Goal: Task Accomplishment & Management: Manage account settings

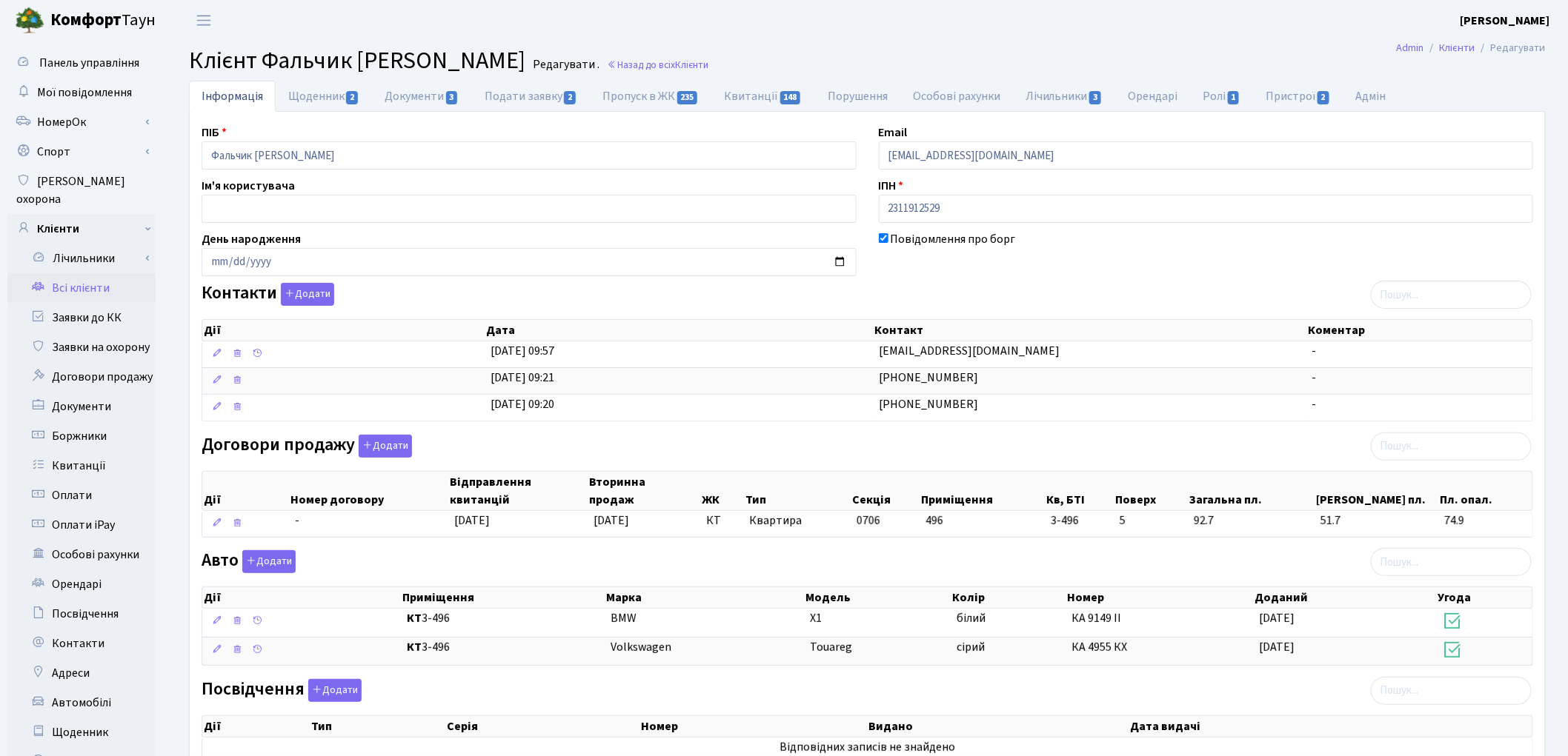
click at [110, 274] on link "Всі клієнти" at bounding box center [81, 288] width 148 height 29
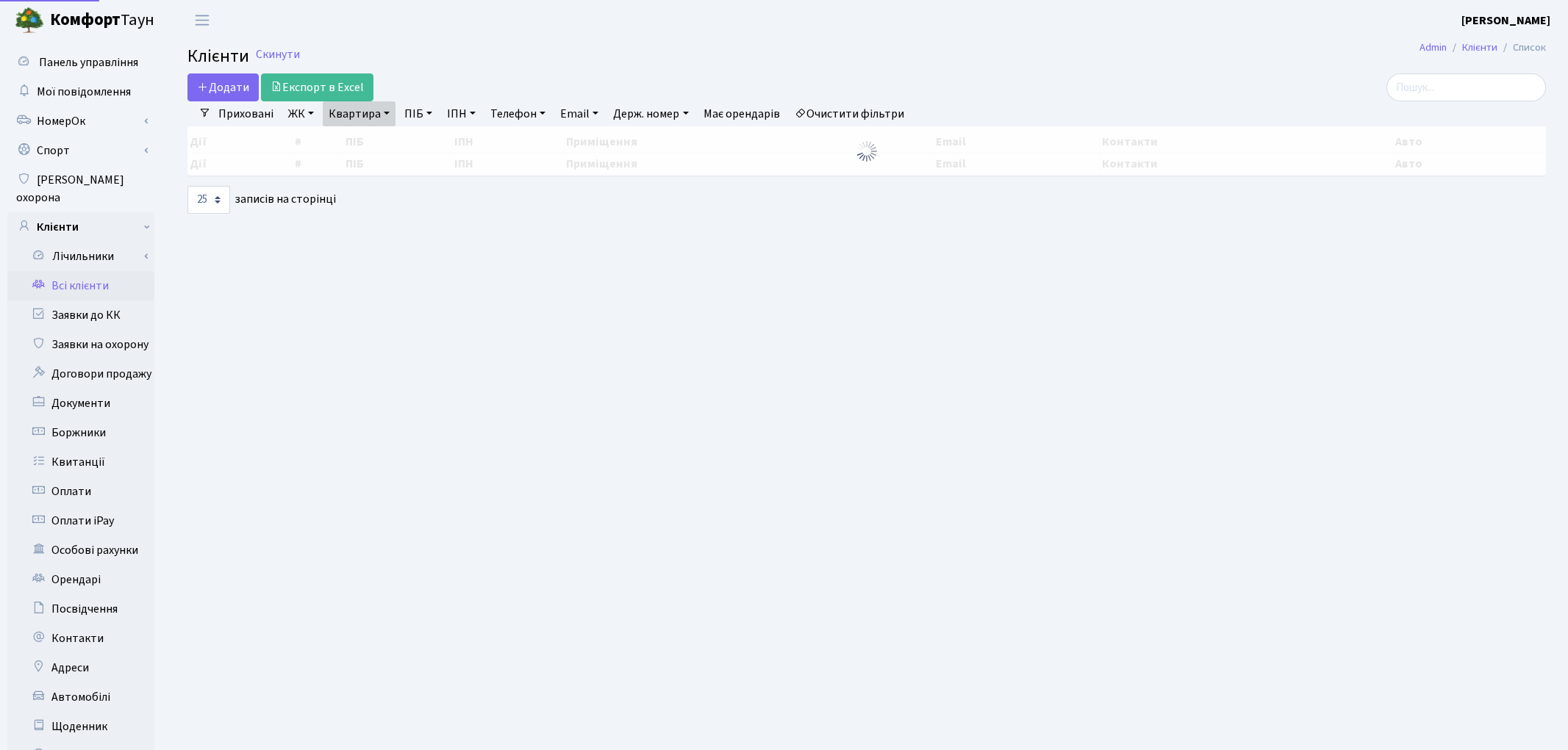
select select "25"
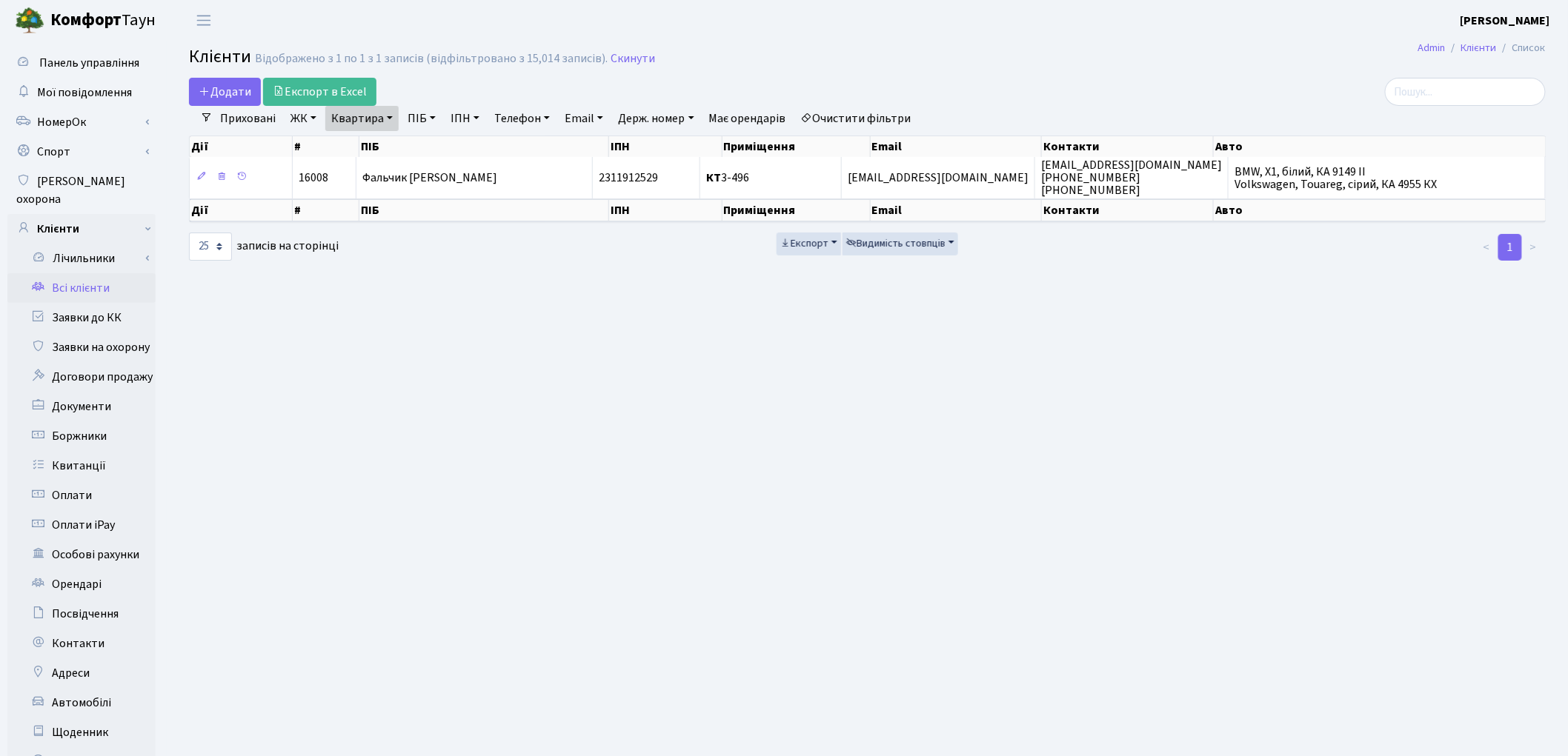
click at [869, 121] on link "Очистити фільтри" at bounding box center [856, 118] width 122 height 25
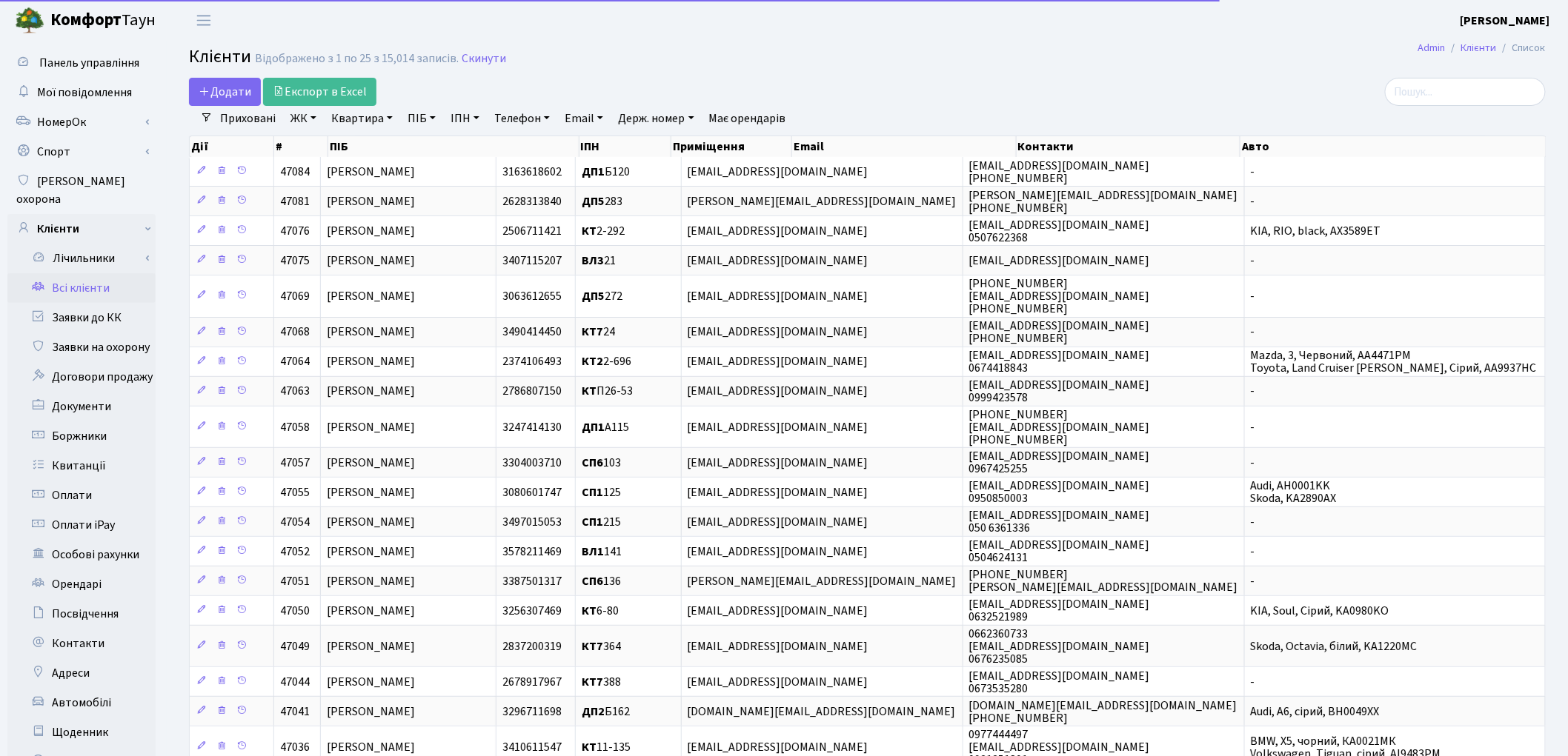
click at [361, 121] on link "Квартира" at bounding box center [361, 118] width 74 height 25
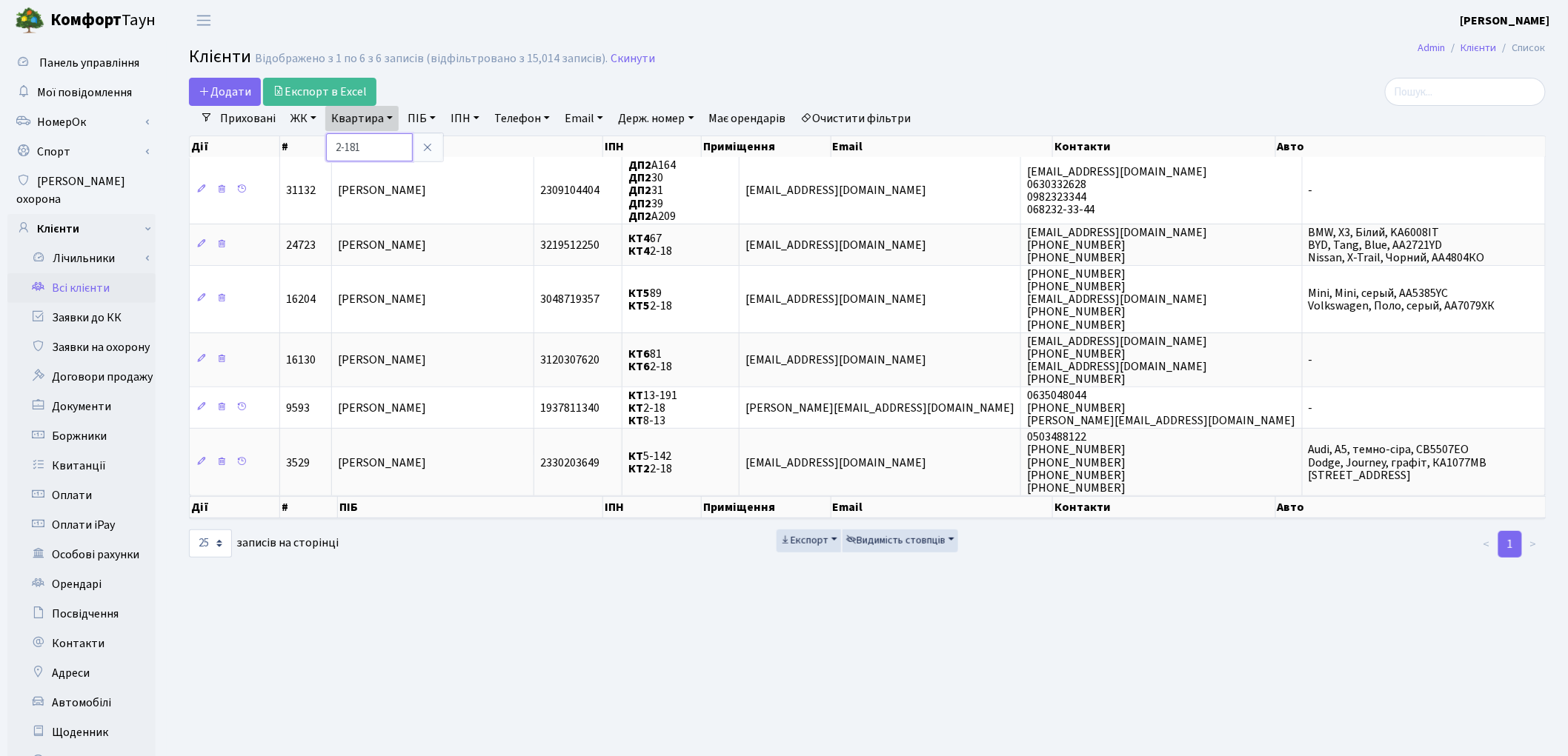
type input "2-181"
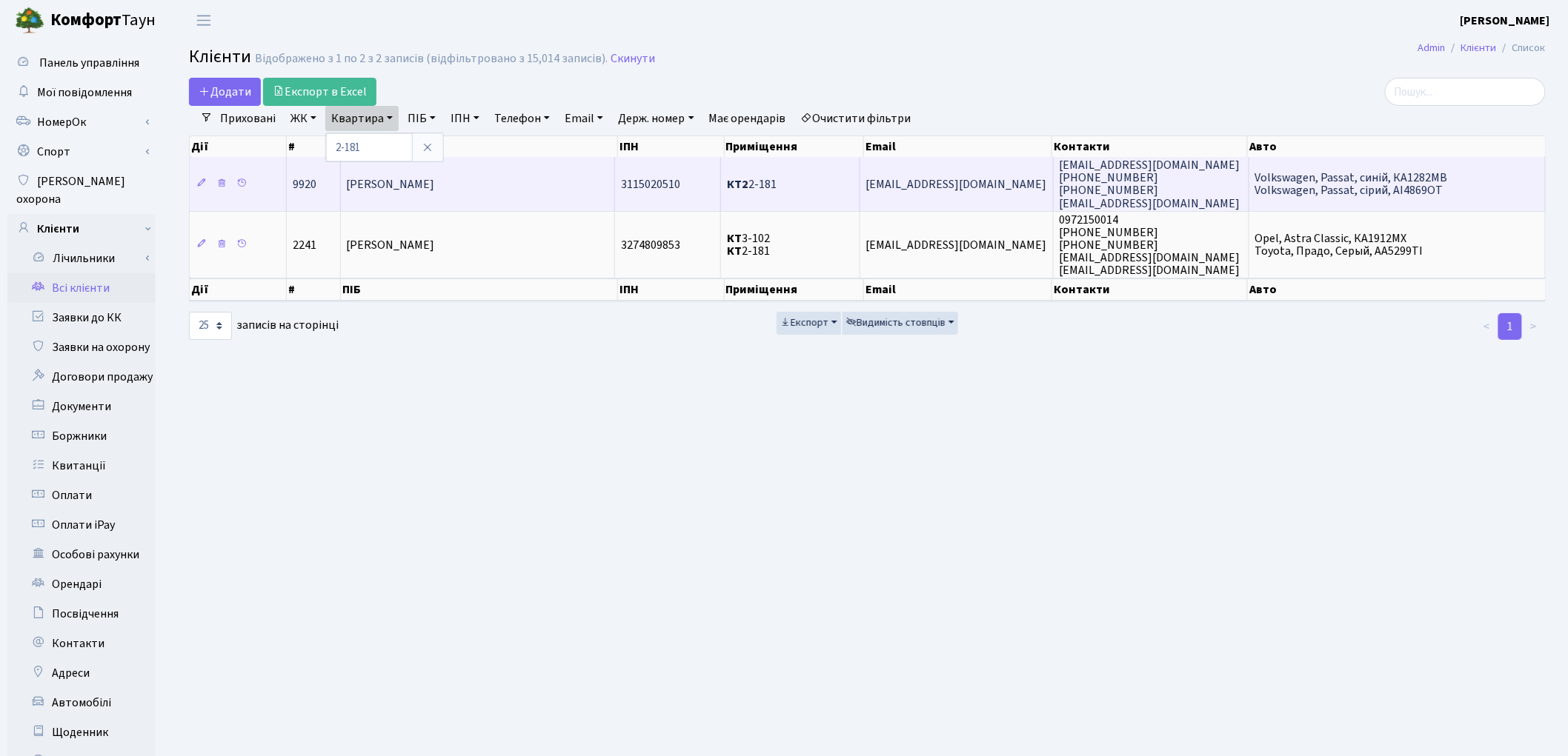
click at [430, 195] on td "Петренко Володимир Сергійович" at bounding box center [477, 184] width 275 height 54
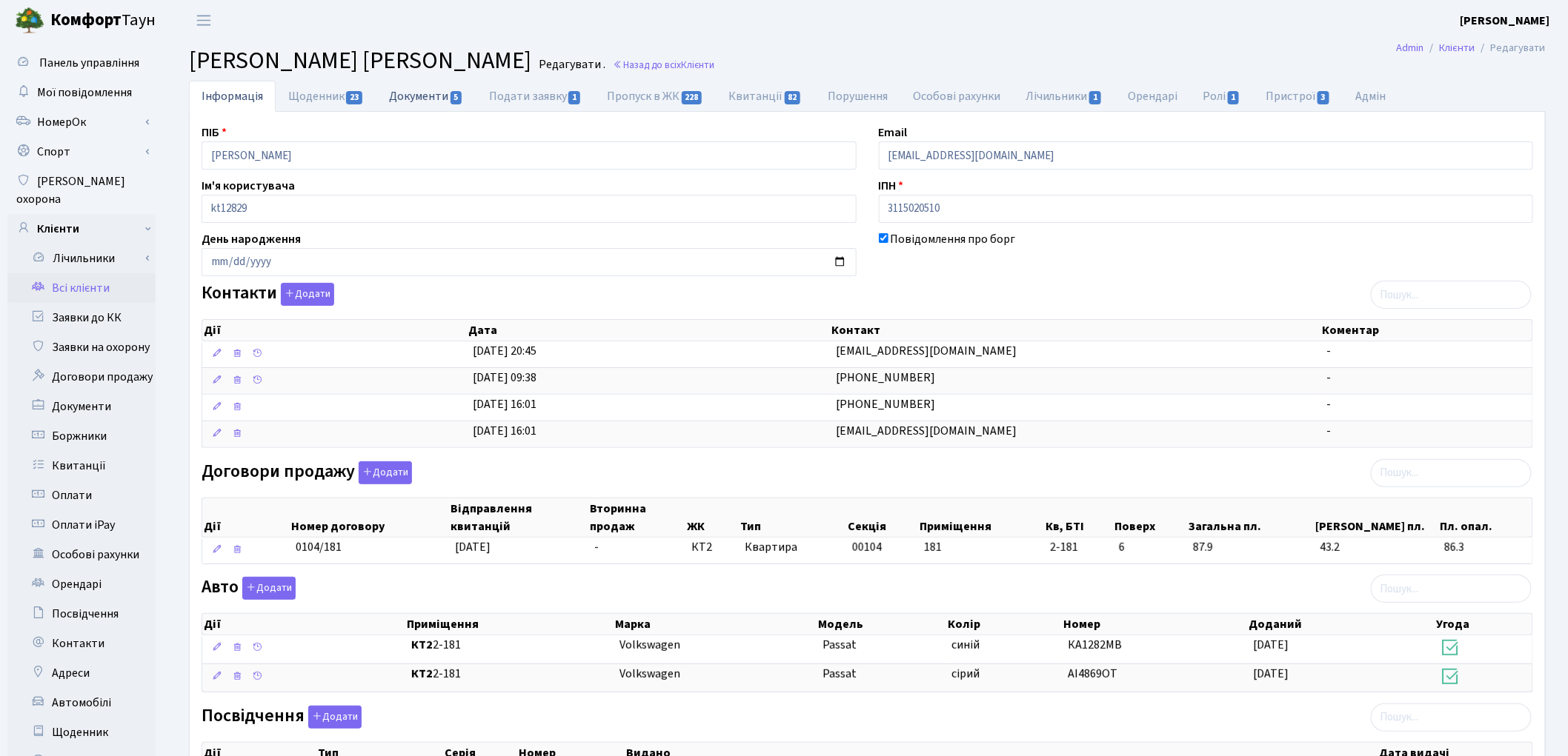
click at [433, 99] on link "Документи 5" at bounding box center [426, 95] width 100 height 30
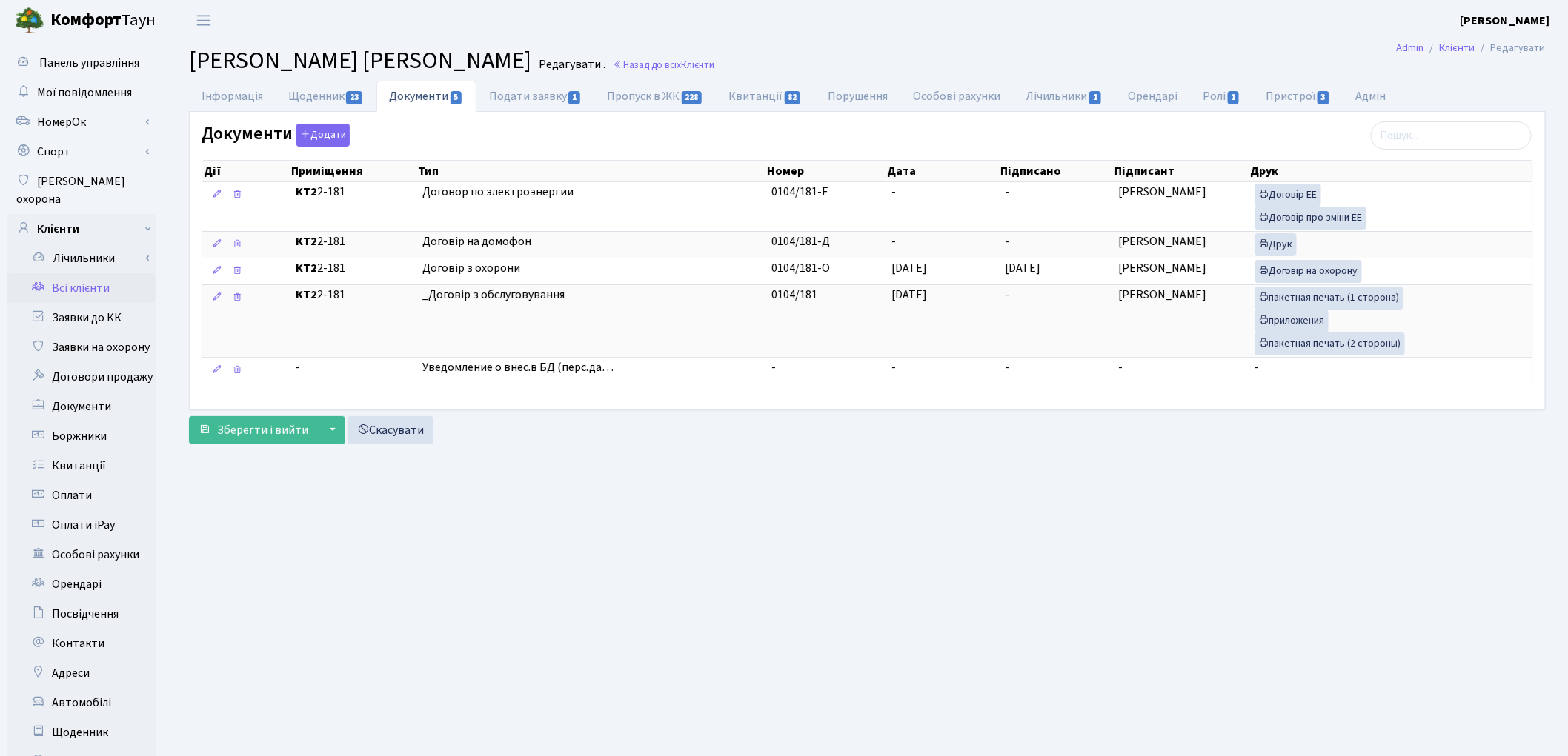
click at [100, 274] on link "Всі клієнти" at bounding box center [81, 288] width 148 height 29
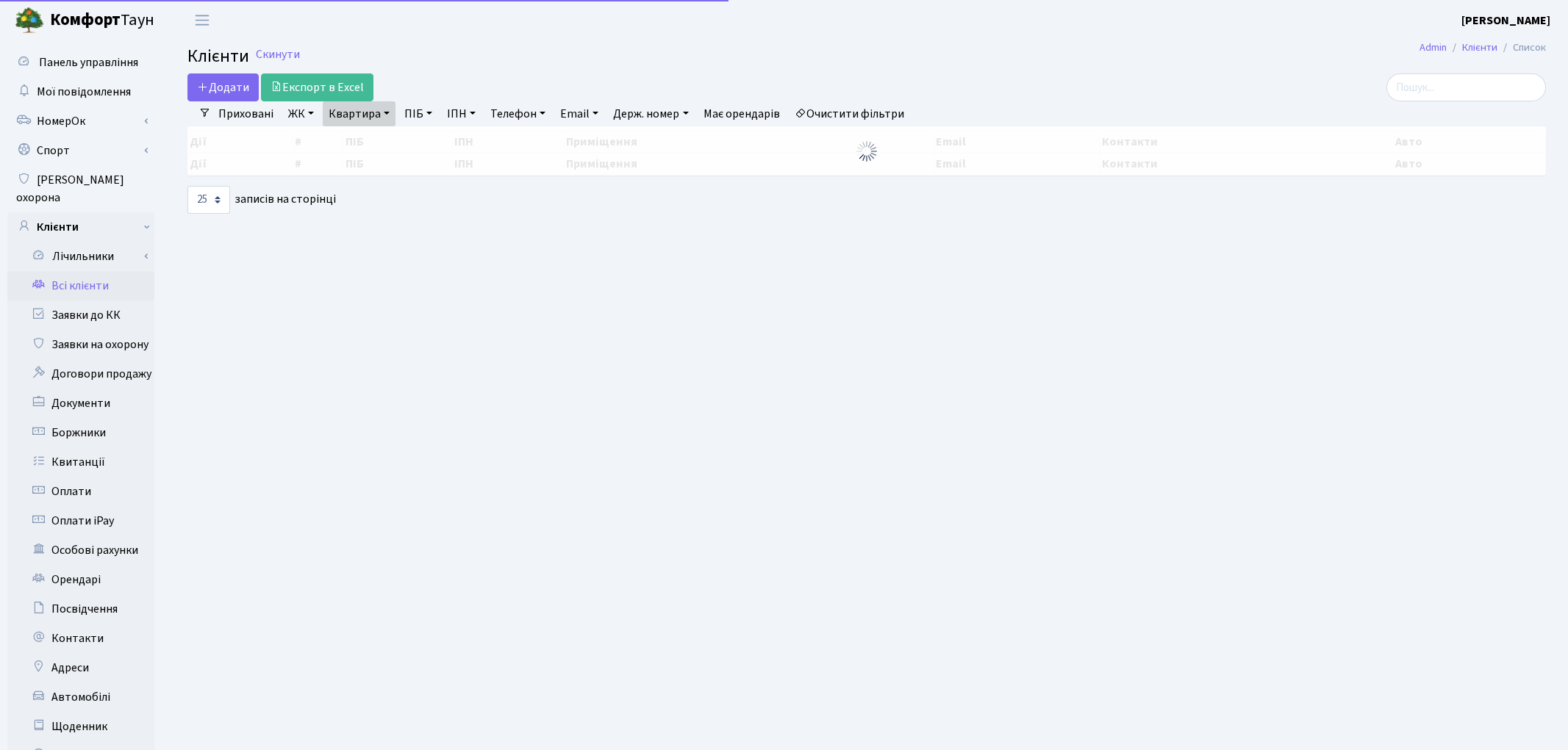
select select "25"
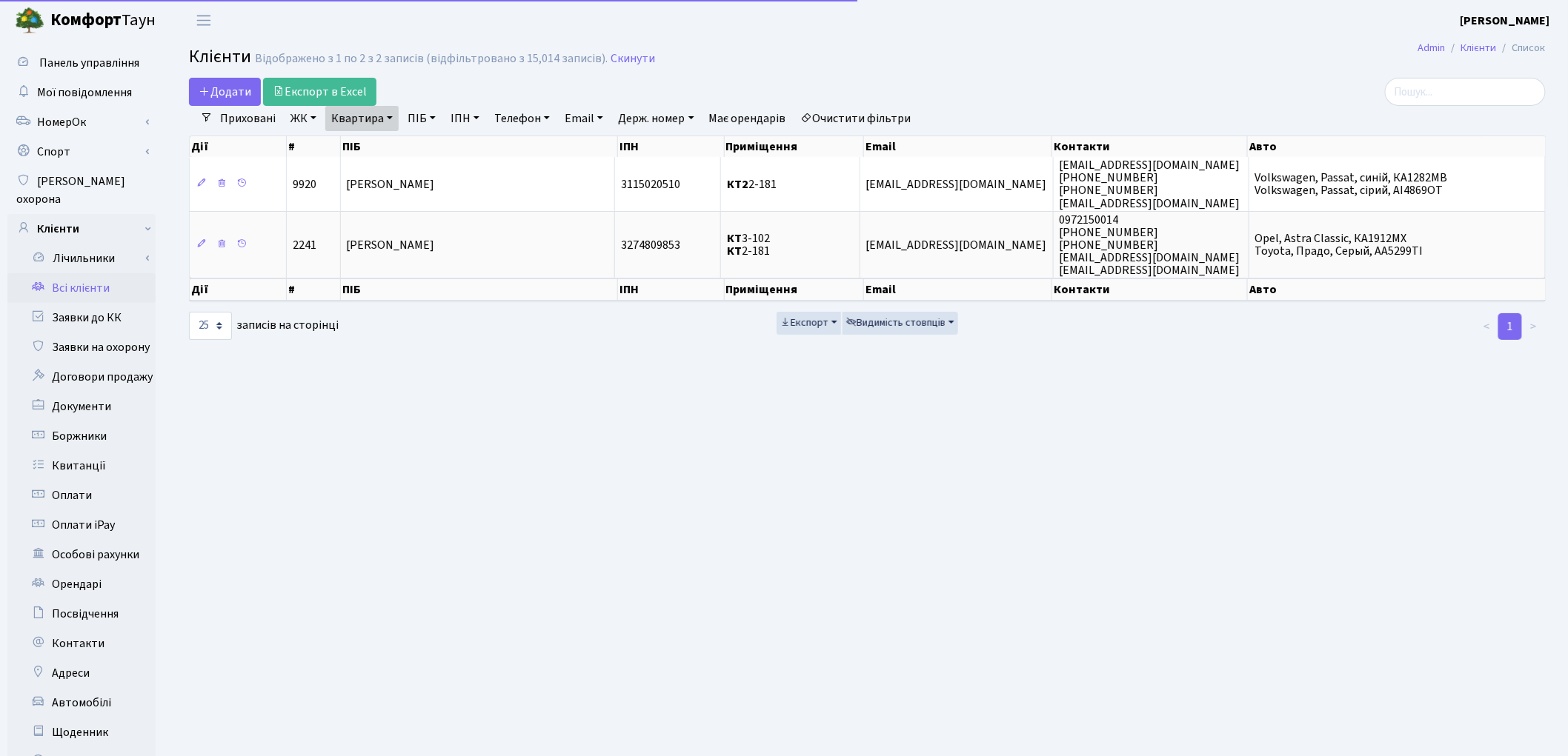
click at [371, 119] on link "Квартира" at bounding box center [361, 118] width 74 height 25
click at [371, 137] on input "2-181" at bounding box center [369, 147] width 87 height 29
type input "2-289"
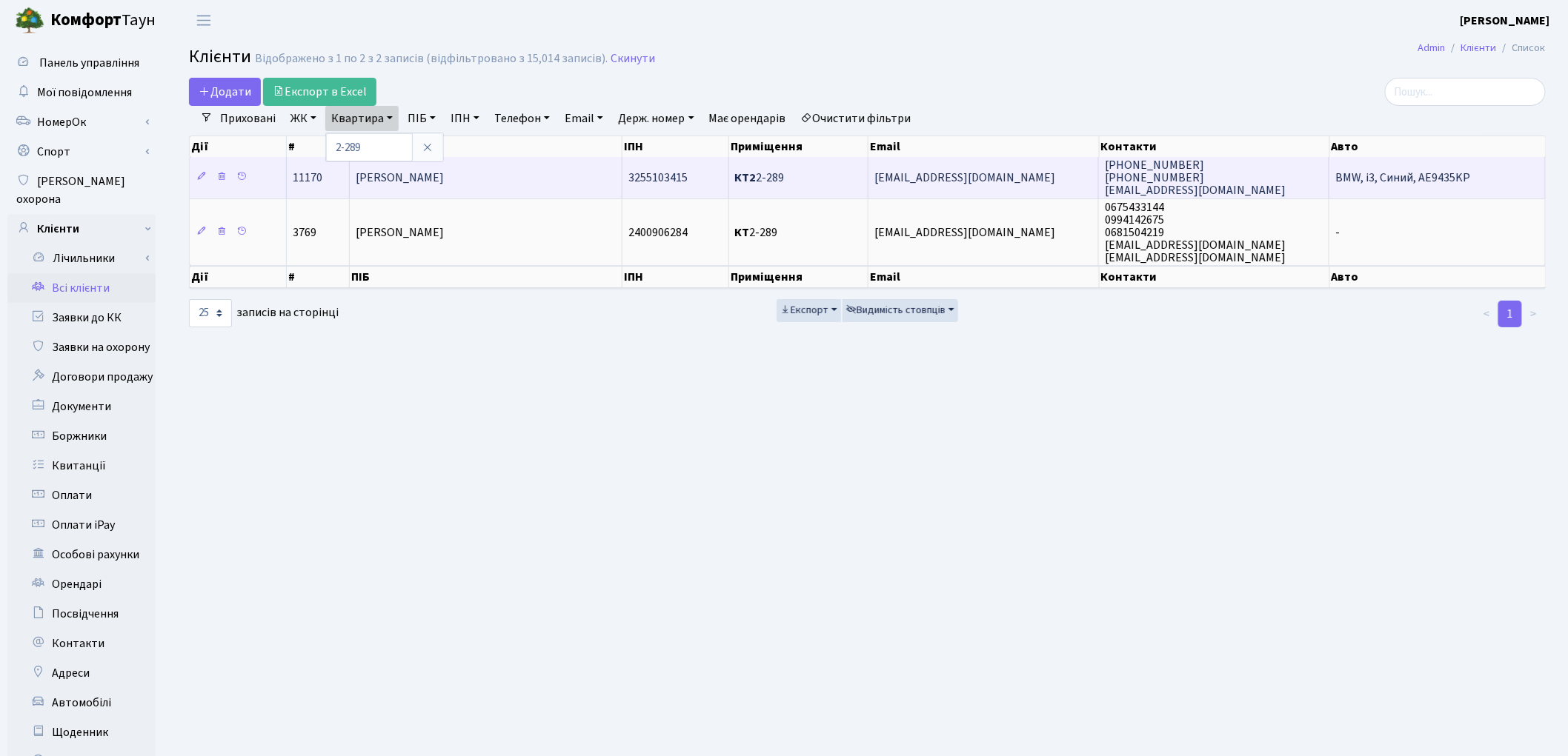
click at [433, 176] on span "Бруяка Юрій Анатолійович" at bounding box center [400, 178] width 88 height 16
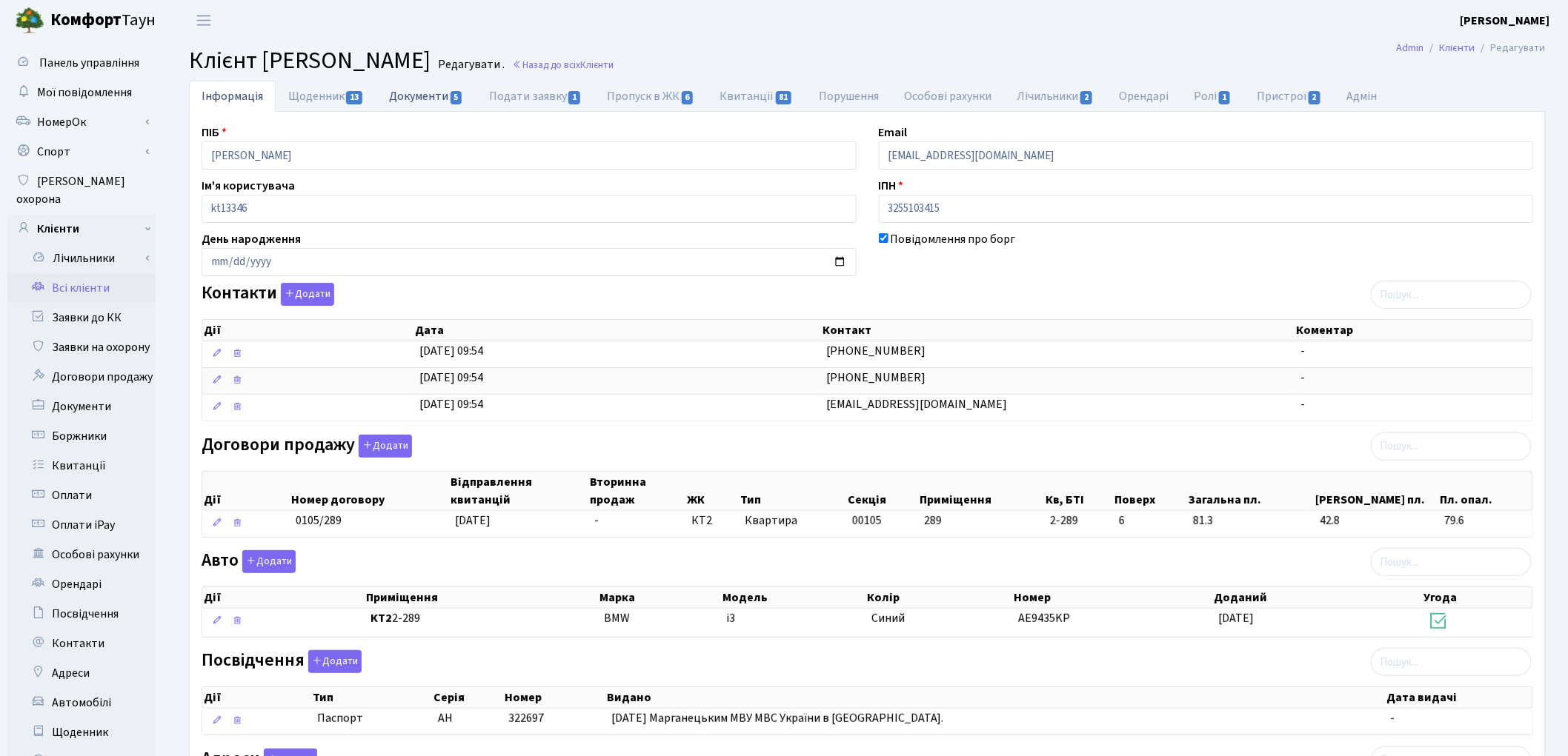
click at [411, 107] on link "Документи 5" at bounding box center [426, 95] width 100 height 30
select select "25"
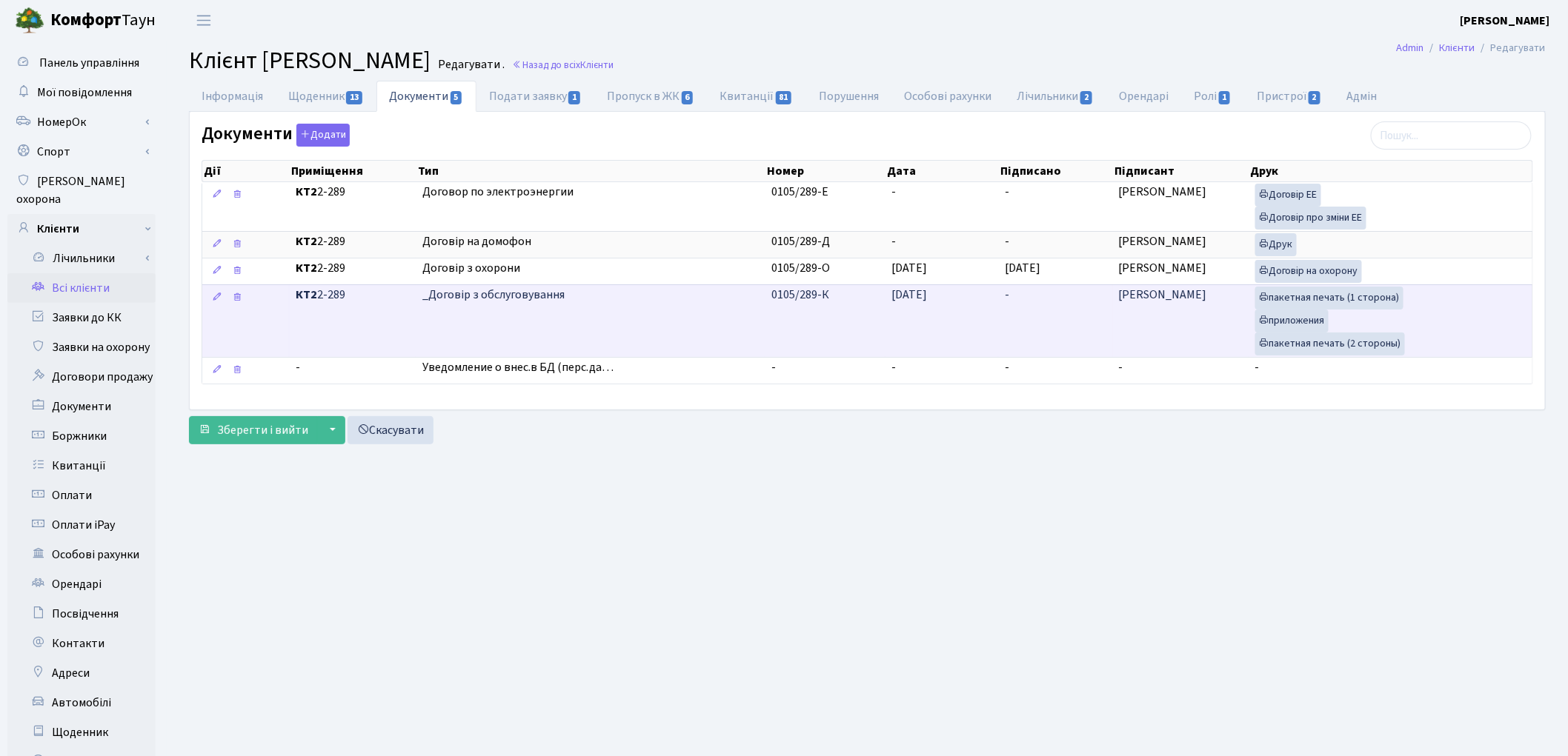
click at [1034, 305] on td "-" at bounding box center [1055, 320] width 113 height 73
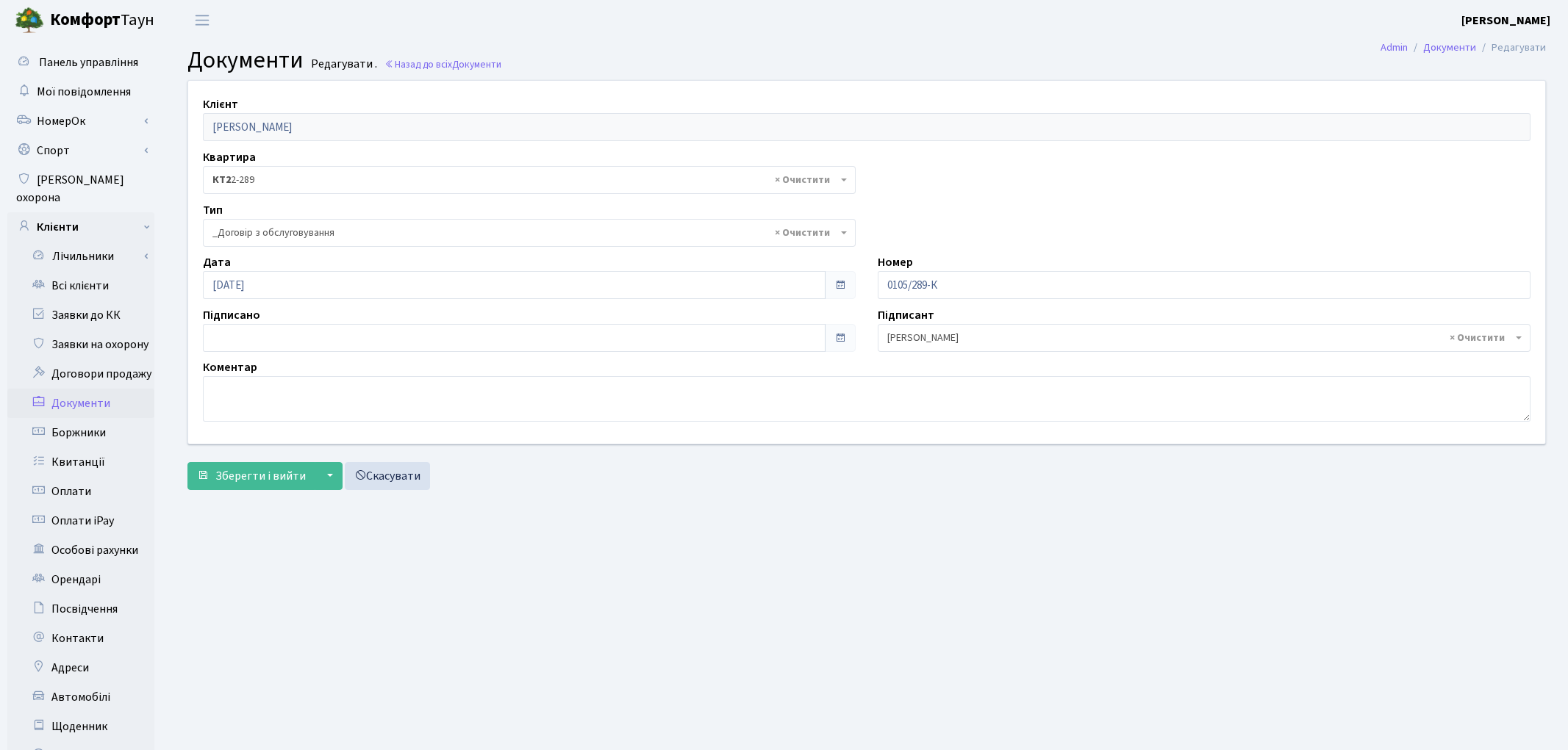
select select "289"
click at [282, 344] on input "29.09.2025" at bounding box center [511, 338] width 617 height 28
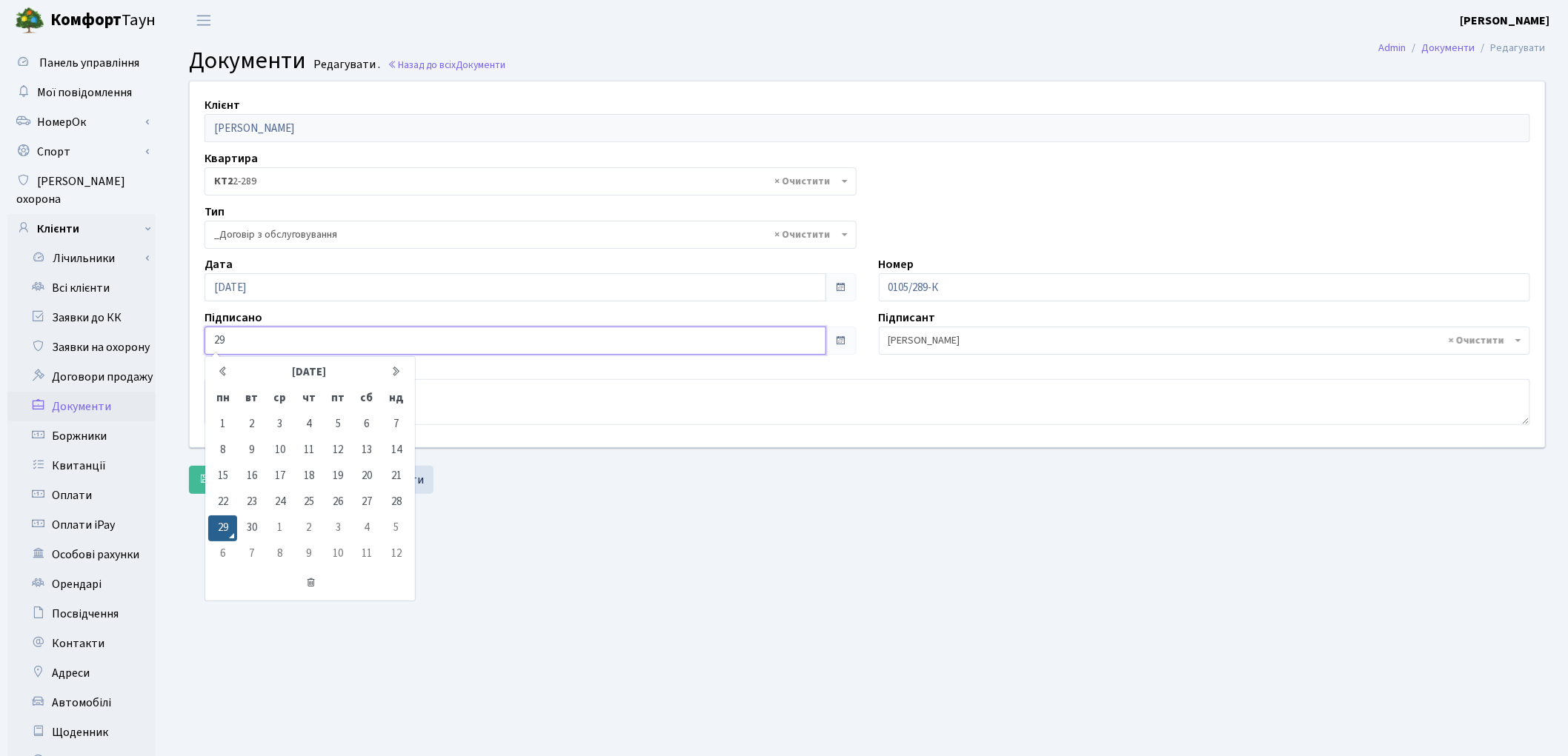
type input "2"
type input "12.11.2018"
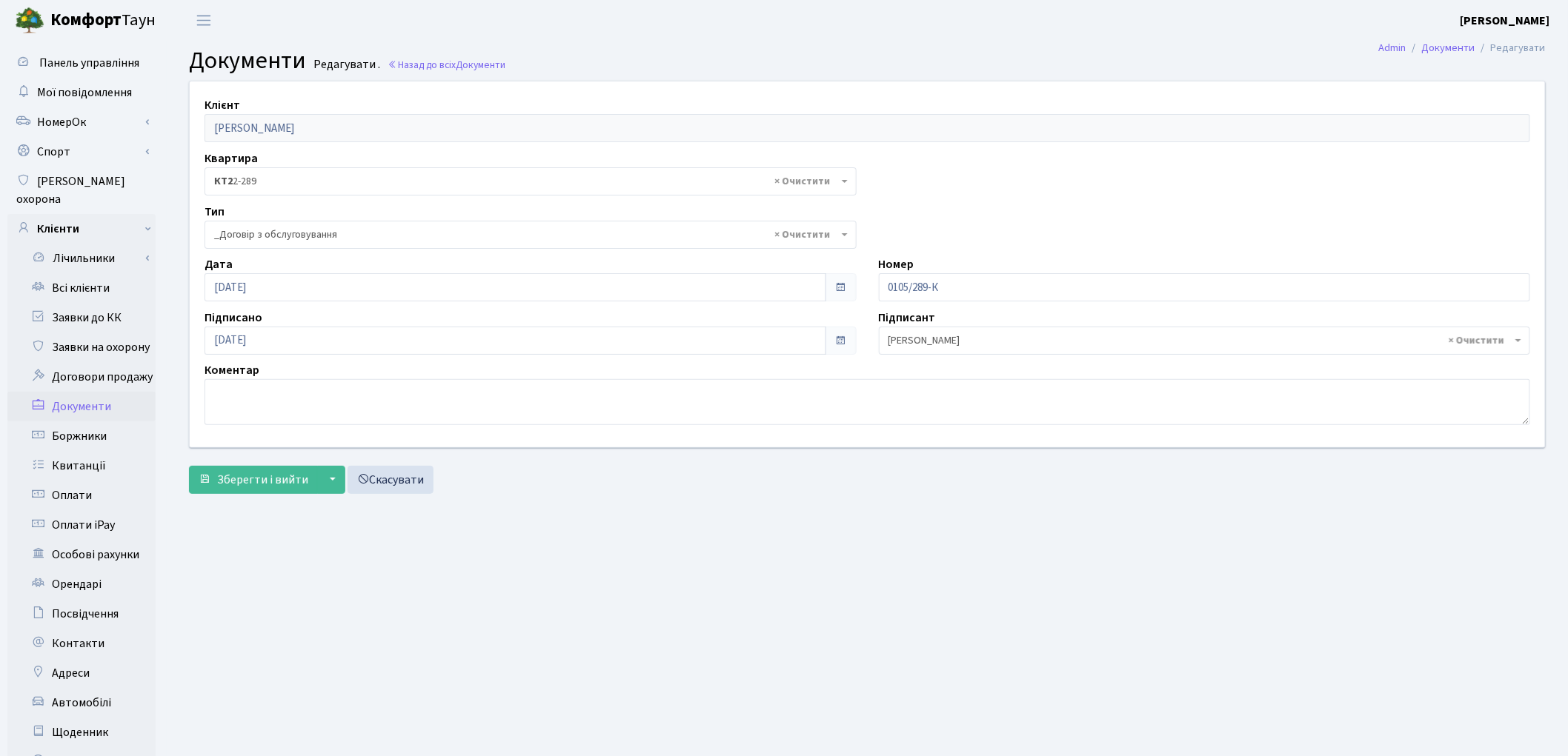
click at [826, 552] on main "Admin Документи Редагувати Документи Редагувати . Назад до всіх Документи Клієн…" at bounding box center [866, 472] width 1401 height 863
click at [272, 489] on button "Зберегти і вийти" at bounding box center [253, 480] width 129 height 29
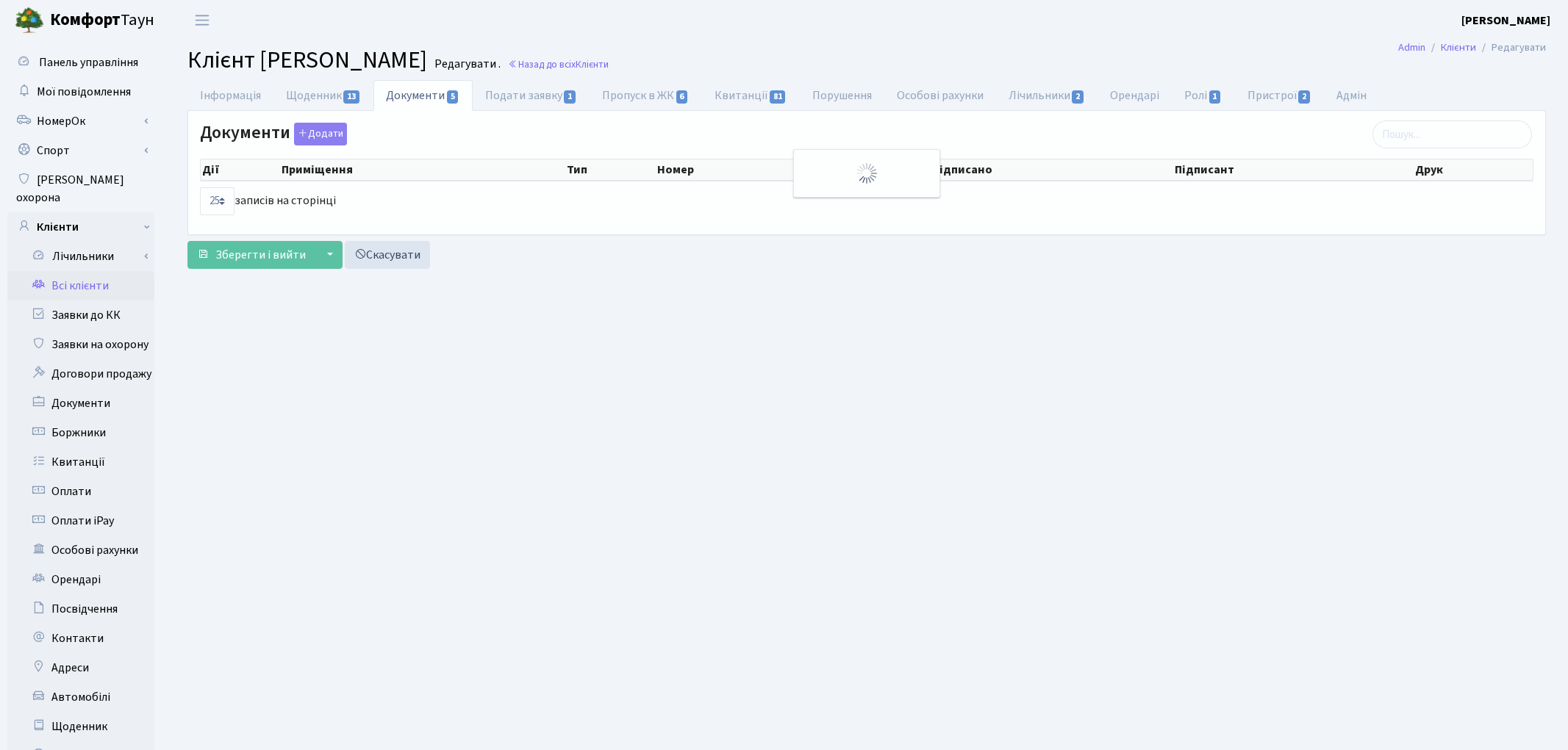
select select "25"
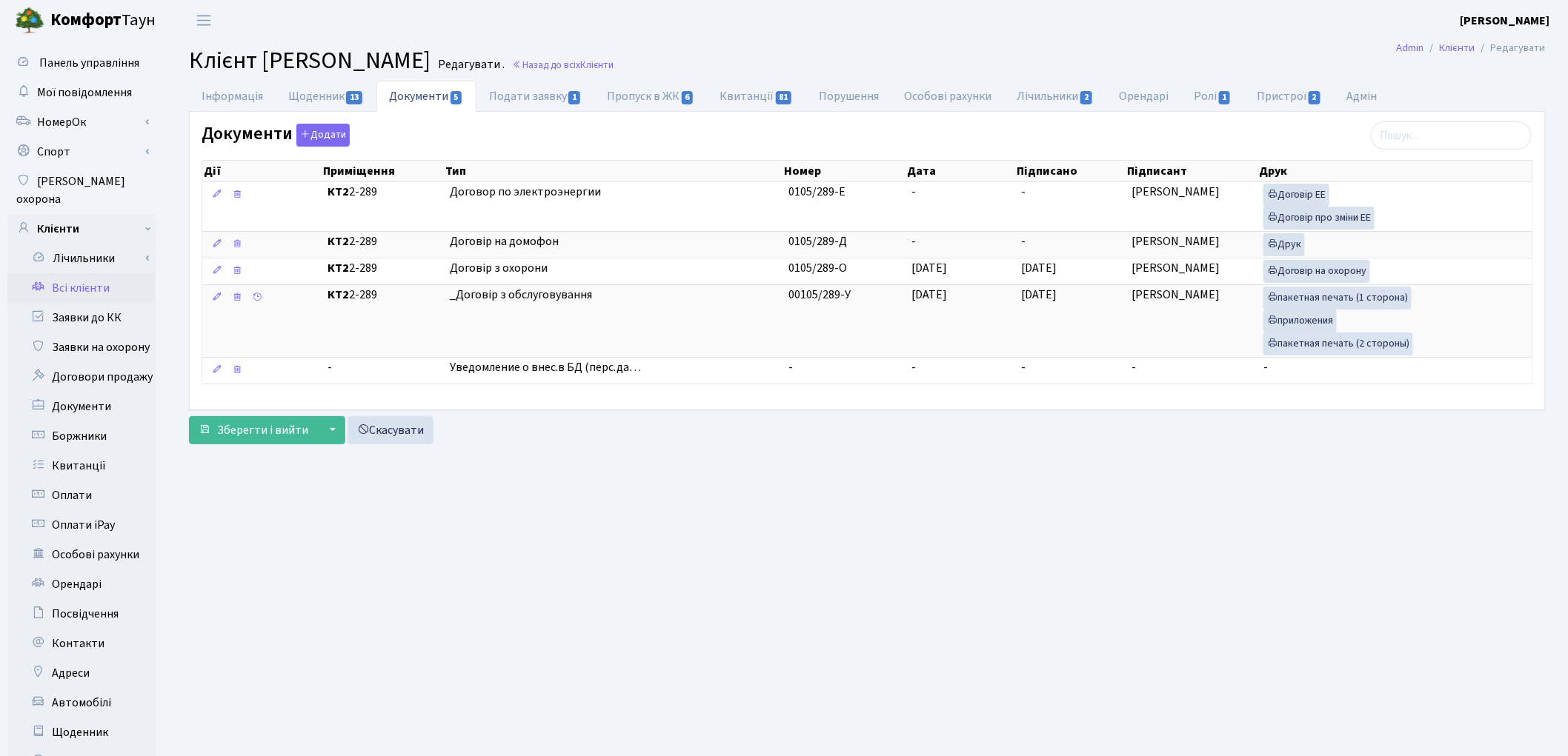
click at [986, 507] on main "Admin Клієнти Редагувати Клієнт [PERSON_NAME] . Назад до всіх Клієнти Інформаці…" at bounding box center [866, 472] width 1401 height 863
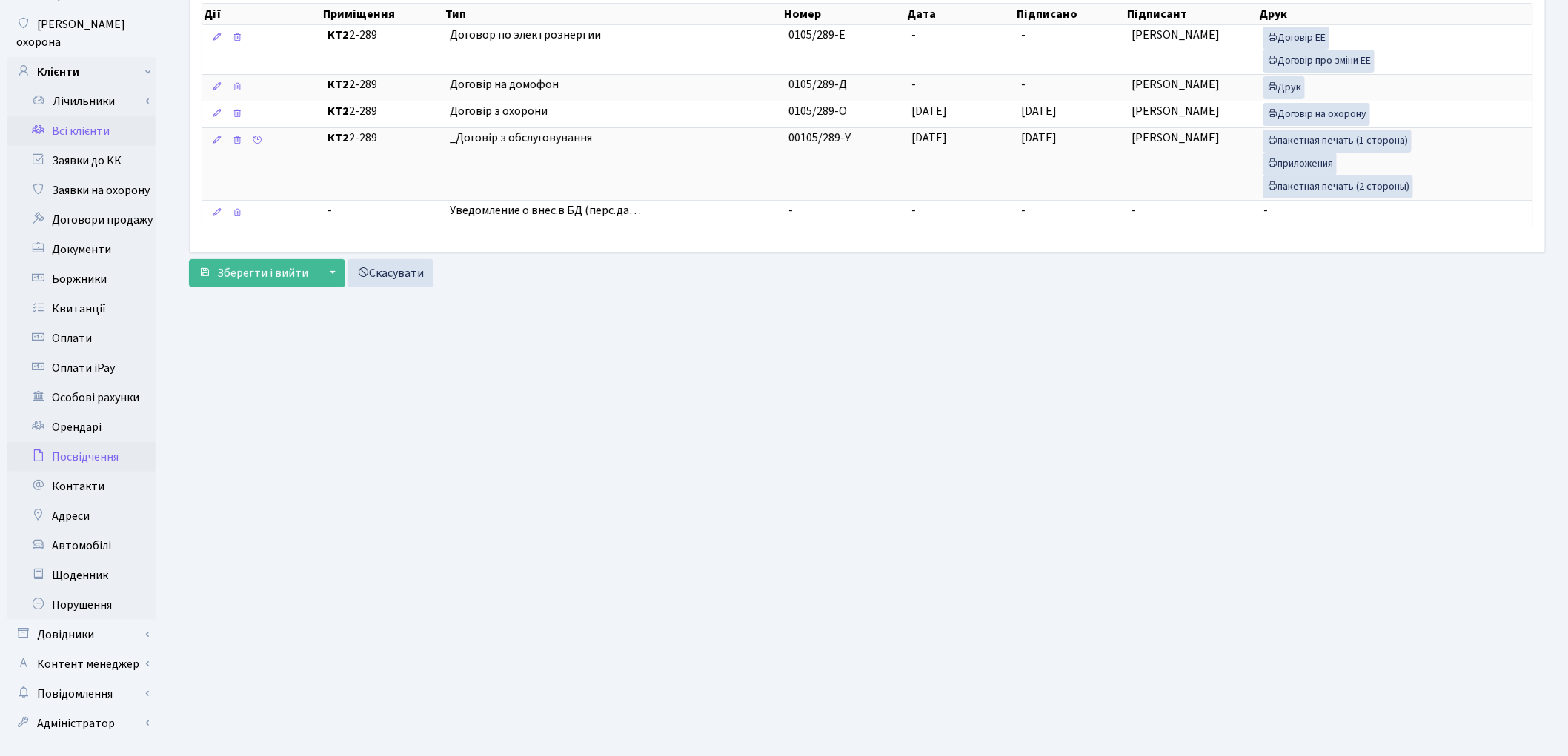
scroll to position [165, 0]
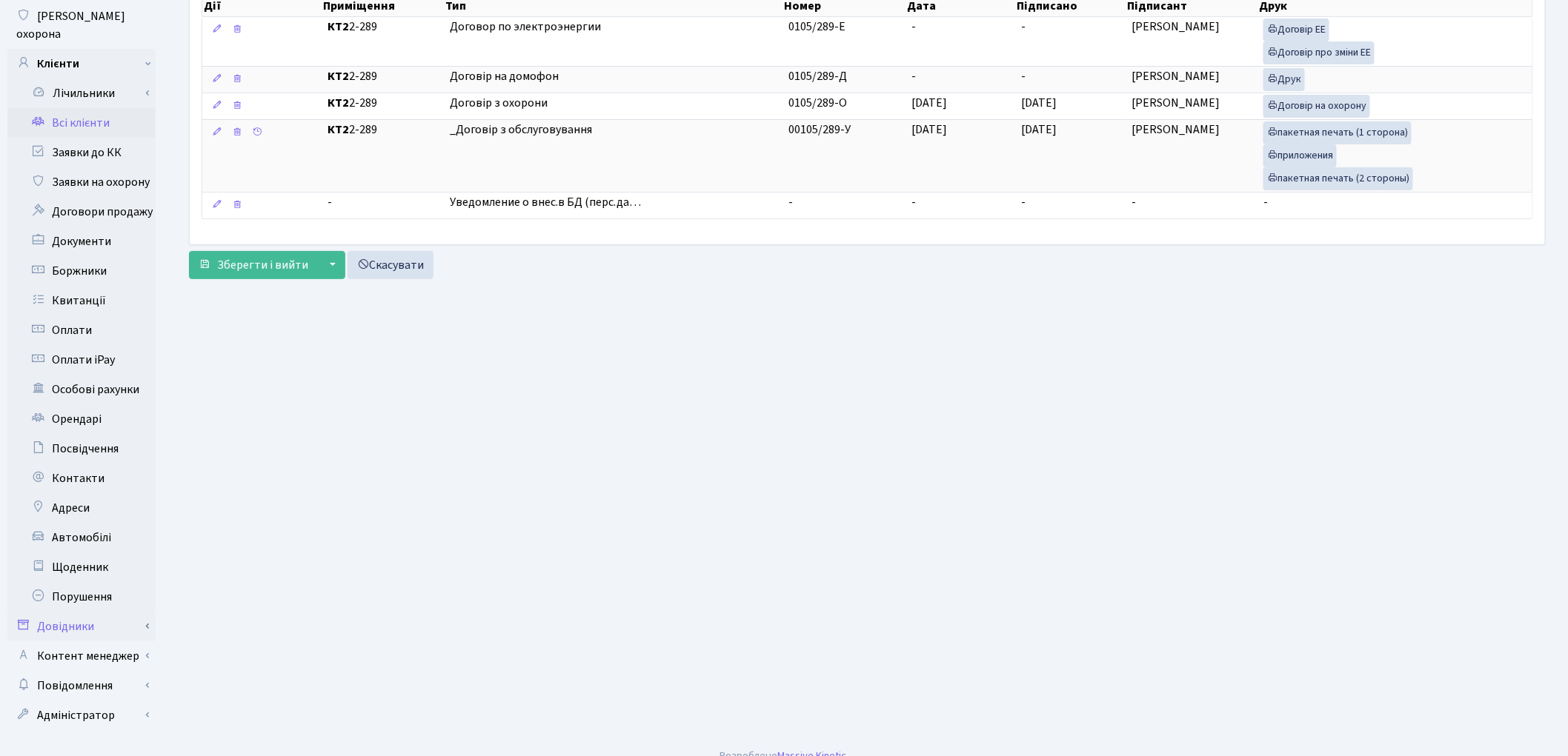
click at [97, 612] on link "Довідники" at bounding box center [81, 627] width 148 height 29
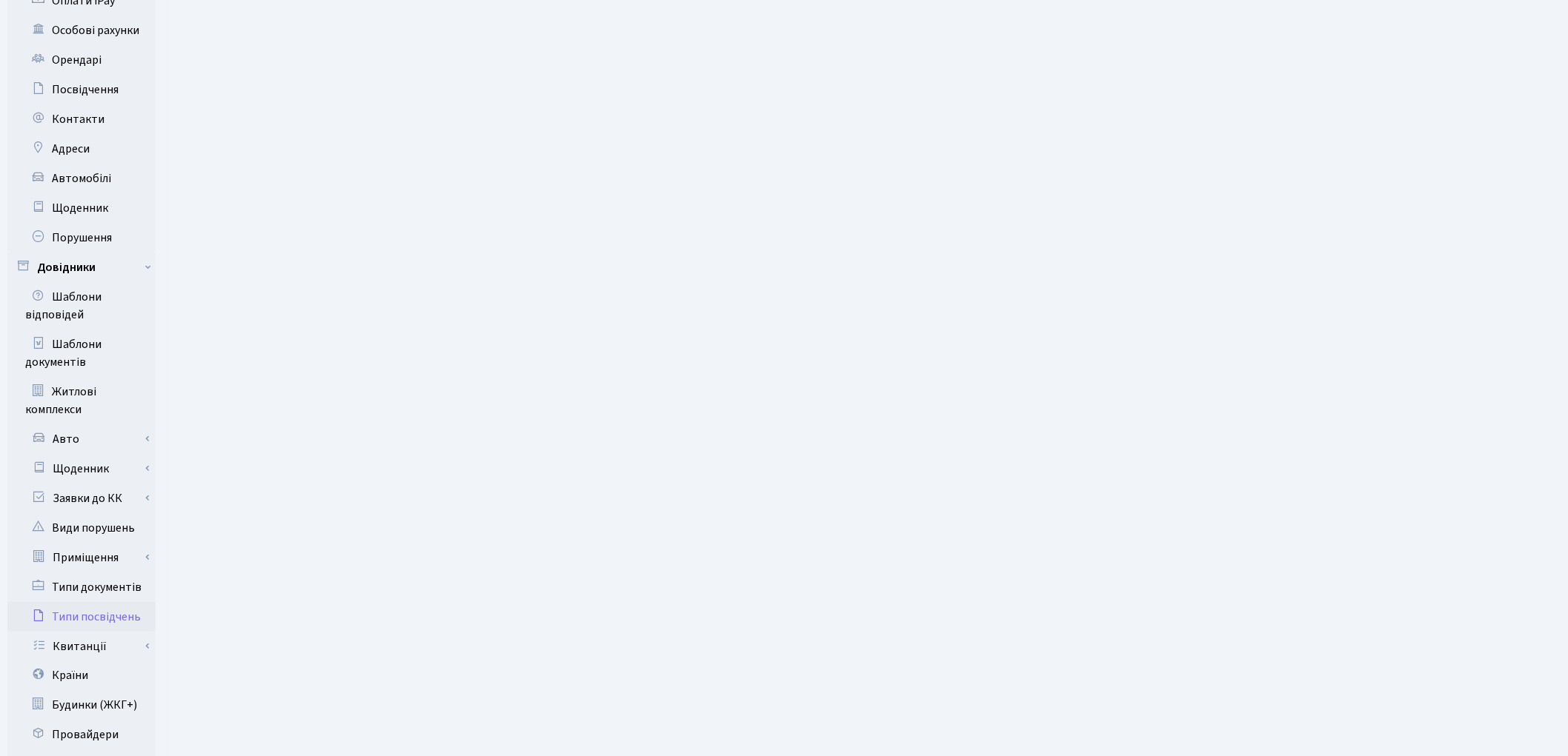
scroll to position [576, 0]
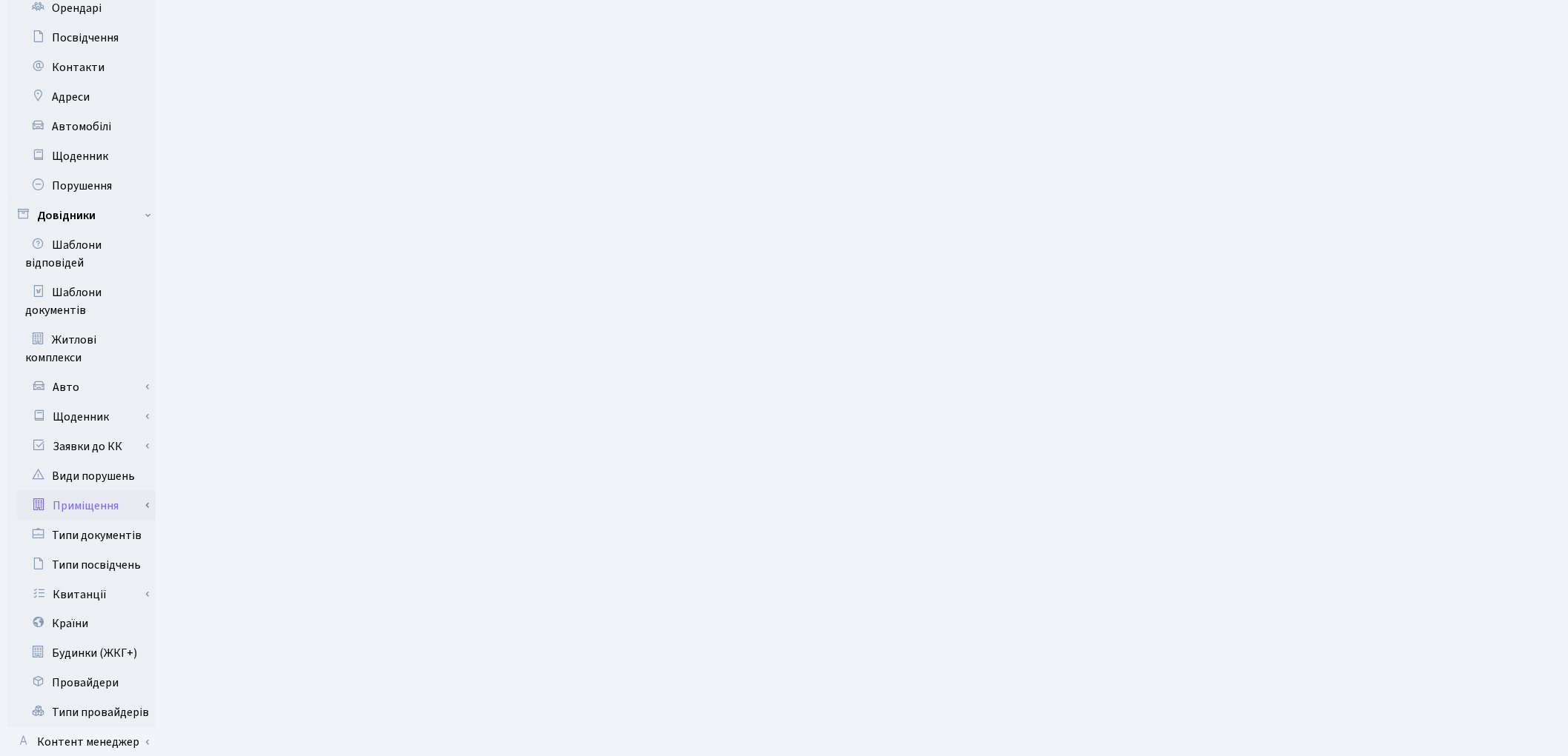
click at [101, 491] on link "Приміщення" at bounding box center [87, 506] width 139 height 29
click at [120, 520] on link "Всі приміщення" at bounding box center [87, 535] width 139 height 29
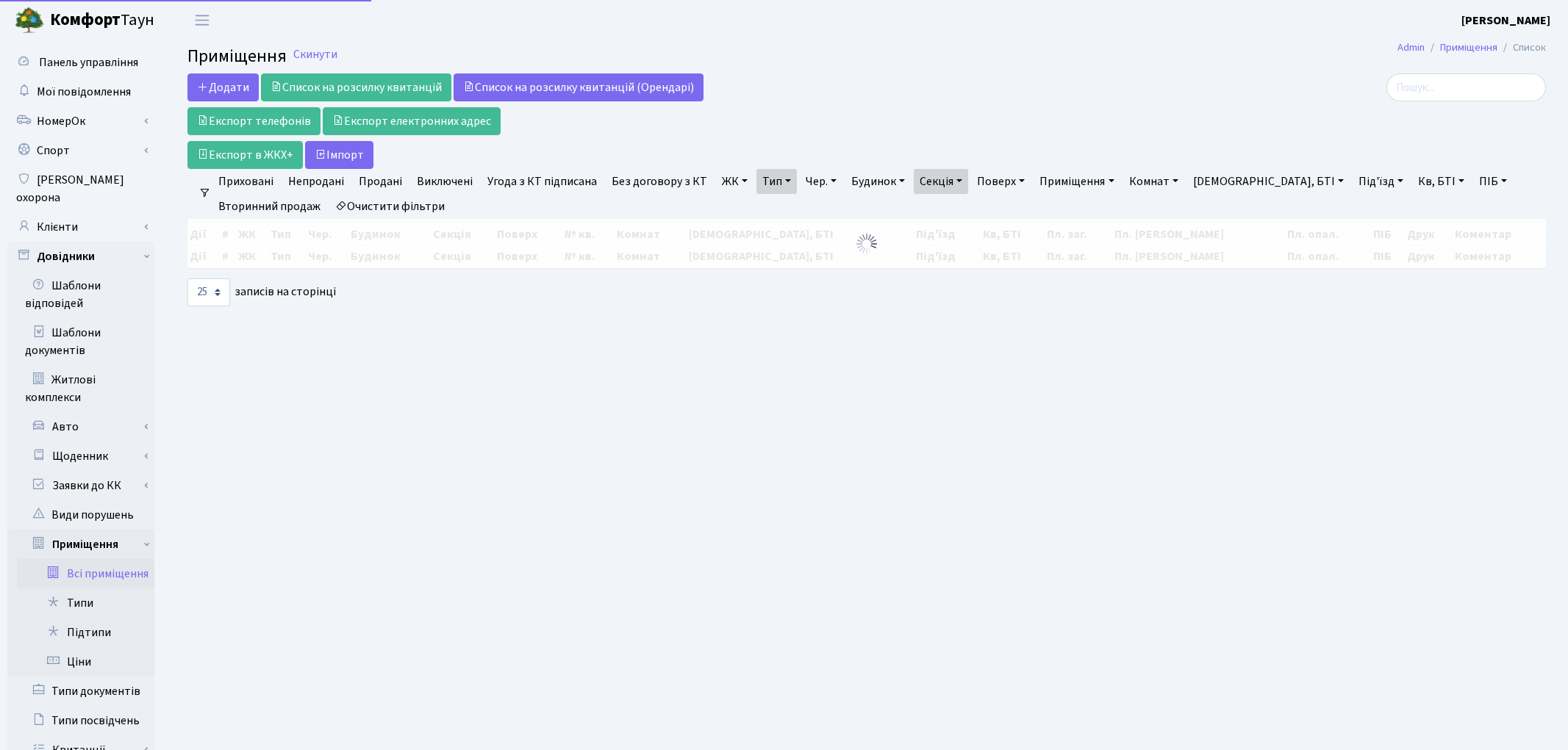
select select "25"
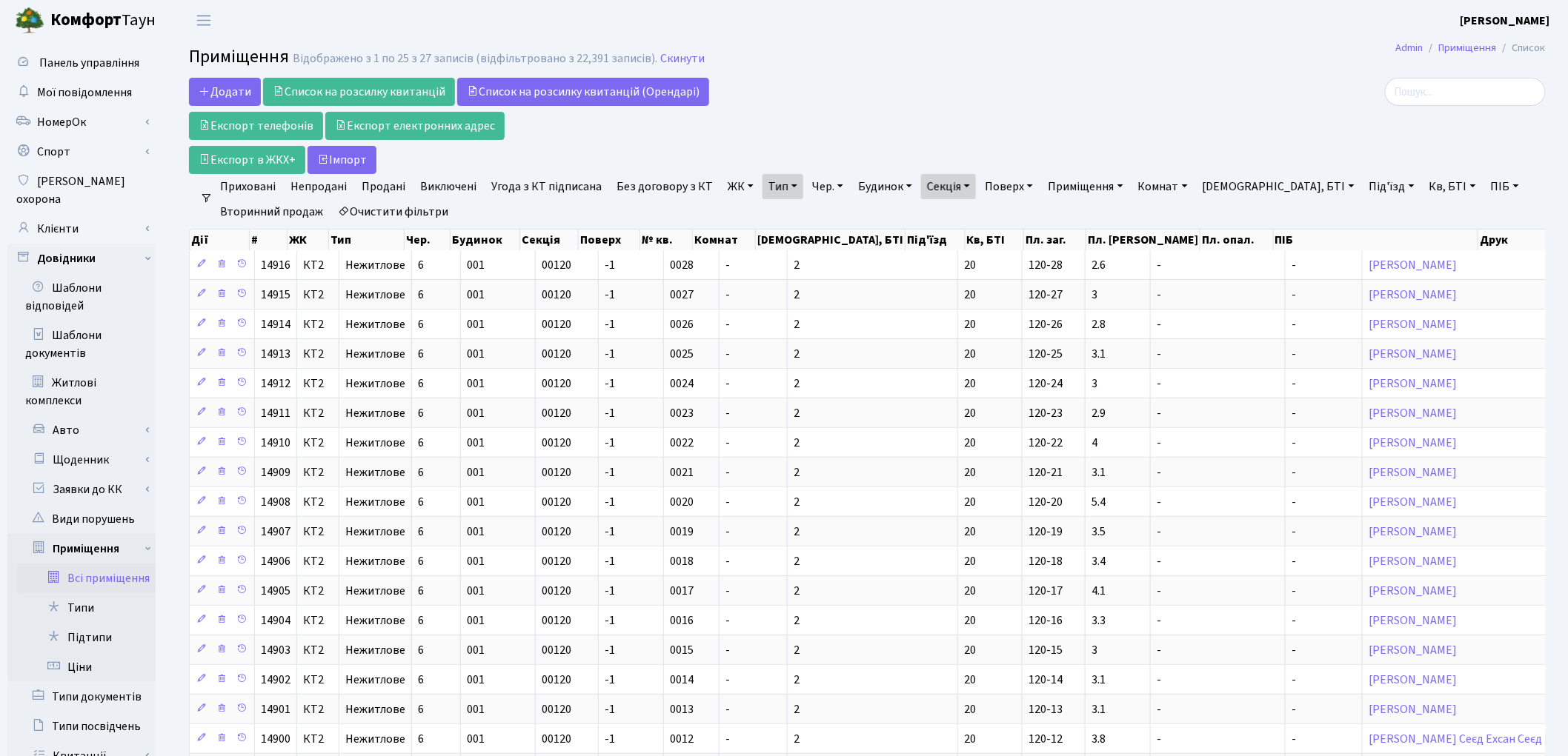
click at [438, 215] on link "Очистити фільтри" at bounding box center [392, 211] width 122 height 25
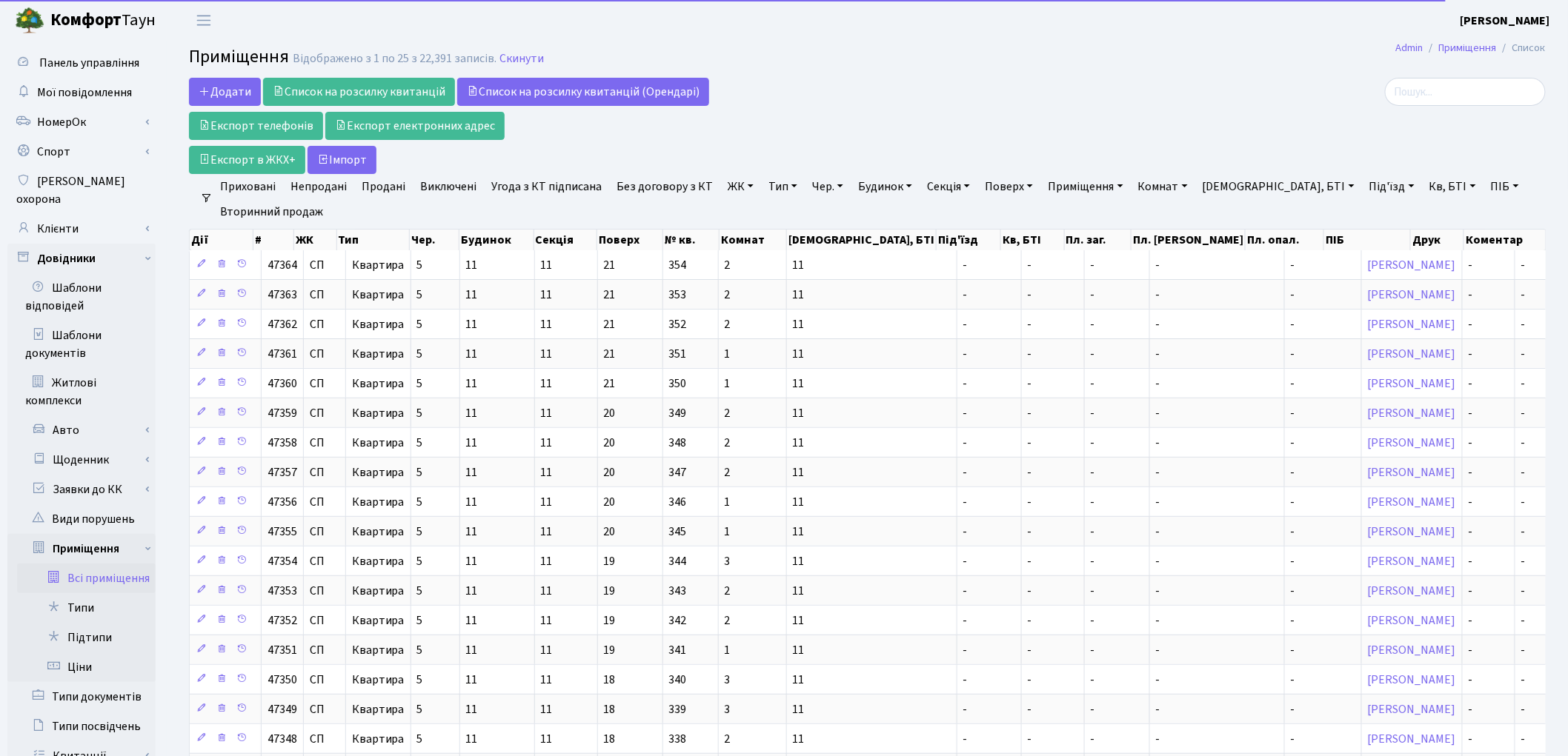
click at [1423, 182] on link "Кв, БТІ" at bounding box center [1453, 186] width 59 height 25
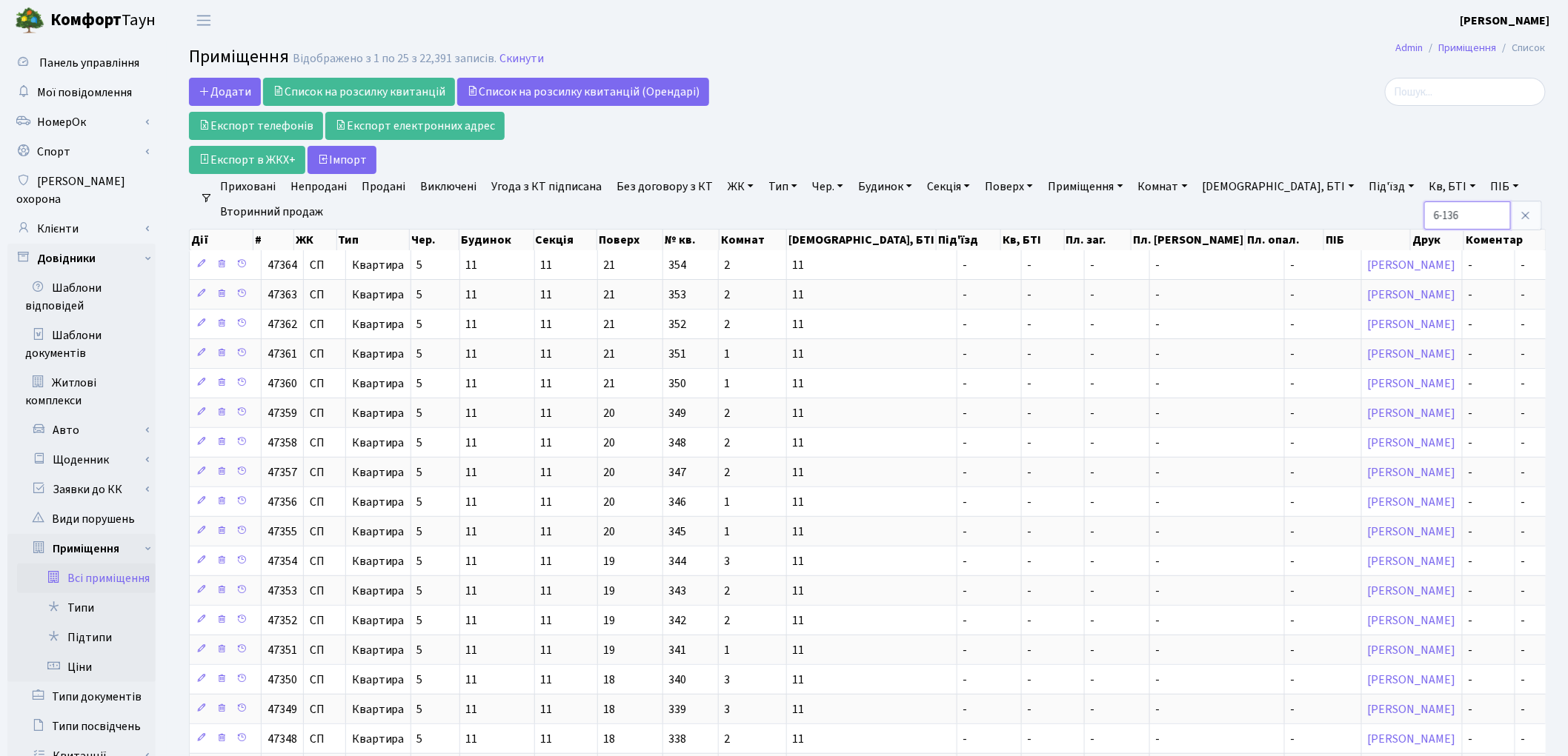
type input "6-136"
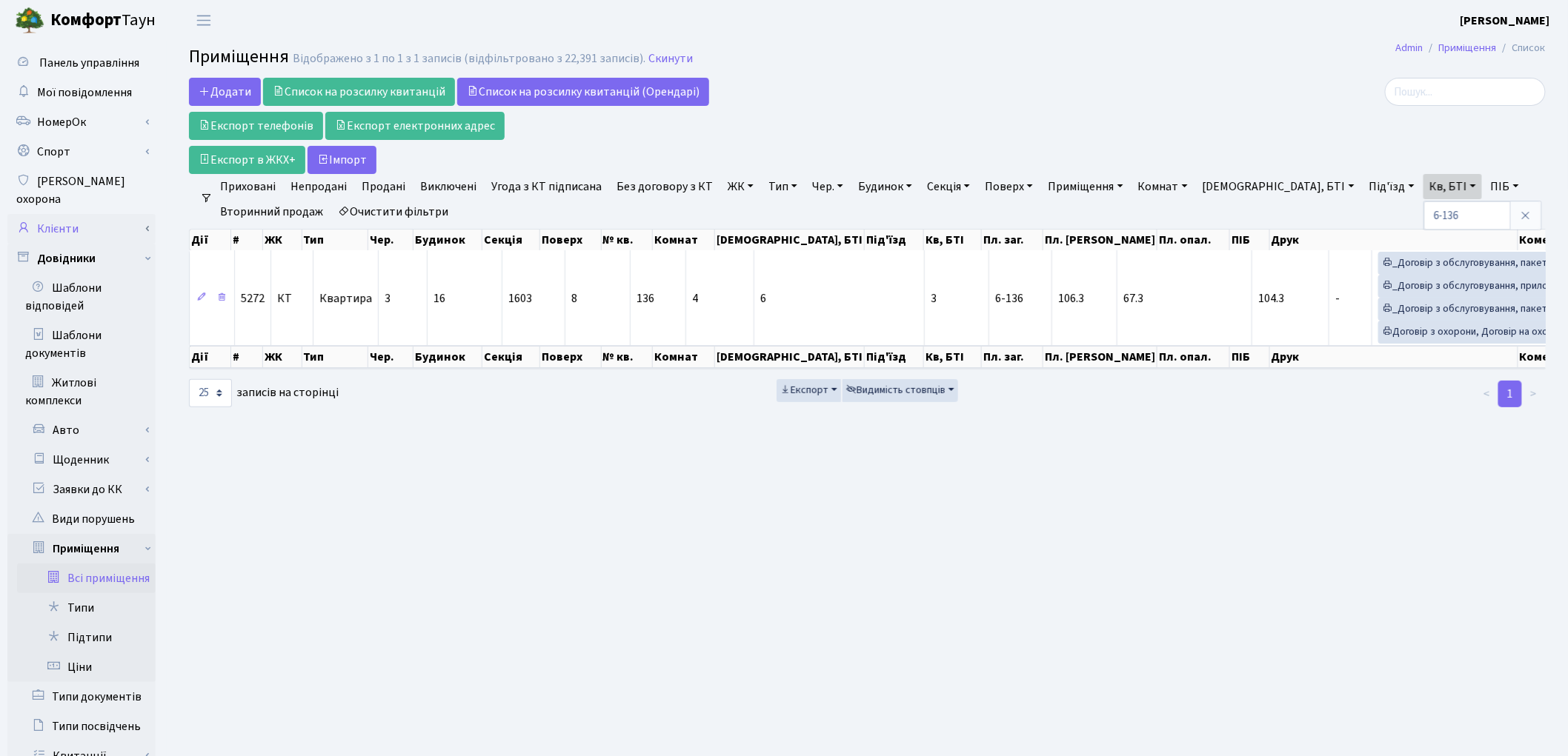
click at [70, 218] on link "Клієнти" at bounding box center [81, 229] width 148 height 29
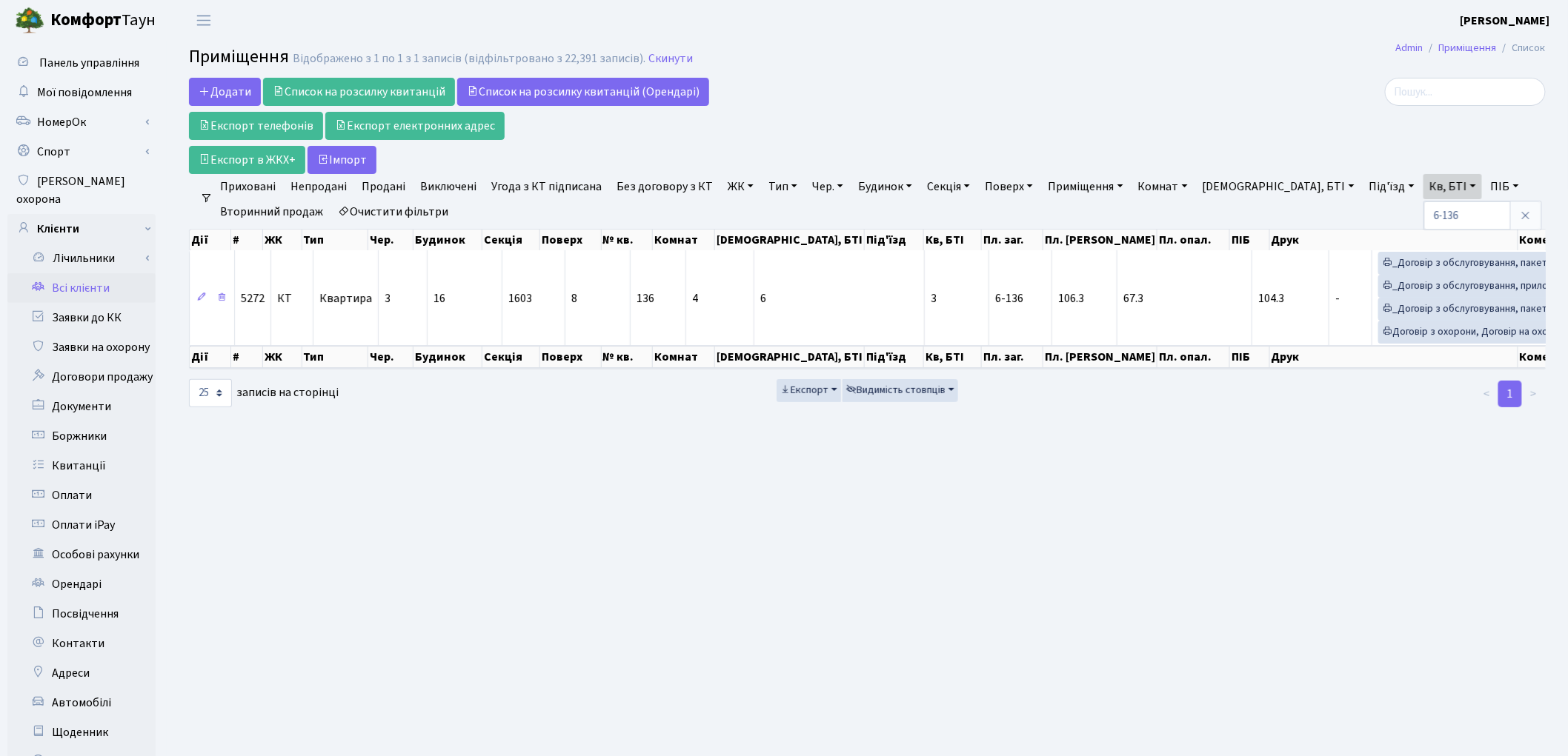
click at [69, 274] on link "Всі клієнти" at bounding box center [81, 288] width 148 height 29
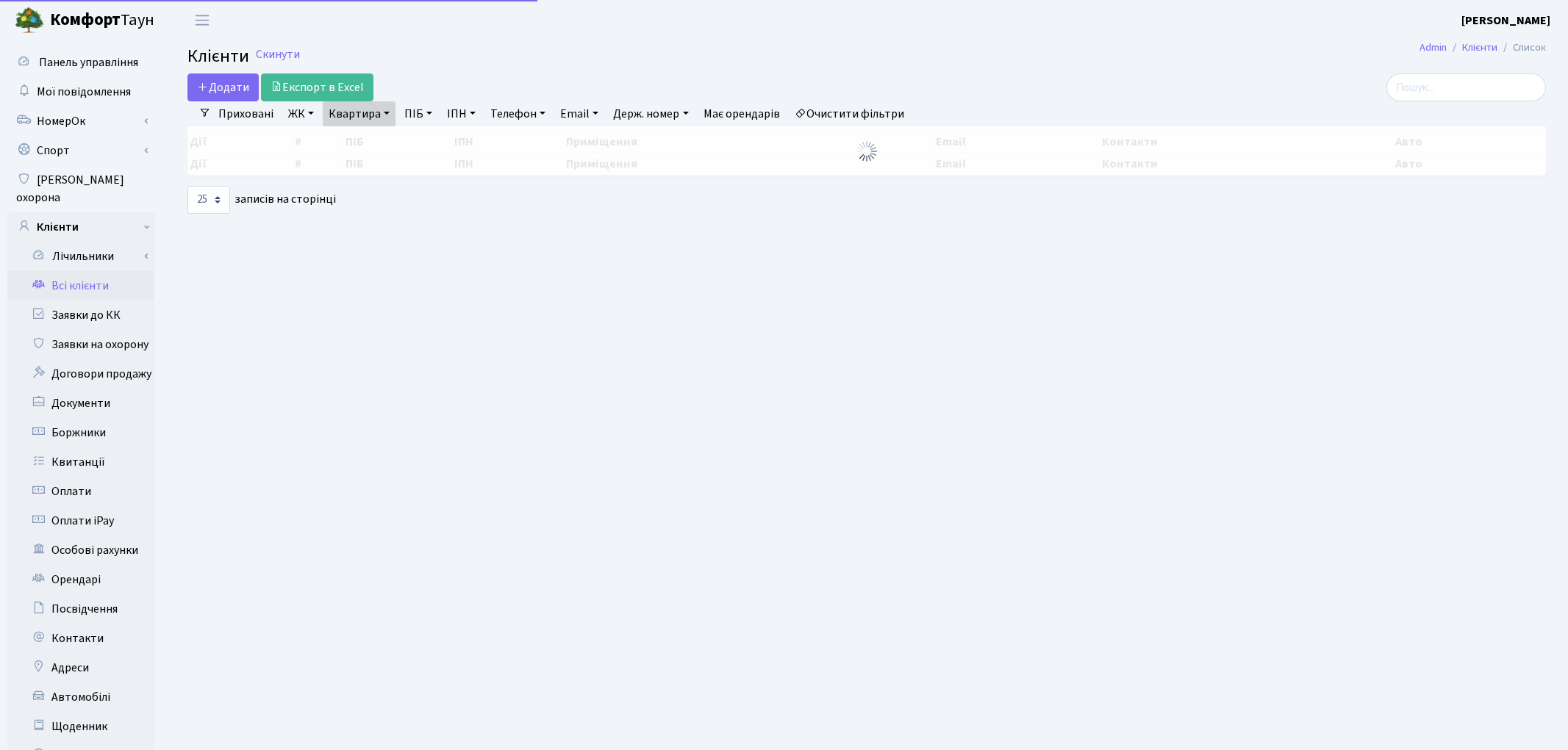
select select "25"
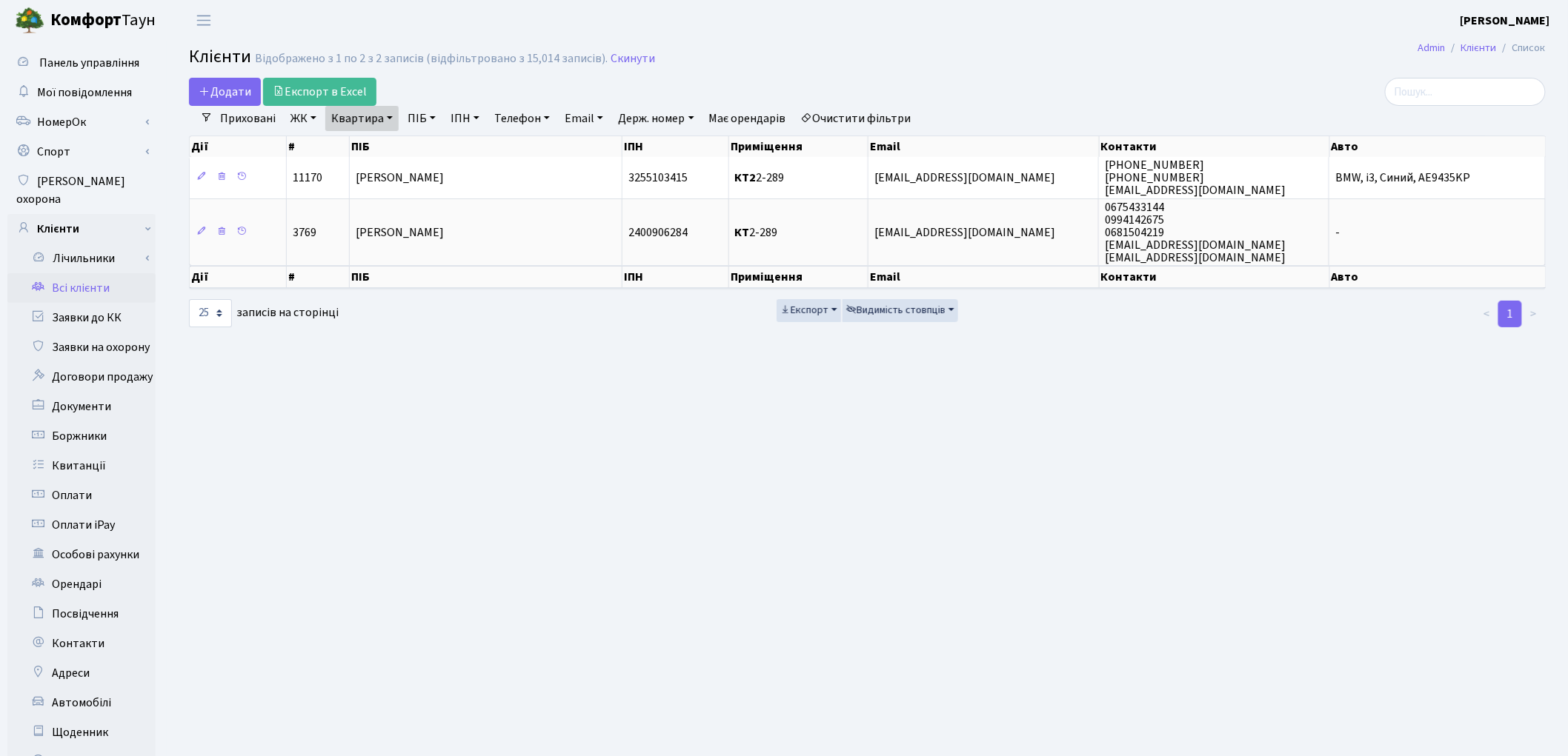
click at [878, 108] on link "Очистити фільтри" at bounding box center [856, 118] width 122 height 25
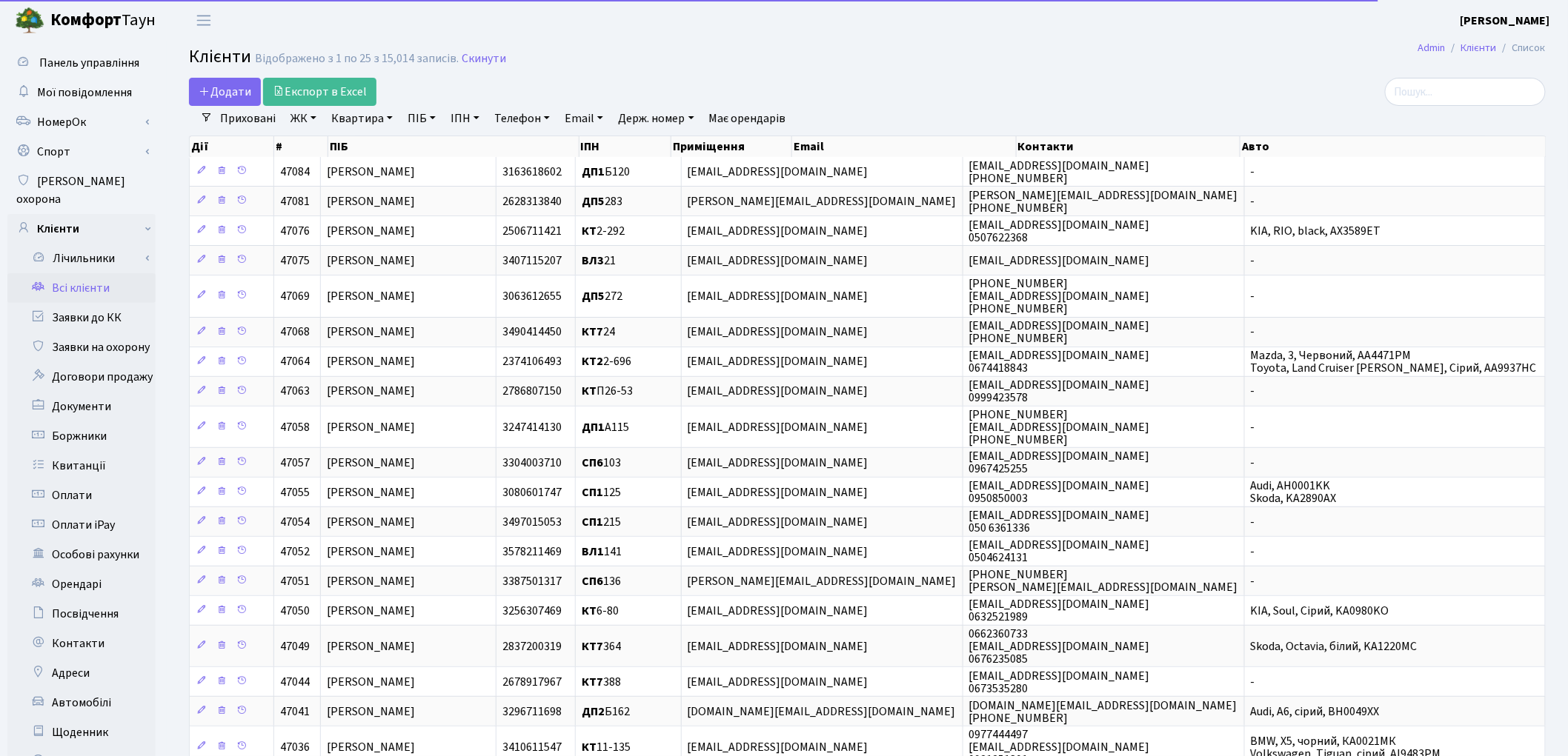
click at [425, 126] on link "ПІБ" at bounding box center [422, 118] width 40 height 25
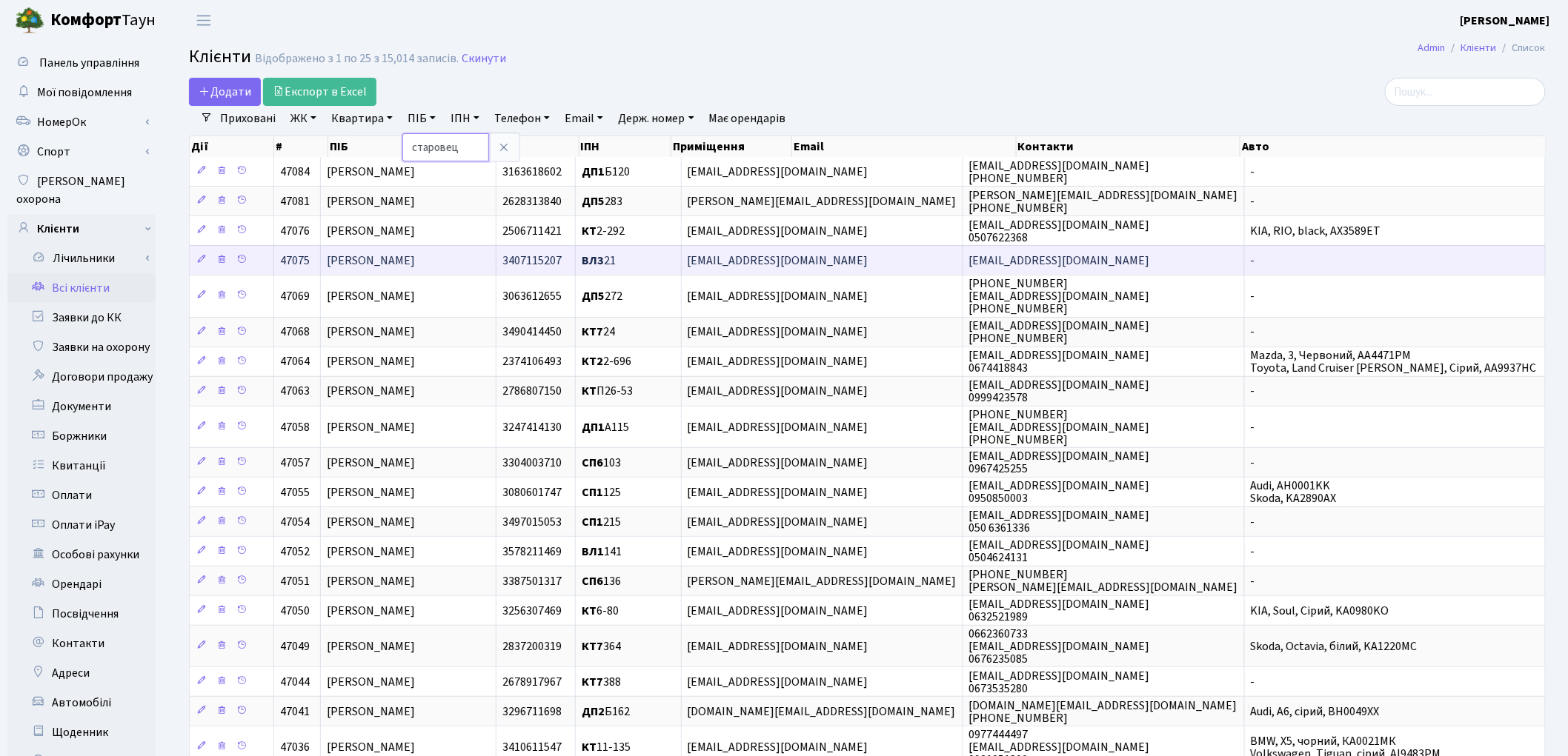
type input "старовец"
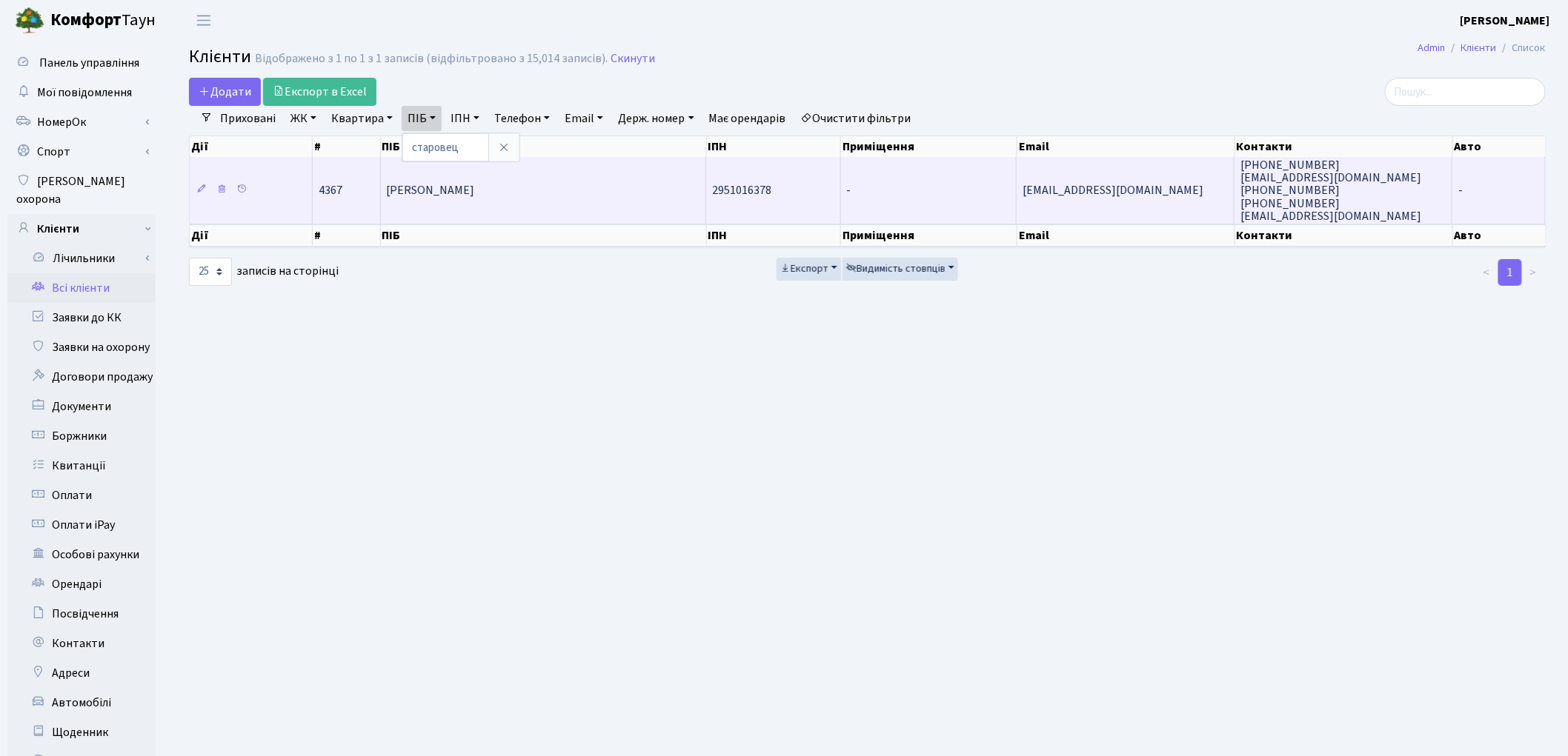
click at [475, 192] on span "[PERSON_NAME]" at bounding box center [431, 191] width 88 height 16
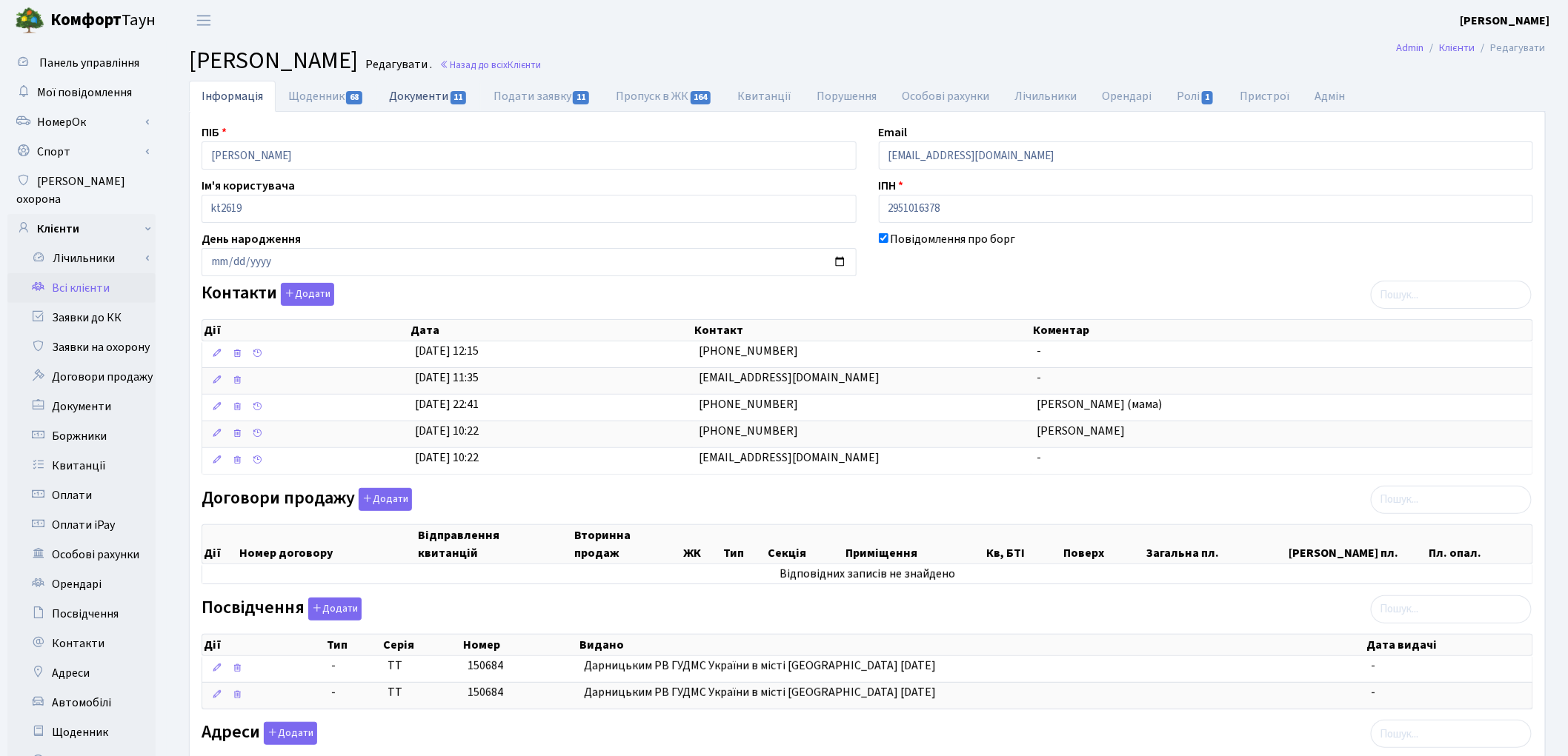
click at [420, 104] on link "Документи 11" at bounding box center [429, 95] width 104 height 30
select select "25"
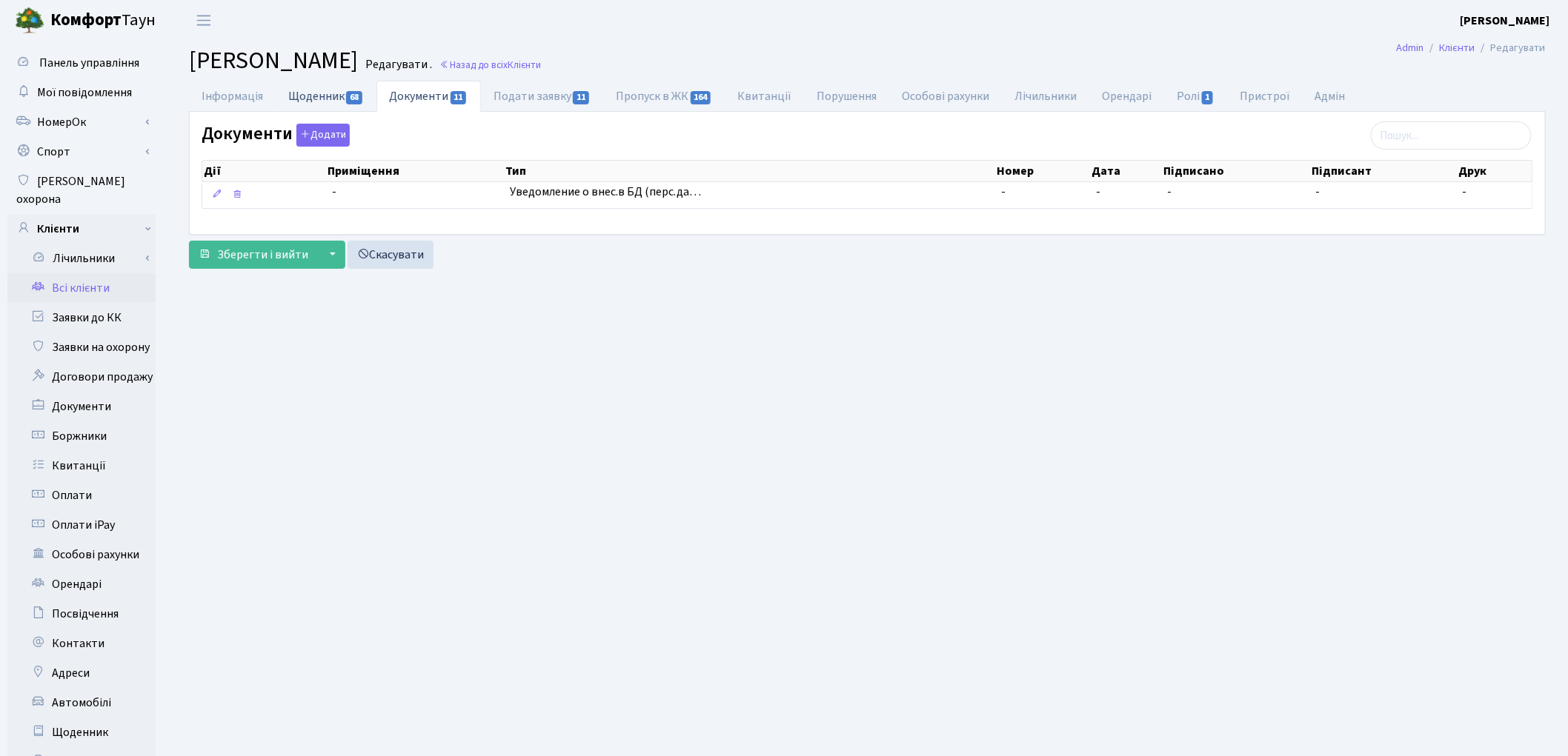
click at [300, 104] on link "Щоденник 68" at bounding box center [326, 95] width 100 height 30
select select "25"
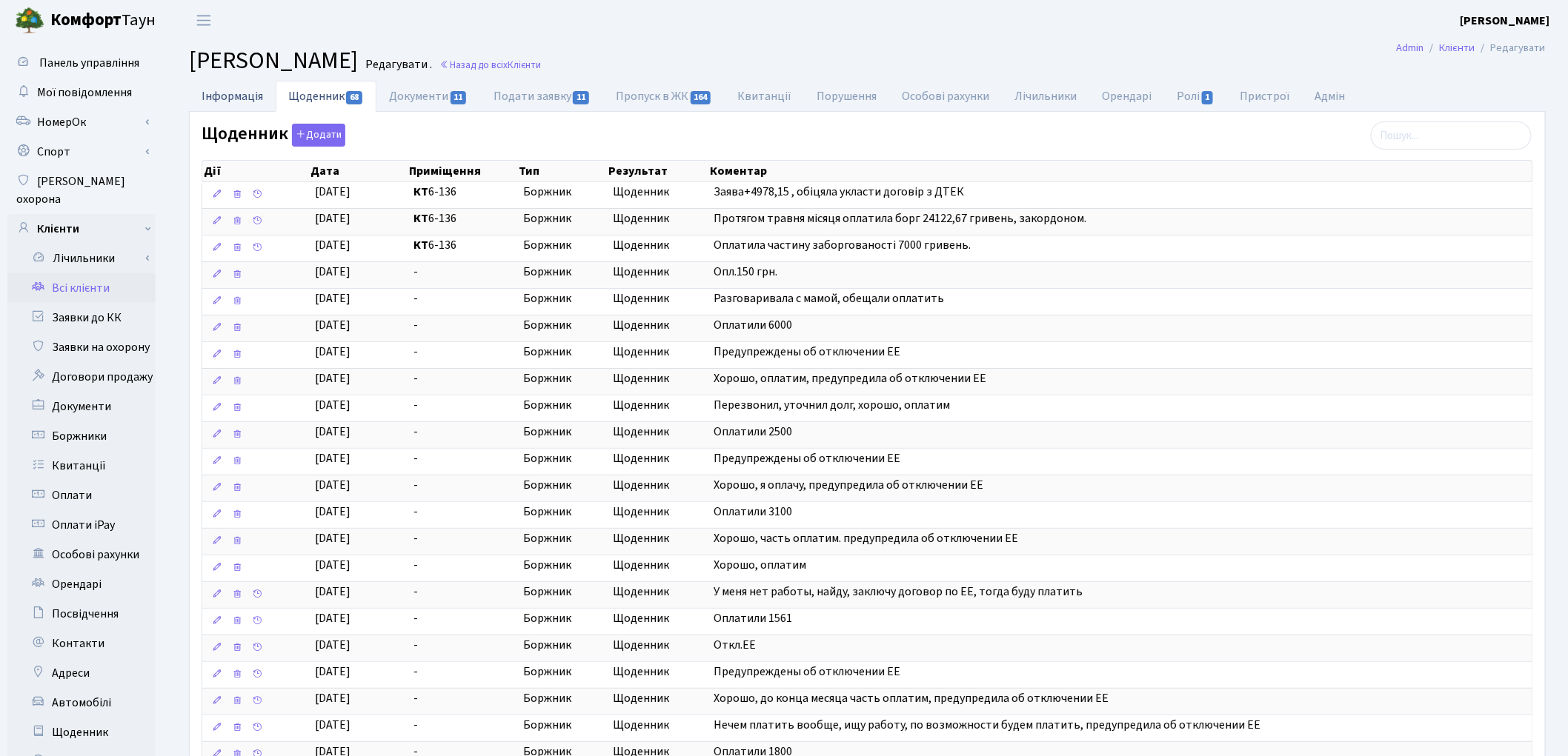
click at [227, 97] on link "Інформація" at bounding box center [232, 95] width 87 height 30
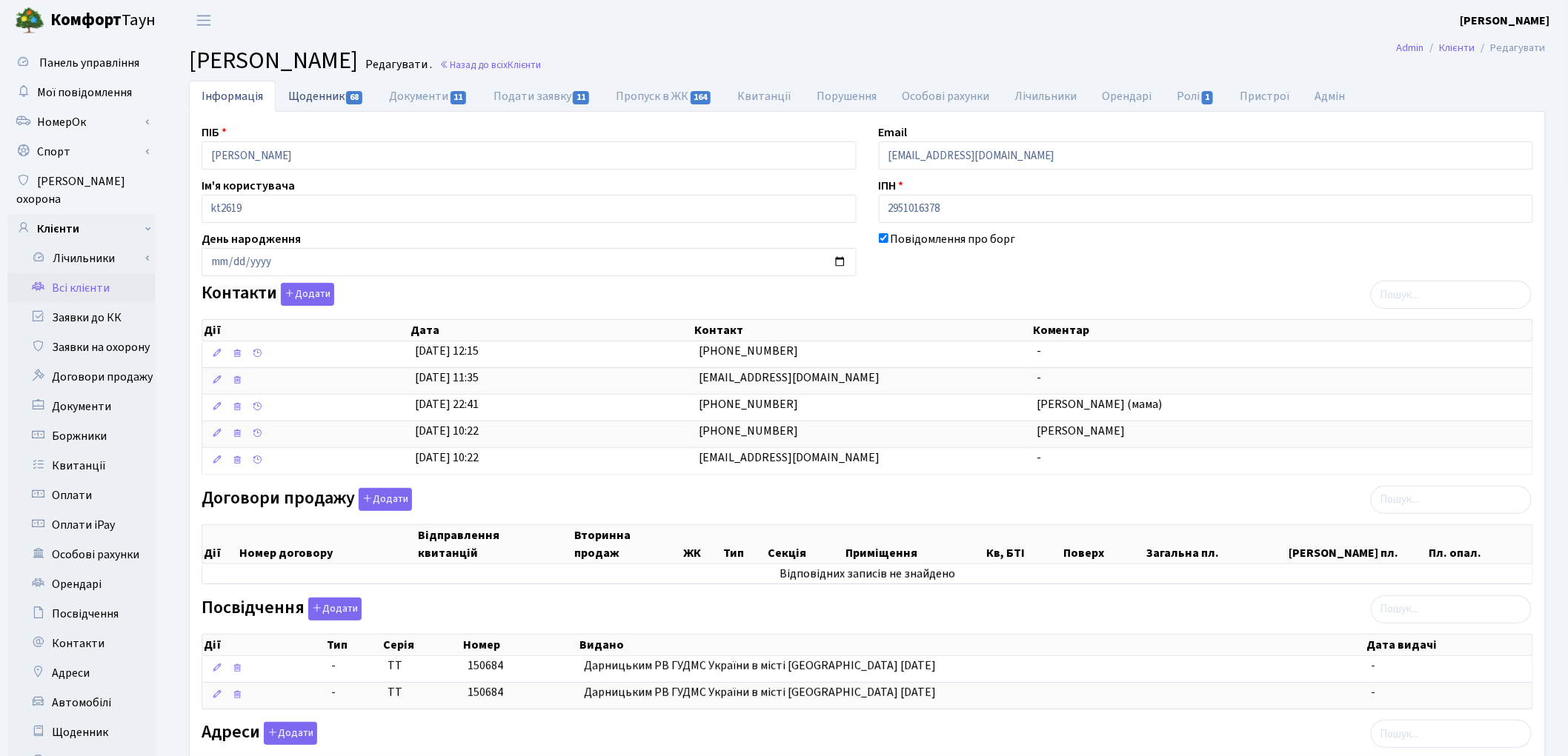
click at [301, 96] on link "Щоденник 68" at bounding box center [326, 95] width 100 height 30
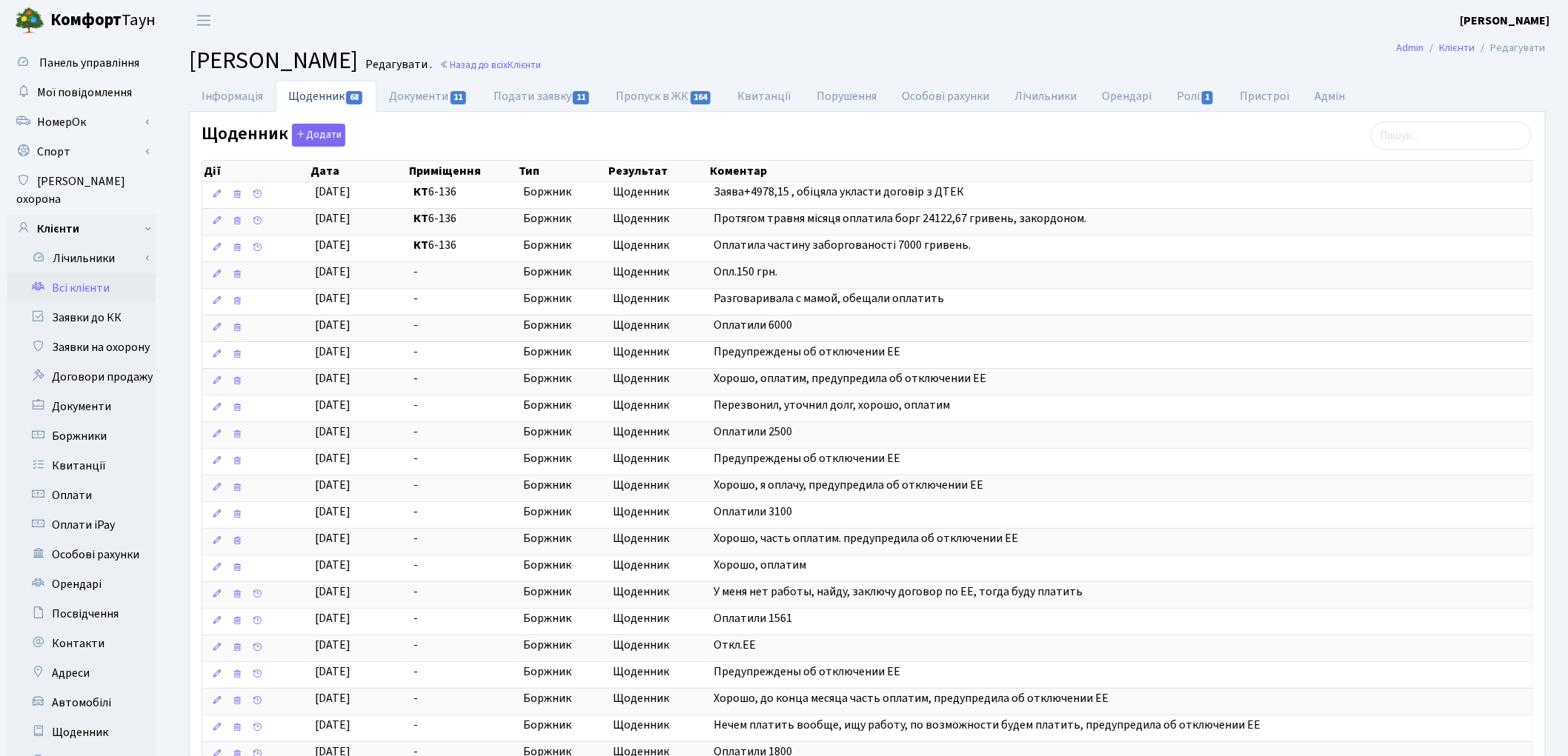
click at [87, 277] on link "Всі клієнти" at bounding box center [81, 288] width 148 height 29
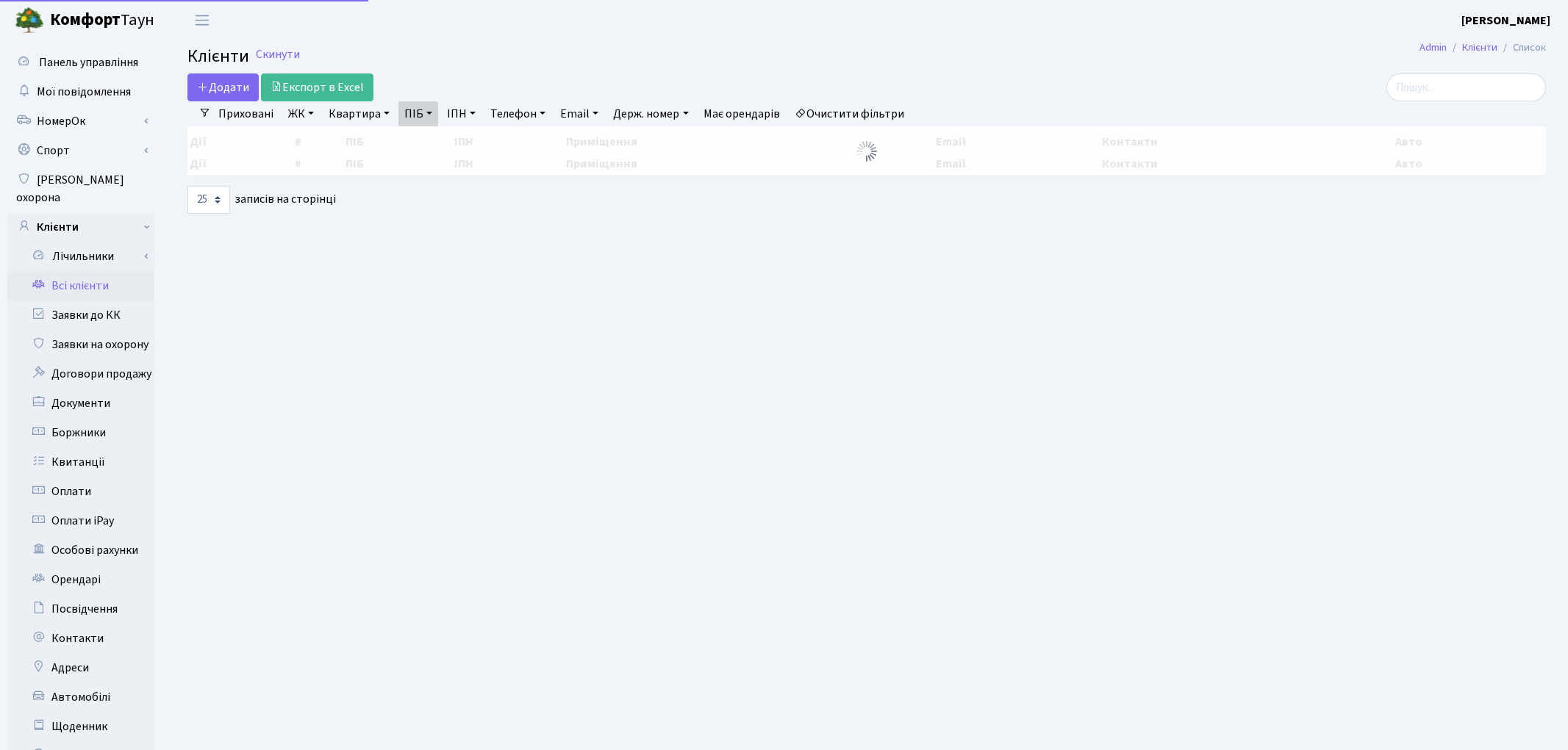
select select "25"
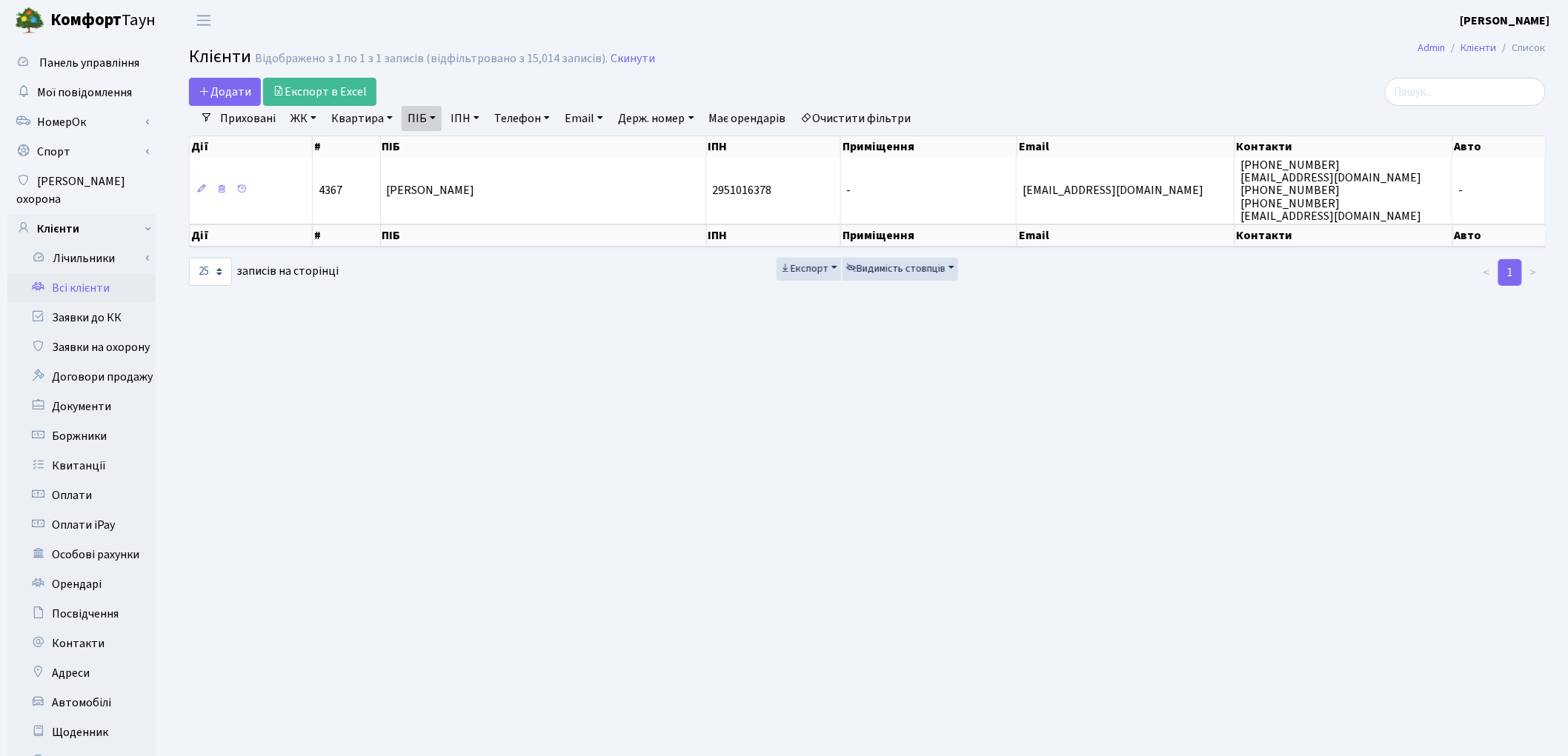
click at [884, 116] on link "Очистити фільтри" at bounding box center [856, 118] width 122 height 25
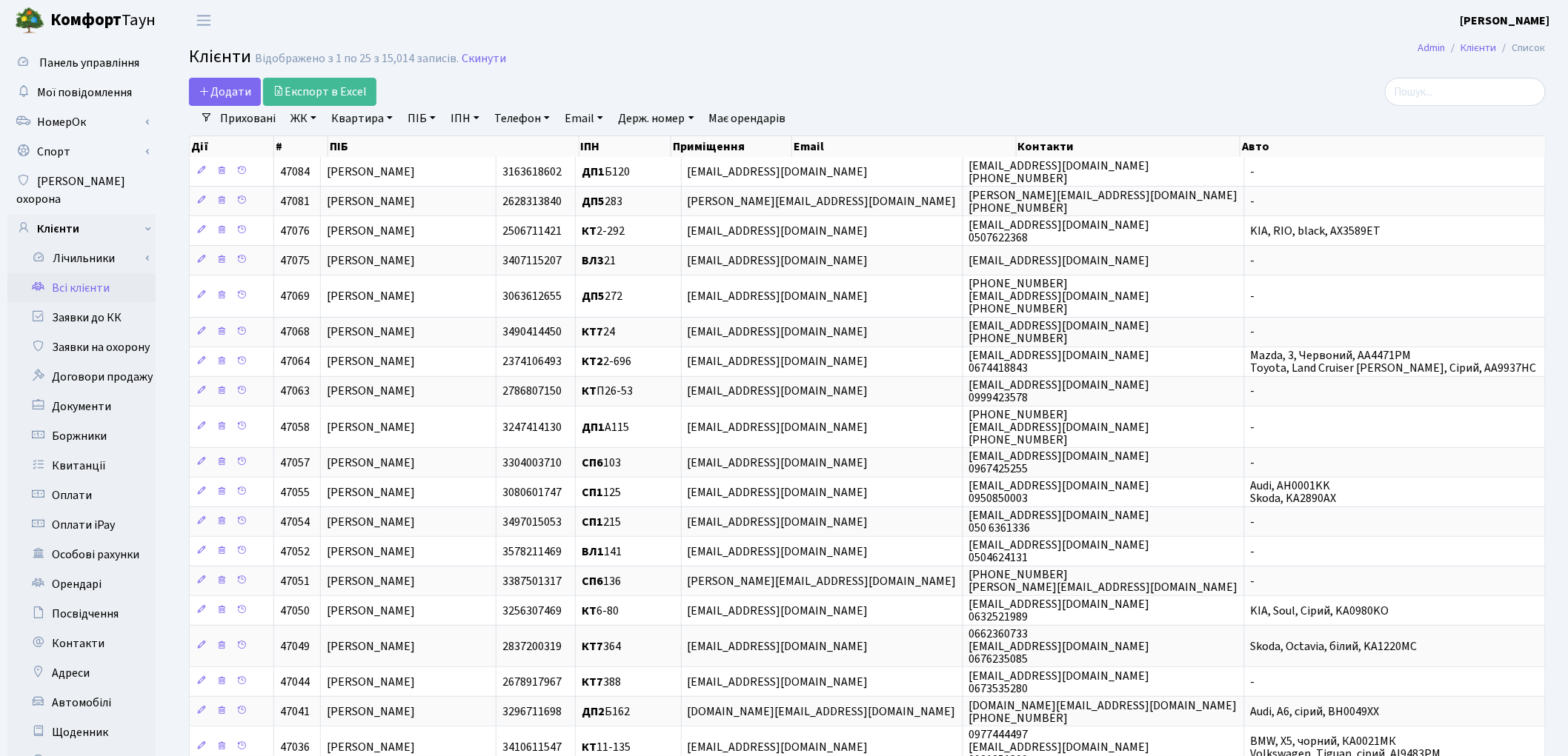
click at [420, 120] on link "ПІБ" at bounding box center [422, 118] width 40 height 25
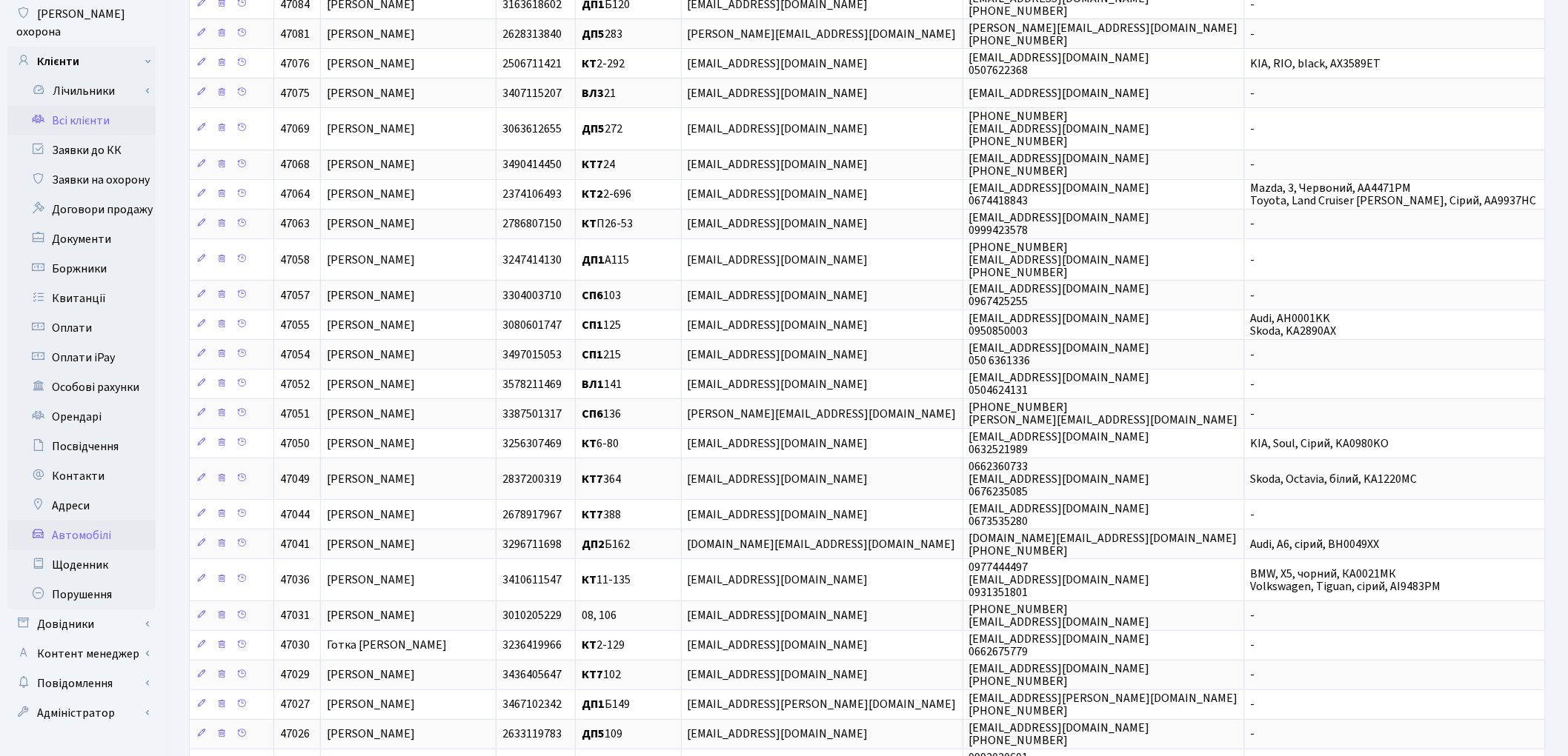
scroll to position [247, 0]
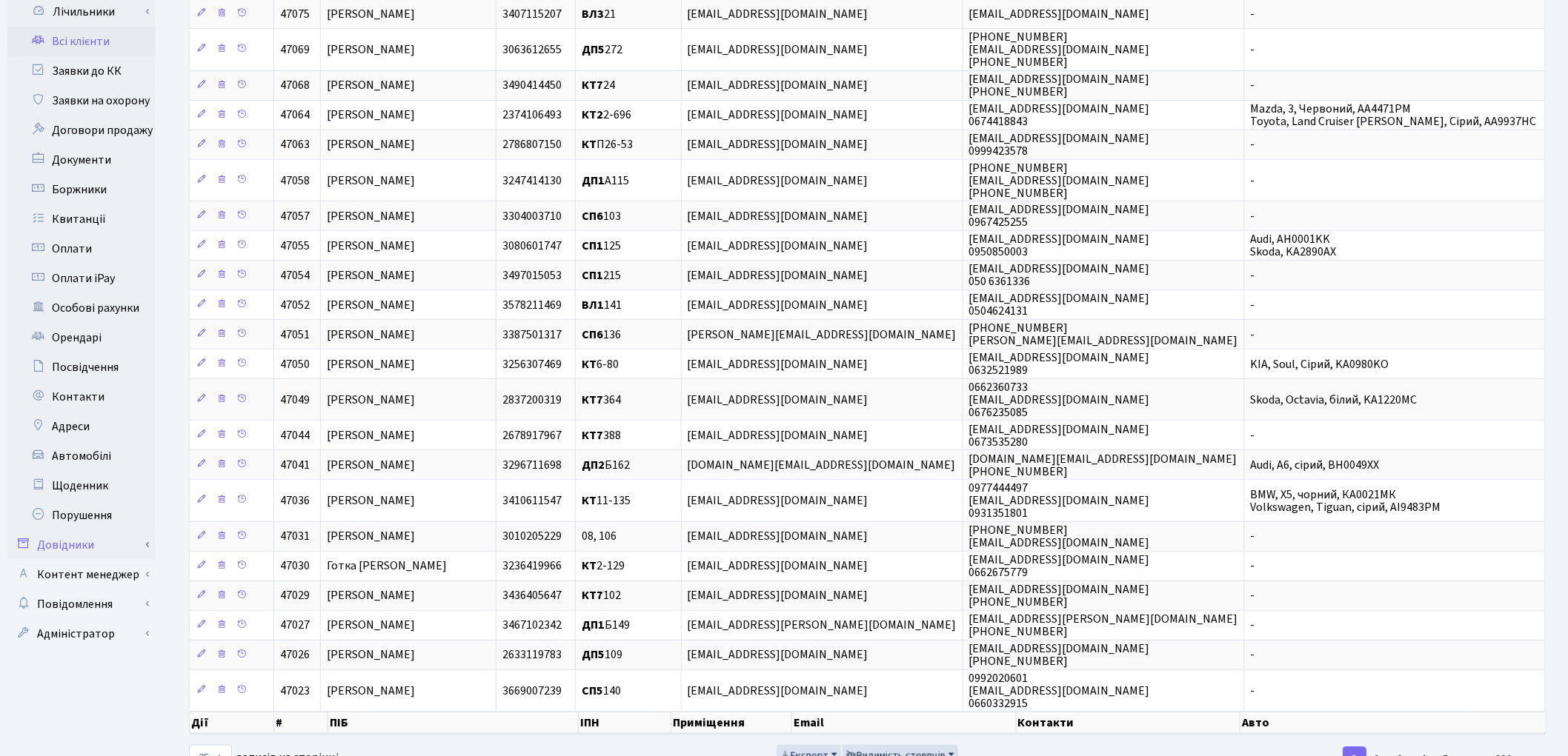
click at [87, 534] on link "Довідники" at bounding box center [81, 545] width 148 height 29
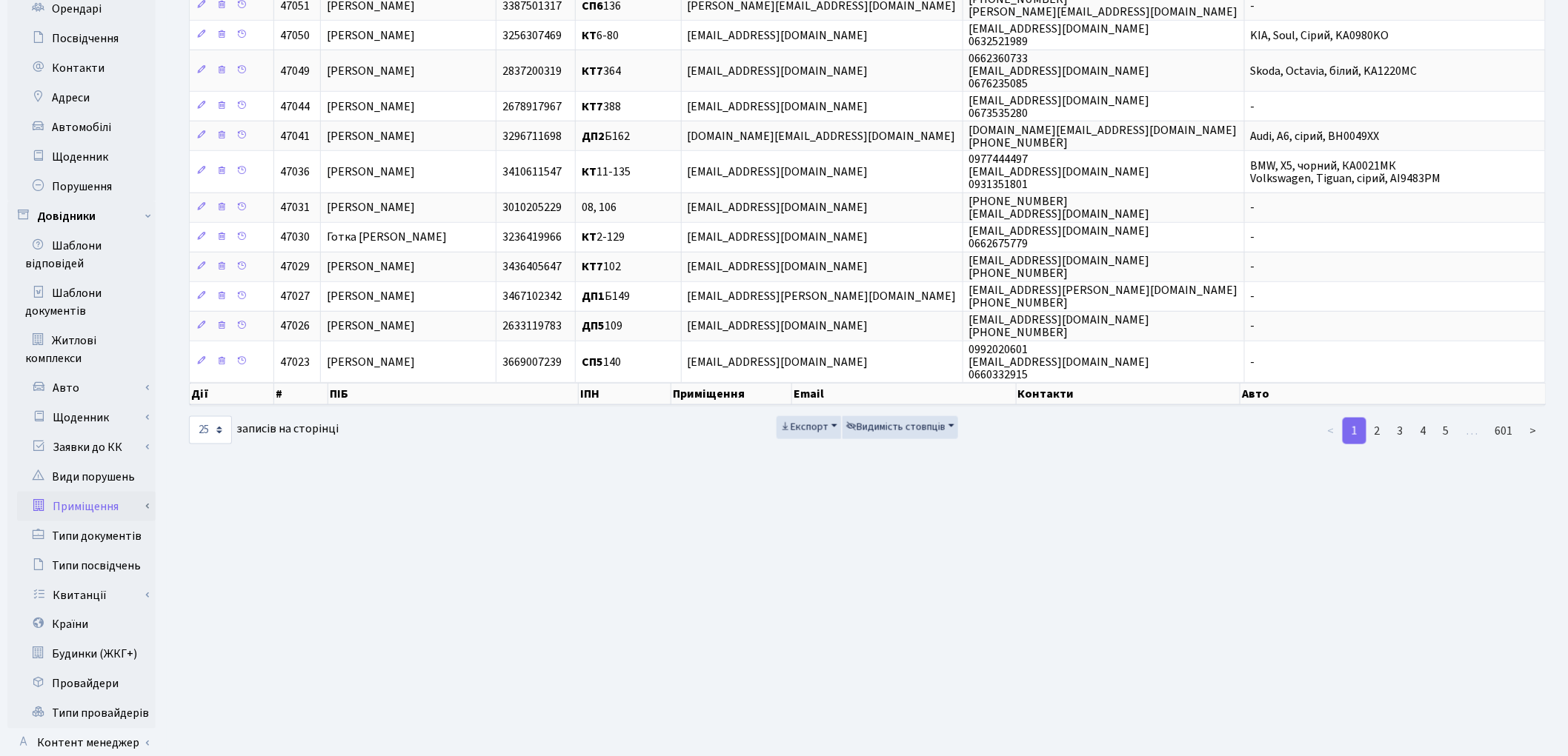
click at [94, 492] on link "Приміщення" at bounding box center [87, 507] width 139 height 29
click at [109, 521] on link "Всі приміщення" at bounding box center [87, 536] width 139 height 29
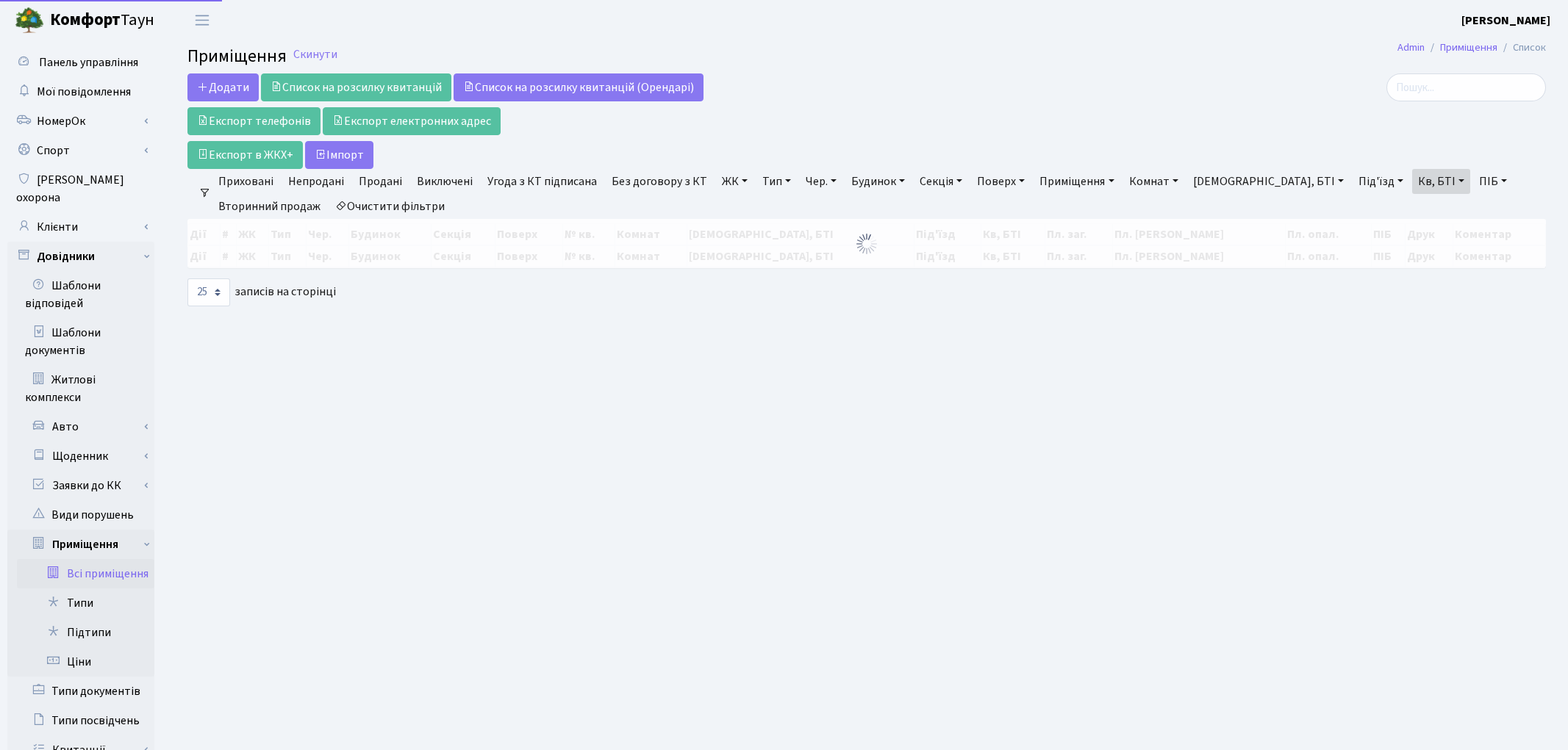
select select "25"
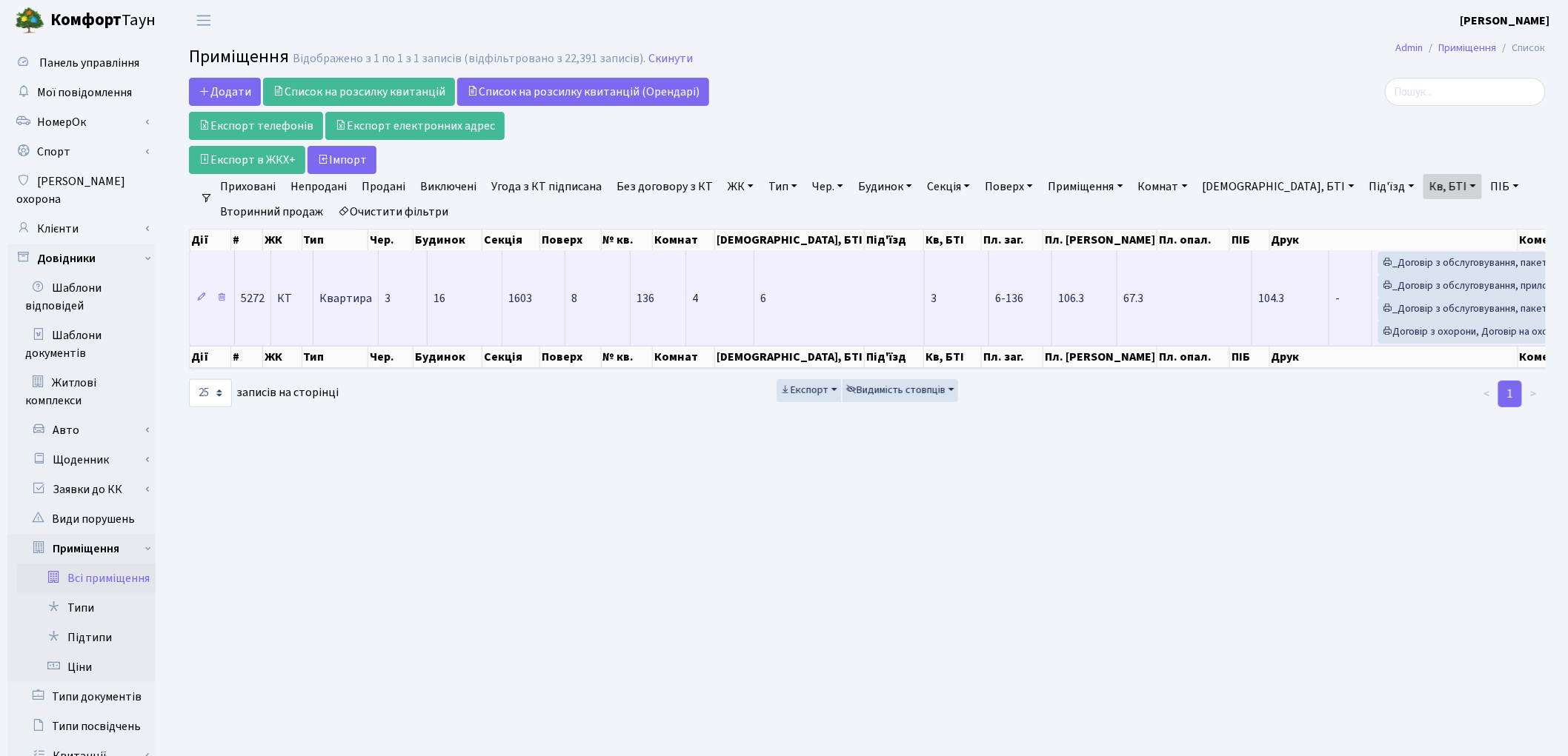
click at [1118, 339] on td "67.3" at bounding box center [1185, 297] width 135 height 94
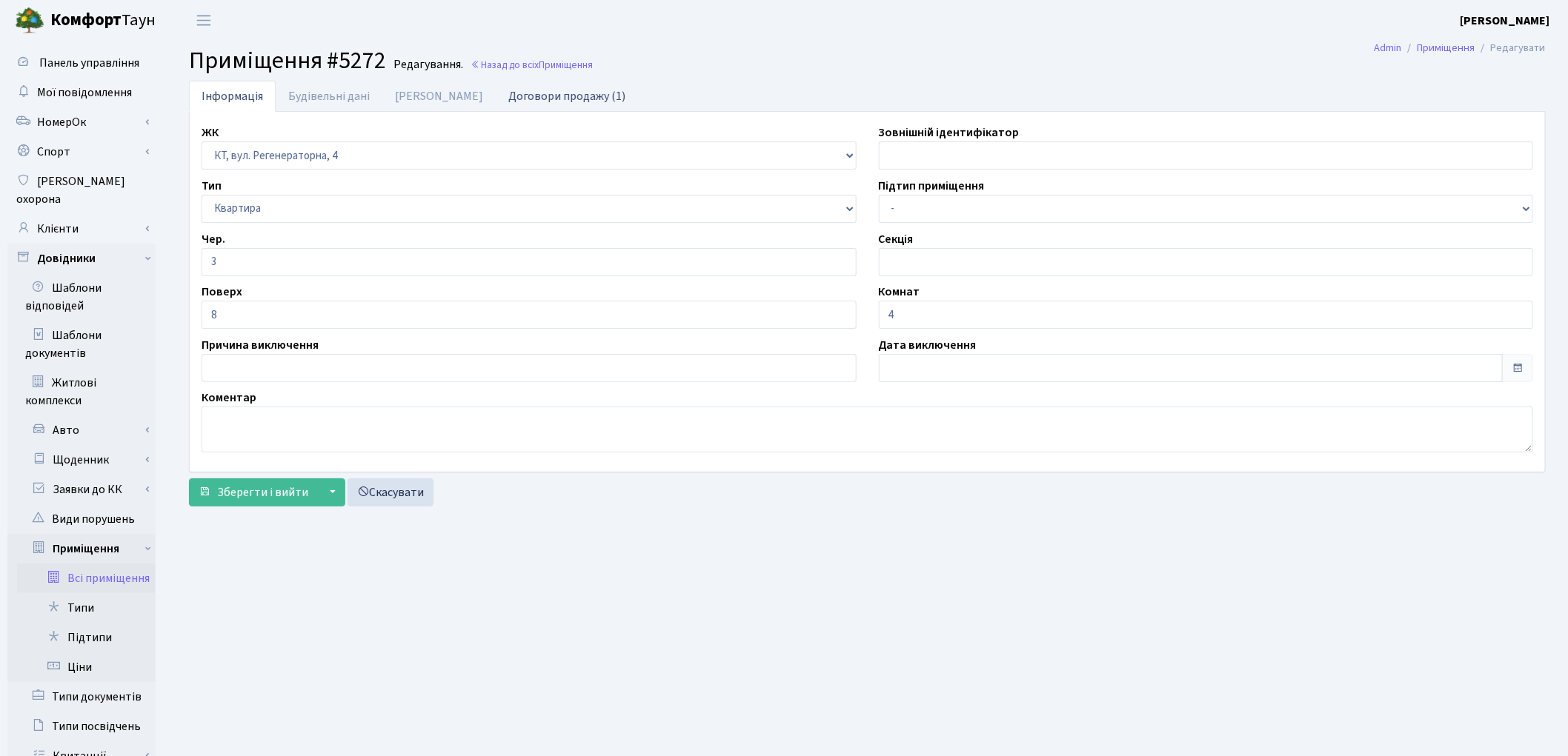
click at [509, 89] on link "Договори продажу (1)" at bounding box center [567, 95] width 142 height 30
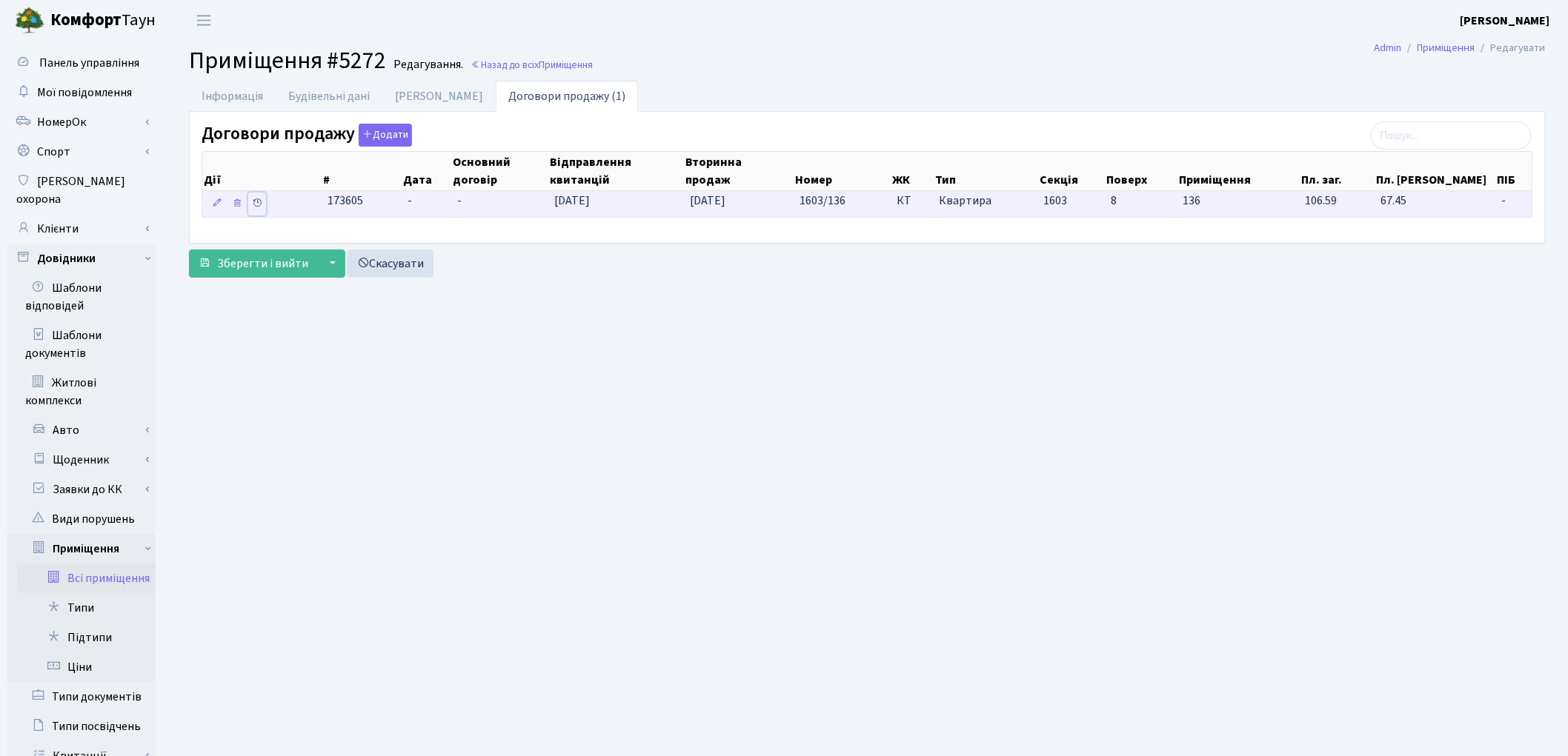
click at [257, 204] on icon at bounding box center [257, 203] width 10 height 10
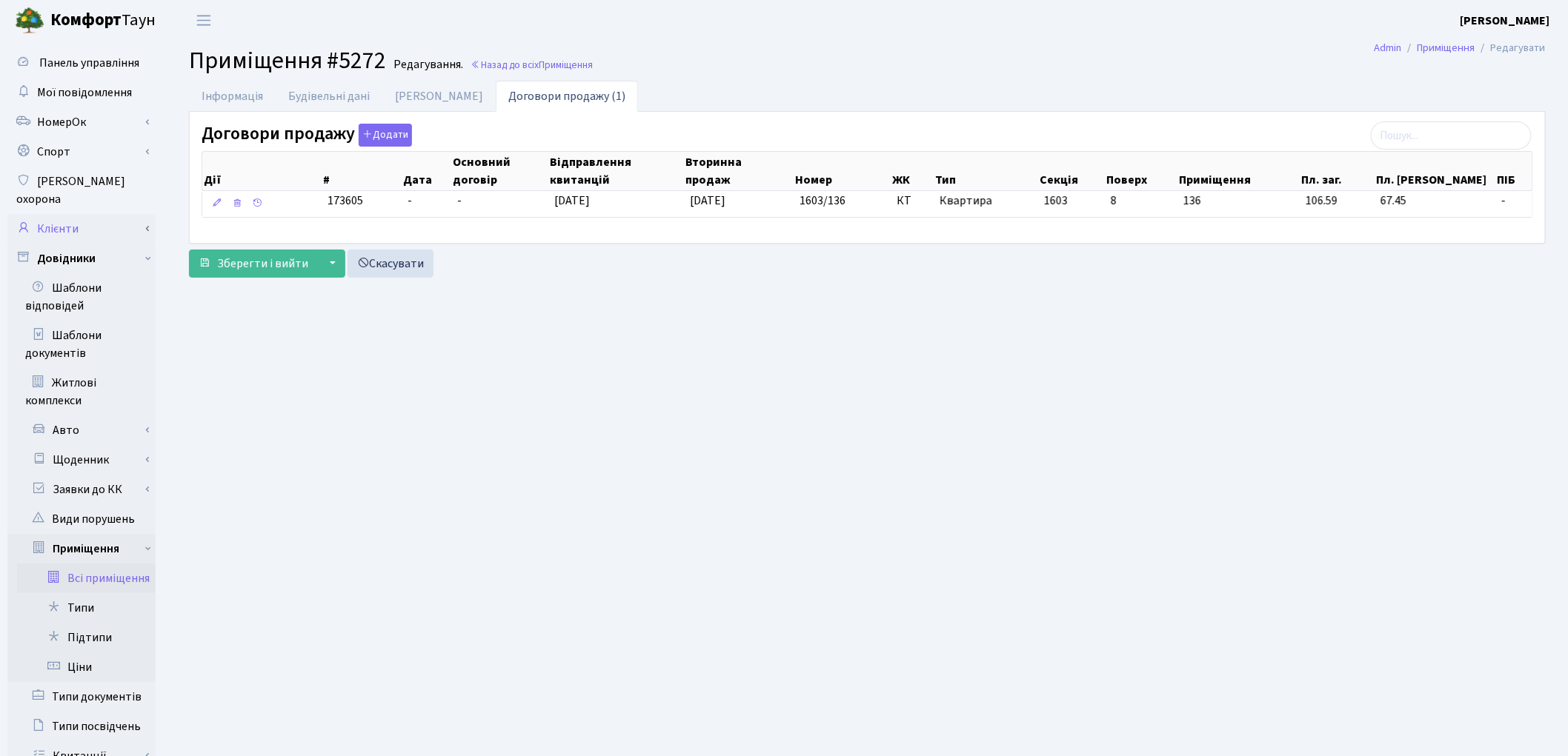
click at [68, 215] on link "Клієнти" at bounding box center [81, 229] width 148 height 29
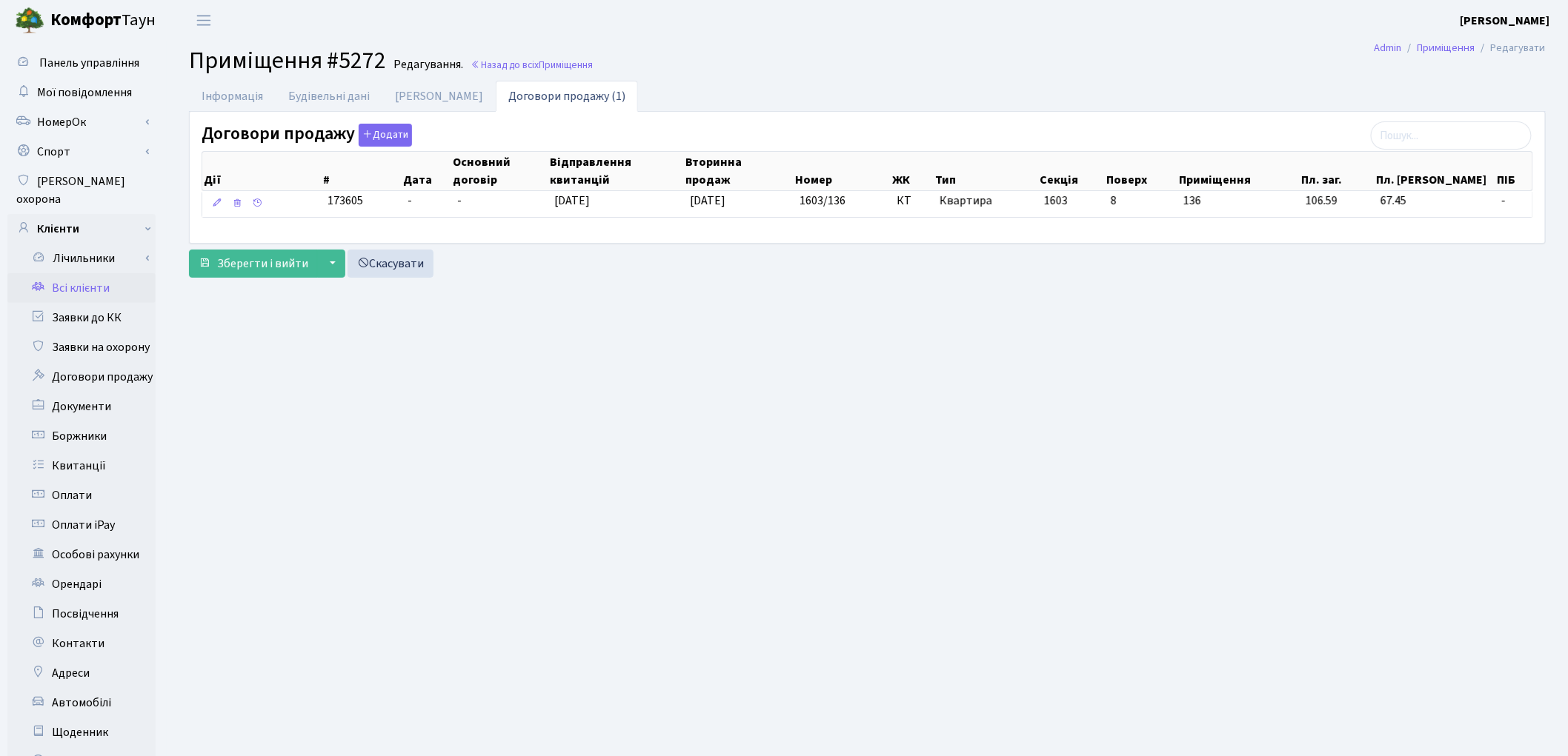
click at [90, 274] on link "Всі клієнти" at bounding box center [81, 288] width 148 height 29
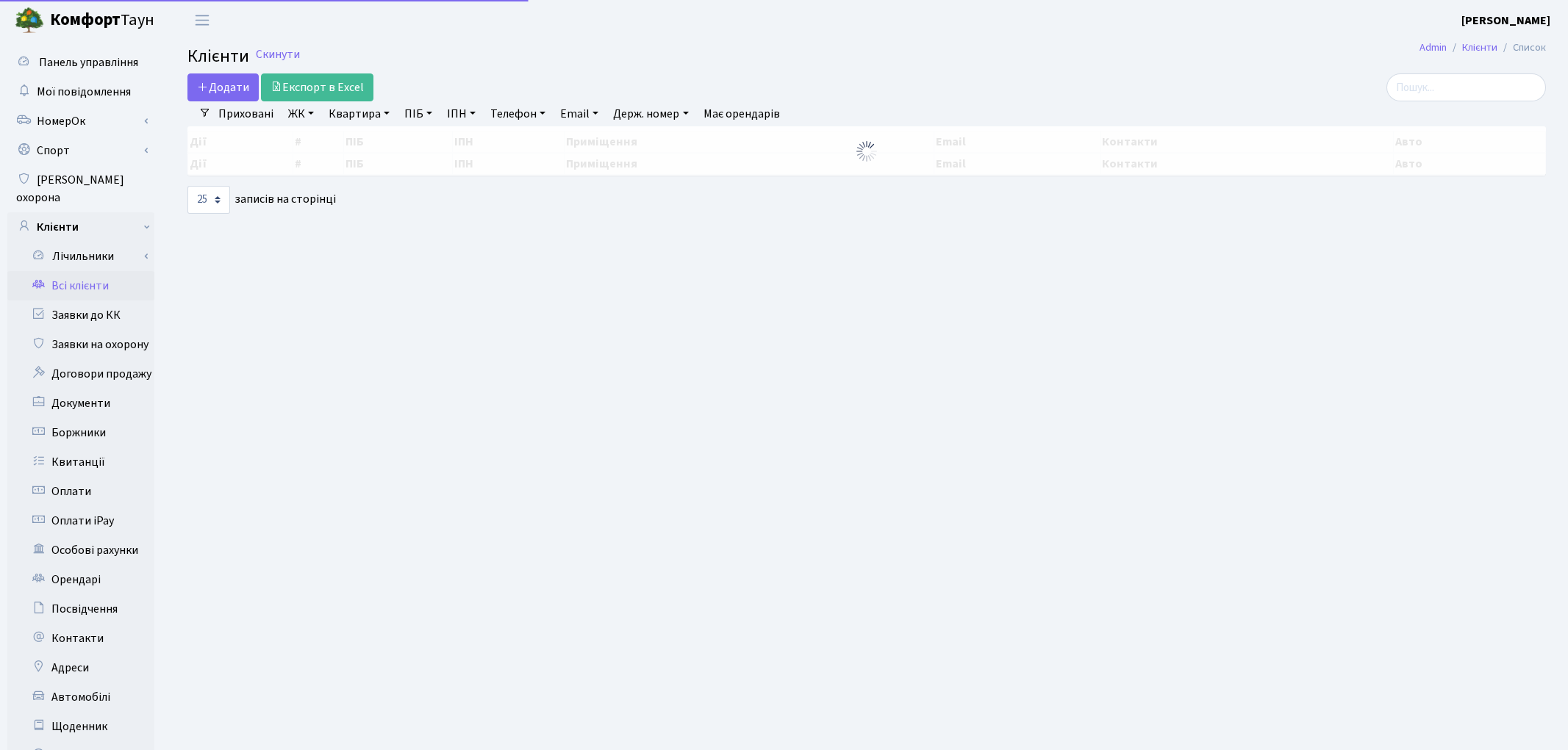
select select "25"
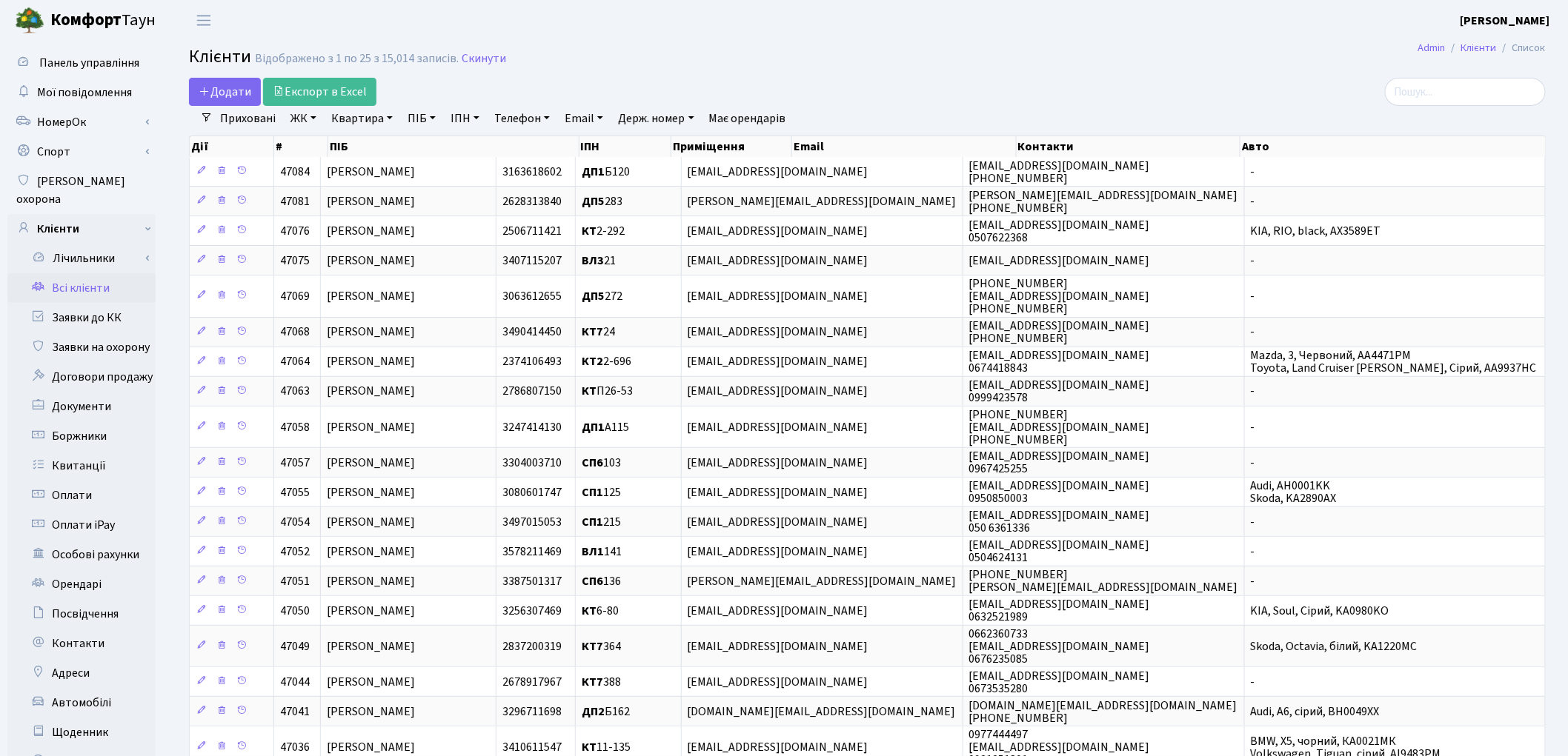
click at [745, 120] on link "Має орендарів" at bounding box center [748, 118] width 89 height 25
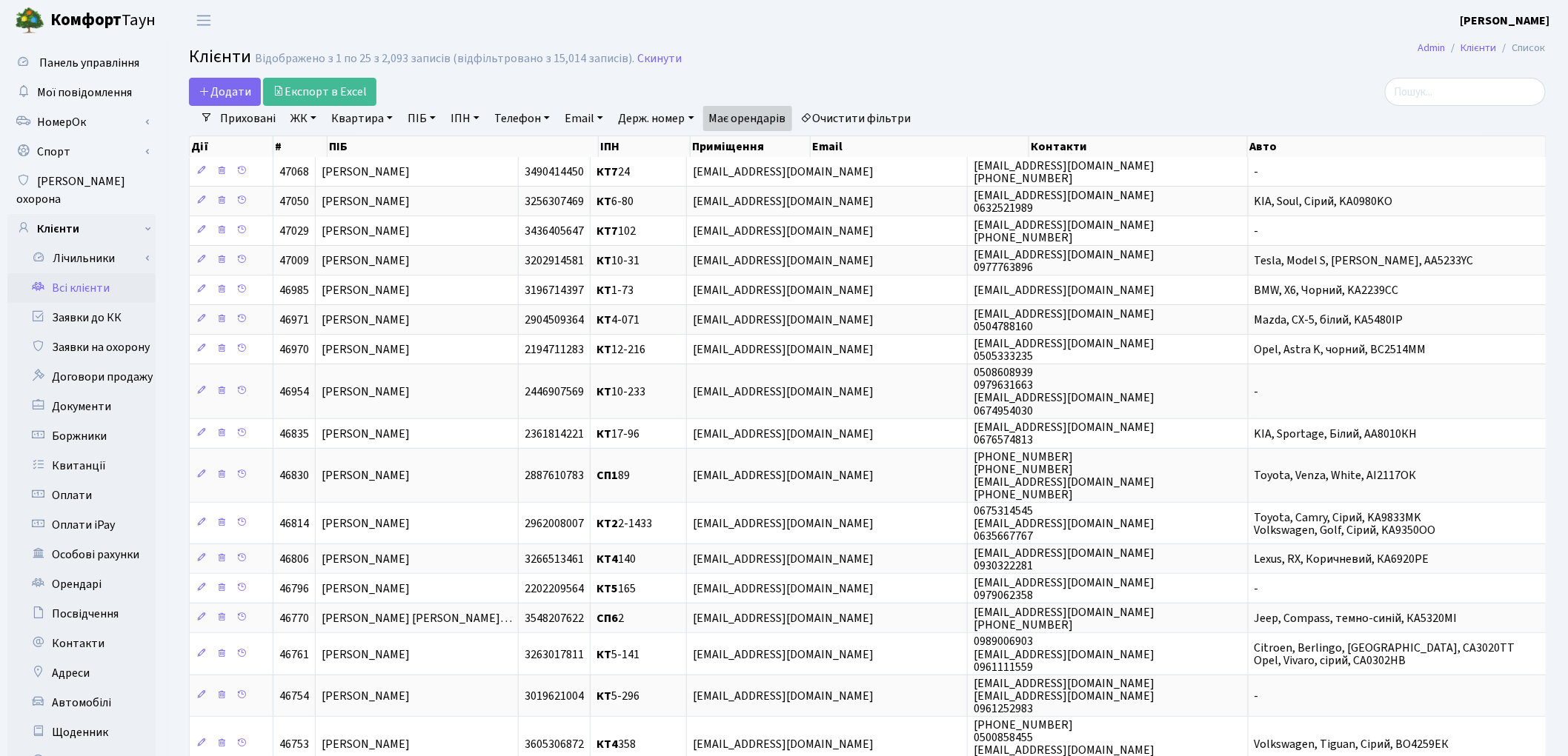
click at [841, 127] on link "Очистити фільтри" at bounding box center [856, 118] width 122 height 25
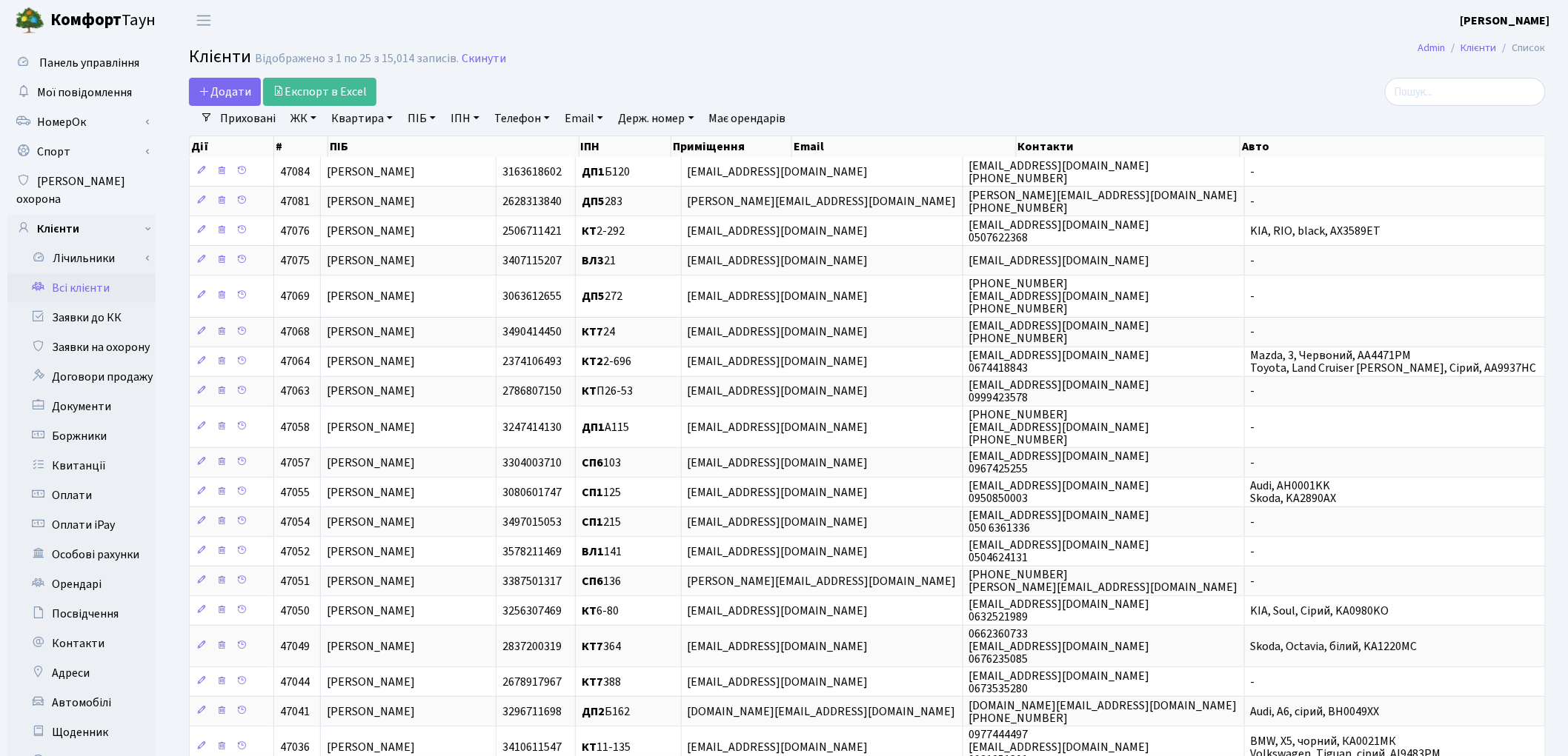
click at [423, 119] on link "ПІБ" at bounding box center [422, 118] width 40 height 25
type input "сич"
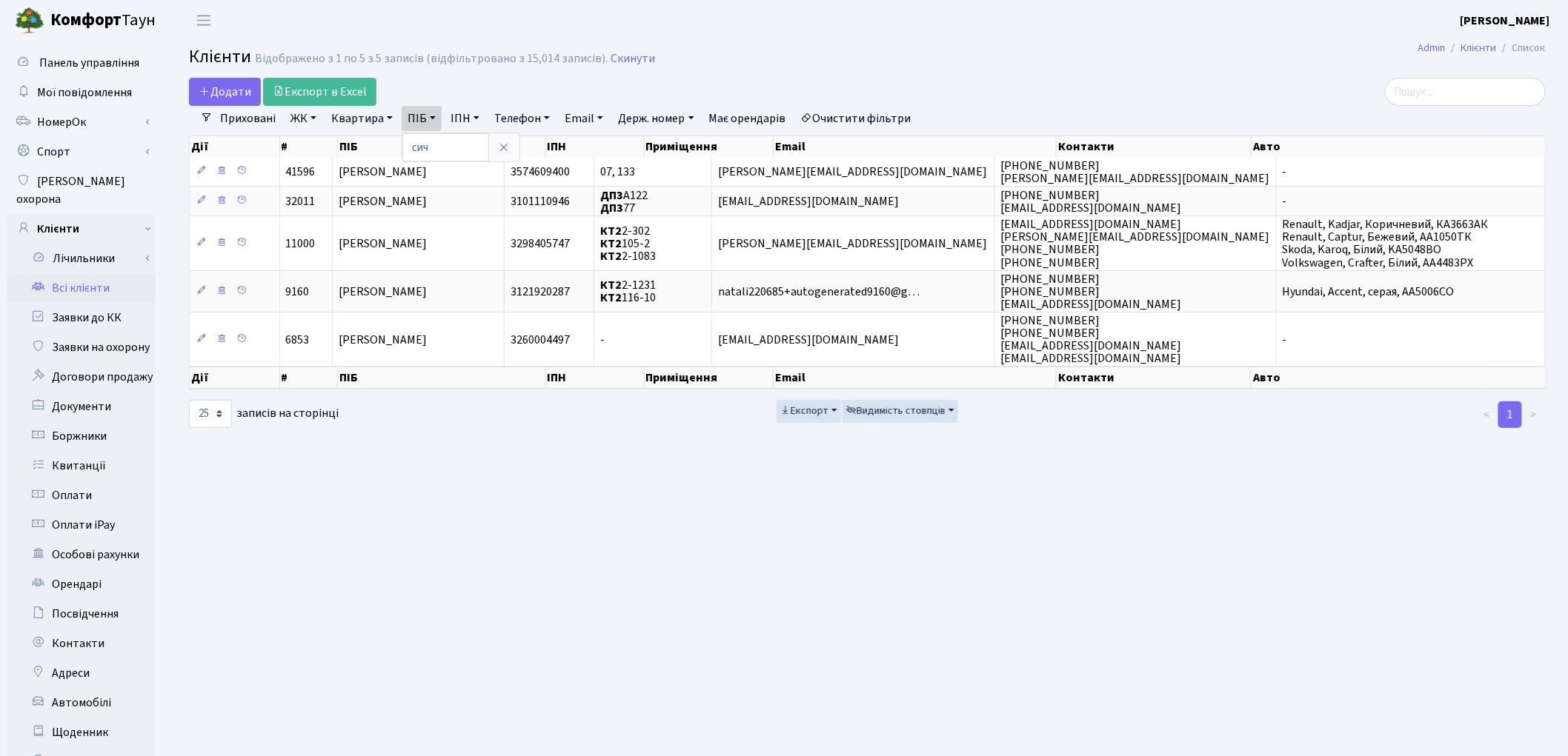
click at [81, 274] on link "Всі клієнти" at bounding box center [81, 288] width 148 height 29
select select "25"
click at [912, 120] on link "Очистити фільтри" at bounding box center [856, 118] width 122 height 25
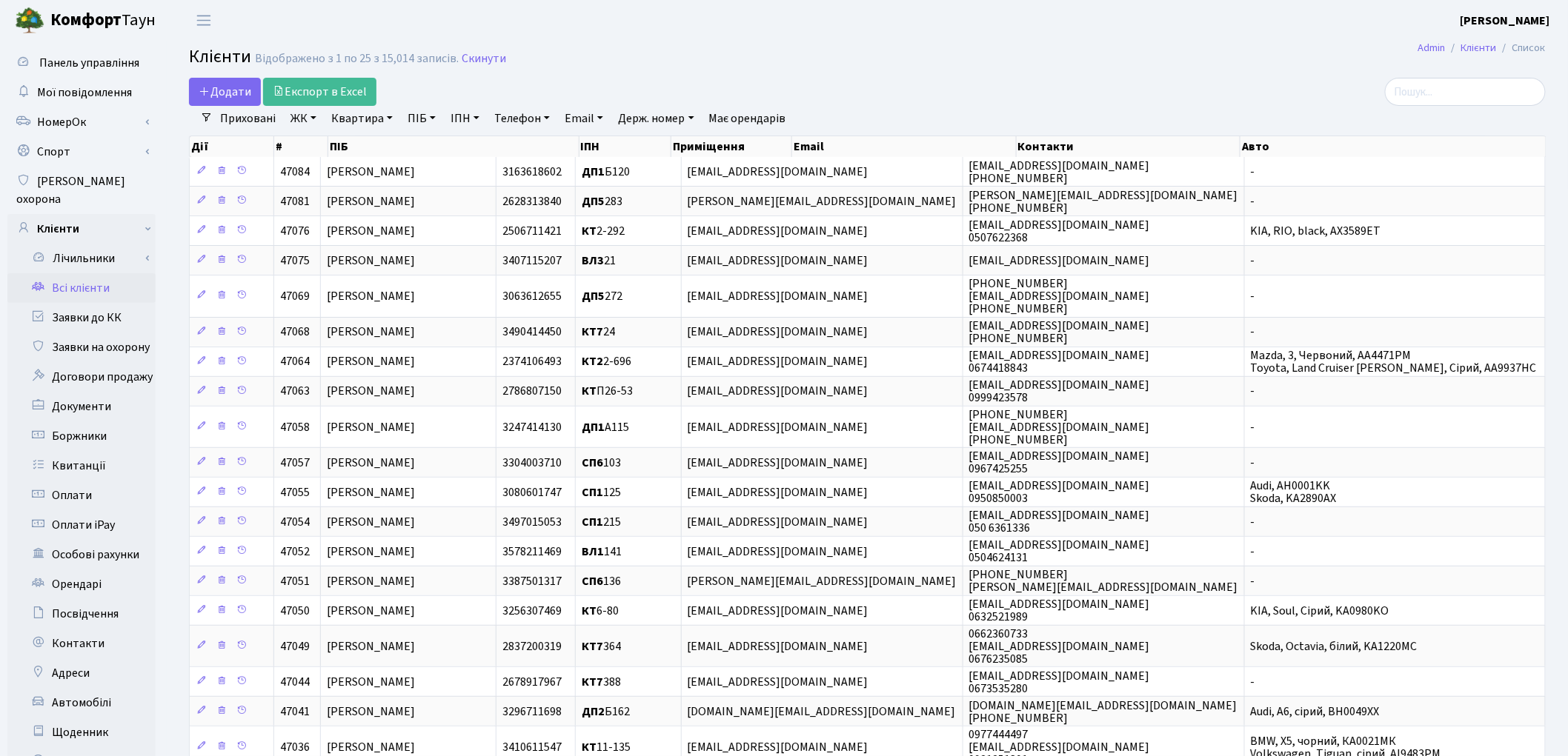
click at [230, 114] on link "Приховані" at bounding box center [248, 118] width 68 height 25
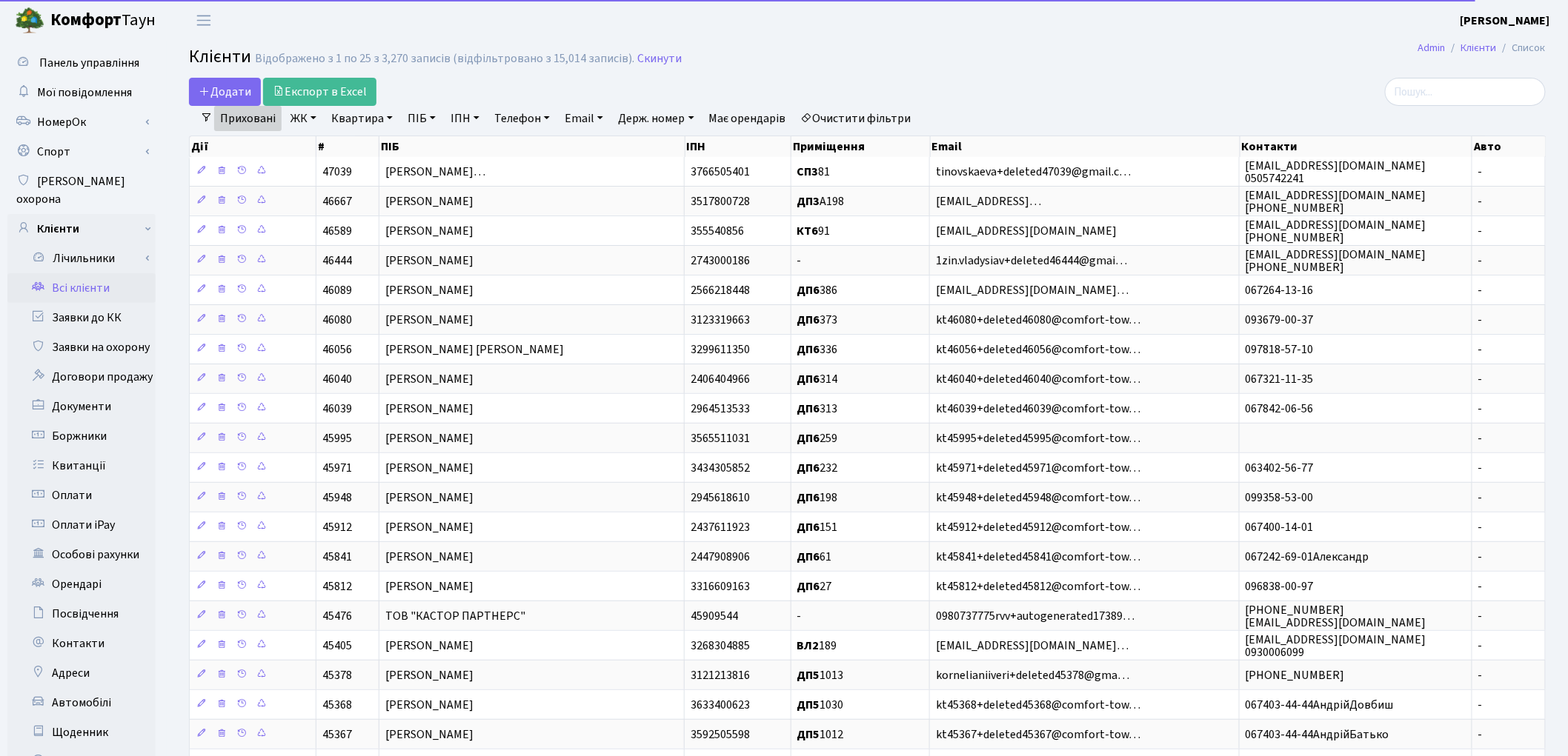
click at [423, 116] on link "ПІБ" at bounding box center [422, 118] width 40 height 25
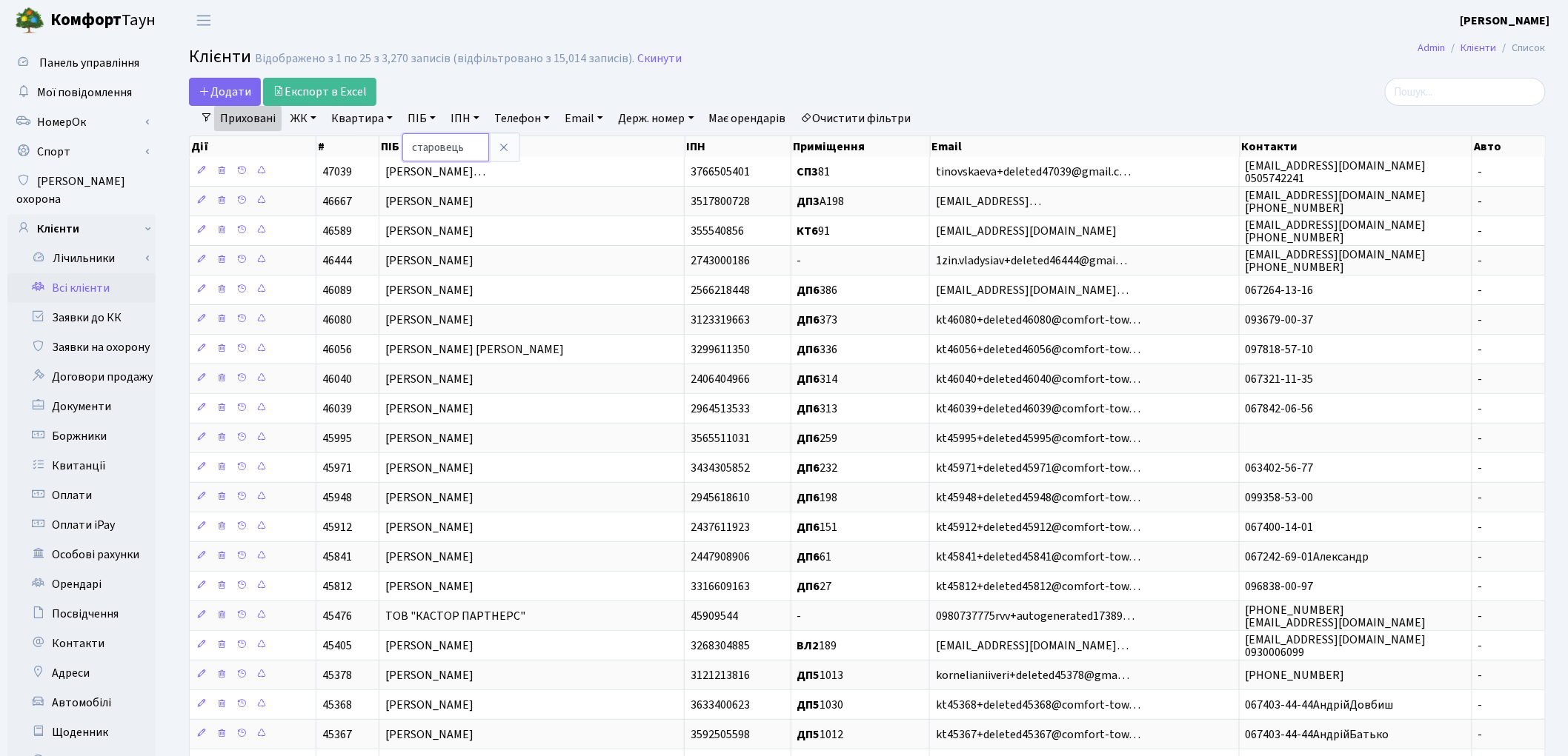
type input "старовець"
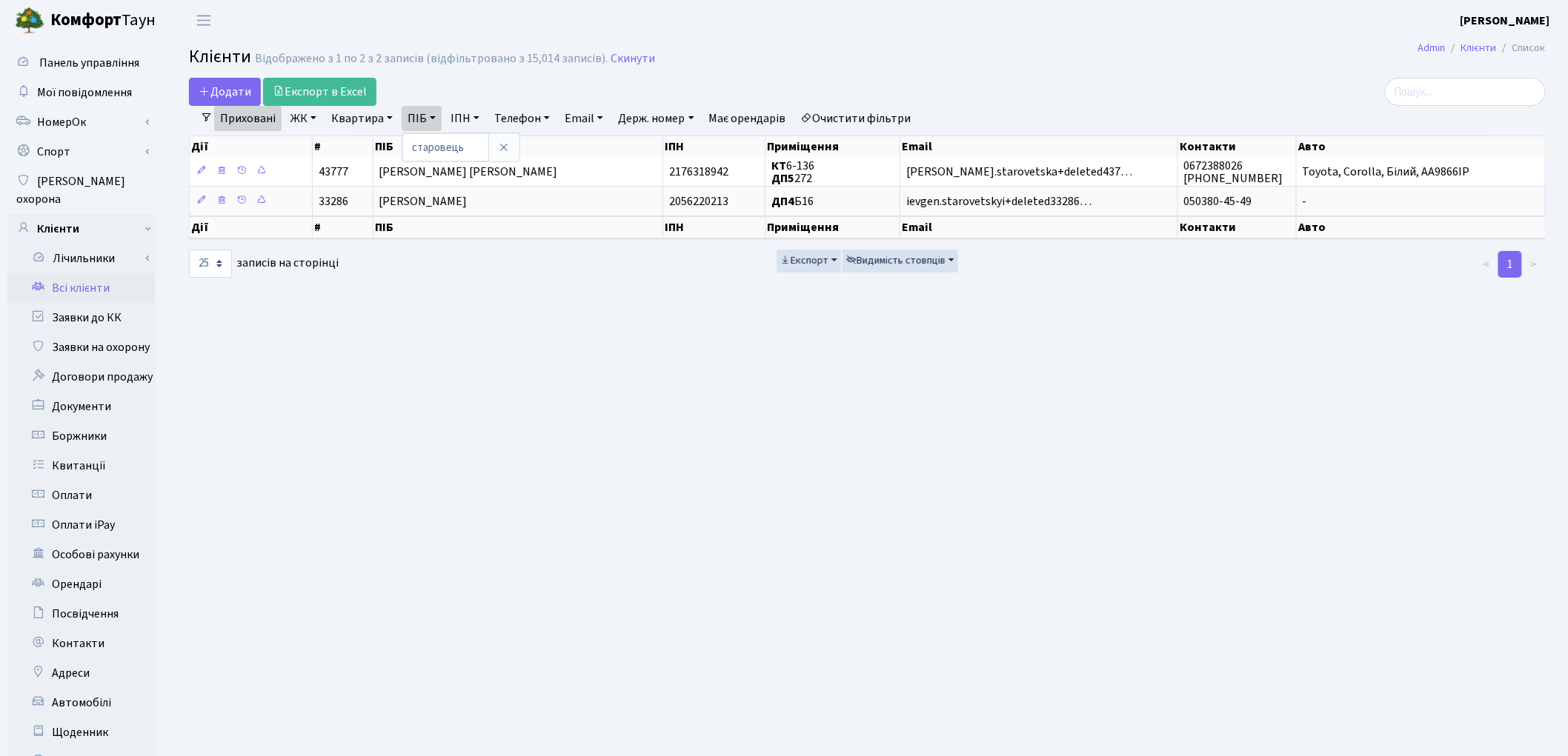
click at [875, 116] on link "Очистити фільтри" at bounding box center [856, 118] width 122 height 25
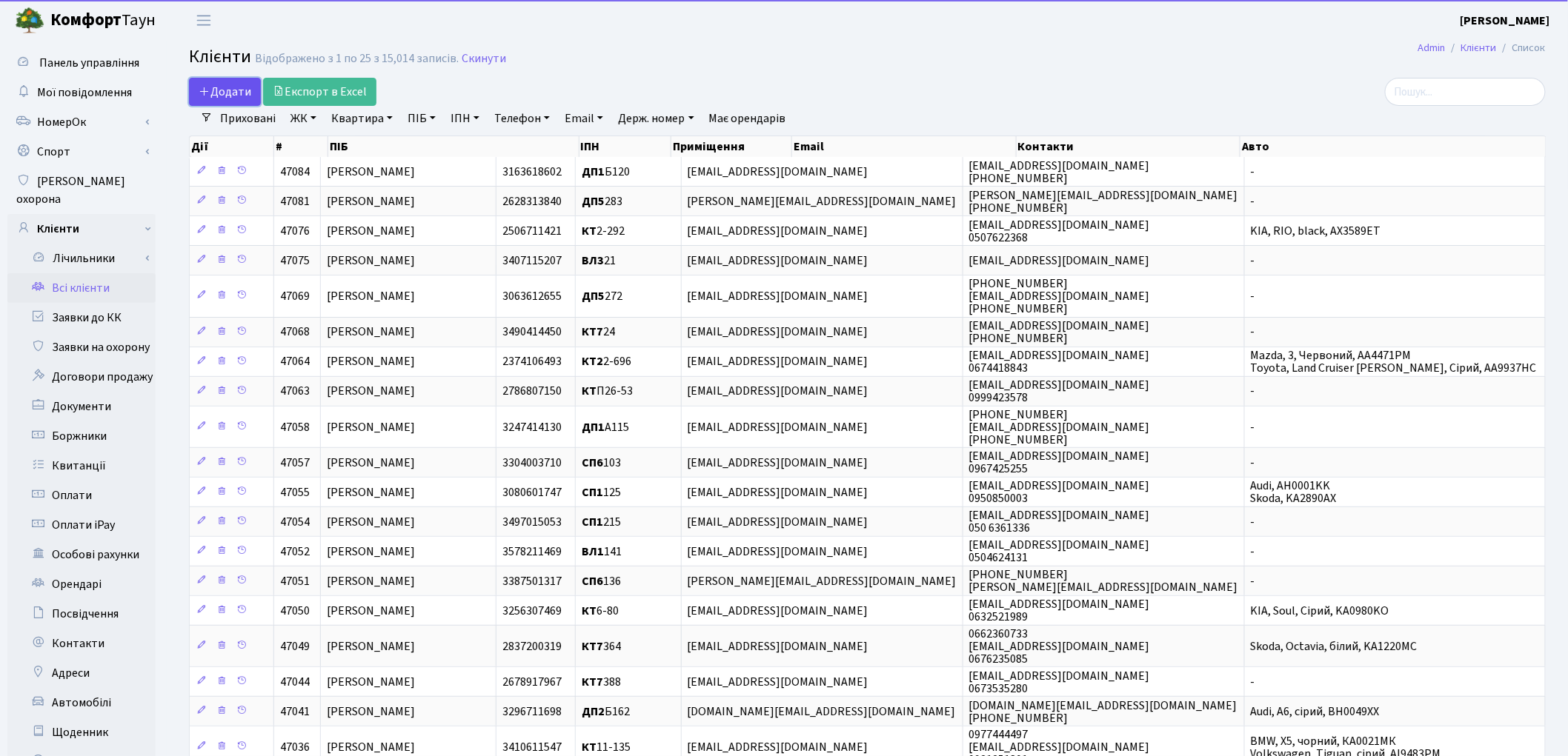
click at [208, 92] on icon at bounding box center [204, 91] width 12 height 12
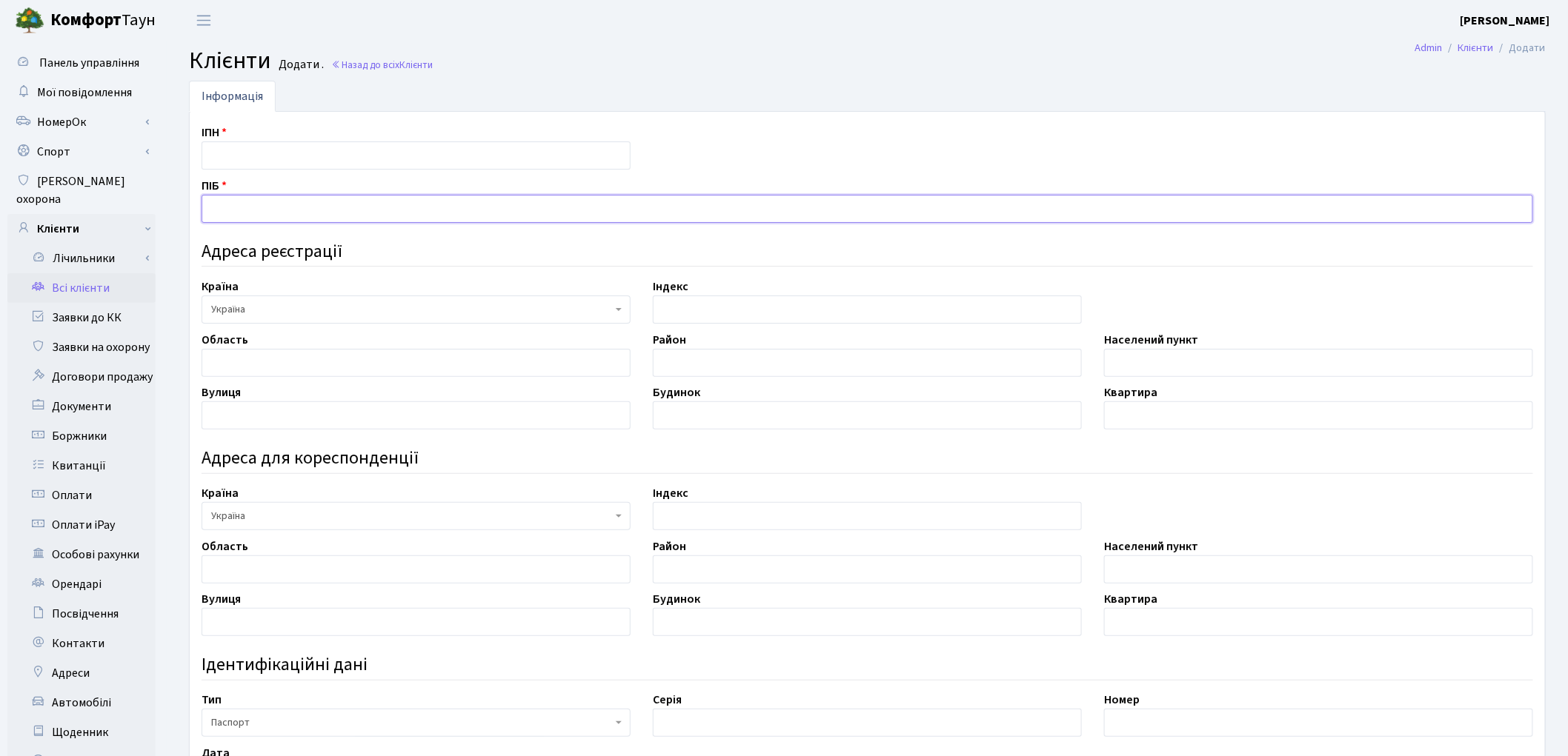
drag, startPoint x: 0, startPoint y: 0, endPoint x: 270, endPoint y: 210, distance: 342.1
click at [270, 210] on input "text" at bounding box center [867, 209] width 1332 height 29
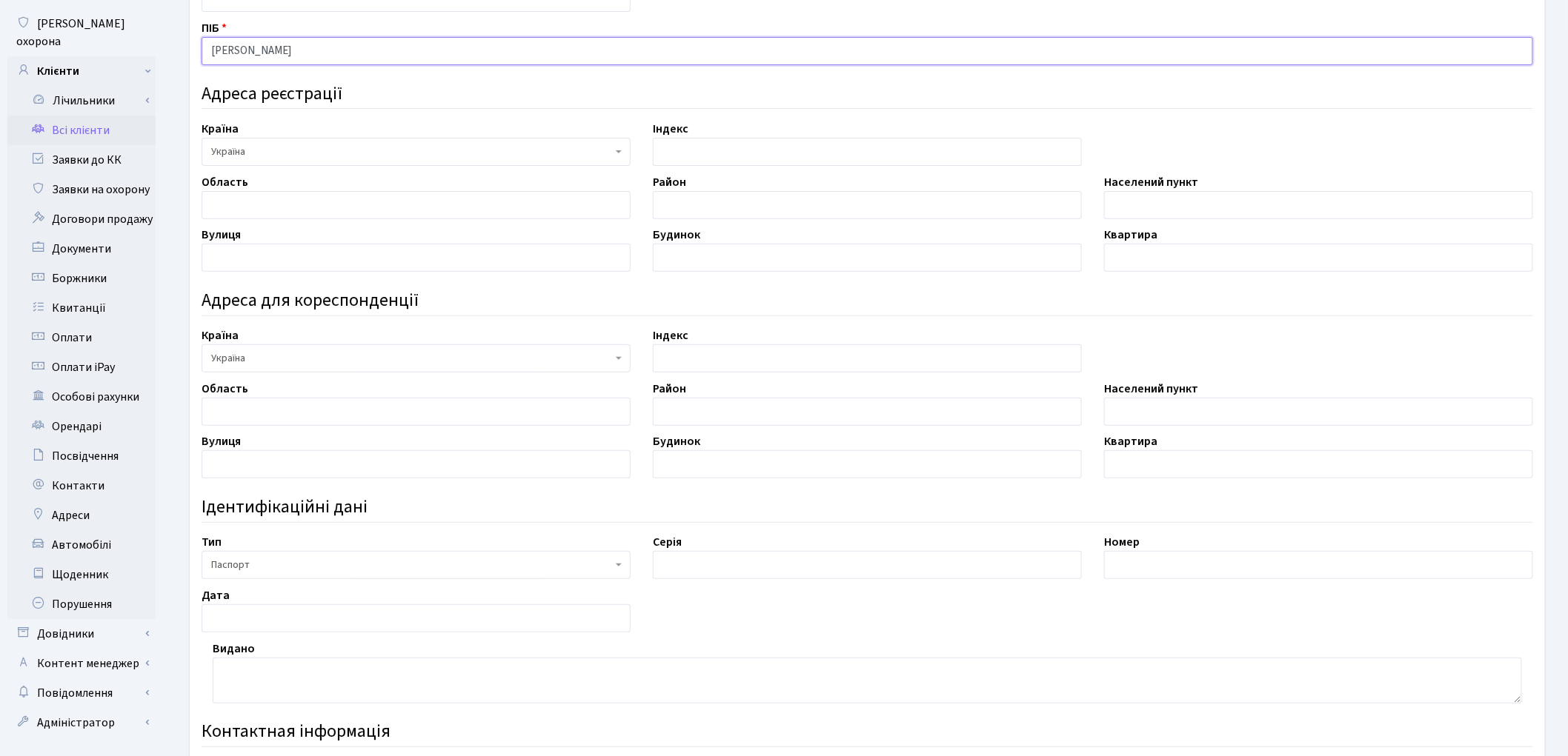
scroll to position [165, 0]
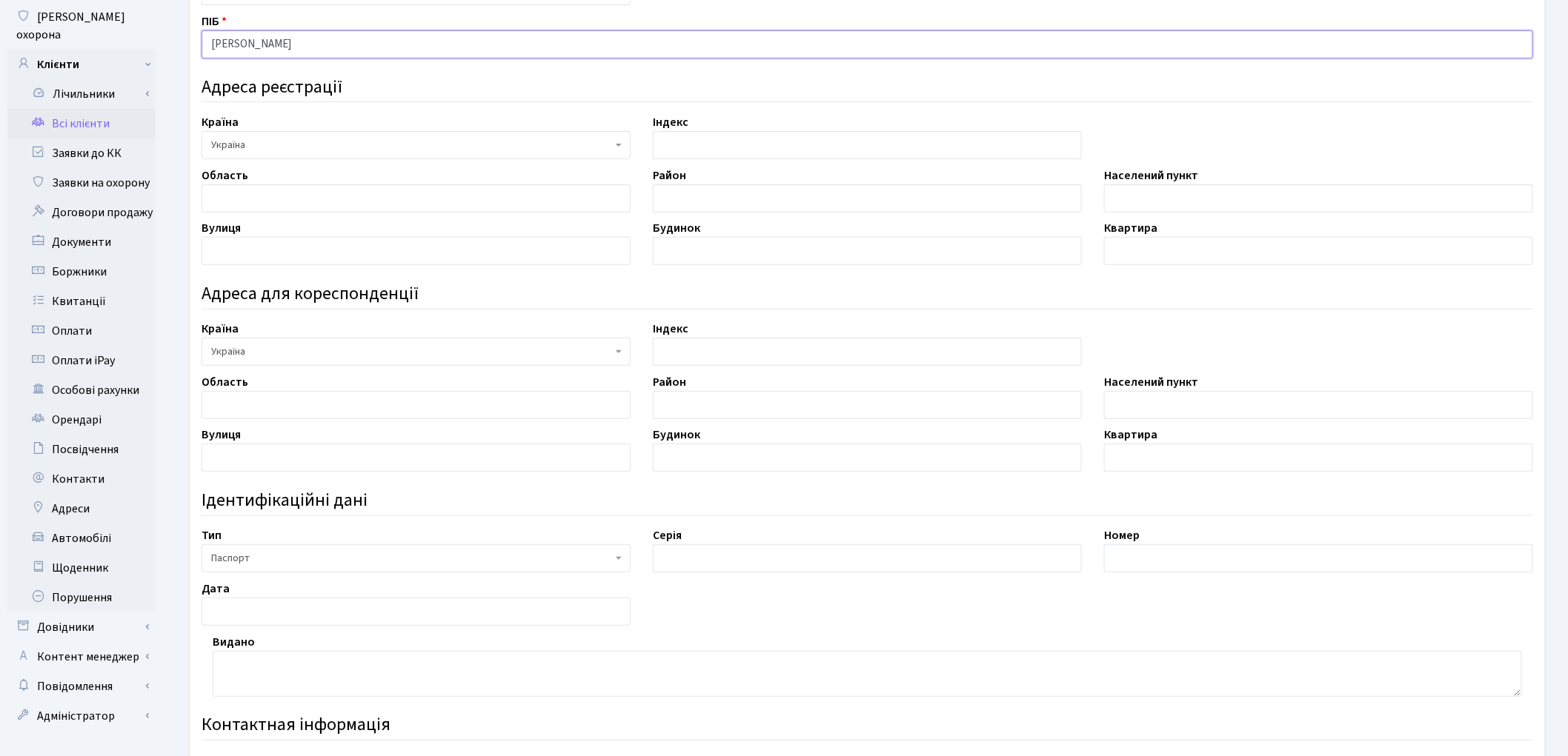
type input "[PERSON_NAME]"
click at [685, 556] on input "text" at bounding box center [867, 559] width 429 height 29
type input "ЕК"
click at [1176, 565] on input "text" at bounding box center [1318, 559] width 429 height 29
type input "052096"
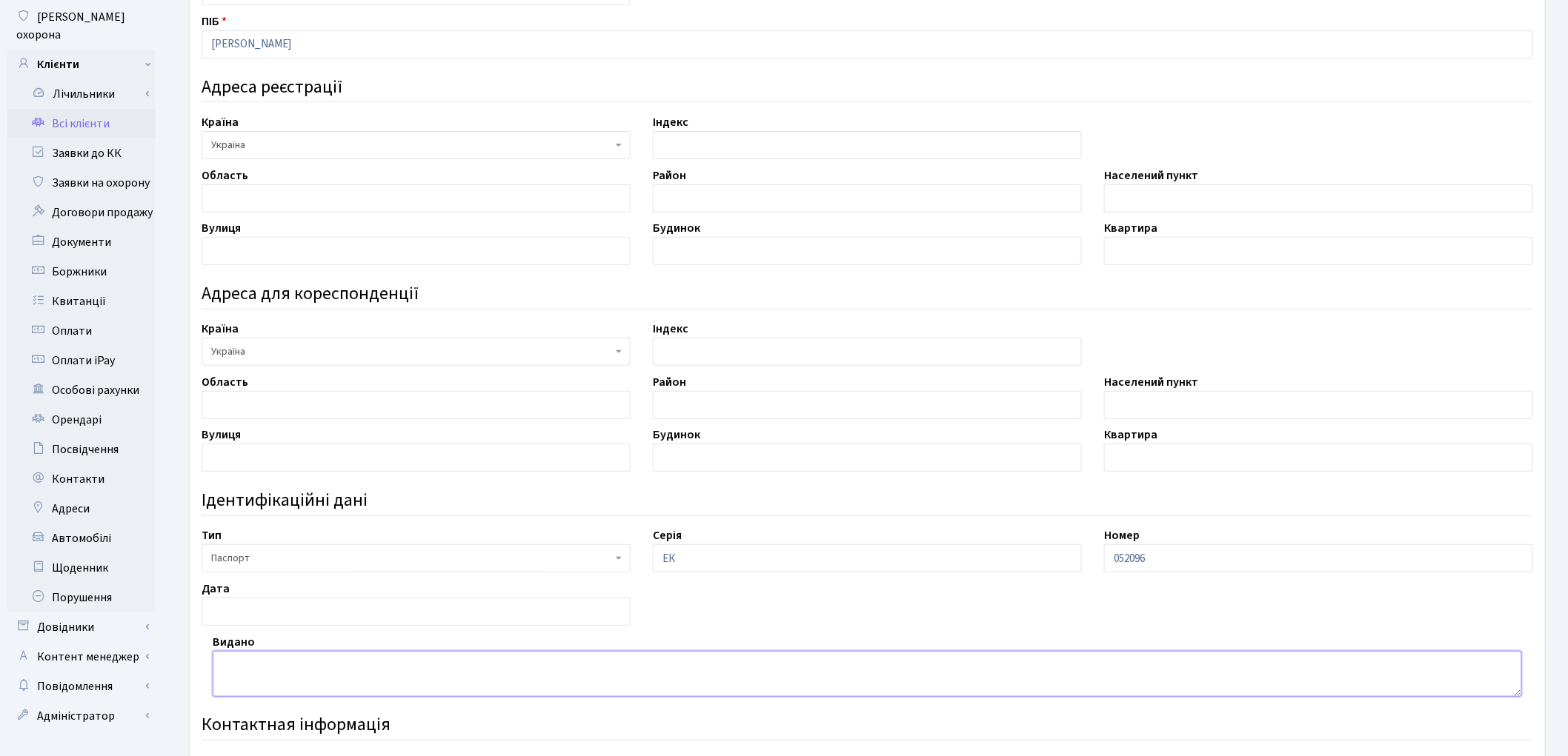
click at [329, 667] on textarea at bounding box center [866, 674] width 1309 height 46
type textarea "Сватівським РВУМВС Українив [GEOGRAPHIC_DATA]."
drag, startPoint x: 262, startPoint y: 615, endPoint x: 262, endPoint y: 569, distance: 46.0
click at [264, 615] on input "text" at bounding box center [416, 611] width 429 height 29
type input "[DATE]"
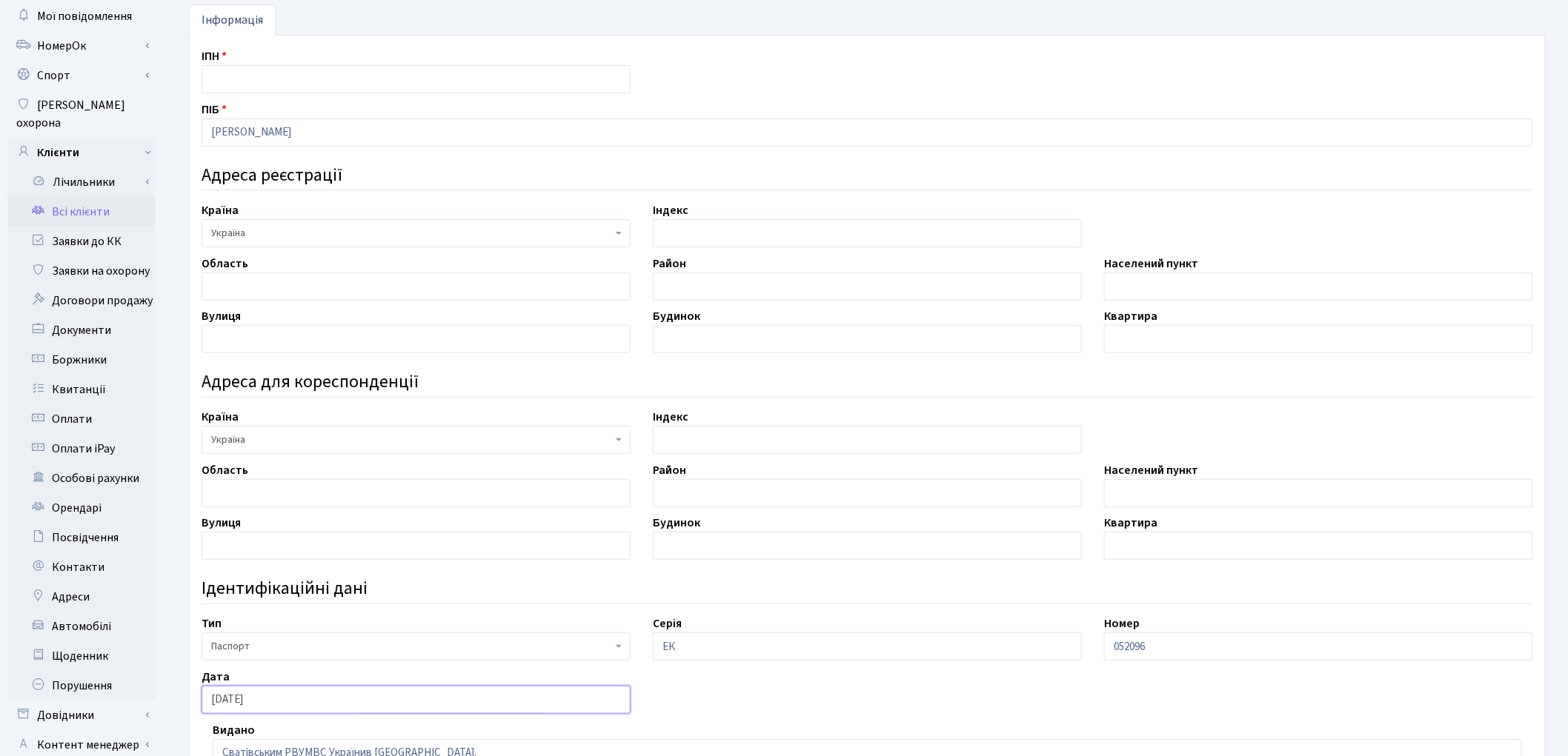
scroll to position [0, 0]
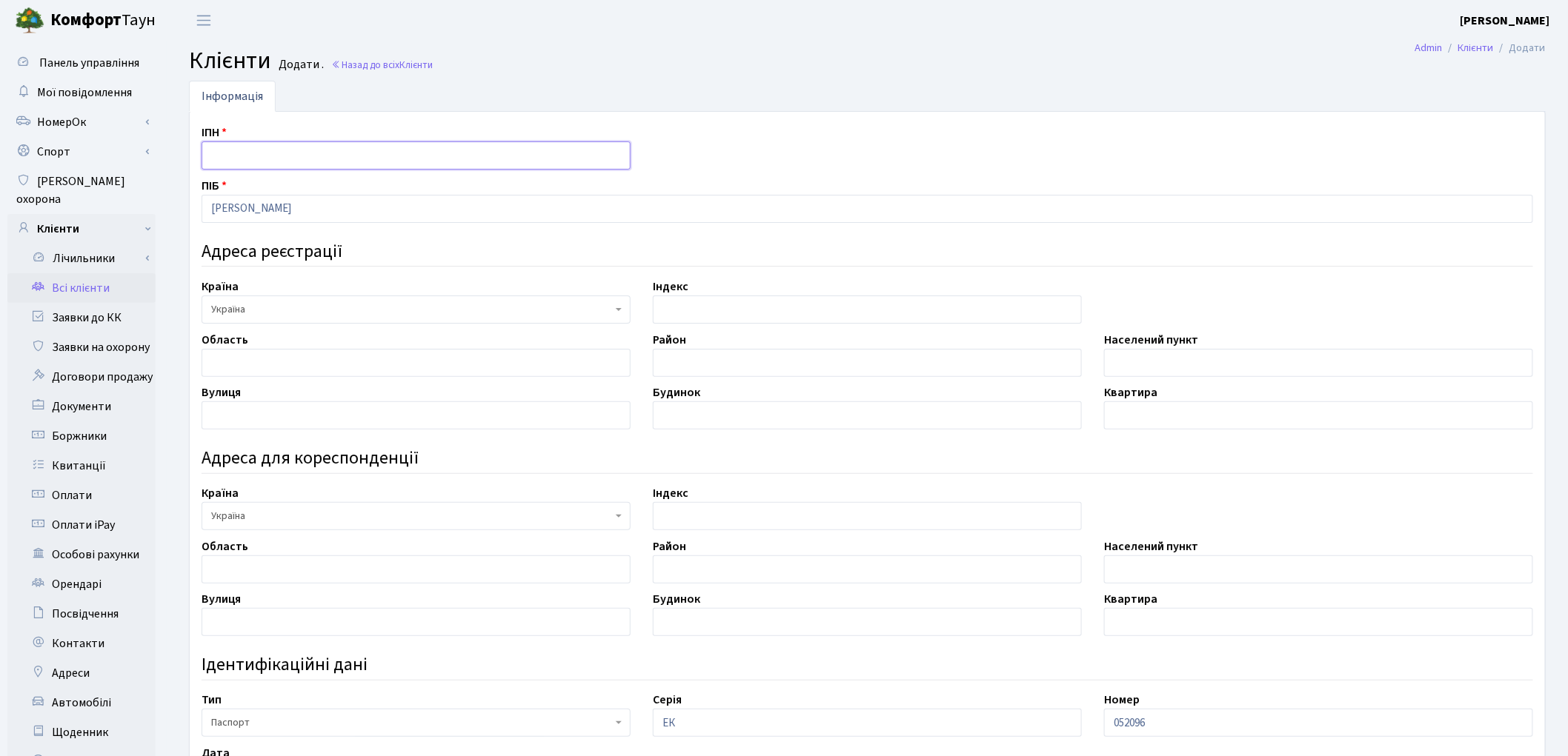
click at [269, 150] on input "text" at bounding box center [416, 155] width 429 height 29
type input "2220718507"
click at [1123, 366] on input "text" at bounding box center [1318, 363] width 429 height 29
type input "м. [GEOGRAPHIC_DATA]"
click at [268, 417] on input "text" at bounding box center [416, 416] width 429 height 29
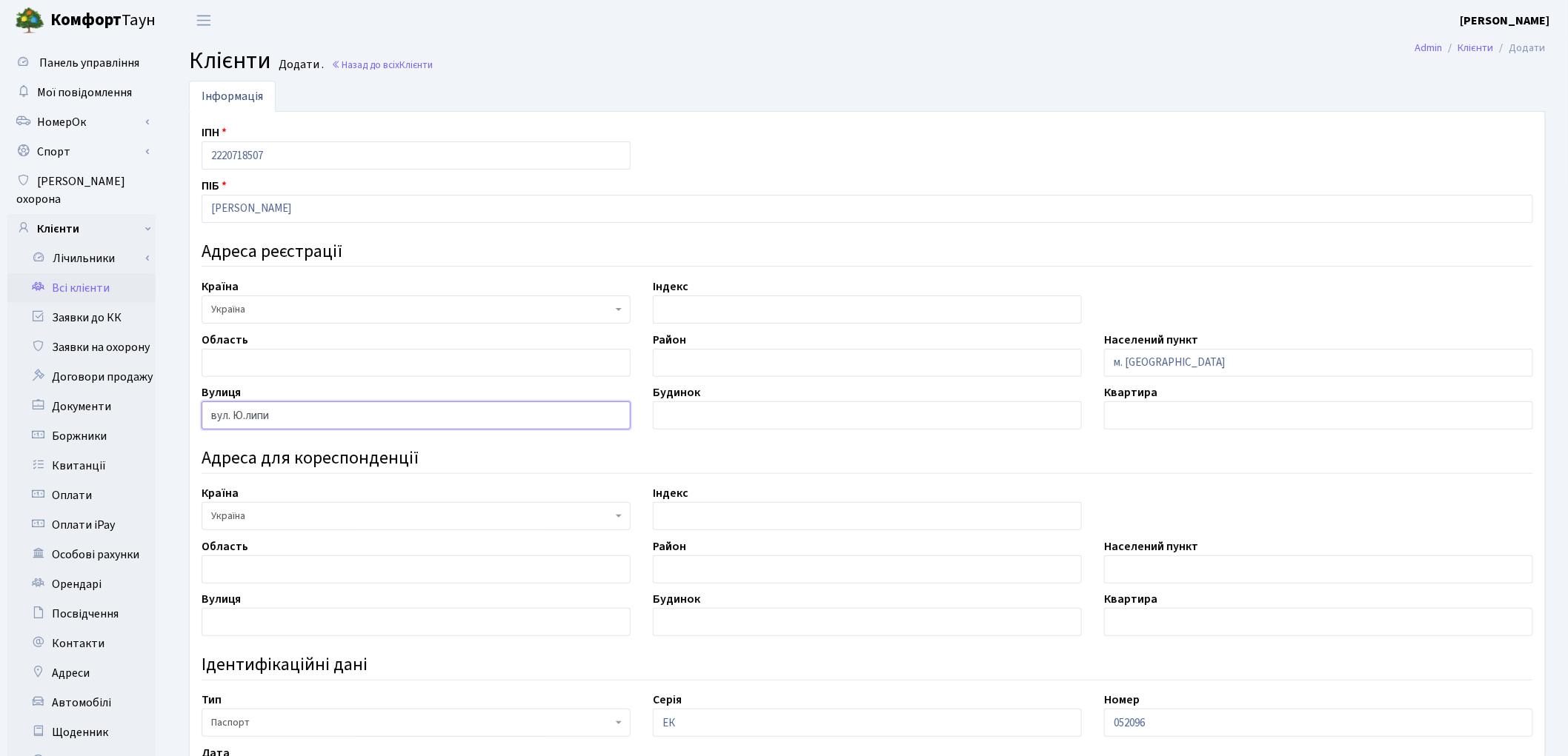
click at [253, 410] on input "вул. Ю.липи" at bounding box center [416, 416] width 429 height 29
type input "вул. Ю.Липи"
click at [703, 411] on input "text" at bounding box center [867, 416] width 429 height 29
type input "6"
click at [1169, 427] on input "text" at bounding box center [1318, 416] width 429 height 29
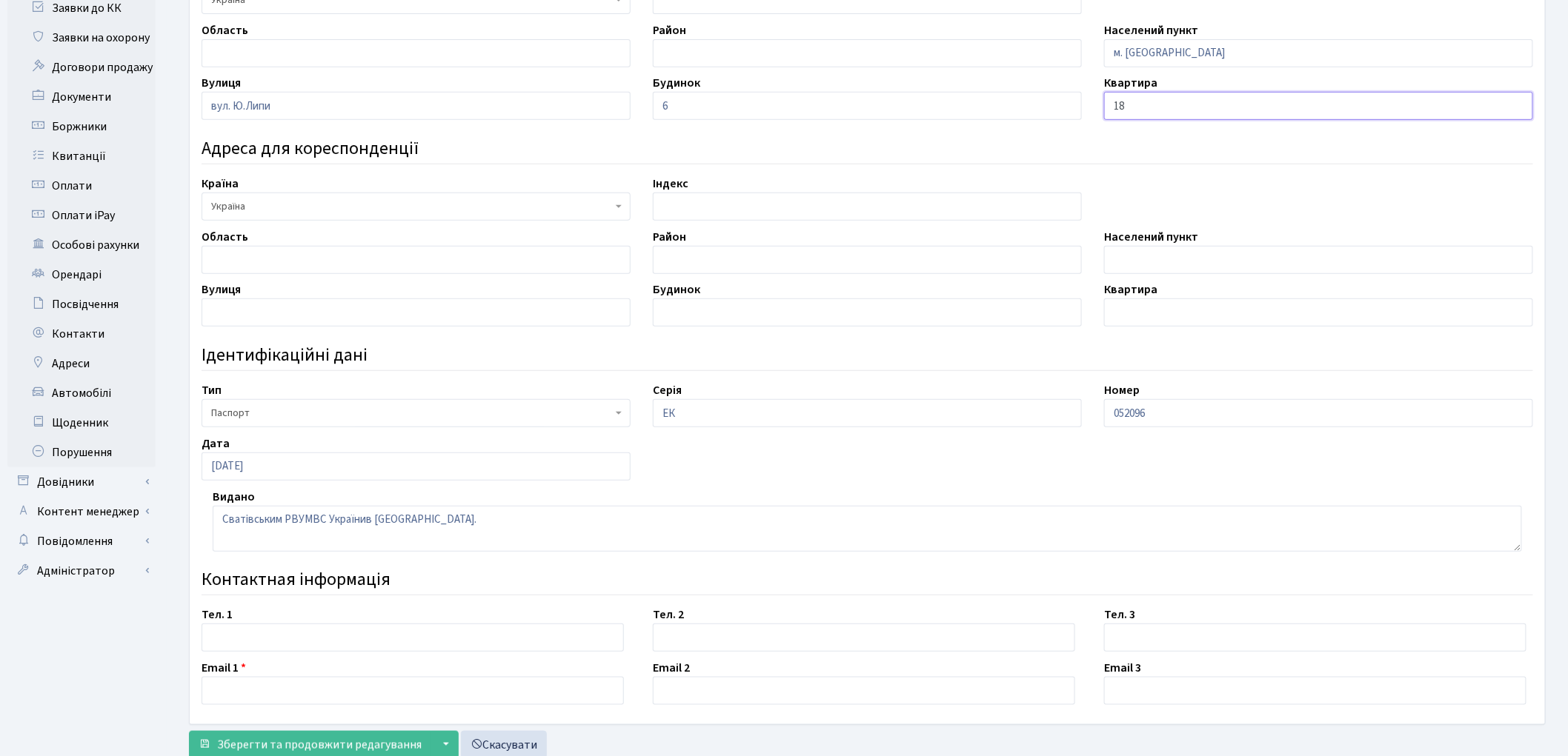
scroll to position [329, 0]
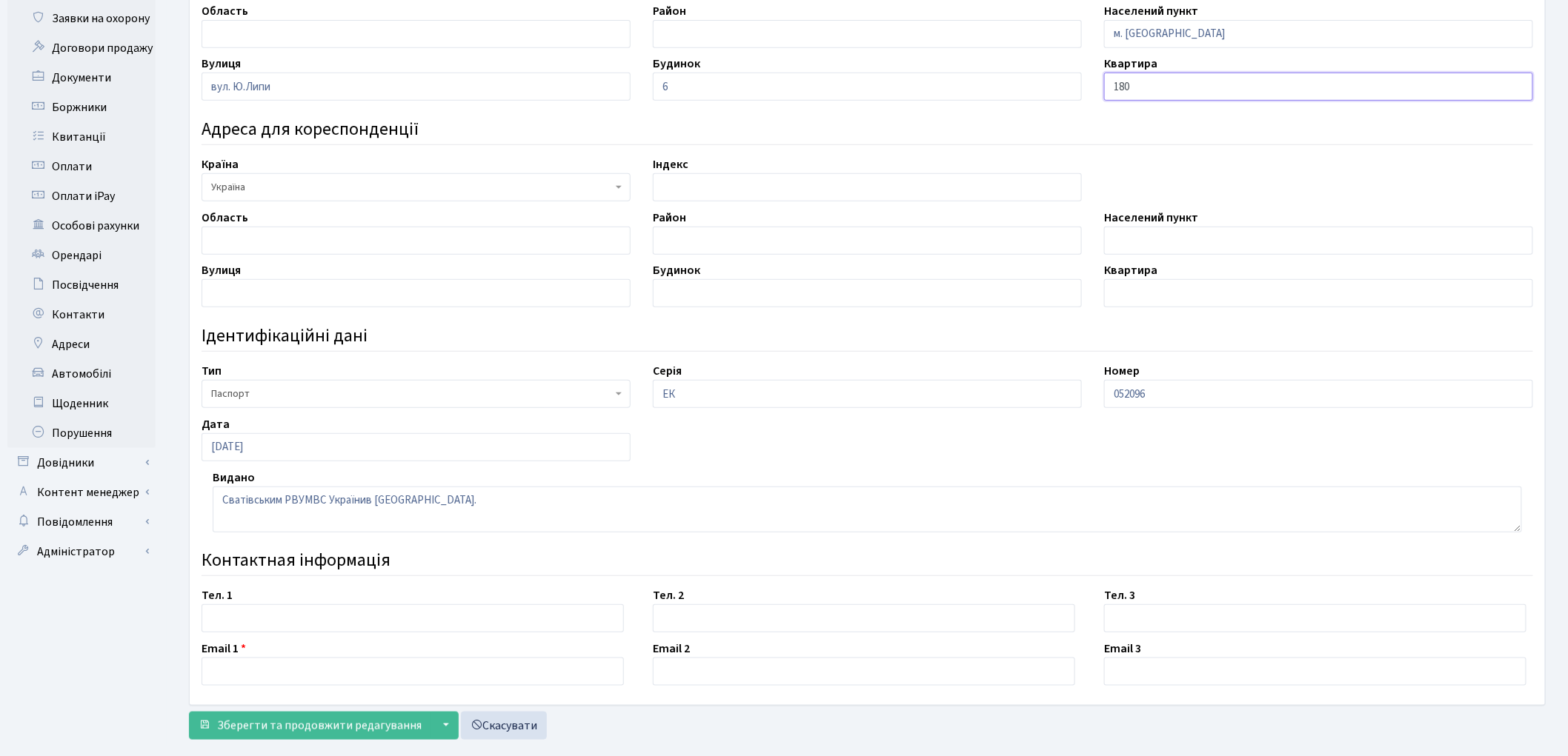
type input "18"
click at [290, 625] on input "text" at bounding box center [413, 618] width 423 height 29
type input "0953545509"
click at [231, 679] on input "text" at bounding box center [413, 672] width 423 height 29
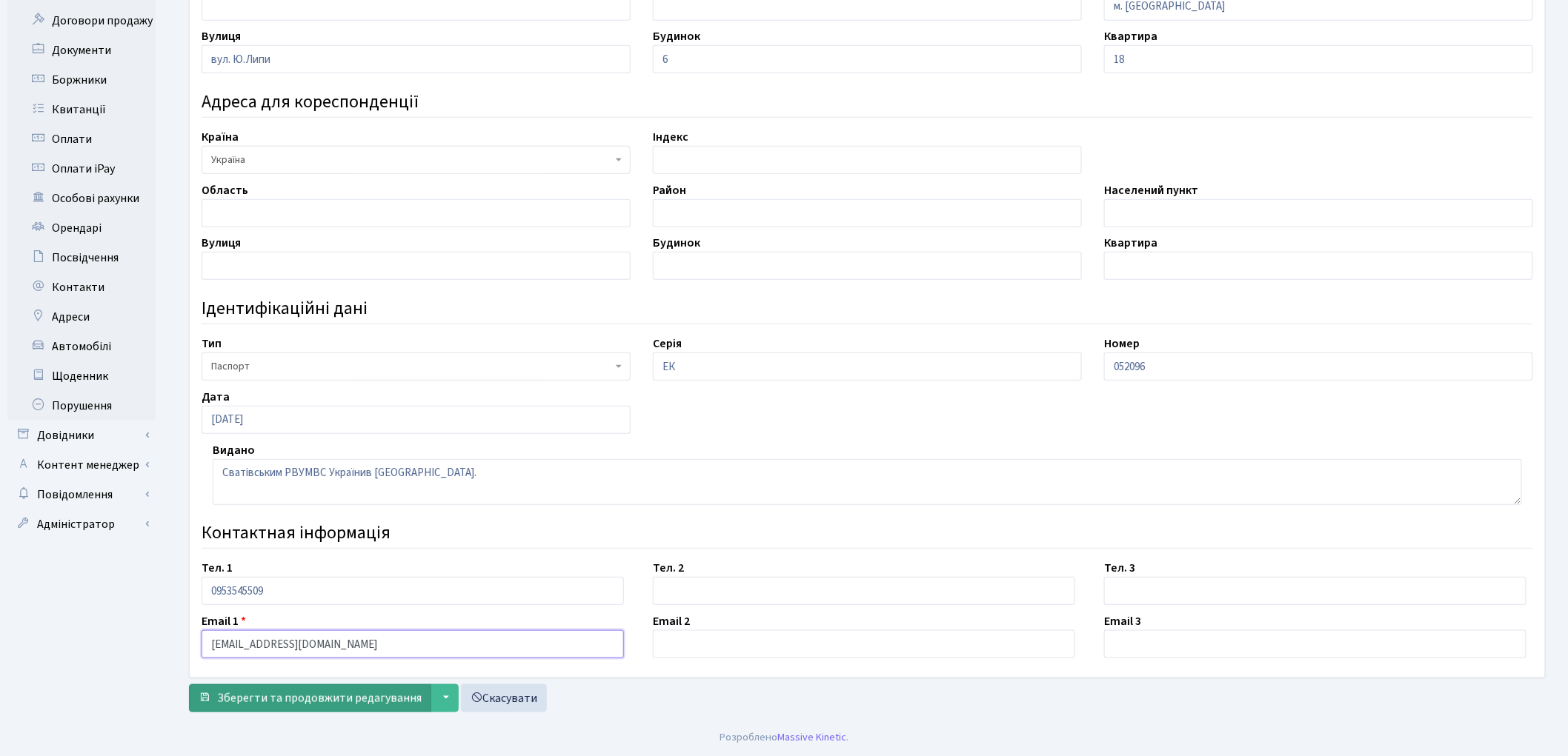
type input "Olyasich19@gmail.com"
click at [379, 697] on span "Зберегти та продовжити редагування" at bounding box center [320, 698] width 204 height 16
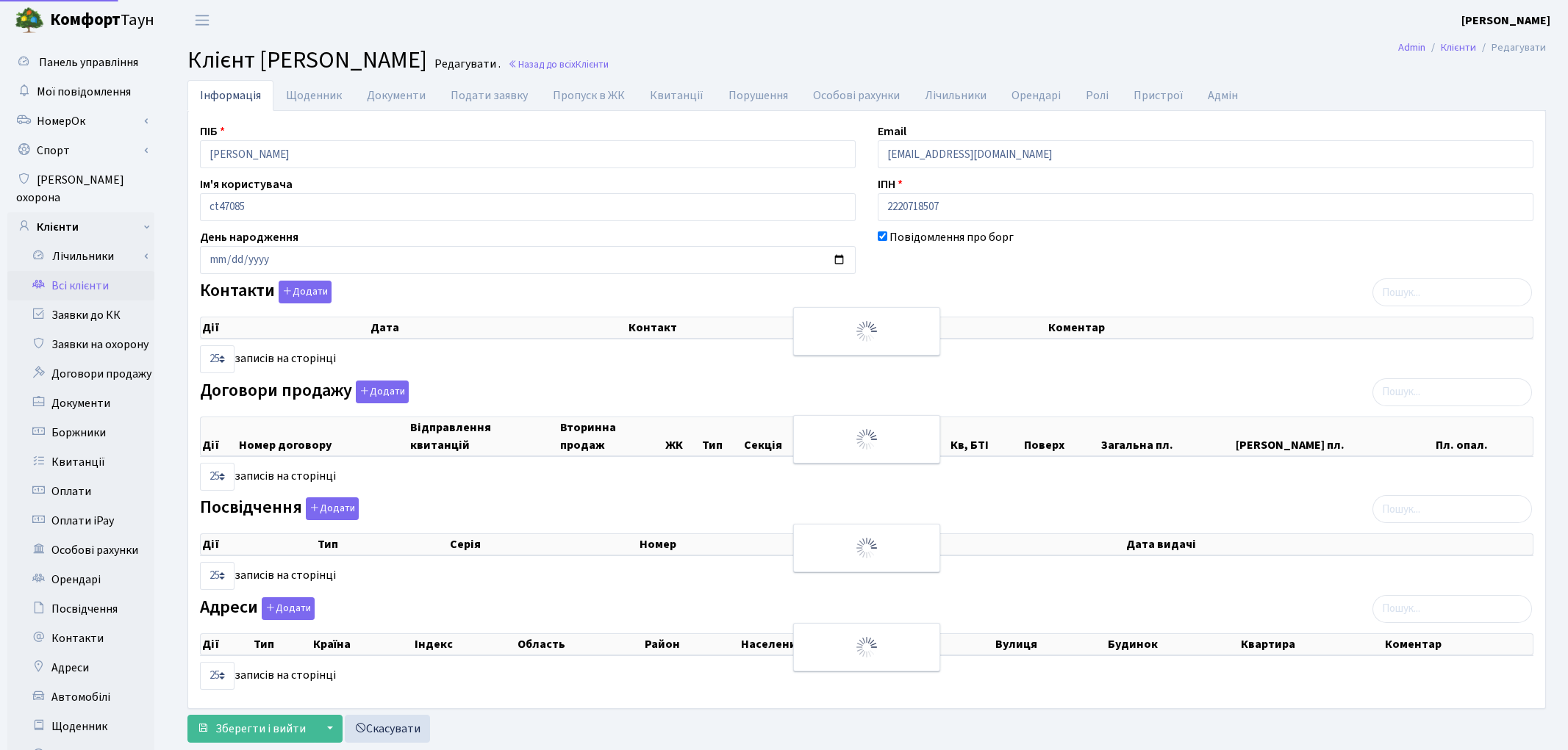
select select "25"
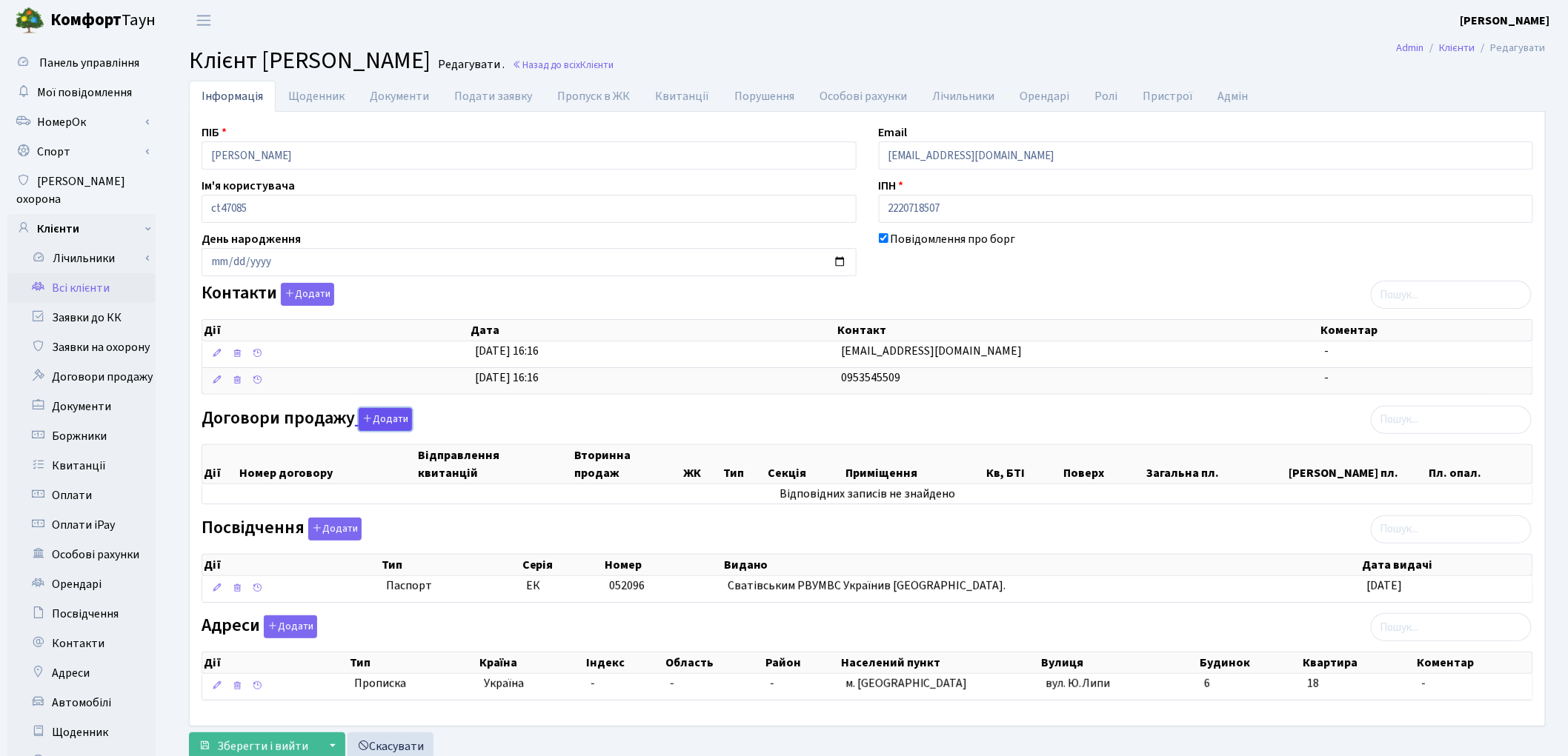
click at [394, 420] on button "Додати" at bounding box center [386, 419] width 54 height 23
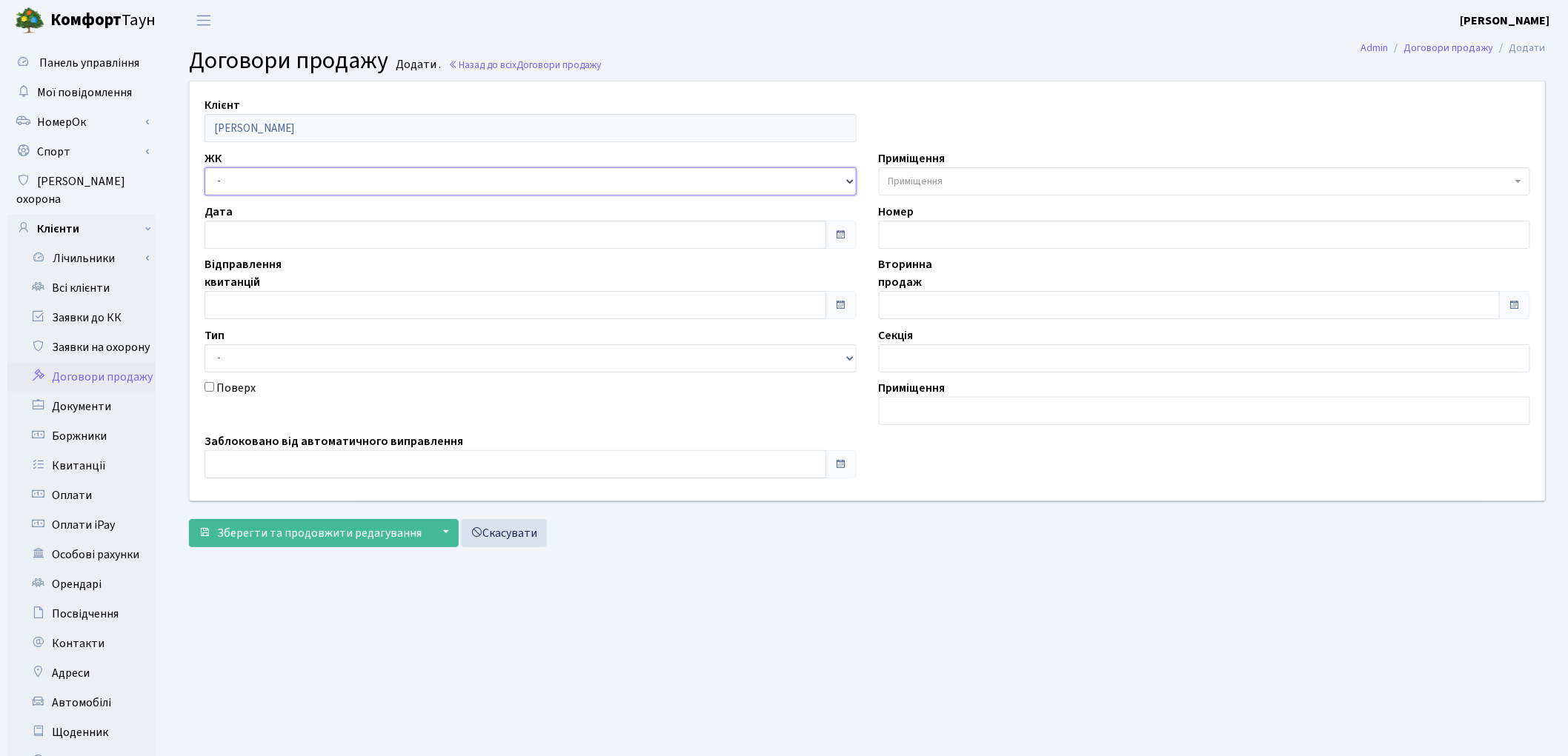
click at [271, 178] on select "- ТХ, вул. Ділова, 1/2 КТ, вул. Регенераторна, 4 КТ2, просп. Соборності, 17 КТ3…" at bounding box center [530, 181] width 652 height 29
select select "271"
click at [204, 167] on select "- ТХ, вул. Ділова, 1/2 КТ, вул. Регенераторна, 4 КТ2, просп. Соборності, 17 КТ3…" at bounding box center [530, 181] width 652 height 29
select select
drag, startPoint x: 957, startPoint y: 178, endPoint x: 916, endPoint y: 187, distance: 42.0
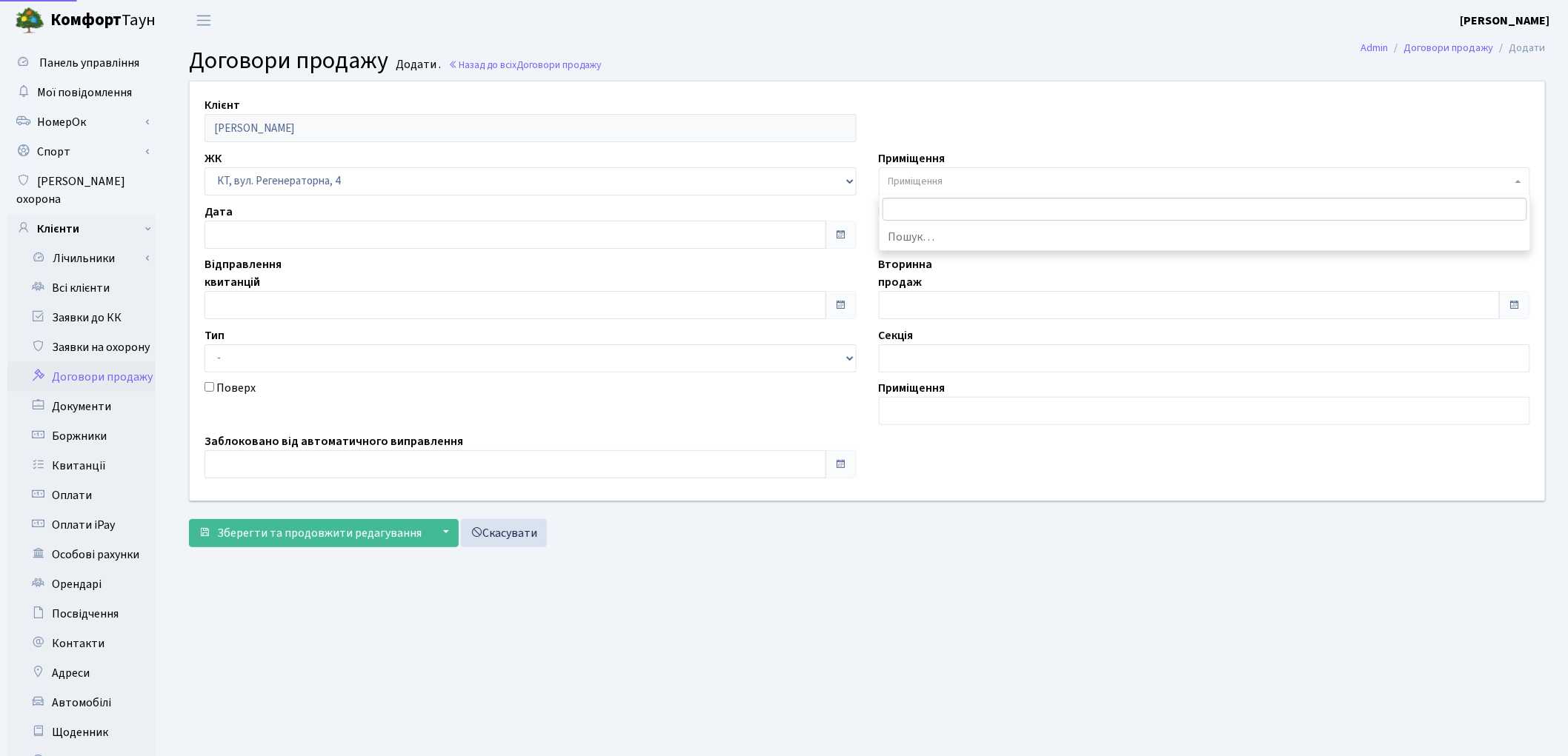
click at [952, 180] on span "Приміщення" at bounding box center [1201, 181] width 624 height 15
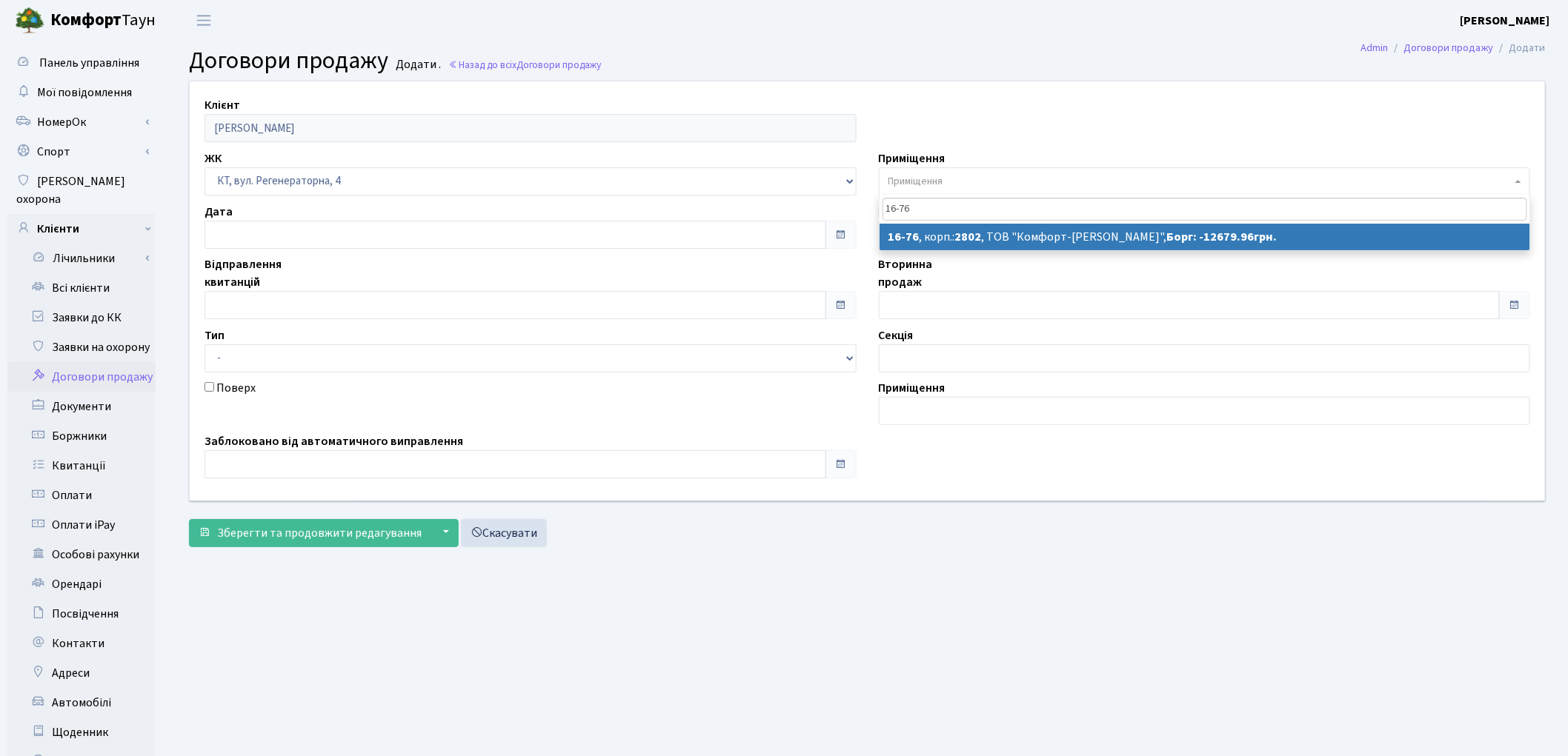
type input "16-76"
select select "8637"
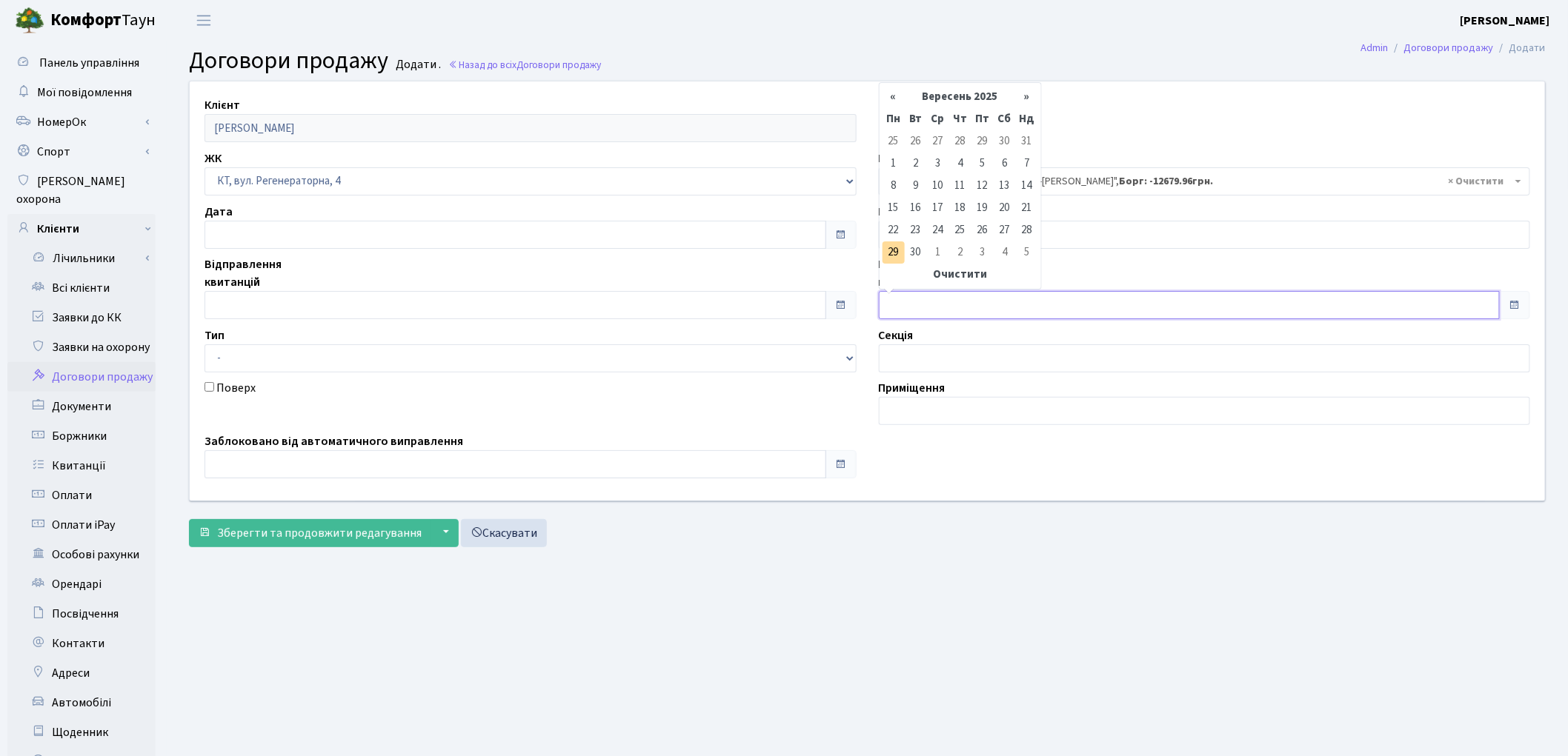
click at [913, 306] on input "text" at bounding box center [1189, 305] width 622 height 29
click at [916, 260] on td "30" at bounding box center [916, 253] width 23 height 23
type input "30.09.2025"
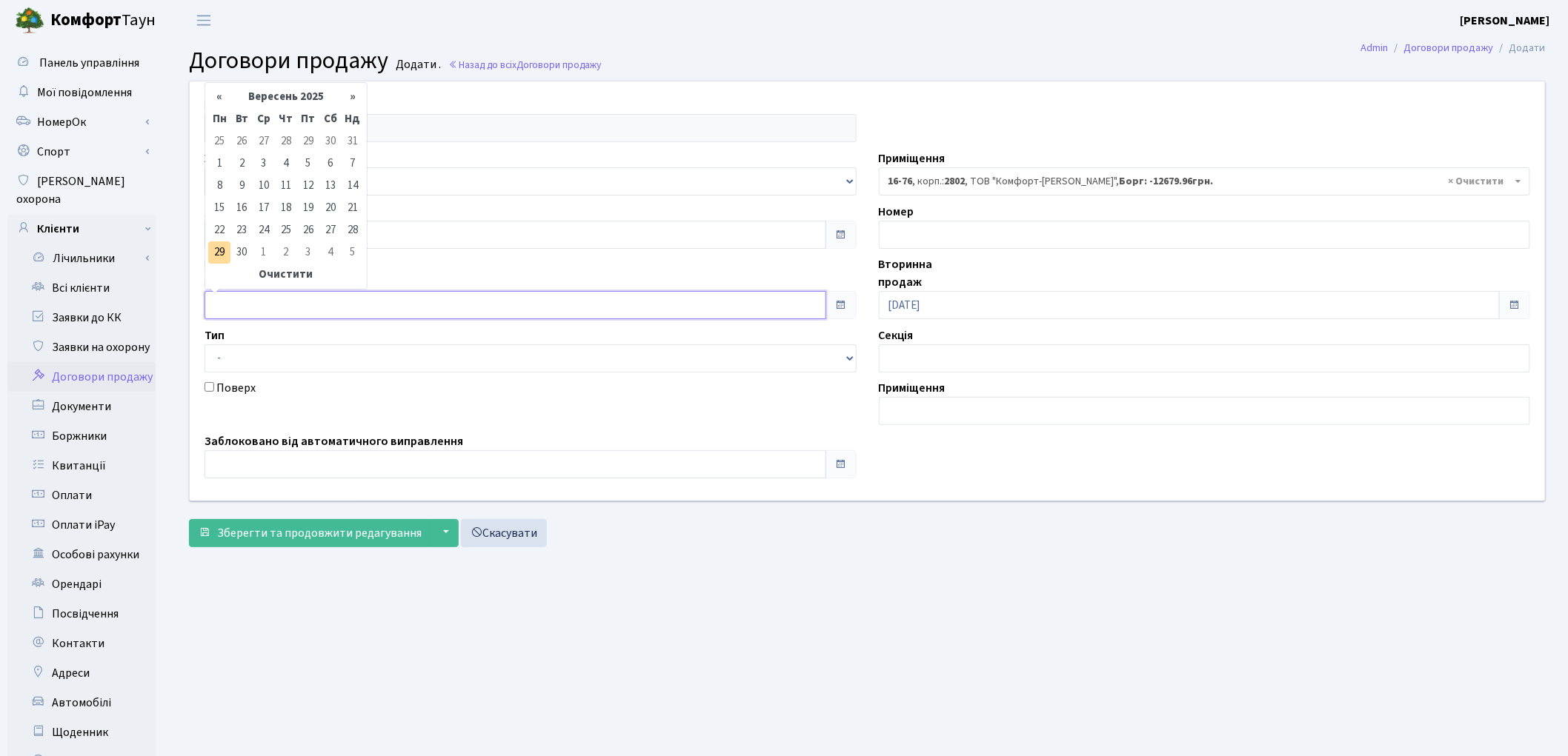
click at [255, 306] on input "text" at bounding box center [515, 305] width 622 height 29
click at [238, 250] on td "30" at bounding box center [242, 253] width 23 height 23
type input "30.09.2025"
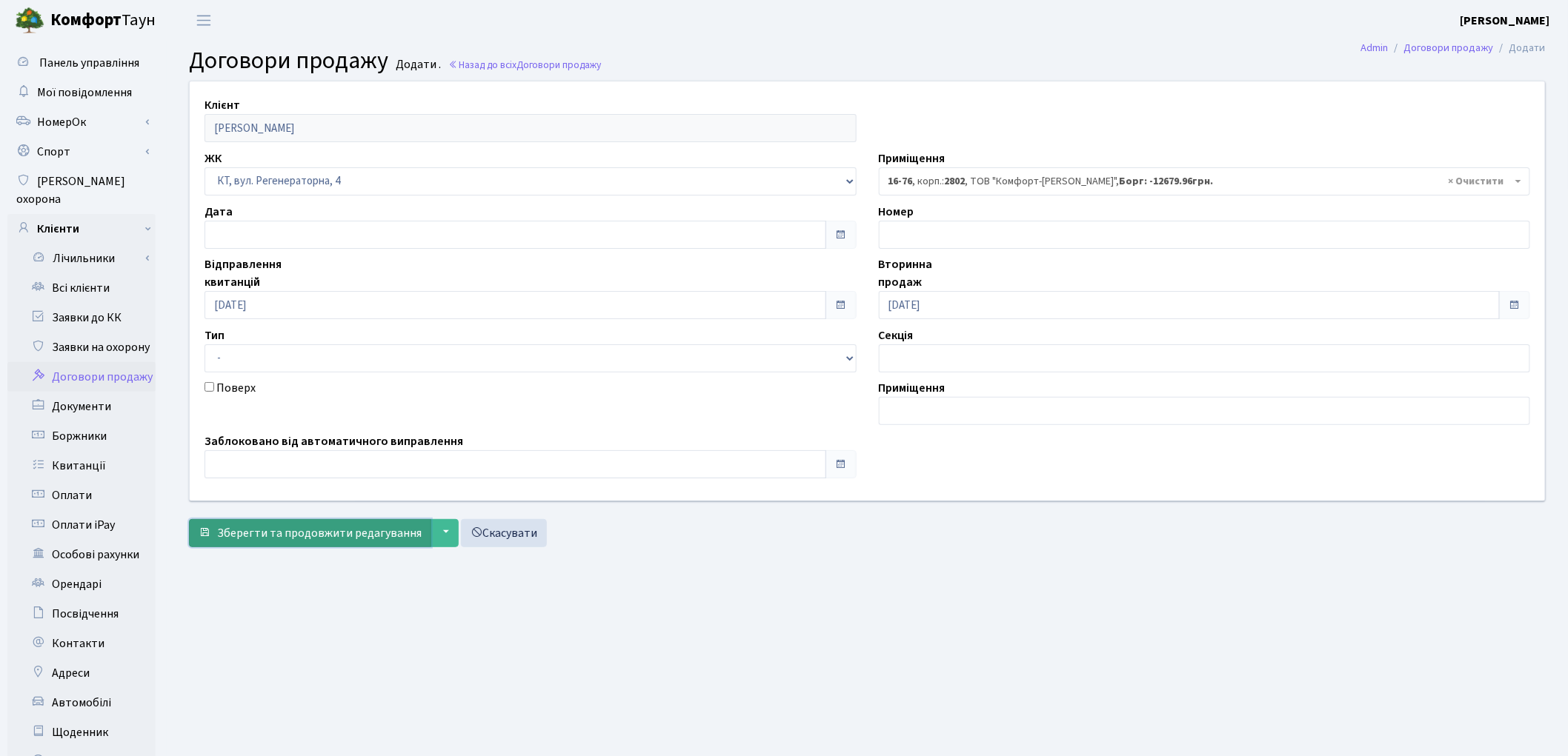
click at [278, 538] on span "Зберегти та продовжити редагування" at bounding box center [320, 533] width 204 height 16
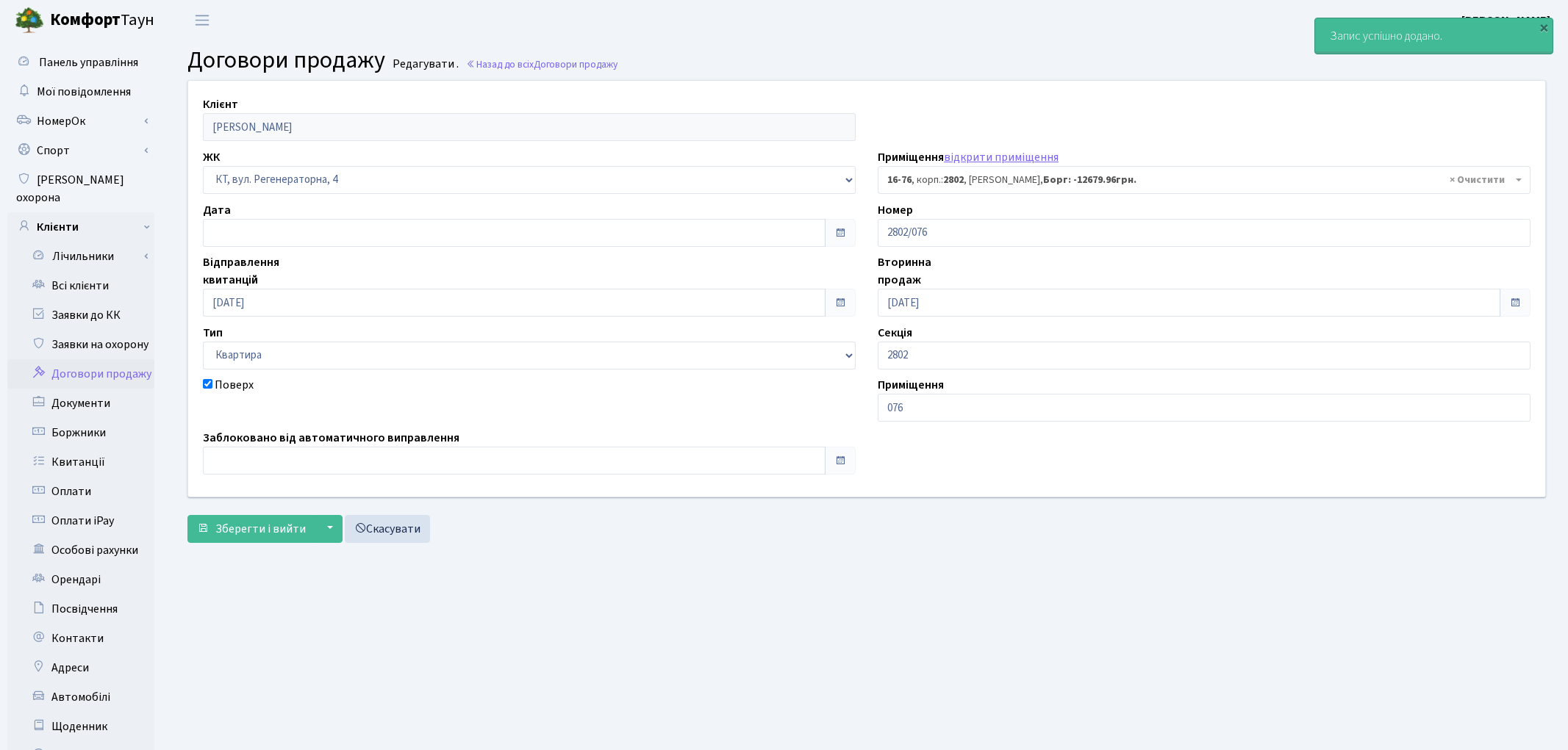
select select "8637"
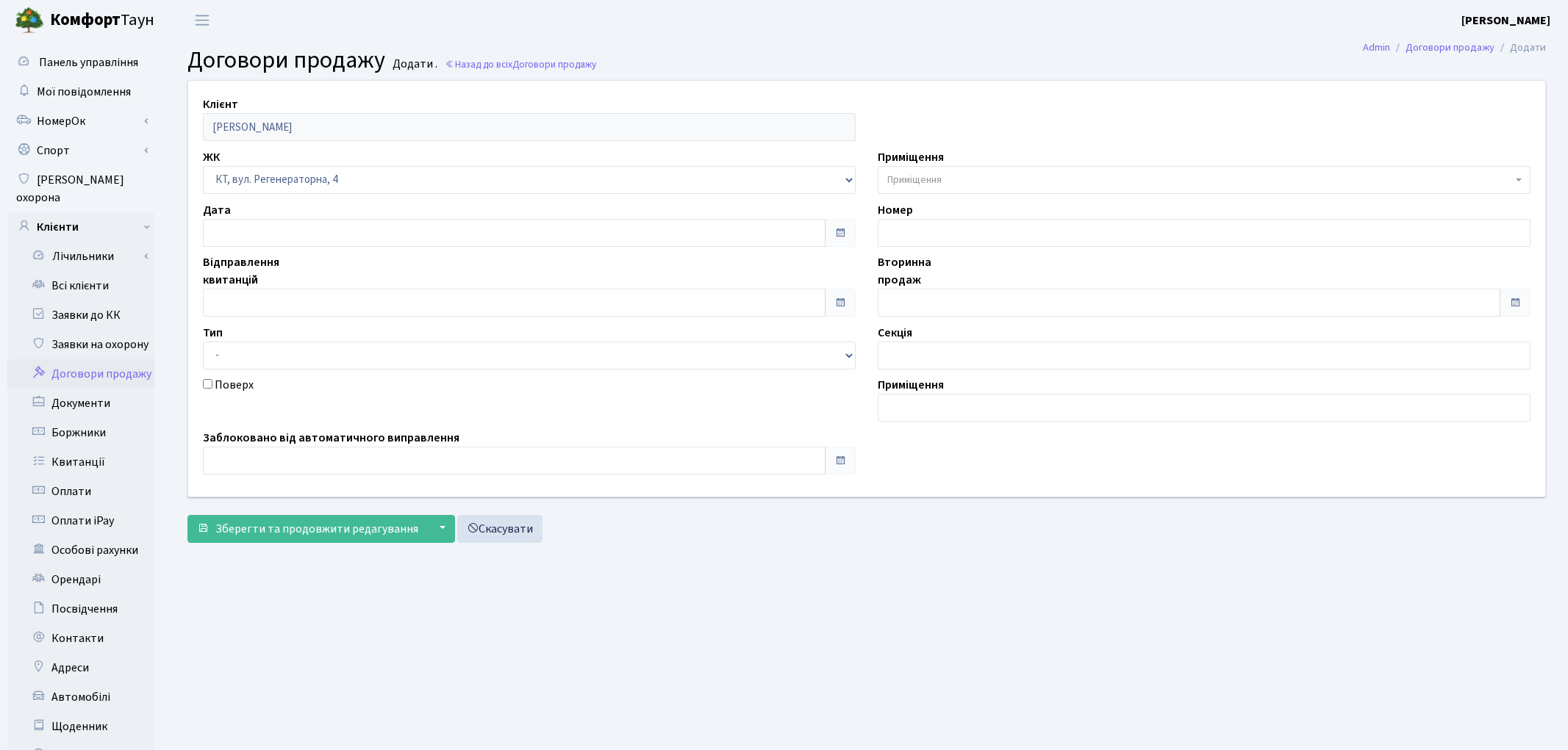
select select "271"
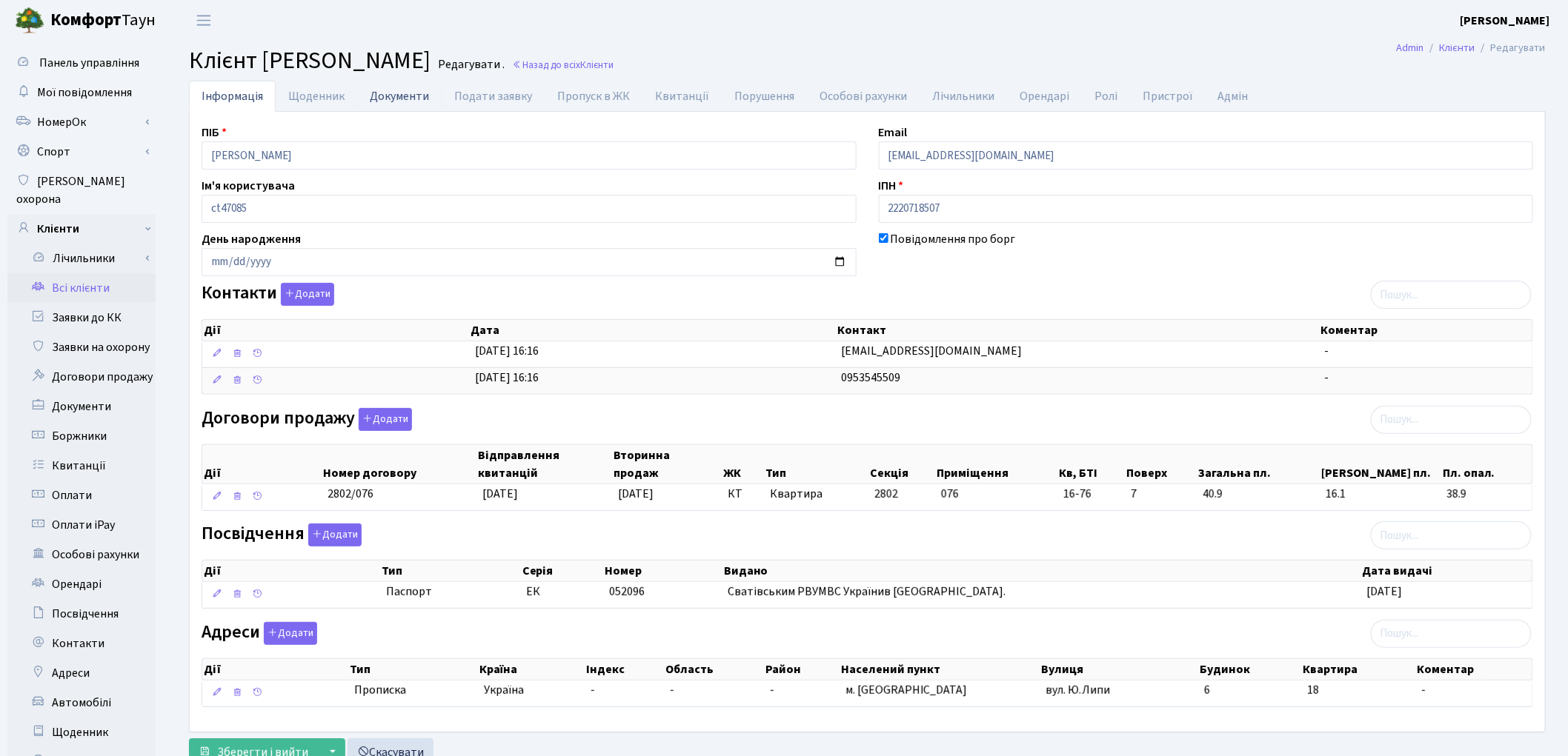
click at [381, 94] on link "Документи" at bounding box center [399, 95] width 85 height 30
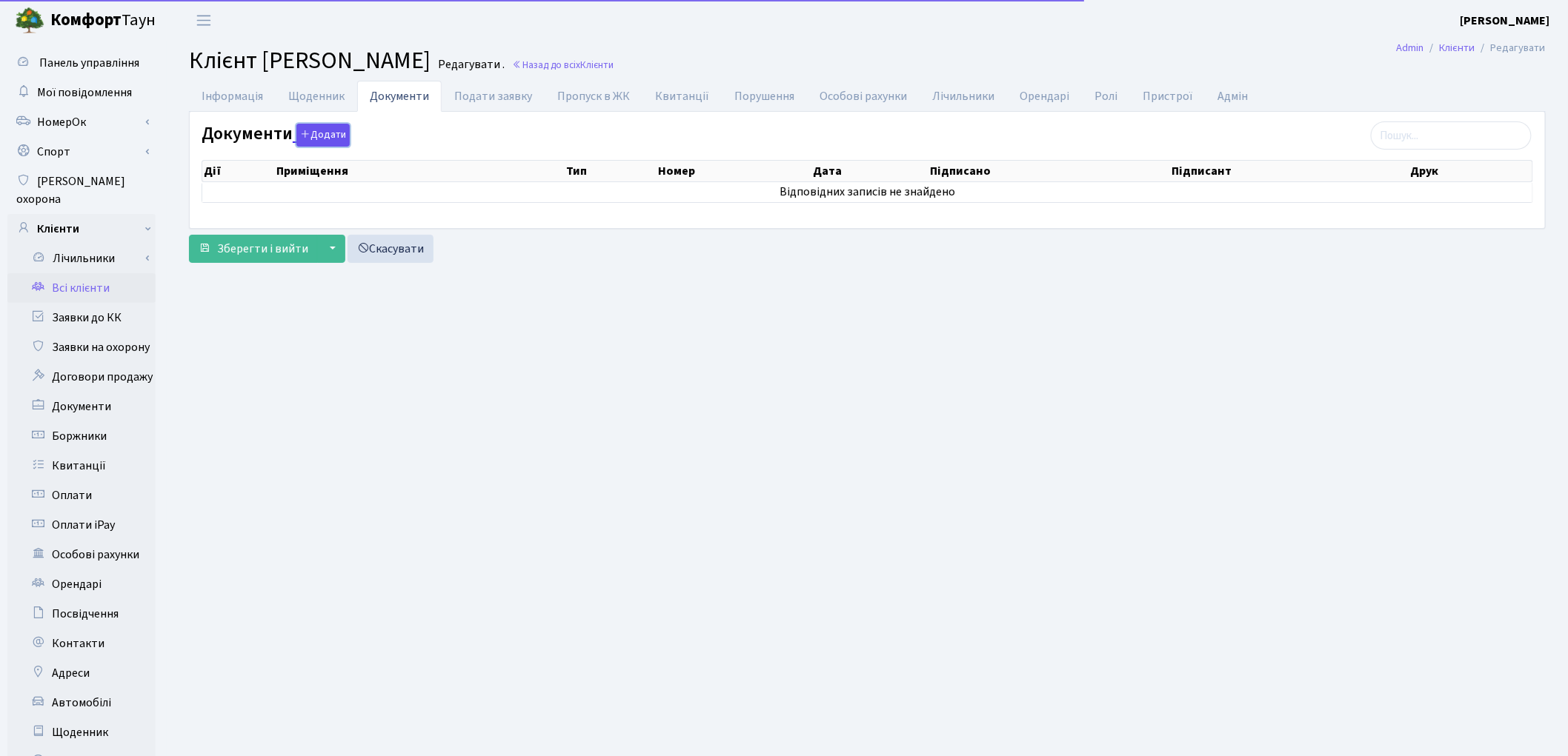
click at [308, 131] on button "Додати" at bounding box center [323, 135] width 54 height 23
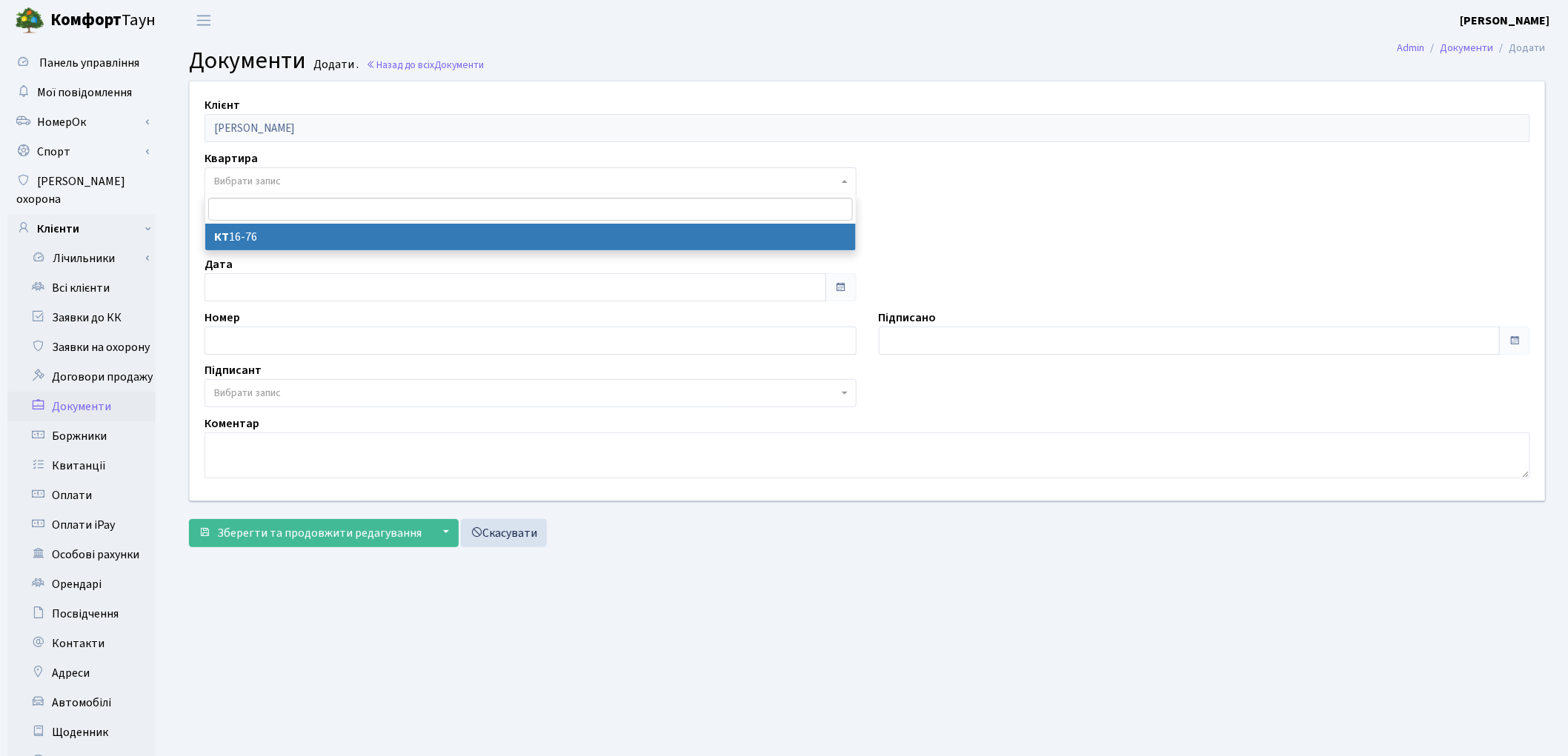
click at [285, 183] on span "Вибрати запис" at bounding box center [526, 181] width 624 height 15
select select "178741"
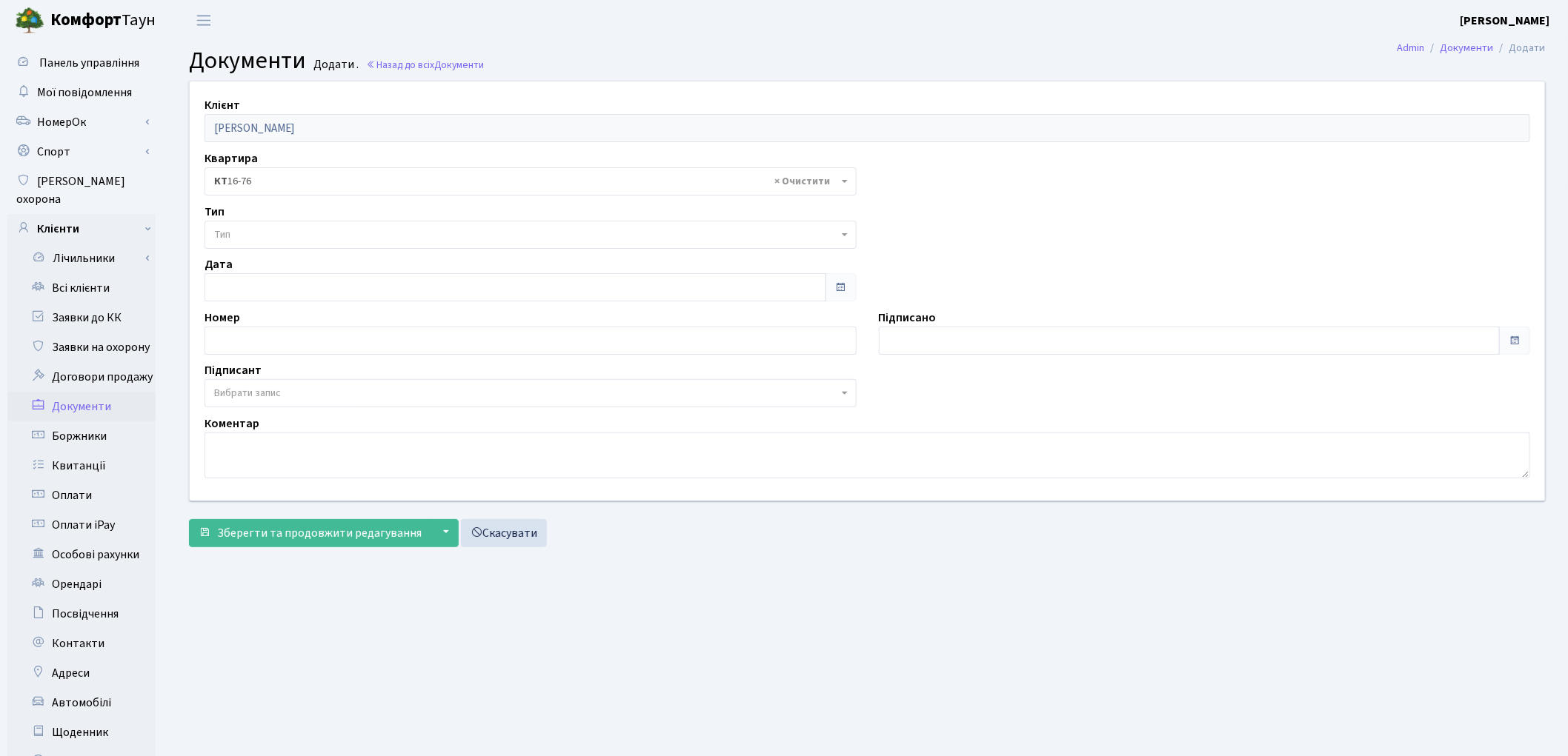
click at [290, 235] on span "Тип" at bounding box center [526, 235] width 624 height 15
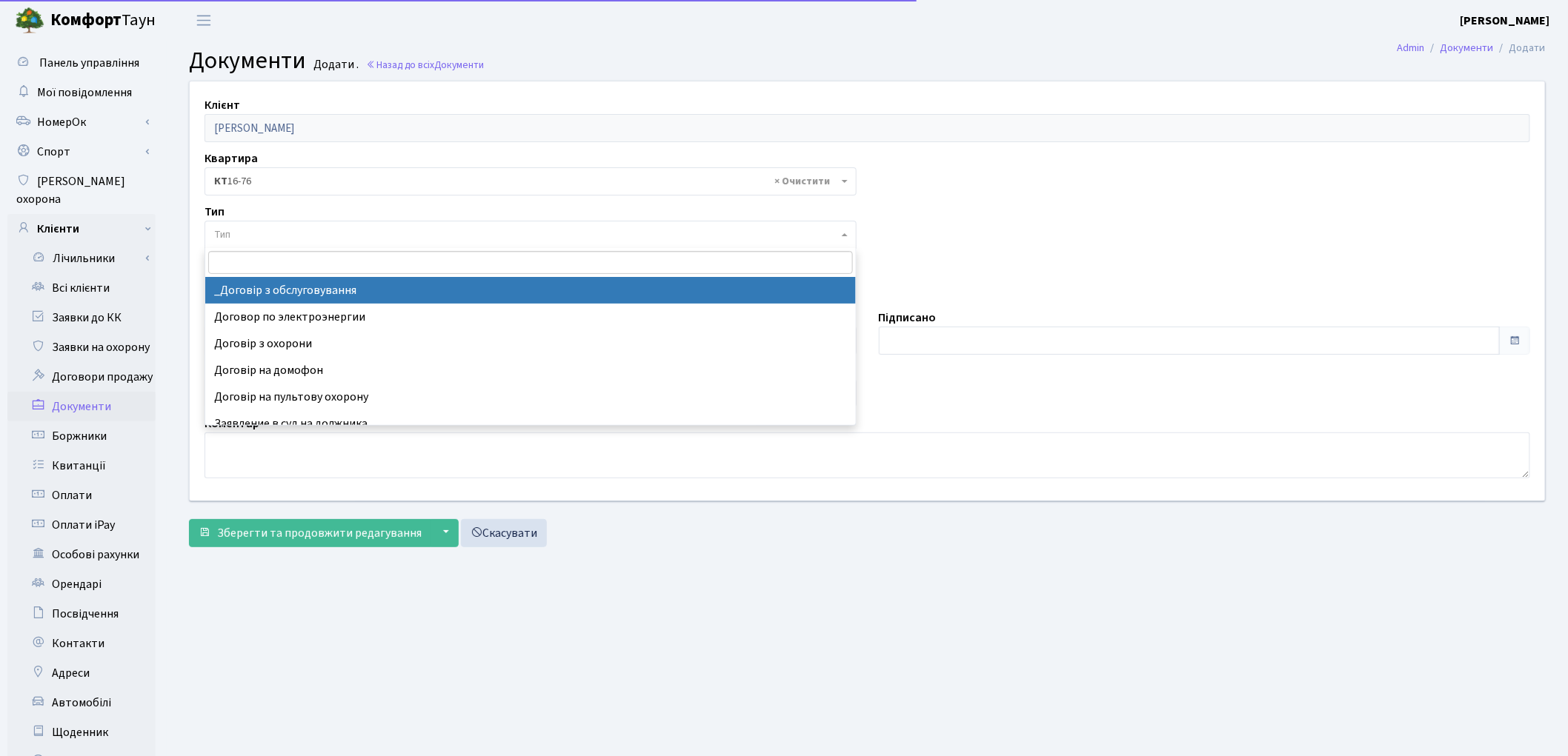
select select "289"
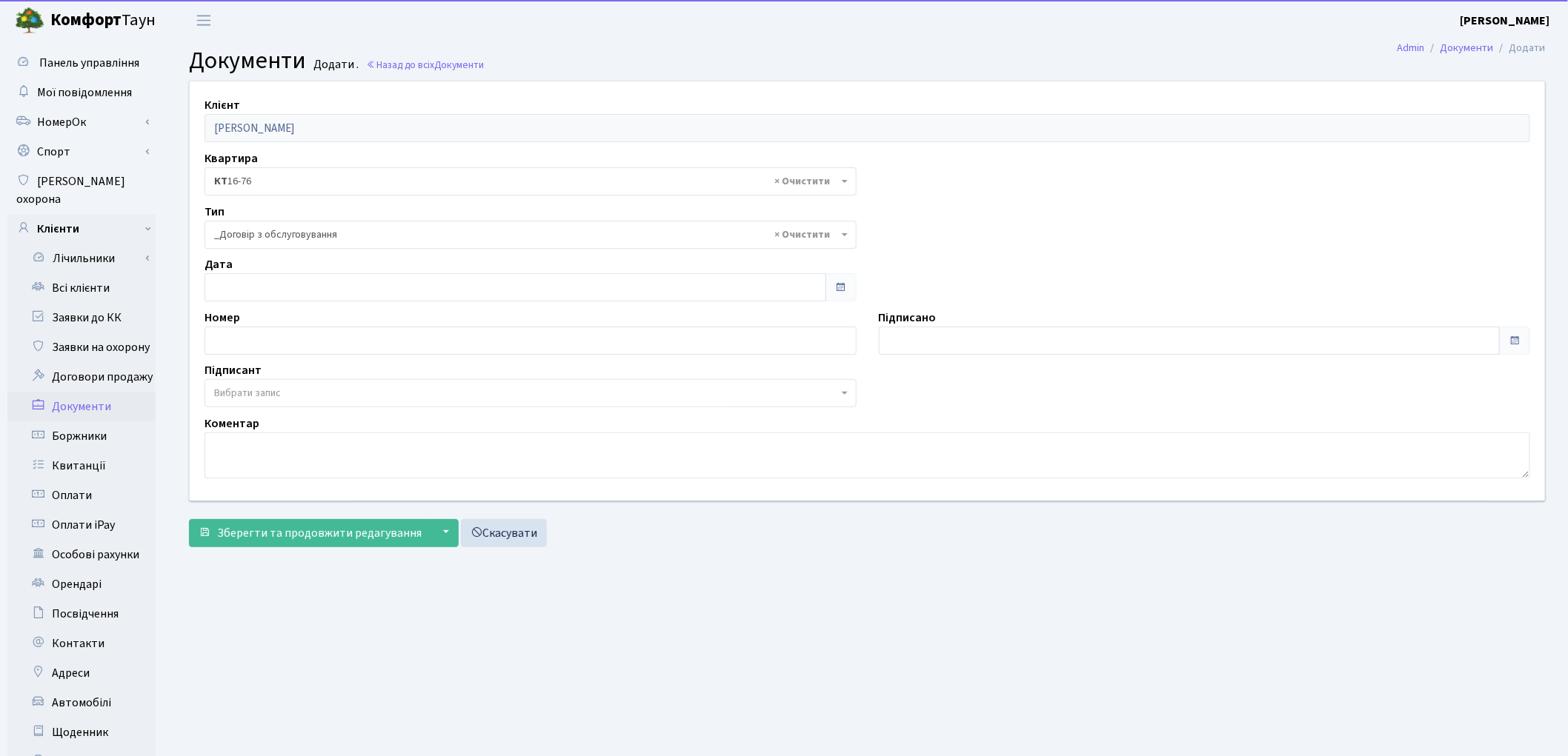
click at [289, 385] on span "Вибрати запис" at bounding box center [530, 393] width 652 height 29
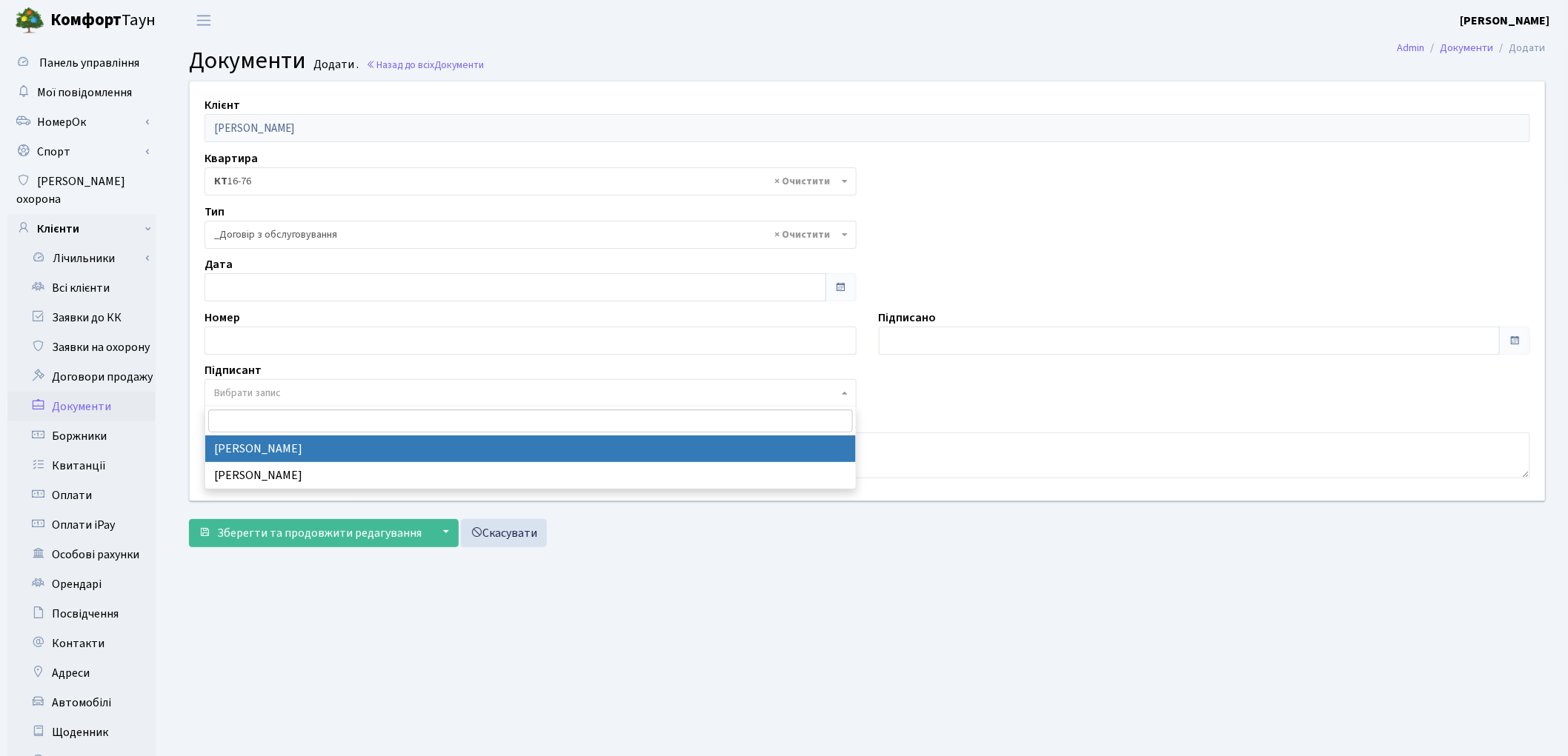
select select "74"
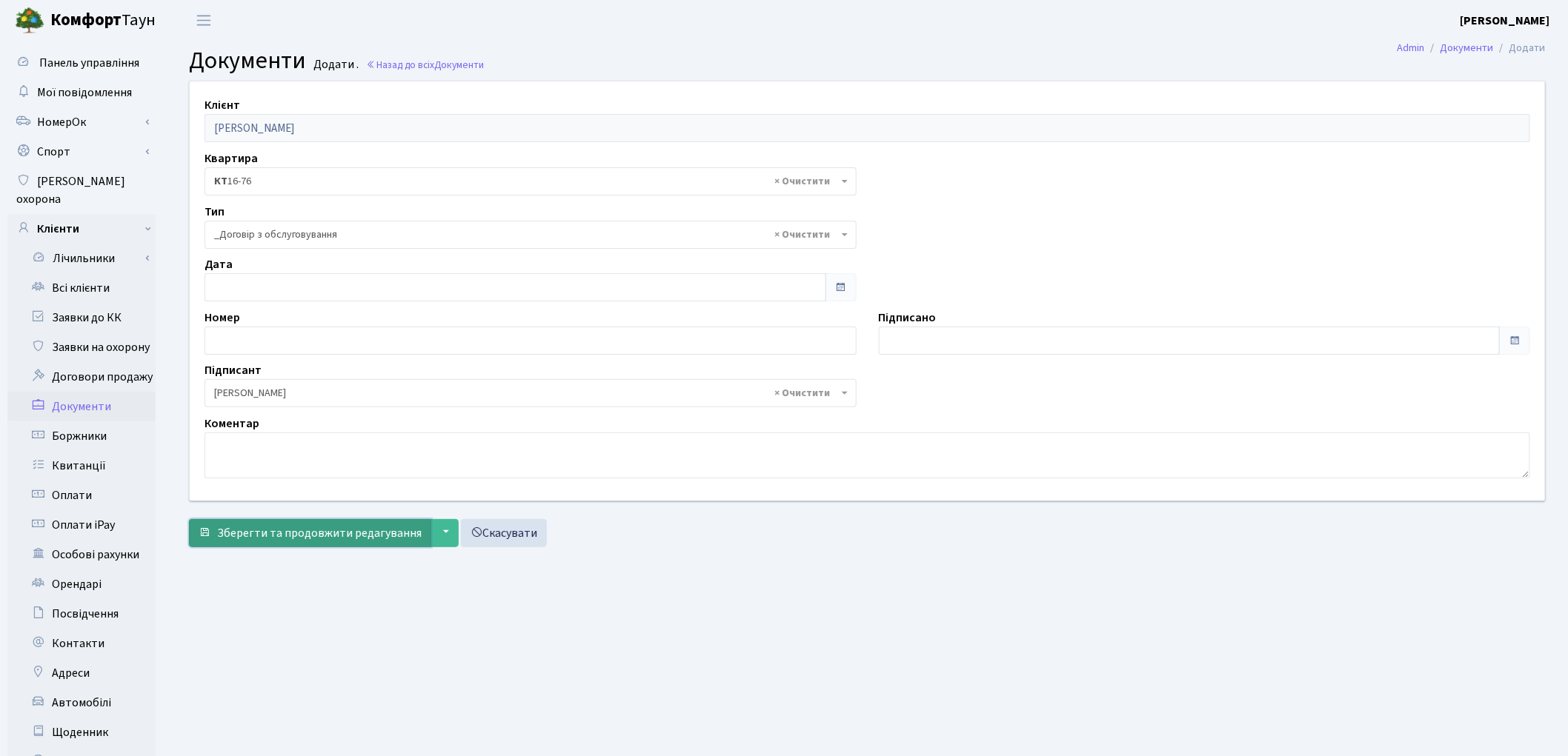
click at [325, 523] on button "Зберегти та продовжити редагування" at bounding box center [310, 533] width 243 height 29
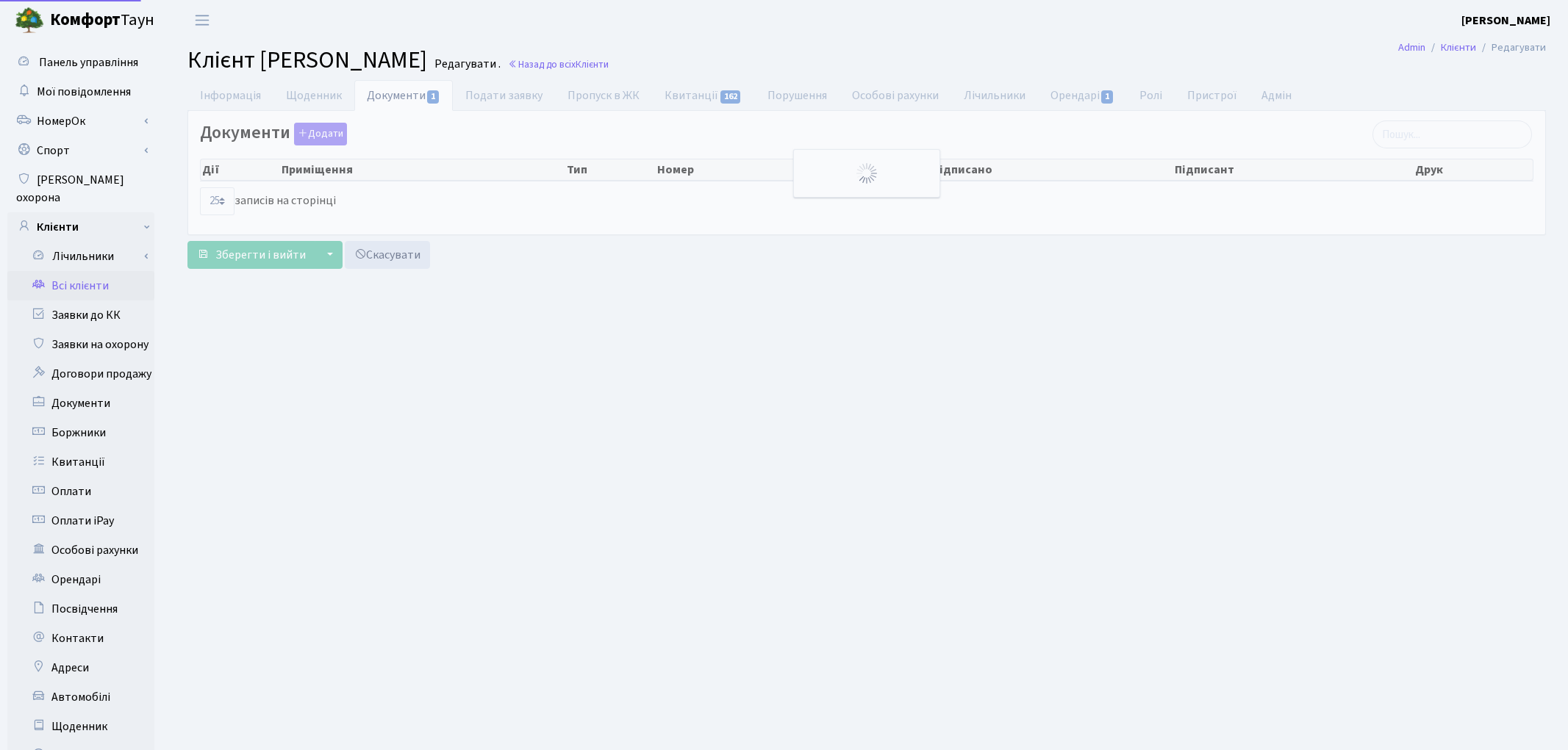
select select "25"
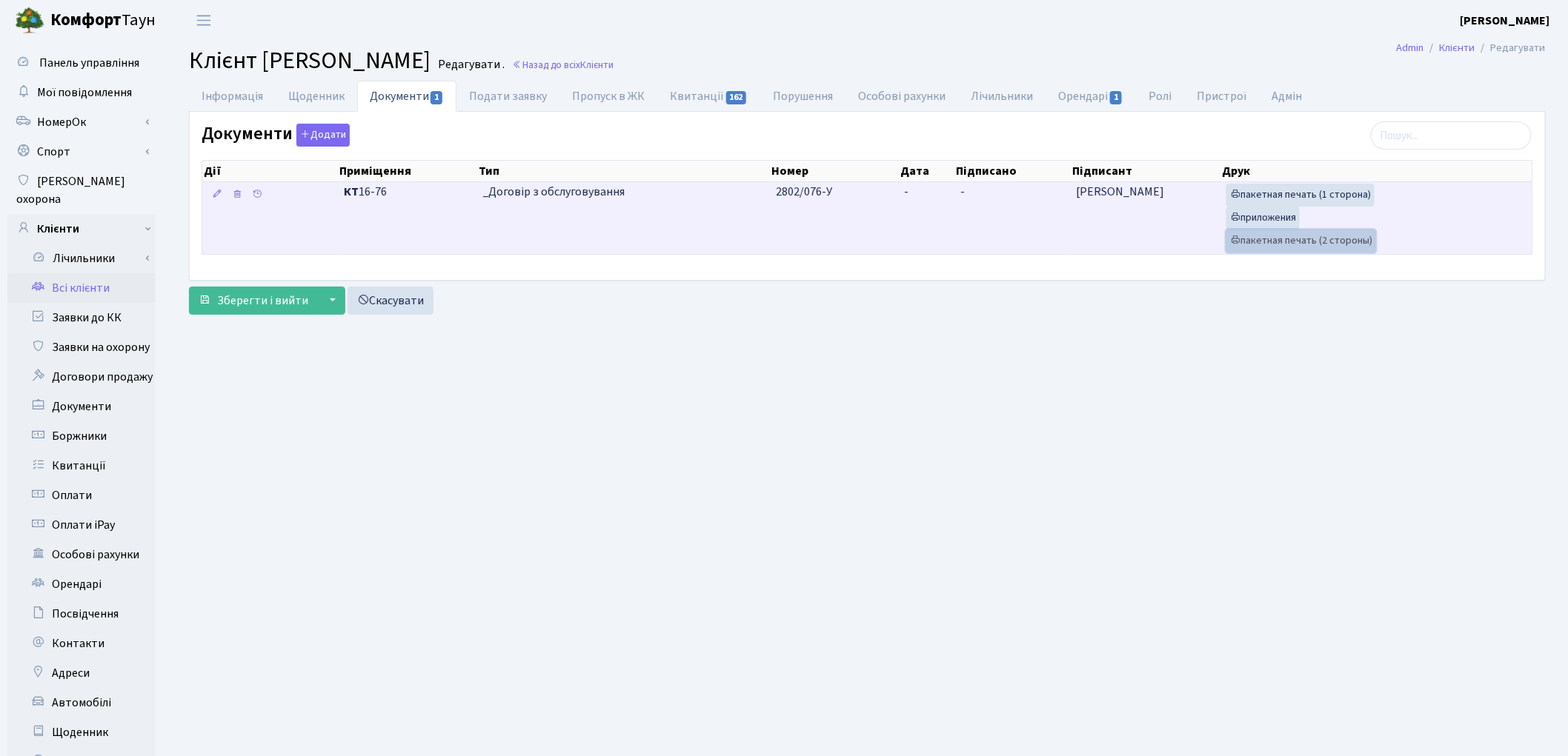
click at [1260, 239] on link "пакетная печать (2 стороны)" at bounding box center [1301, 241] width 150 height 23
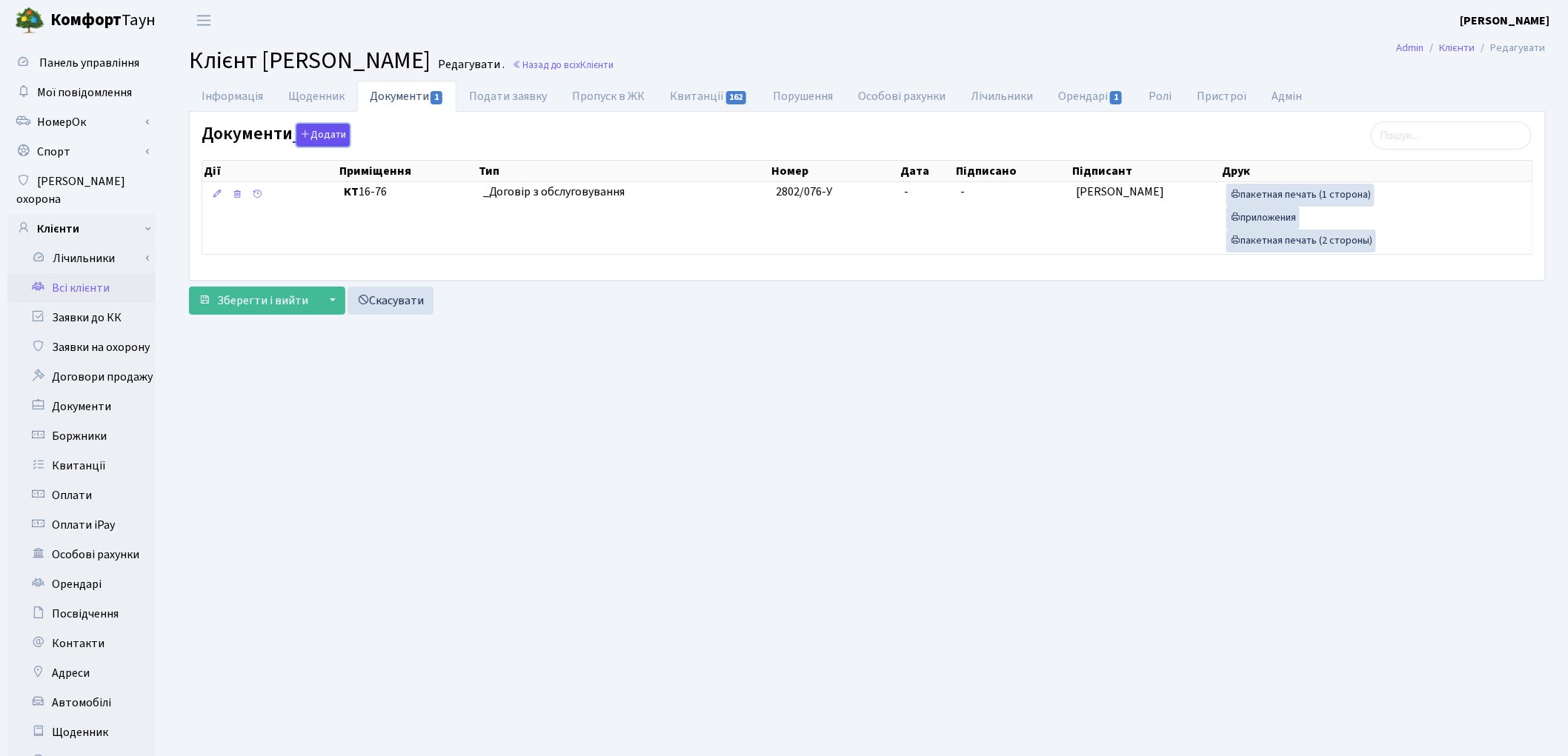
click at [313, 132] on button "Додати" at bounding box center [323, 135] width 54 height 23
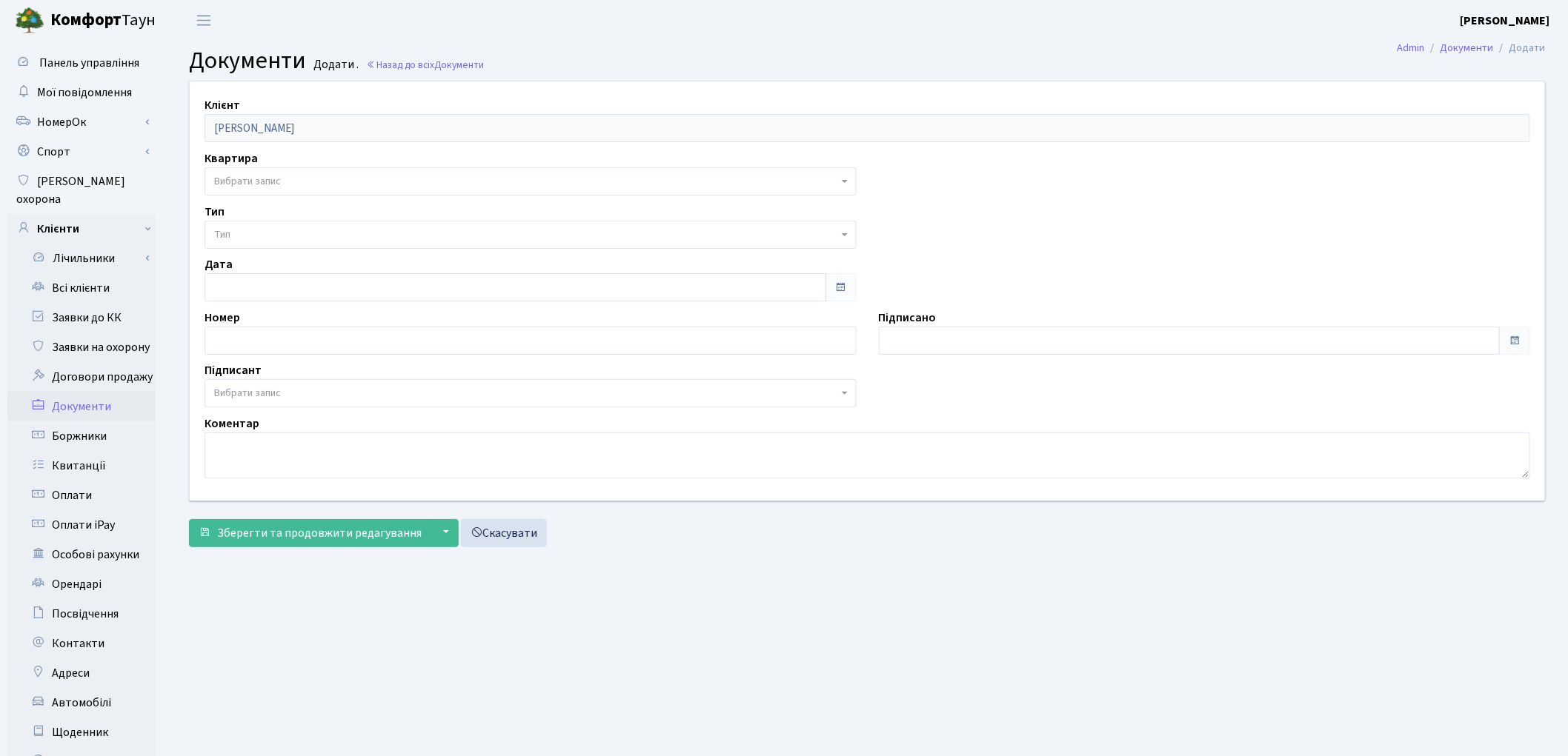
click at [256, 182] on span "Вибрати запис" at bounding box center [247, 181] width 67 height 15
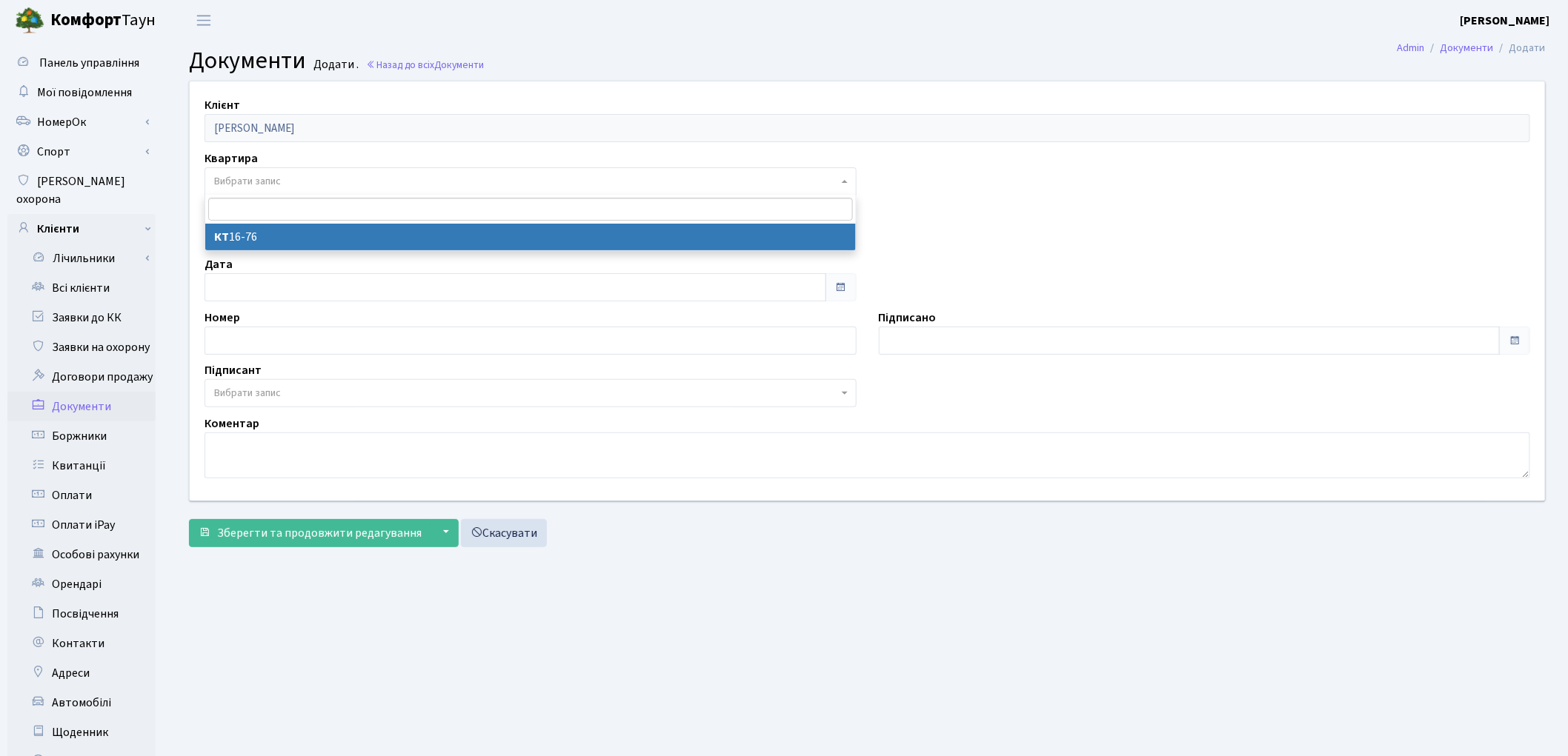
select select "178741"
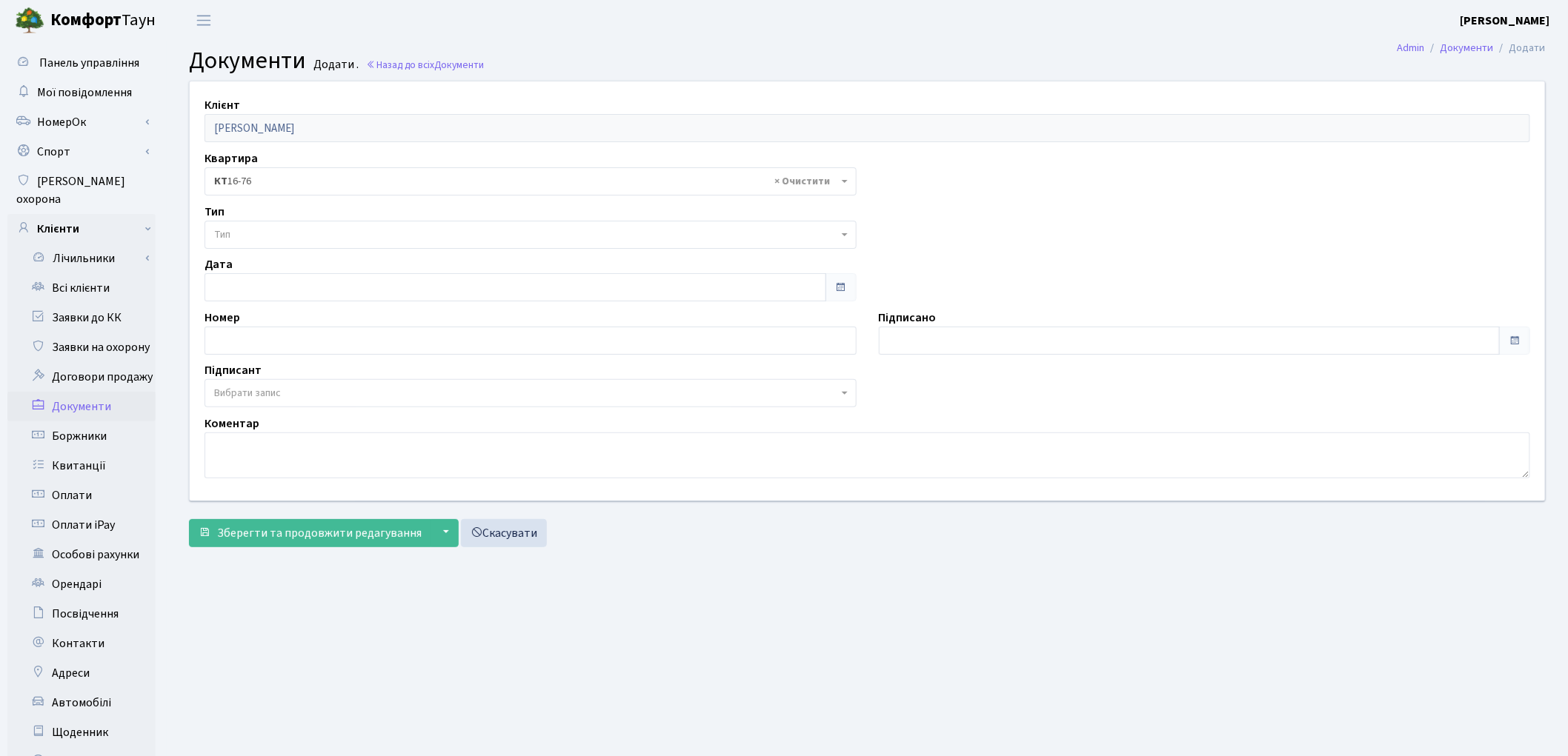
click at [279, 233] on span "Тип" at bounding box center [526, 235] width 624 height 15
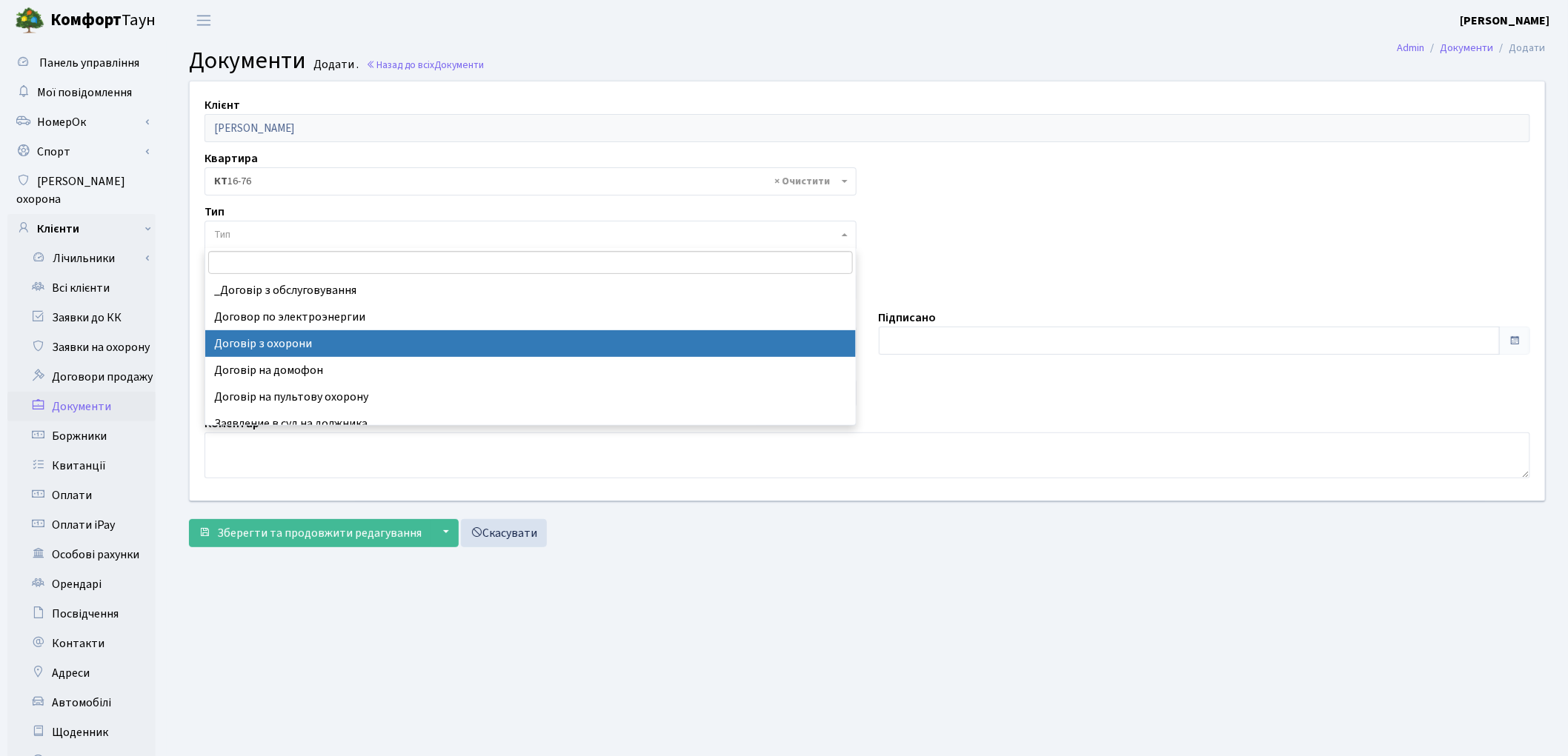
select select "290"
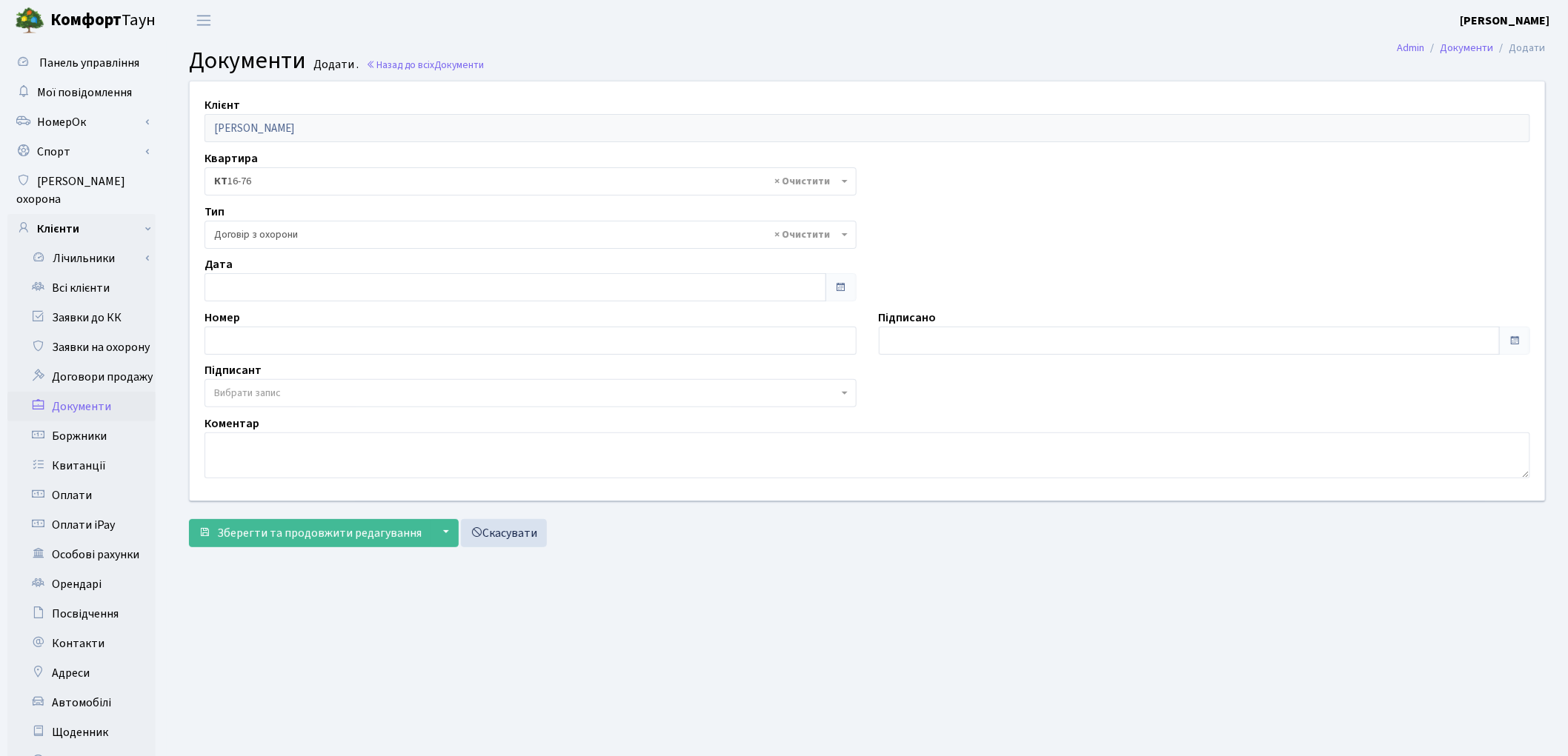
click at [282, 384] on span "Вибрати запис" at bounding box center [530, 393] width 652 height 29
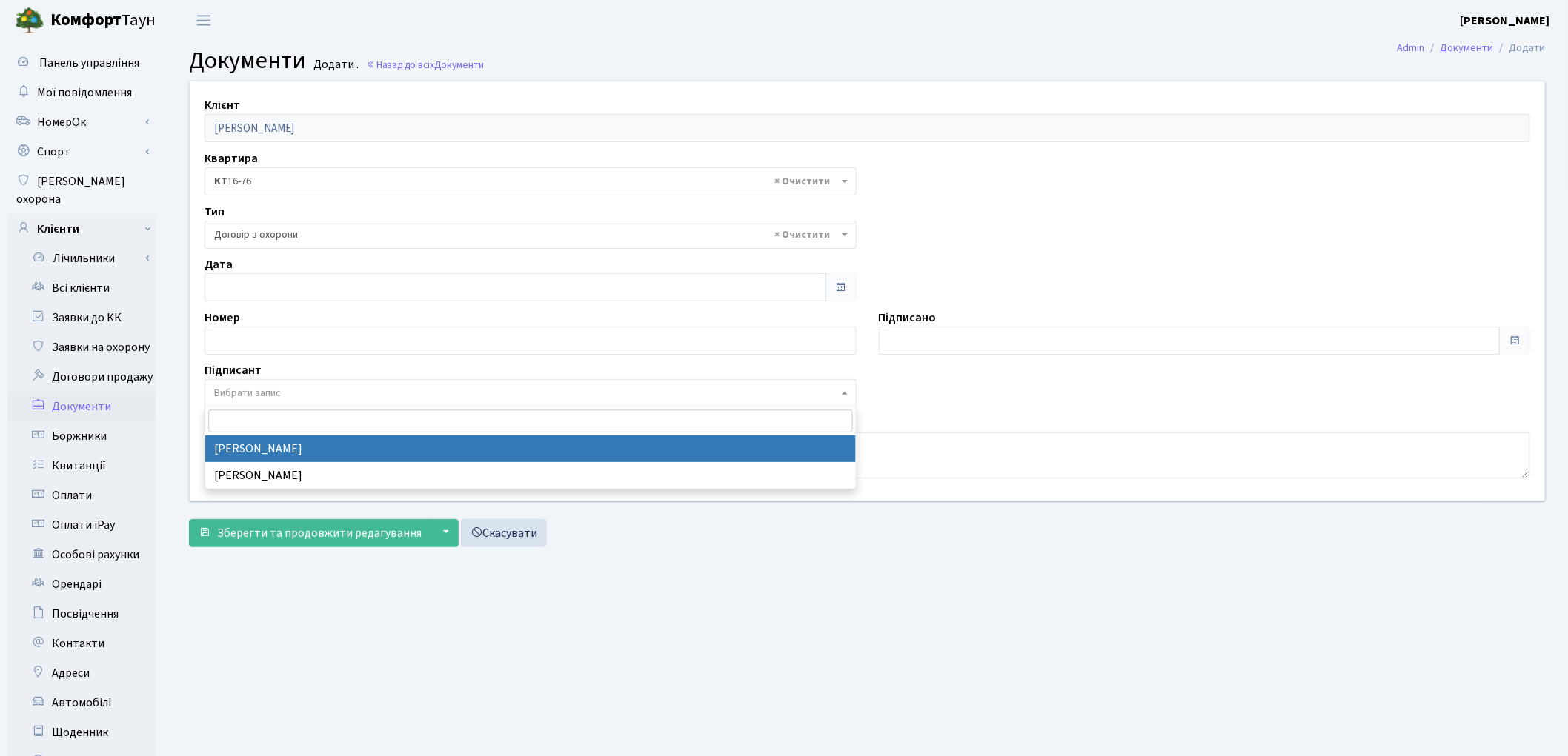
select select "74"
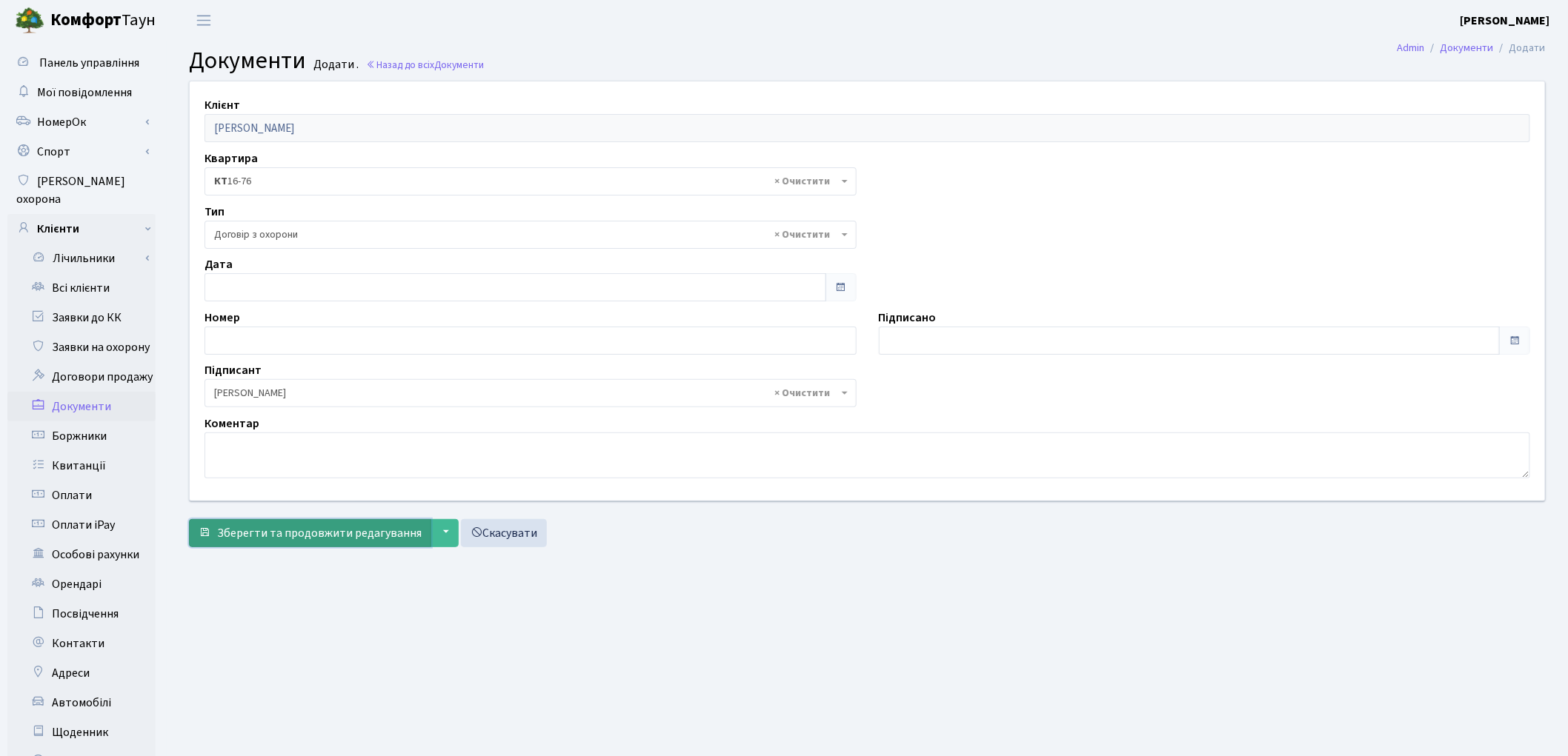
click at [285, 537] on span "Зберегти та продовжити редагування" at bounding box center [320, 533] width 204 height 16
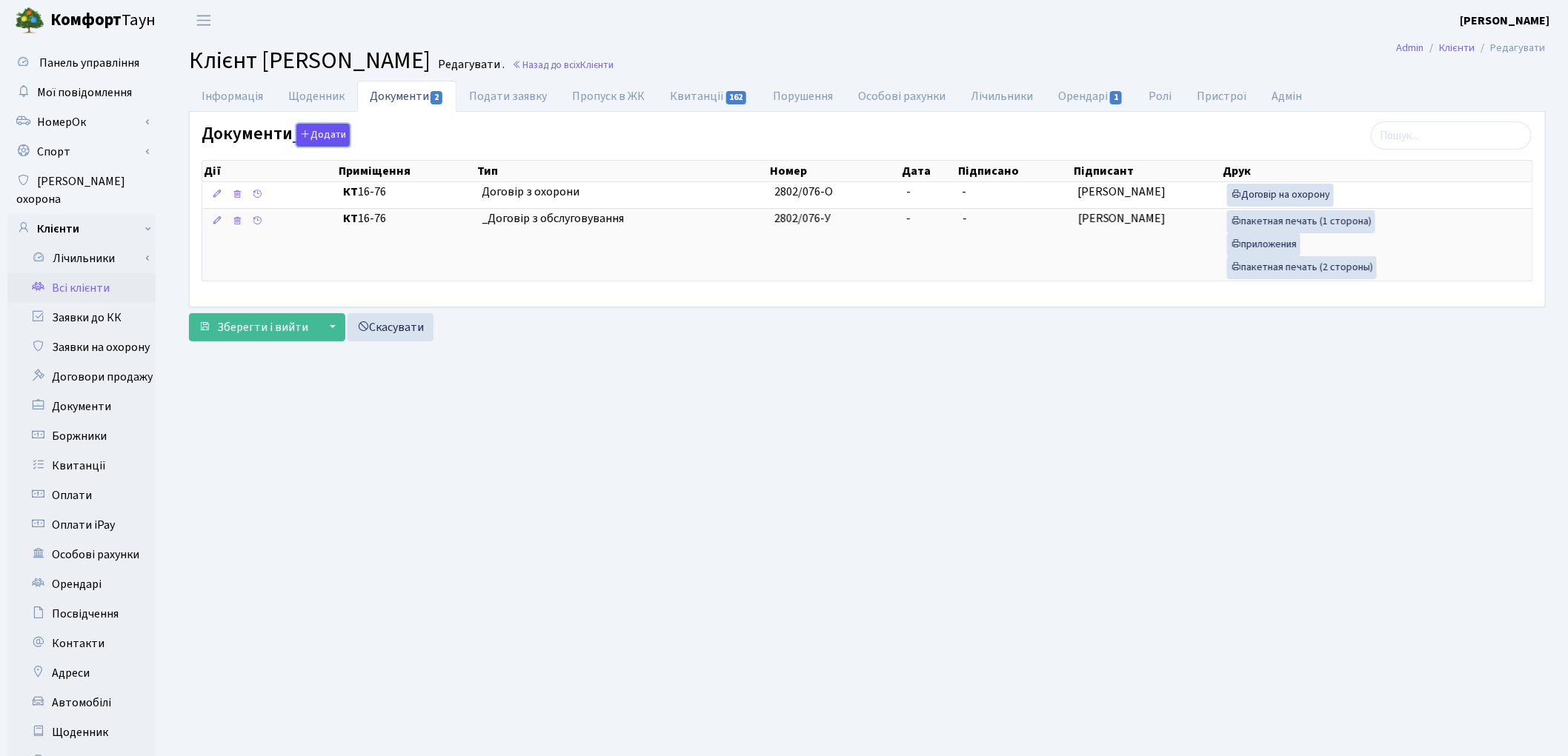
click at [314, 134] on button "Додати" at bounding box center [323, 135] width 54 height 23
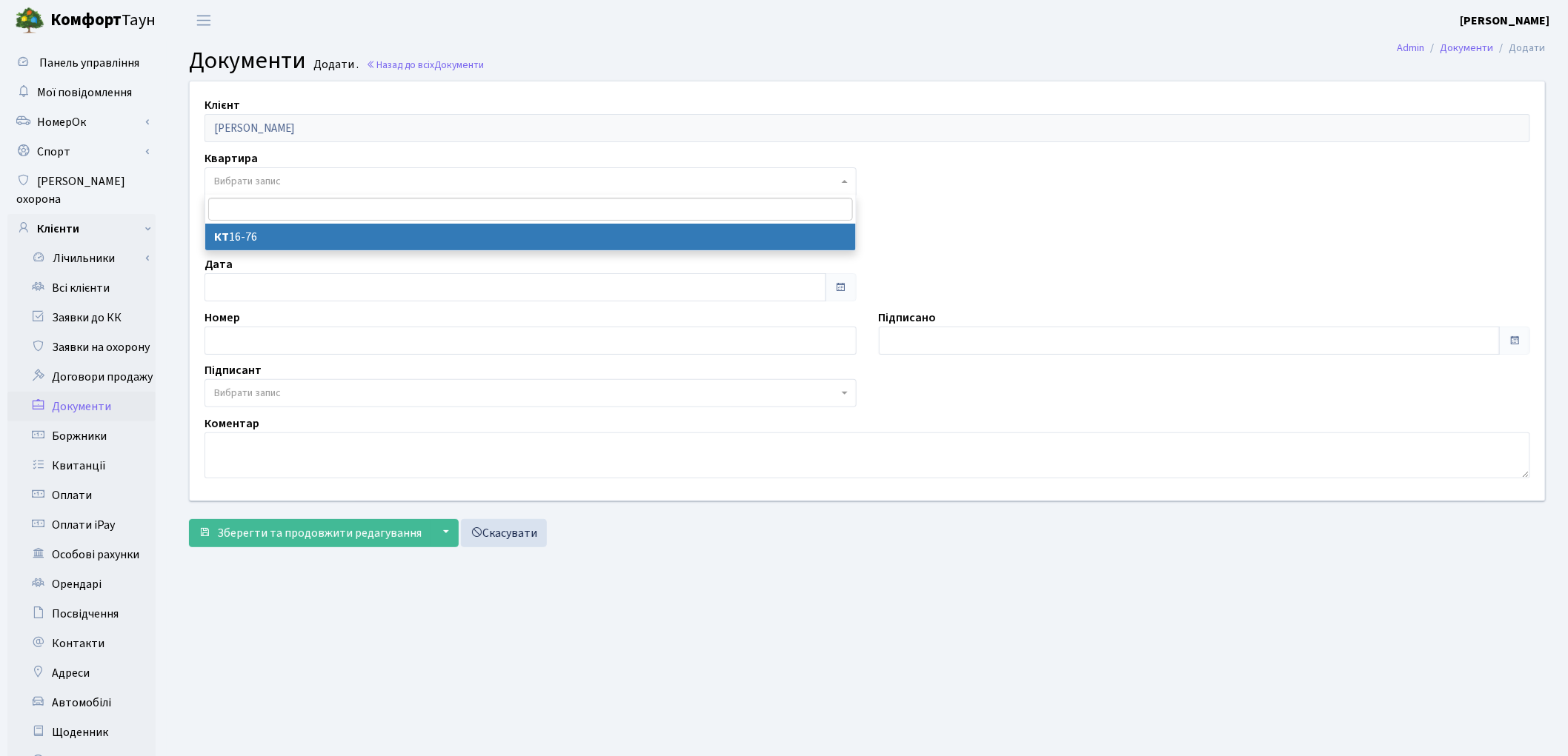
click at [234, 184] on span "Вибрати запис" at bounding box center [247, 181] width 67 height 15
select select "178741"
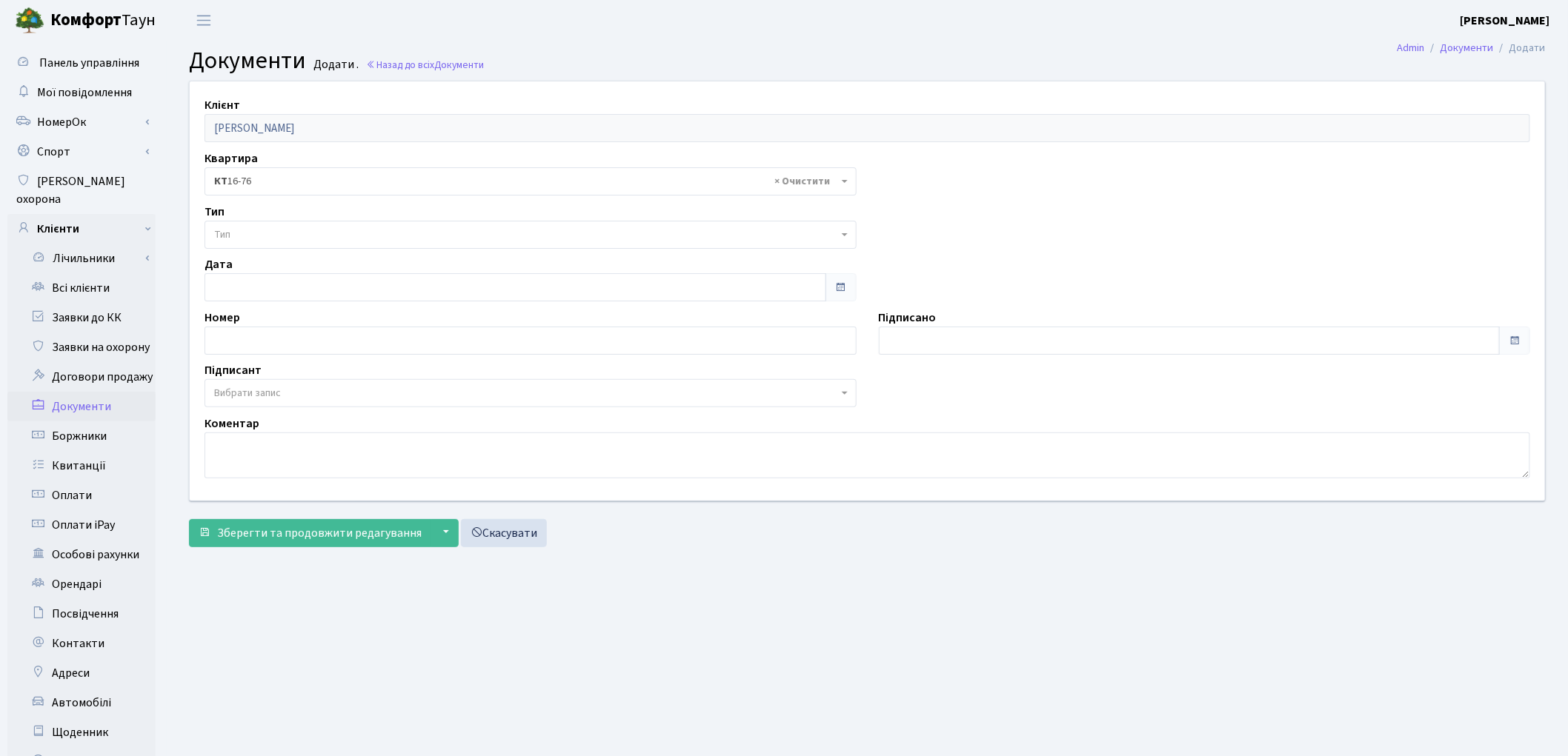
click at [243, 239] on span "Тип" at bounding box center [526, 235] width 624 height 15
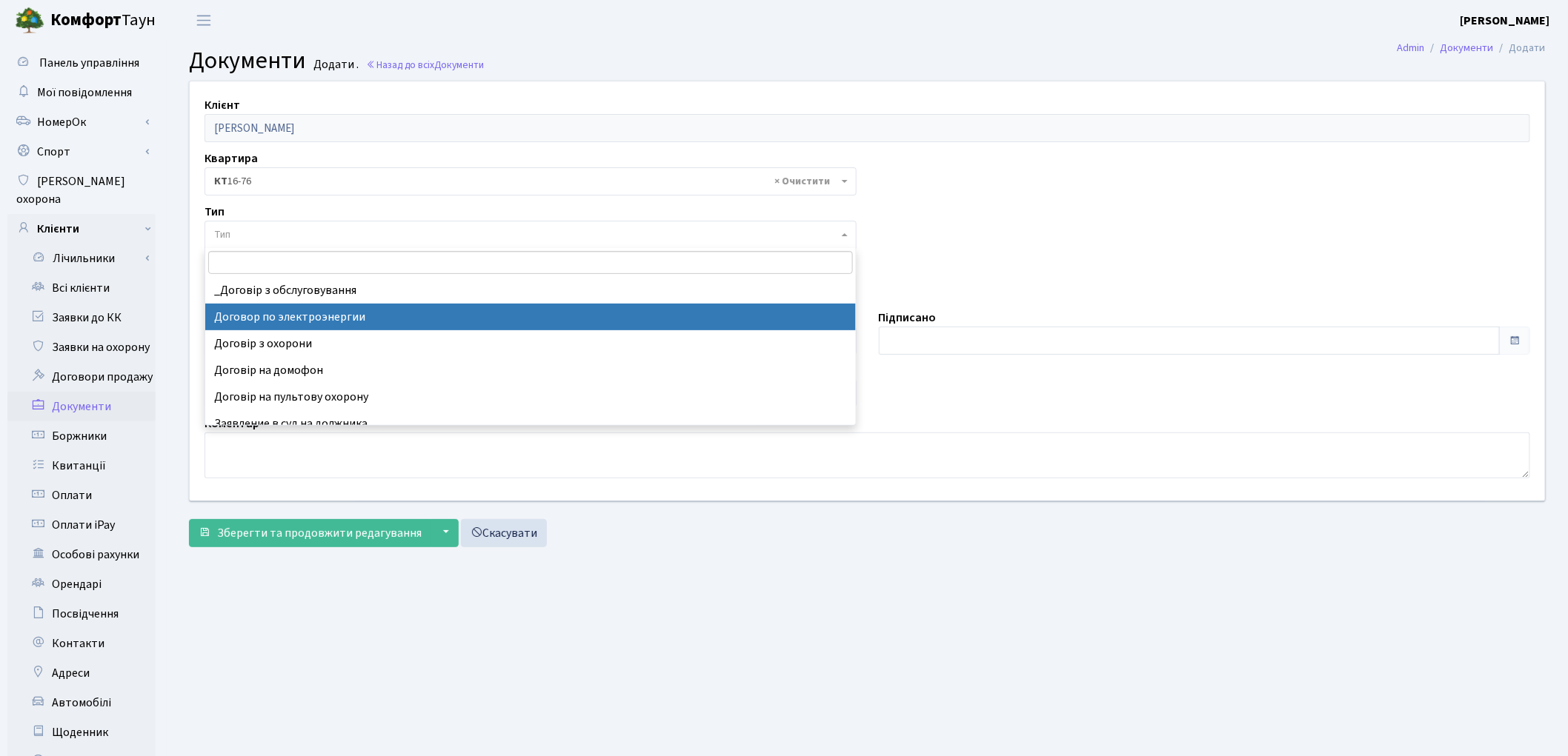
select select "294"
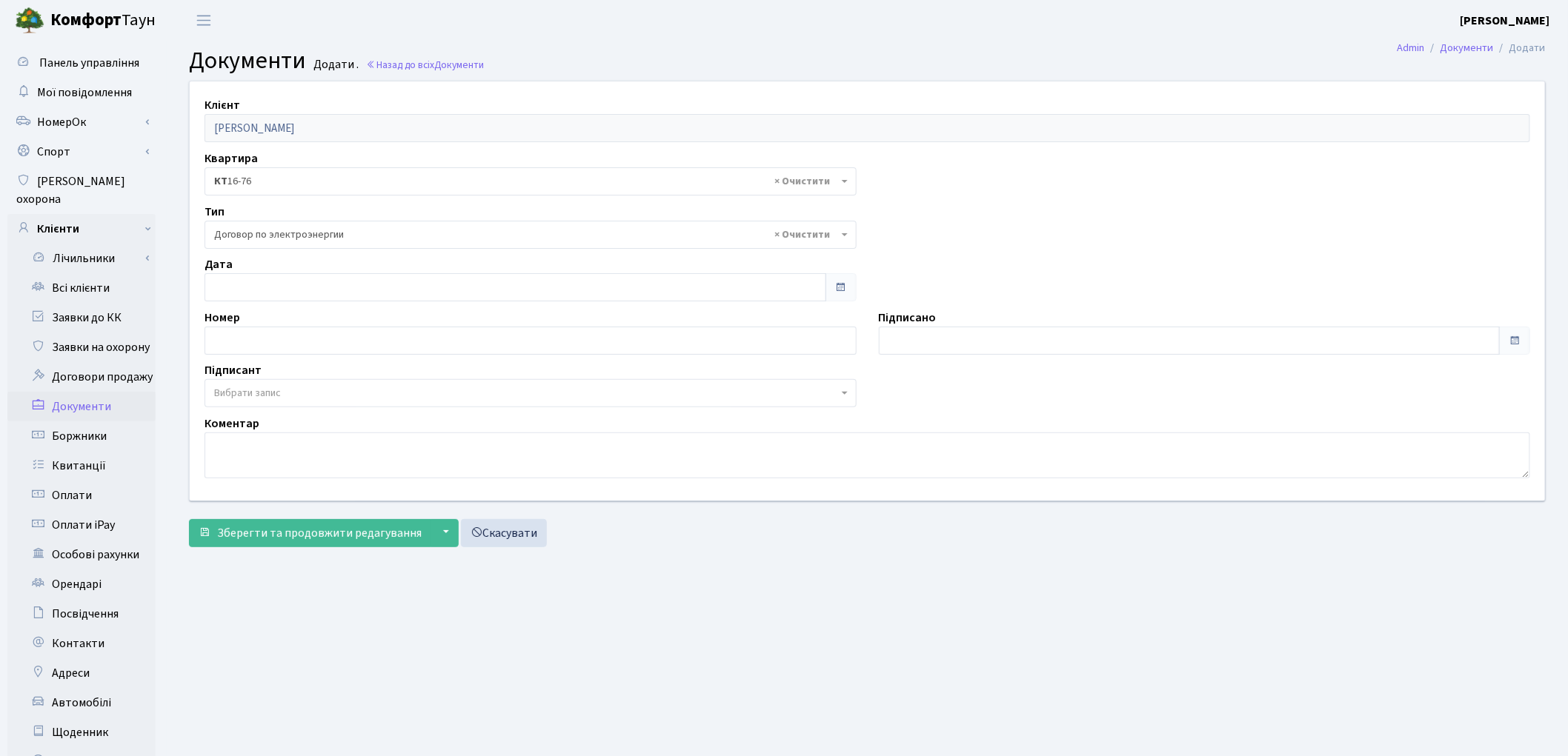
click at [300, 392] on span "Вибрати запис" at bounding box center [526, 393] width 624 height 15
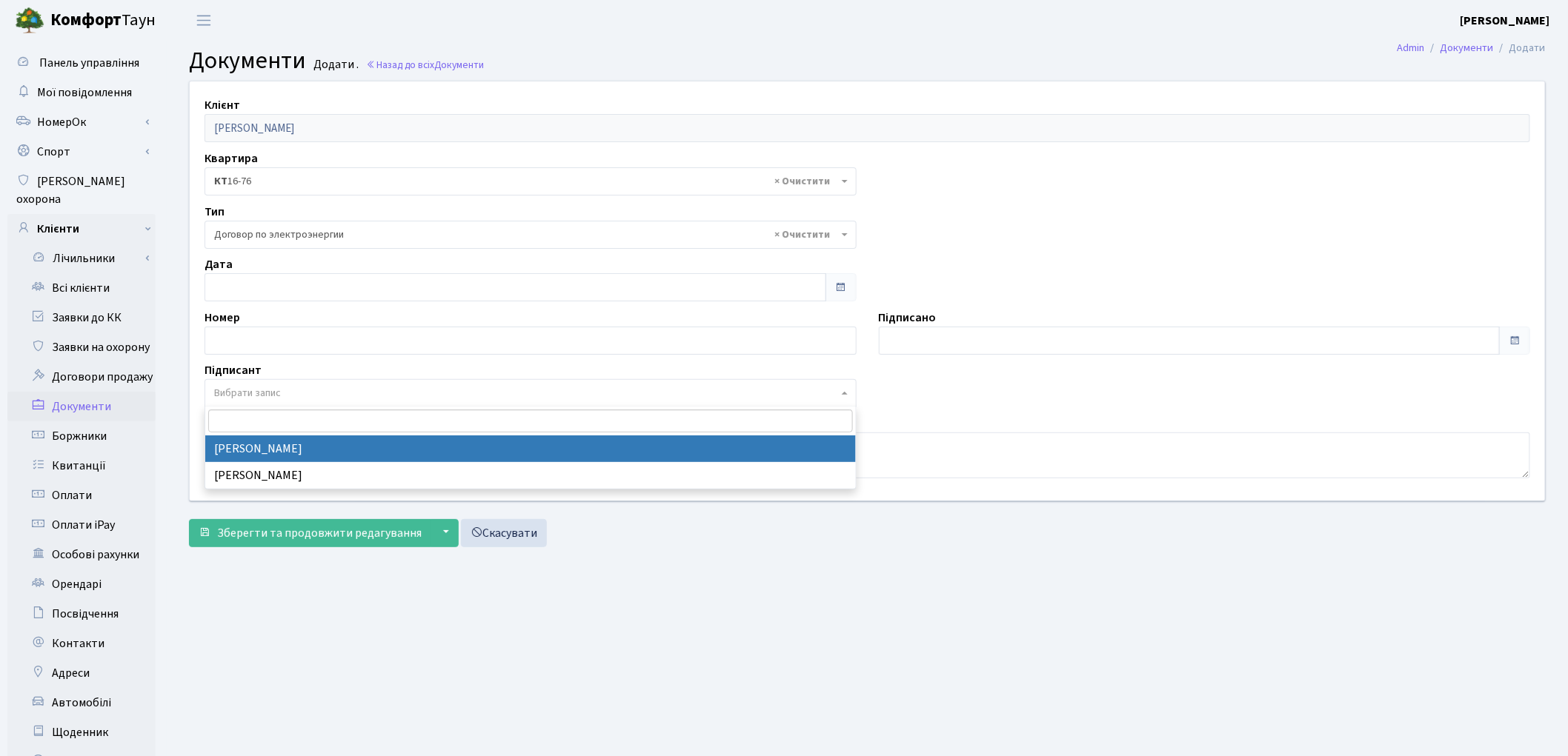
select select "74"
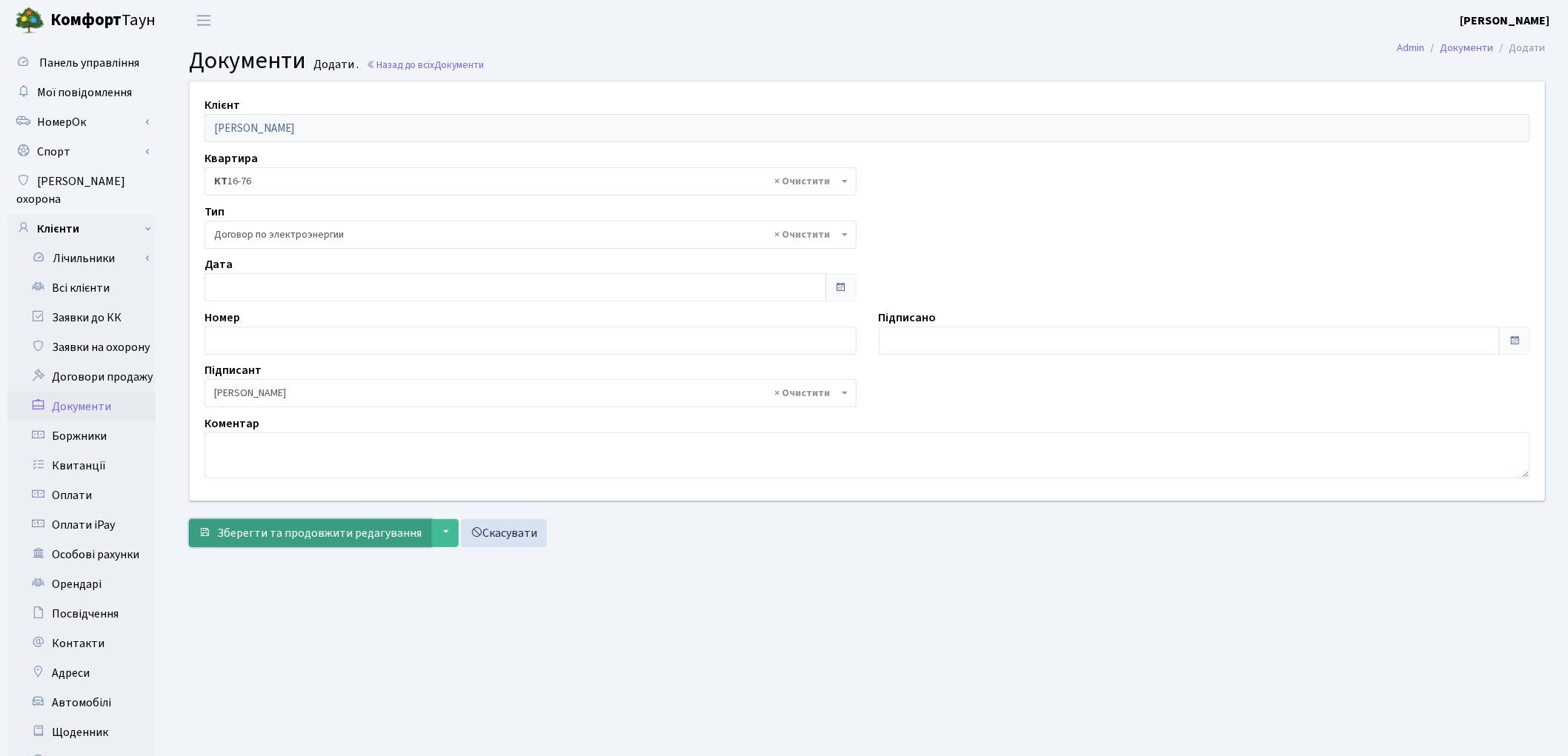
click at [287, 533] on span "Зберегти та продовжити редагування" at bounding box center [320, 533] width 204 height 16
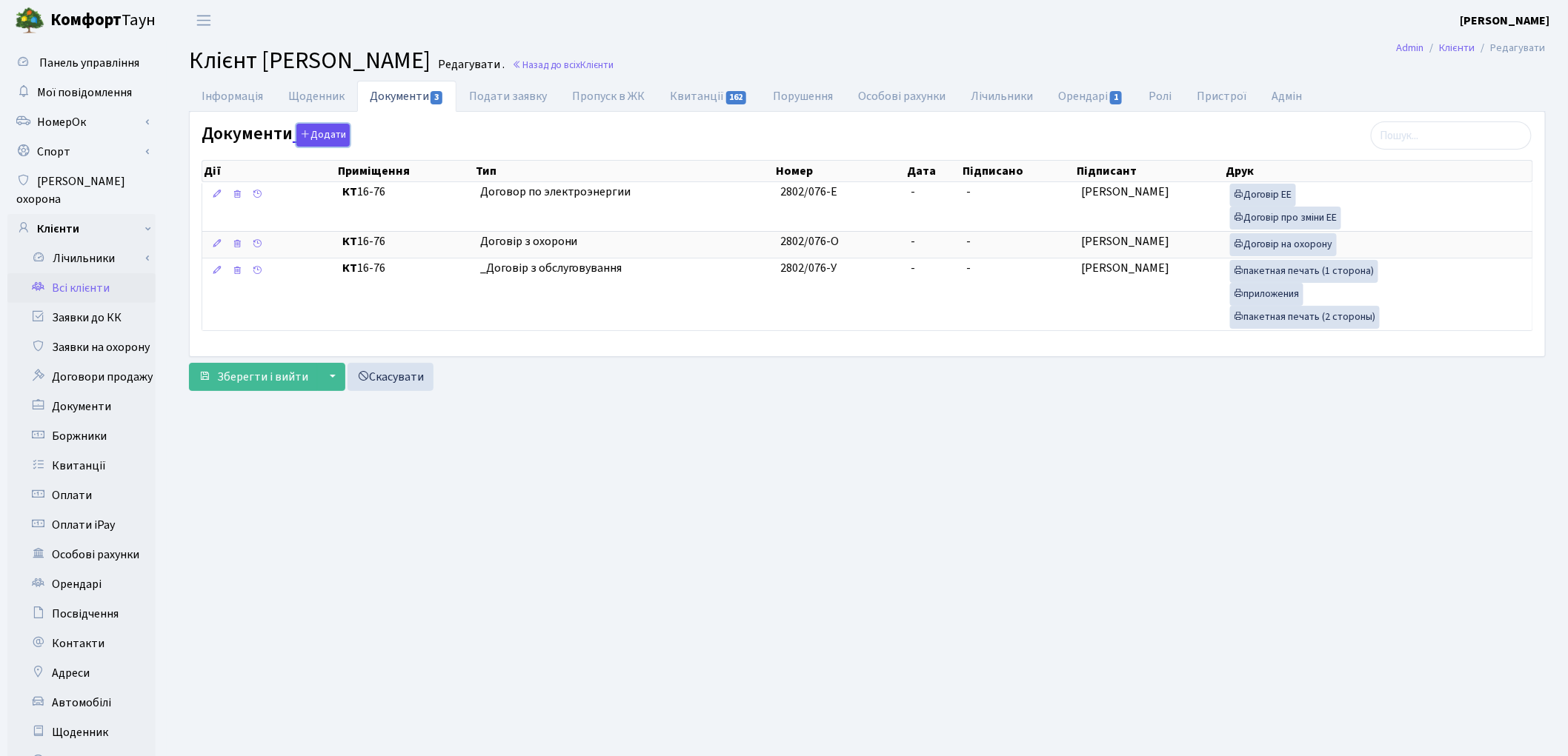
click at [309, 139] on button "Додати" at bounding box center [323, 135] width 54 height 23
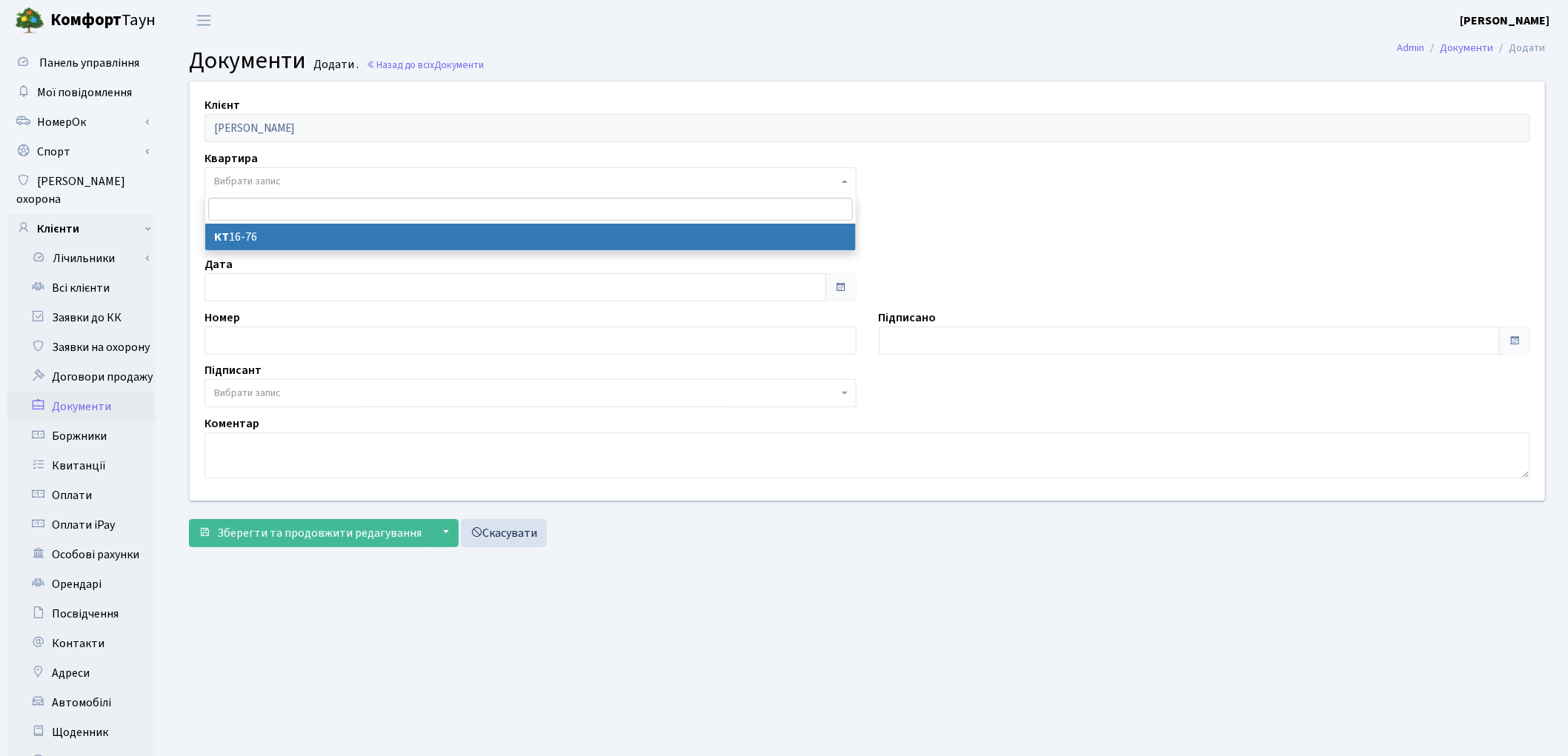
click at [280, 180] on span "Вибрати запис" at bounding box center [247, 181] width 67 height 15
select select "178741"
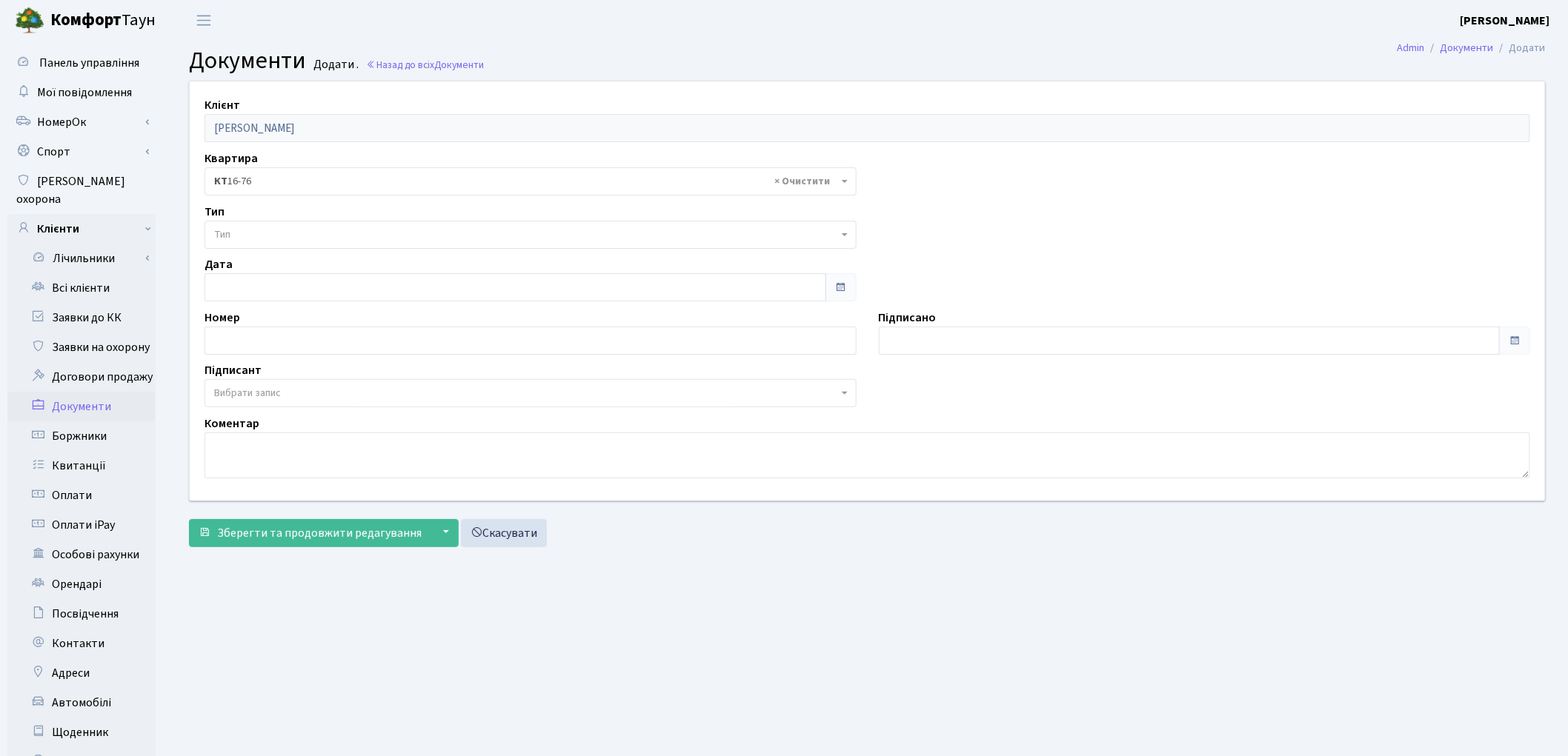
click at [292, 237] on span "Тип" at bounding box center [526, 235] width 624 height 15
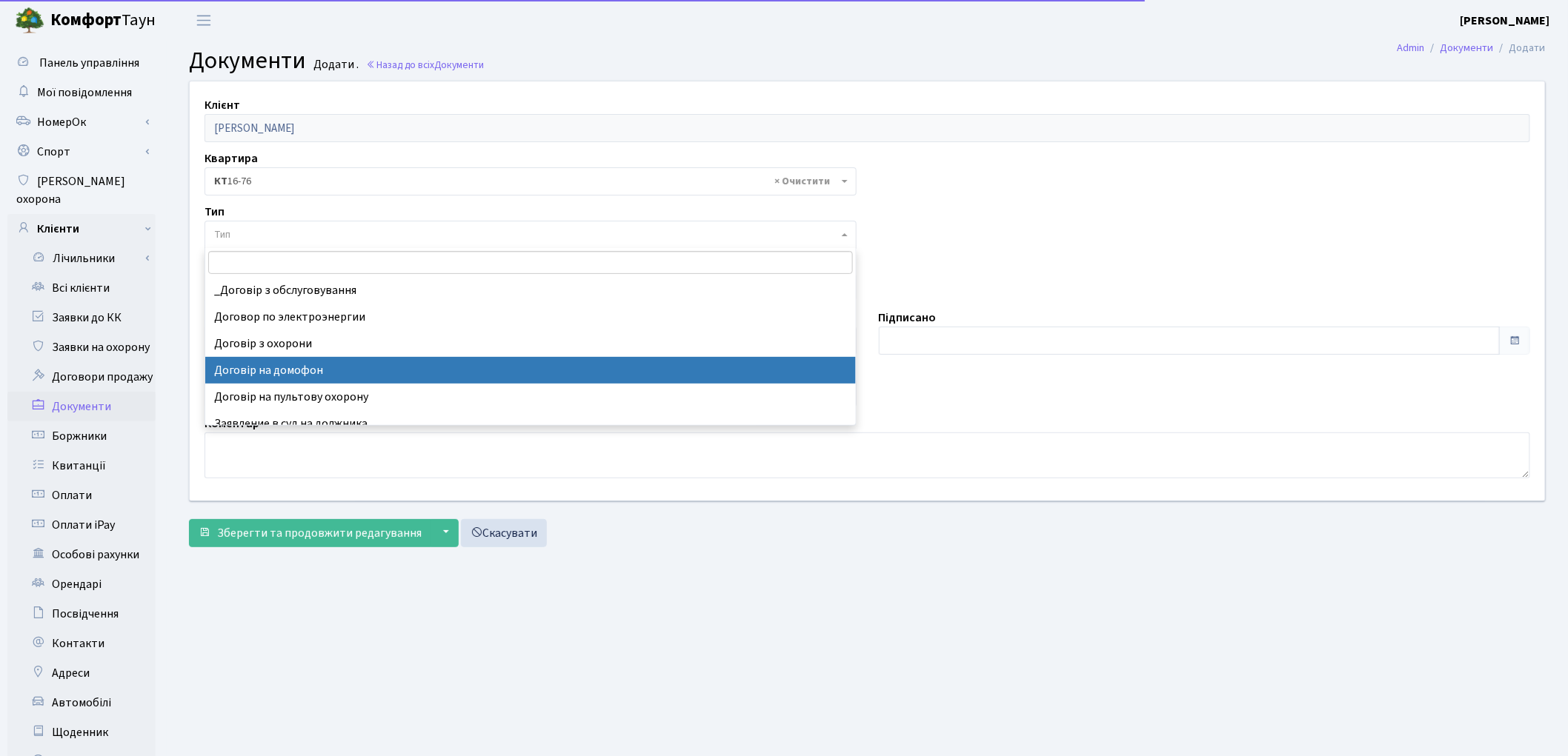
select select "292"
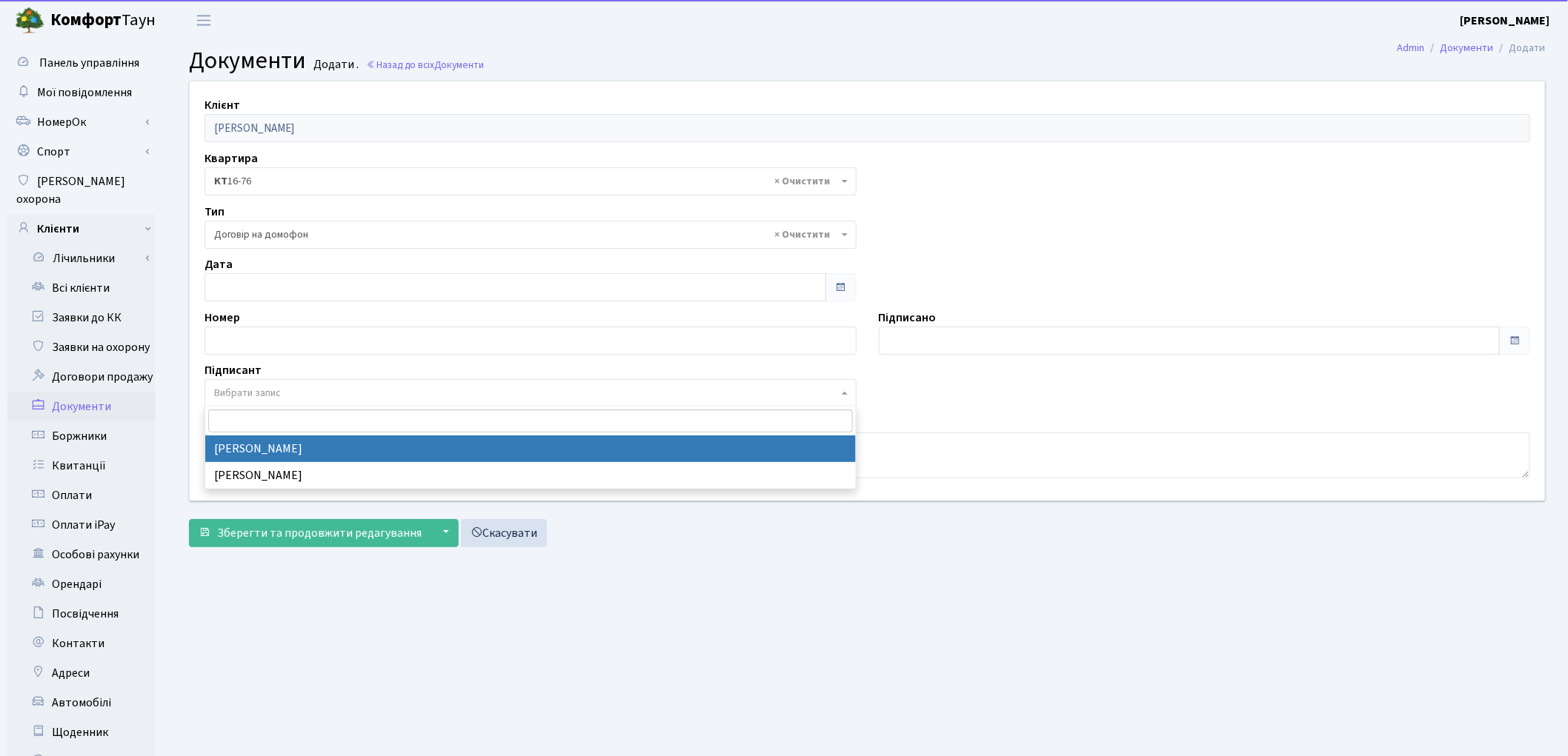
click at [285, 394] on span "Вибрати запис" at bounding box center [526, 393] width 624 height 15
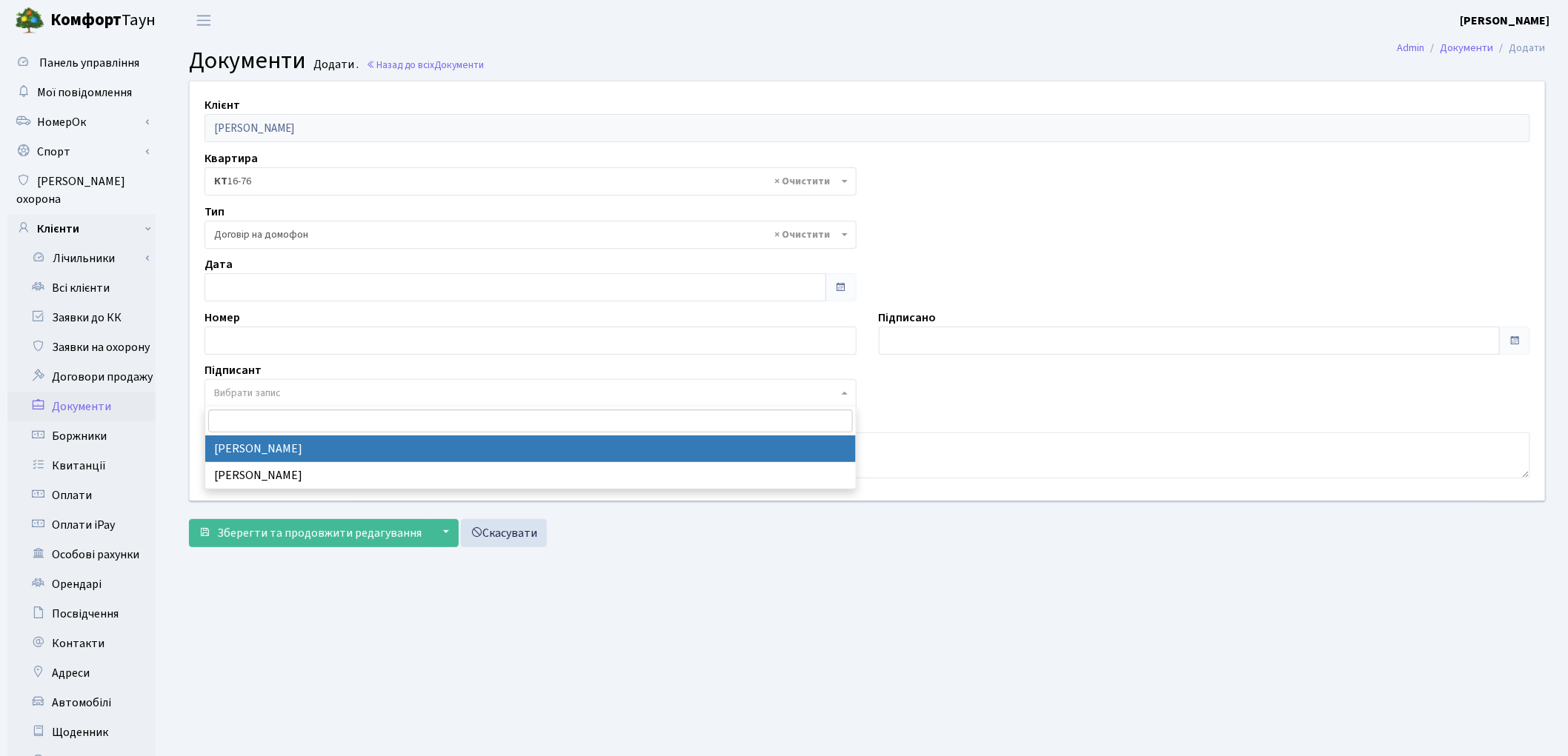
select select "74"
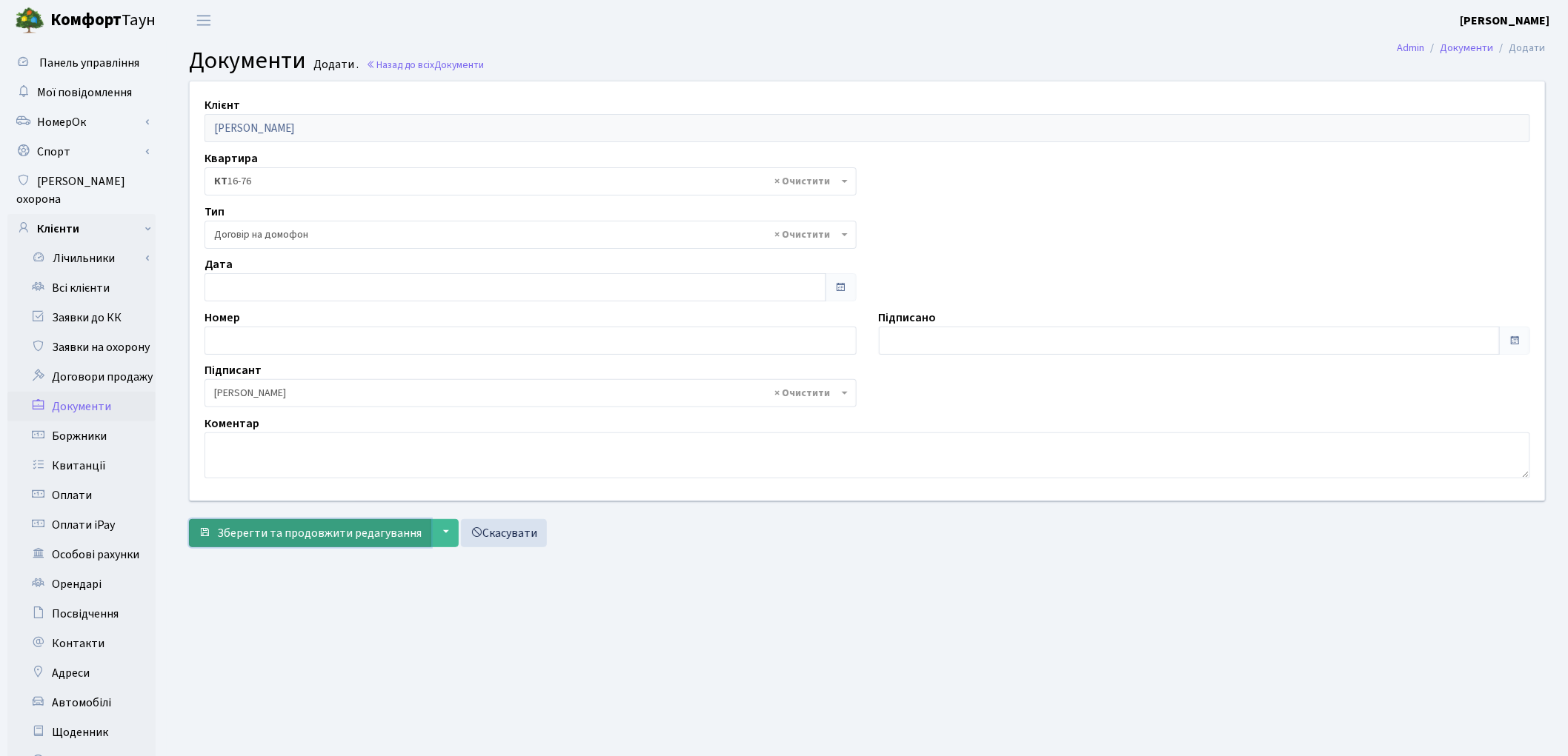
click at [291, 538] on span "Зберегти та продовжити редагування" at bounding box center [320, 533] width 204 height 16
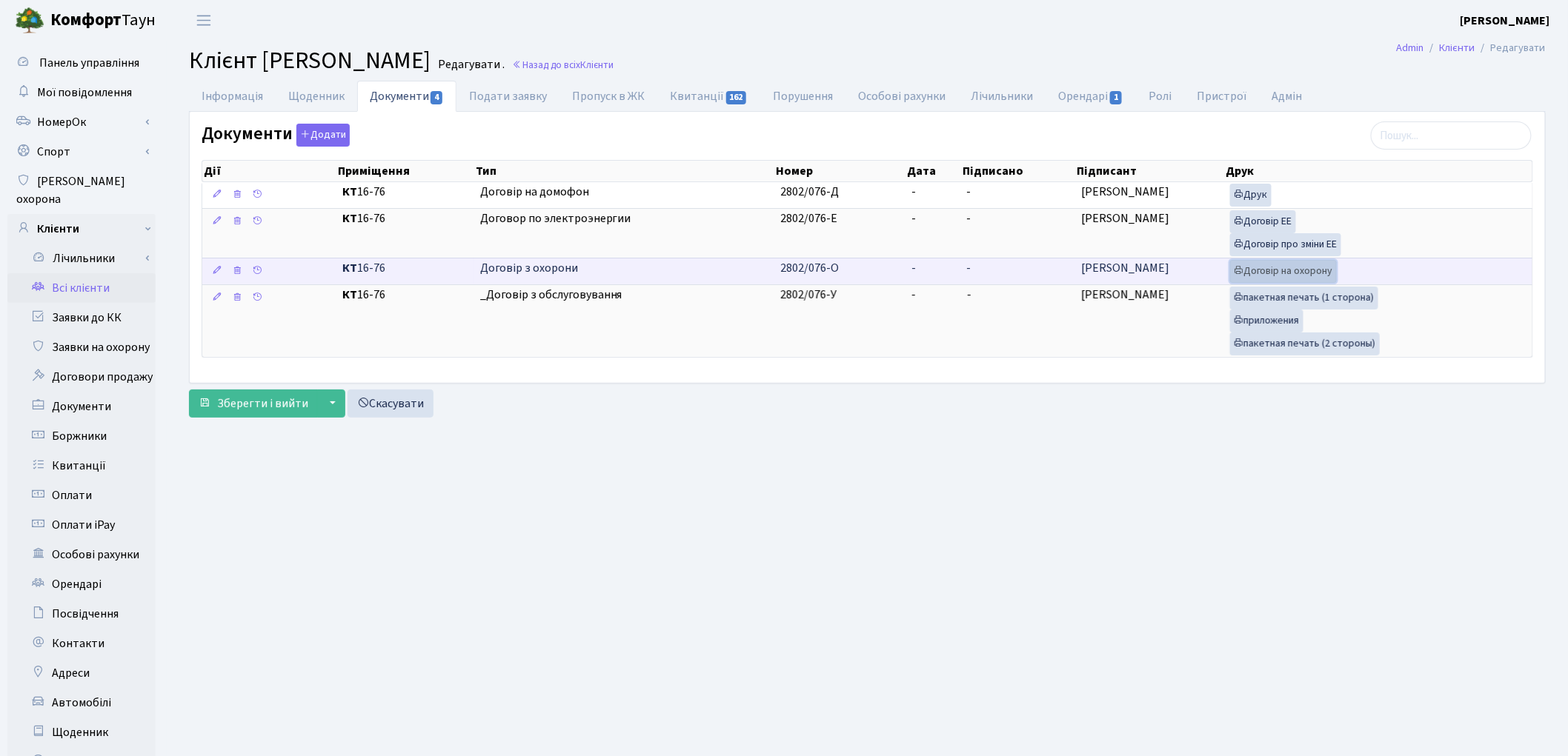
click at [1295, 268] on link "Договір на охорону" at bounding box center [1283, 271] width 107 height 23
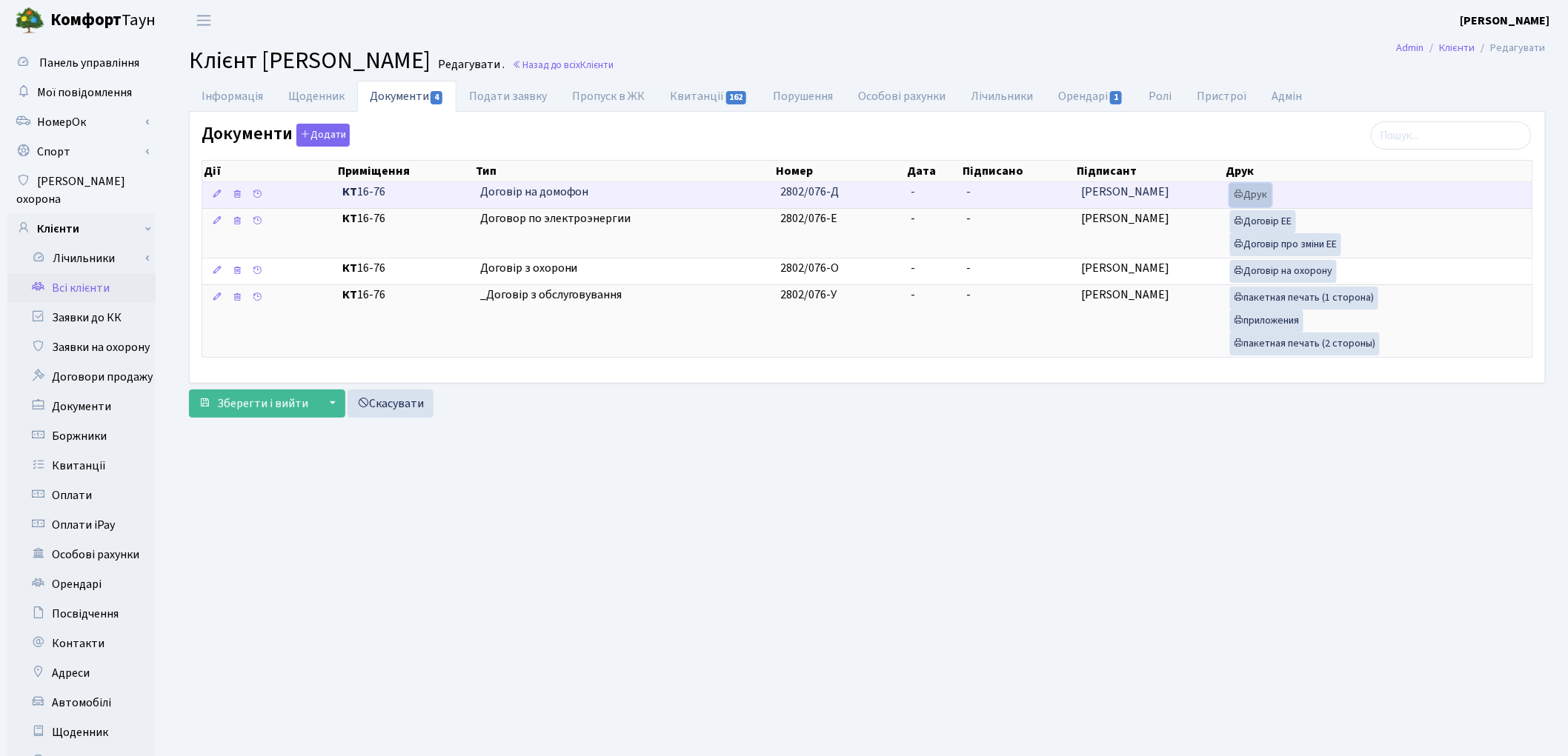
click at [1265, 194] on link "Друк" at bounding box center [1251, 195] width 42 height 23
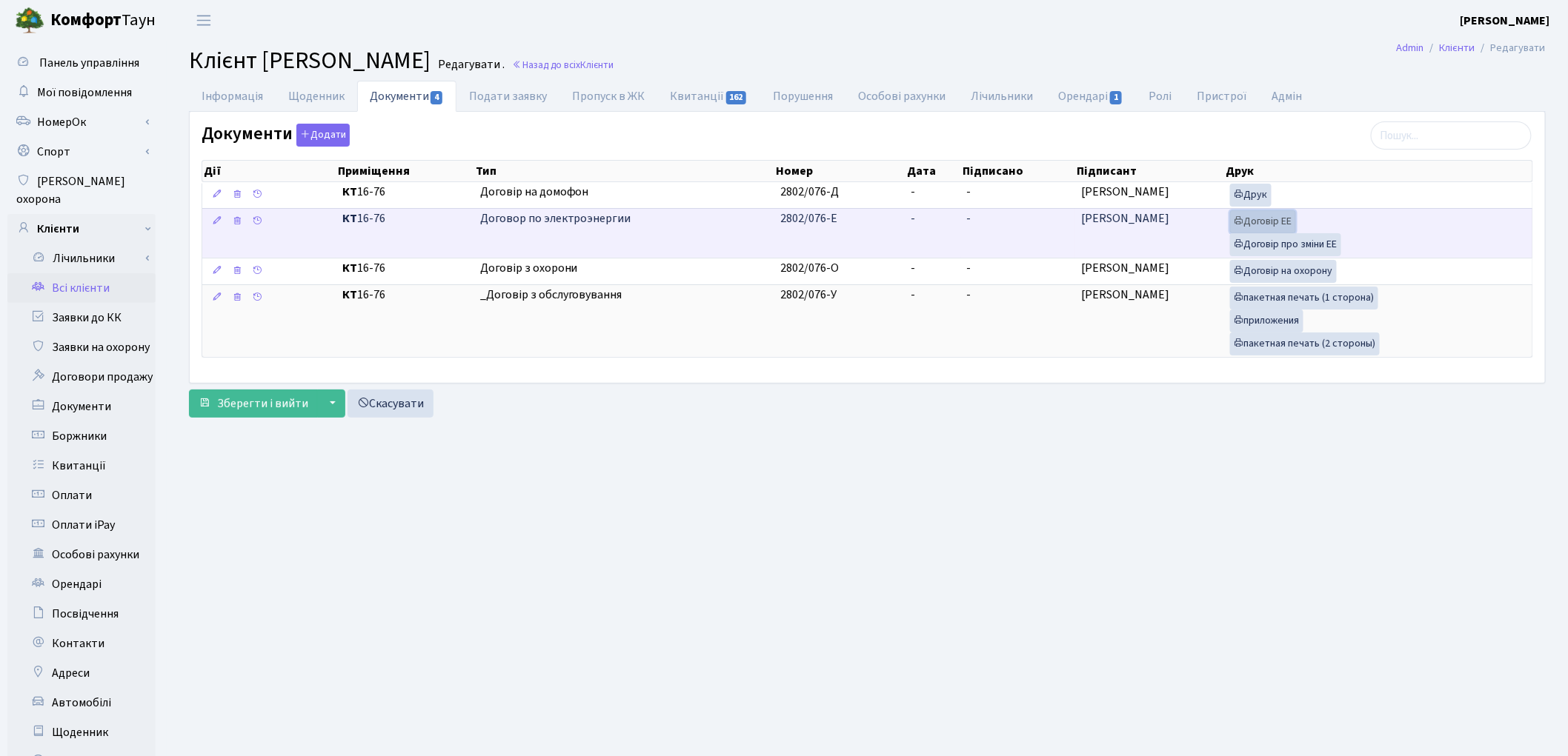
click at [1243, 223] on link "Договір ЕЕ" at bounding box center [1263, 222] width 66 height 23
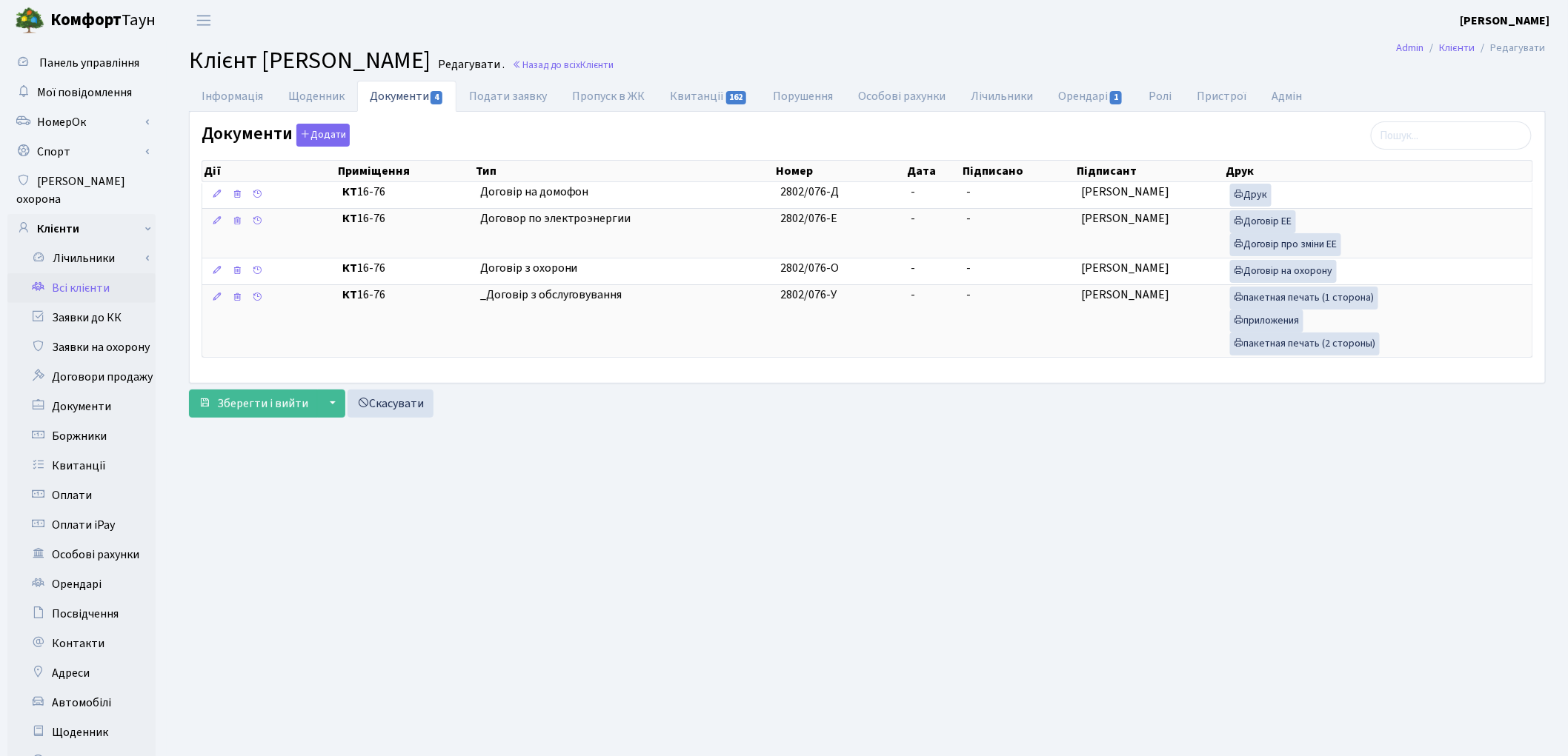
click at [76, 274] on link "Всі клієнти" at bounding box center [81, 288] width 148 height 29
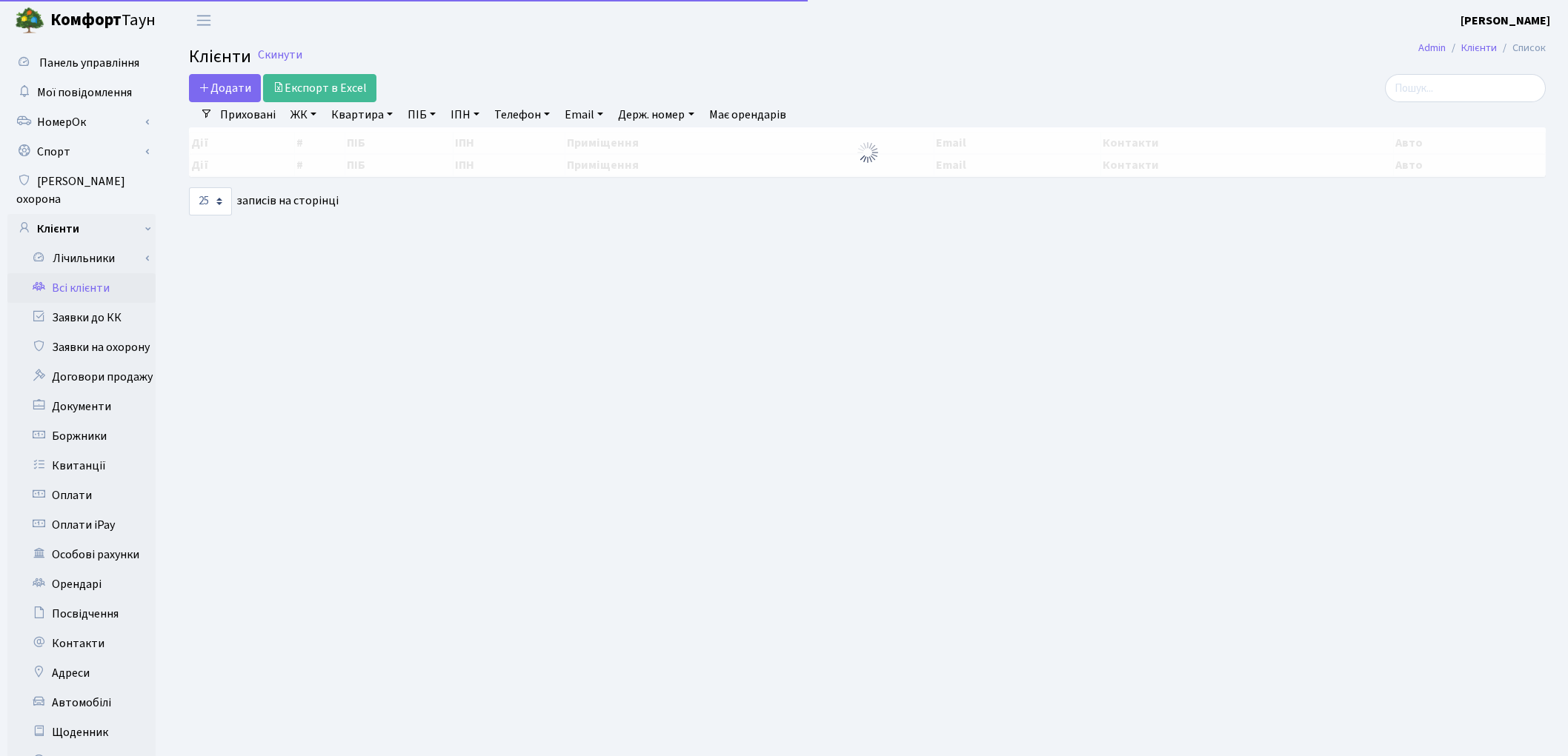
select select "25"
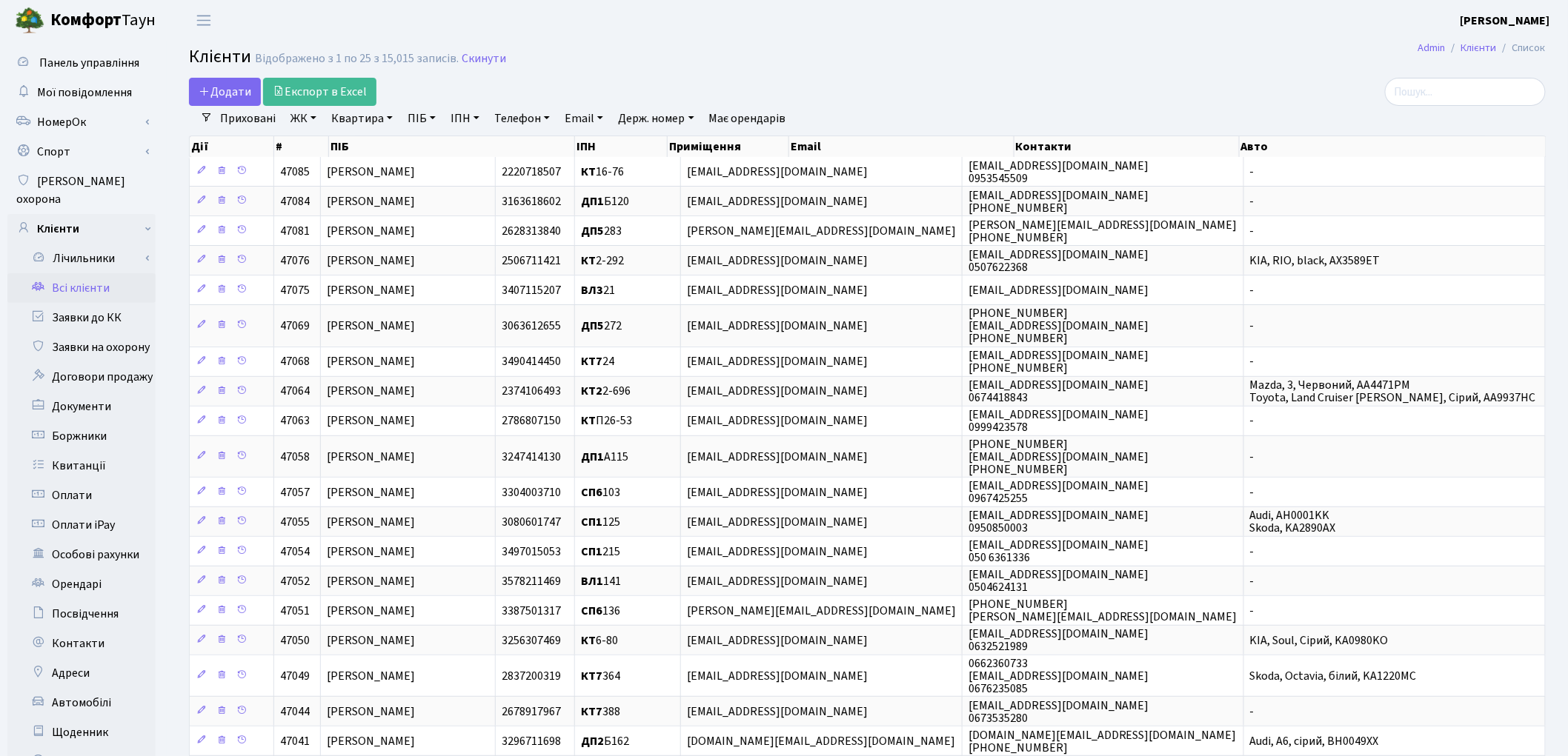
click at [353, 117] on link "Квартира" at bounding box center [361, 118] width 74 height 25
type input "16-76"
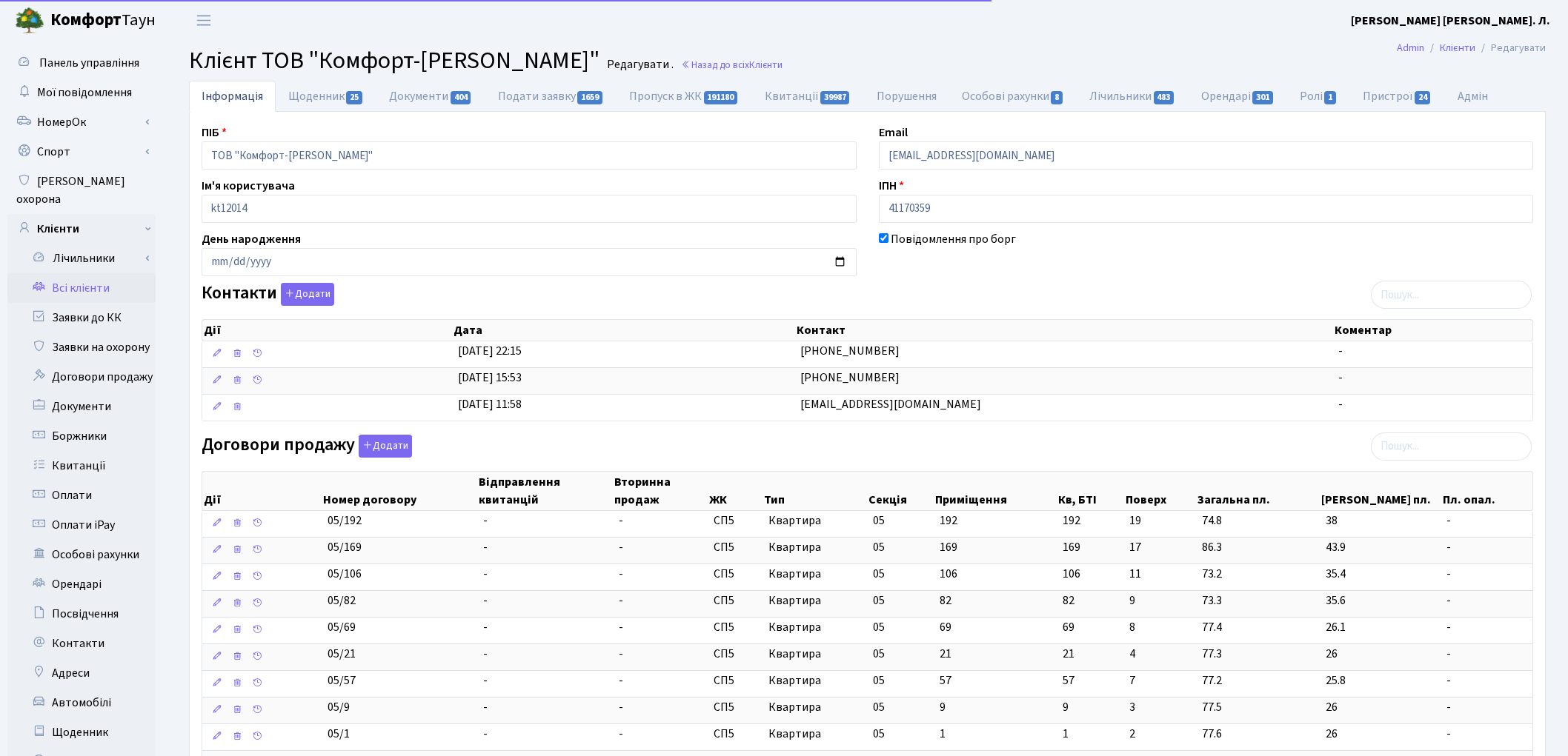
select select "25"
click at [1416, 452] on input "search" at bounding box center [1451, 447] width 161 height 29
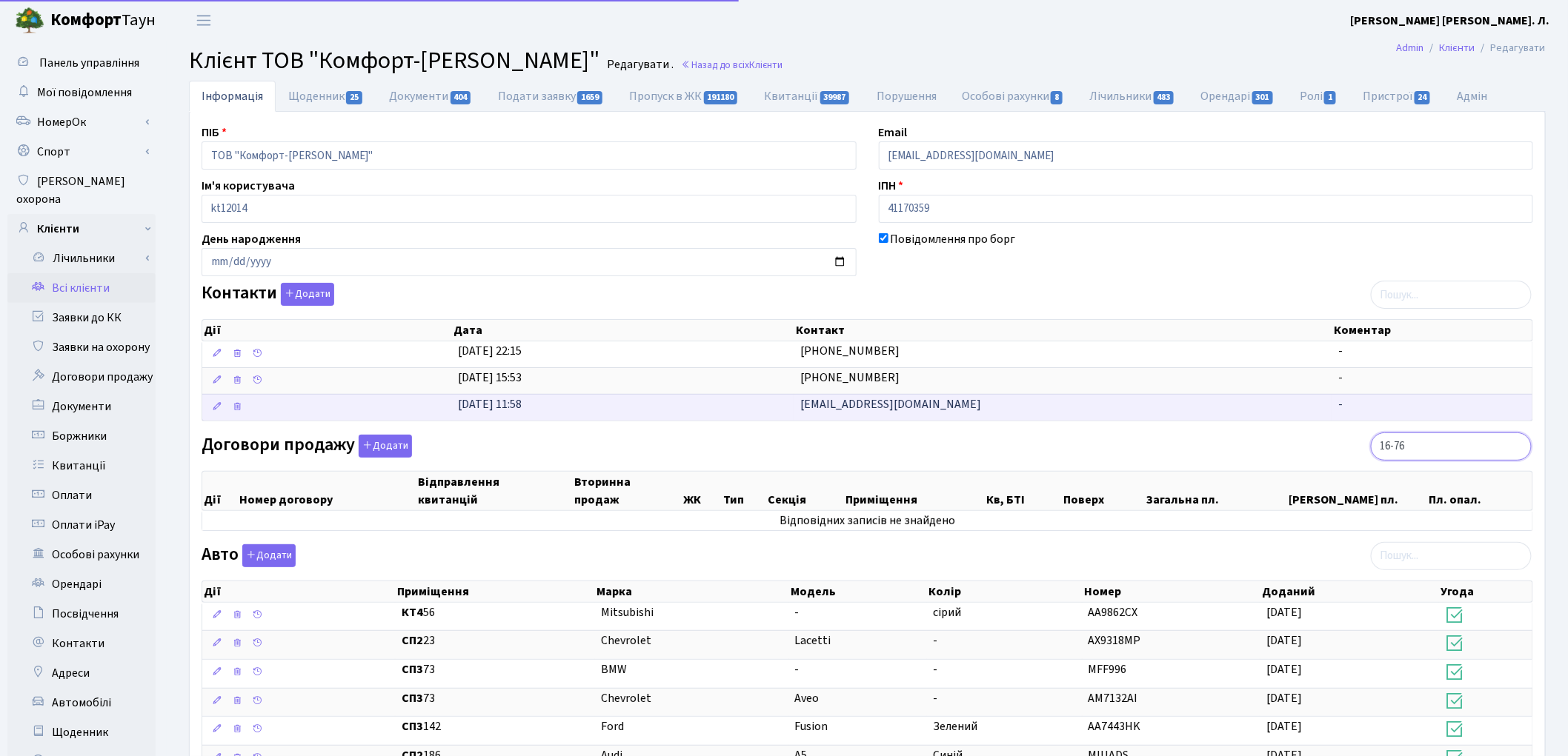
type input "16-76"
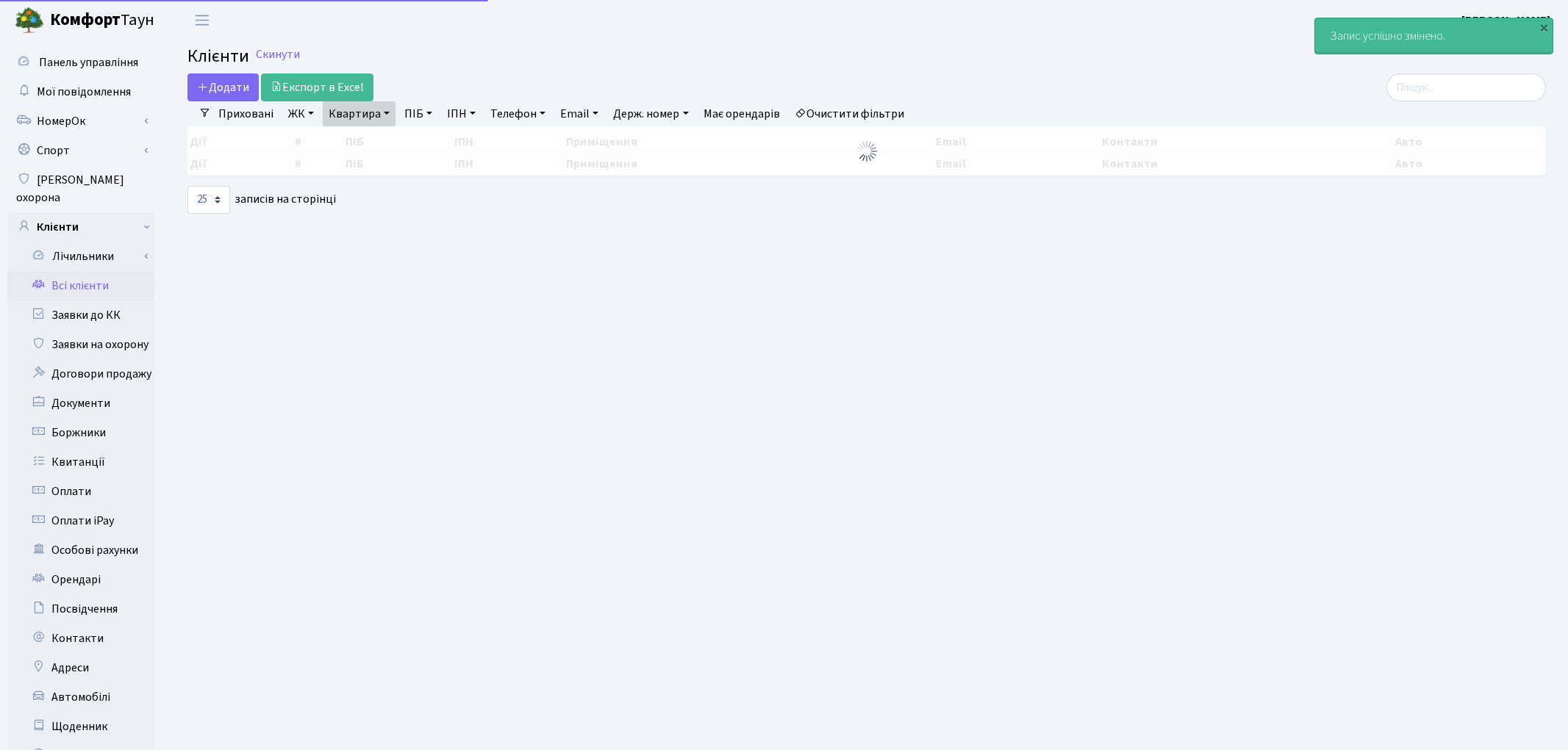
select select "25"
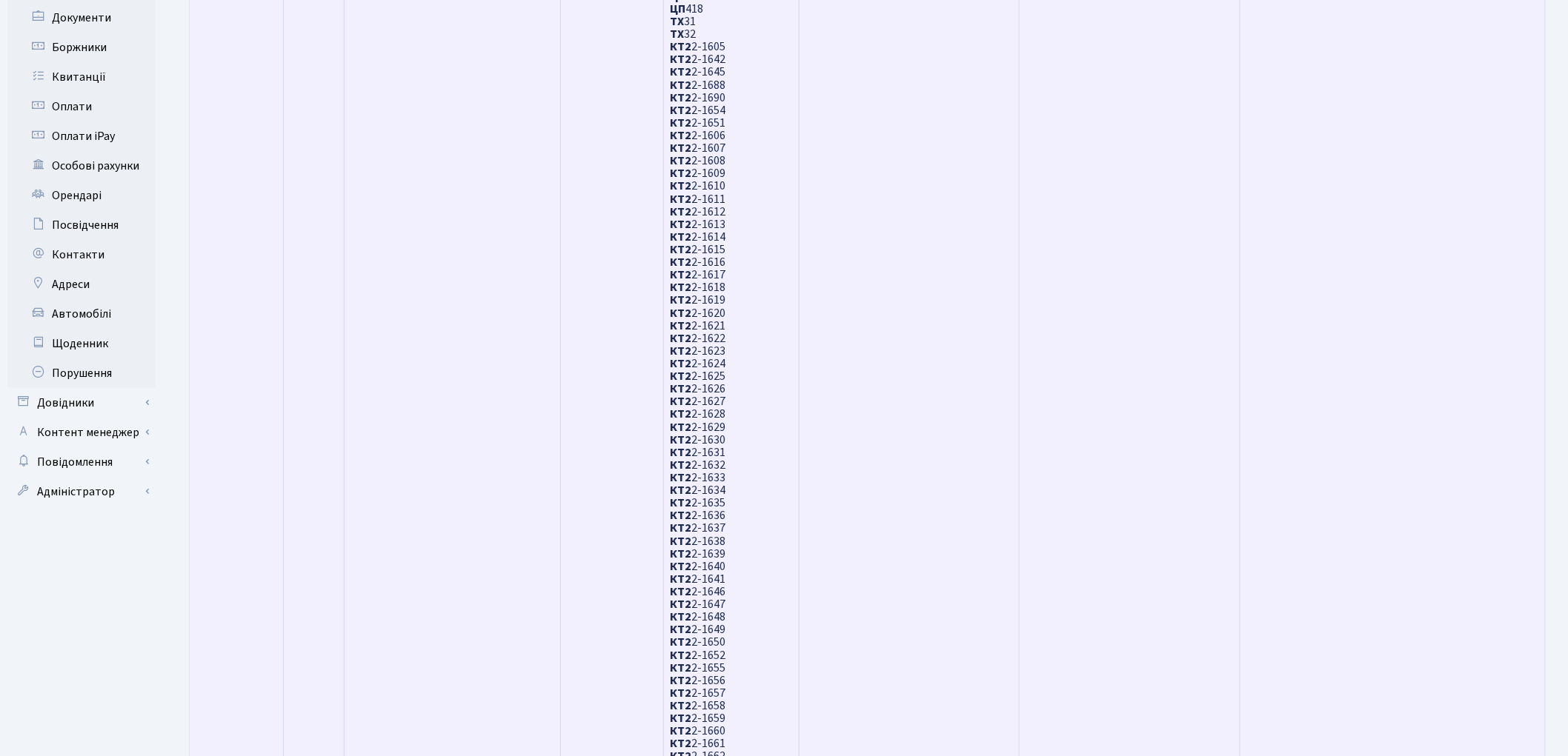
scroll to position [411, 0]
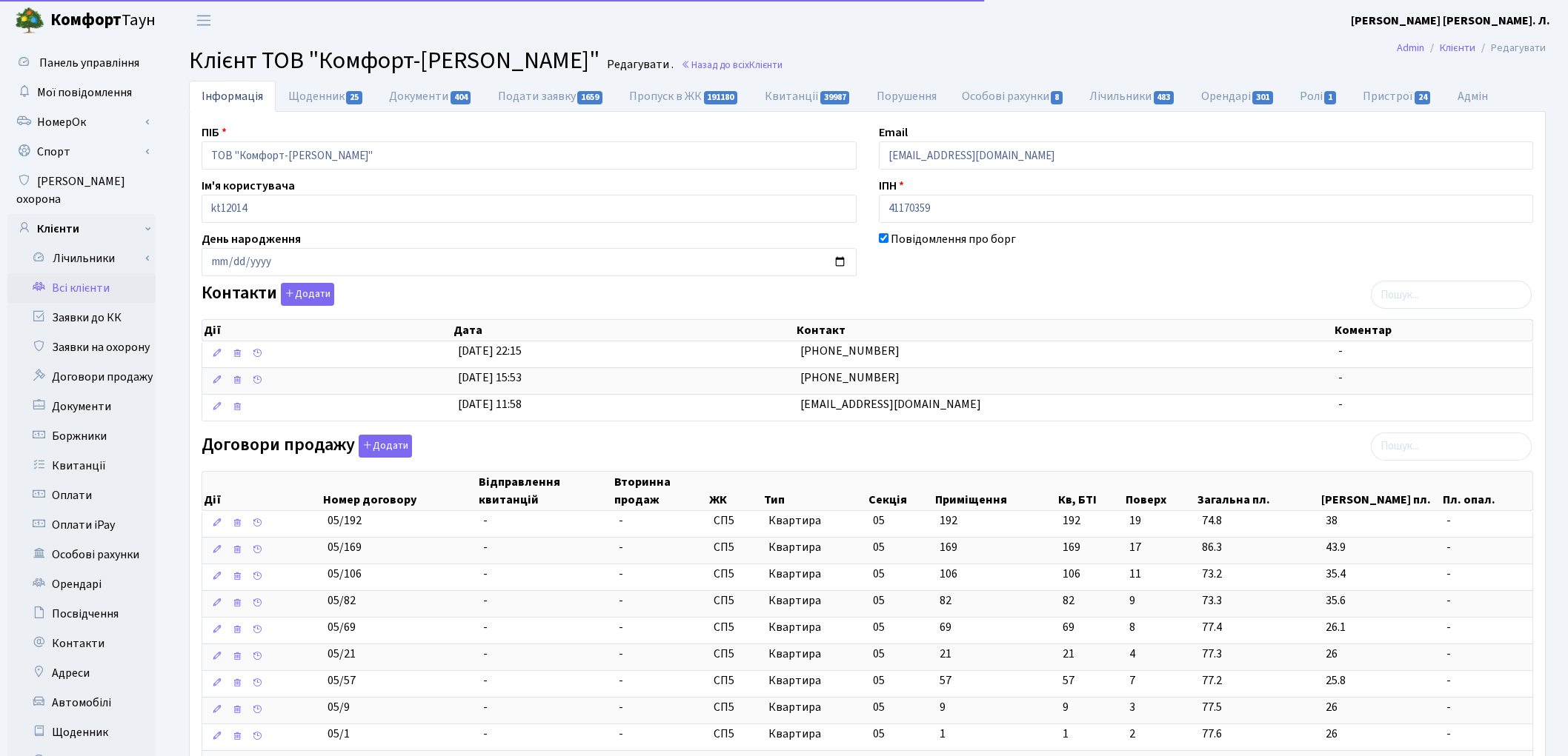
select select "25"
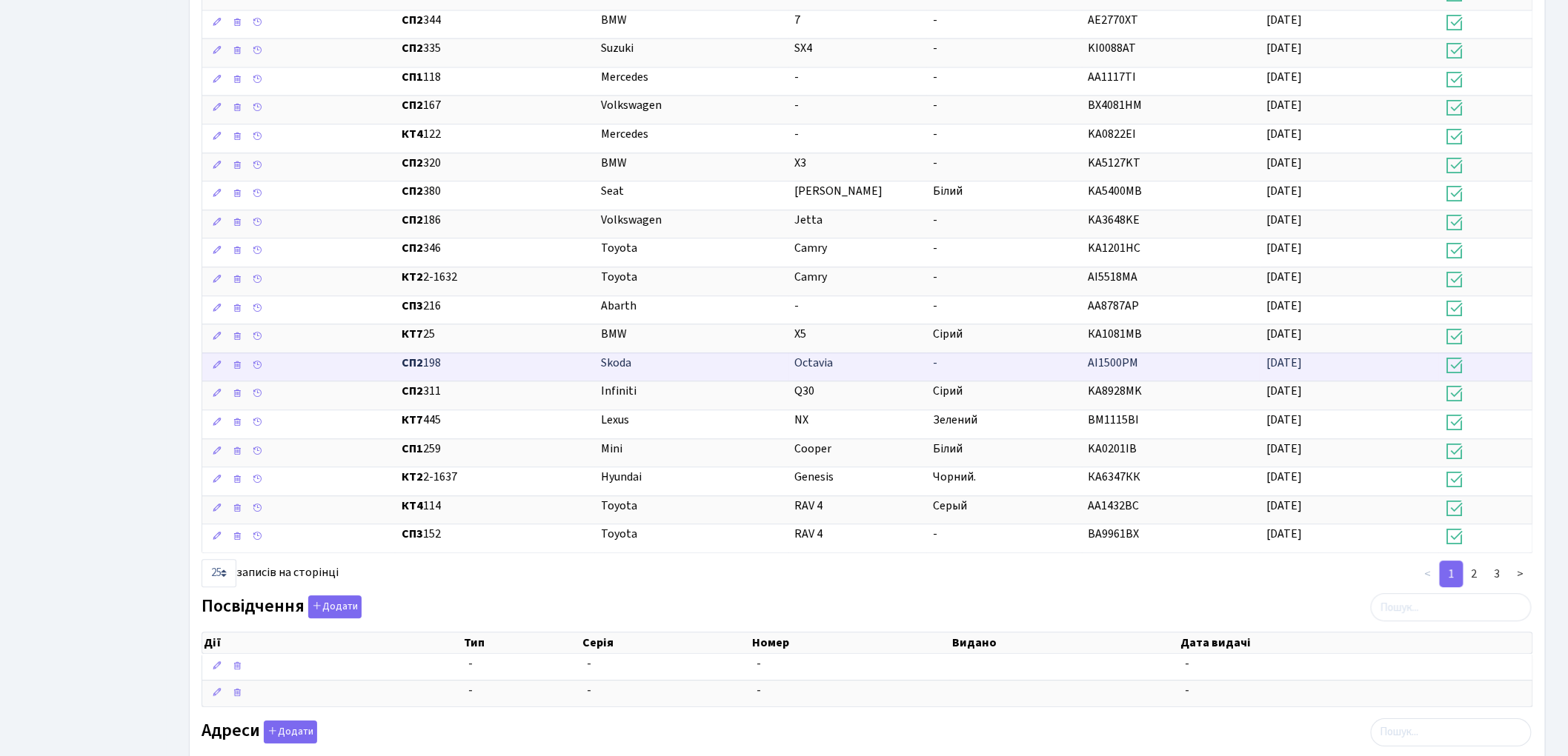
scroll to position [1069, 0]
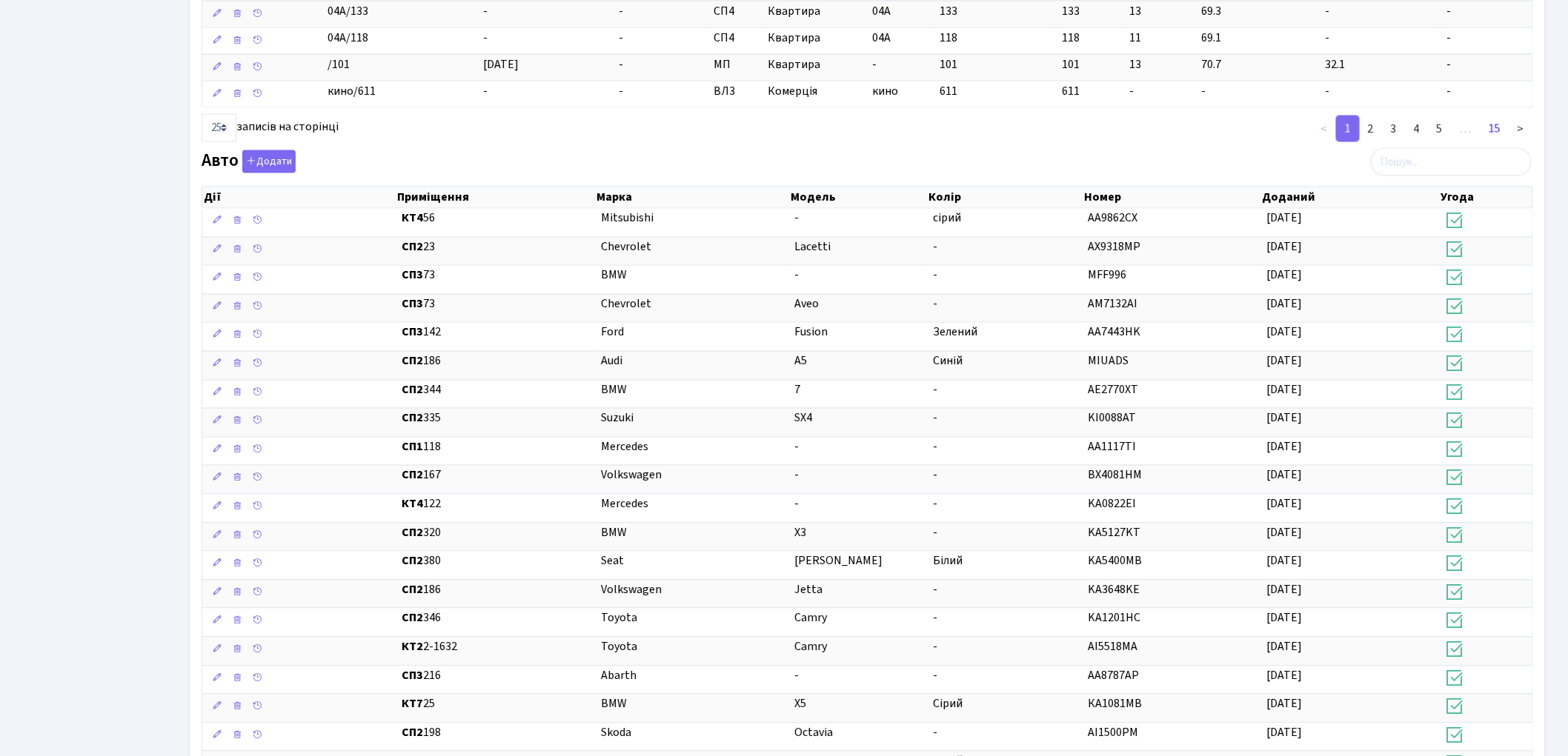
click at [1495, 136] on link "15" at bounding box center [1494, 128] width 29 height 27
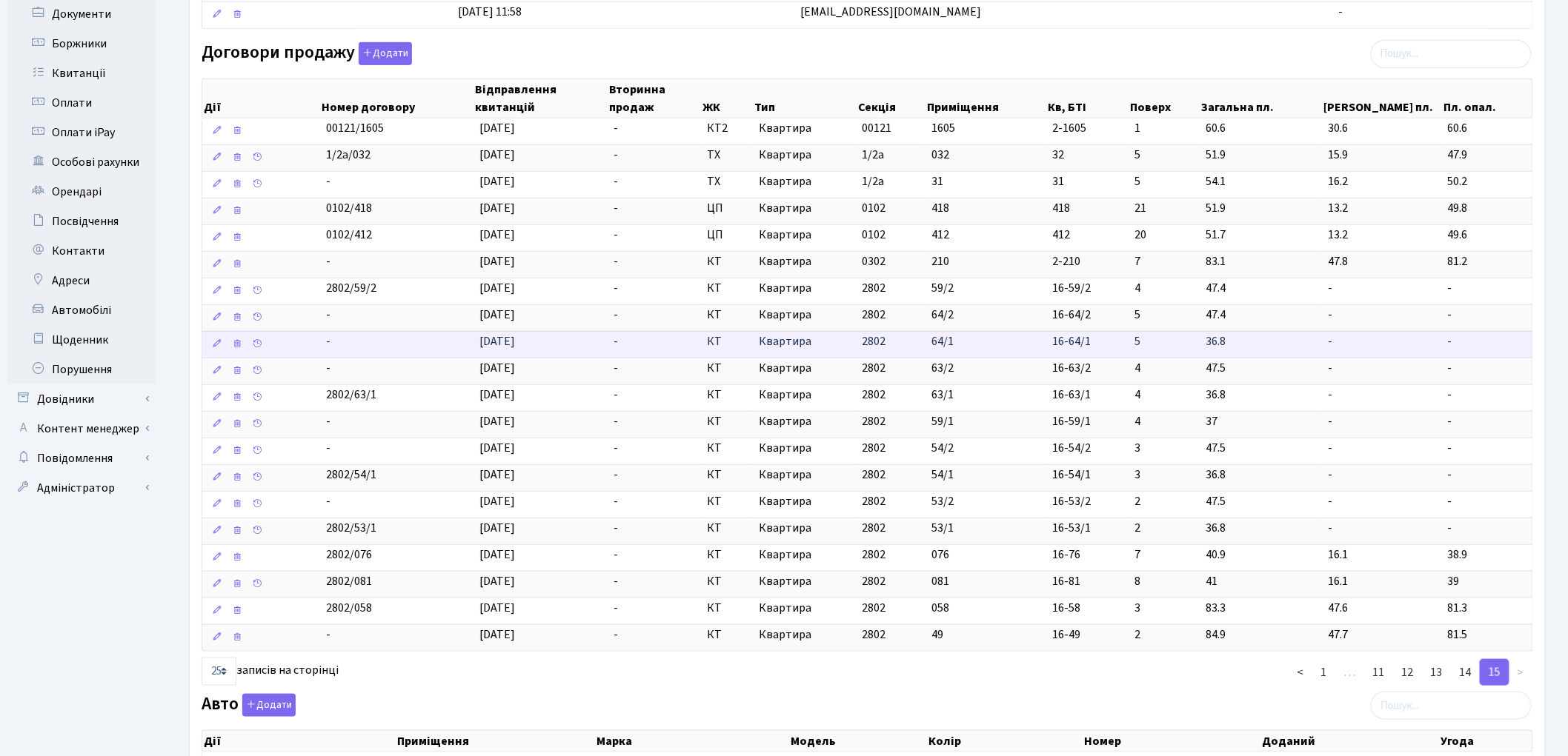
scroll to position [398, 0]
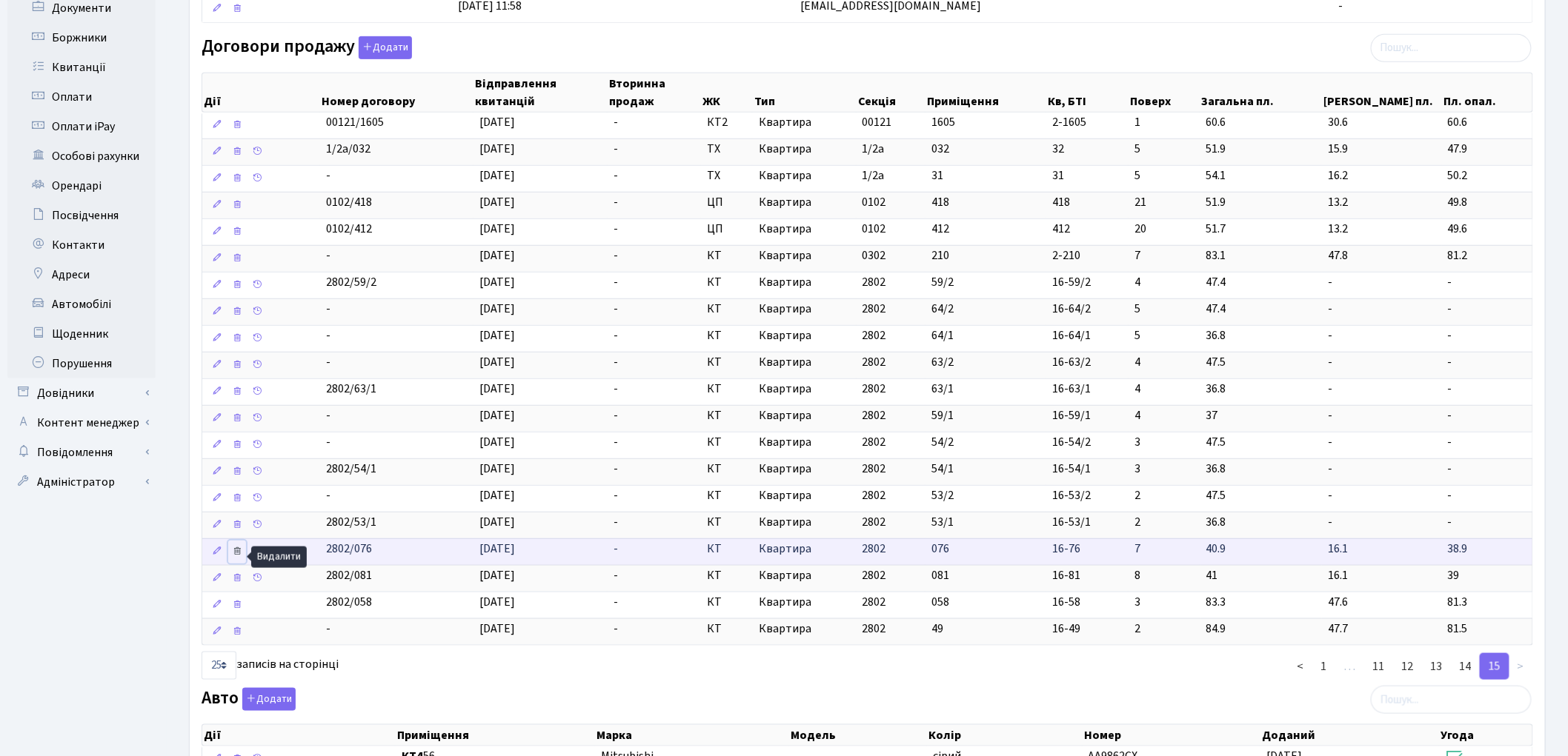
click at [239, 556] on icon at bounding box center [237, 551] width 10 height 10
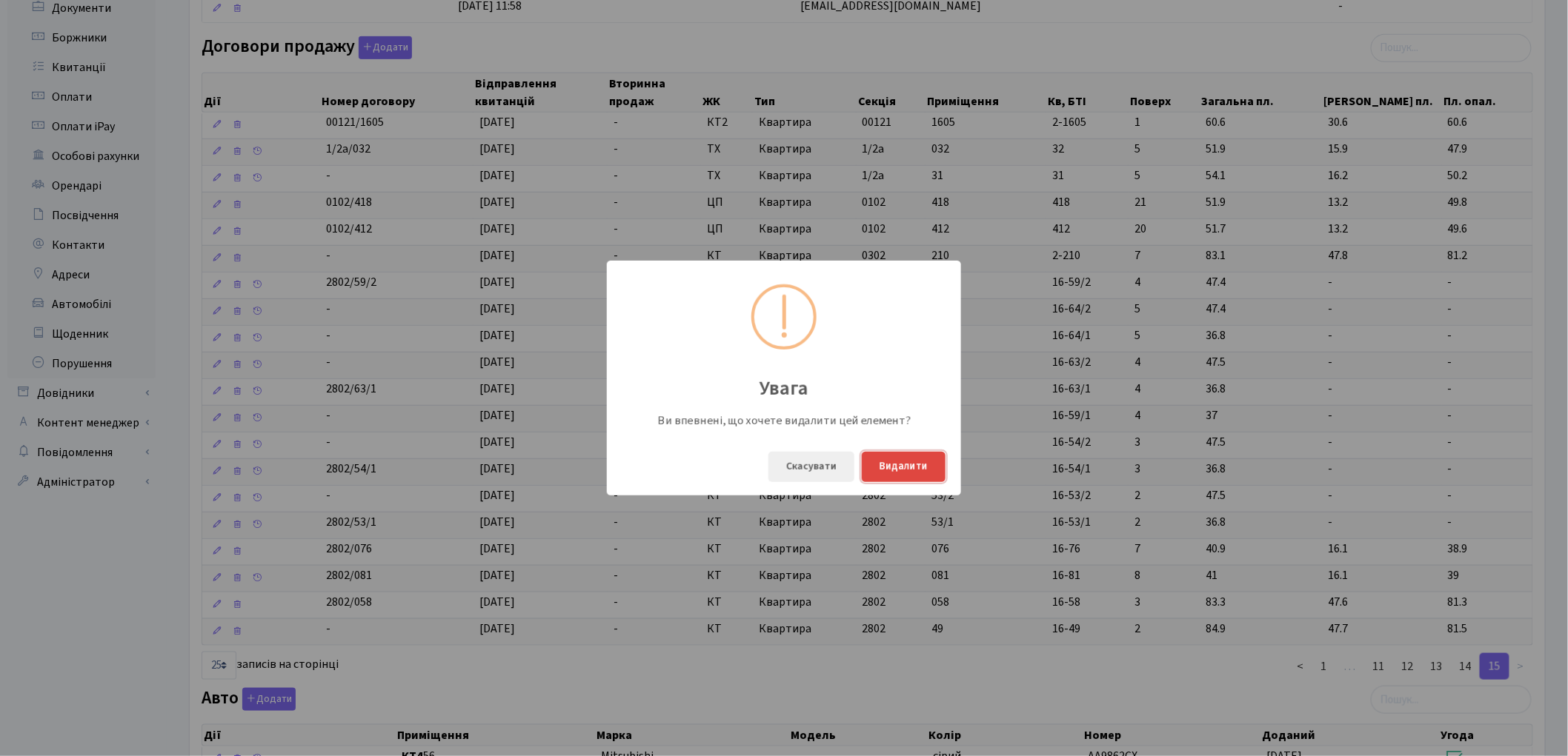
click at [885, 463] on button "Видалити" at bounding box center [904, 467] width 84 height 30
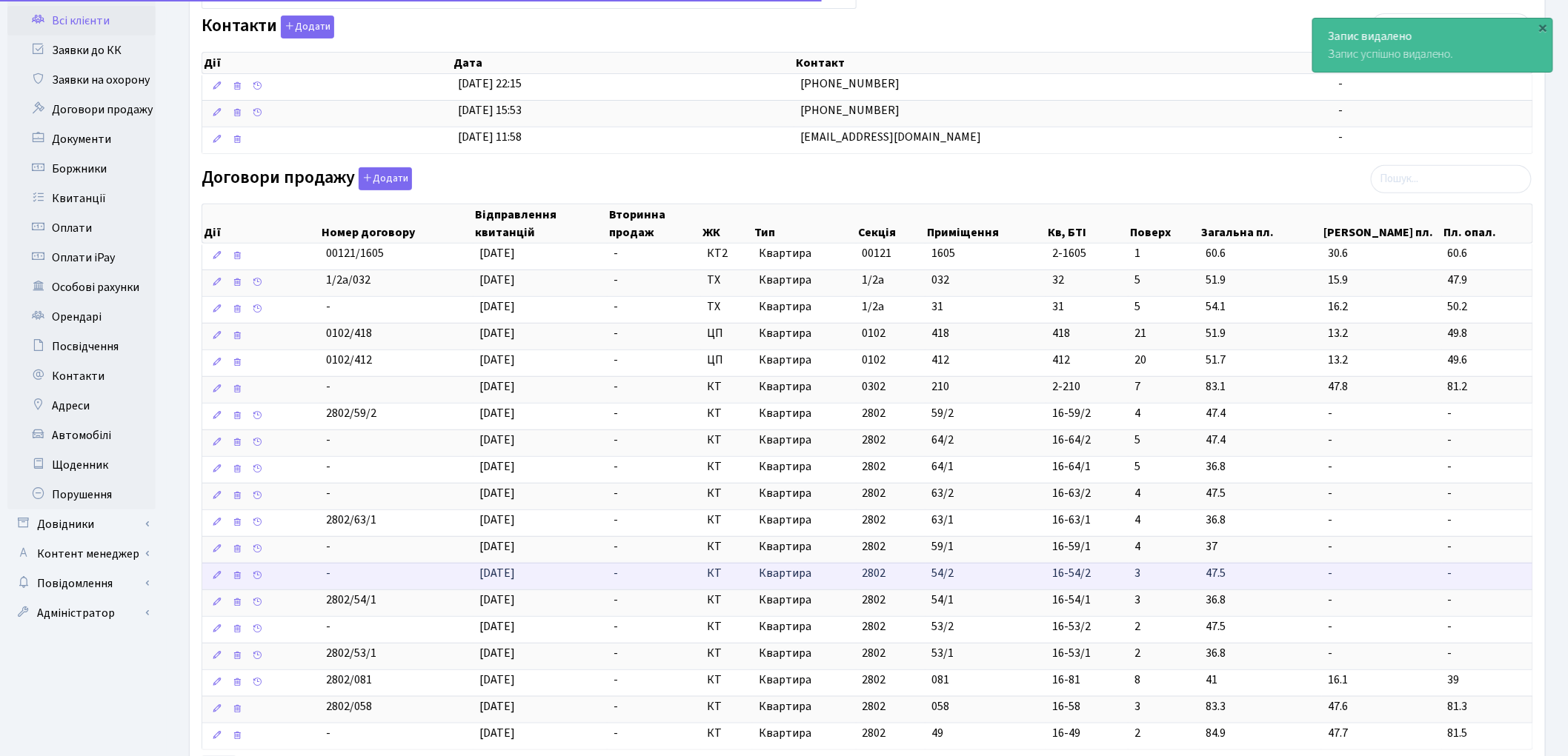
scroll to position [0, 0]
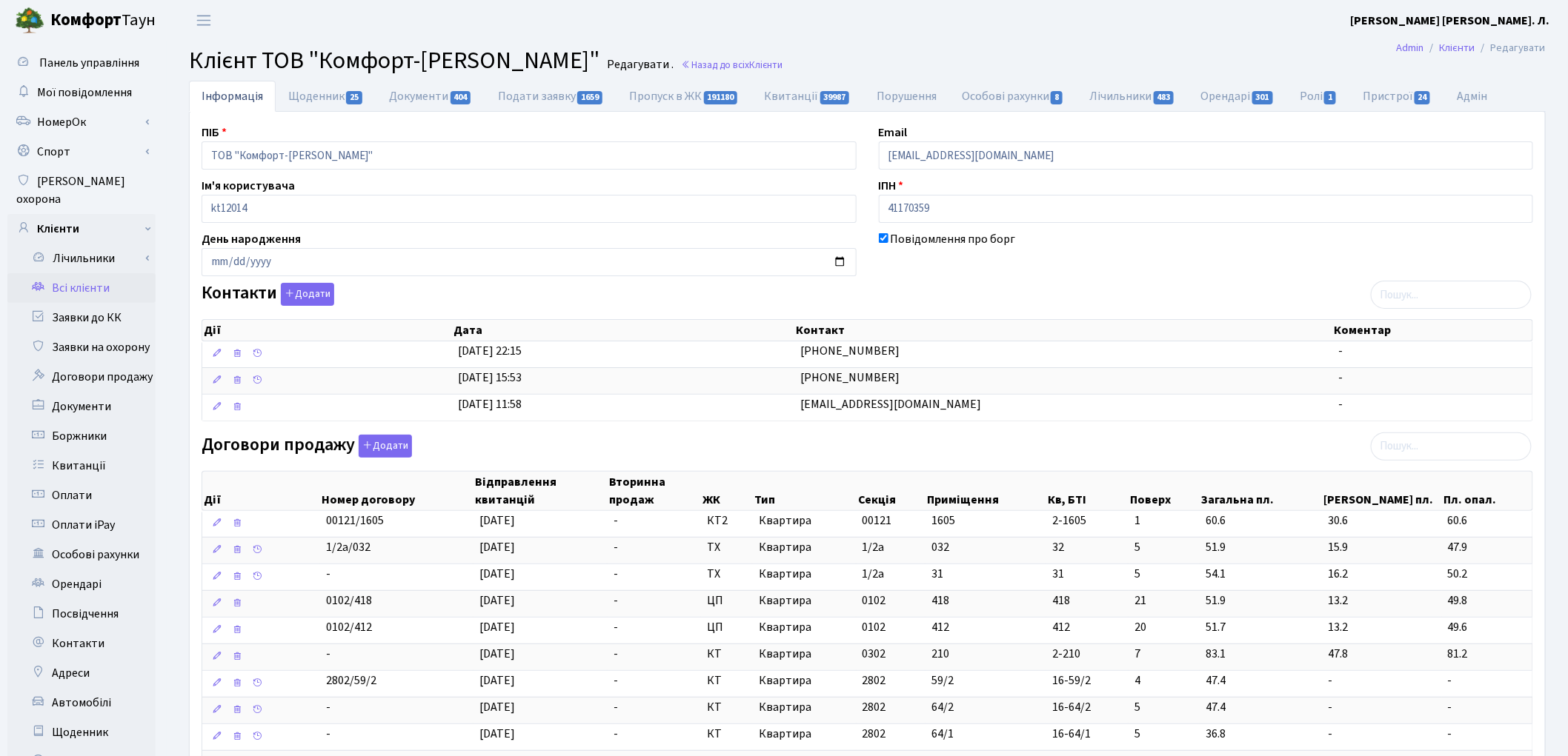
click at [73, 274] on link "Всі клієнти" at bounding box center [81, 288] width 148 height 29
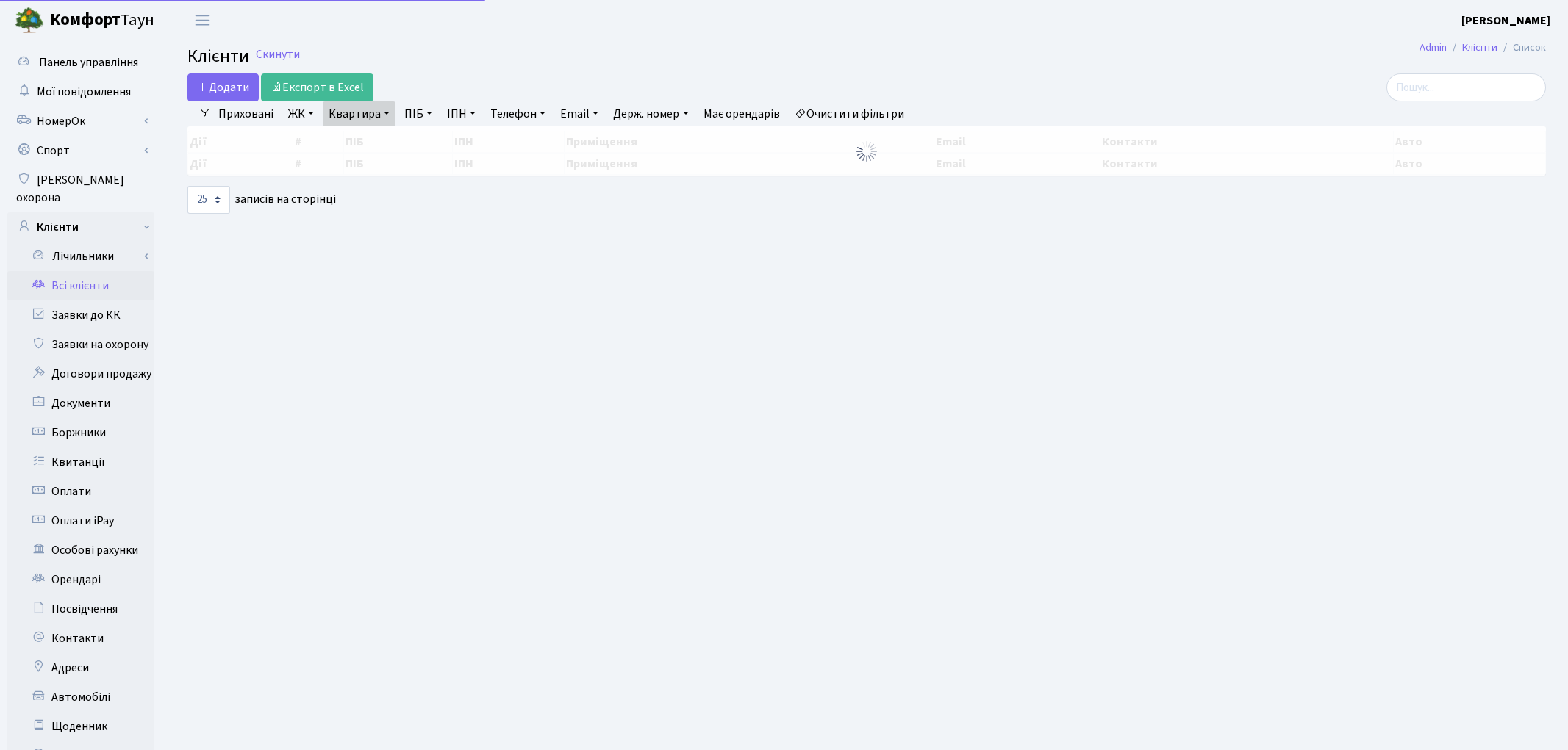
select select "25"
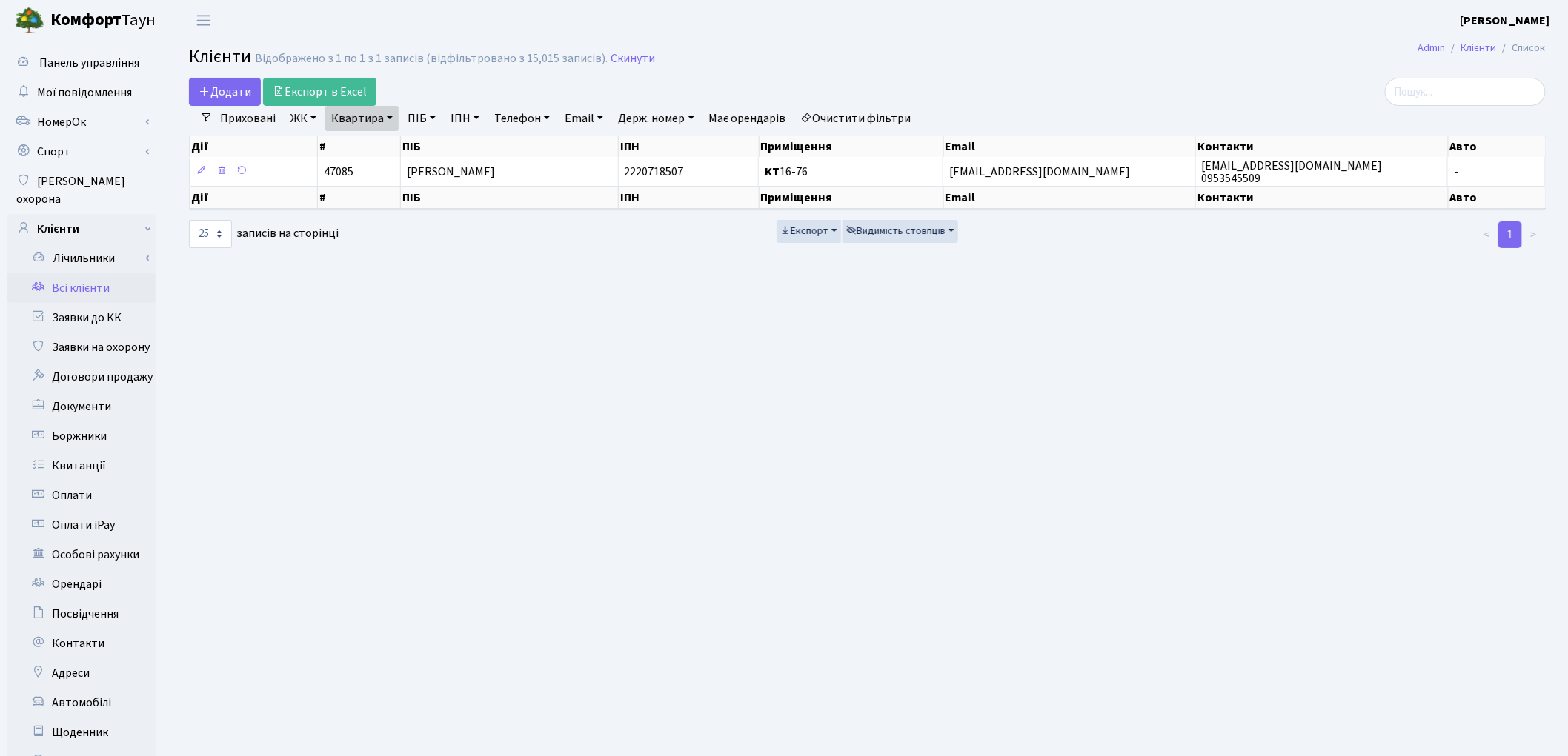
click at [859, 116] on link "Очистити фільтри" at bounding box center [856, 118] width 122 height 25
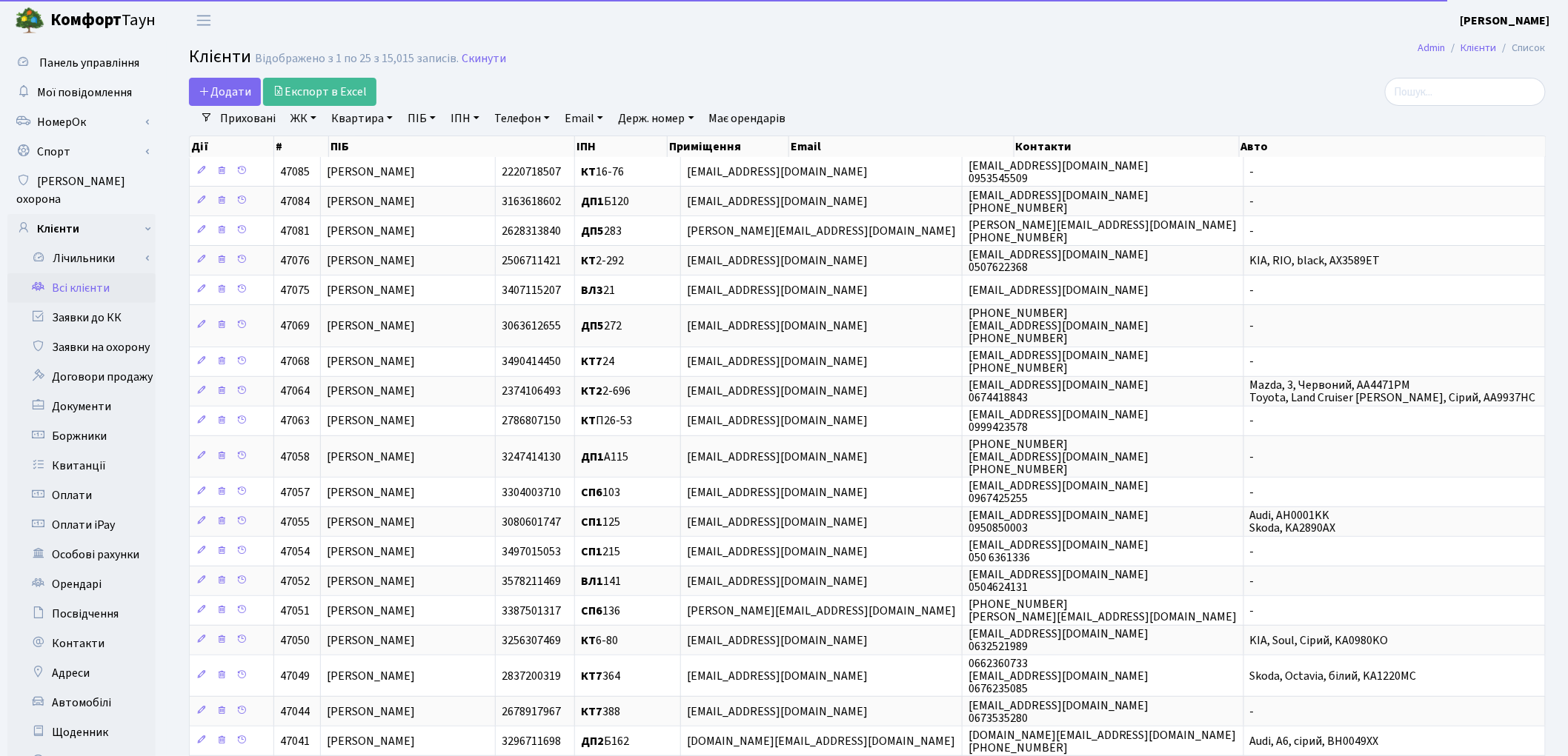
click at [254, 119] on link "Приховані" at bounding box center [248, 118] width 68 height 25
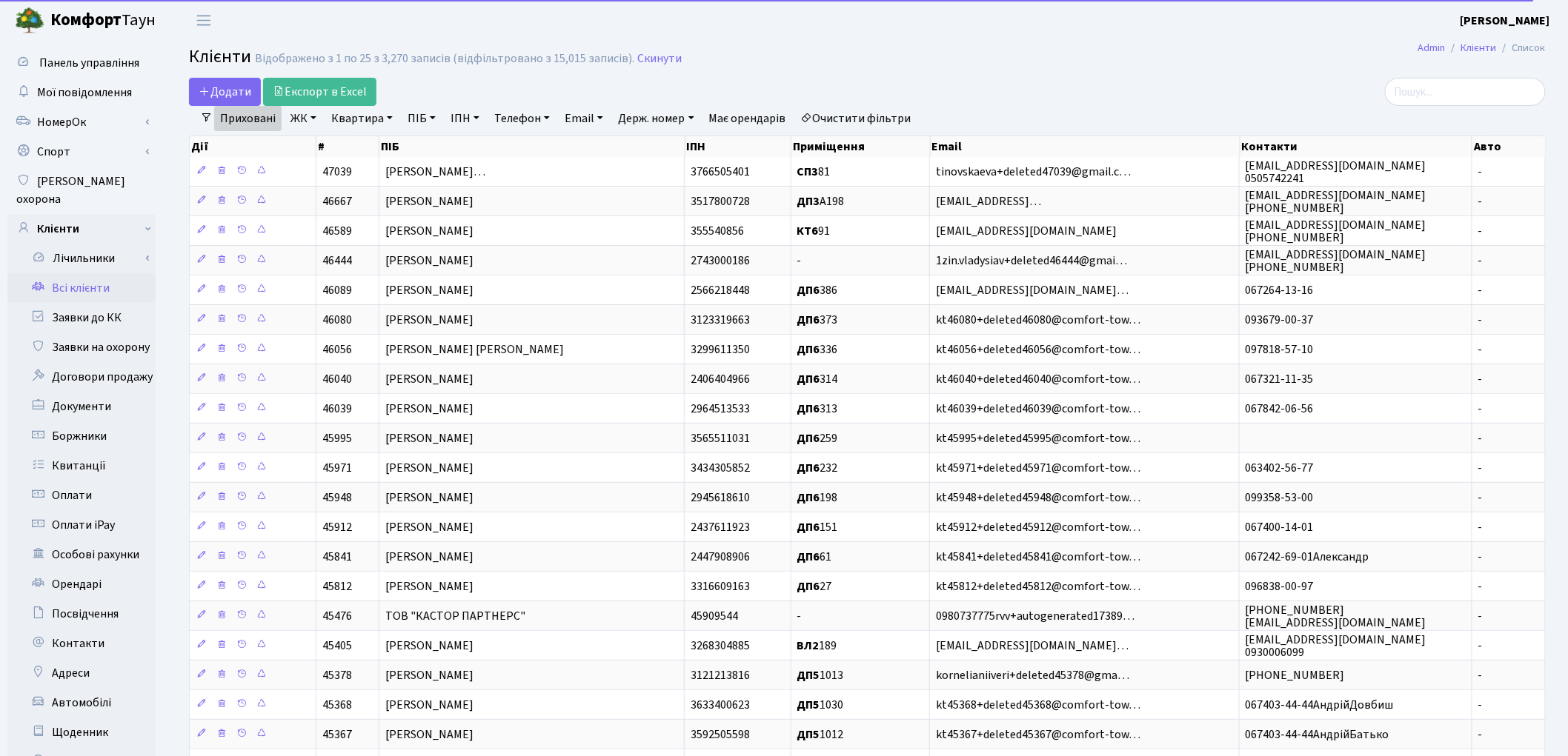
click at [427, 125] on link "ПІБ" at bounding box center [422, 118] width 40 height 25
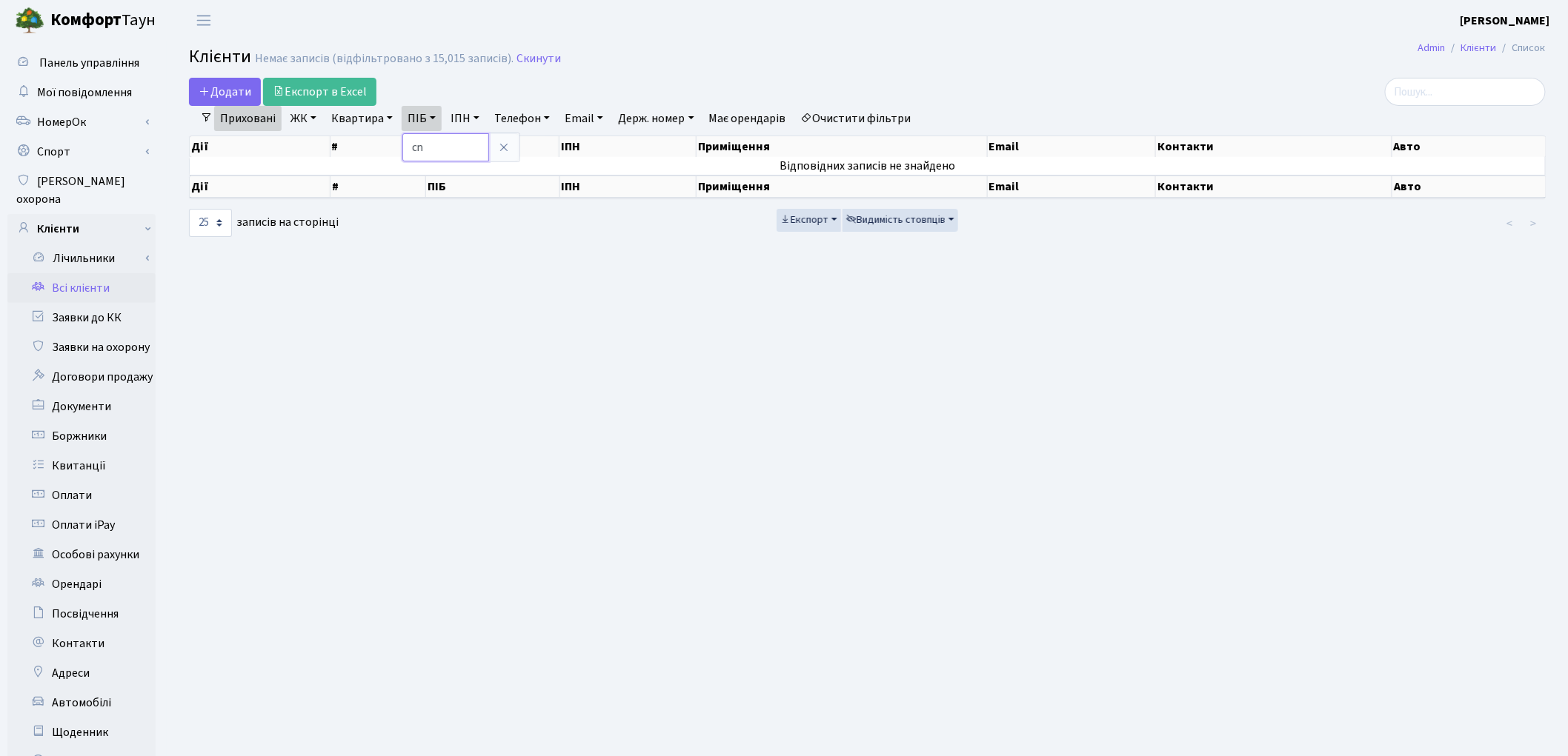
type input "c"
type input "сторове"
click at [850, 115] on link "Очистити фільтри" at bounding box center [856, 118] width 122 height 25
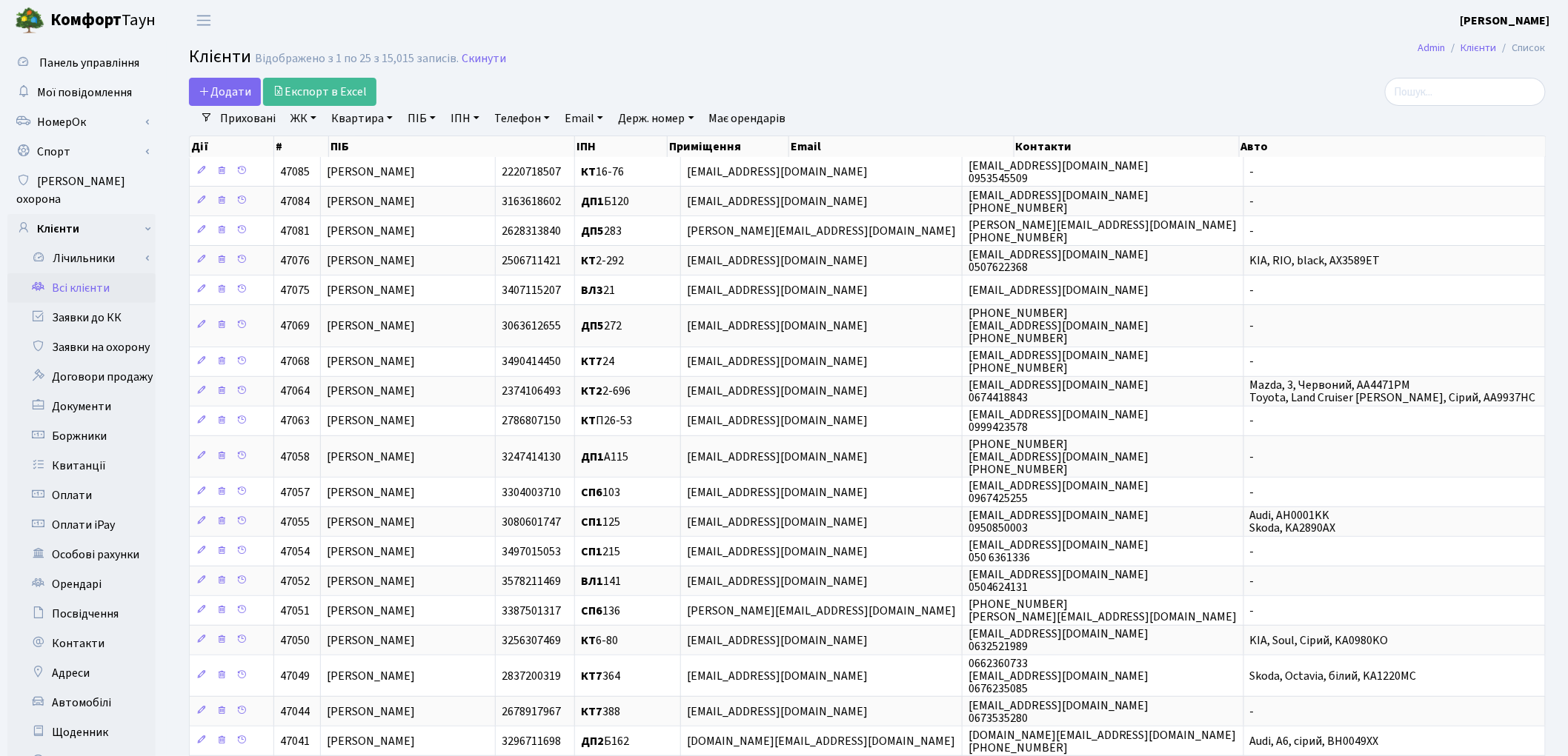
click at [418, 120] on link "ПІБ" at bounding box center [422, 118] width 40 height 25
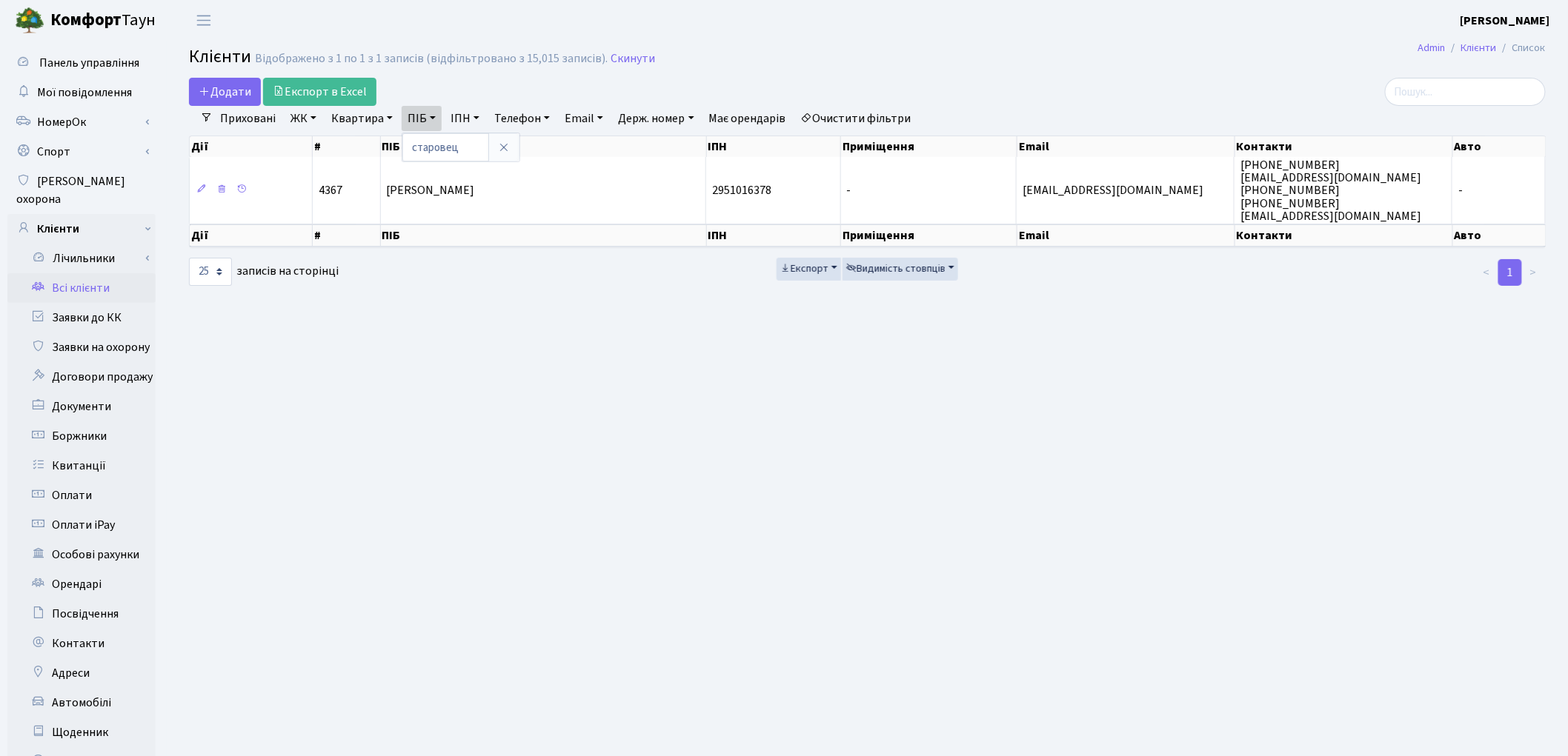
click at [859, 116] on link "Очистити фільтри" at bounding box center [856, 118] width 122 height 25
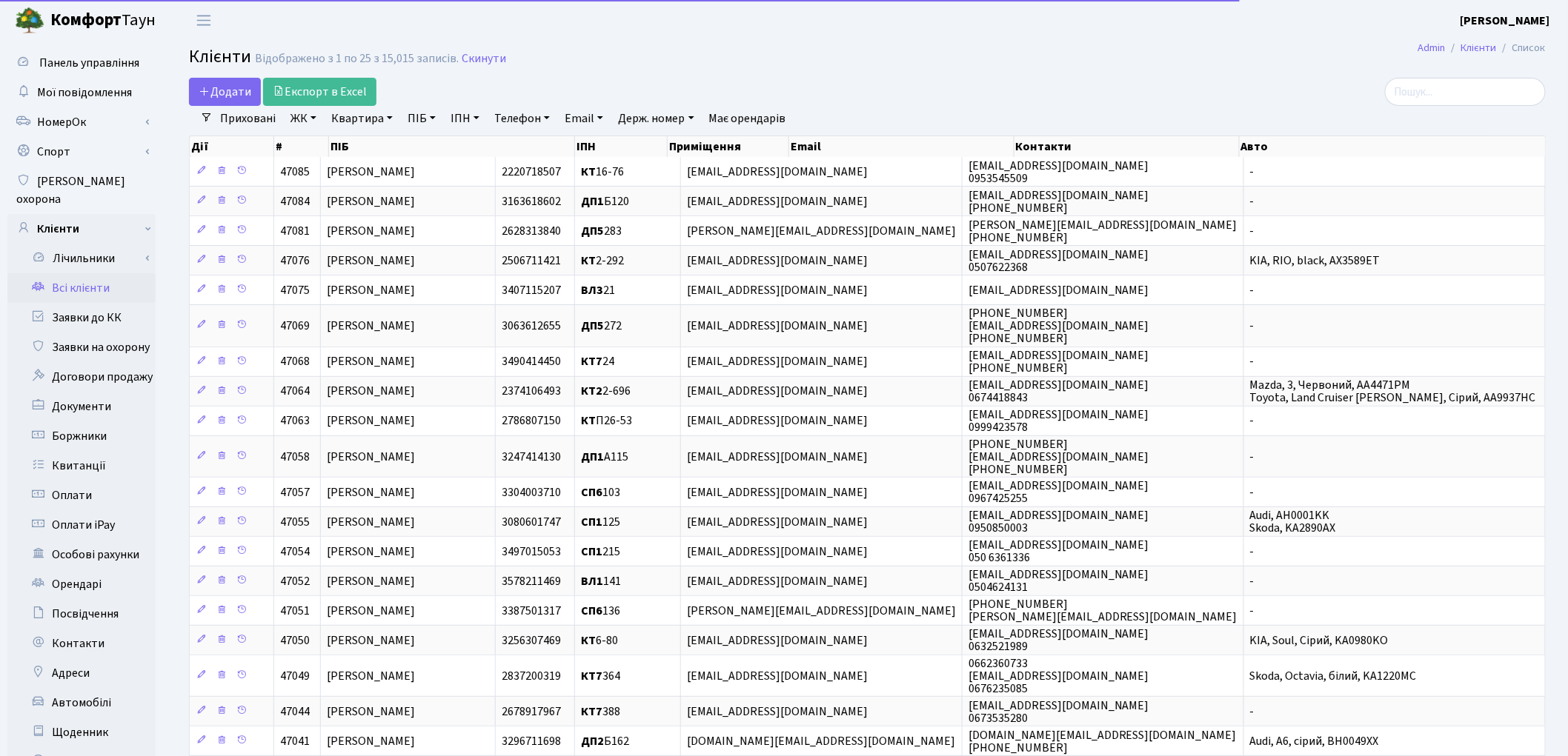
click at [254, 112] on link "Приховані" at bounding box center [248, 118] width 68 height 25
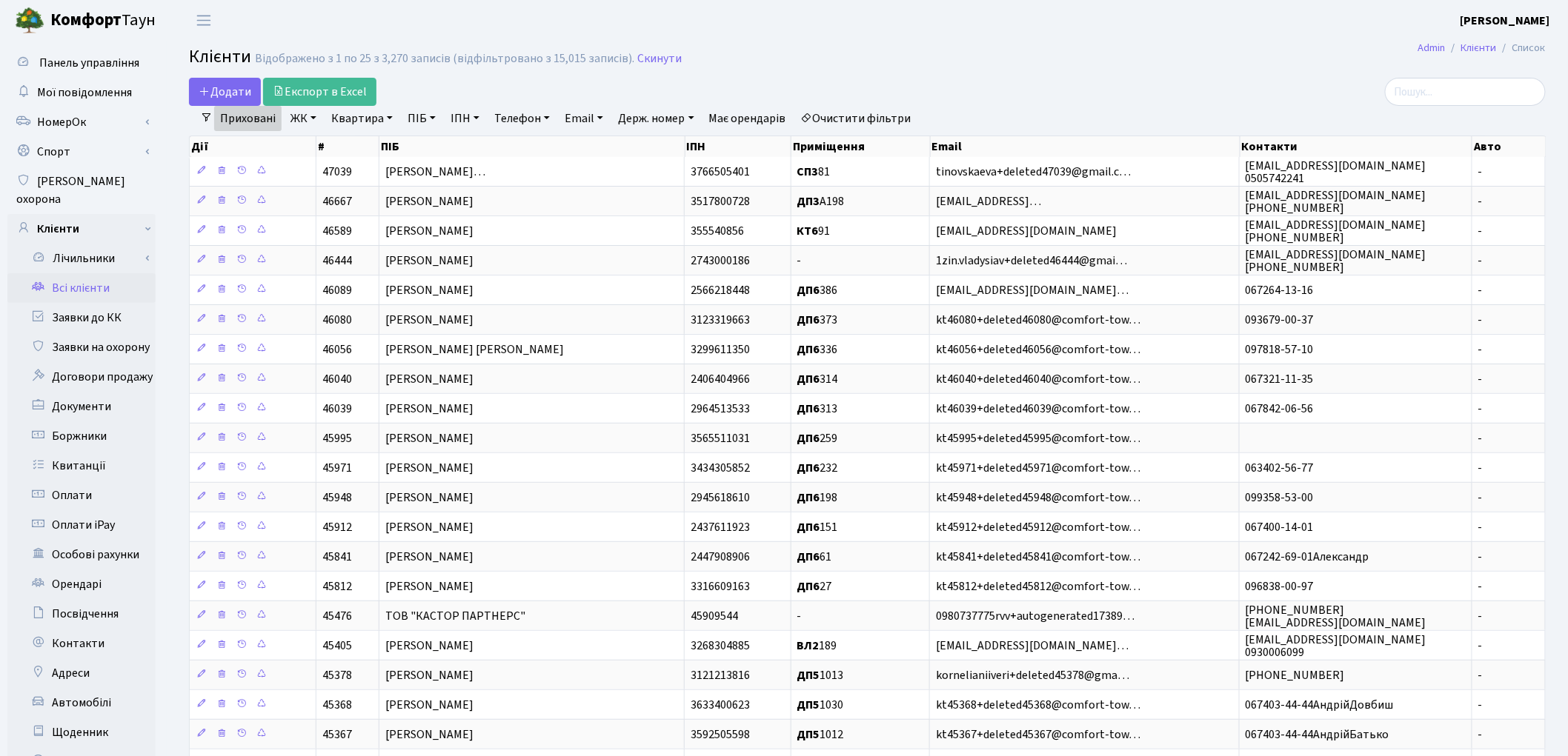
click at [426, 119] on link "ПІБ" at bounding box center [422, 118] width 40 height 25
type input "старов"
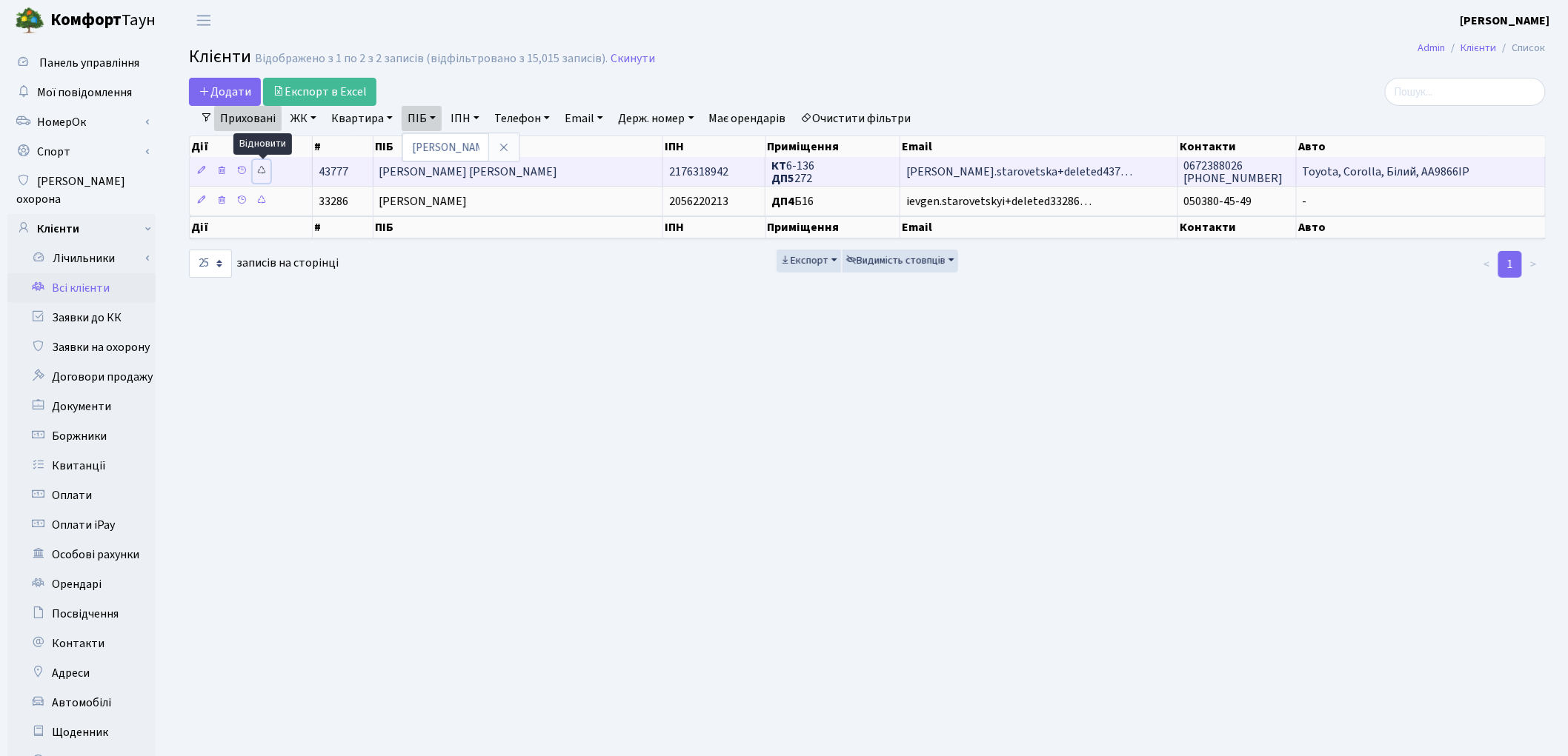
click at [263, 171] on icon at bounding box center [262, 171] width 10 height 10
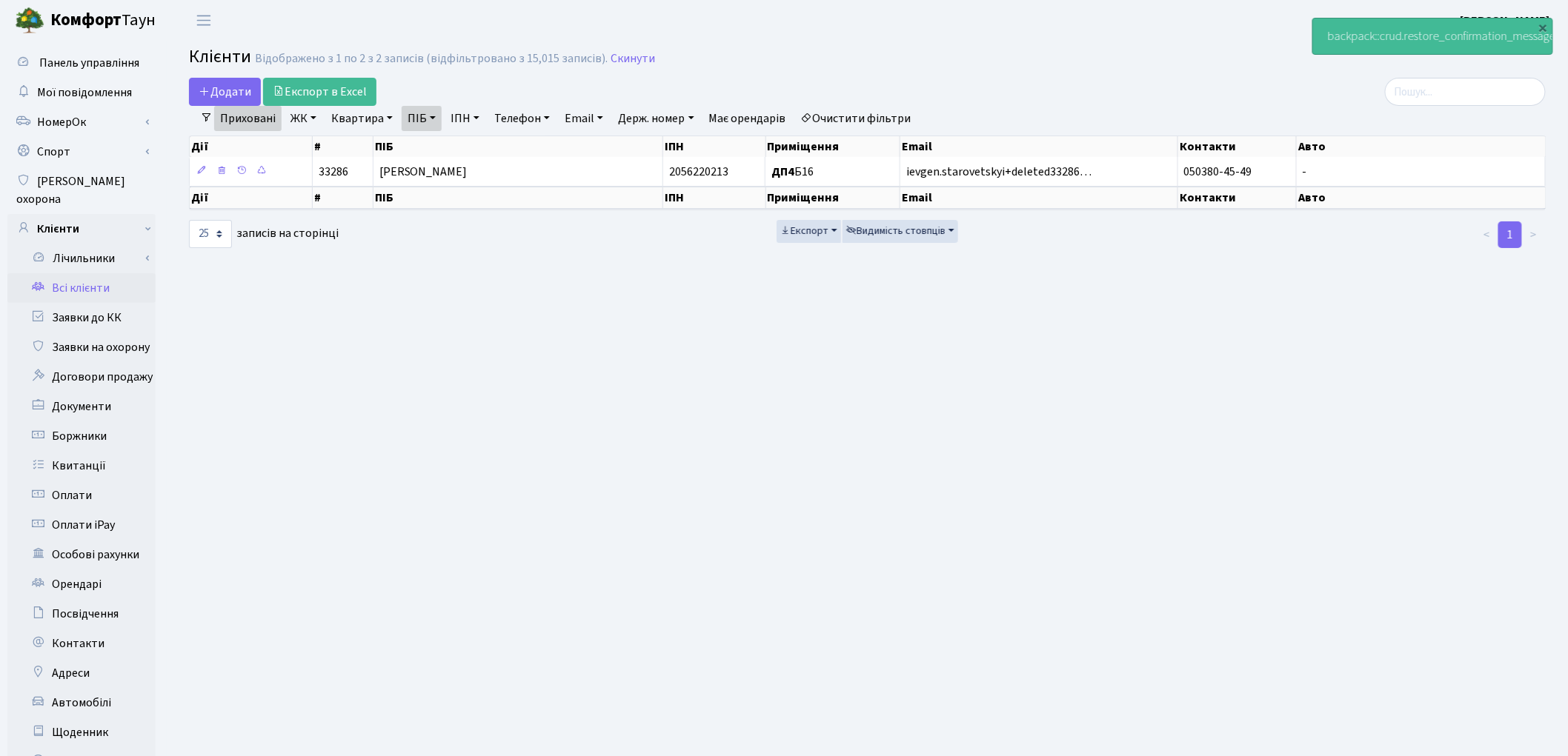
click at [858, 119] on link "Очистити фільтри" at bounding box center [856, 118] width 122 height 25
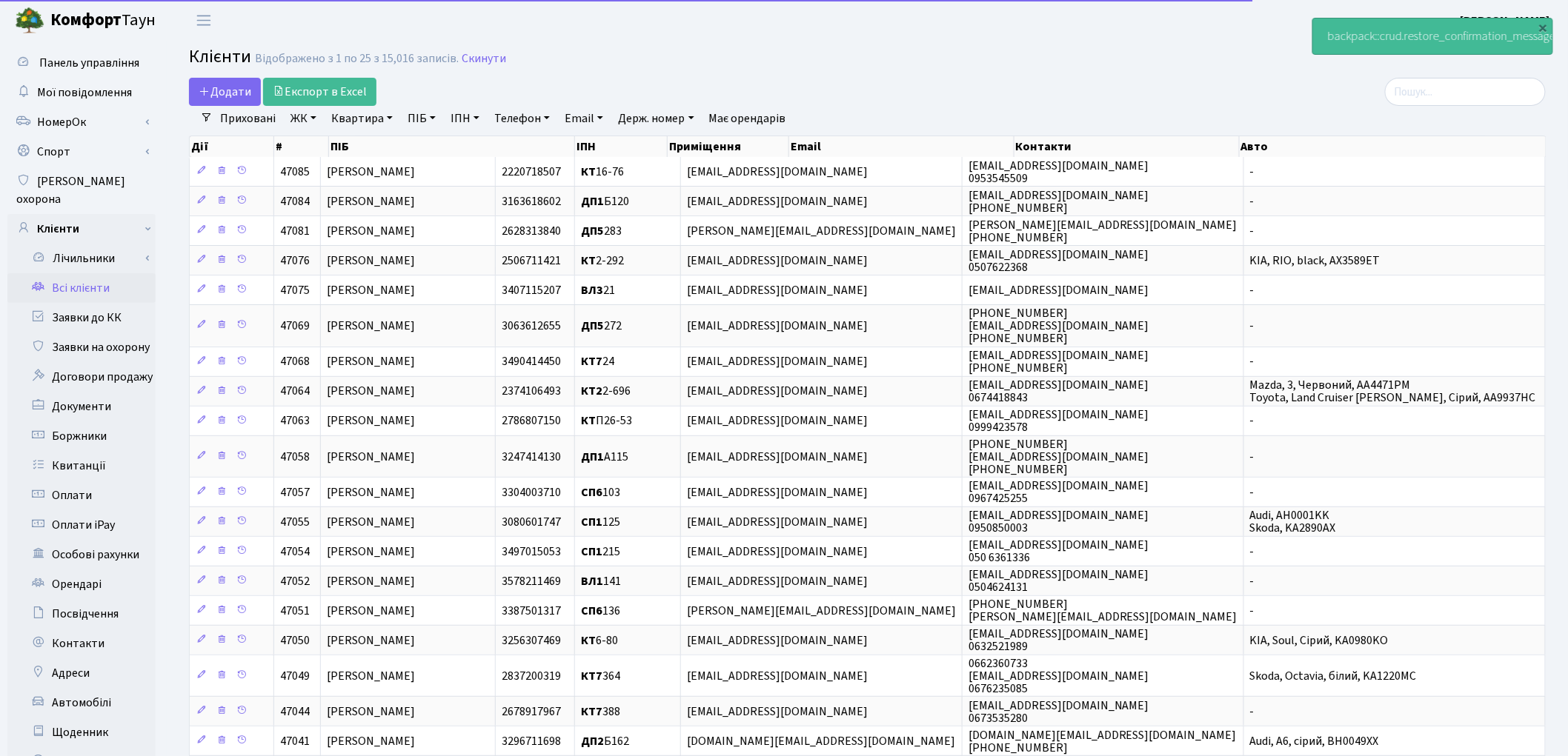
click at [418, 125] on link "ПІБ" at bounding box center [422, 118] width 40 height 25
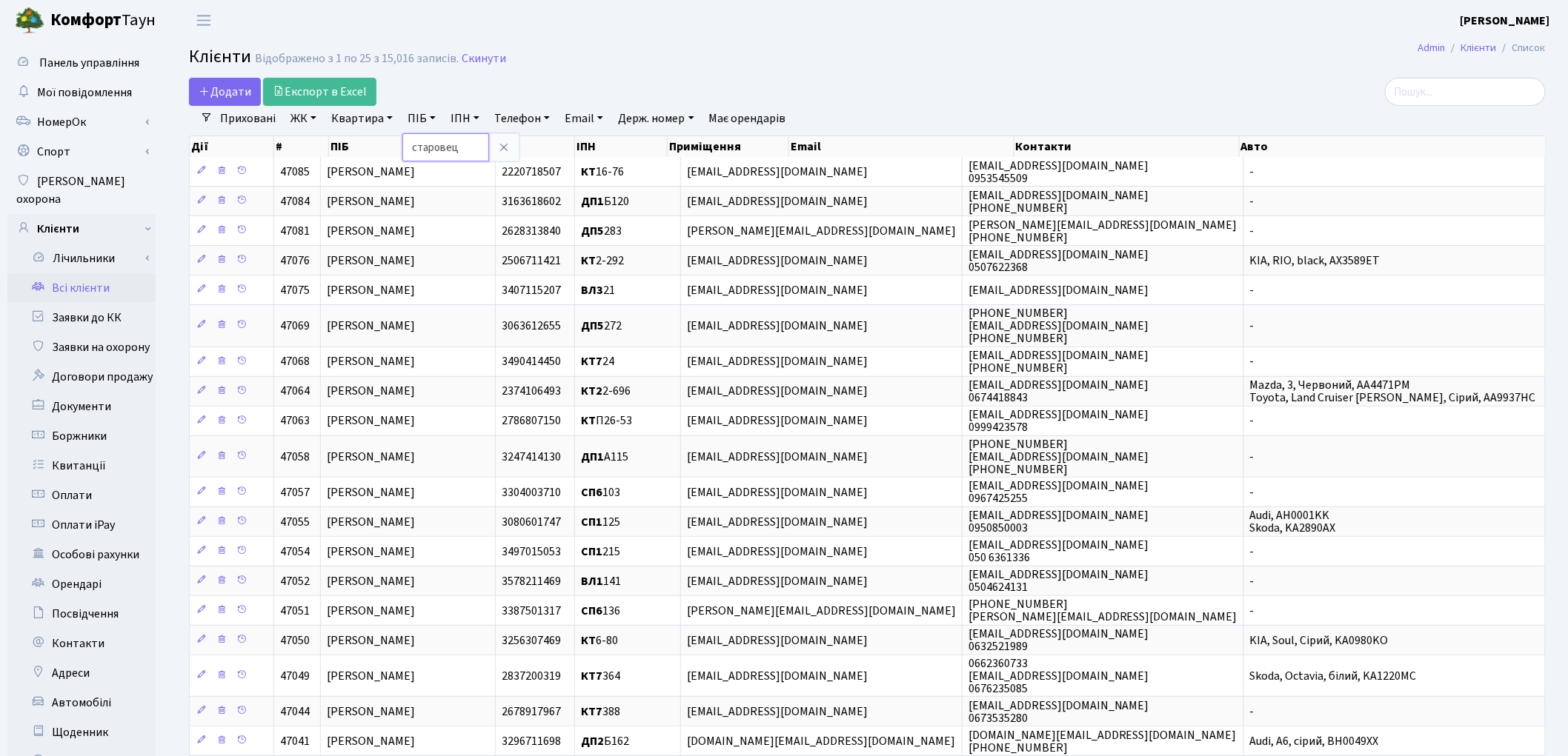
type input "старовец"
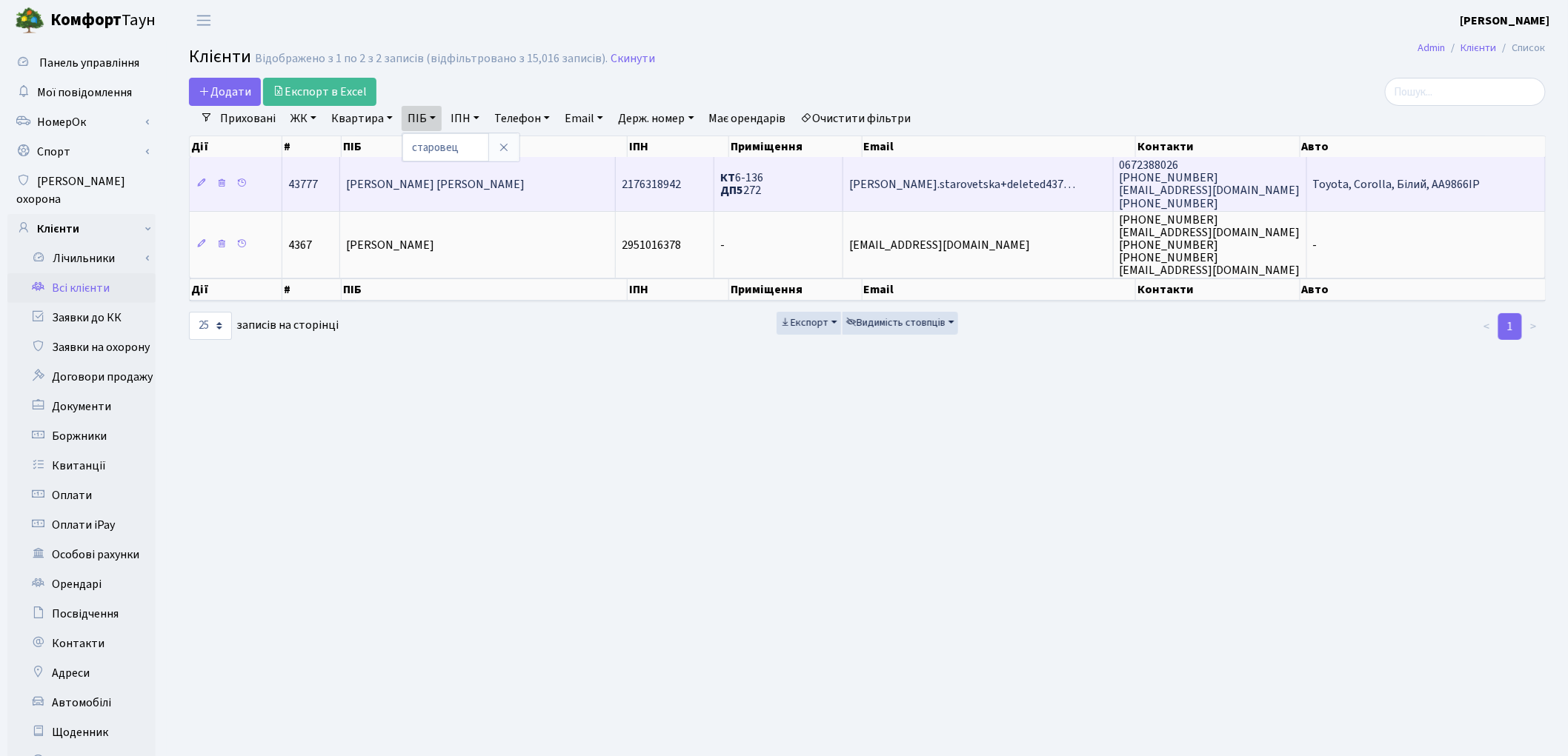
click at [582, 179] on td "[PERSON_NAME] [PERSON_NAME]" at bounding box center [478, 184] width 275 height 54
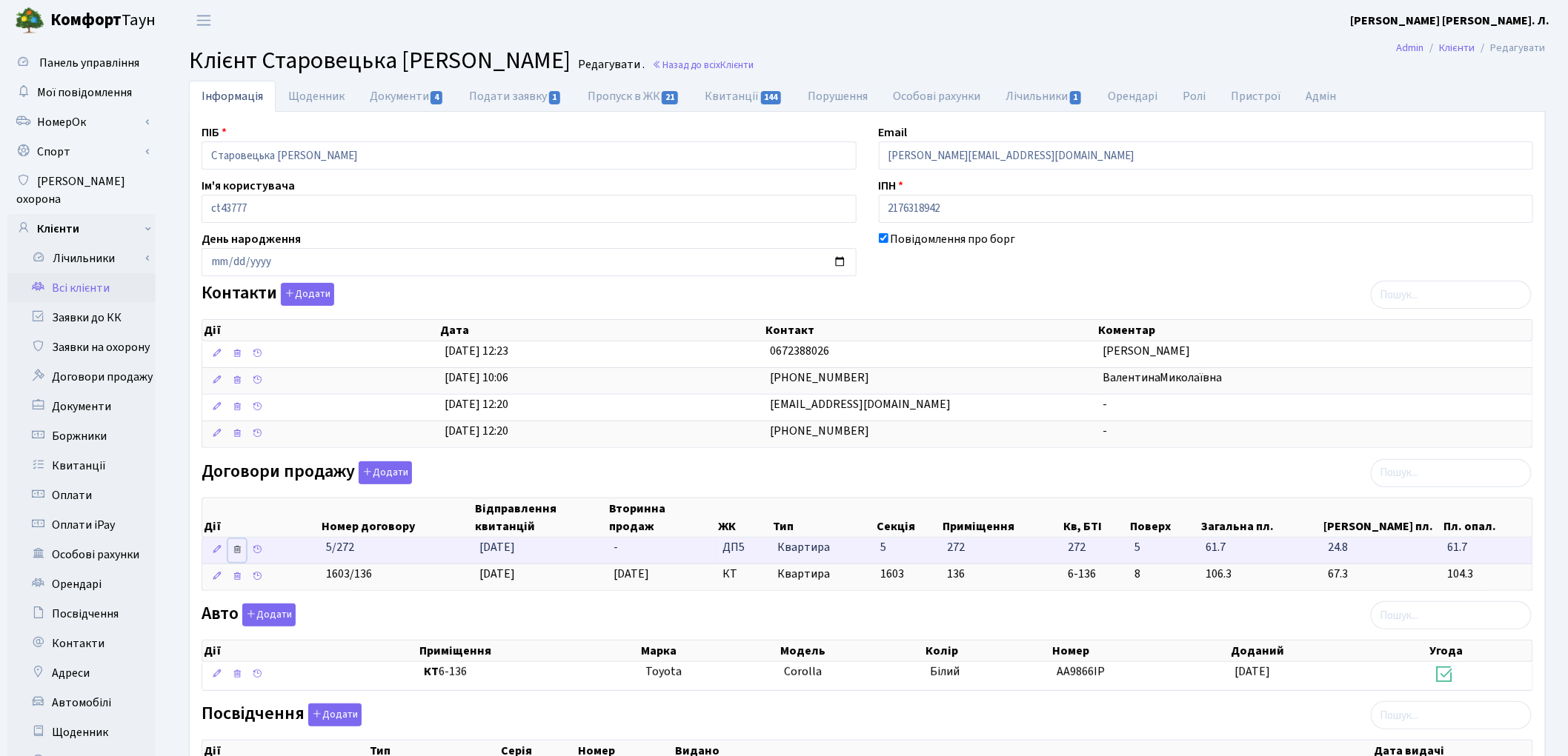
click at [238, 552] on icon at bounding box center [237, 550] width 10 height 10
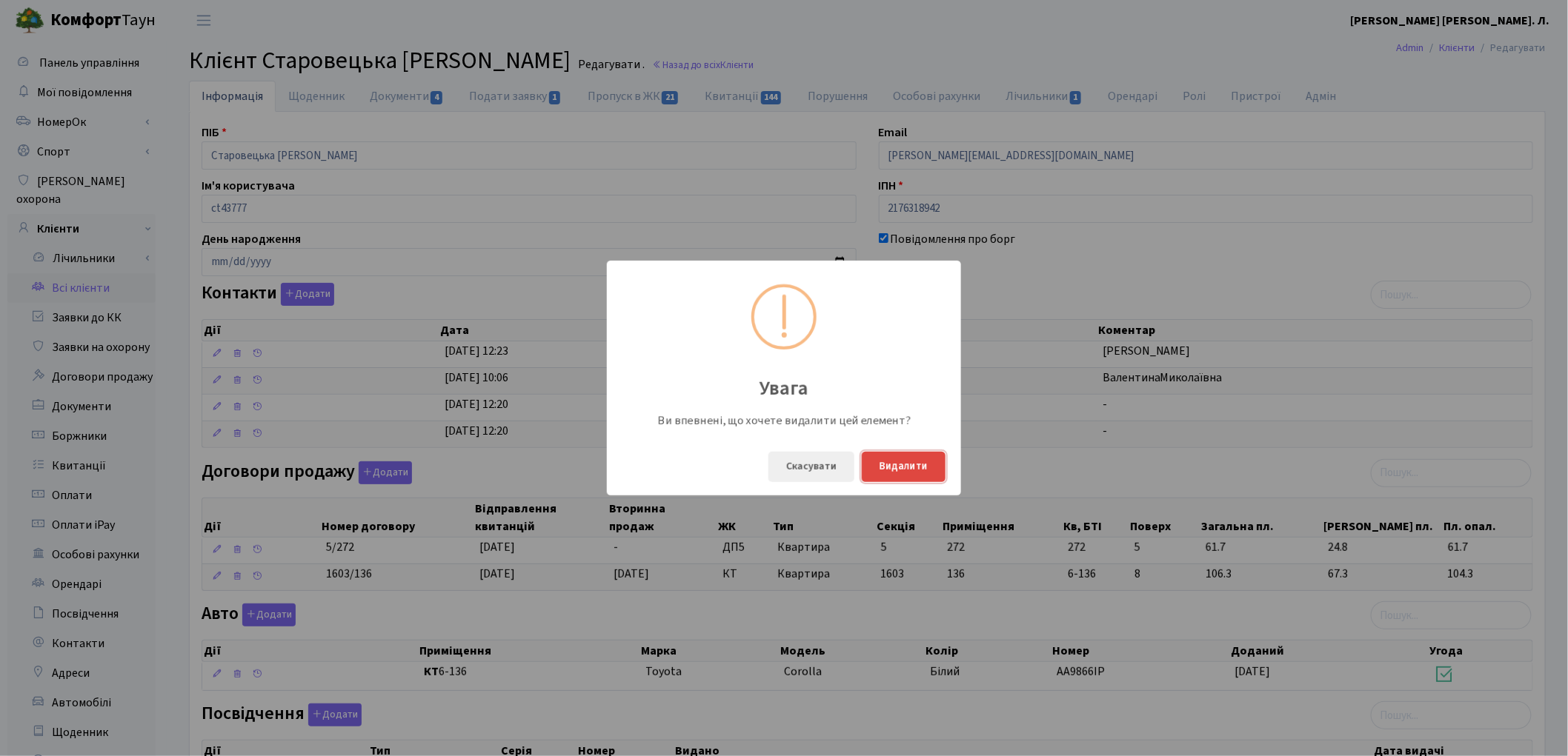
click at [931, 455] on button "Видалити" at bounding box center [904, 467] width 84 height 30
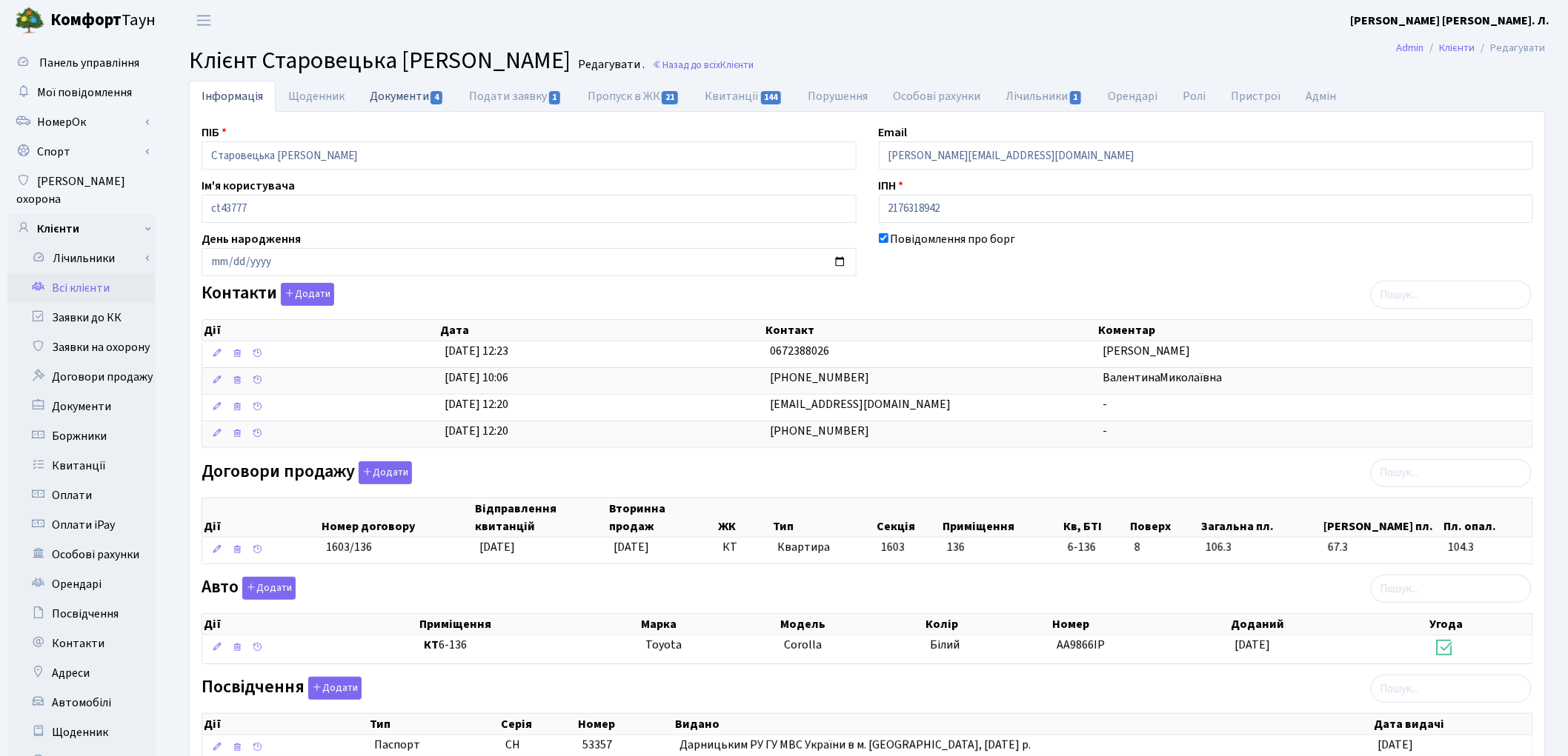
click at [392, 94] on link "Документи 4" at bounding box center [406, 95] width 100 height 30
select select "25"
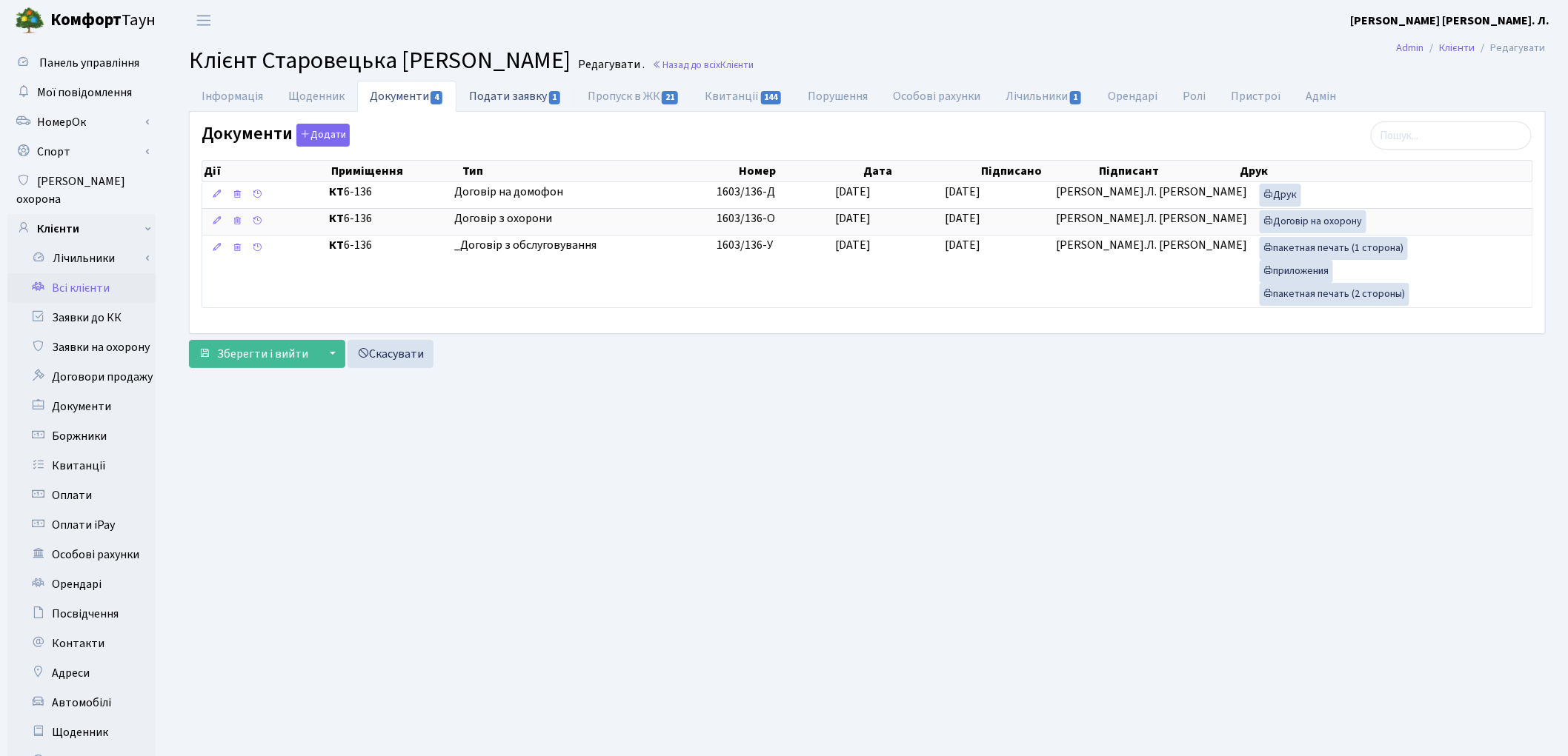
click at [505, 100] on link "Подати заявку 1" at bounding box center [515, 95] width 118 height 30
select select "25"
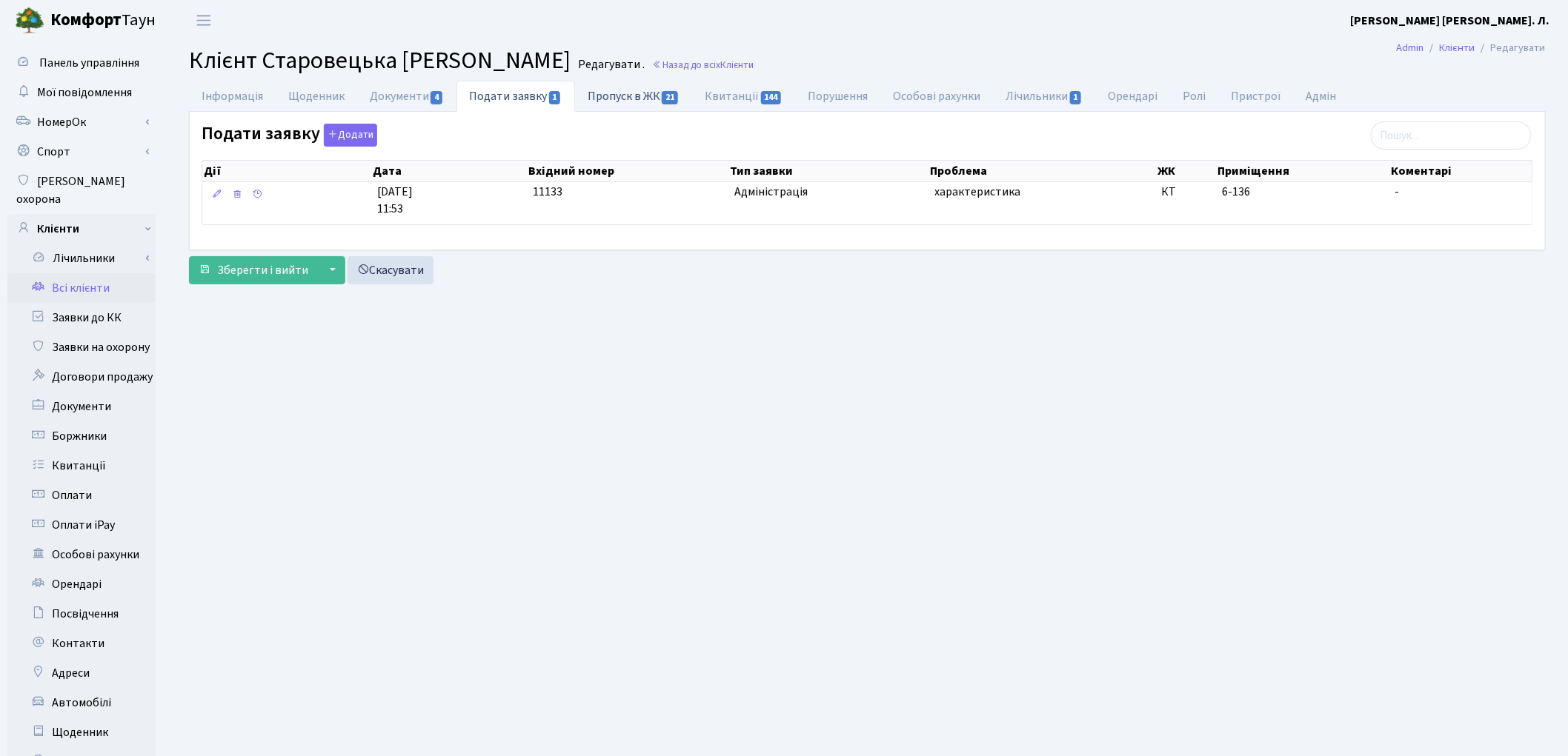
click at [635, 94] on link "Пропуск в ЖК 21" at bounding box center [633, 95] width 117 height 30
select select "25"
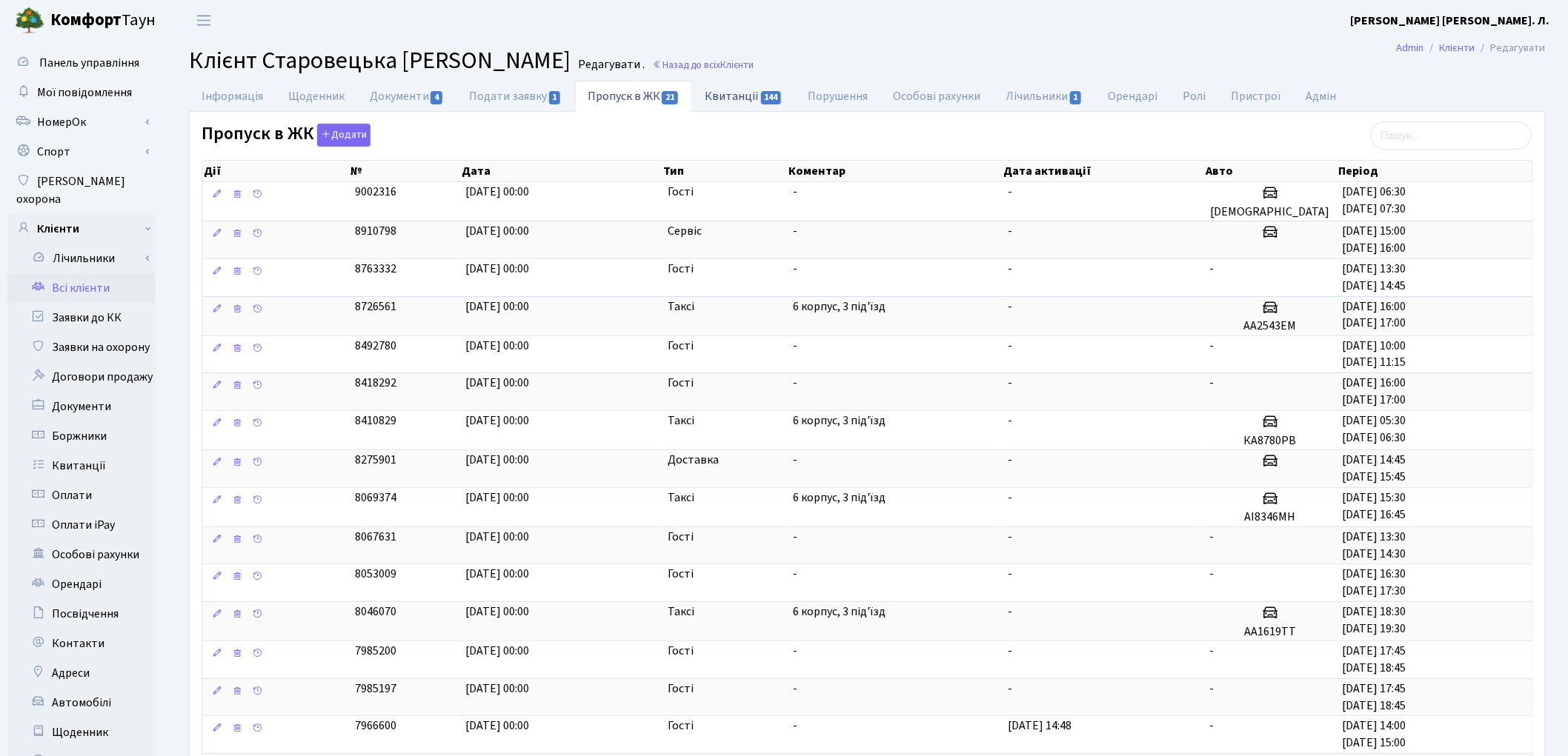
click at [736, 100] on link "Квитанції 144" at bounding box center [743, 95] width 103 height 30
select select "25"
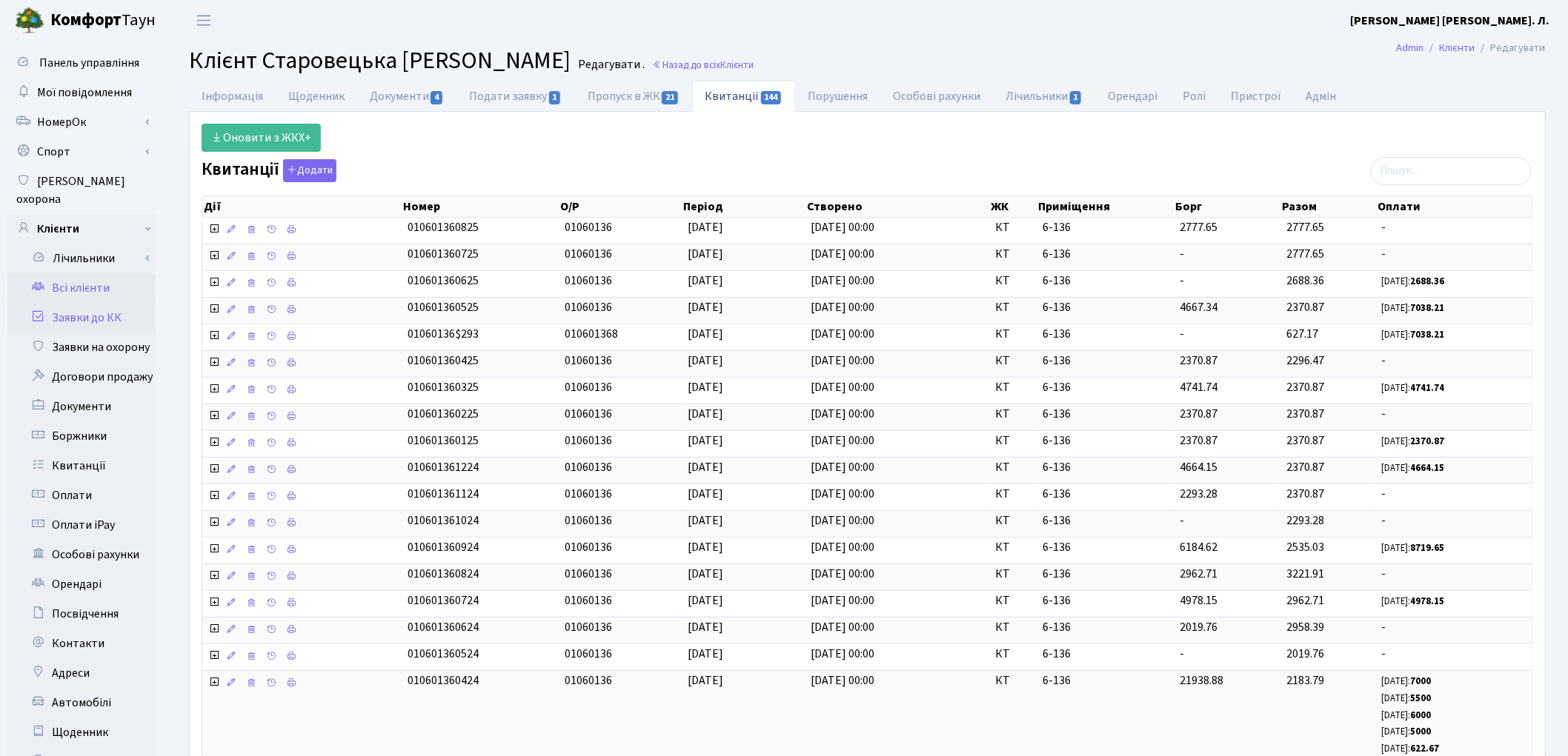
click at [83, 303] on link "Заявки до КК" at bounding box center [81, 318] width 148 height 29
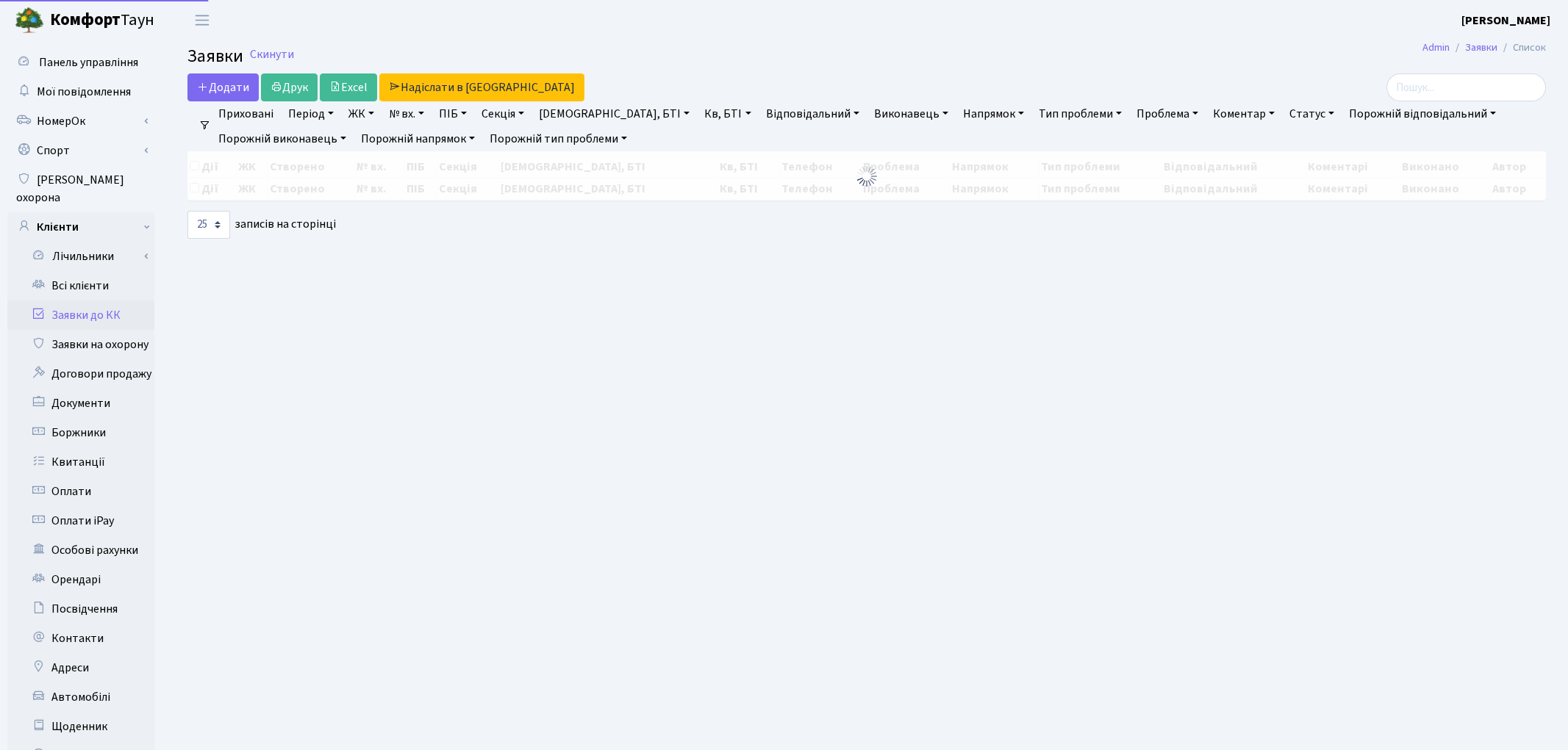
select select "25"
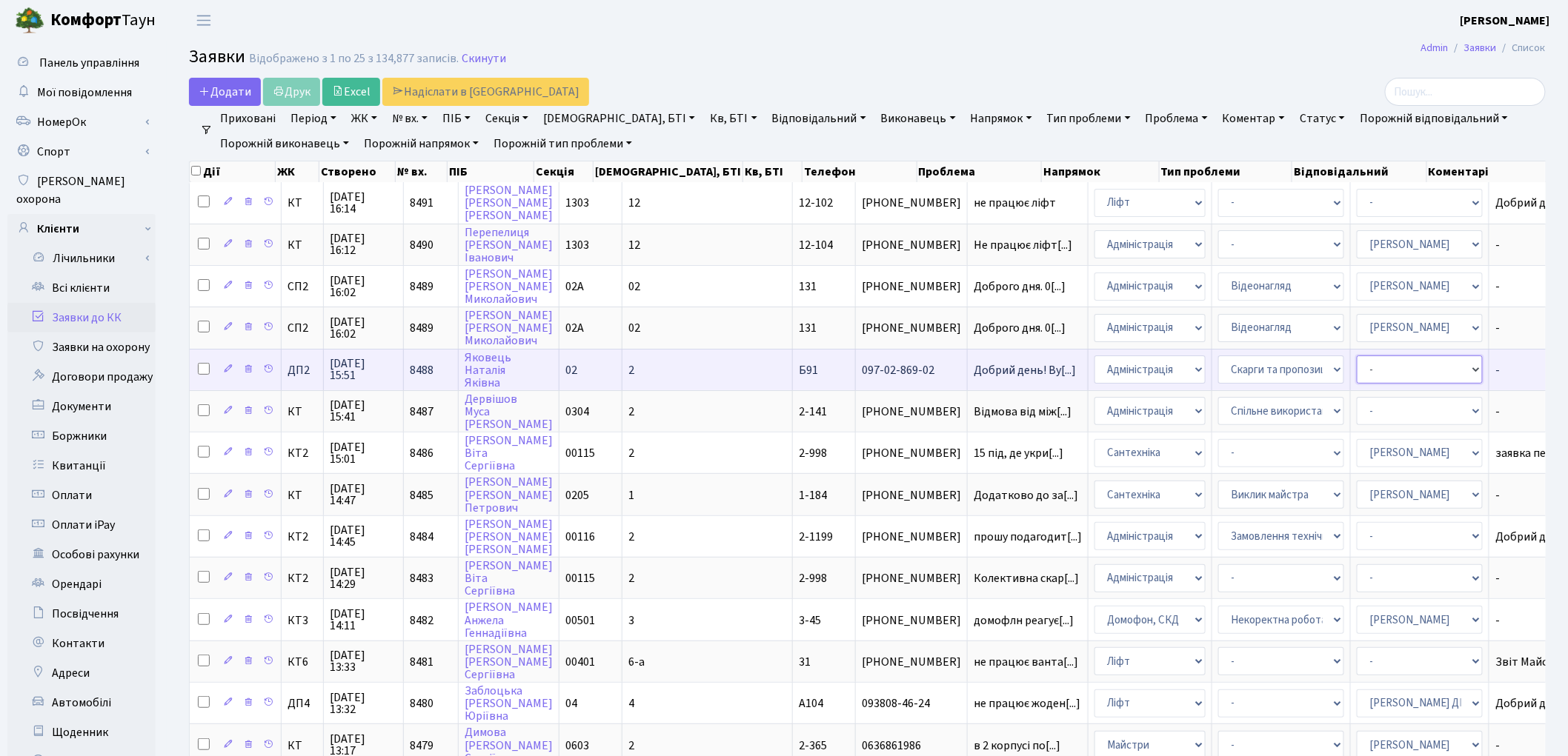
click at [1357, 365] on select "- Адміністратор ЖК ДП Адміністратор ЖК КТ Адміністратор ЖК СП [PERSON_NAME] [PE…" at bounding box center [1419, 370] width 126 height 29
select select "94"
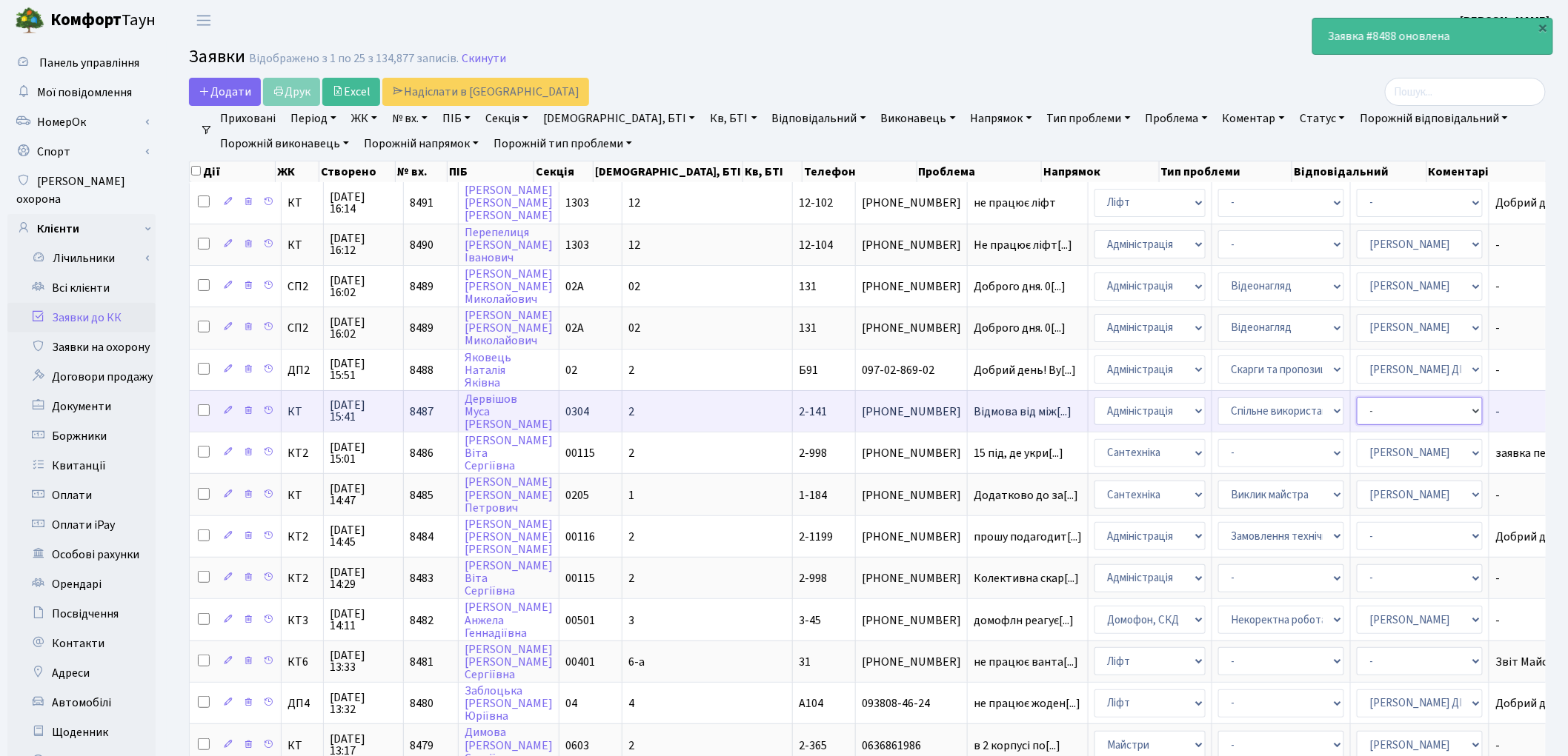
click at [1357, 403] on select "- Адміністратор ЖК ДП Адміністратор ЖК КТ Адміністратор ЖК СП Вижул В. В. Горді…" at bounding box center [1419, 410] width 126 height 29
select select "14"
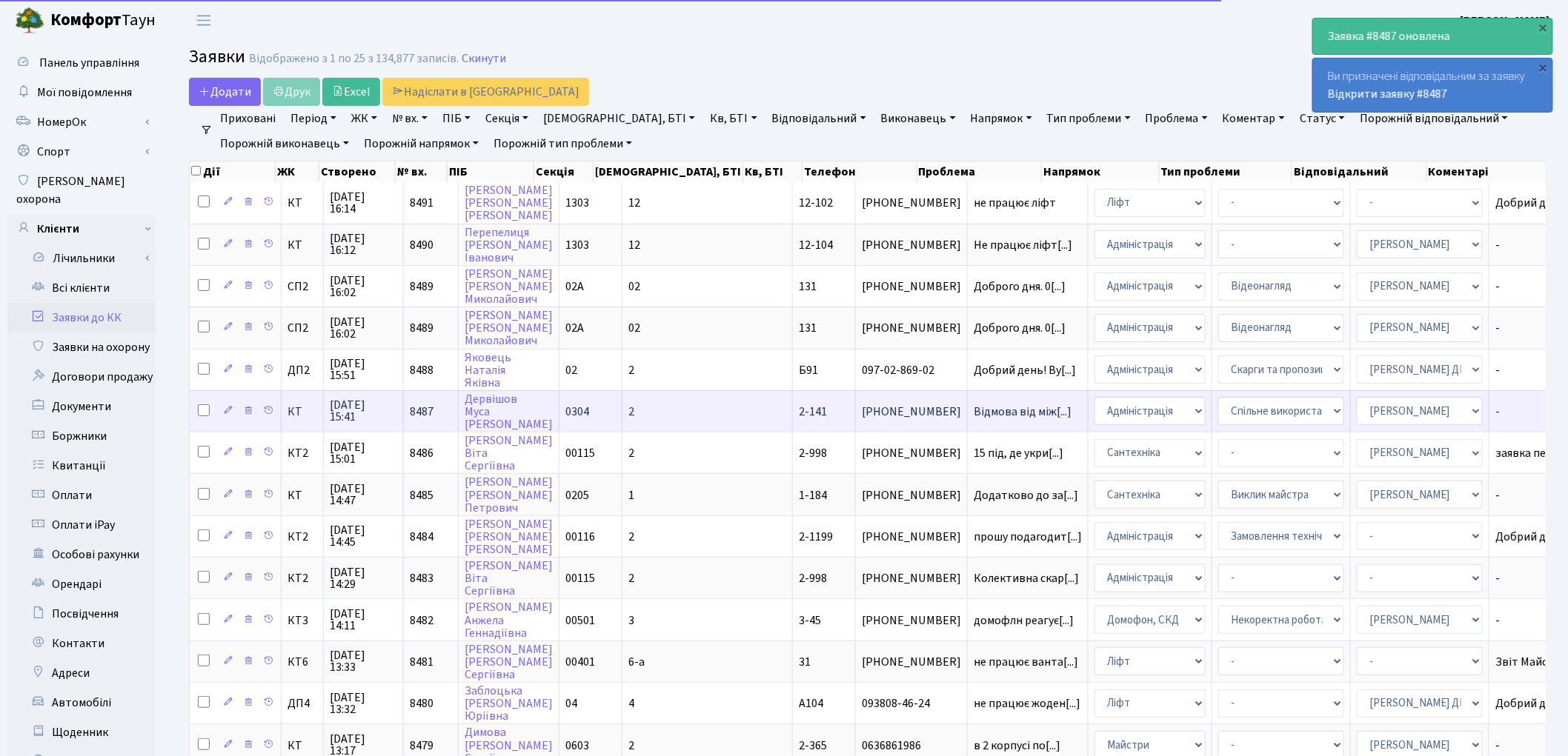
click at [968, 410] on td "Відмова від між[...]" at bounding box center [1027, 411] width 120 height 42
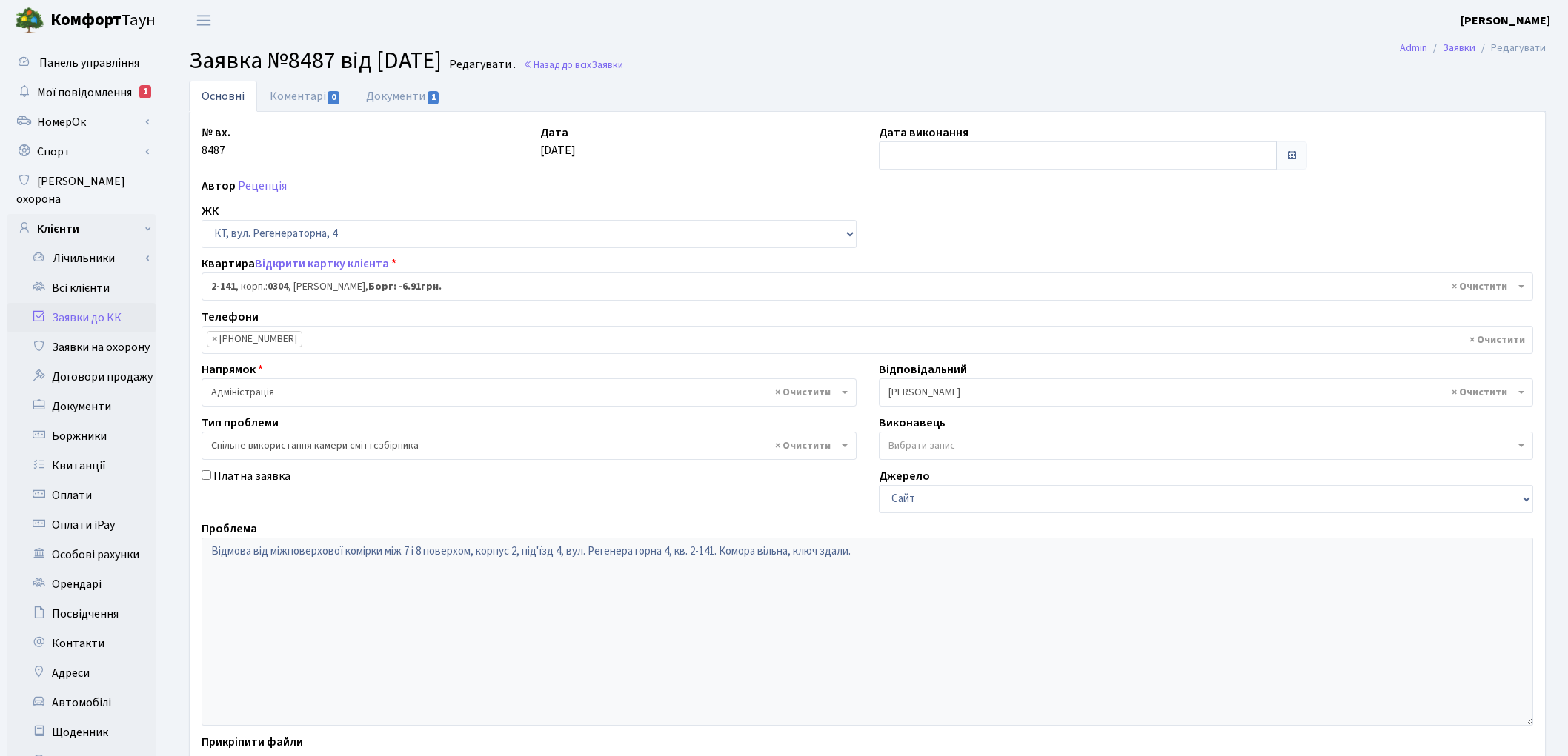
select select "631"
select select "34"
click at [282, 99] on link "Коментарі 0" at bounding box center [305, 95] width 96 height 30
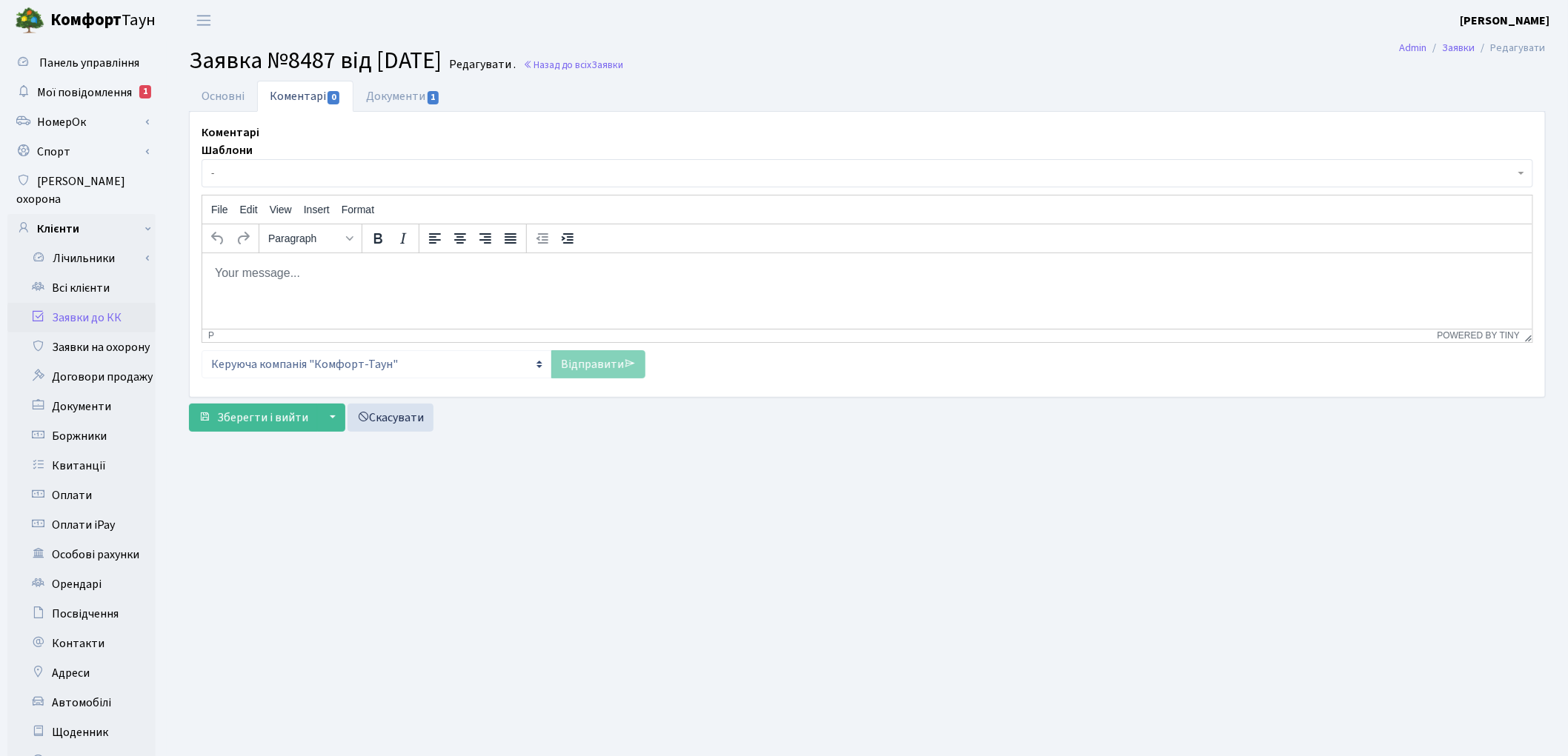
click at [275, 278] on body "Rich Text Area. Press ALT-0 for help." at bounding box center [866, 272] width 1306 height 16
click at [224, 101] on link "Основні" at bounding box center [223, 95] width 68 height 30
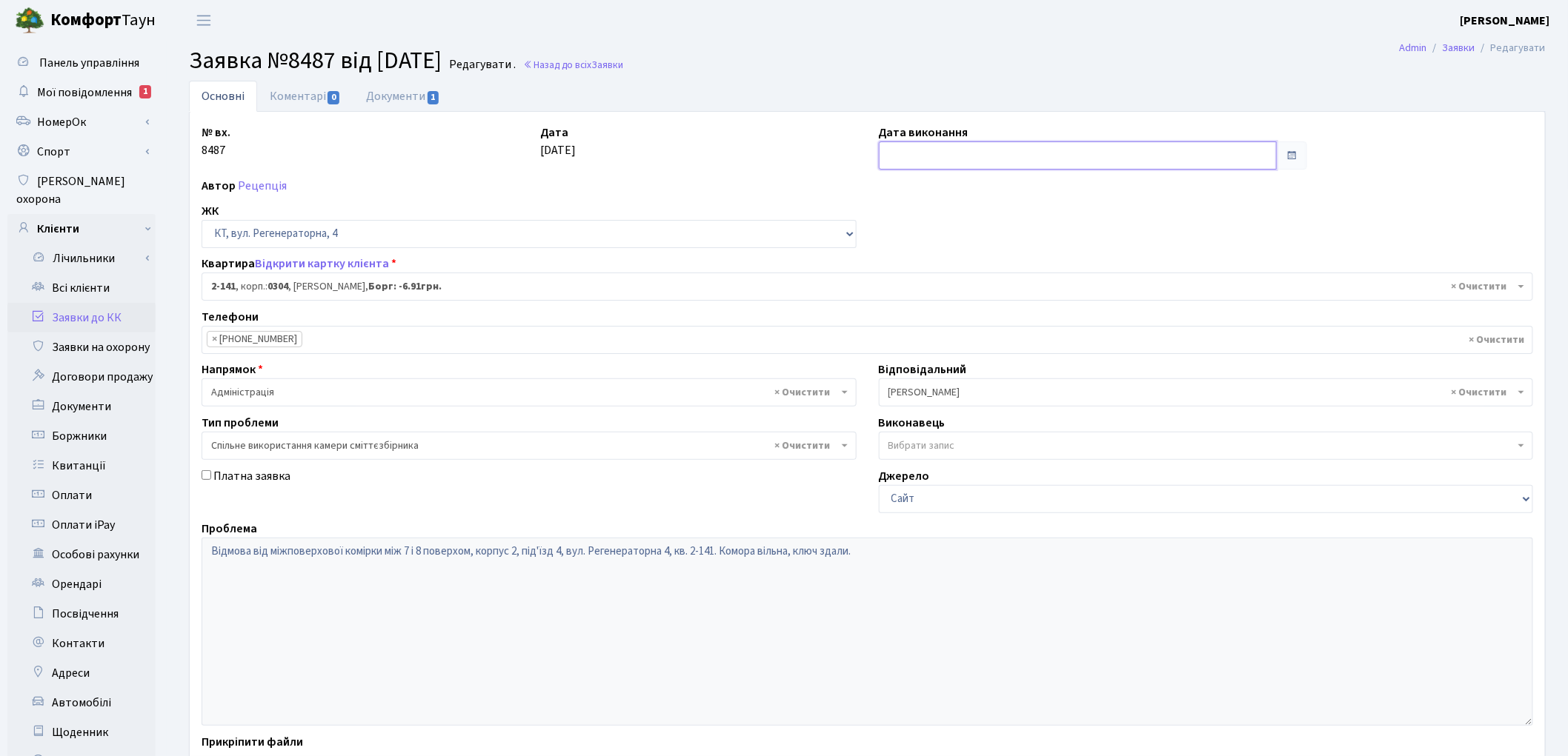
click at [919, 152] on input "text" at bounding box center [1078, 155] width 398 height 29
click at [895, 346] on td "29" at bounding box center [894, 342] width 23 height 23
type input "[DATE]"
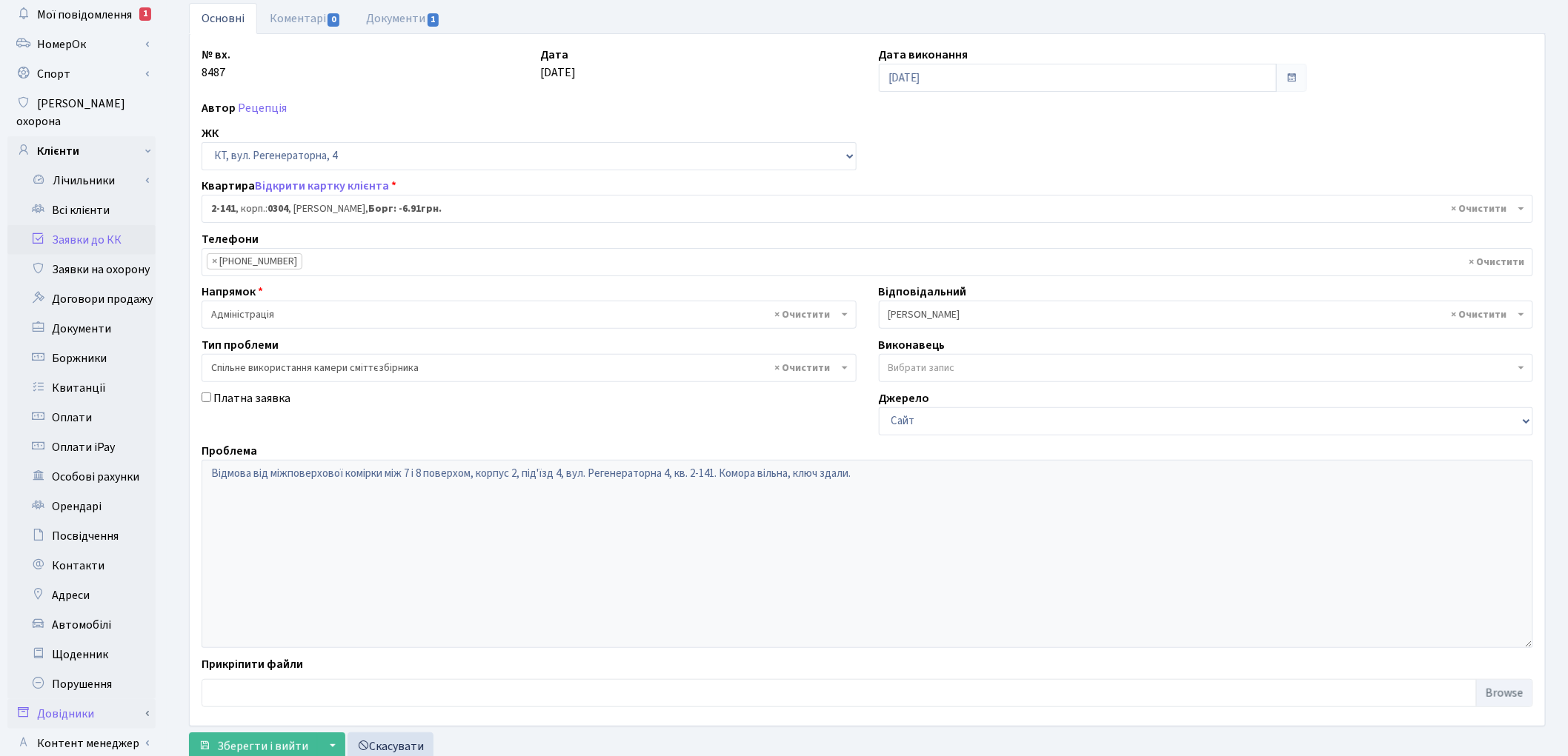
scroll to position [165, 0]
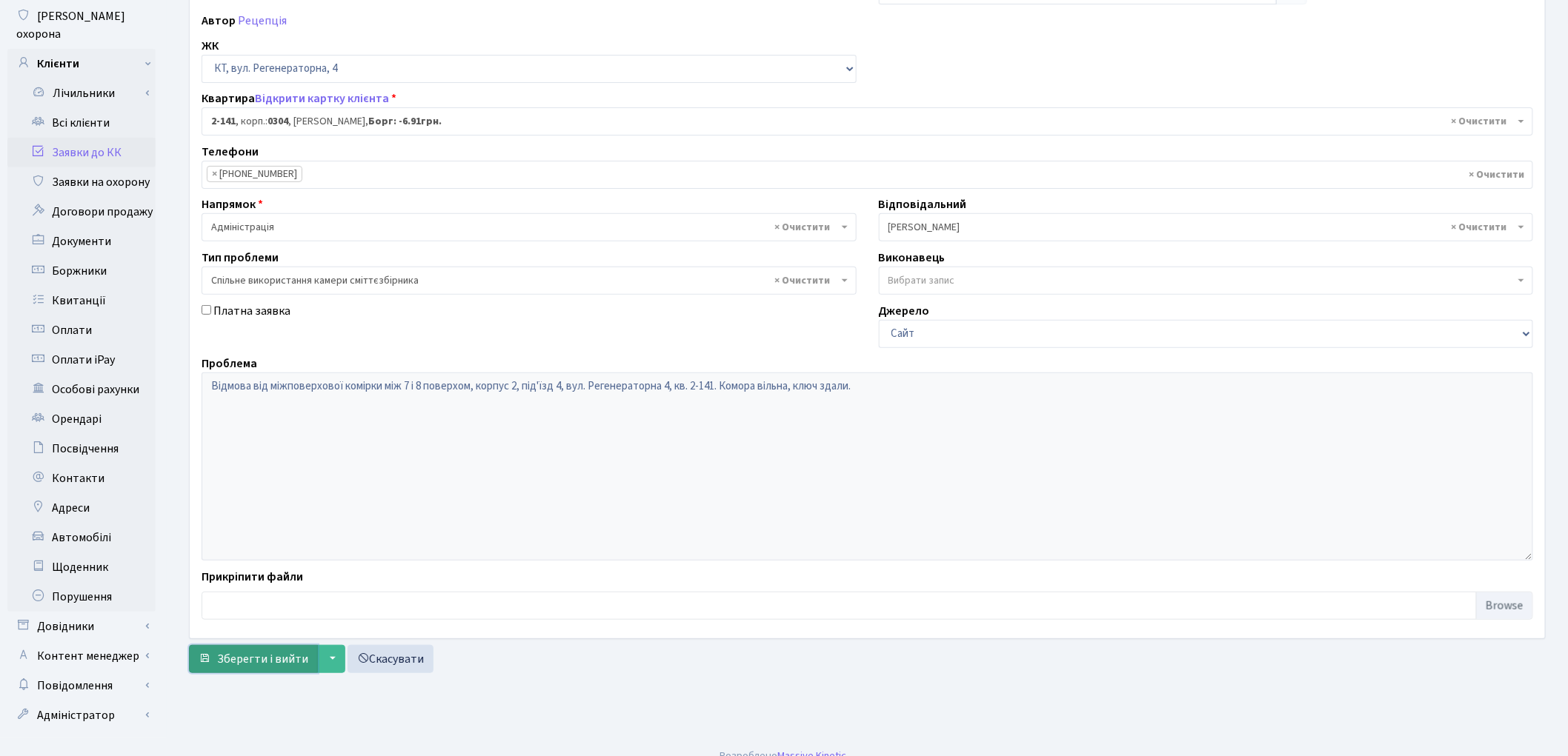
click at [225, 665] on span "Зберегти і вийти" at bounding box center [262, 659] width 91 height 16
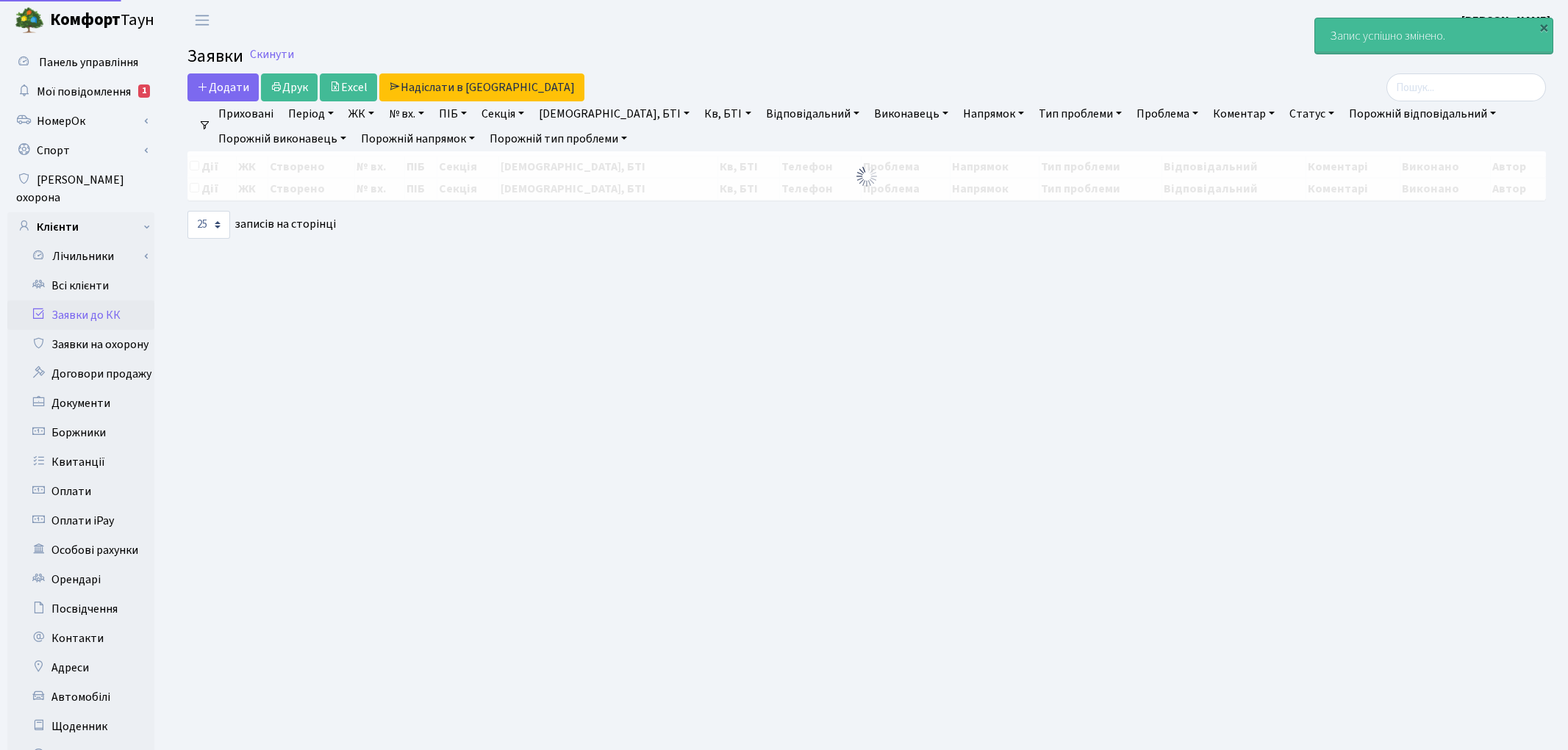
select select "25"
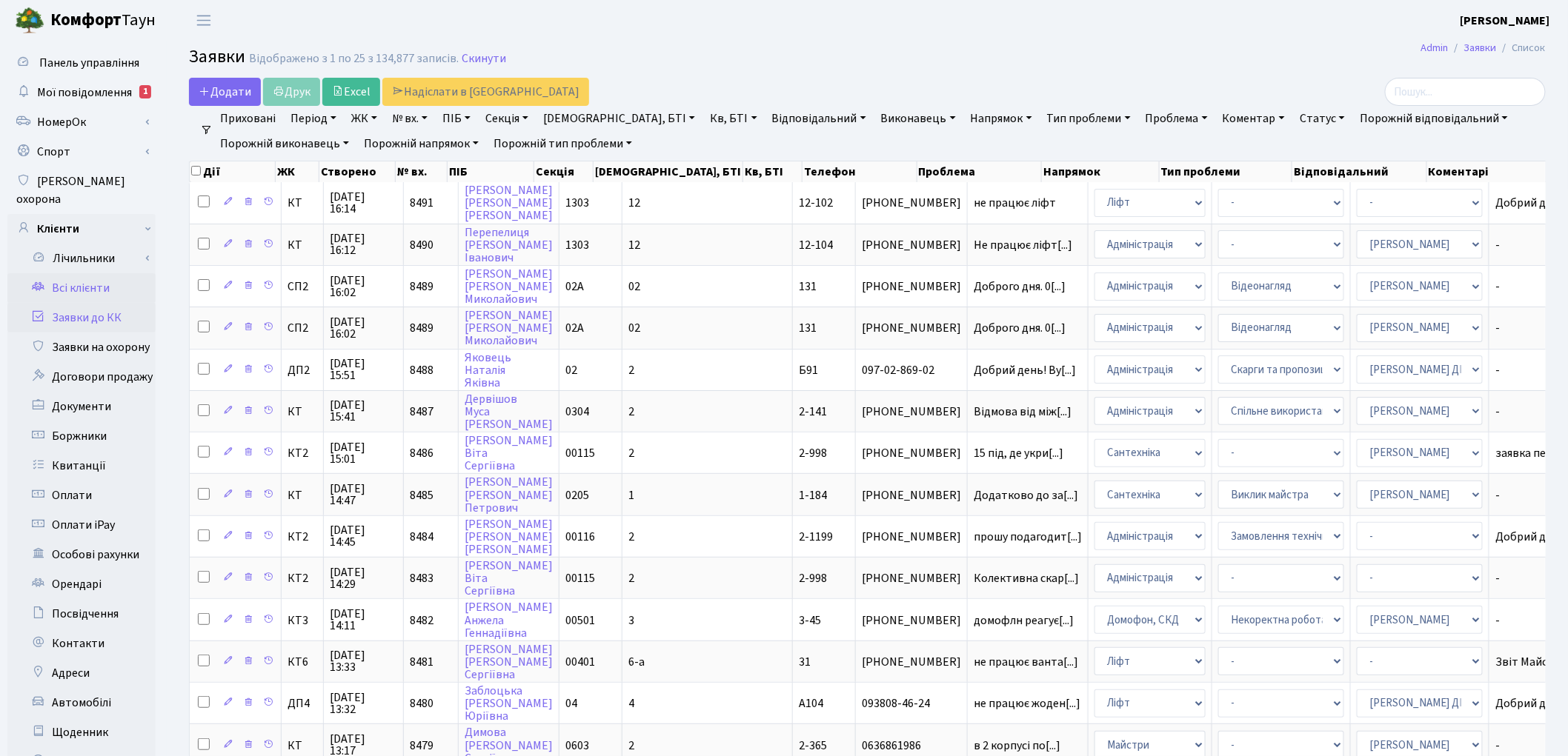
click at [81, 274] on link "Всі клієнти" at bounding box center [81, 288] width 148 height 29
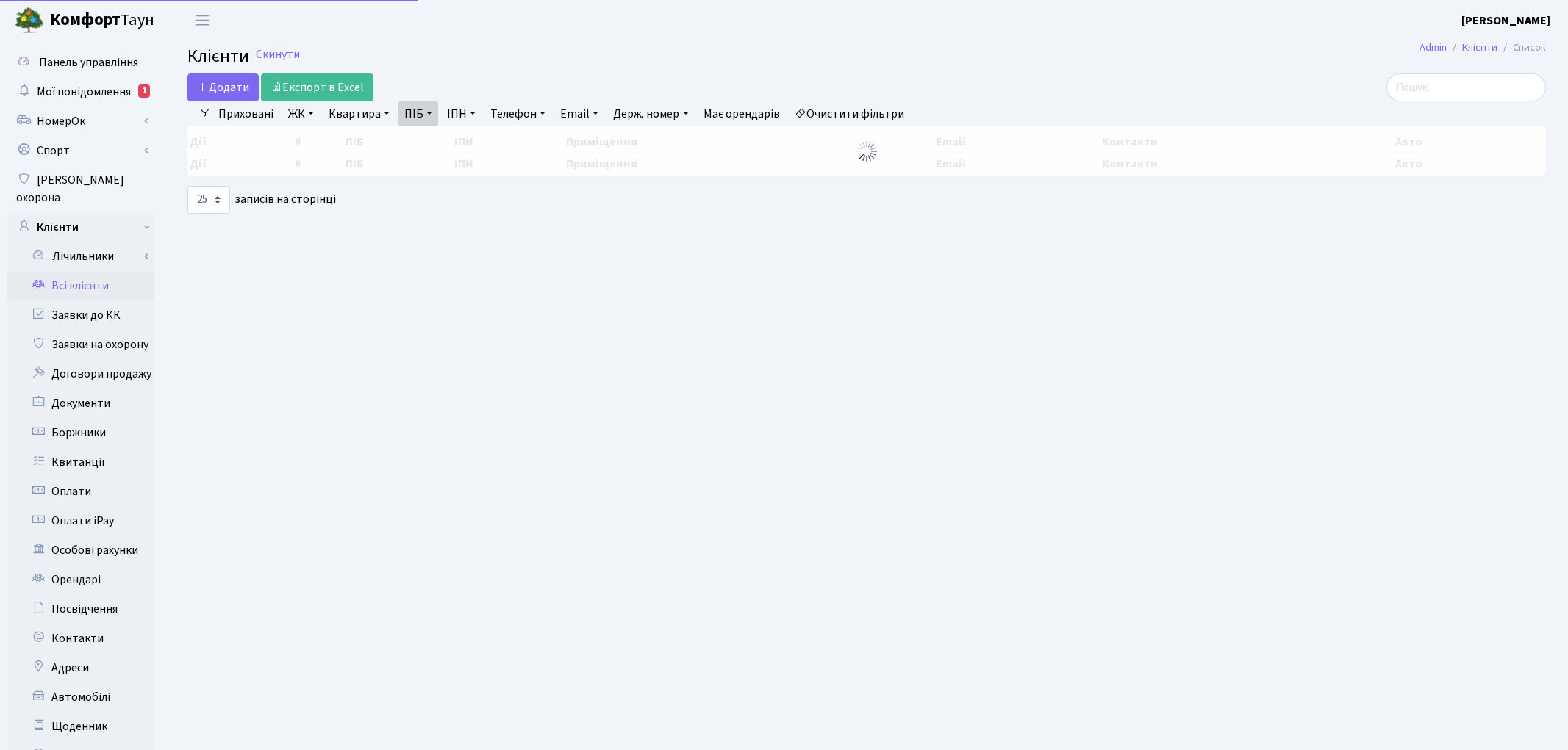
select select "25"
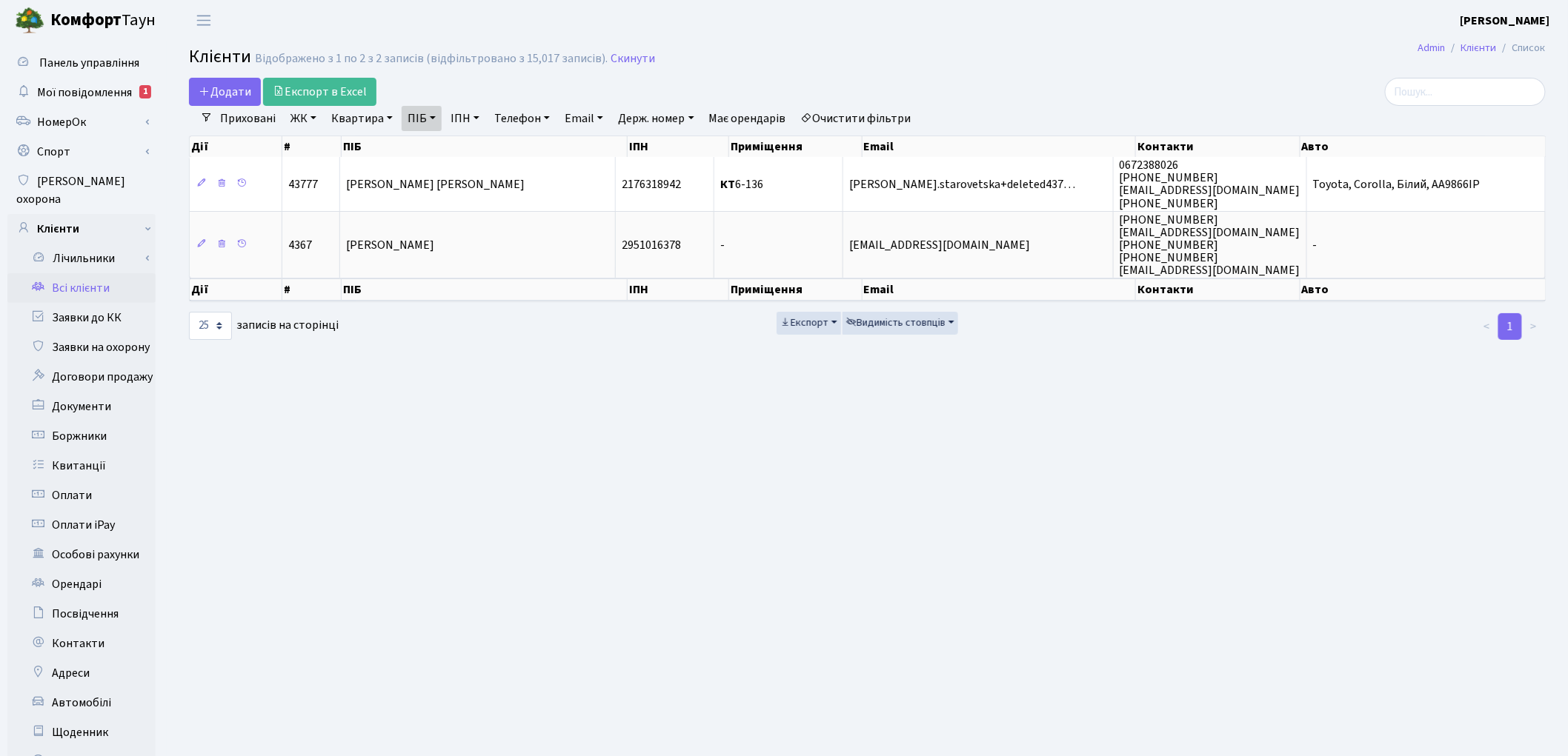
click at [846, 112] on link "Очистити фільтри" at bounding box center [856, 118] width 122 height 25
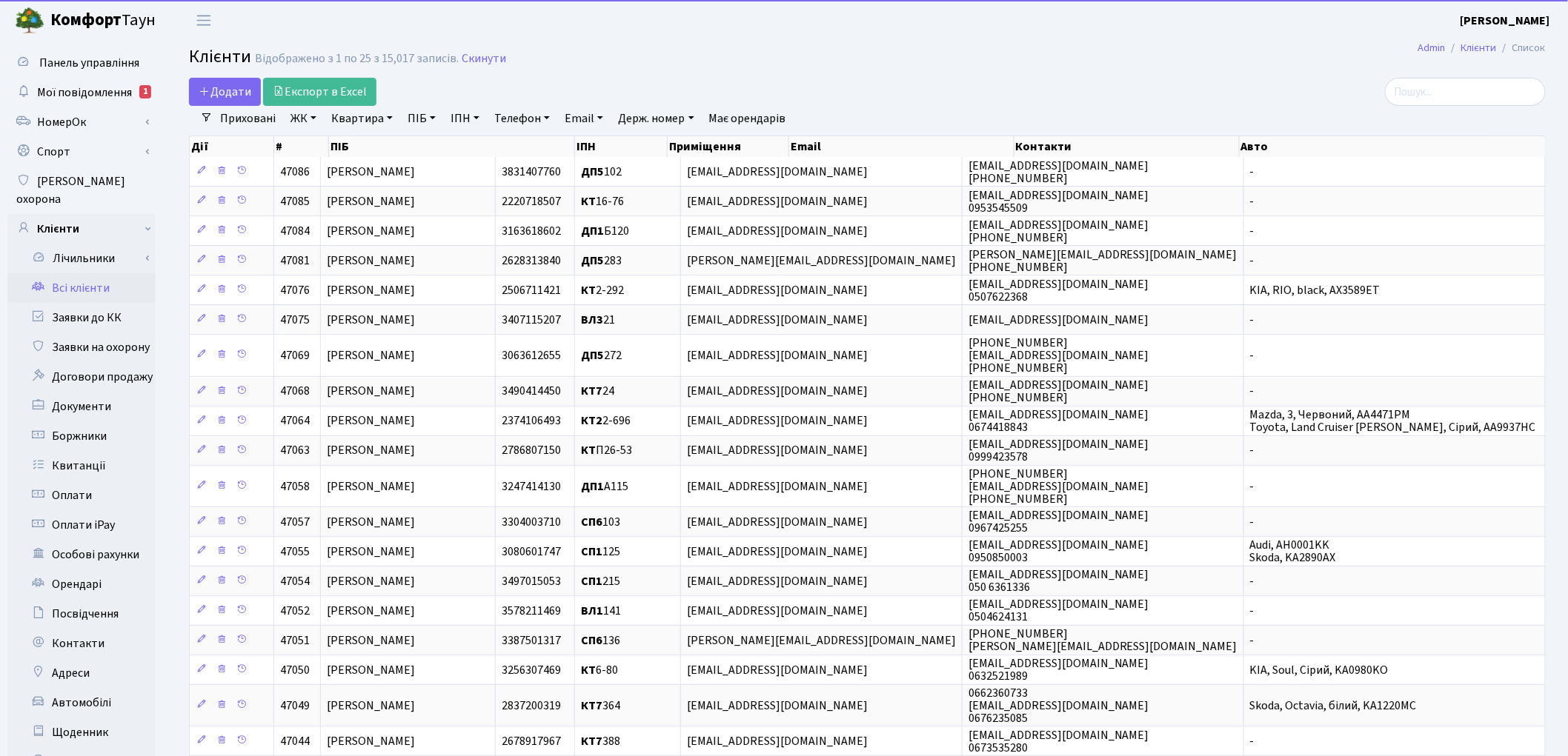
click at [360, 120] on link "Квартира" at bounding box center [361, 118] width 74 height 25
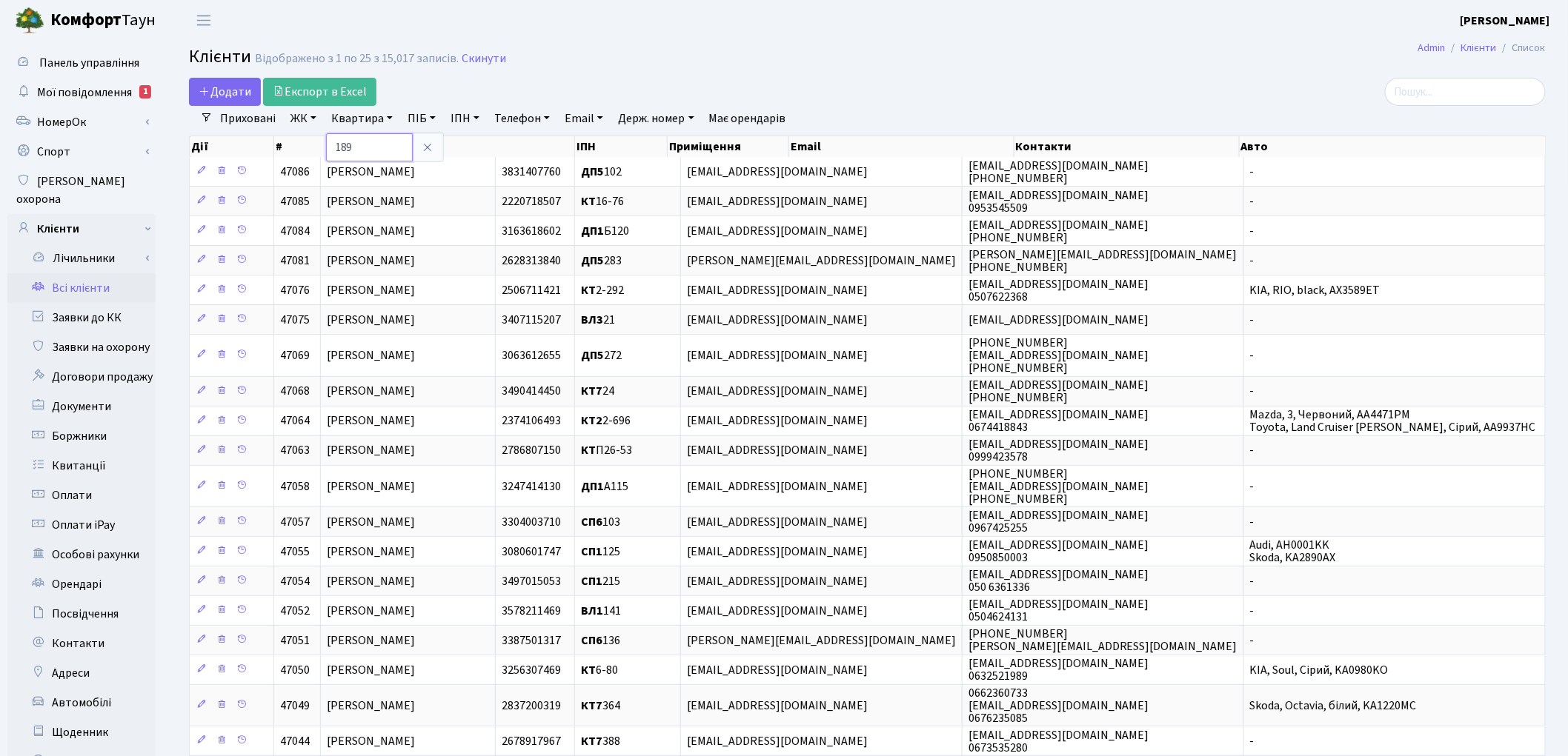
type input "189"
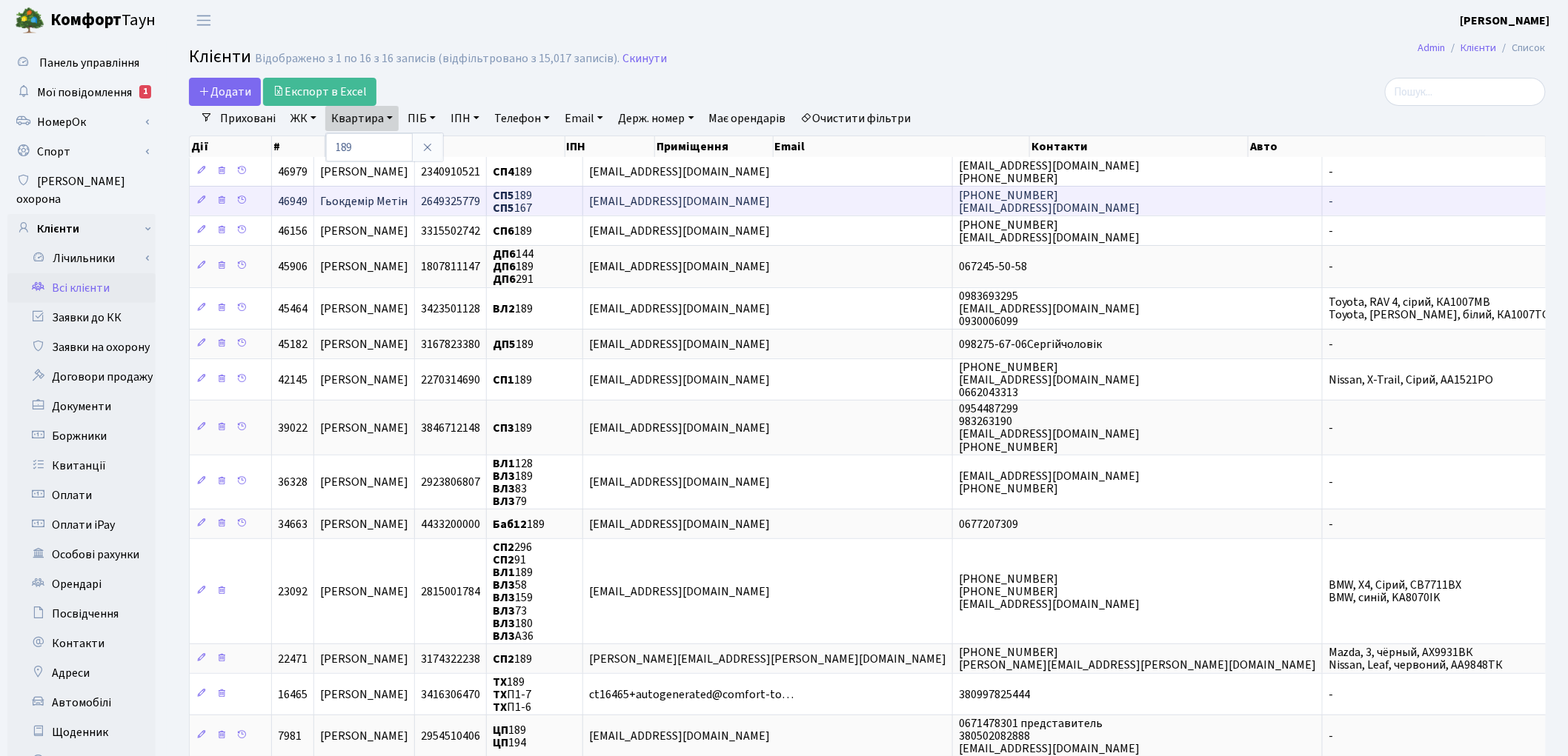
click at [388, 207] on span "Гьокдемір Метін" at bounding box center [364, 201] width 87 height 16
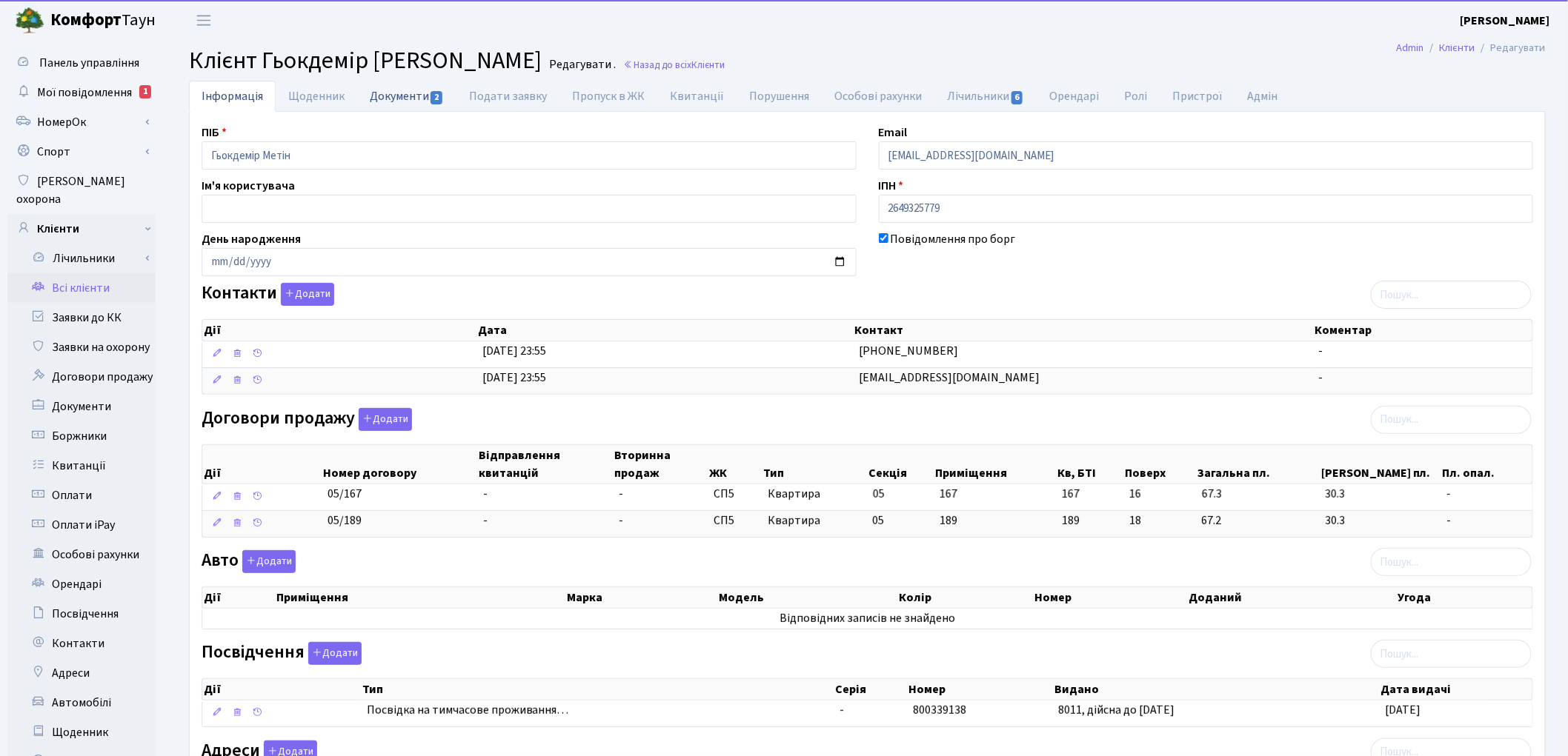
click at [397, 100] on link "Документи 2" at bounding box center [406, 95] width 100 height 30
select select "25"
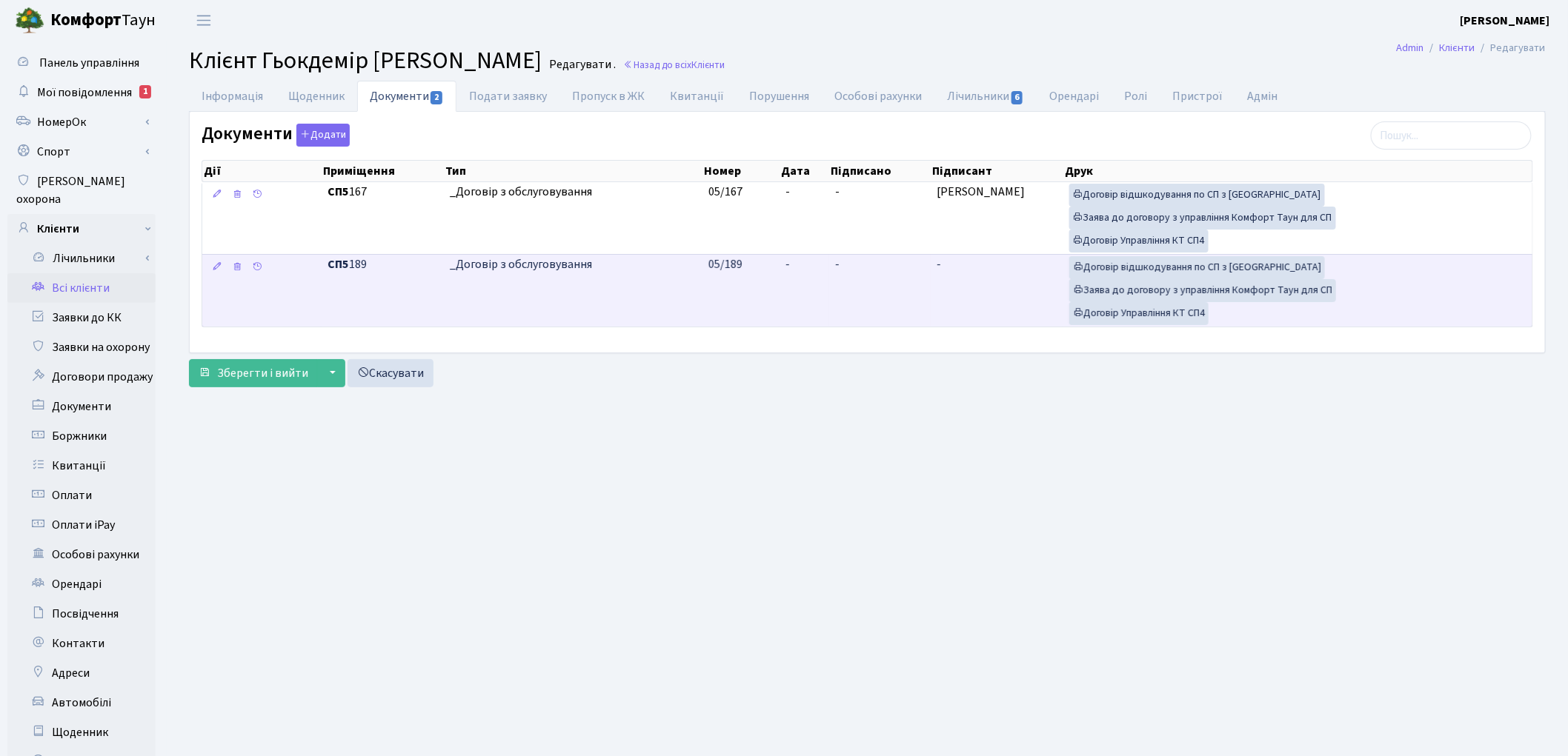
click at [968, 290] on td "-" at bounding box center [997, 290] width 132 height 73
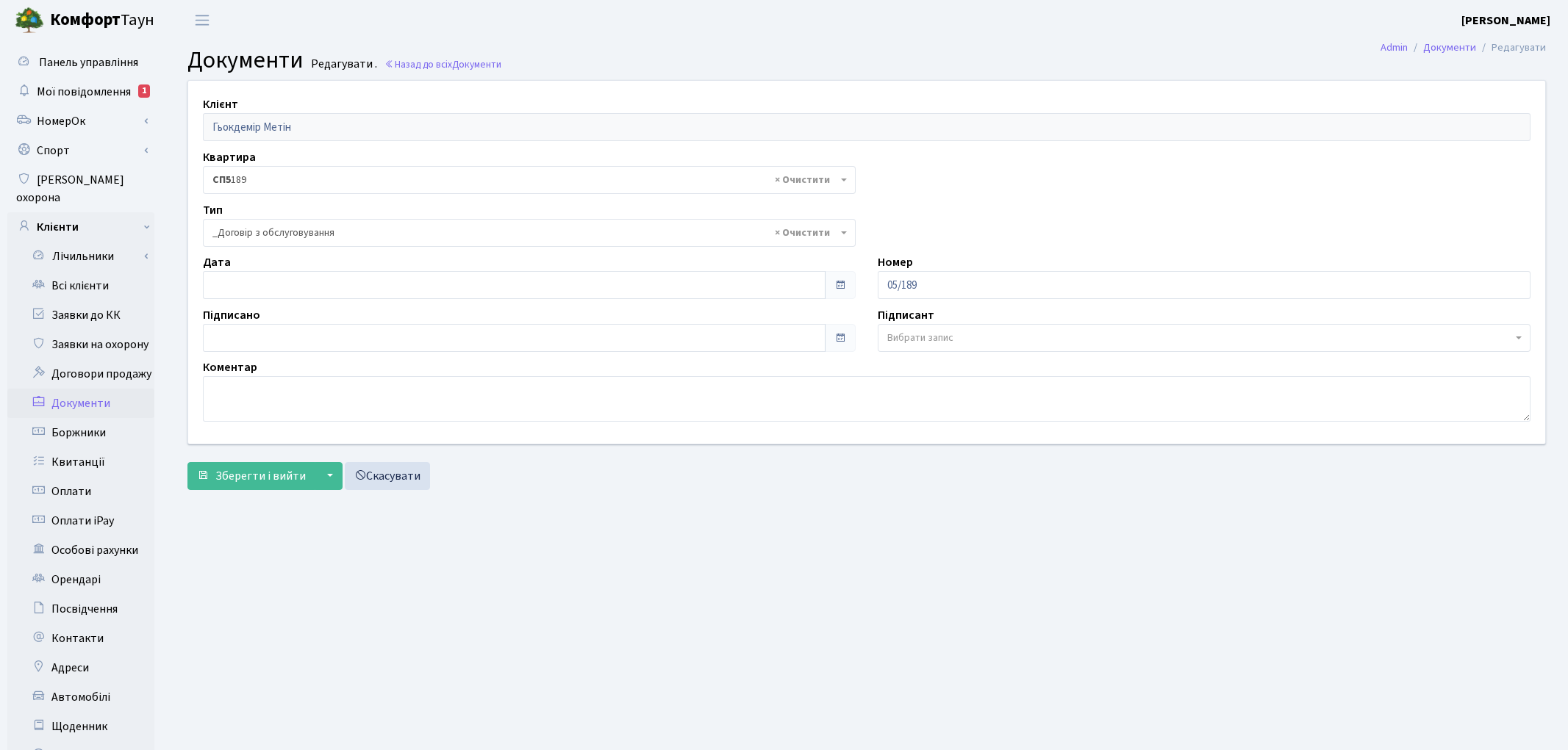
select select "289"
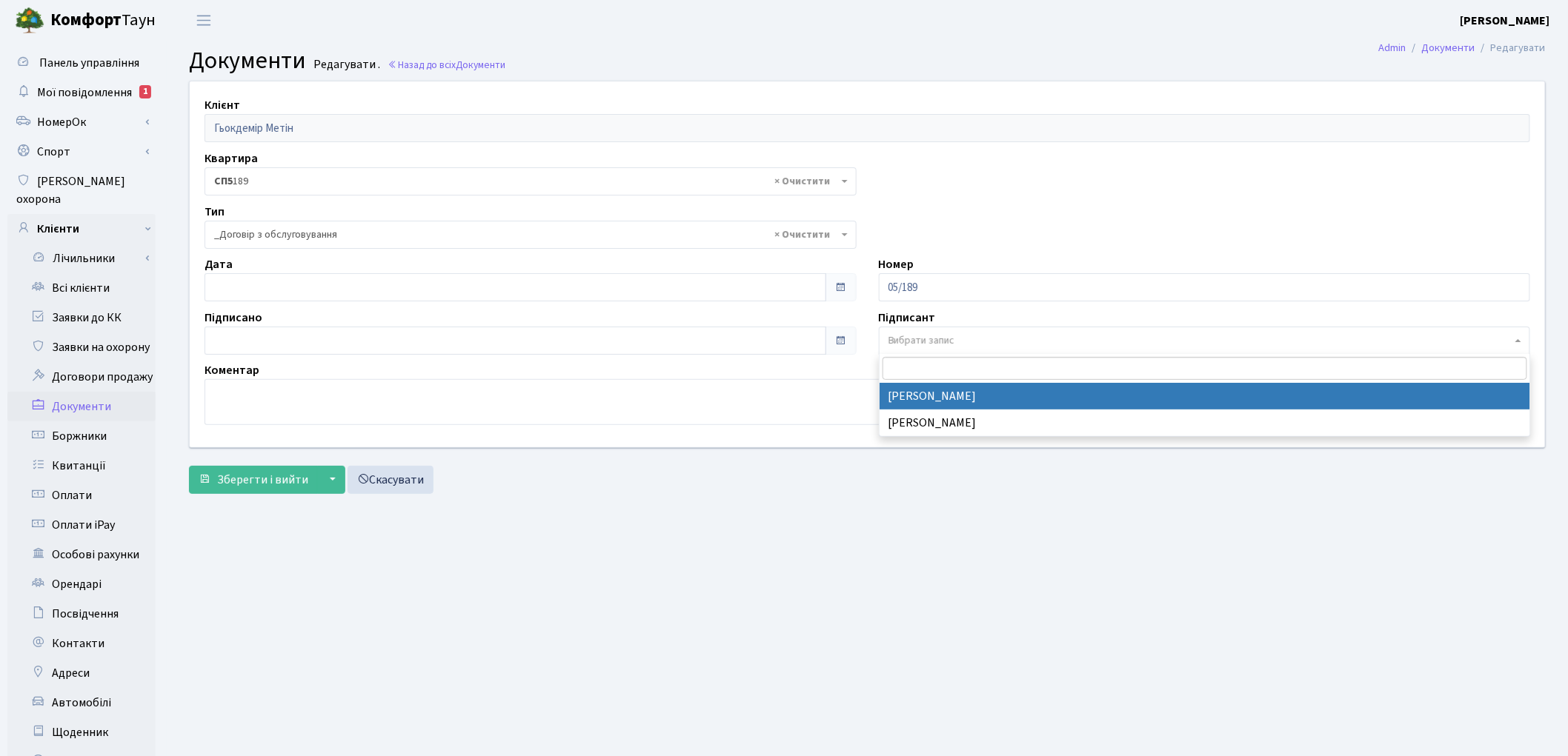
click at [949, 333] on span "Вибрати запис" at bounding box center [922, 340] width 67 height 15
select select "74"
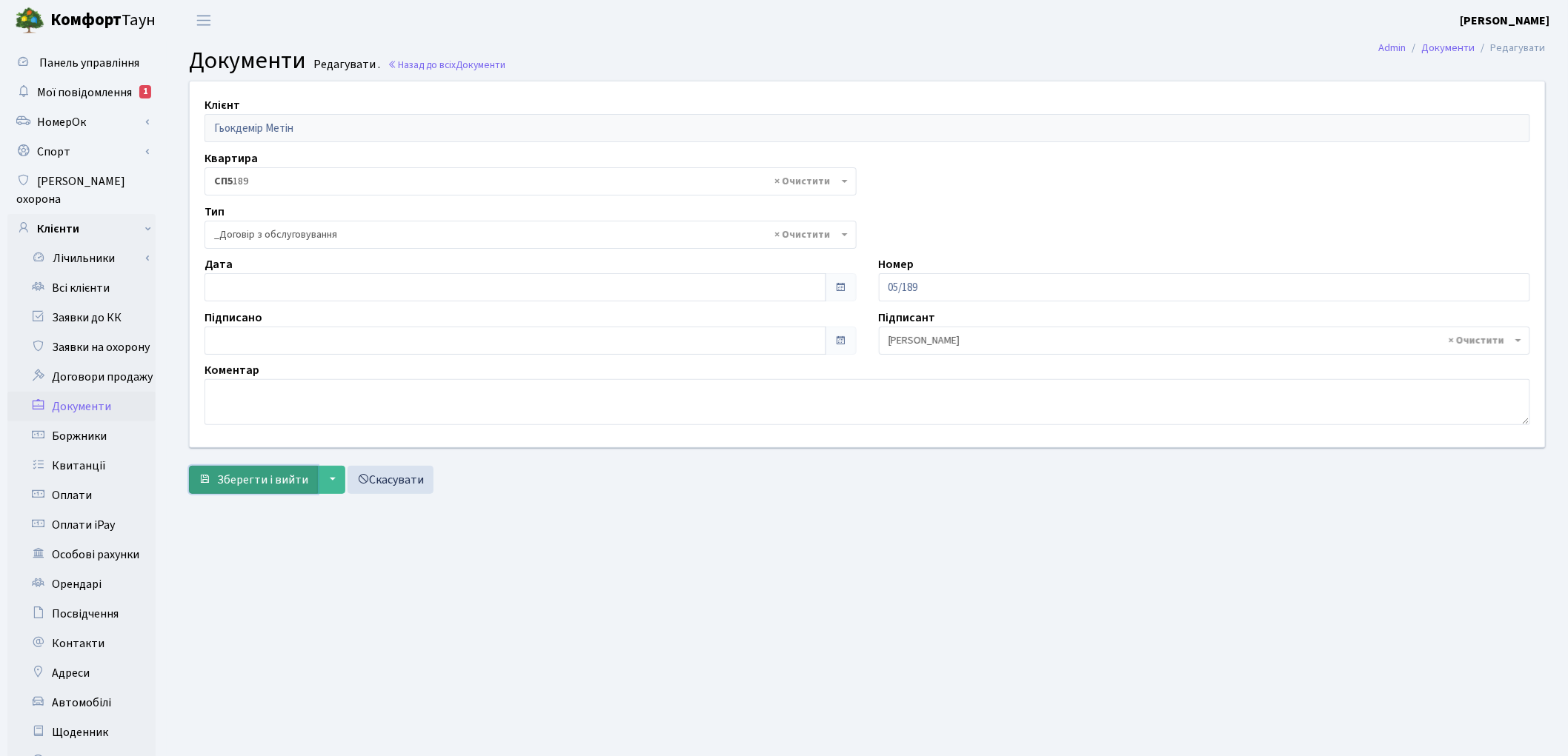
click at [265, 484] on span "Зберегти і вийти" at bounding box center [262, 480] width 91 height 16
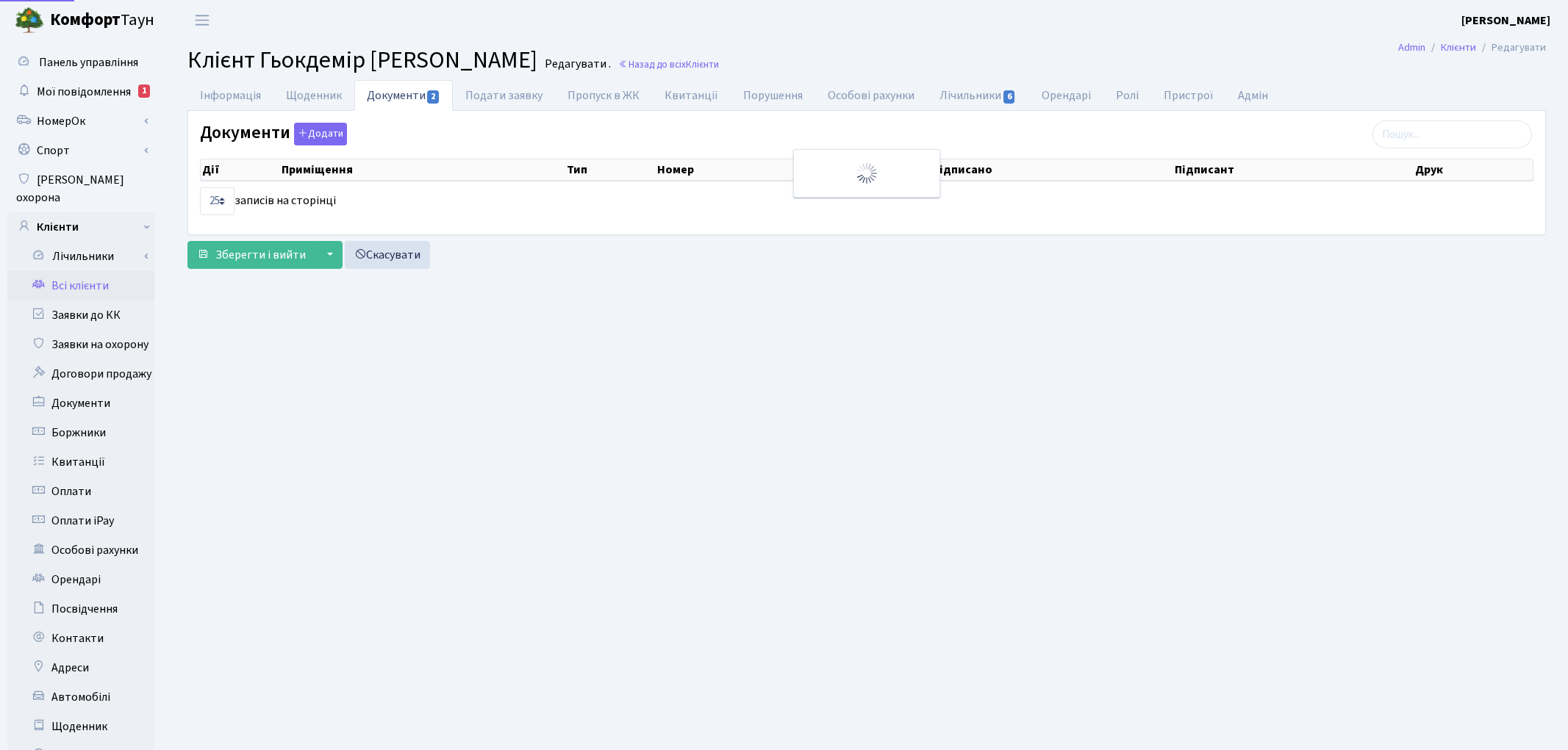
select select "25"
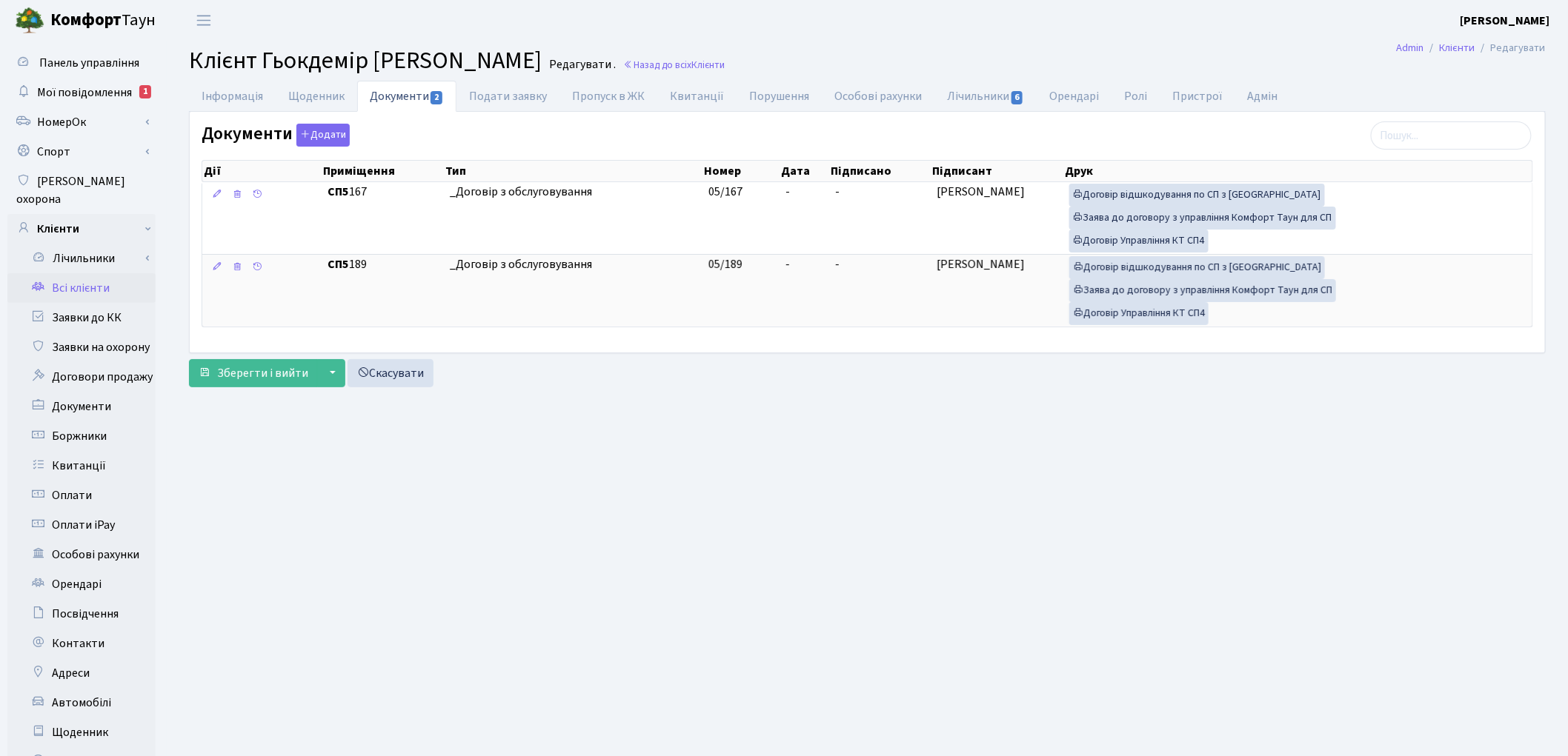
click at [100, 274] on link "Всі клієнти" at bounding box center [81, 288] width 148 height 29
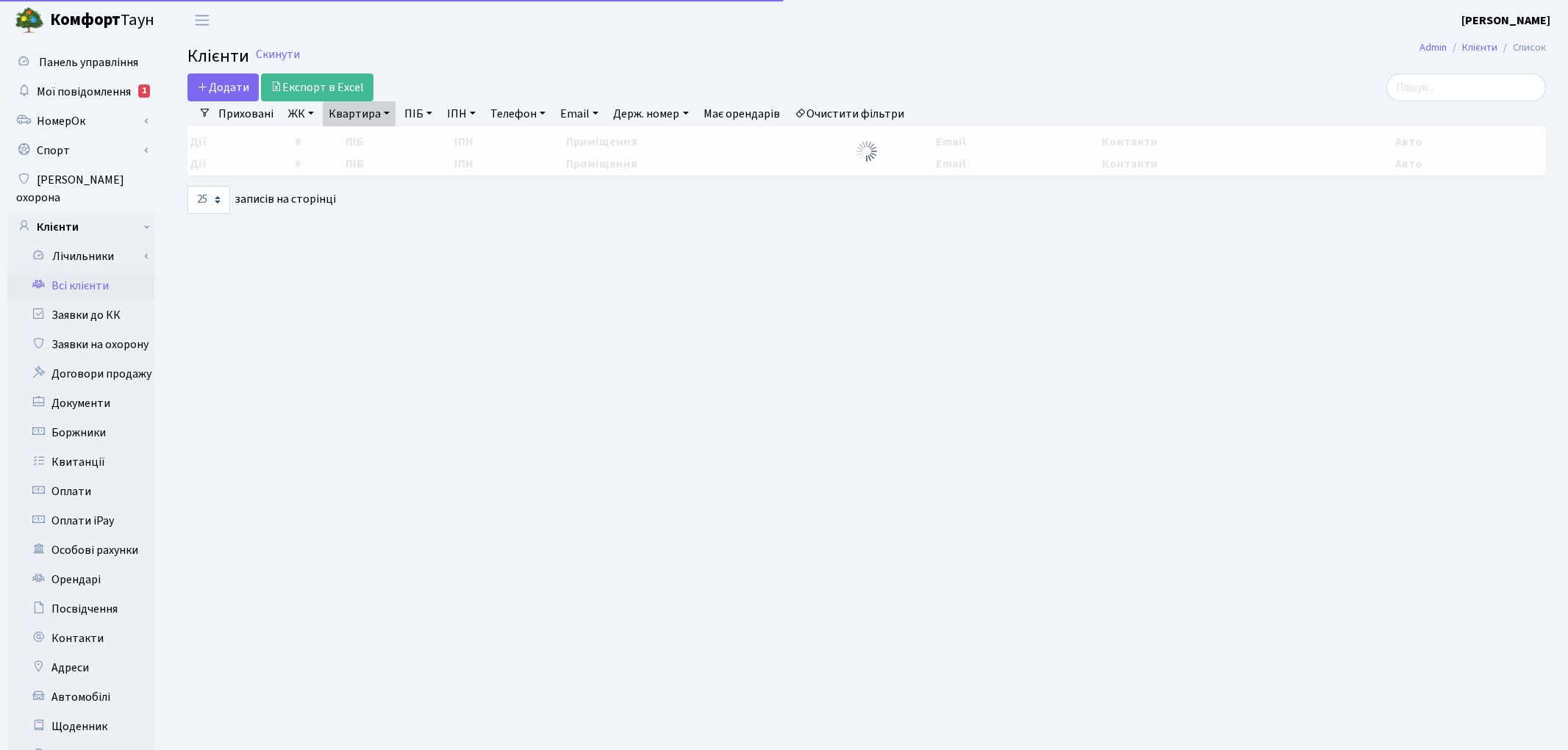
select select "25"
click at [354, 116] on link "Квартира" at bounding box center [358, 113] width 73 height 25
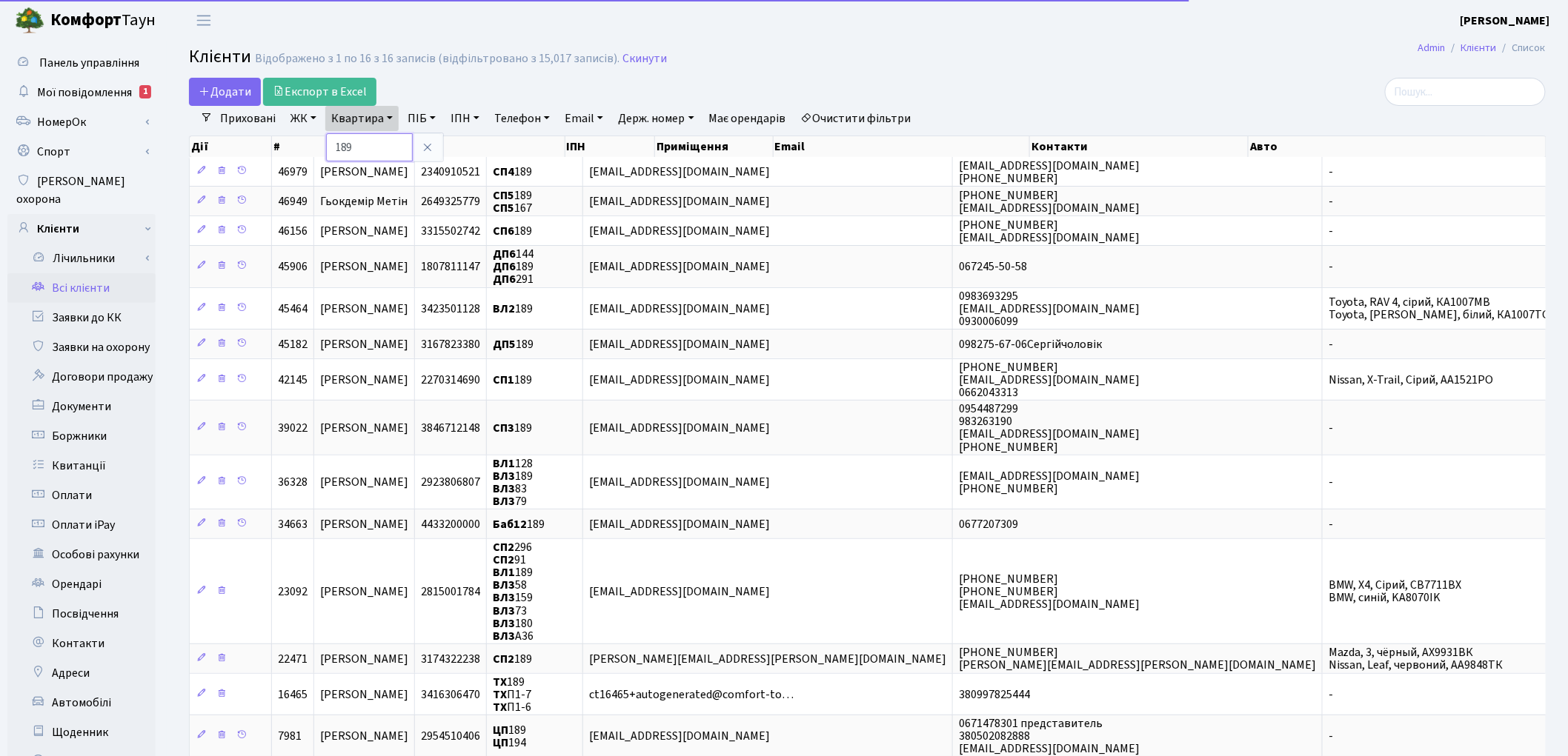
click at [361, 141] on input "189" at bounding box center [369, 147] width 87 height 29
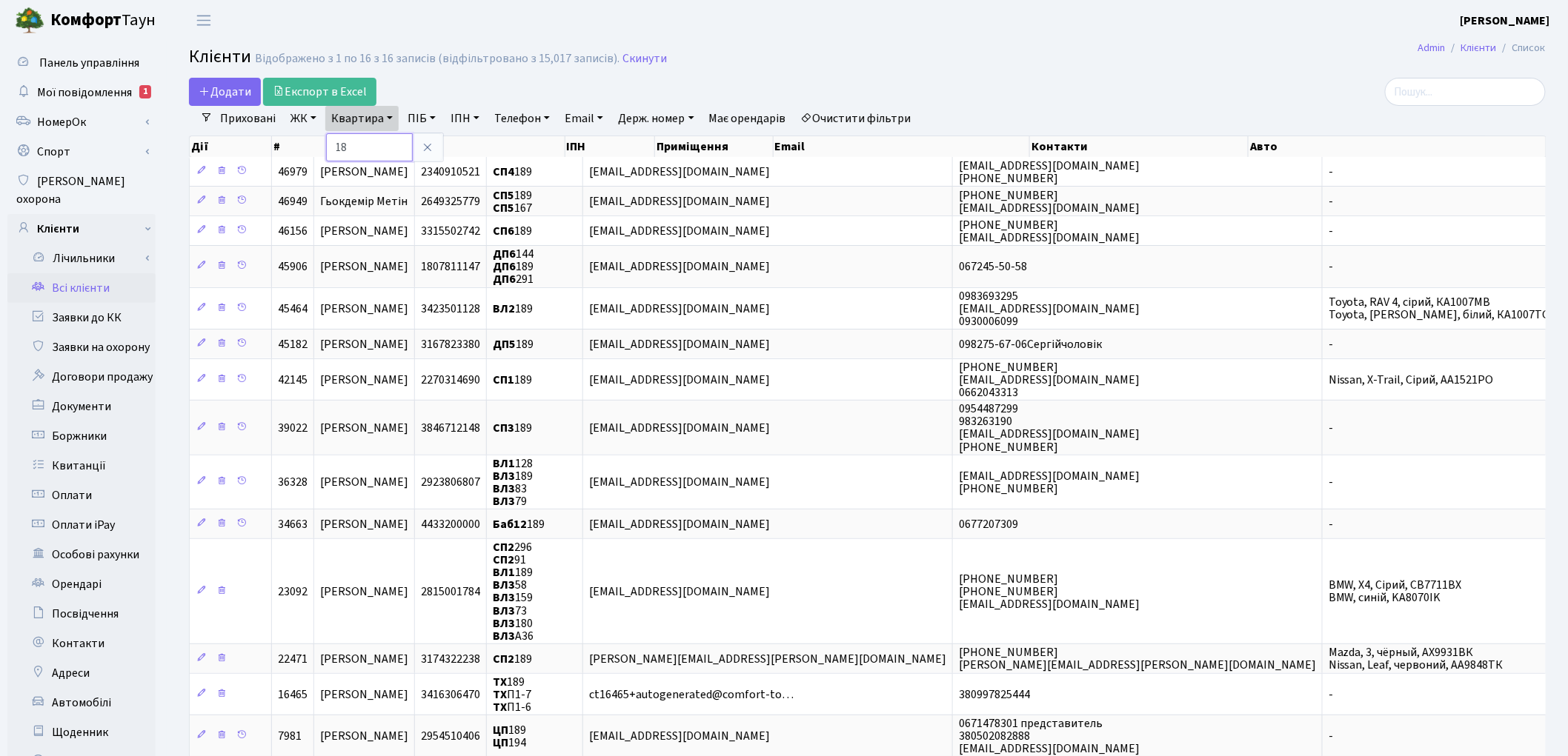
type input "1"
type input "51"
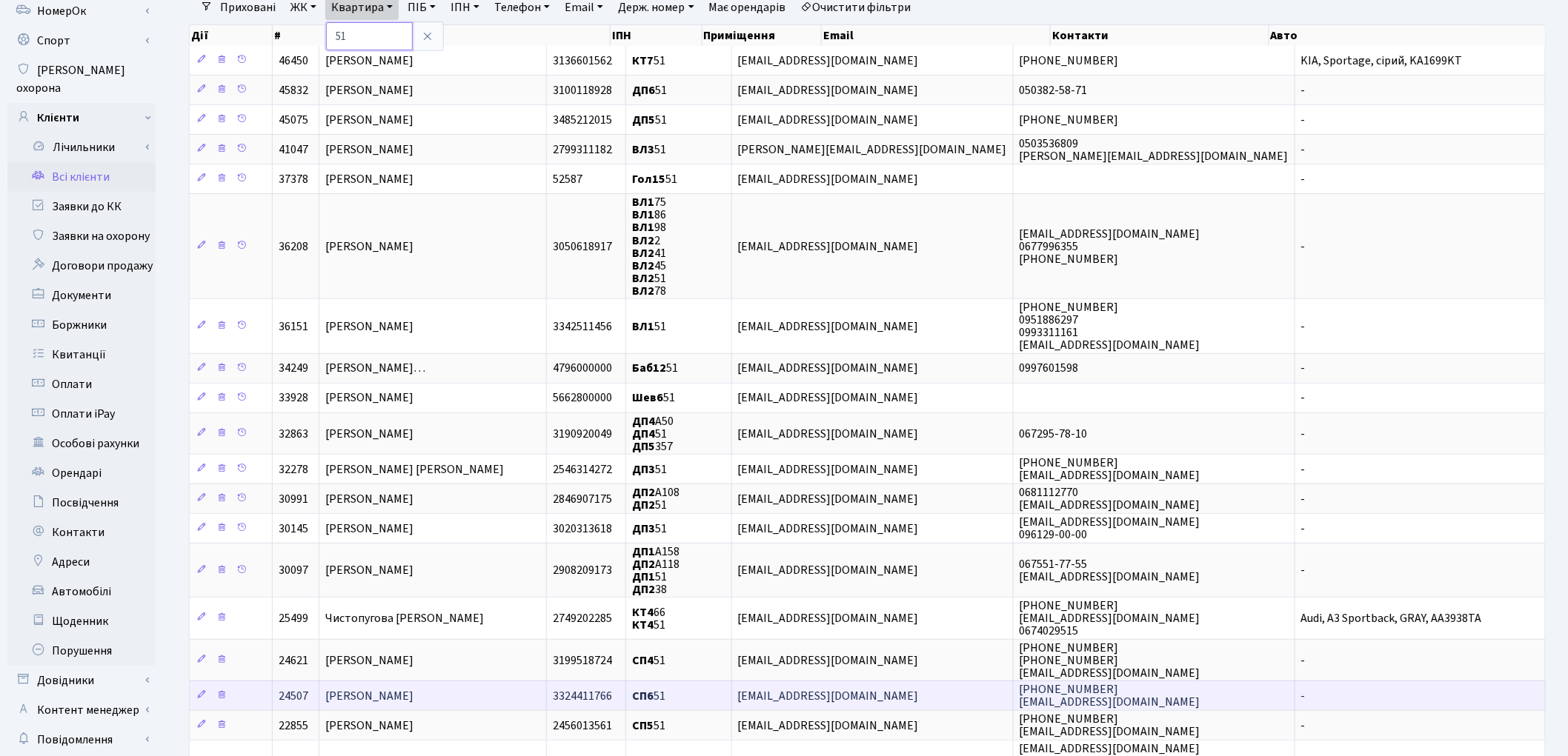
scroll to position [82, 0]
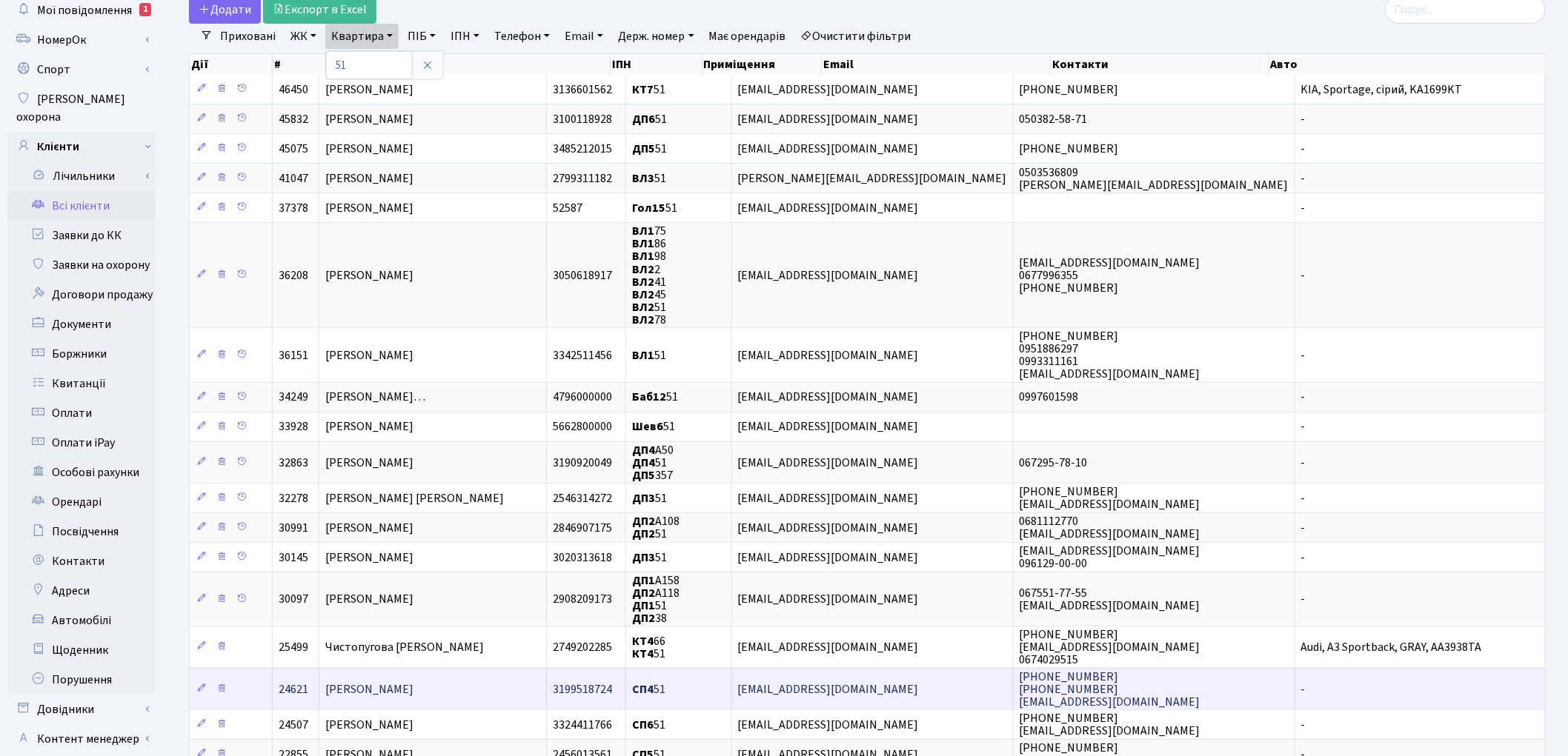
click at [547, 683] on td "[PERSON_NAME]" at bounding box center [433, 689] width 228 height 42
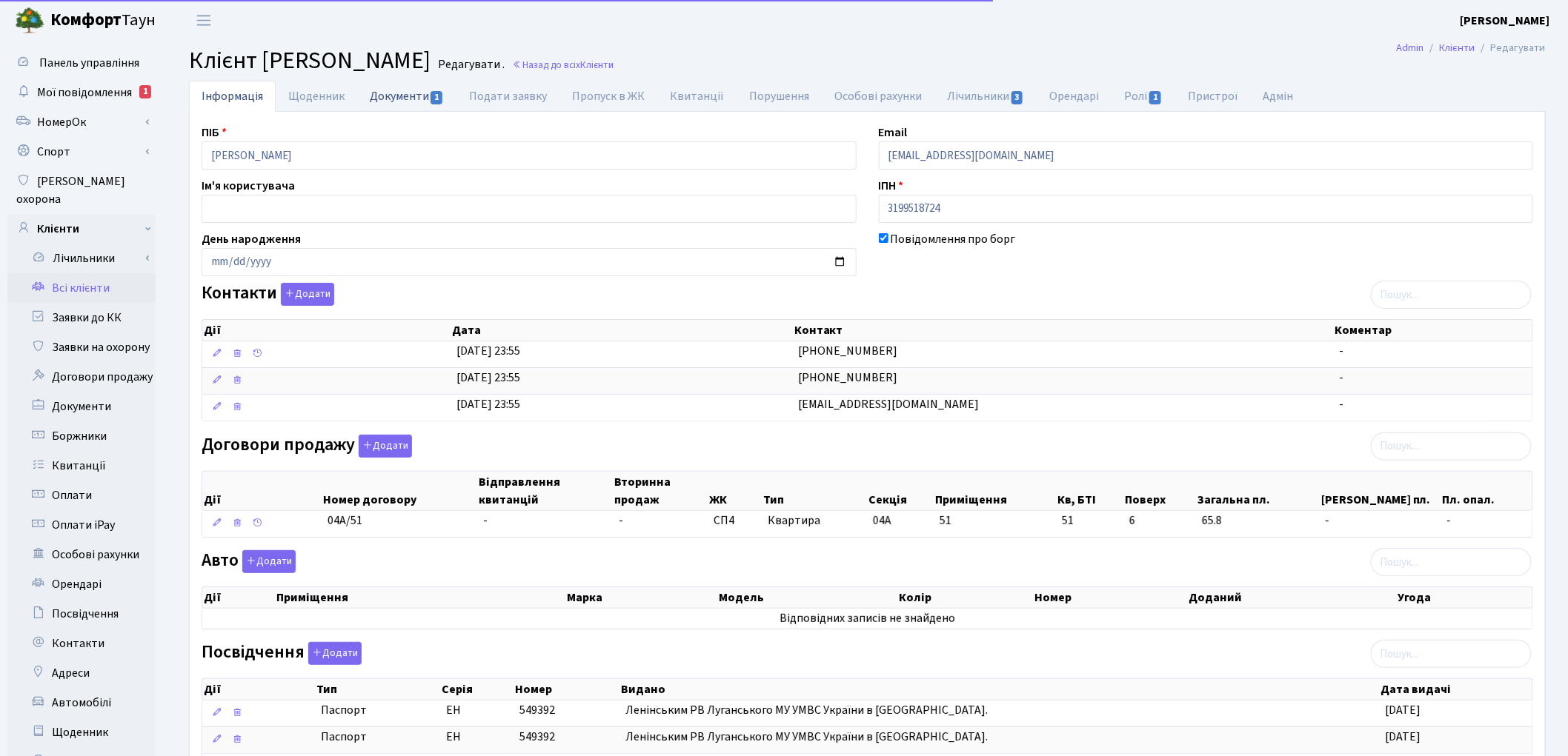
click at [387, 94] on link "Документи 1" at bounding box center [406, 95] width 100 height 30
select select "25"
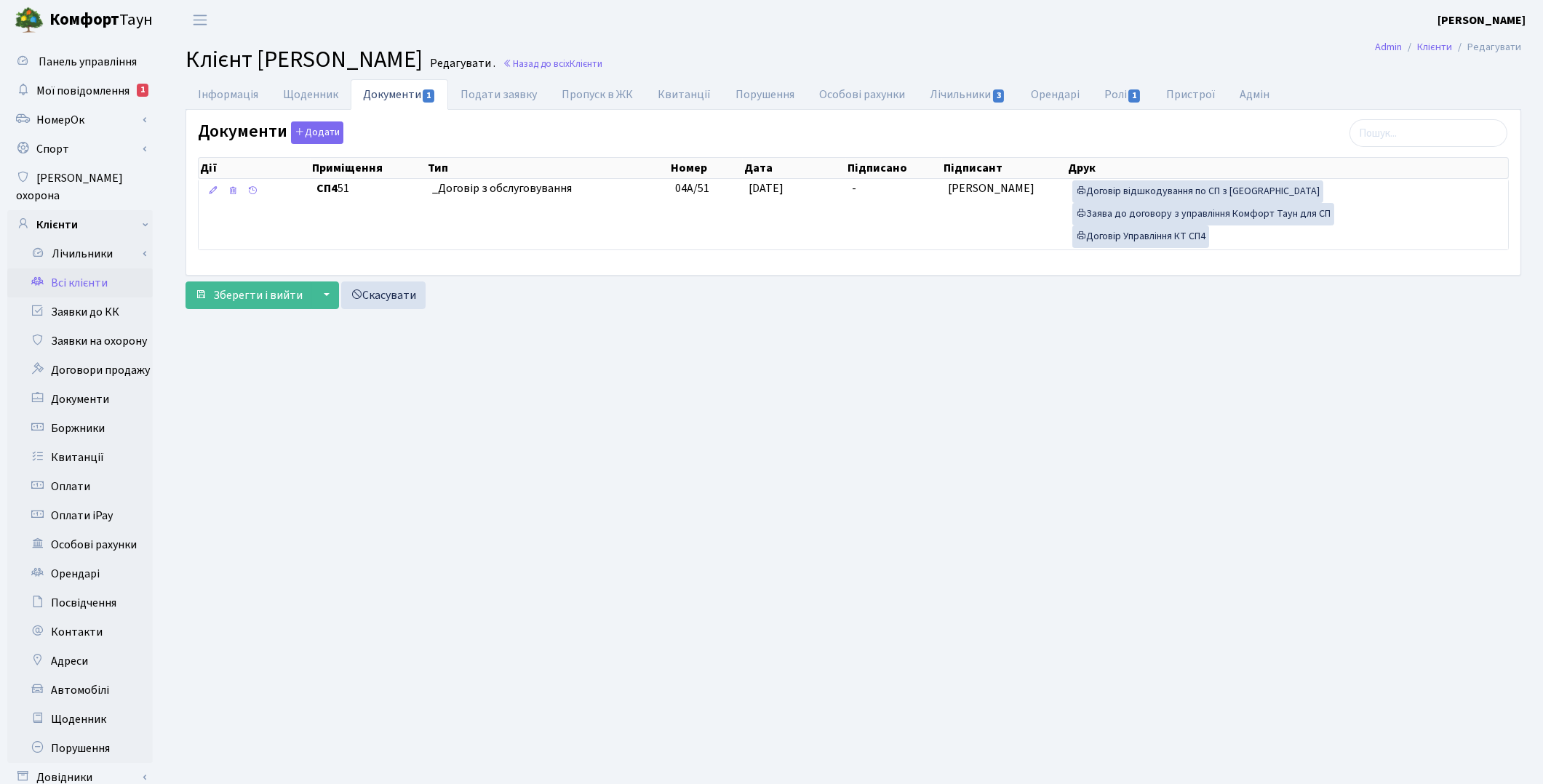
click at [94, 269] on link "Всі клієнти" at bounding box center [80, 283] width 145 height 29
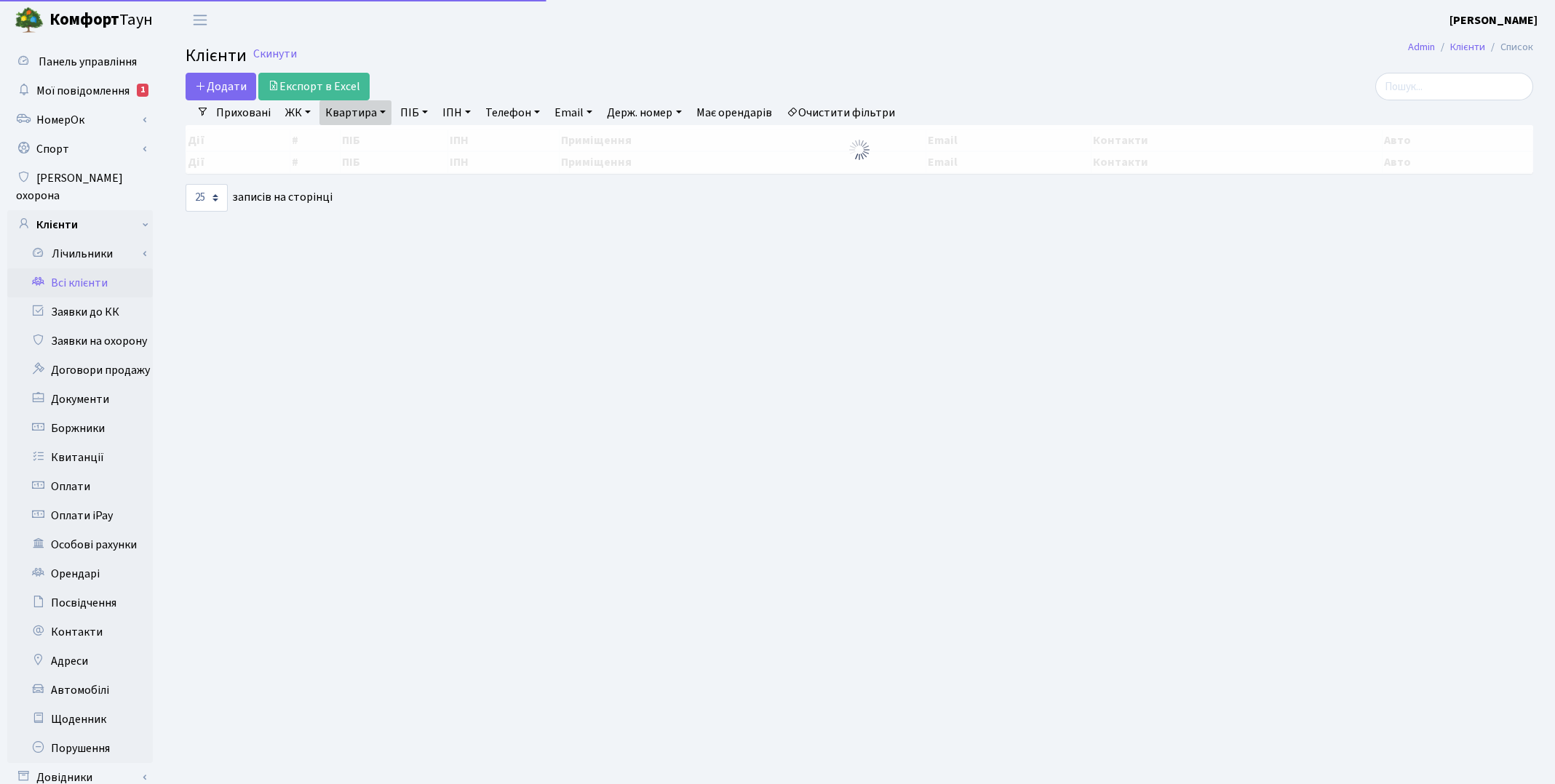
select select "25"
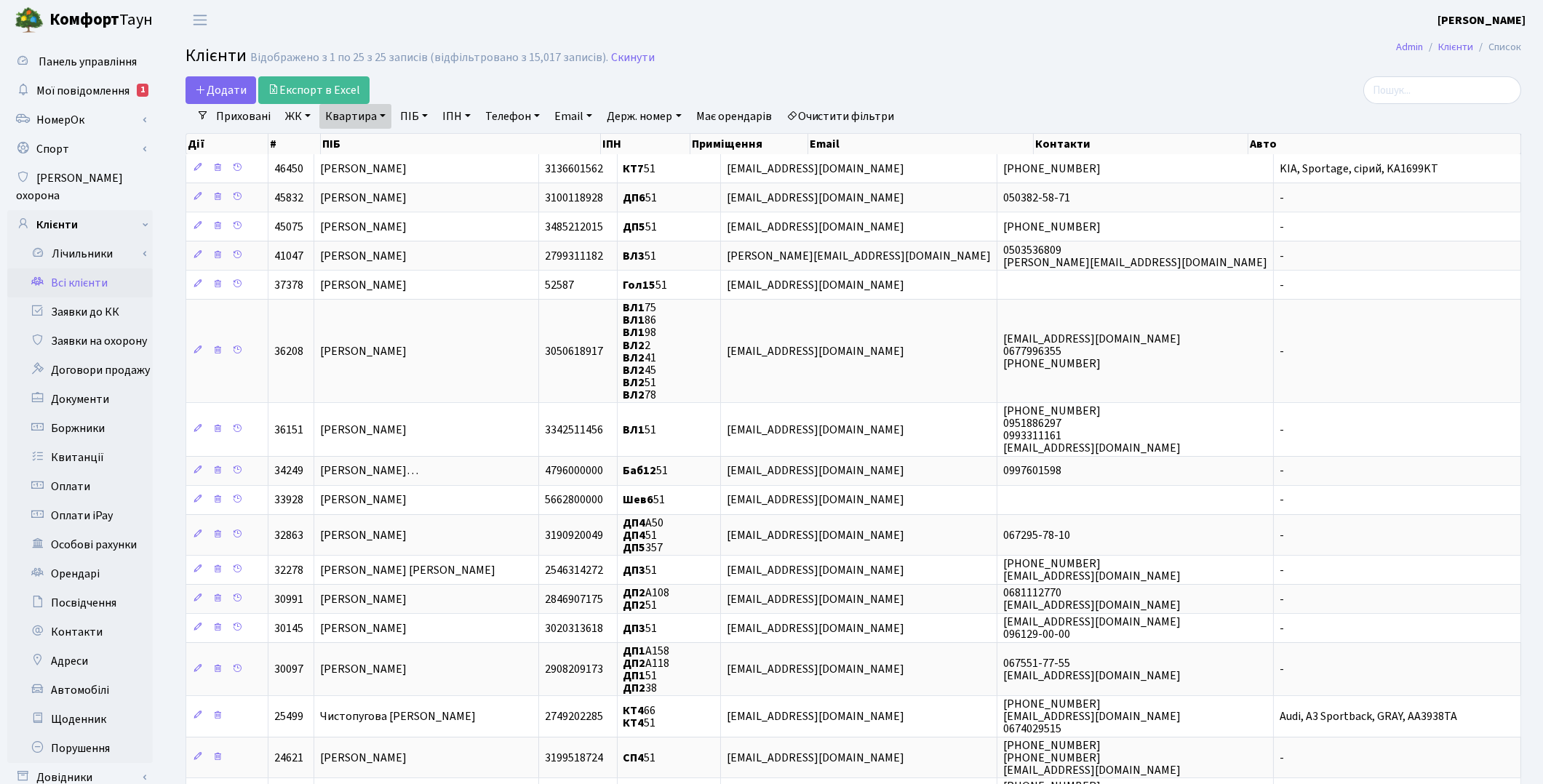
click at [871, 122] on link "Очистити фільтри" at bounding box center [840, 116] width 120 height 25
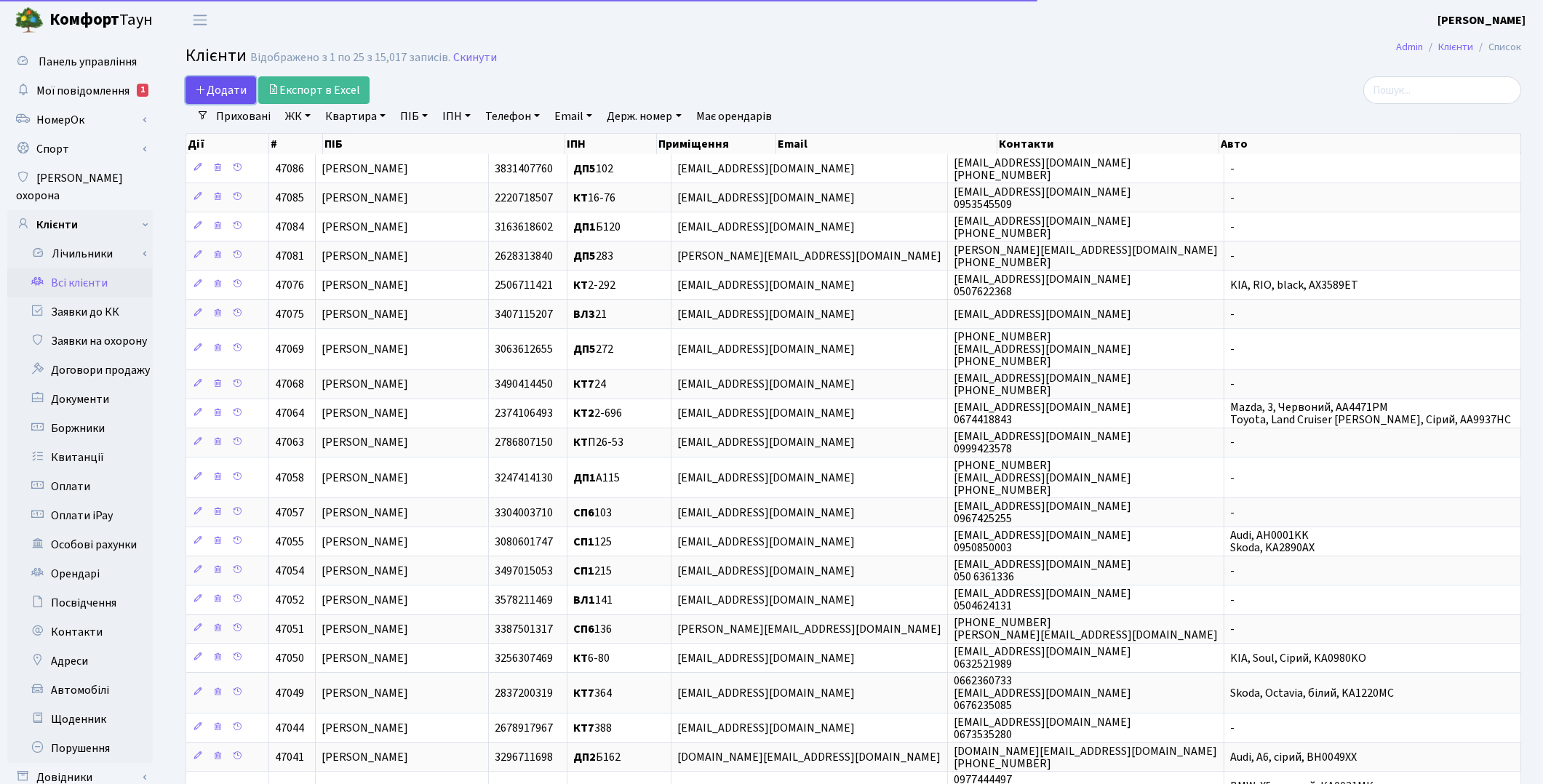
click at [214, 88] on span "Додати" at bounding box center [220, 90] width 52 height 16
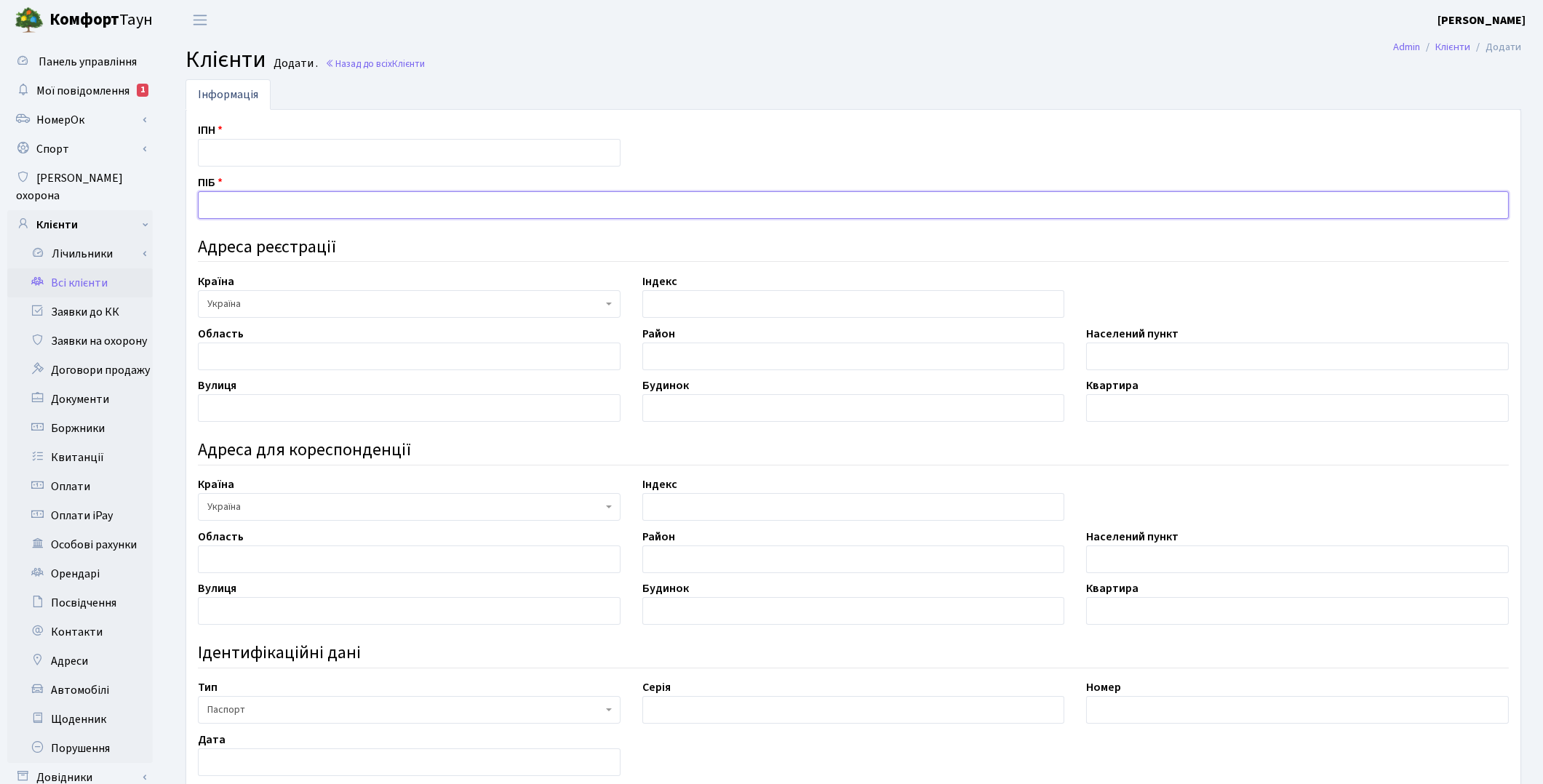
paste input "[PERSON_NAME] [PERSON_NAME]"
type input "[PERSON_NAME] [PERSON_NAME]"
click at [242, 151] on input "text" at bounding box center [409, 152] width 423 height 28
paste input "3613810790"
type input "3613810790"
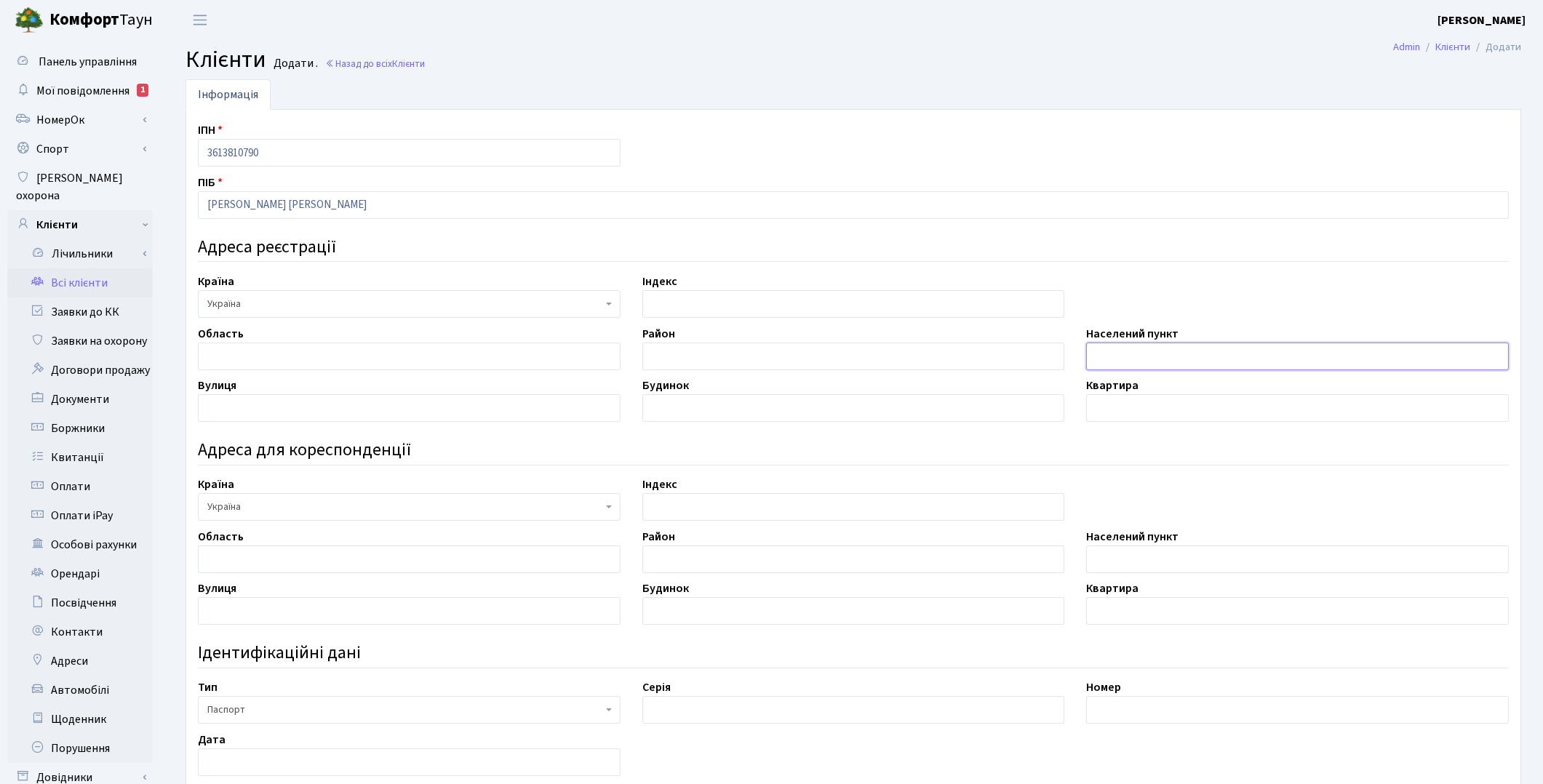
click at [1163, 359] on input "text" at bounding box center [1297, 356] width 423 height 28
paste input "м. [GEOGRAPHIC_DATA]"
type input "м. [GEOGRAPHIC_DATA]"
click at [227, 415] on input "text" at bounding box center [409, 408] width 423 height 28
paste input "просп. [GEOGRAPHIC_DATA]"
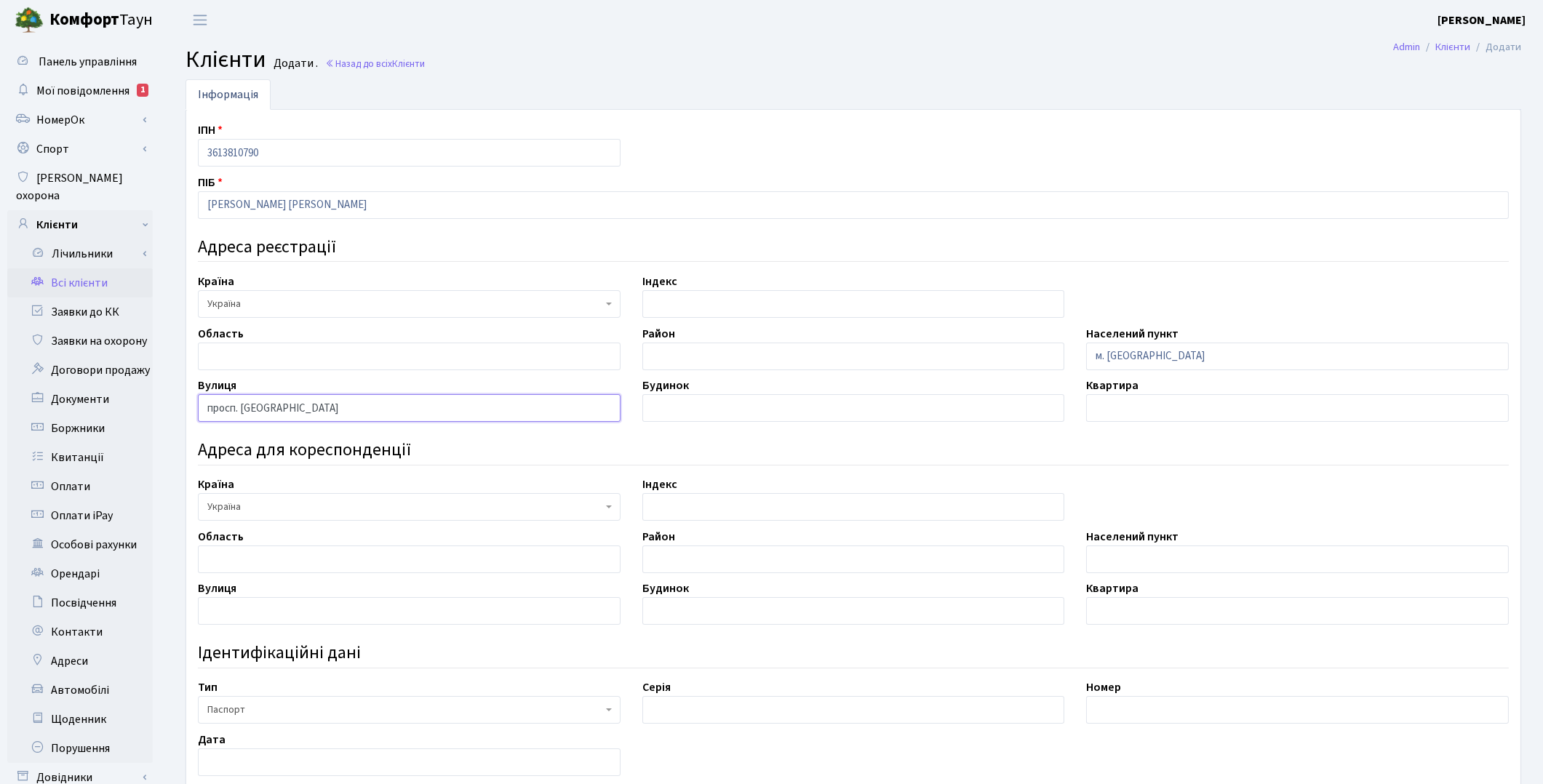
type input "просп. [GEOGRAPHIC_DATA]"
click at [961, 710] on input "text" at bounding box center [853, 710] width 423 height 28
click at [663, 409] on input "text" at bounding box center [853, 408] width 423 height 28
type input "10А"
click at [1095, 401] on input "text" at bounding box center [1297, 408] width 423 height 28
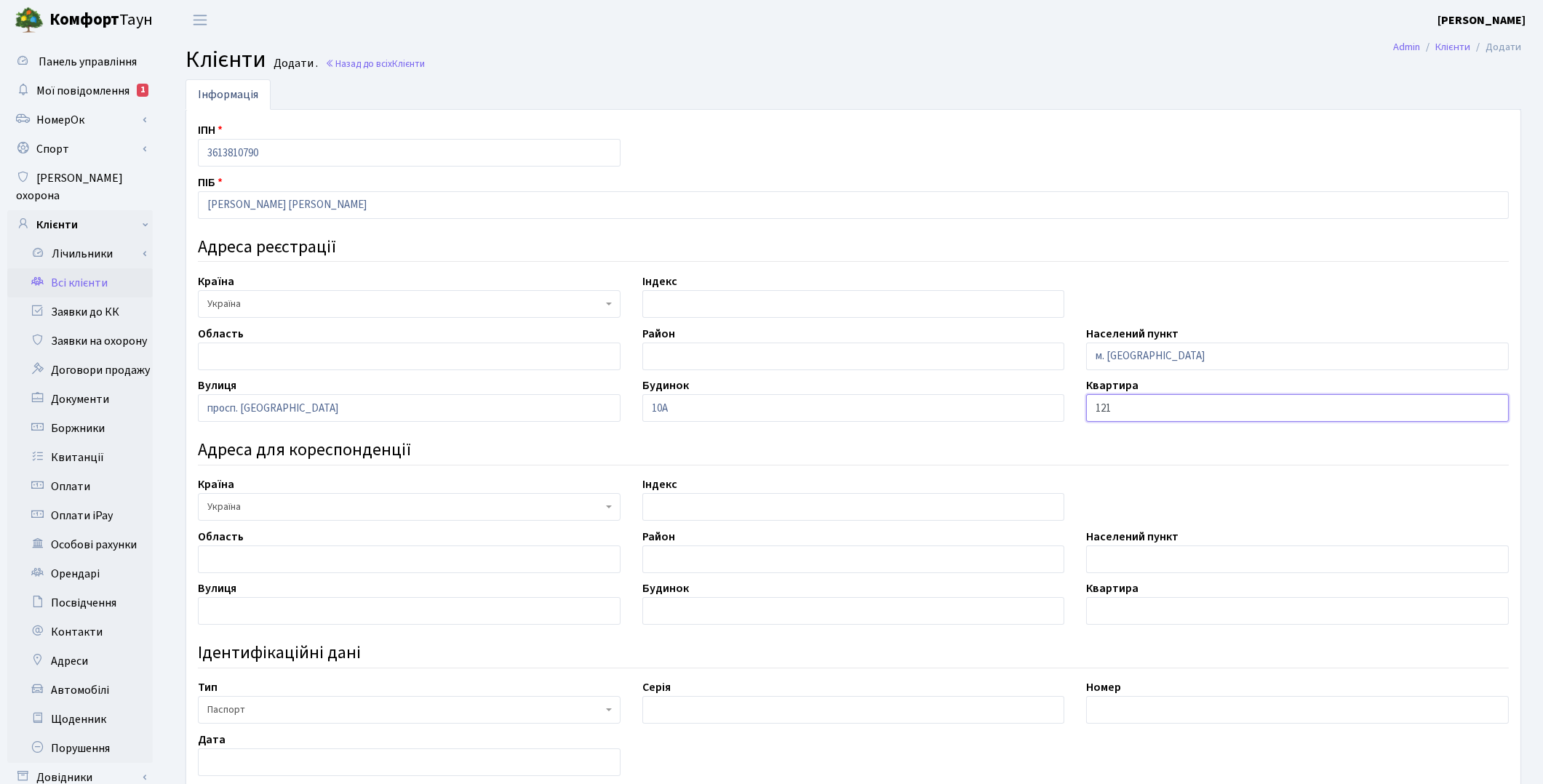
type input "121"
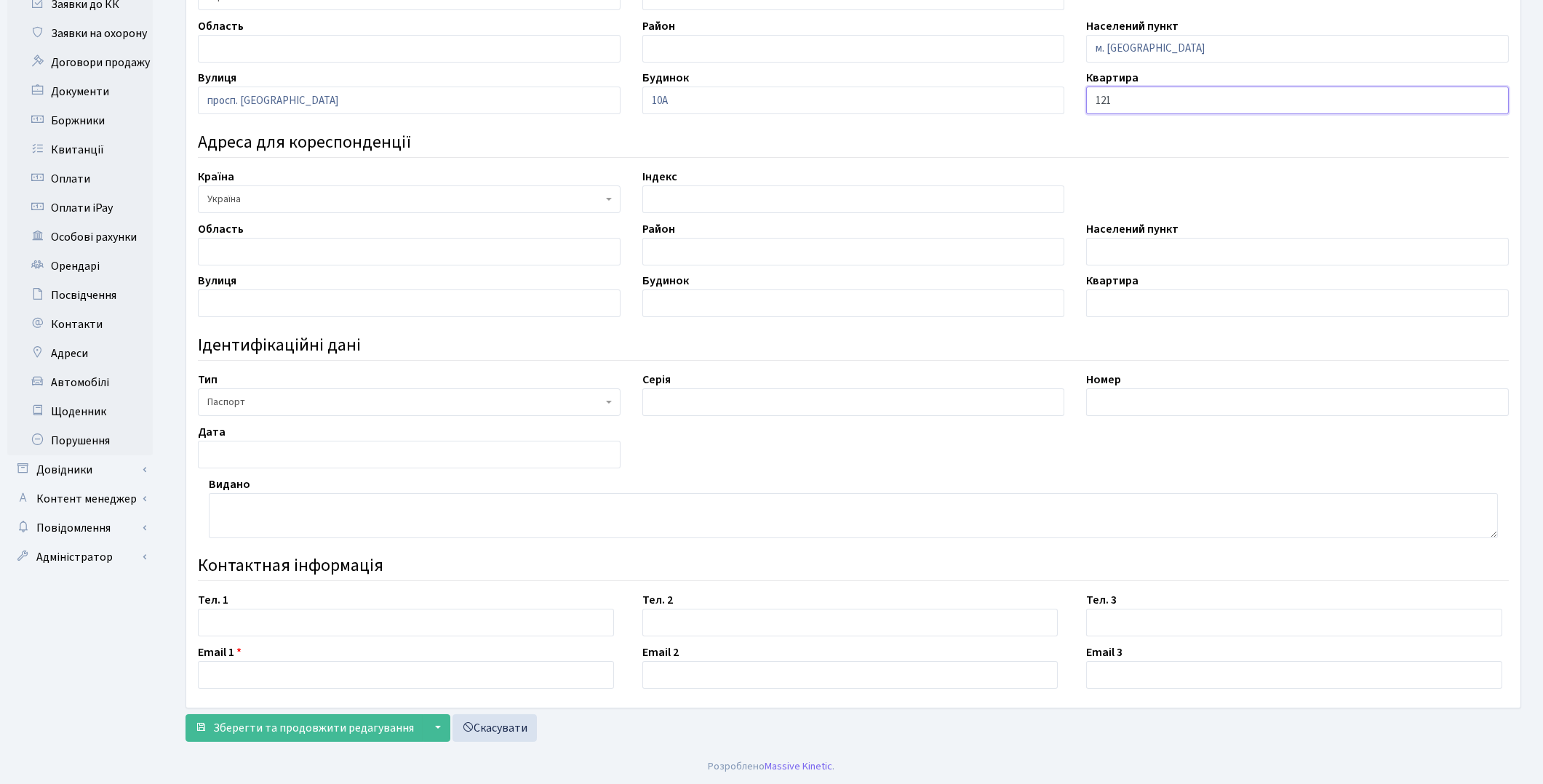
scroll to position [309, 0]
click at [671, 405] on input "text" at bounding box center [853, 401] width 423 height 28
paste input "ТТ"
type input "ТТ"
click at [898, 725] on div "Зберегти та продовжити редагування ▼ Зберегти і вийти Зберегти та створити Скас…" at bounding box center [853, 727] width 1335 height 28
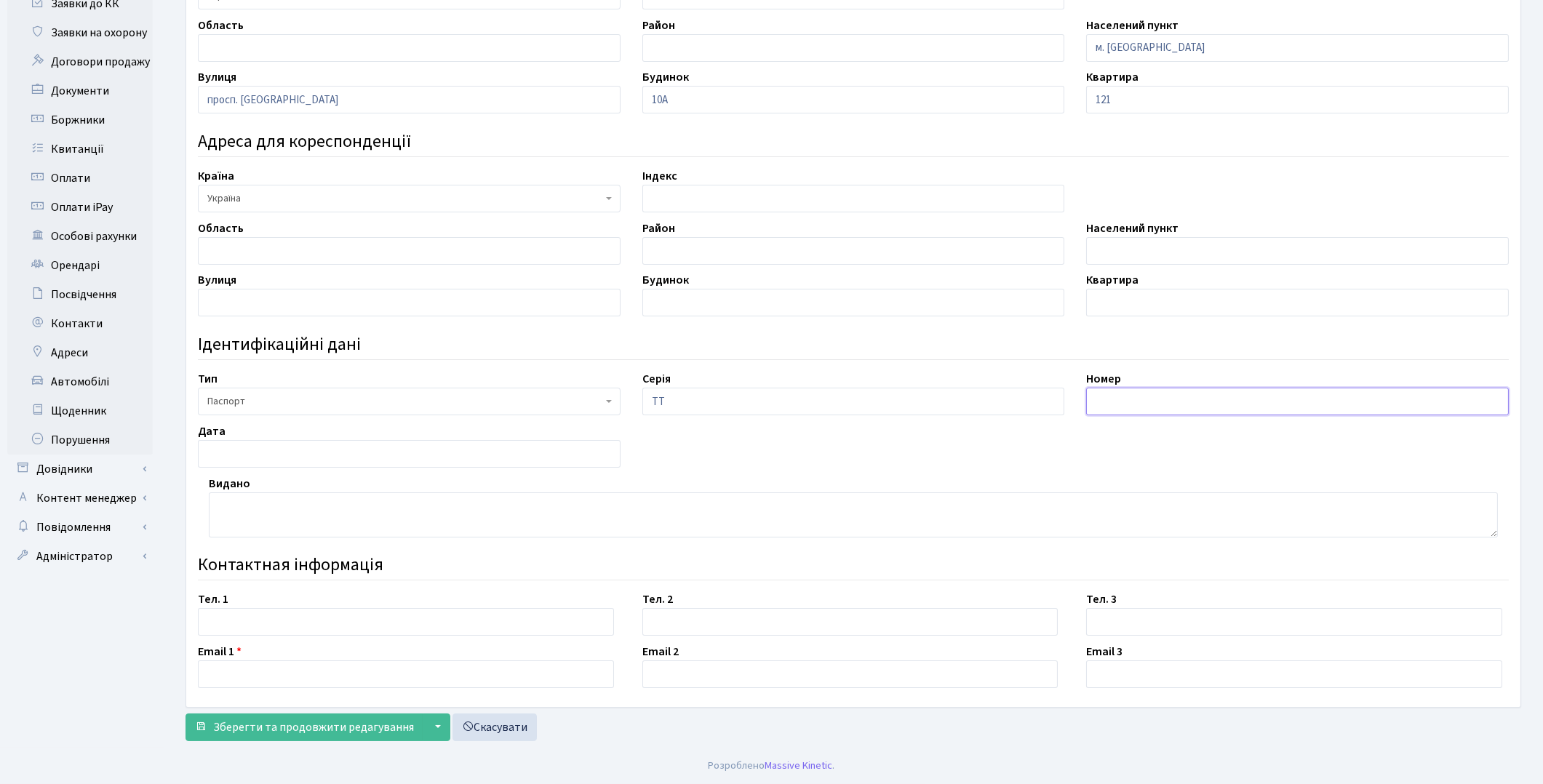
click at [1125, 395] on input "text" at bounding box center [1297, 401] width 423 height 28
paste input "256102"
type input "256102"
click at [259, 509] on textarea at bounding box center [853, 514] width 1290 height 45
paste textarea "Дніпровським РВ ГУДМС України в м. Києві"
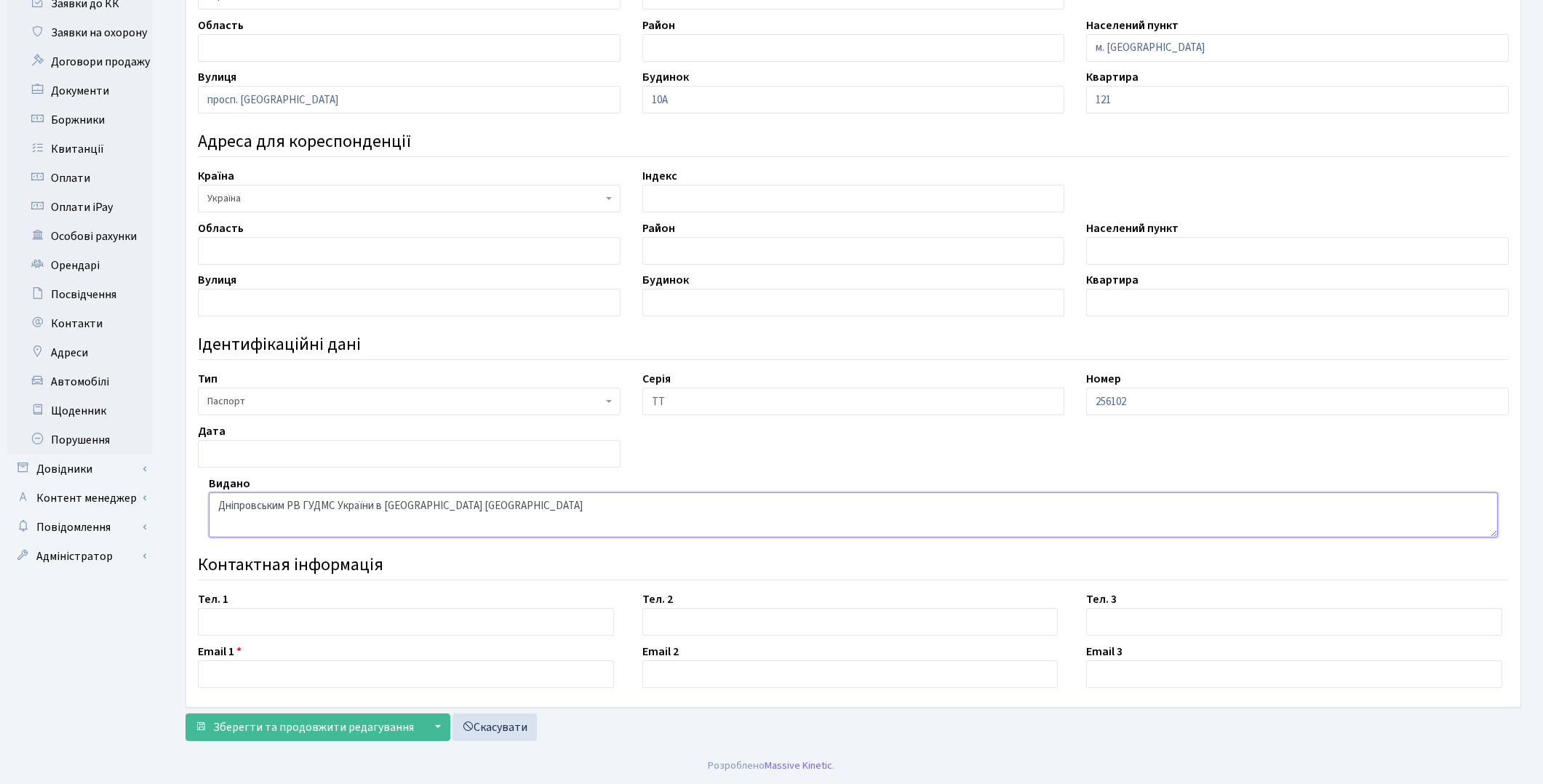
type textarea "Дніпровським РВ ГУДМС України в м. Києві"
click at [223, 448] on input "text" at bounding box center [409, 453] width 423 height 28
paste input "20.12.2014"
type input "20.12.2014"
click at [324, 620] on input "text" at bounding box center [406, 622] width 416 height 28
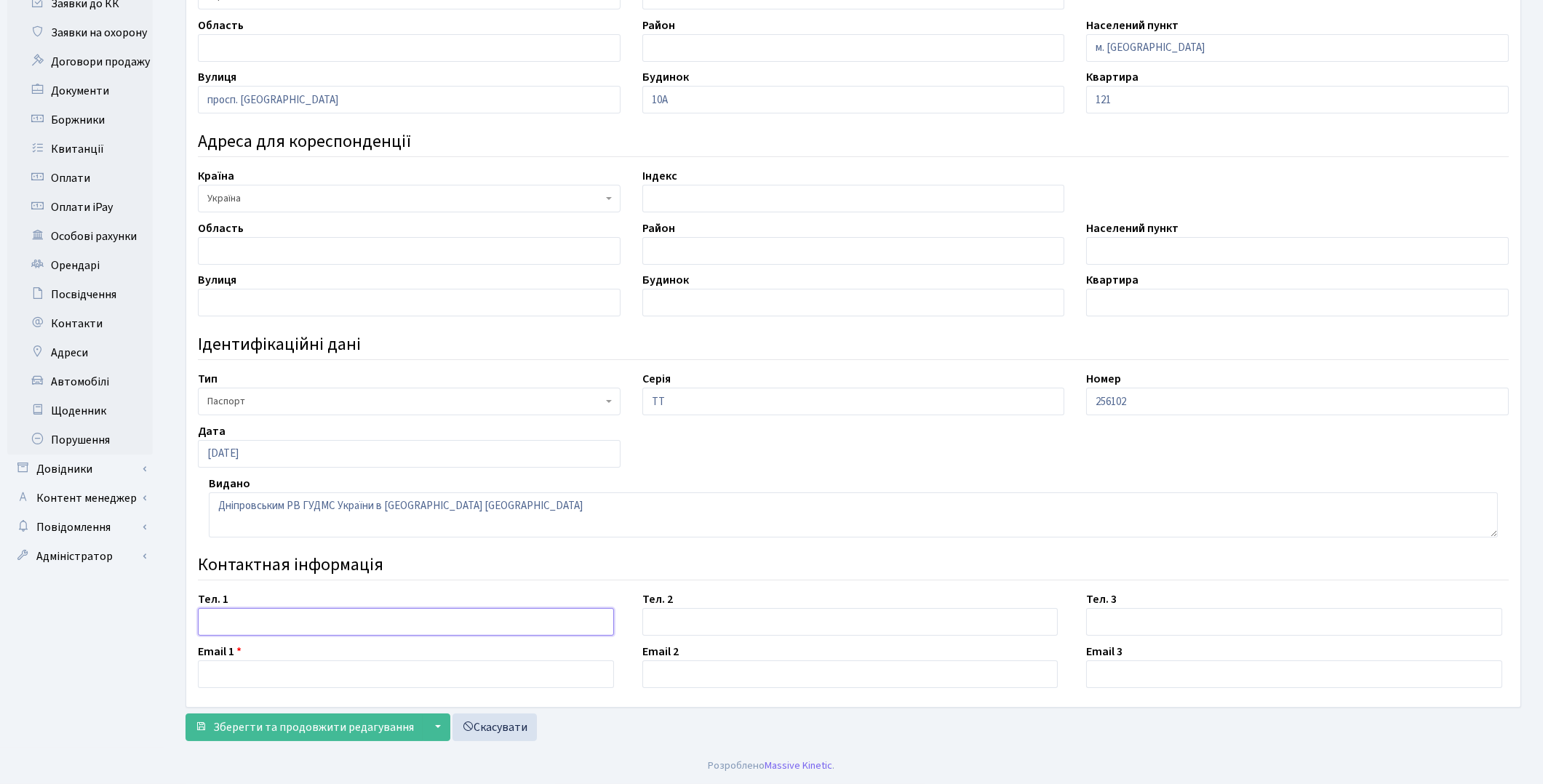
paste input "+380679307166"
type input "+380679307166"
click at [240, 674] on input "text" at bounding box center [406, 674] width 416 height 28
paste input "svyatosla.dalis@gmail.com"
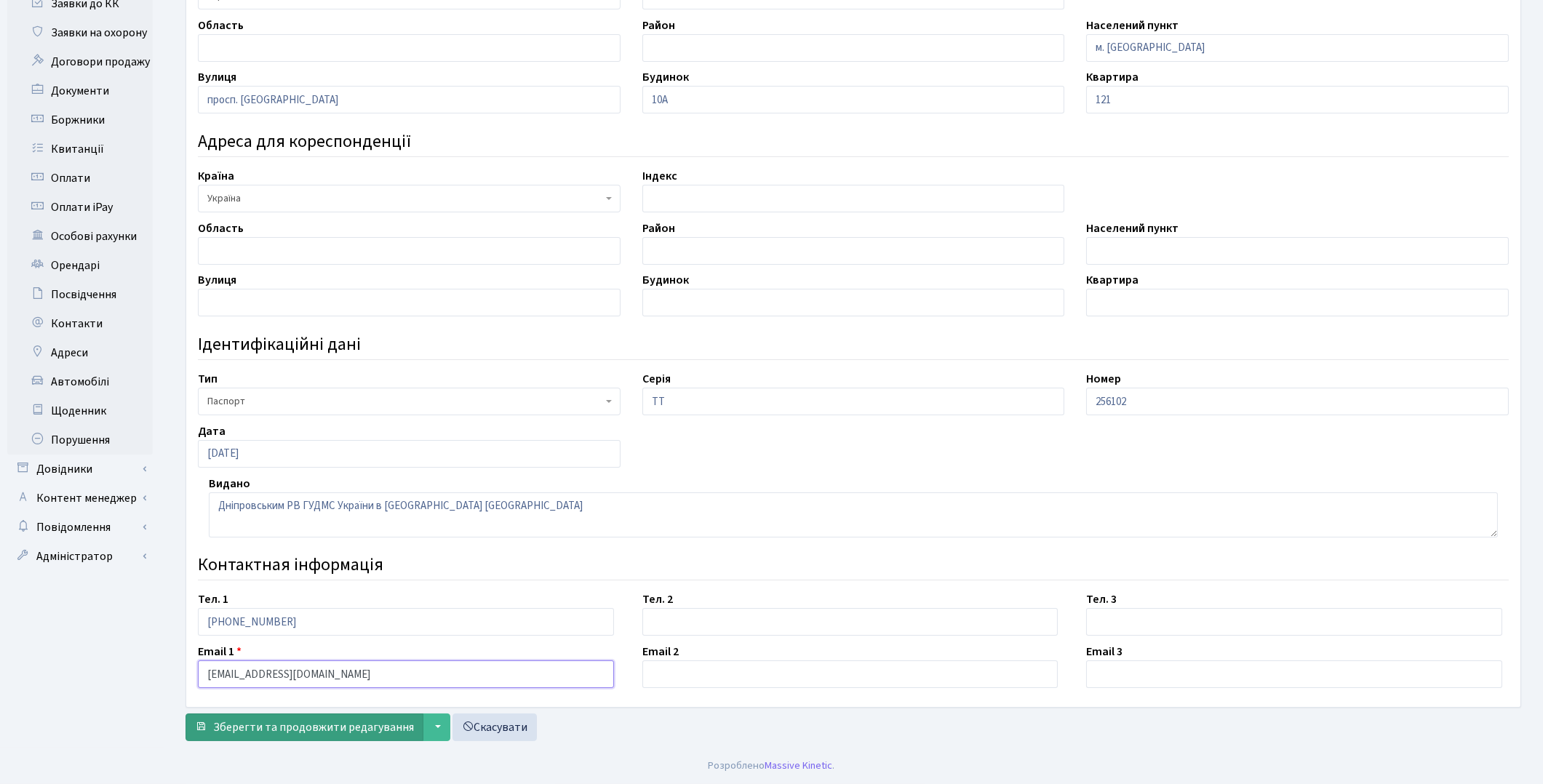
type input "svyatosla.dalis@gmail.com"
click at [346, 728] on span "Зберегти та продовжити редагування" at bounding box center [314, 727] width 201 height 16
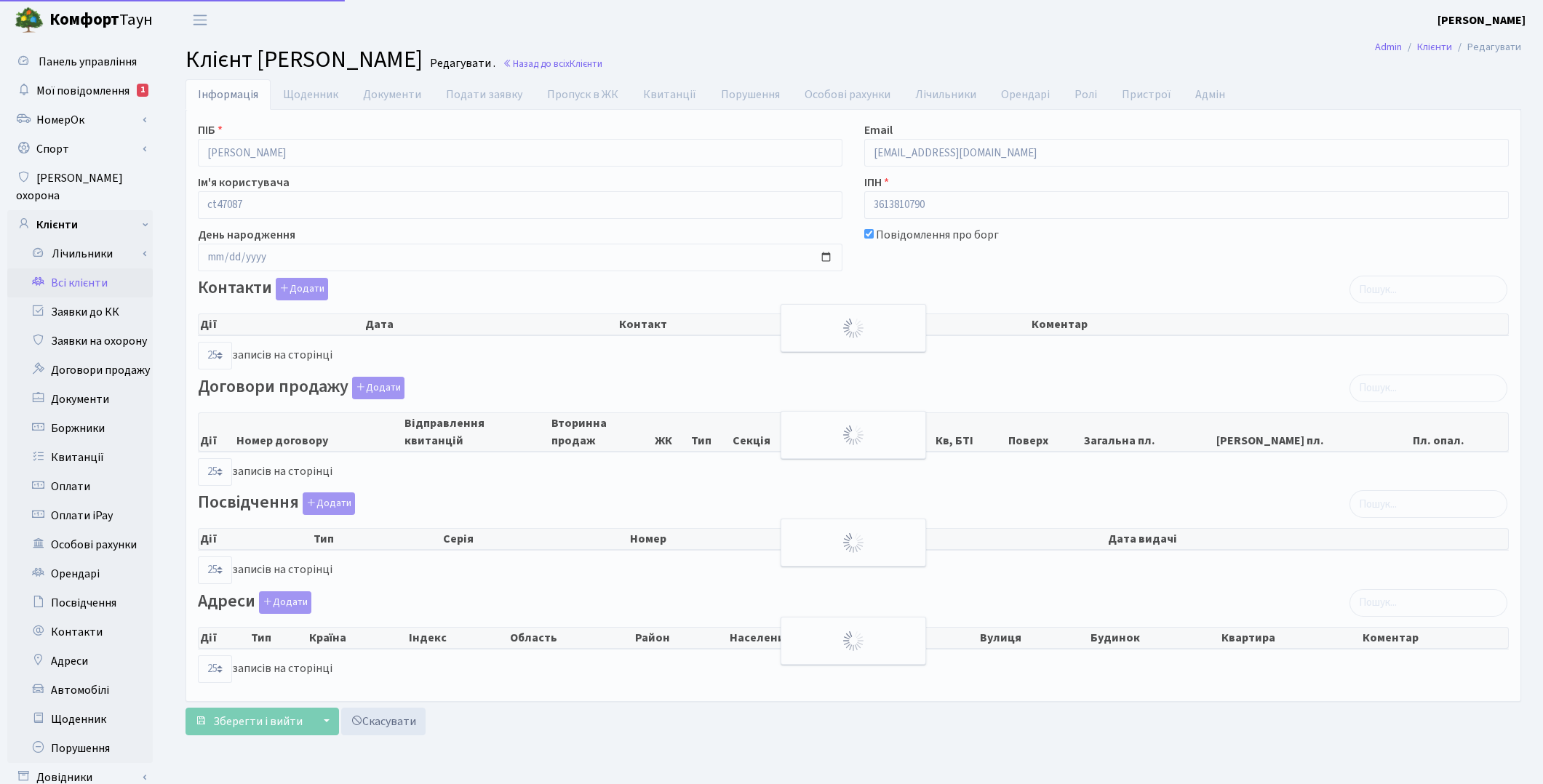
select select "25"
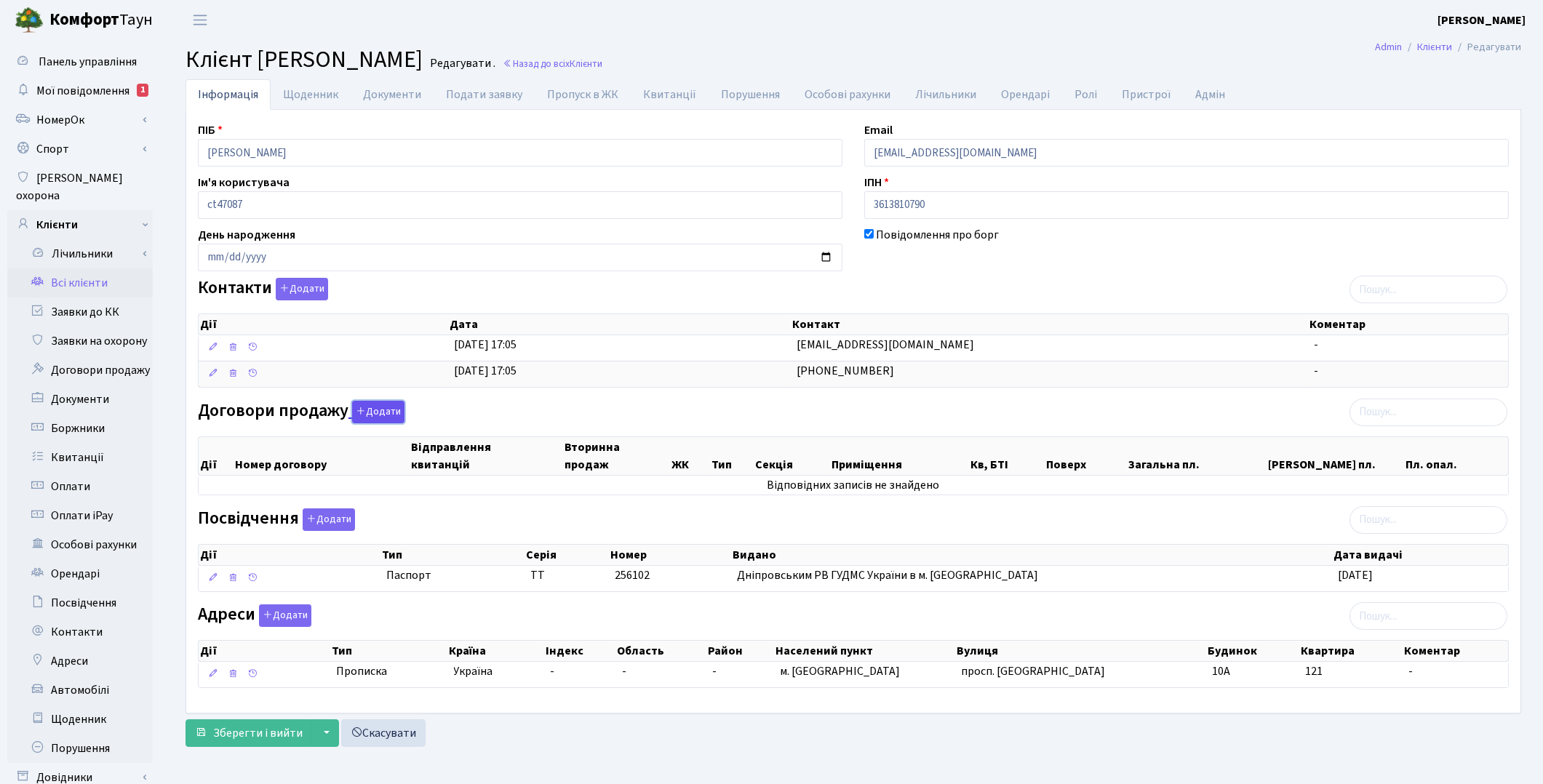
click at [372, 410] on button "Додати" at bounding box center [379, 412] width 53 height 23
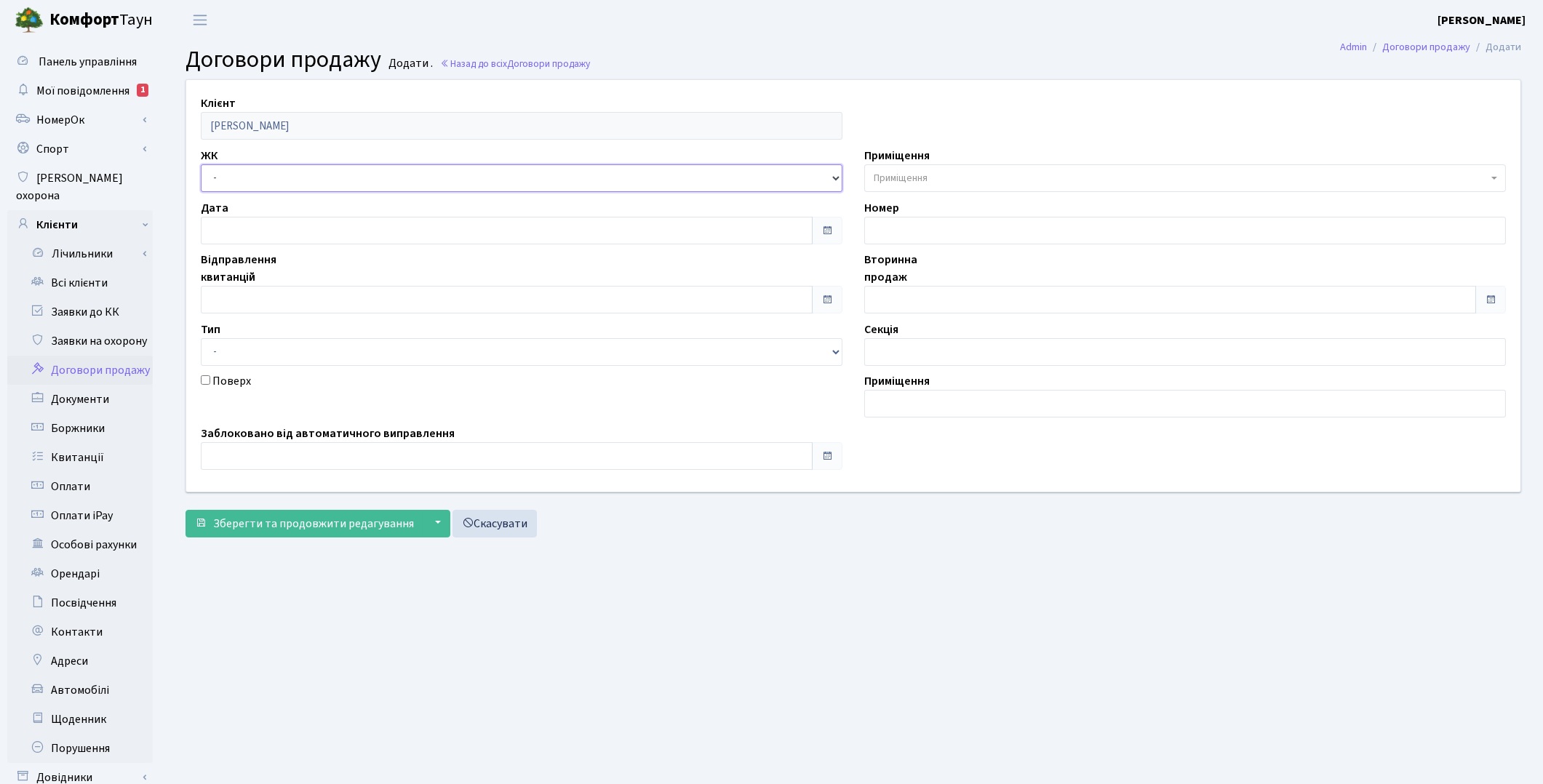
click at [273, 179] on select "- ТХ, вул. [STREET_ADDRESS] Регенераторна, 4 КТ2, просп. [STREET_ADDRESS] [STRE…" at bounding box center [521, 178] width 641 height 28
select select "328"
click at [201, 164] on select "- ТХ, вул. [STREET_ADDRESS] Регенераторна, 4 КТ2, просп. [STREET_ADDRESS] [STRE…" at bounding box center [521, 178] width 641 height 28
select select
click at [918, 184] on span "Приміщення" at bounding box center [900, 178] width 54 height 14
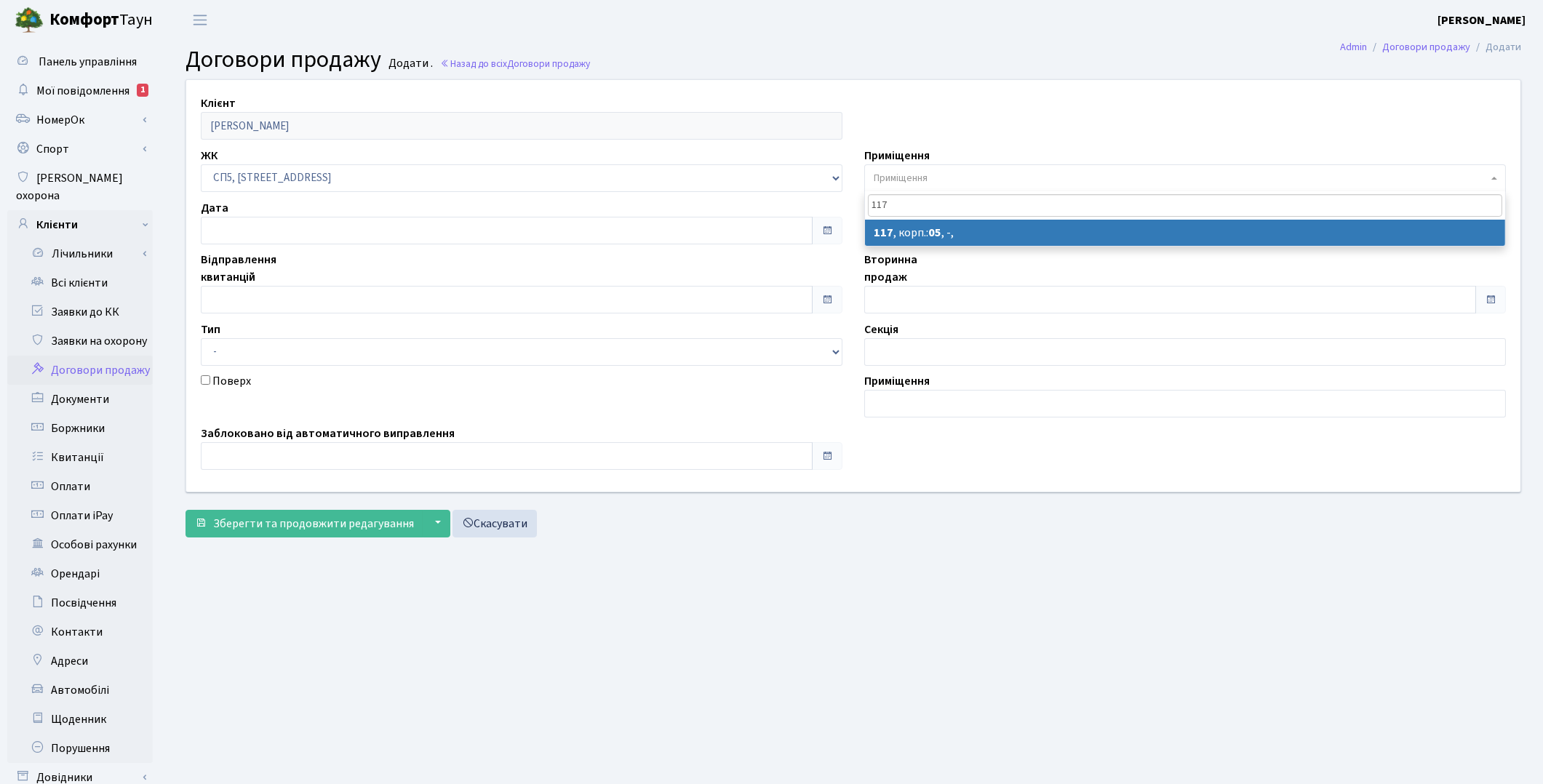
type input "117"
select select "21526"
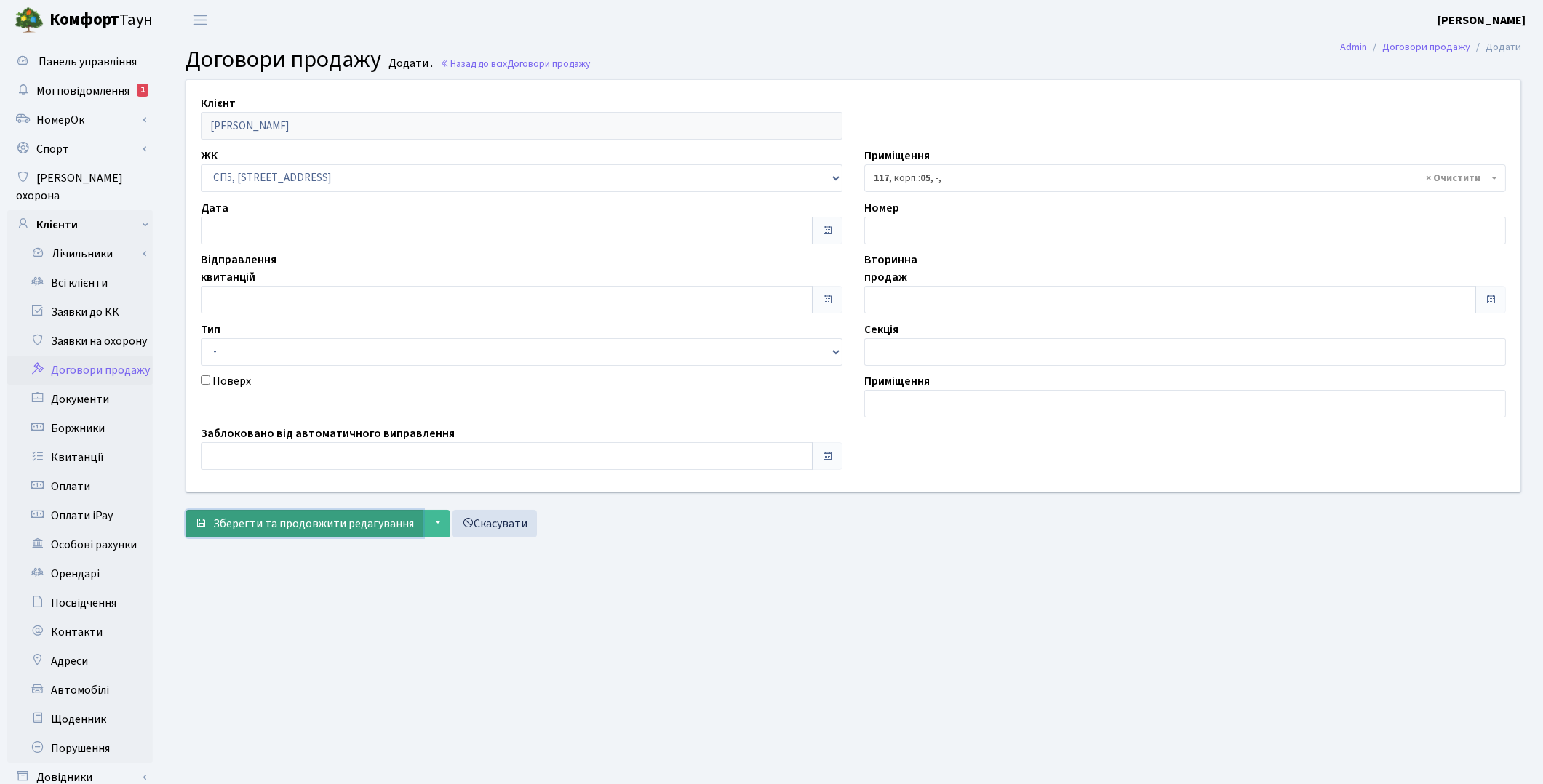
click at [355, 533] on button "Зберегти та продовжити редагування" at bounding box center [305, 524] width 238 height 28
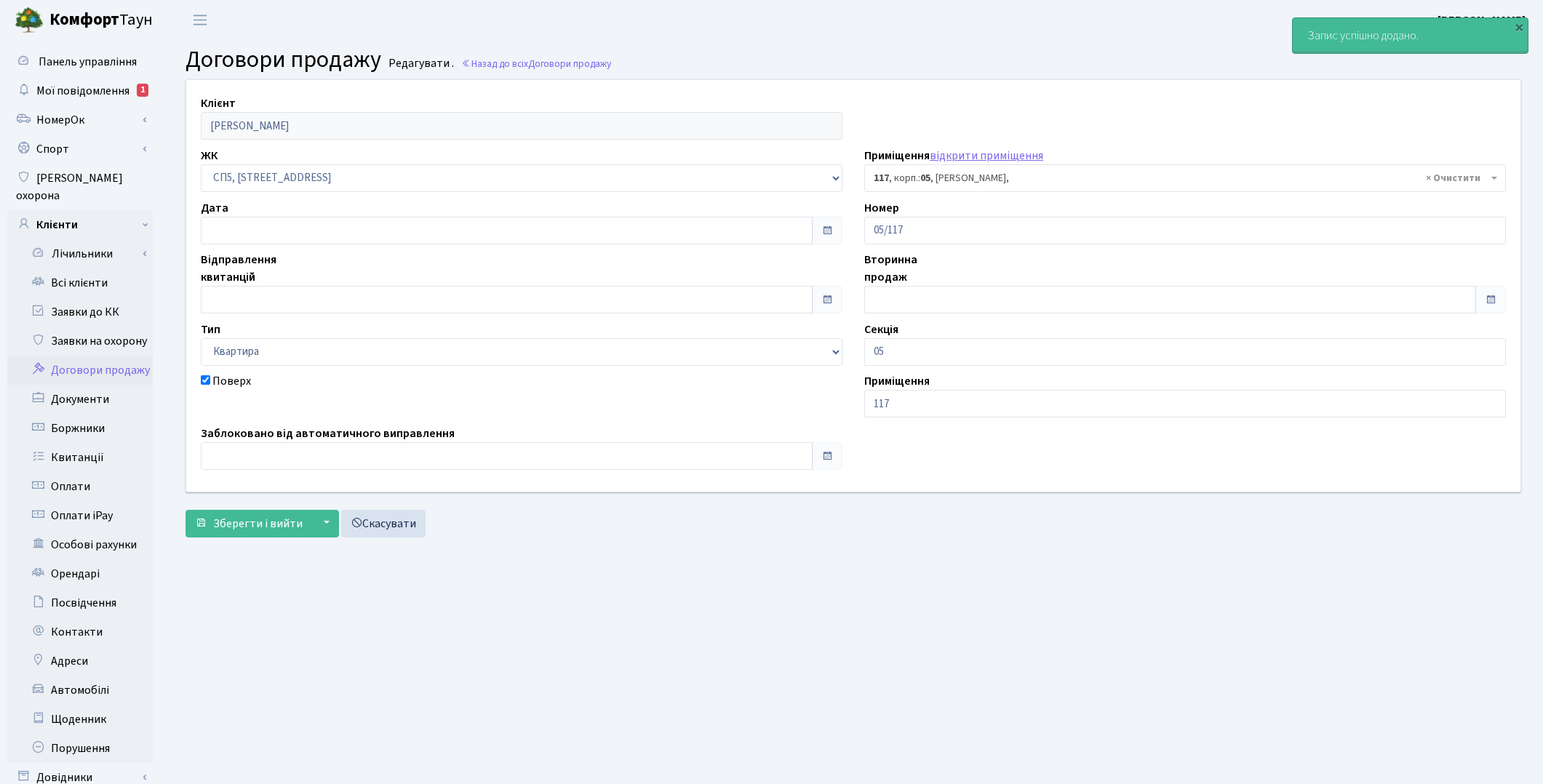
select select "21526"
click at [274, 508] on form "Клієнт [PERSON_NAME] ЖК - ТХ, вул. [STREET_ADDRESS] Регенераторна, 4 КТ2, просп…" at bounding box center [853, 308] width 1335 height 457
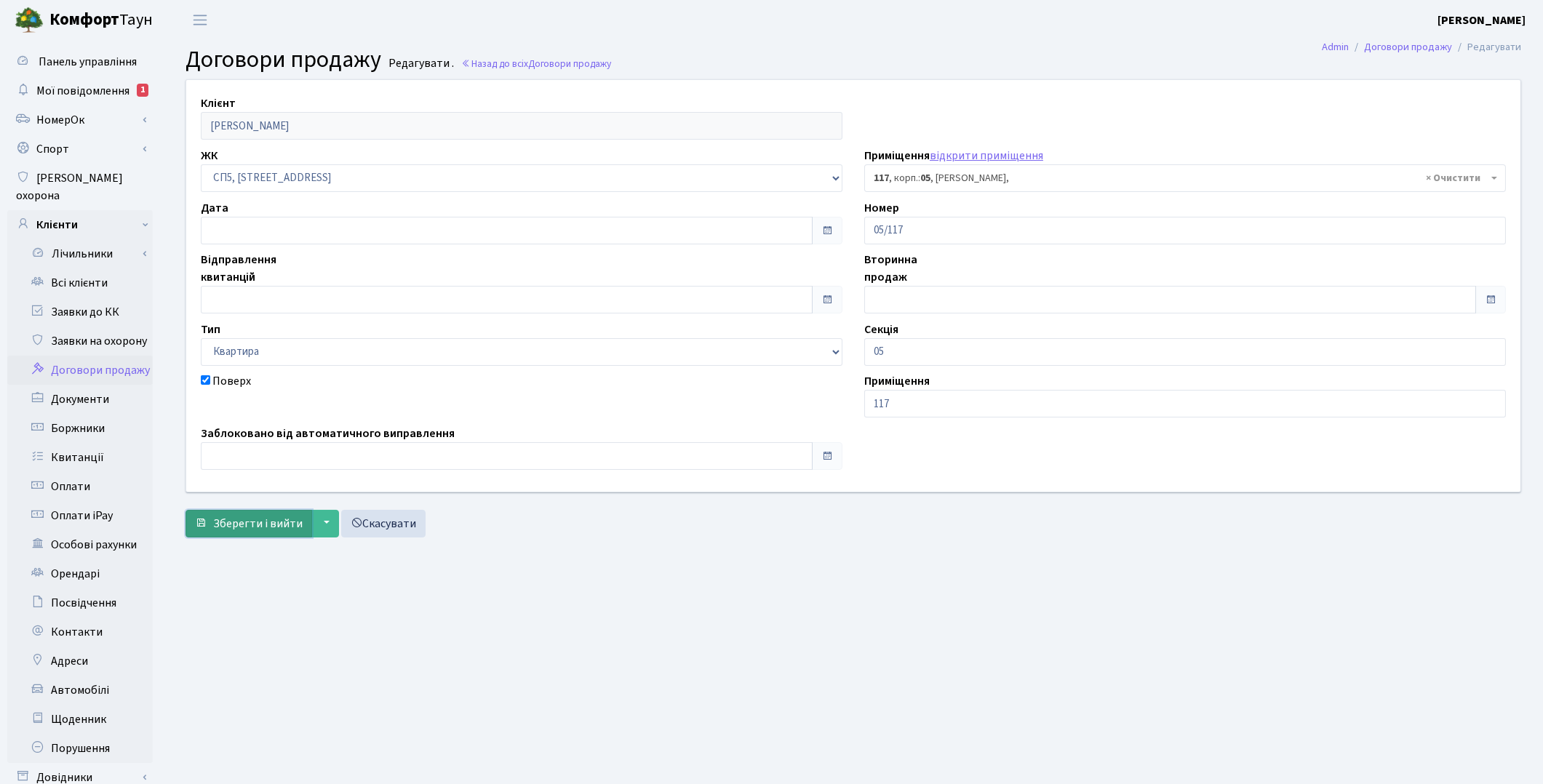
click at [273, 518] on span "Зберегти і вийти" at bounding box center [258, 523] width 89 height 16
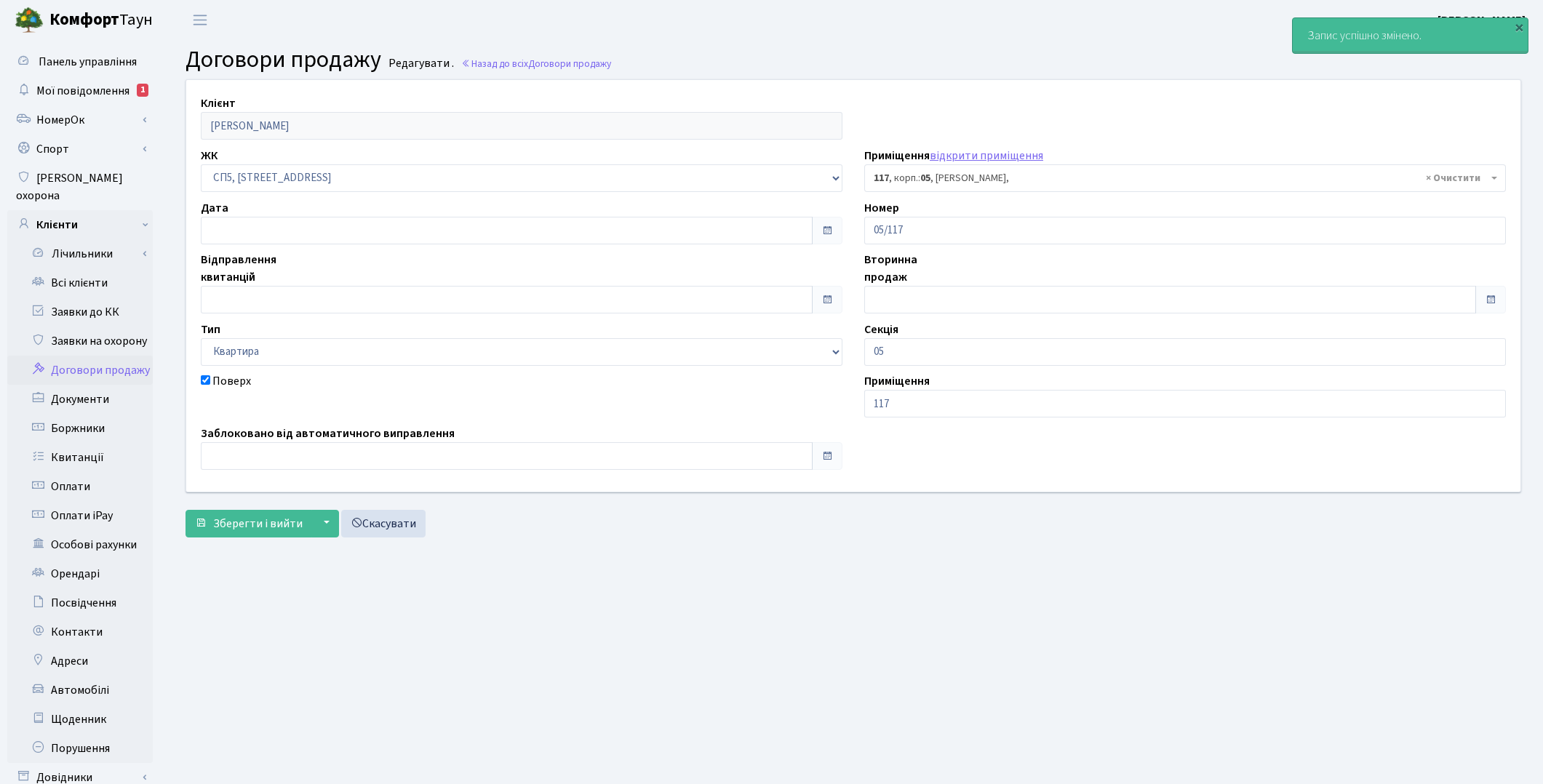
select select "21526"
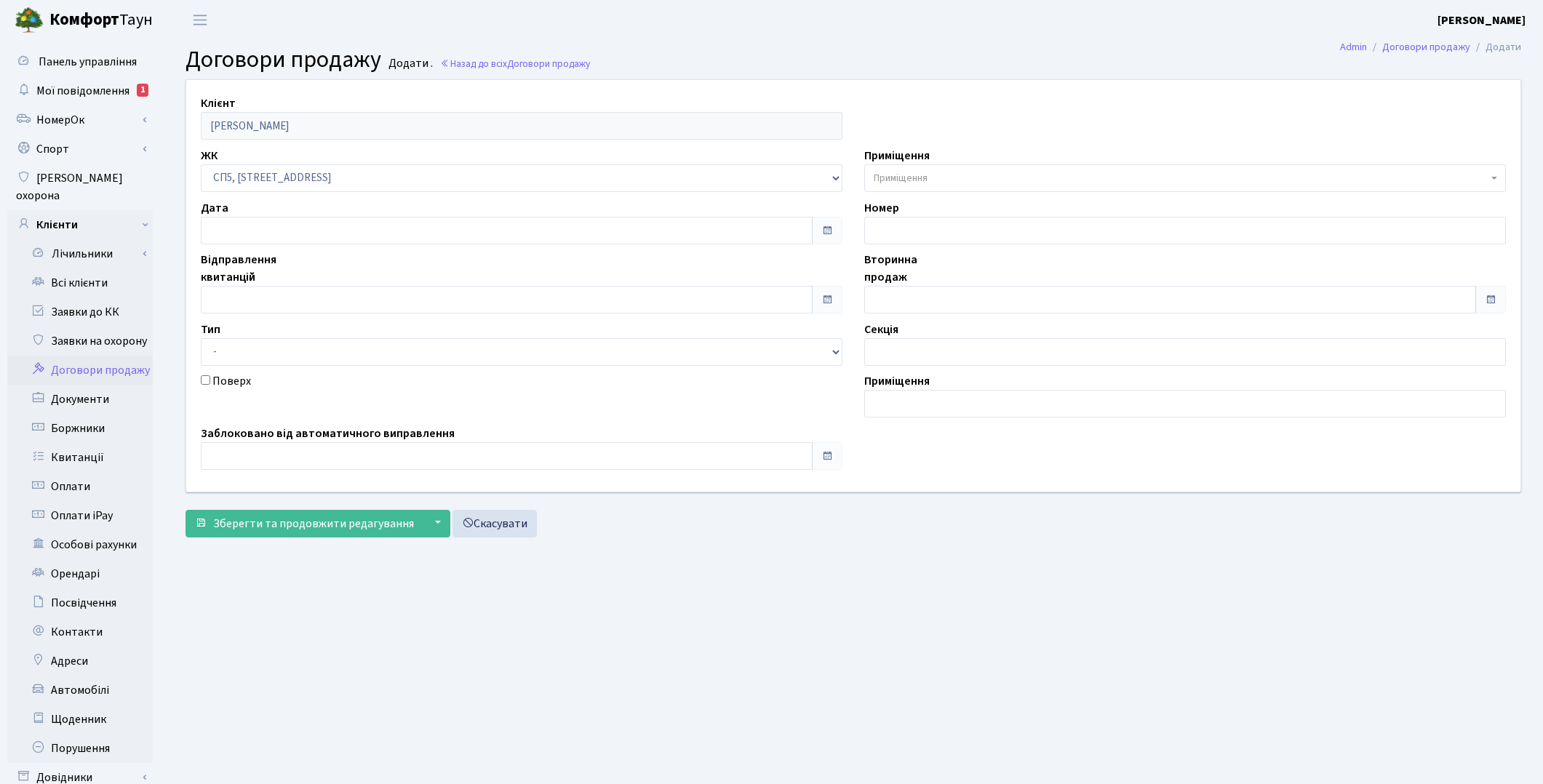
select select "328"
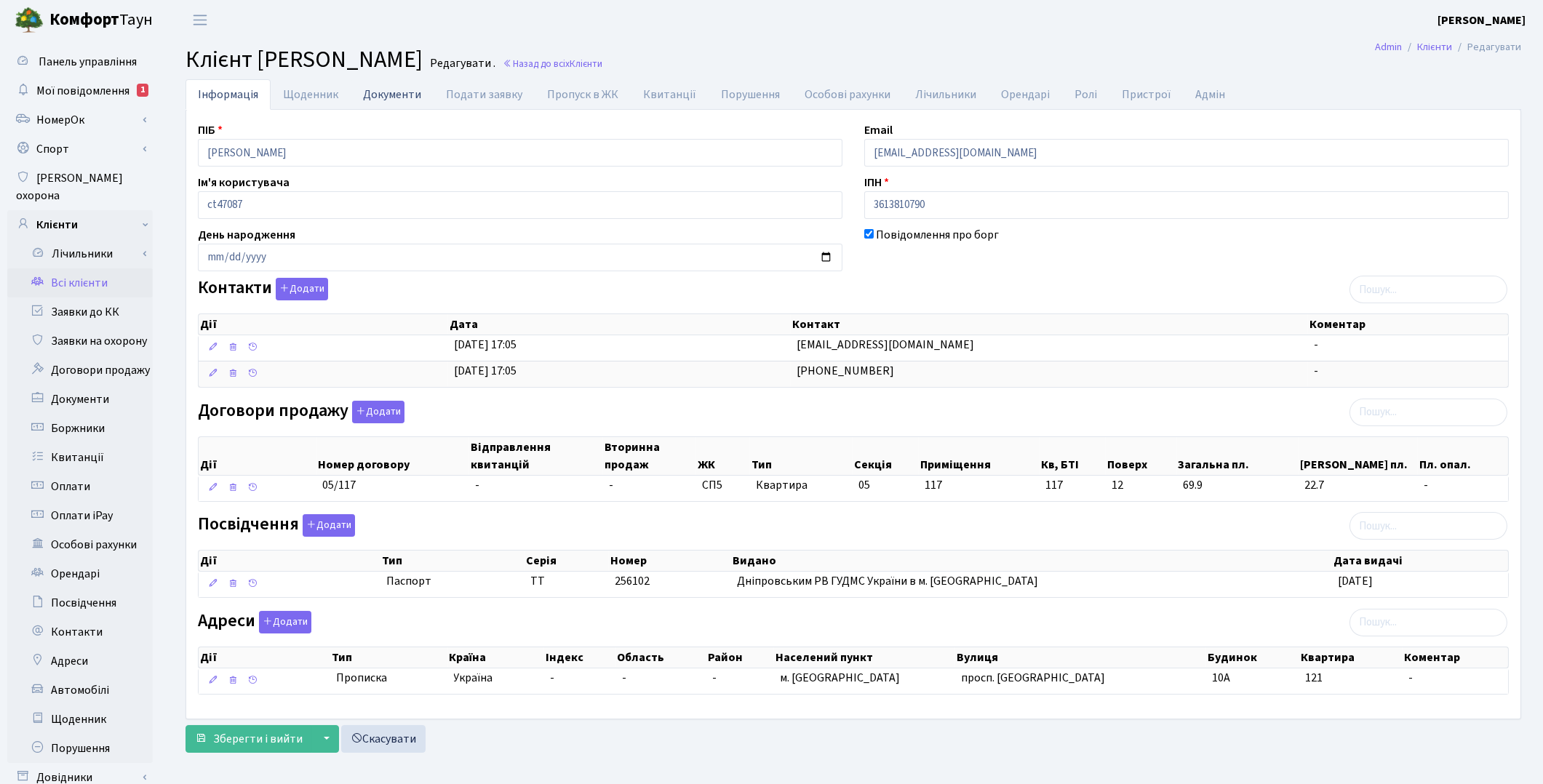
click at [372, 94] on link "Документи" at bounding box center [392, 94] width 83 height 30
select select "25"
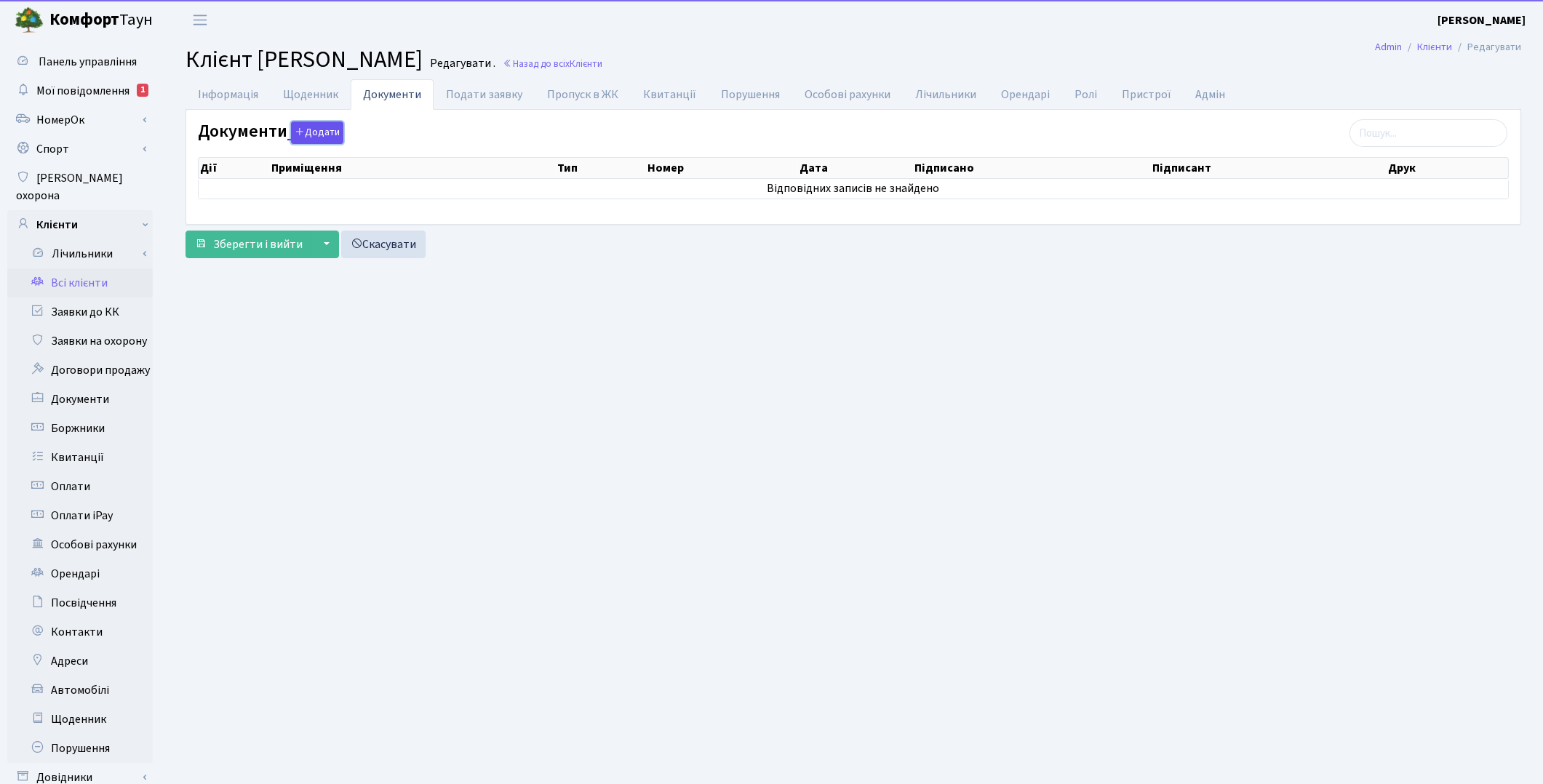
click at [324, 133] on button "Додати" at bounding box center [317, 133] width 53 height 23
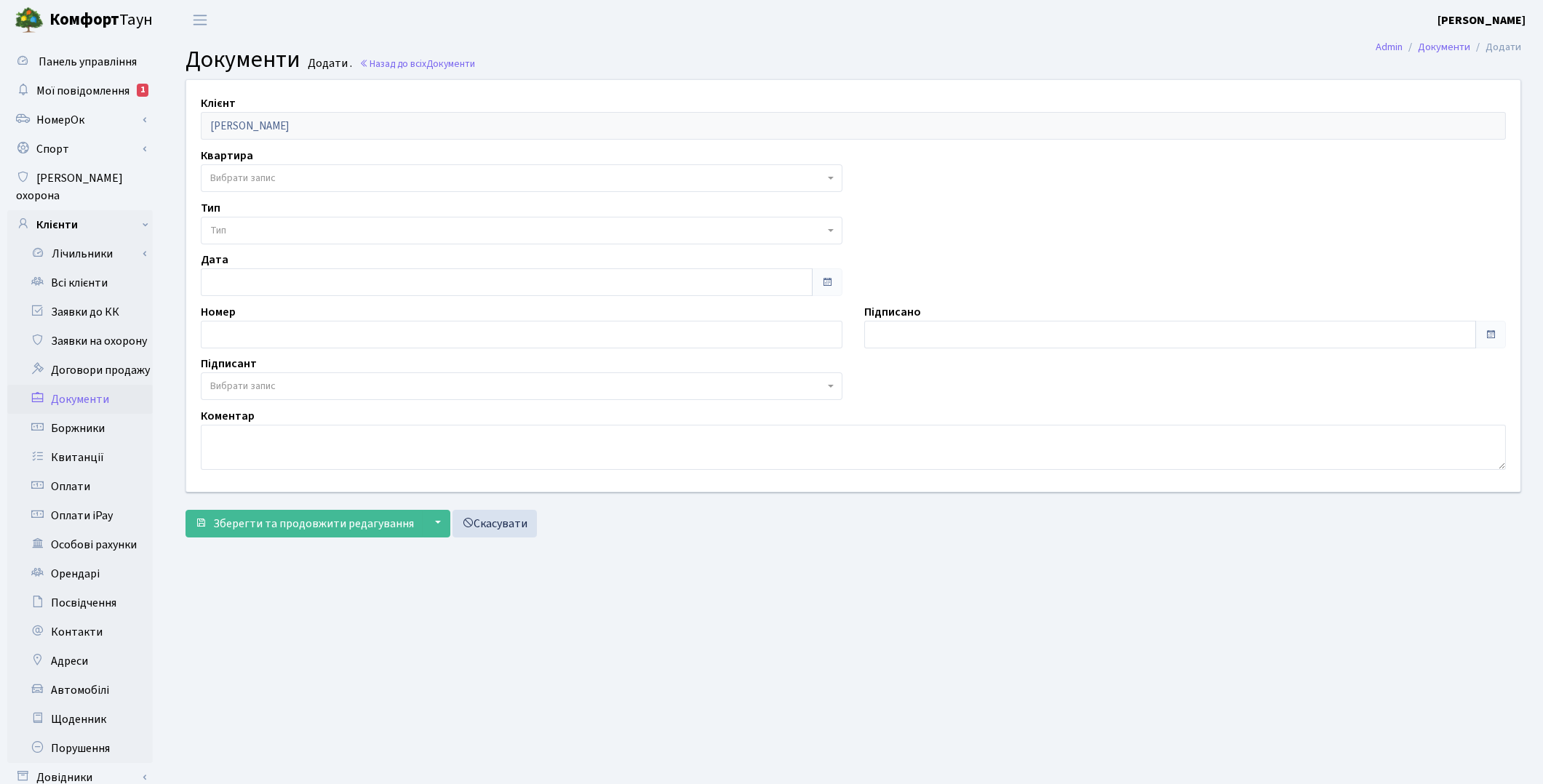
click at [262, 178] on span "Вибрати запис" at bounding box center [242, 178] width 65 height 14
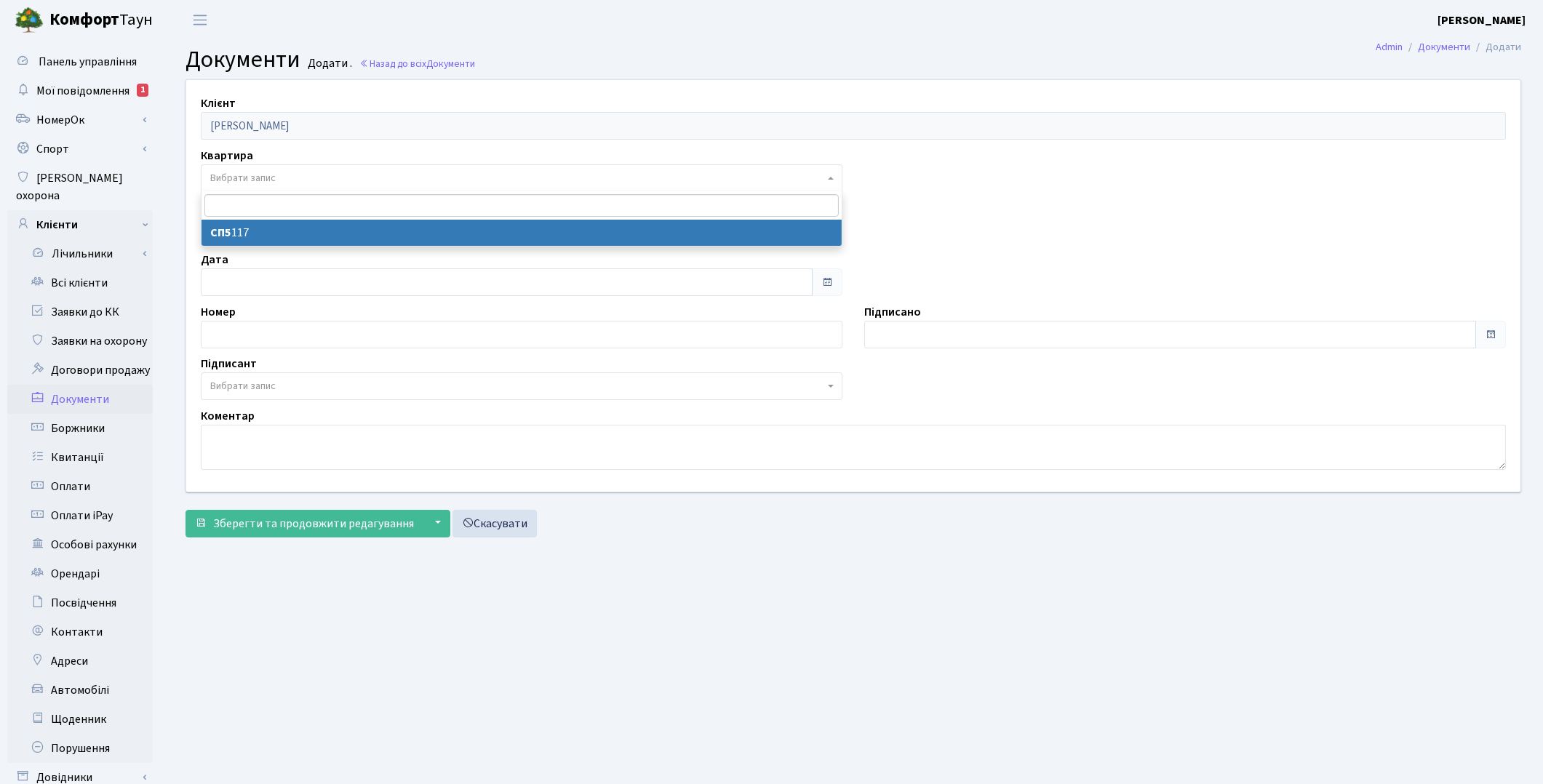
select select "178743"
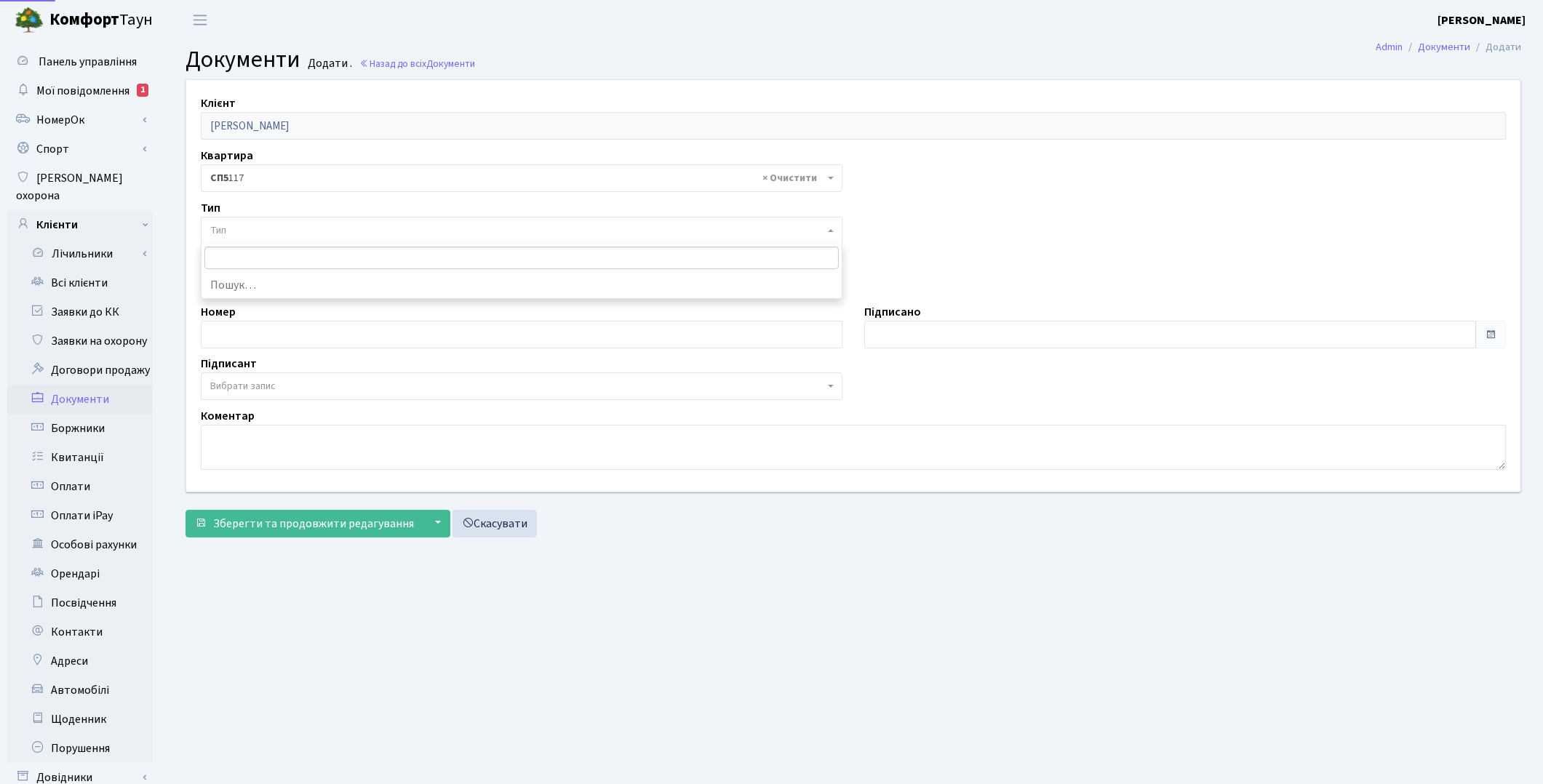
click at [270, 236] on span "Тип" at bounding box center [517, 230] width 614 height 14
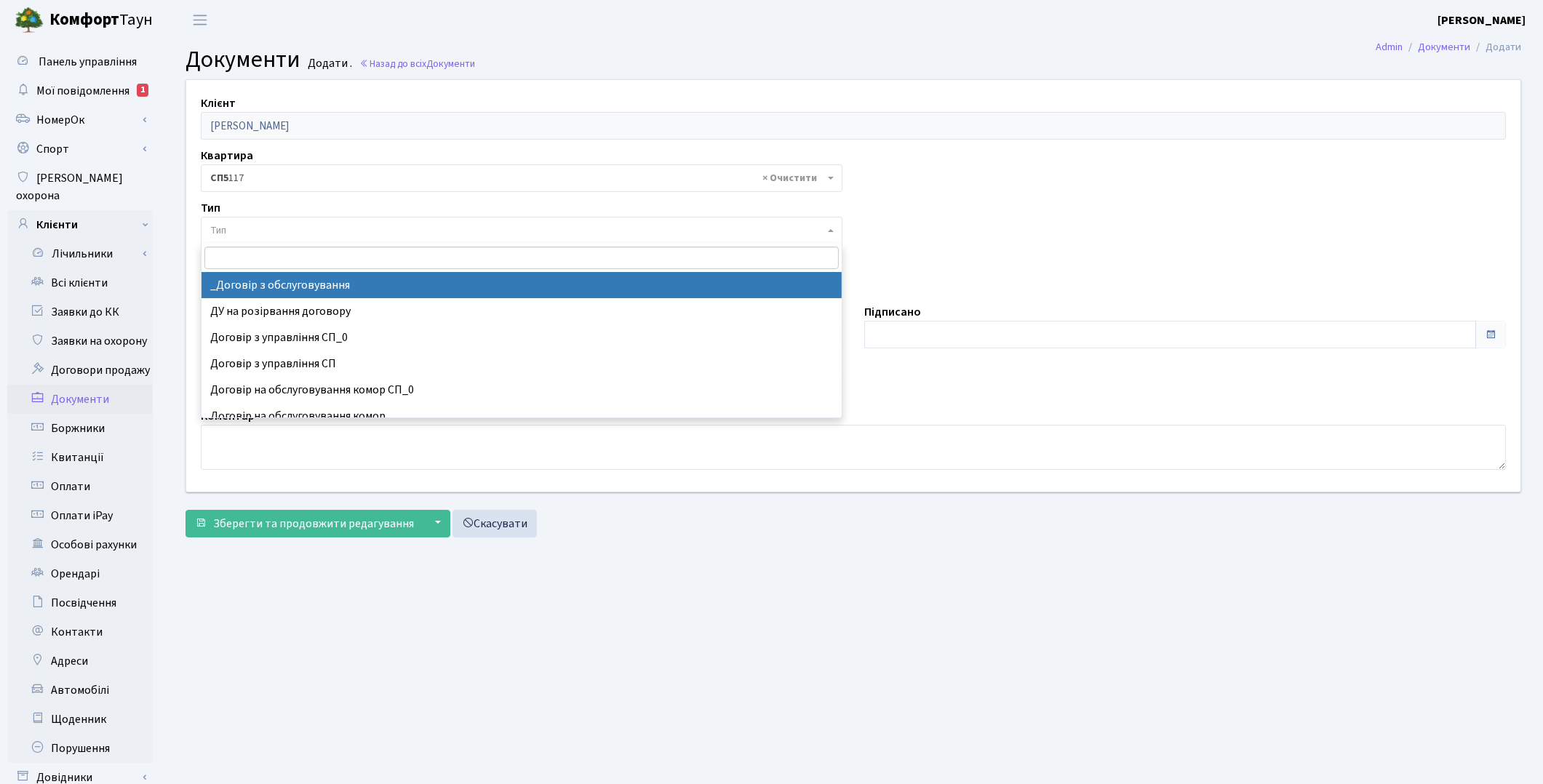
select select "289"
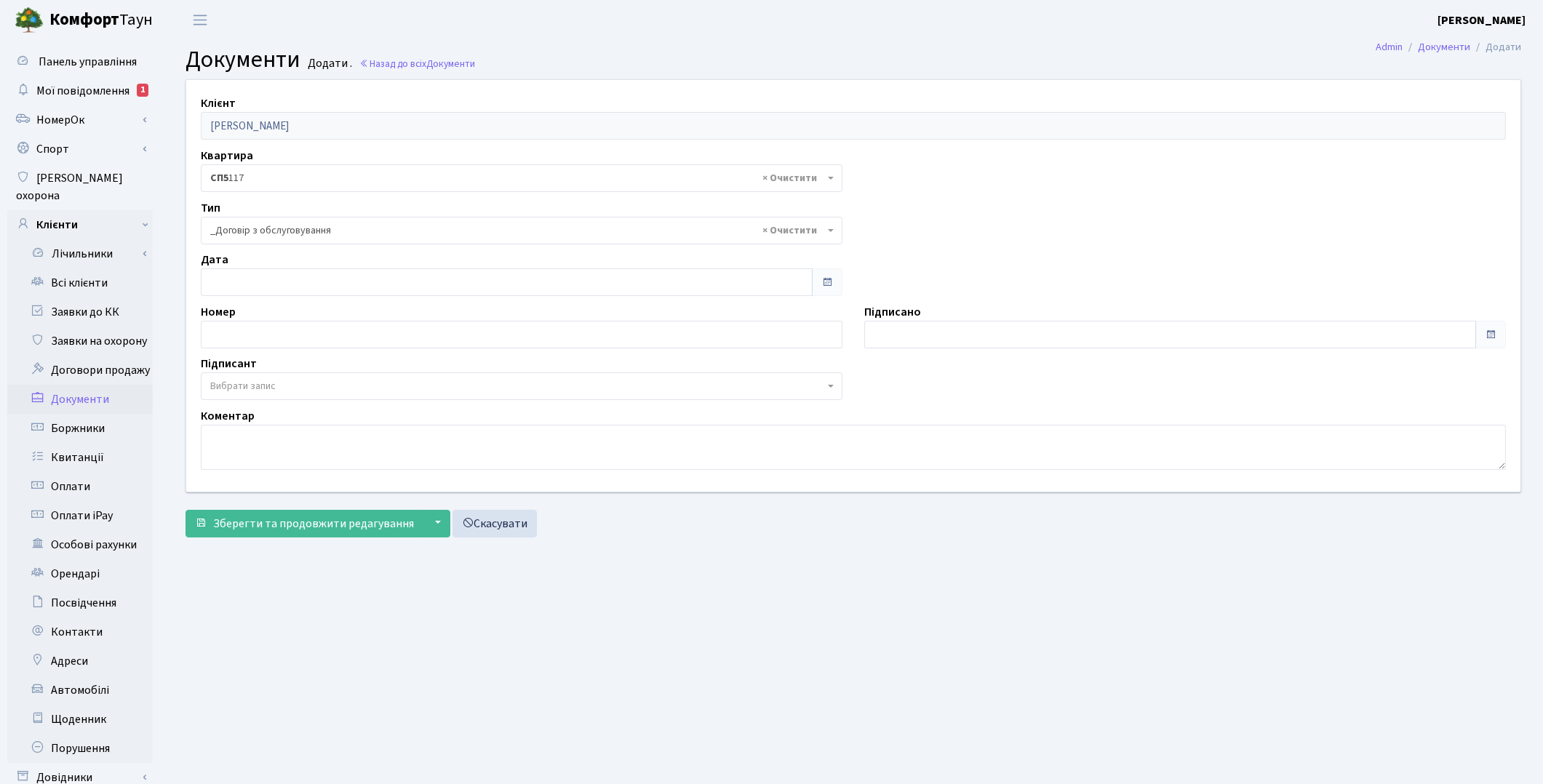
click at [275, 383] on span "Вибрати запис" at bounding box center [242, 386] width 65 height 14
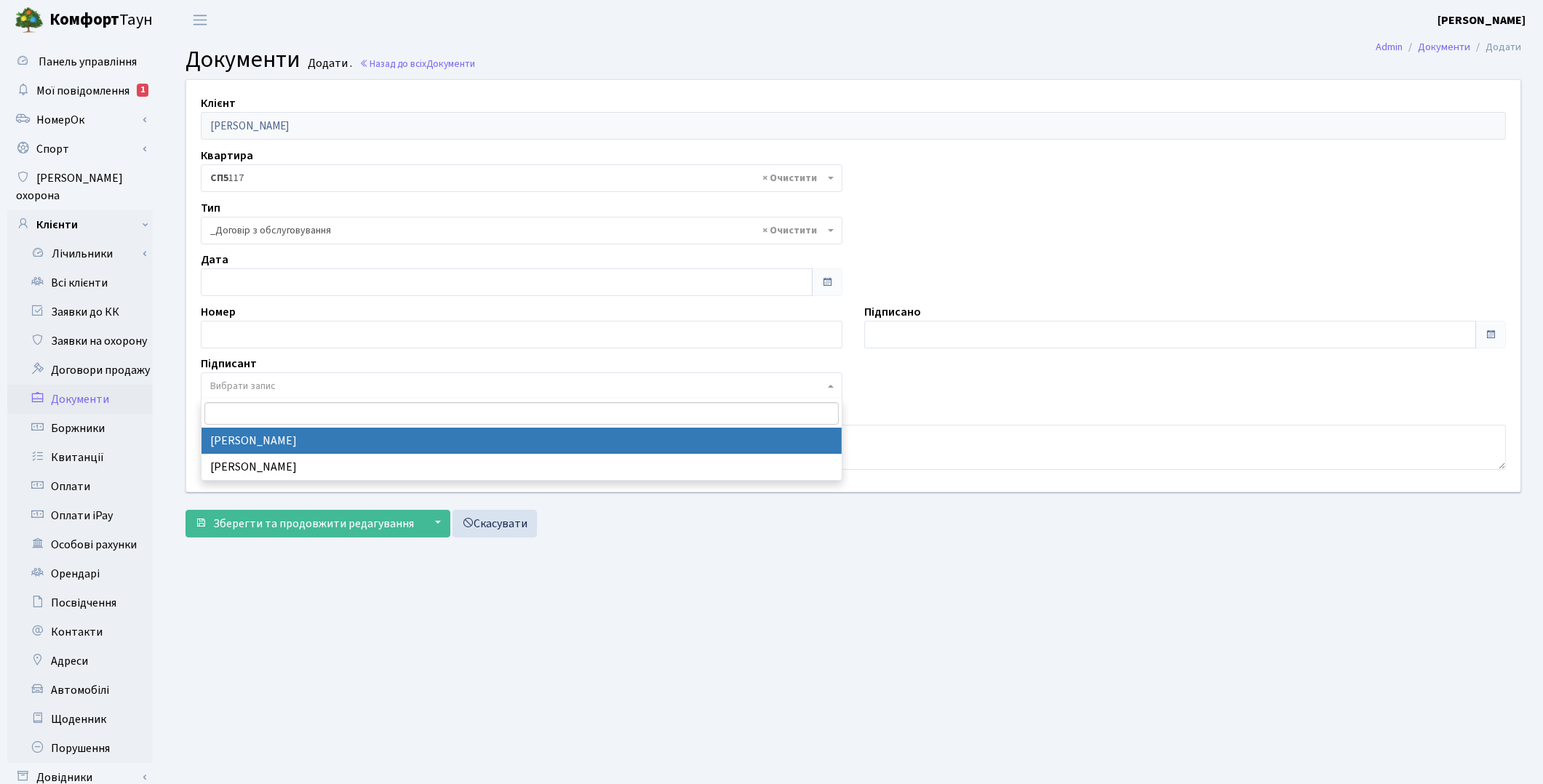
select select "74"
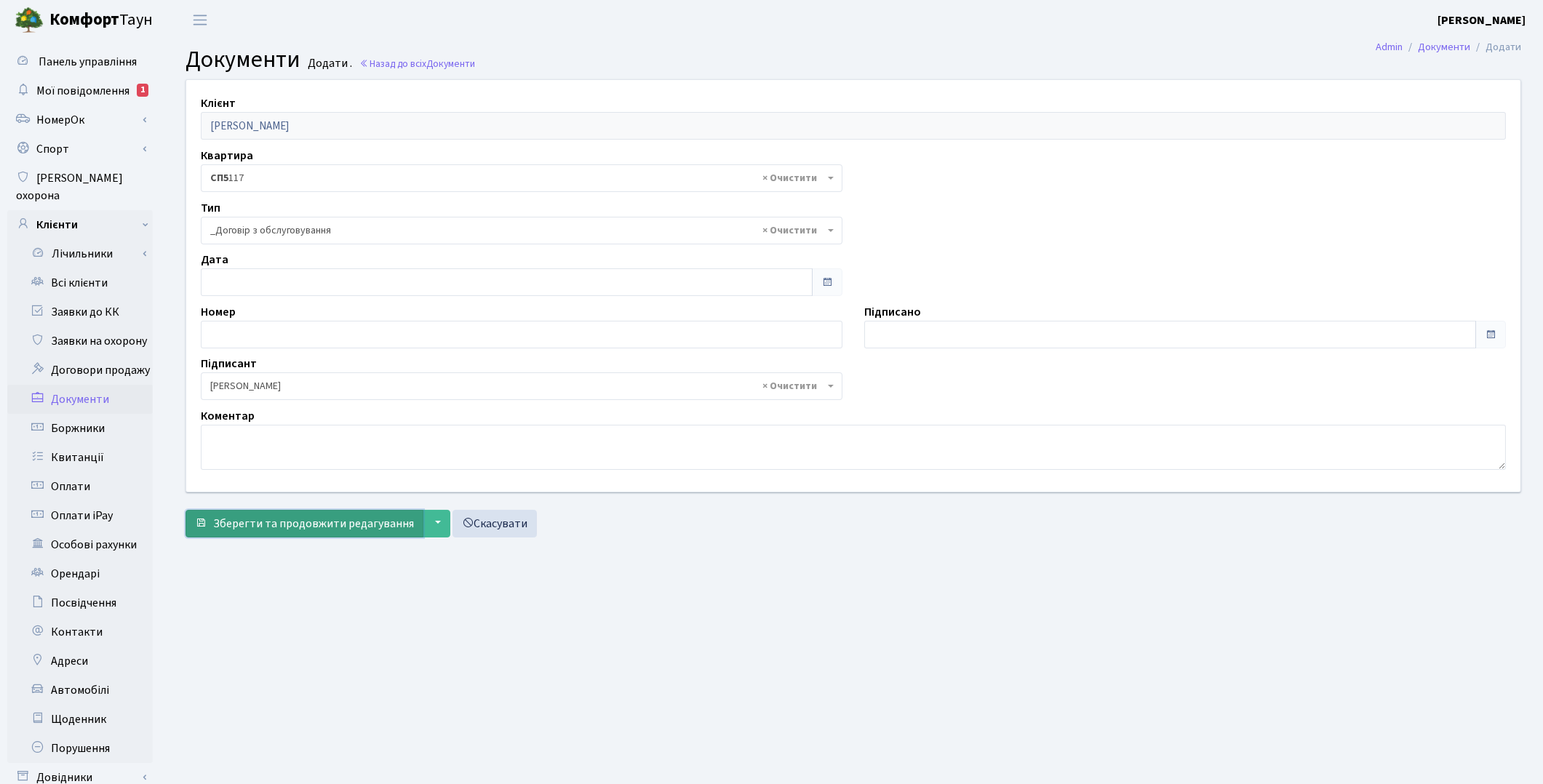
click at [303, 522] on span "Зберегти та продовжити редагування" at bounding box center [314, 523] width 201 height 16
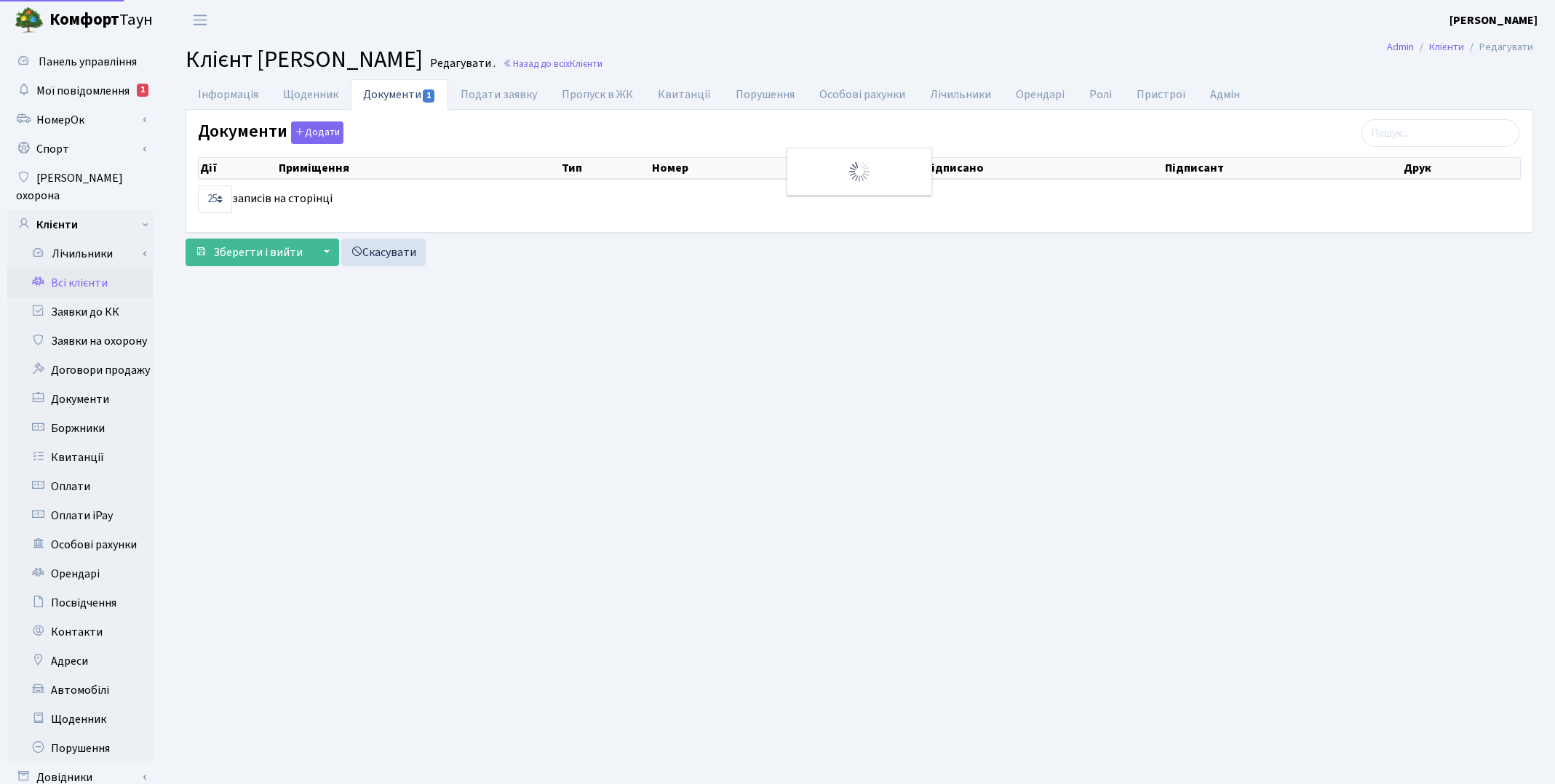
select select "25"
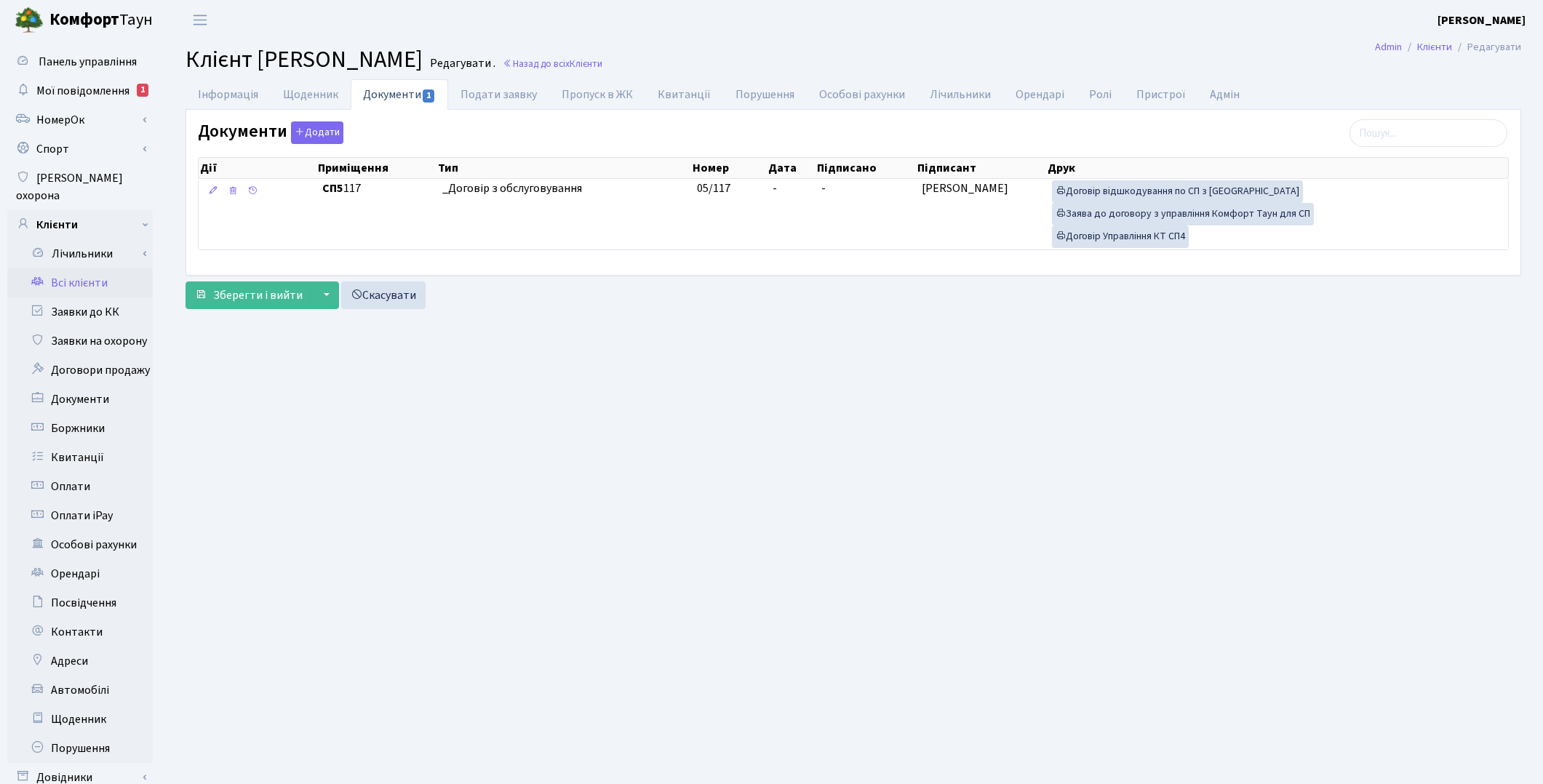
click at [408, 40] on main "Admin Клієнти Редагувати Клієнт Даліщук Святослав Олександрович Редагувати . На…" at bounding box center [853, 463] width 1380 height 847
click at [94, 270] on link "Всі клієнти" at bounding box center [80, 283] width 145 height 29
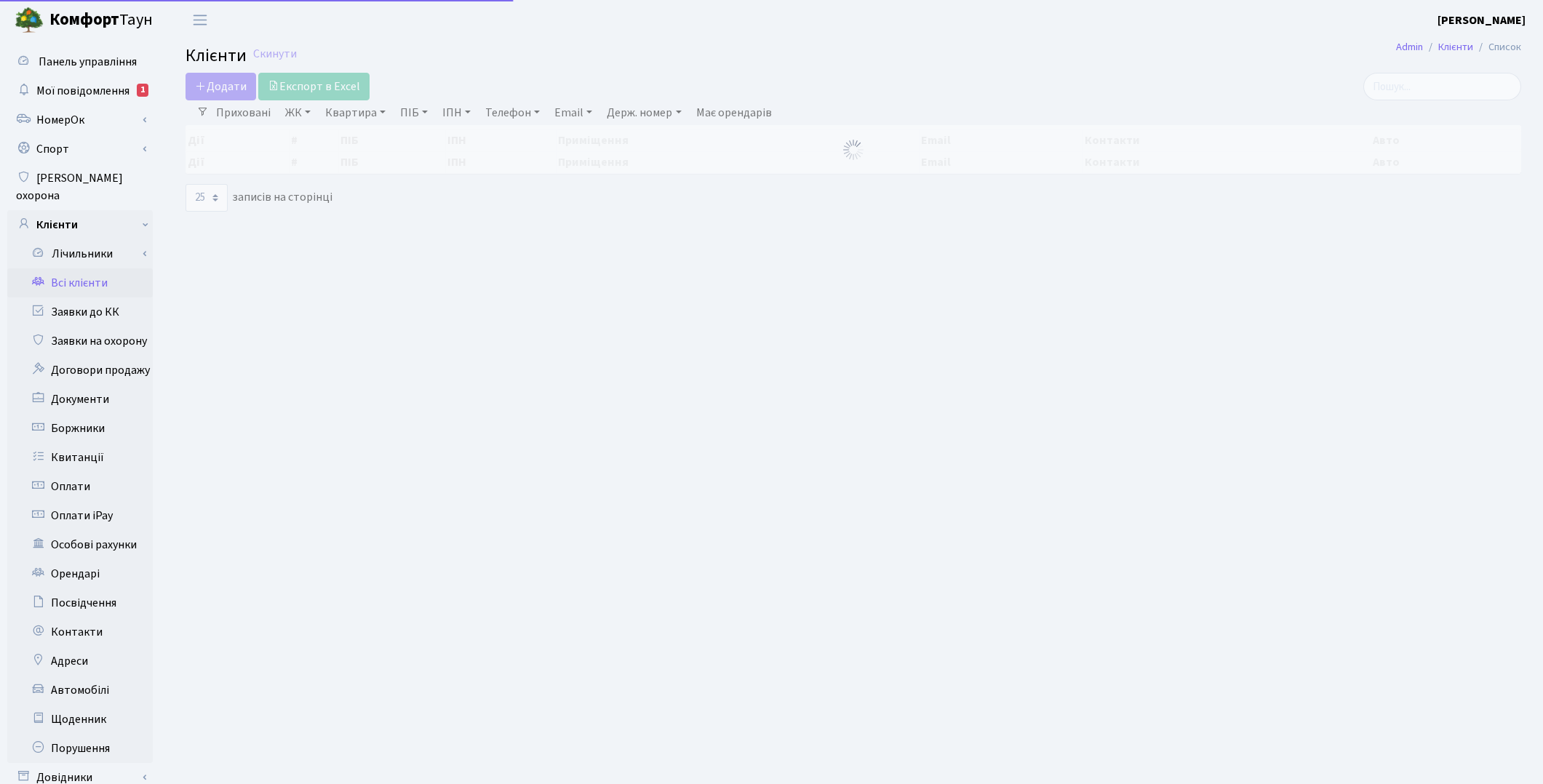
select select "25"
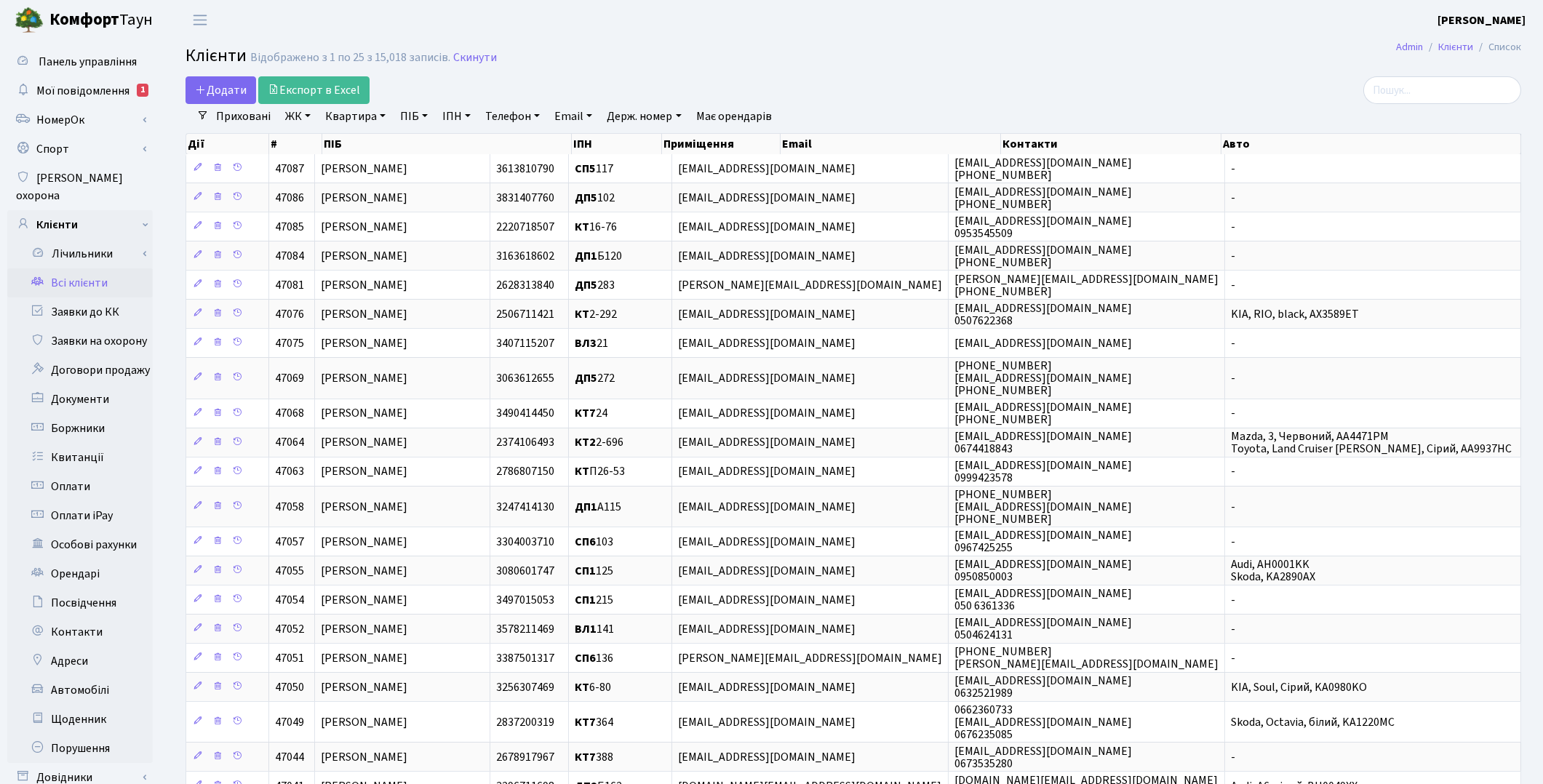
click at [350, 123] on link "Квартира" at bounding box center [355, 116] width 72 height 25
type input "3-496"
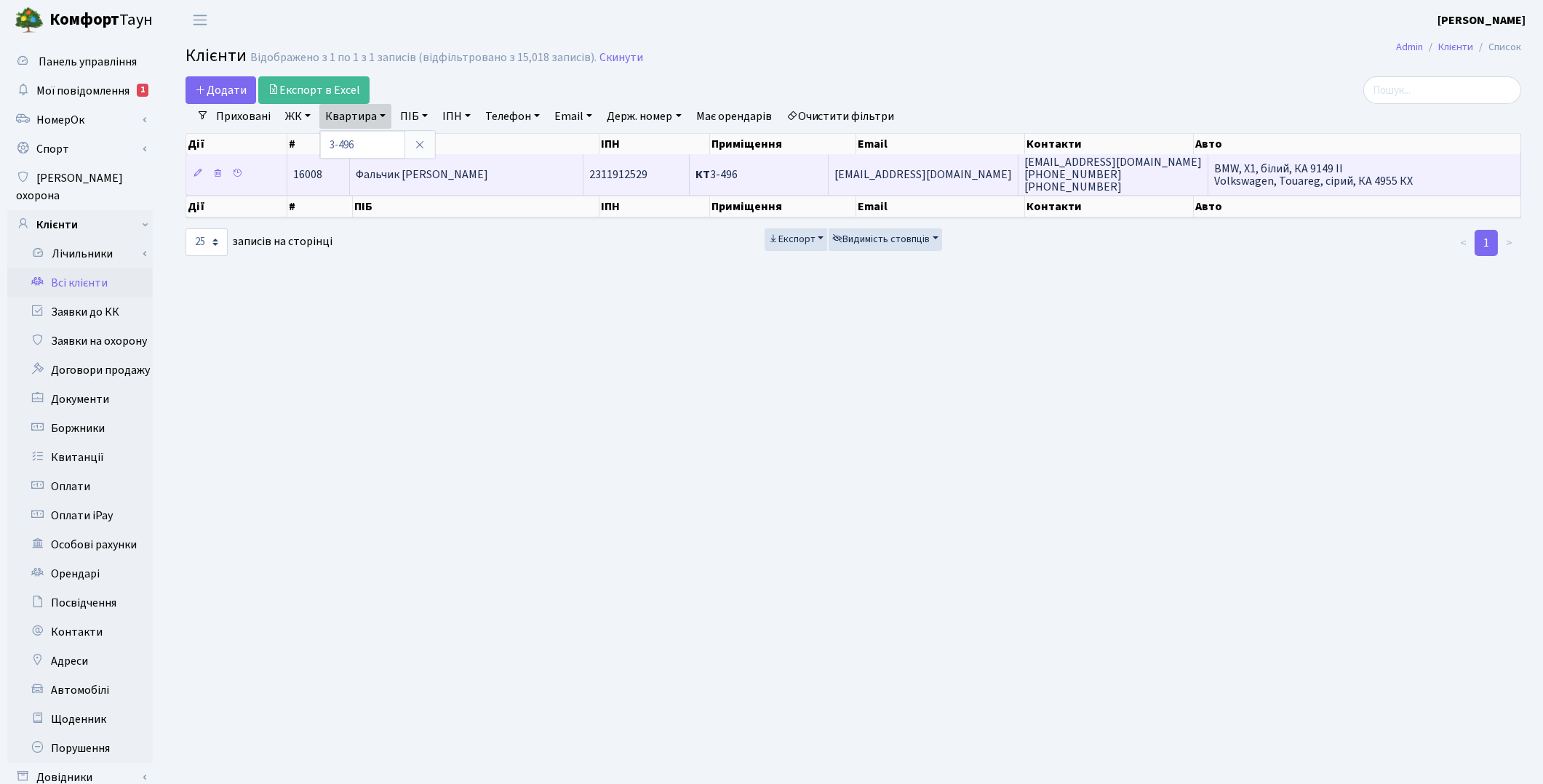
click at [543, 185] on td "Фальчик [PERSON_NAME]" at bounding box center [466, 173] width 234 height 40
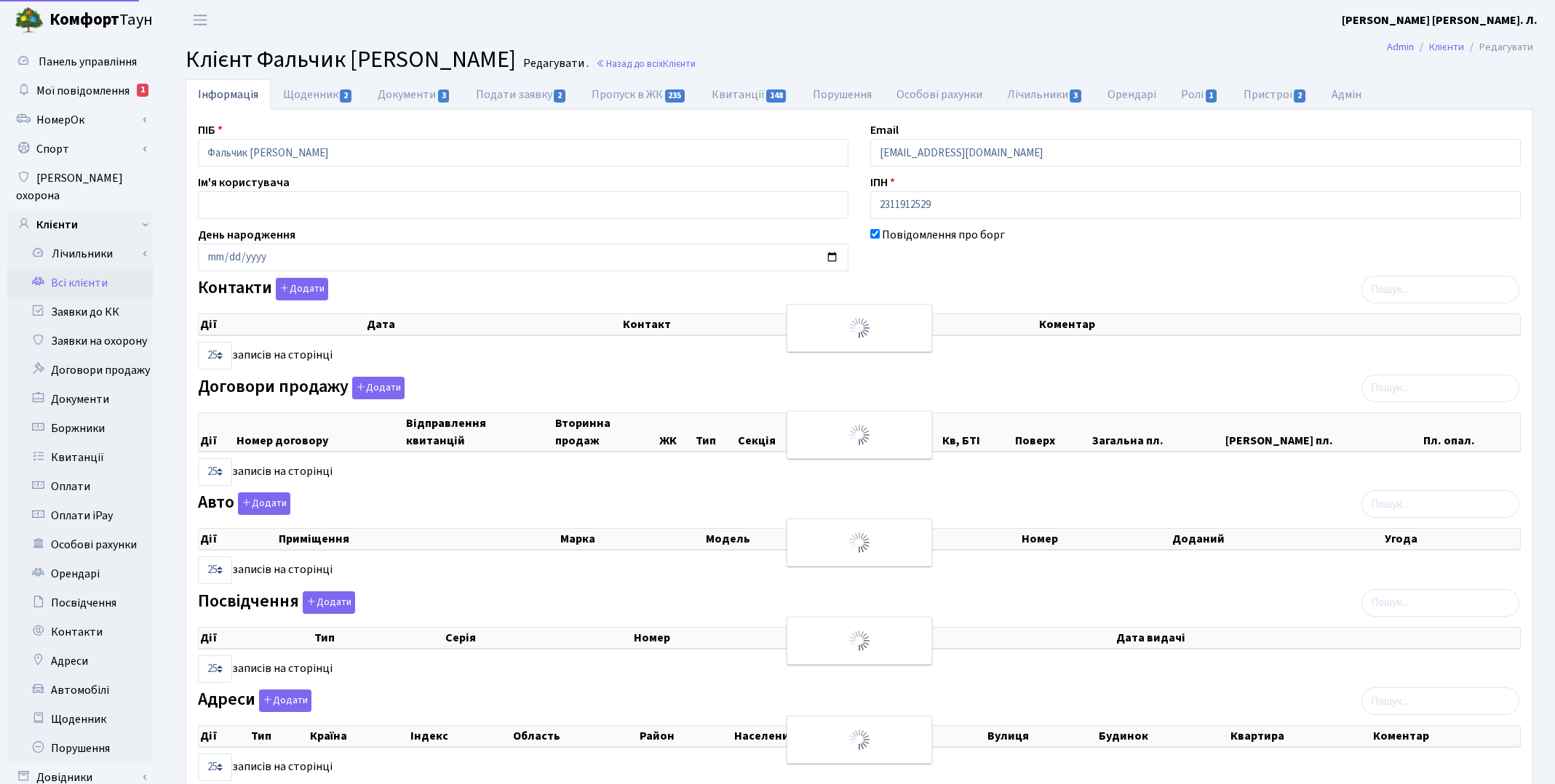
select select "25"
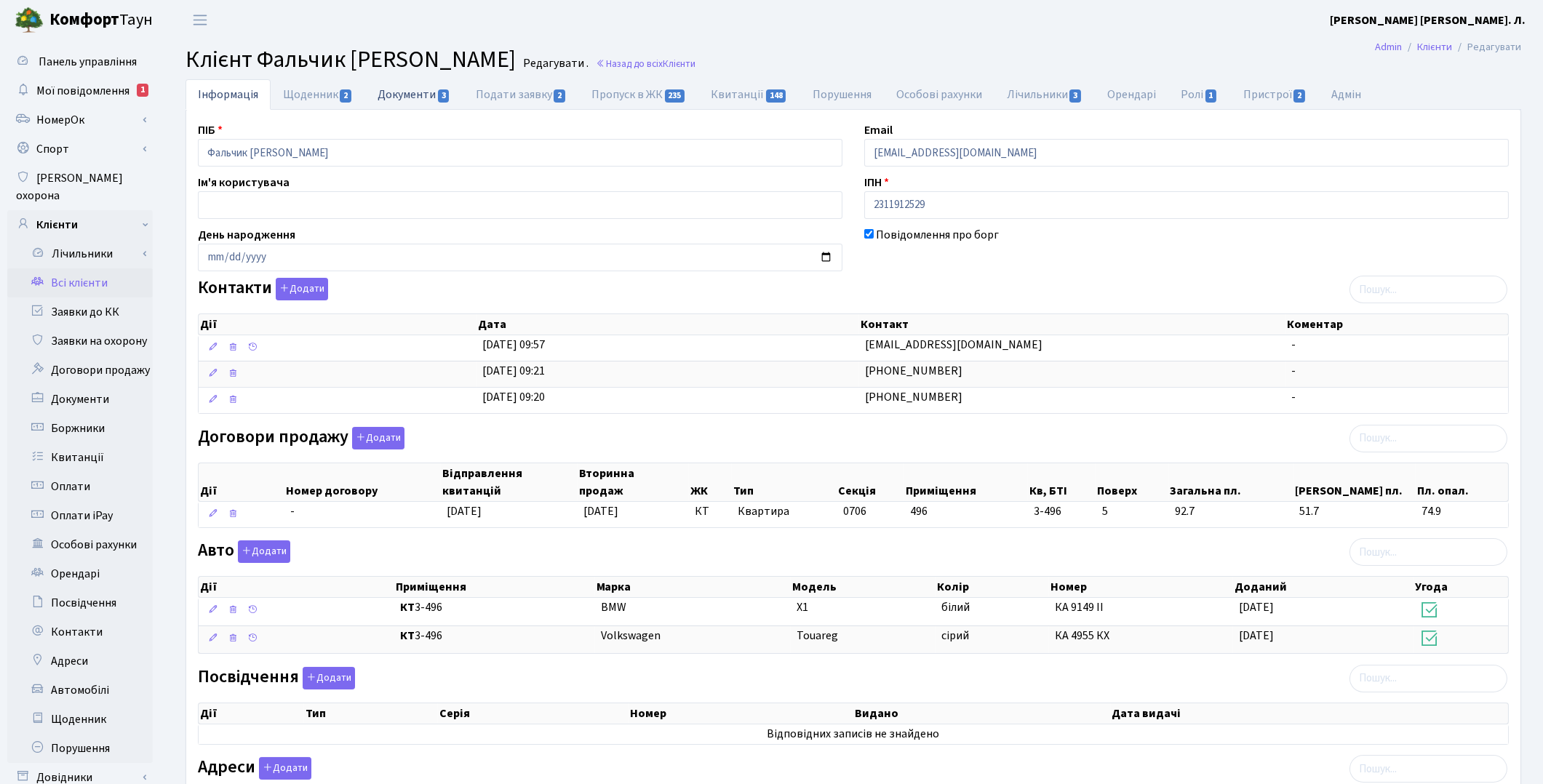
click at [401, 100] on link "Документи 3" at bounding box center [413, 94] width 98 height 30
select select "25"
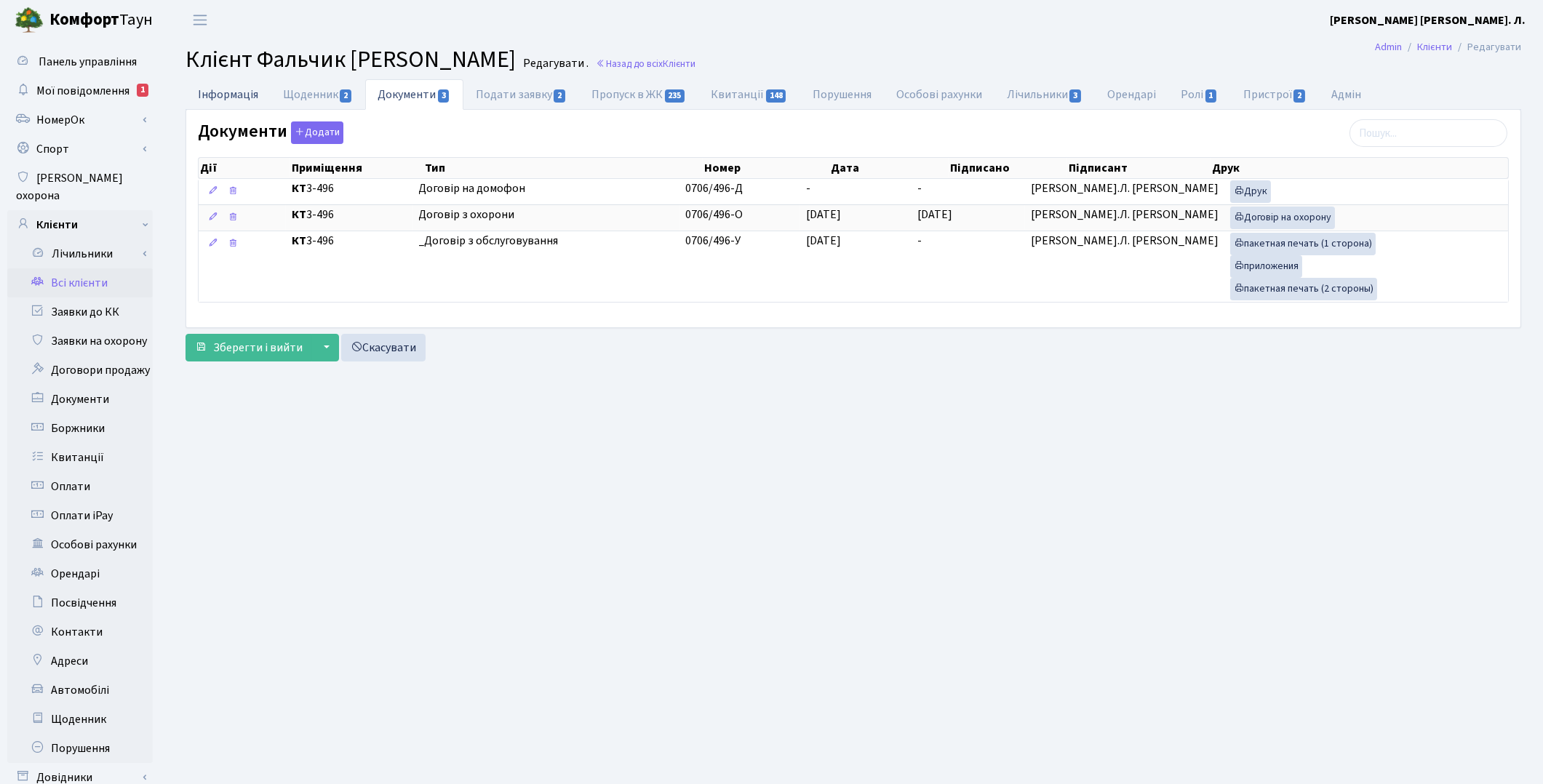
click at [240, 97] on link "Інформація" at bounding box center [228, 94] width 85 height 30
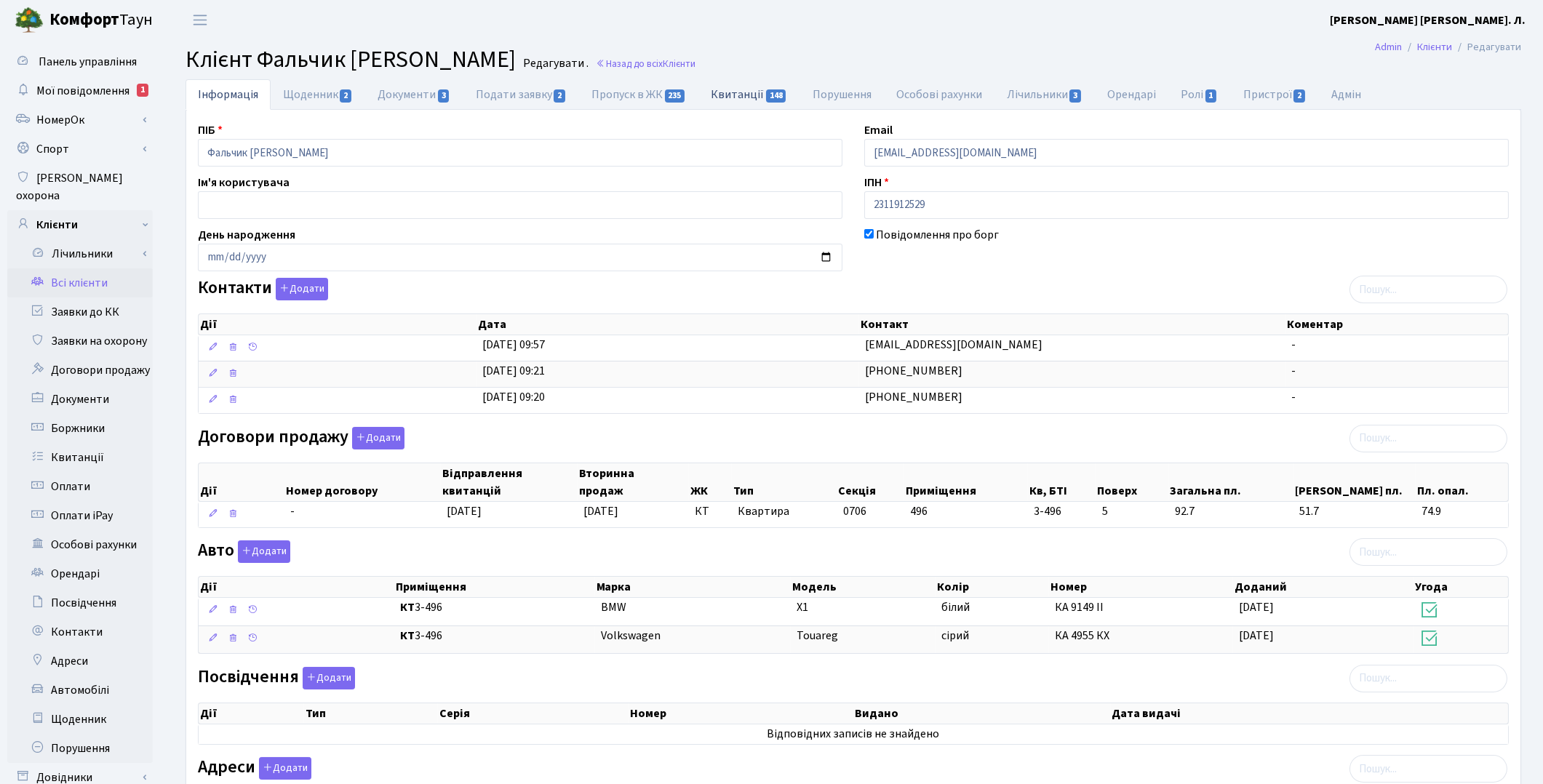
click at [732, 94] on link "Квитанції 148" at bounding box center [749, 94] width 101 height 30
select select "25"
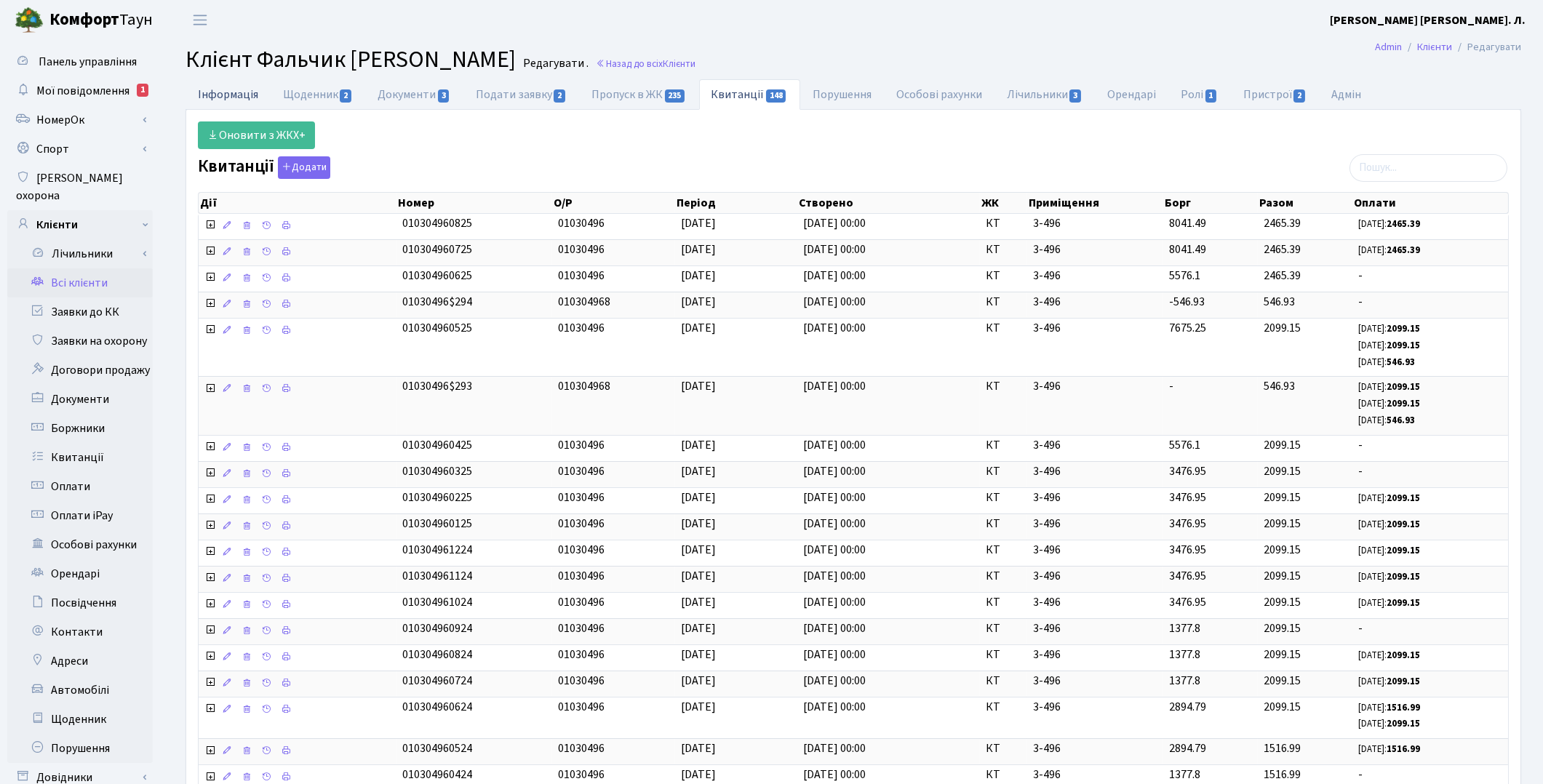
click at [215, 93] on link "Інформація" at bounding box center [228, 94] width 85 height 30
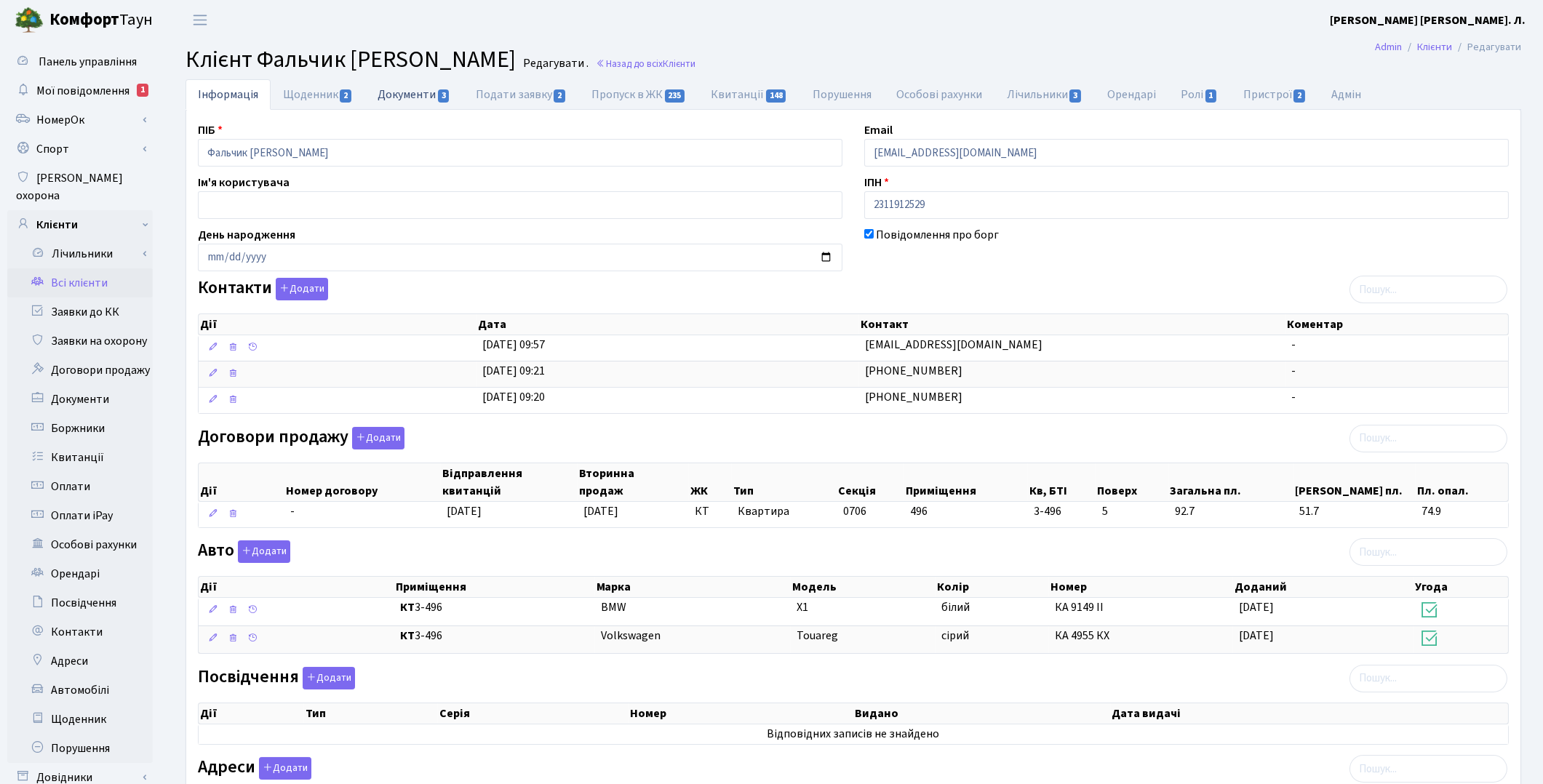
click at [393, 90] on link "Документи 3" at bounding box center [413, 94] width 98 height 30
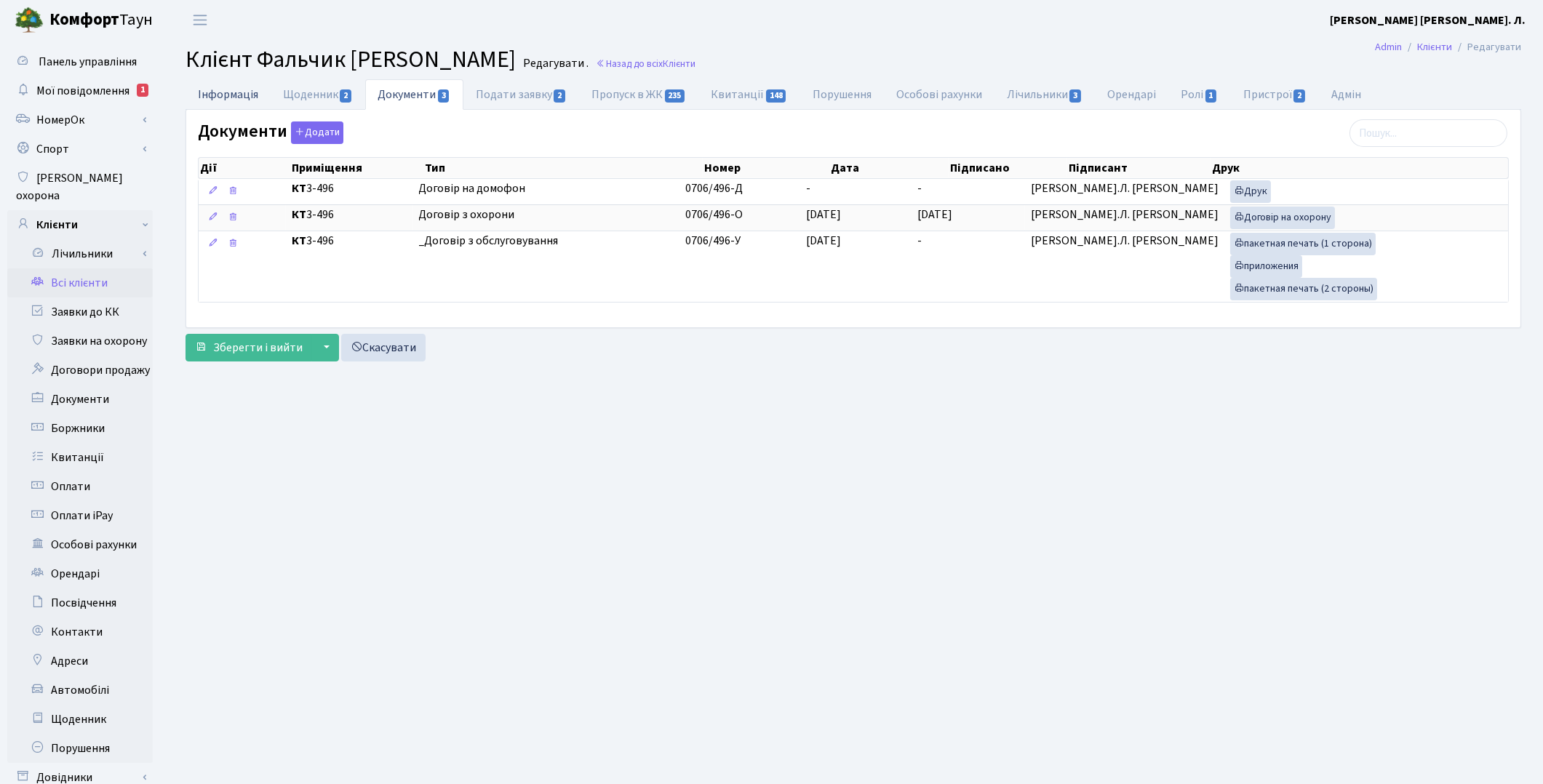
click at [224, 95] on link "Інформація" at bounding box center [228, 94] width 85 height 30
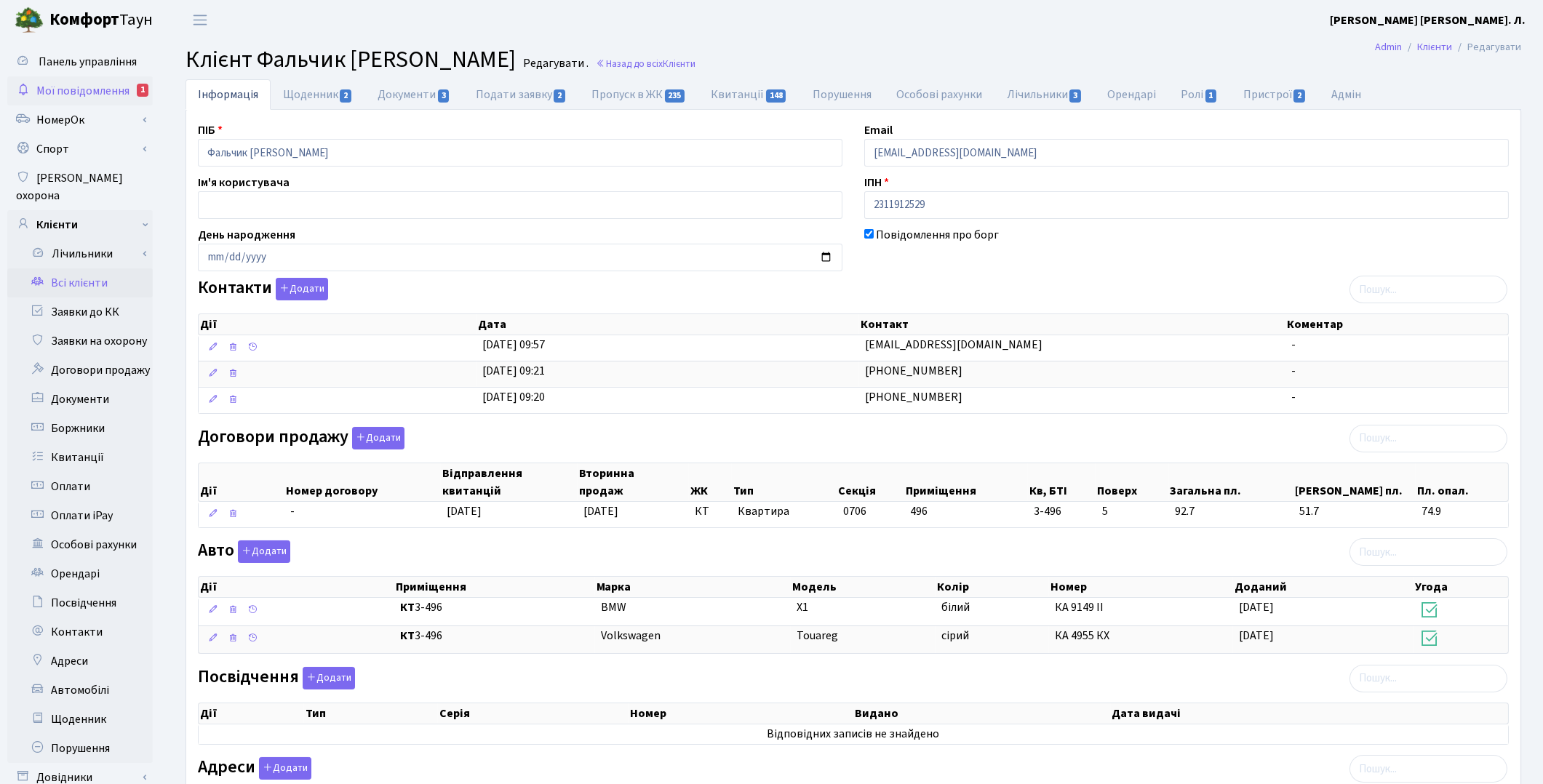
click at [98, 86] on span "Мої повідомлення" at bounding box center [83, 91] width 93 height 16
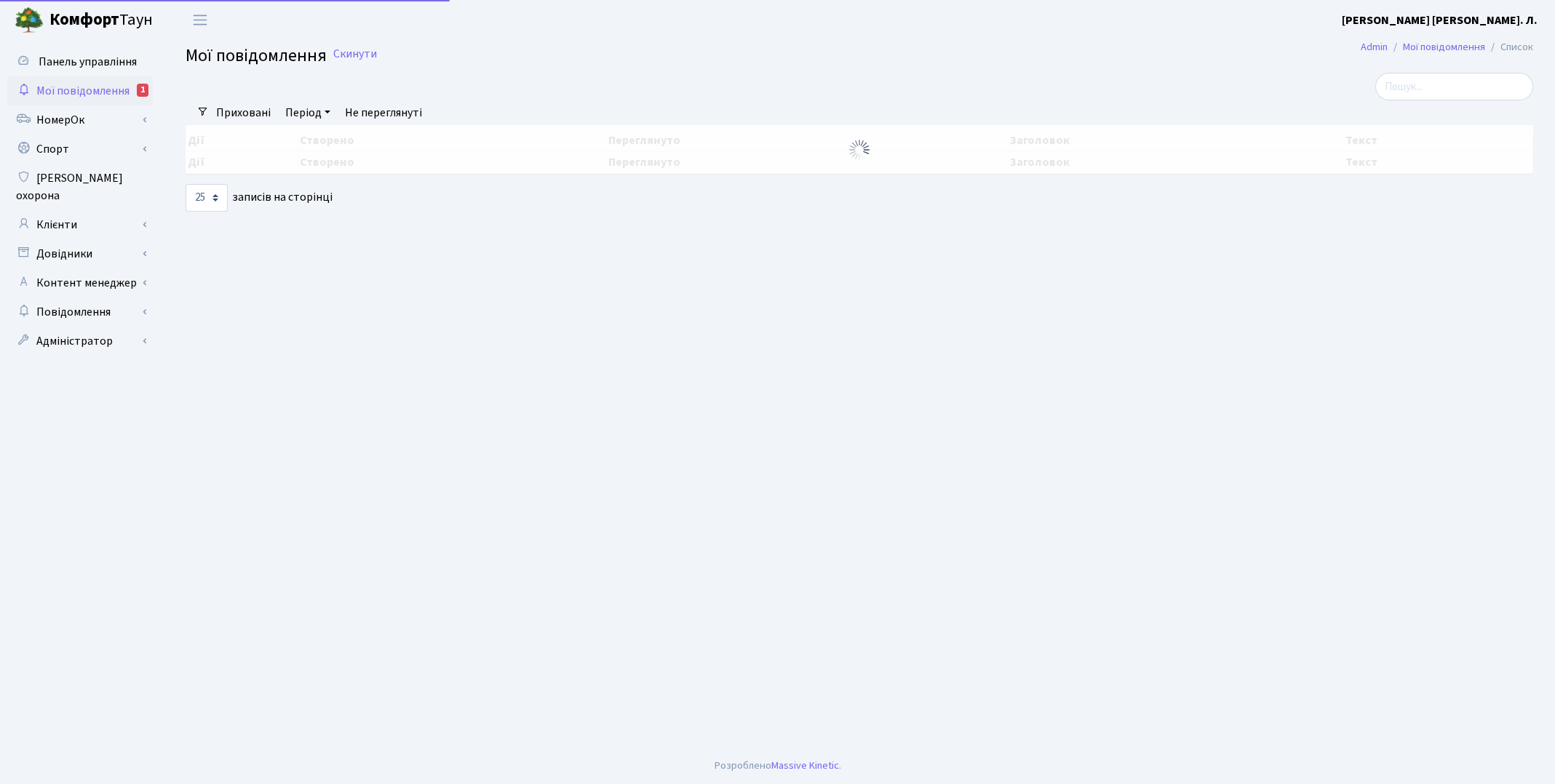
select select "25"
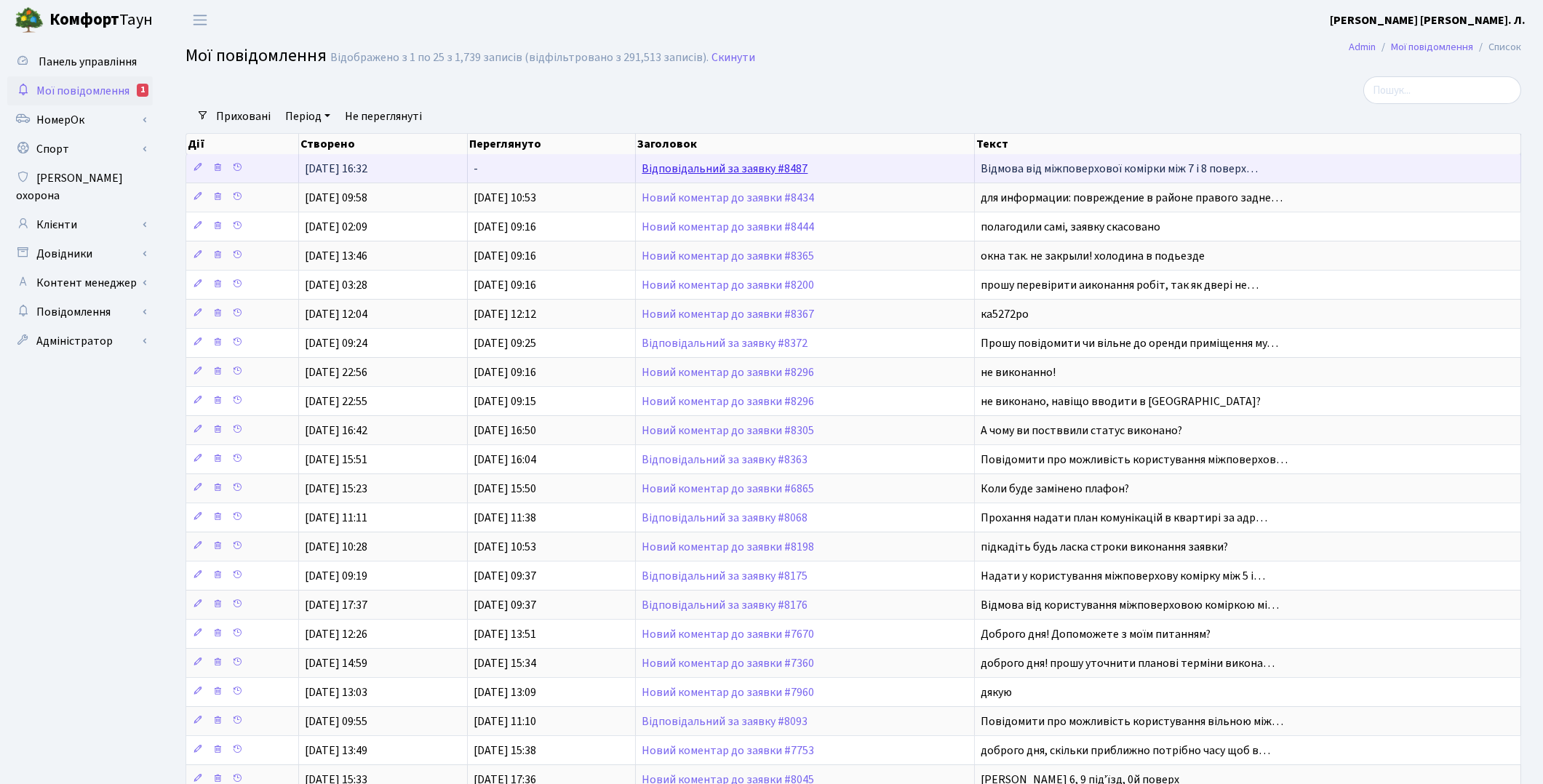
click at [772, 171] on link "Відповідальний за заявку #8487" at bounding box center [724, 168] width 166 height 16
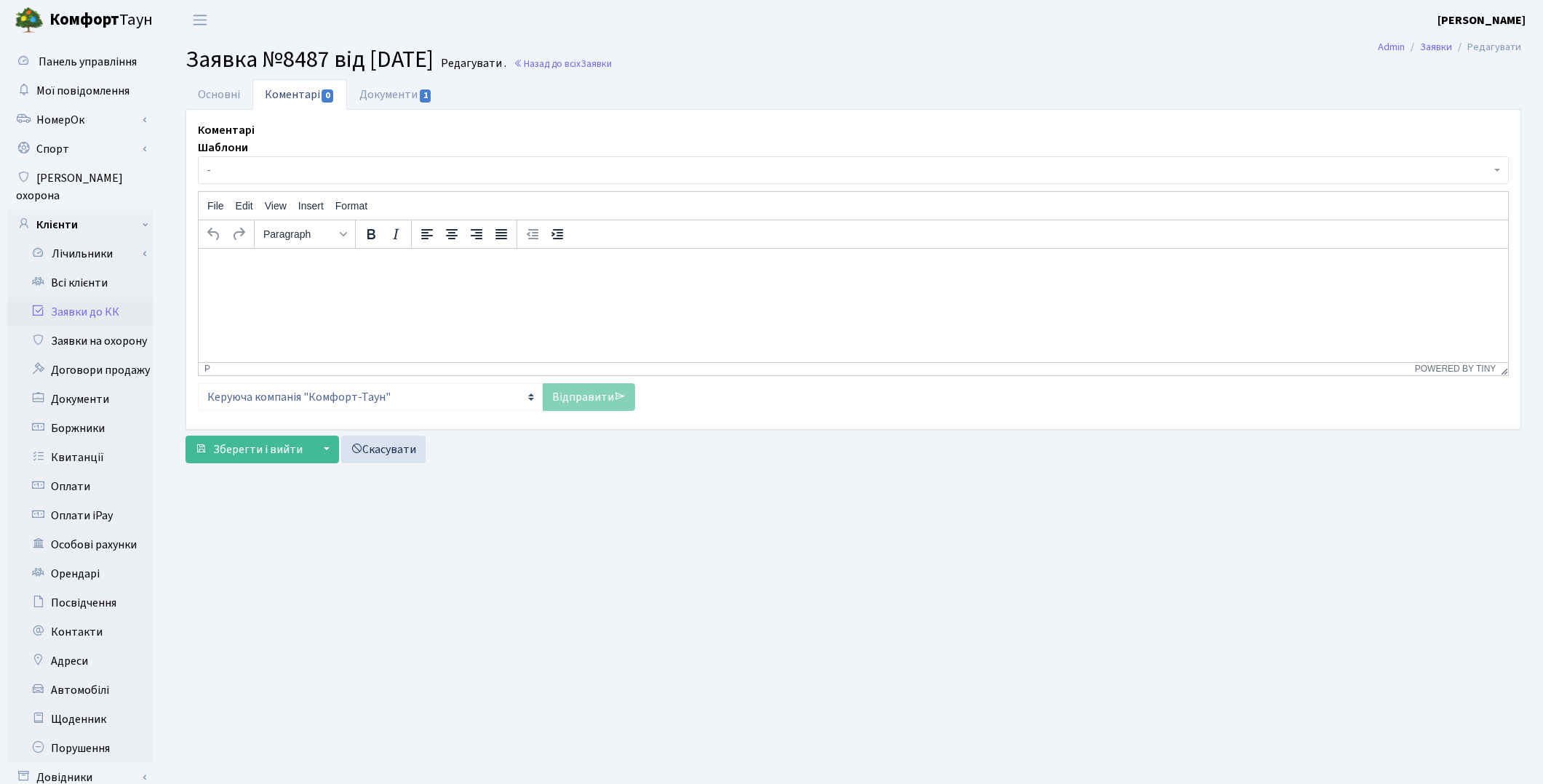
select select "631"
select select "34"
click at [228, 98] on link "Основні" at bounding box center [219, 94] width 67 height 30
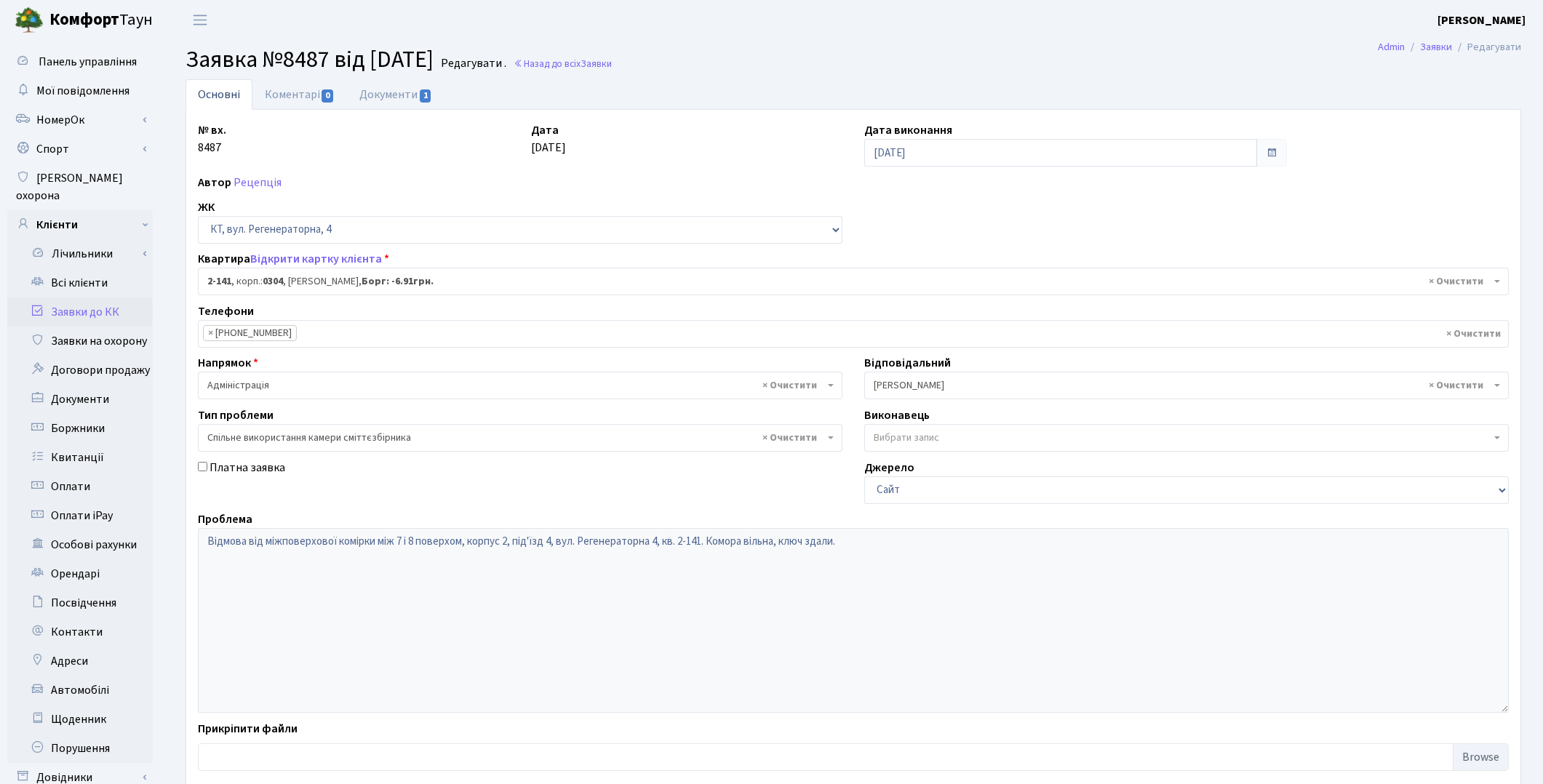
click at [83, 298] on link "Заявки до КК" at bounding box center [80, 312] width 145 height 29
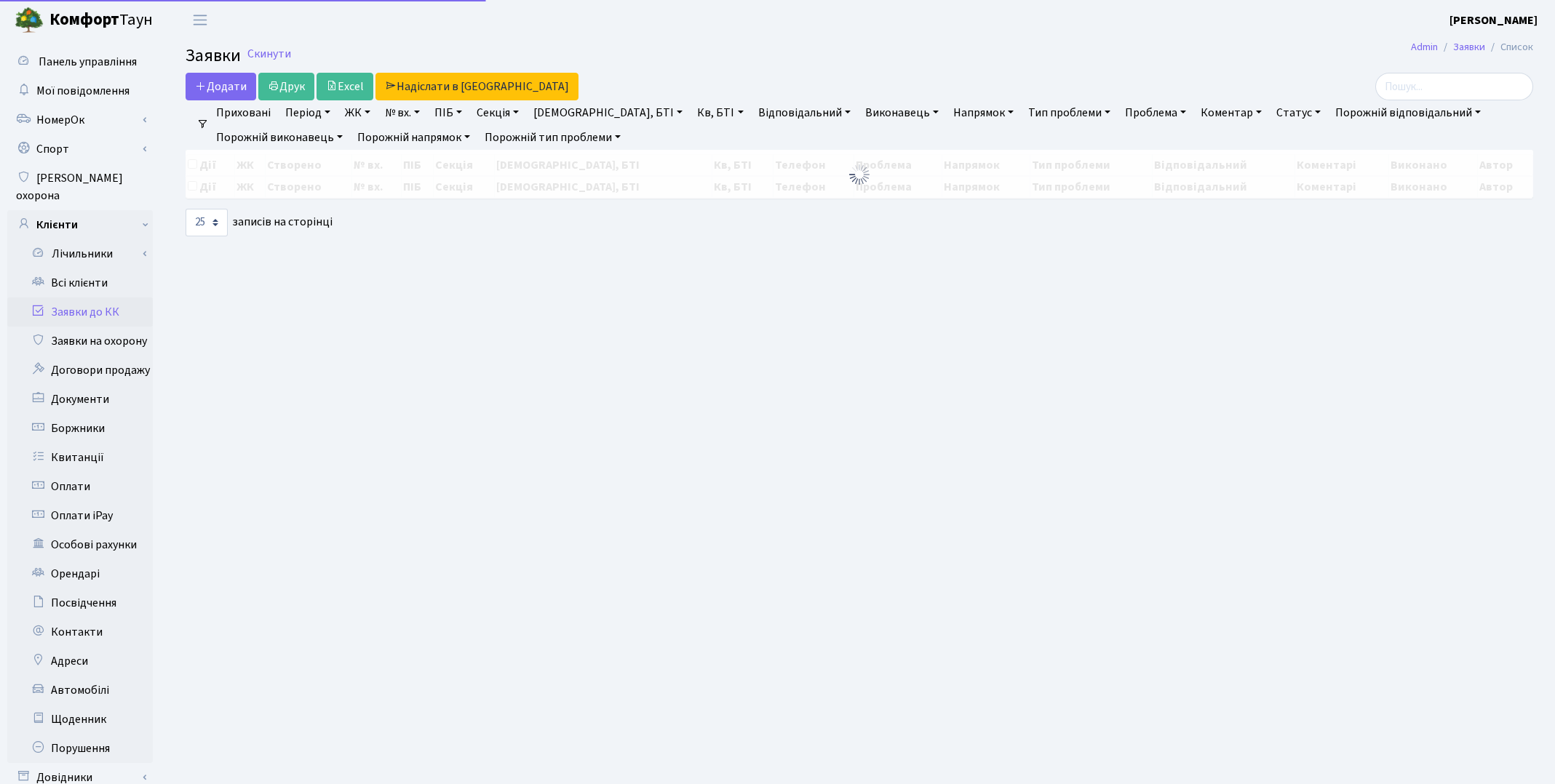
select select "25"
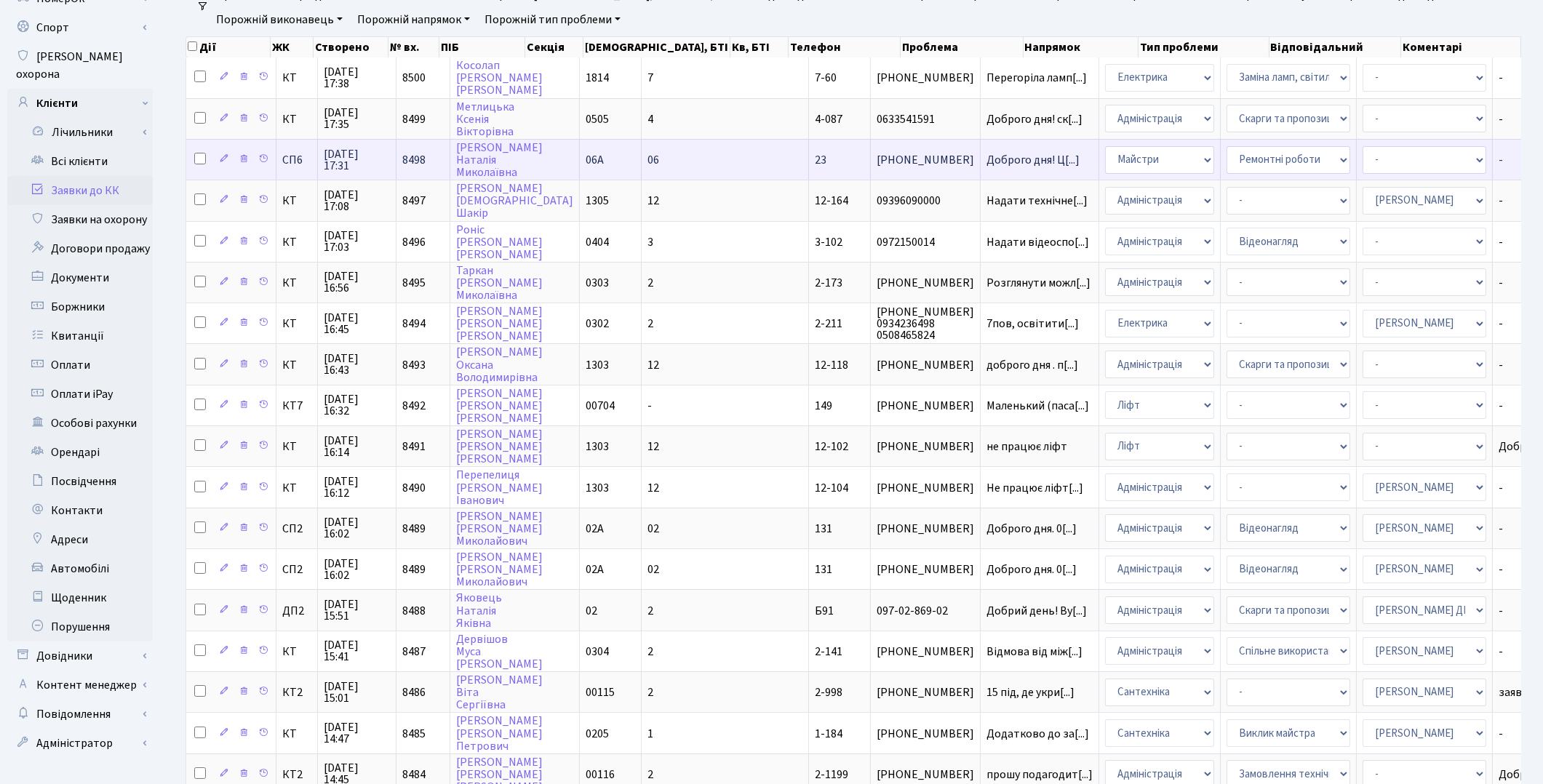
scroll to position [162, 0]
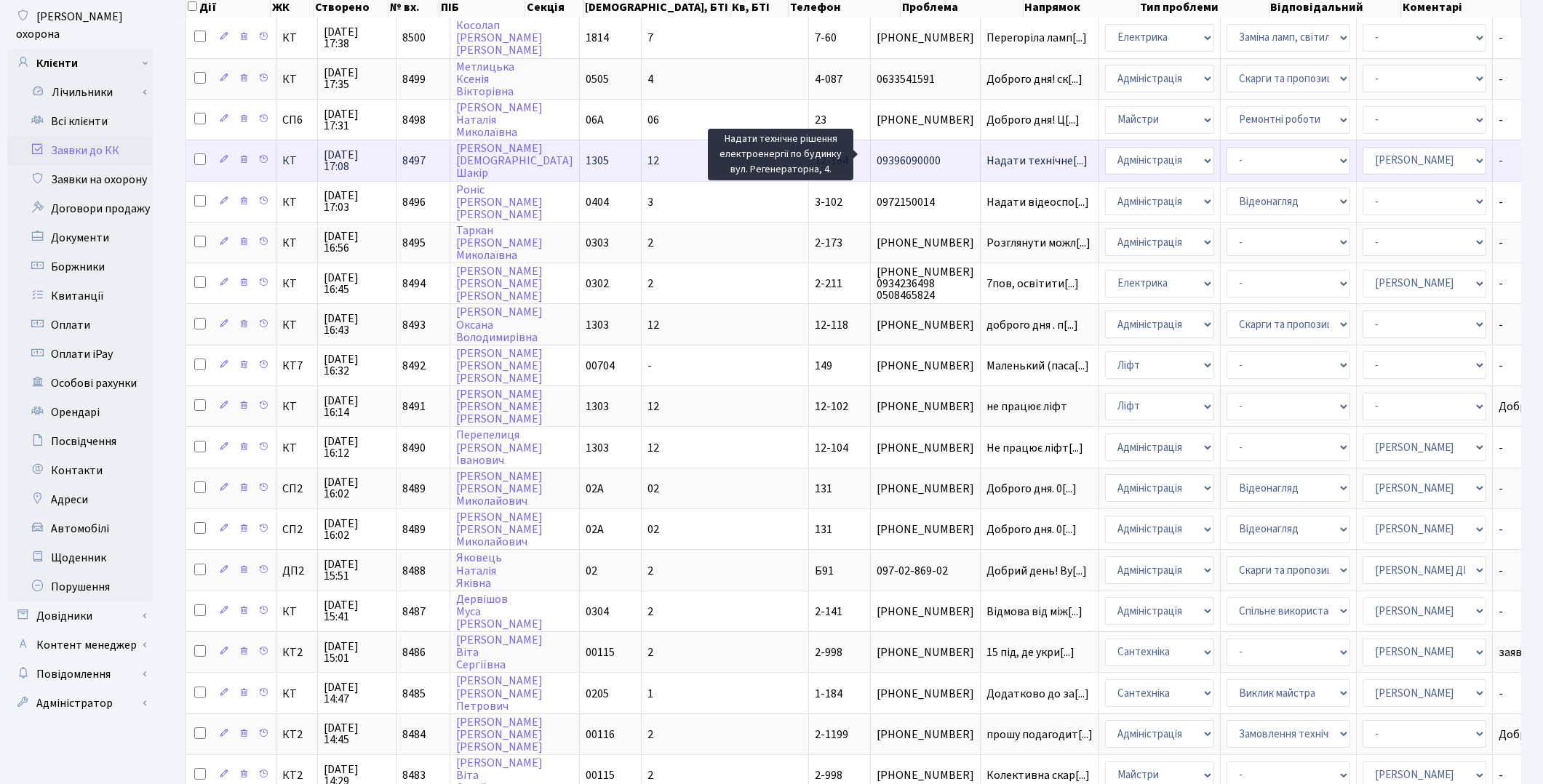
click at [987, 153] on span "Надати технічне[...]" at bounding box center [1037, 161] width 101 height 16
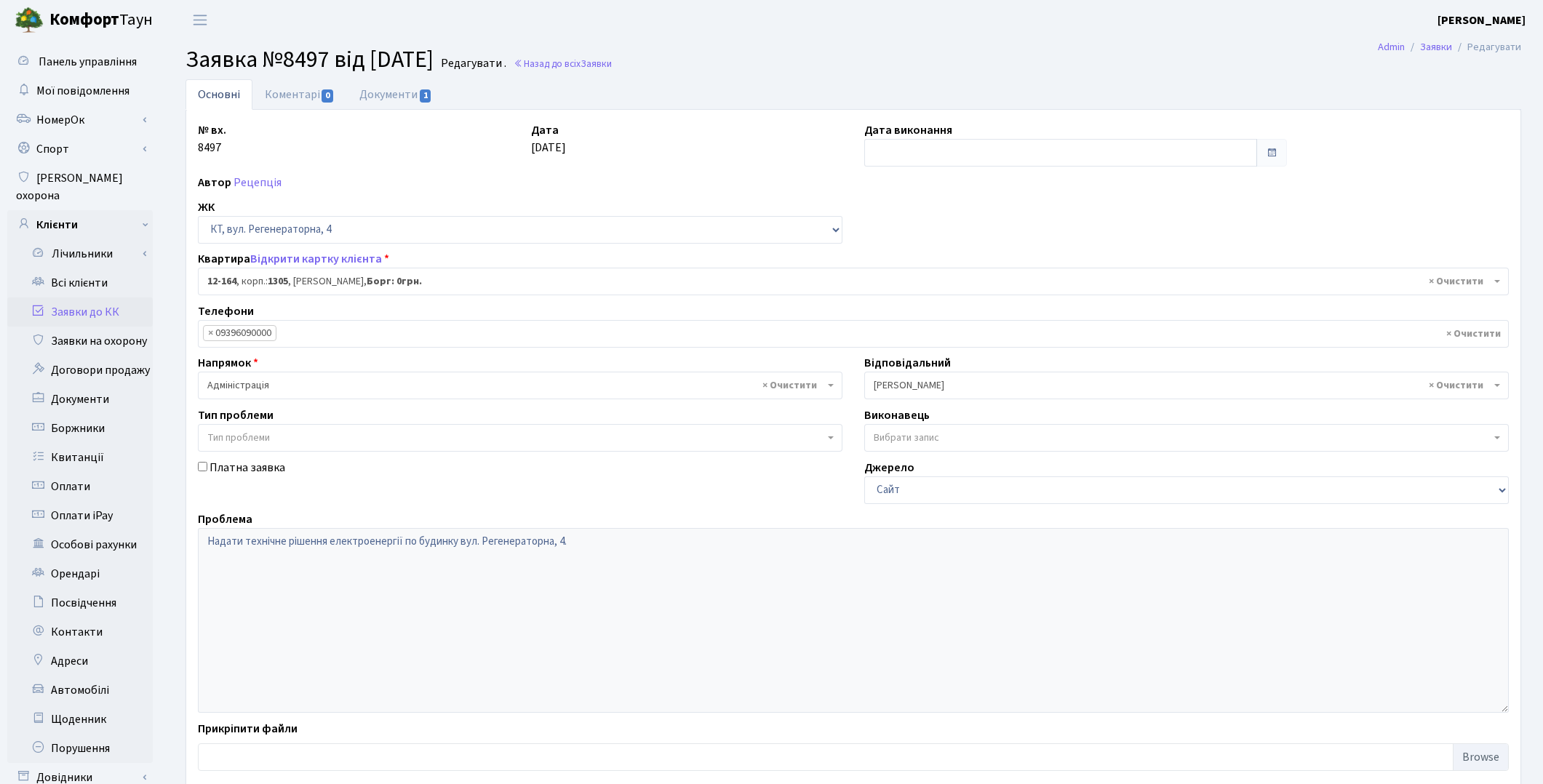
select select "7271"
click at [394, 88] on link "Документи 1" at bounding box center [396, 94] width 98 height 30
select select "25"
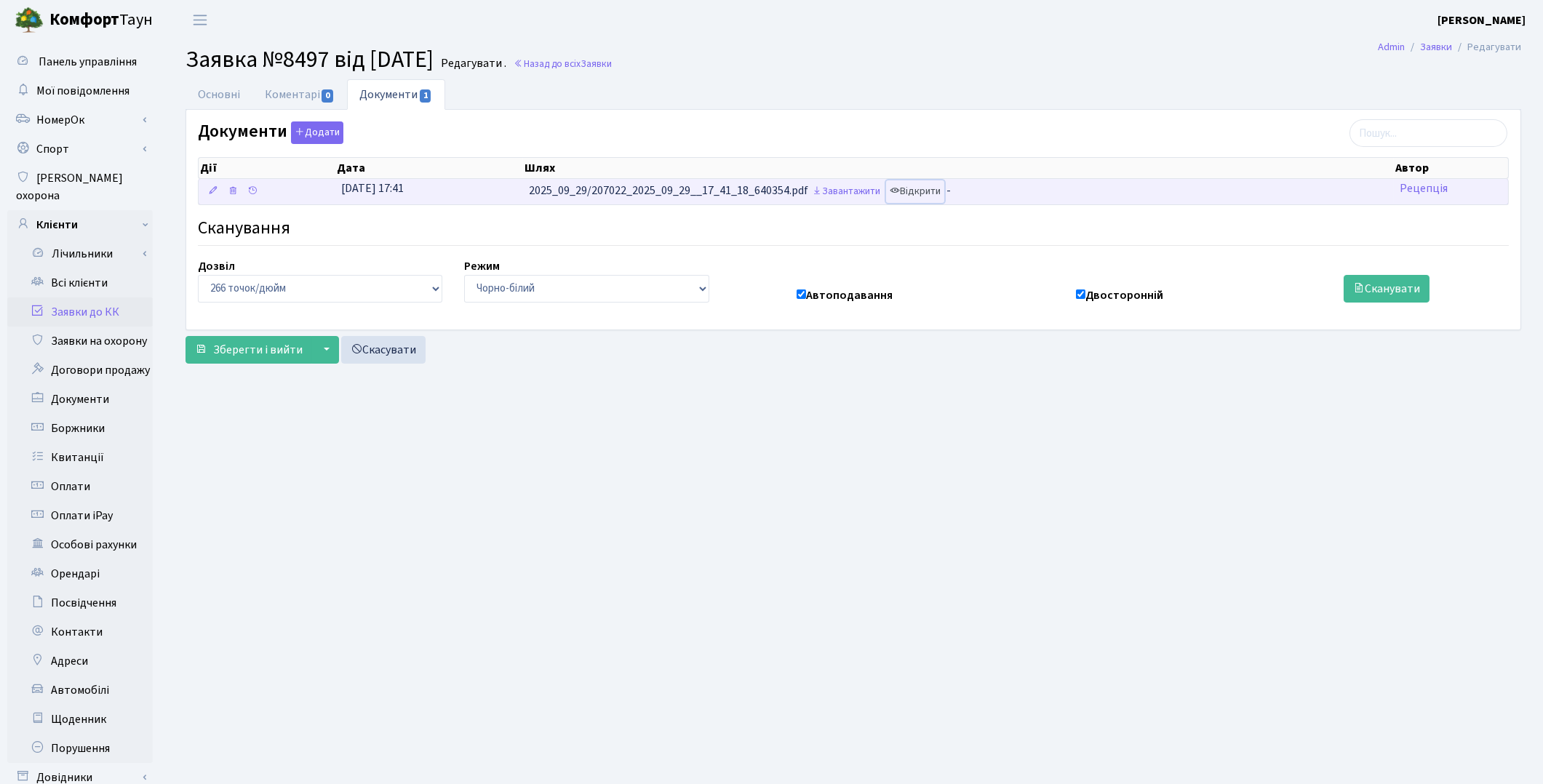
click at [934, 189] on link "Відкрити" at bounding box center [915, 191] width 58 height 23
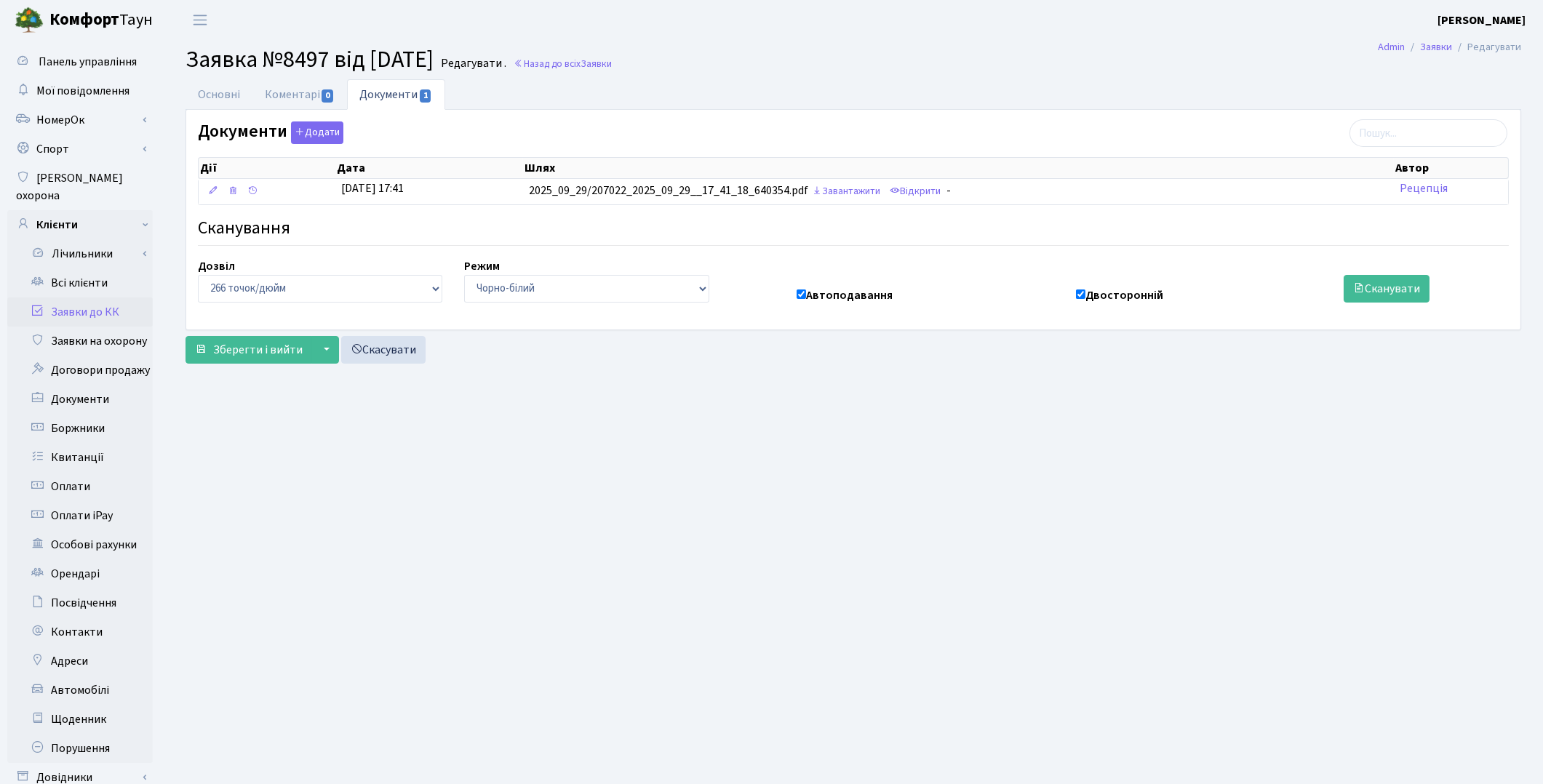
click at [102, 298] on link "Заявки до КК" at bounding box center [80, 312] width 145 height 29
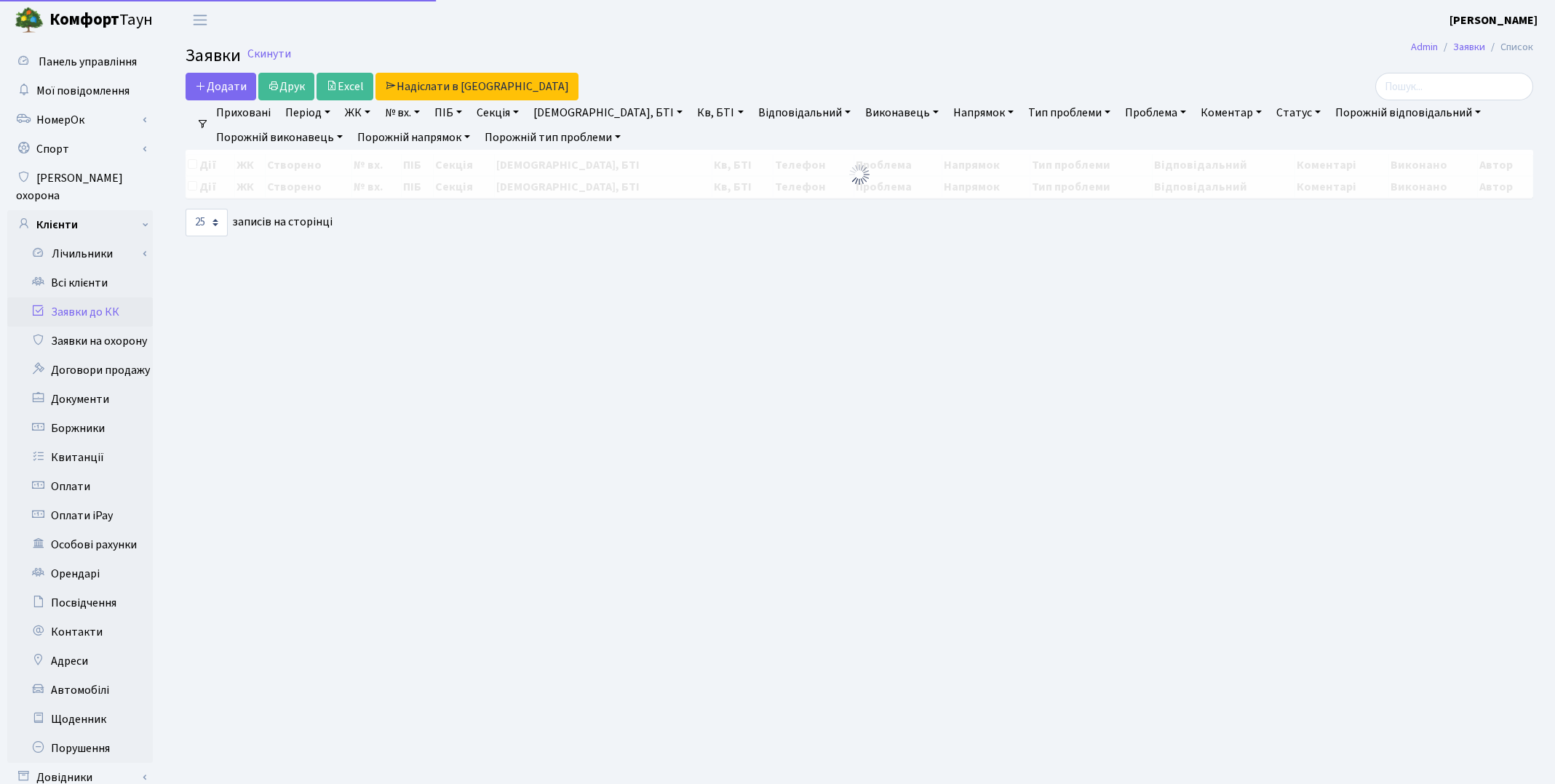
select select "25"
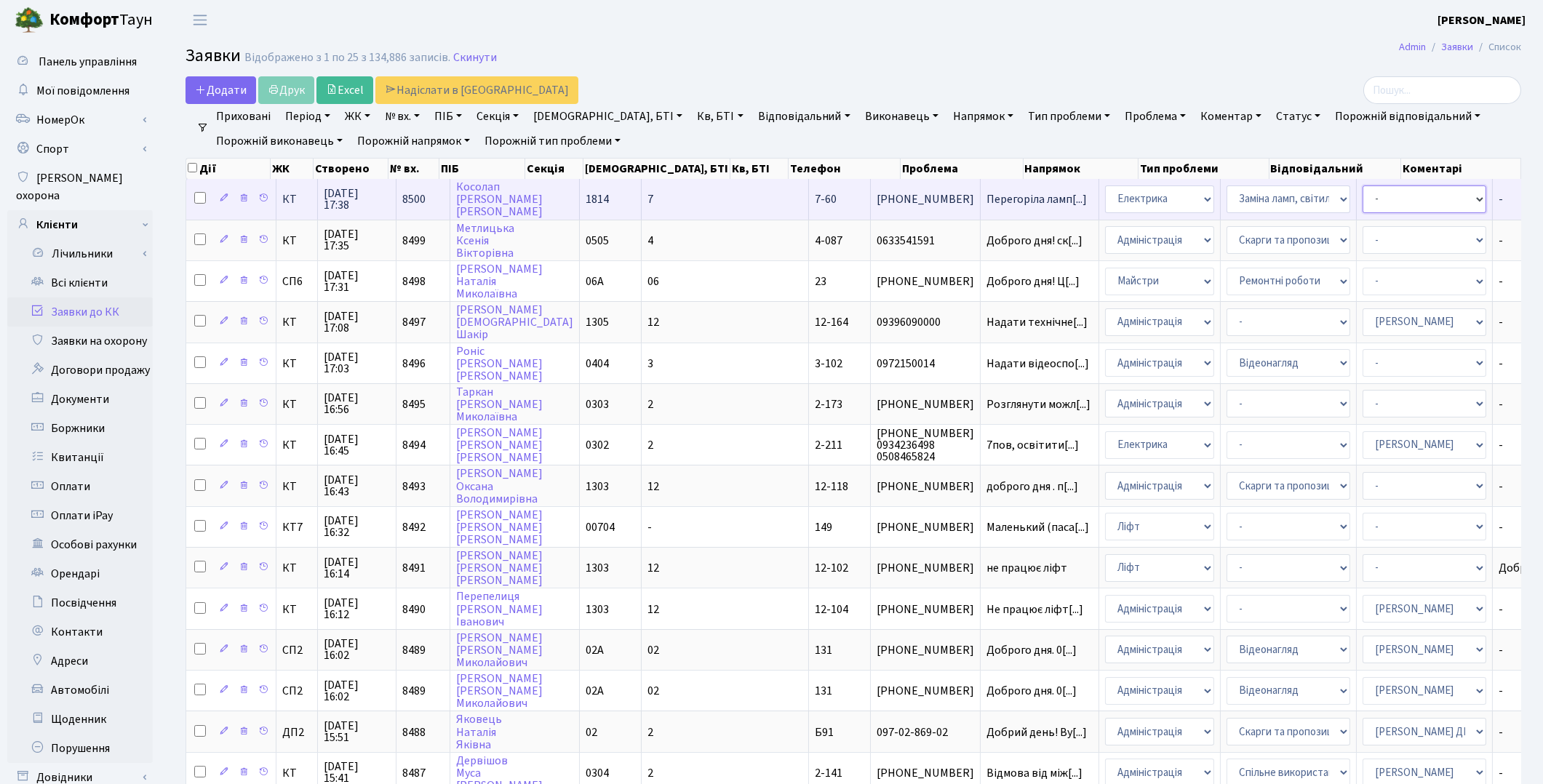
click at [1363, 202] on select "- Адміністратор ЖК ДП Адміністратор ЖК КТ Адміністратор ЖК СП [PERSON_NAME] [PE…" at bounding box center [1424, 199] width 123 height 28
select select "22"
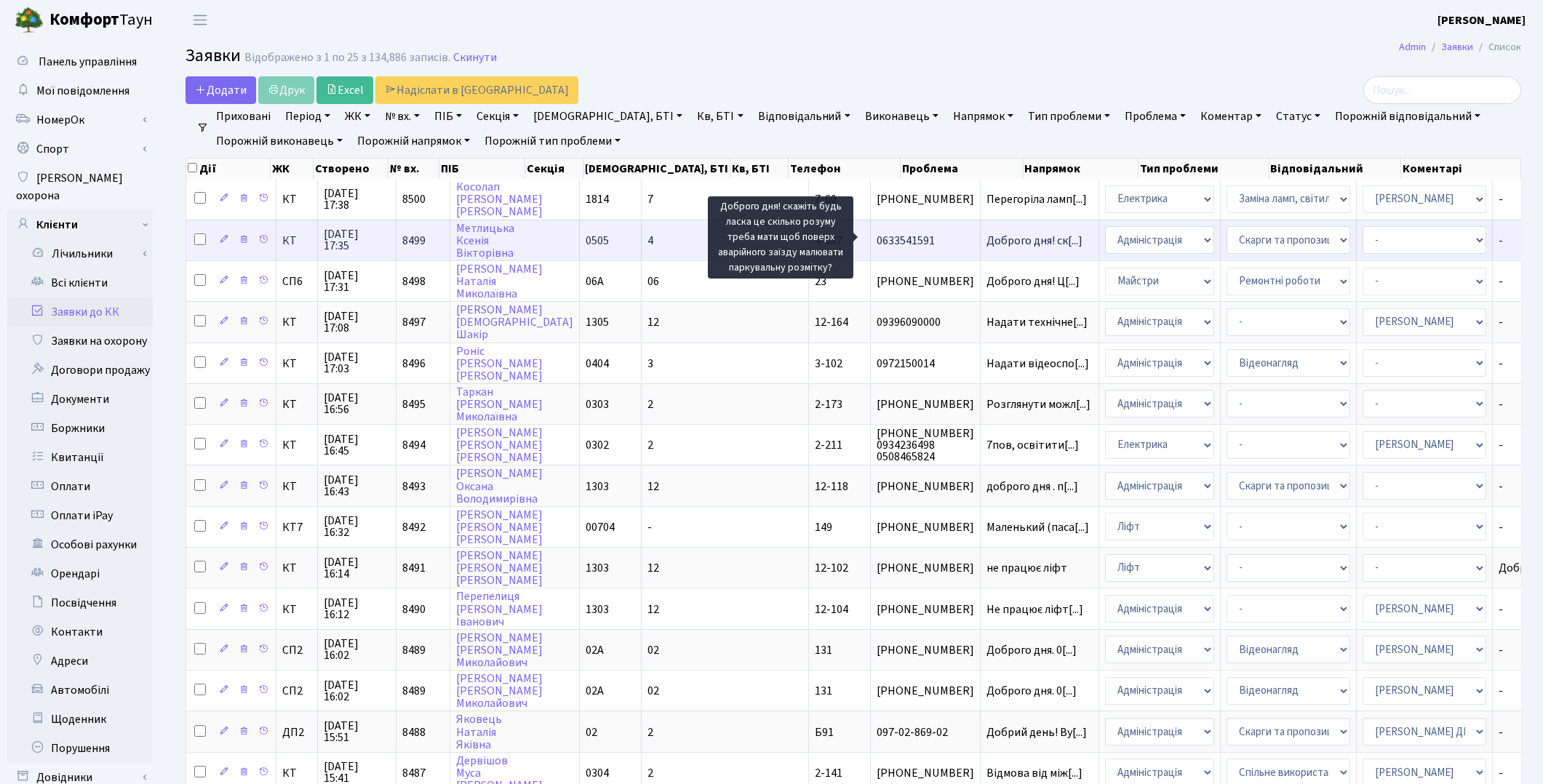
click at [987, 243] on span "Доброго дня! ск[...]" at bounding box center [1034, 241] width 96 height 16
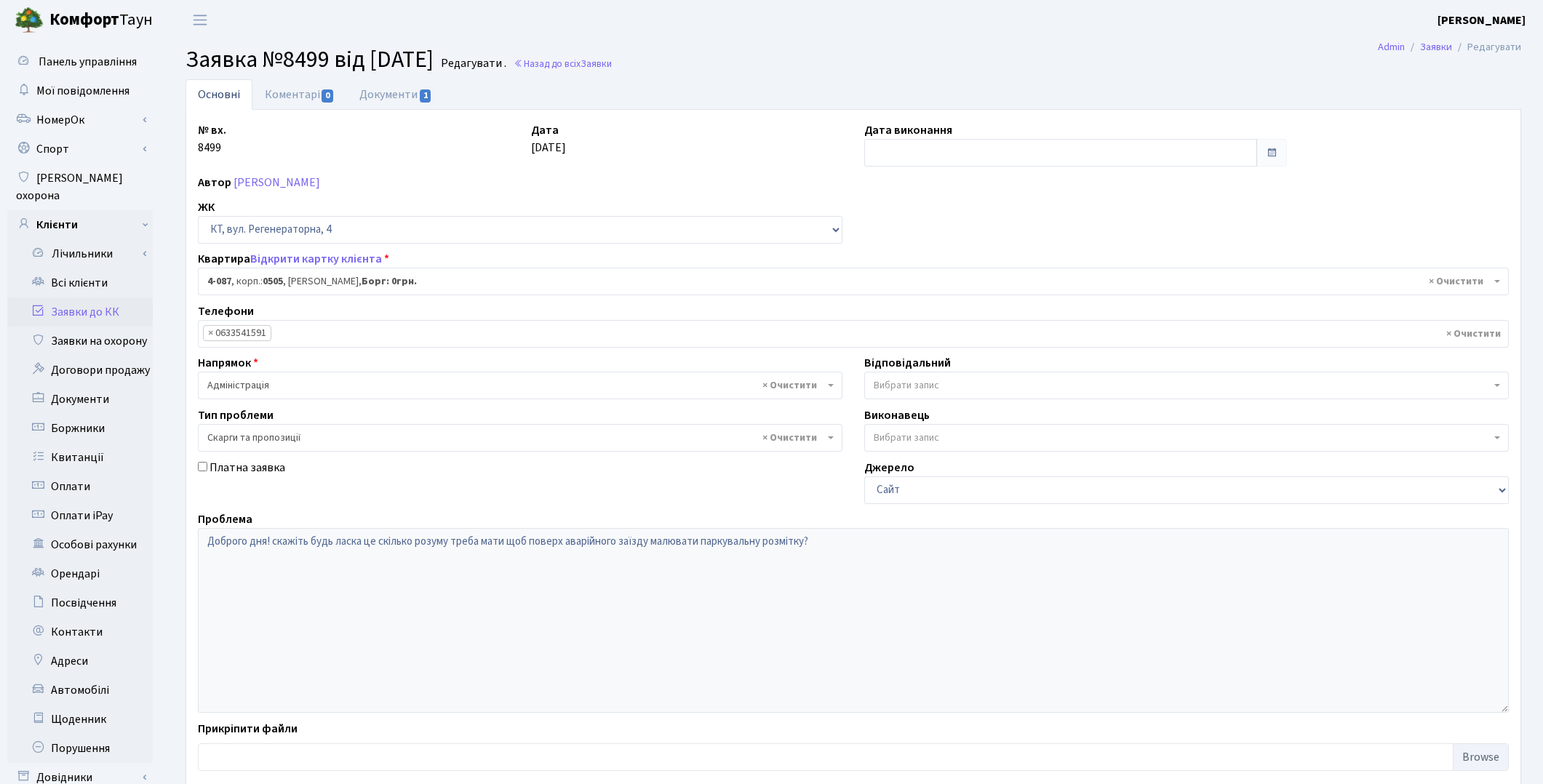
select select "1171"
select select "55"
click at [389, 90] on link "Документи 1" at bounding box center [396, 94] width 98 height 30
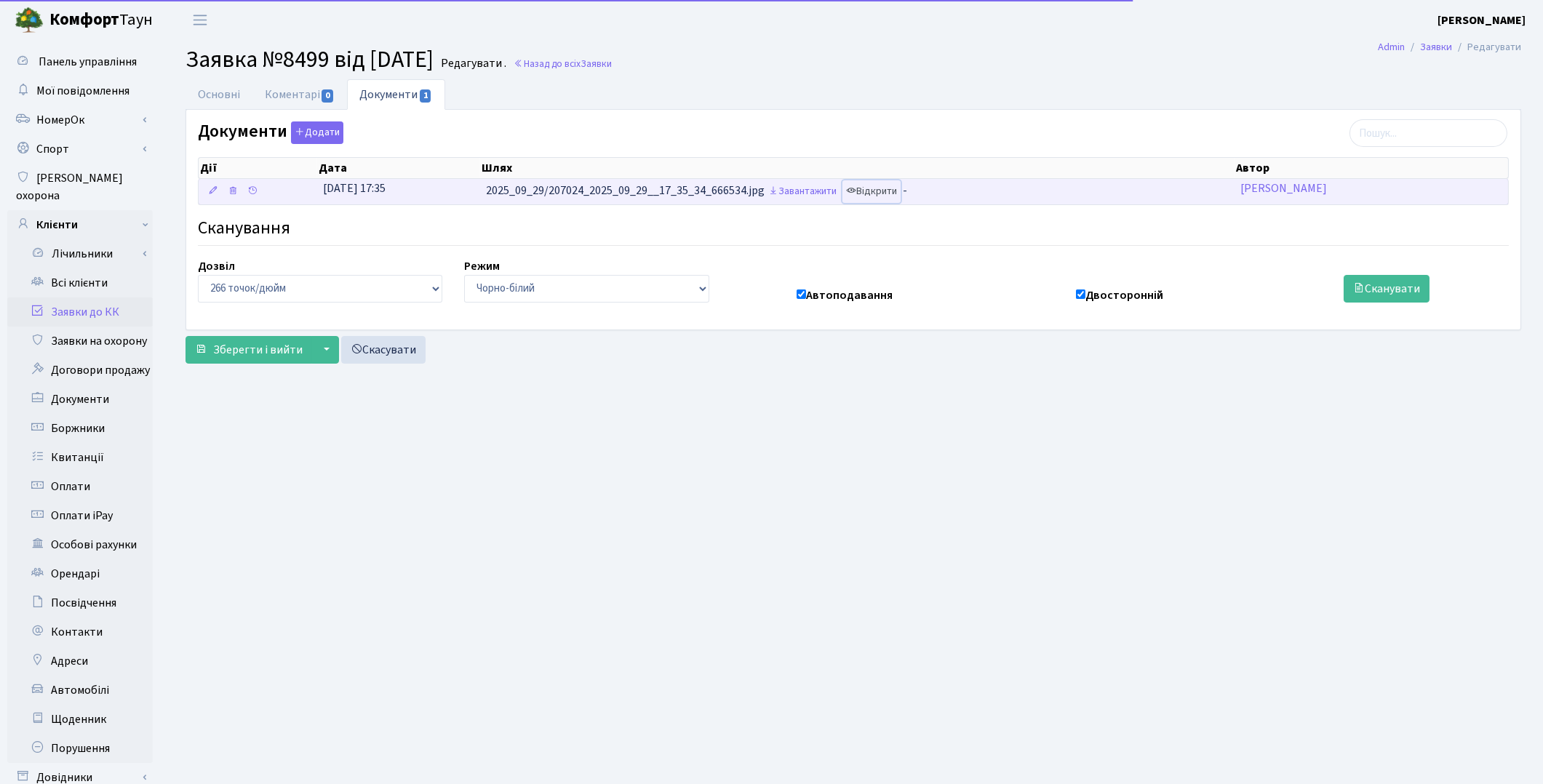
click at [888, 194] on link "Відкрити" at bounding box center [871, 191] width 58 height 23
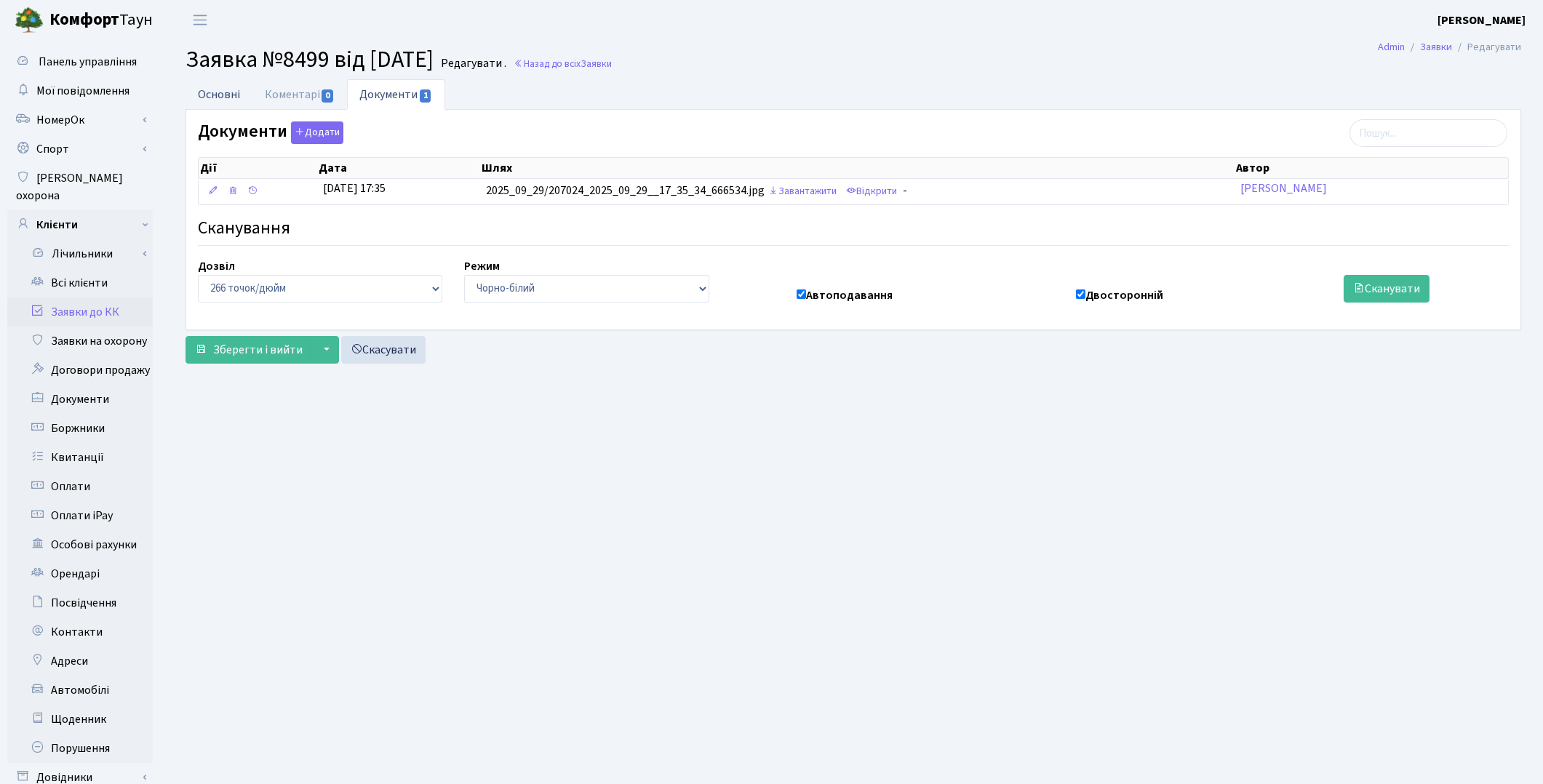
click at [235, 95] on link "Основні" at bounding box center [219, 94] width 67 height 30
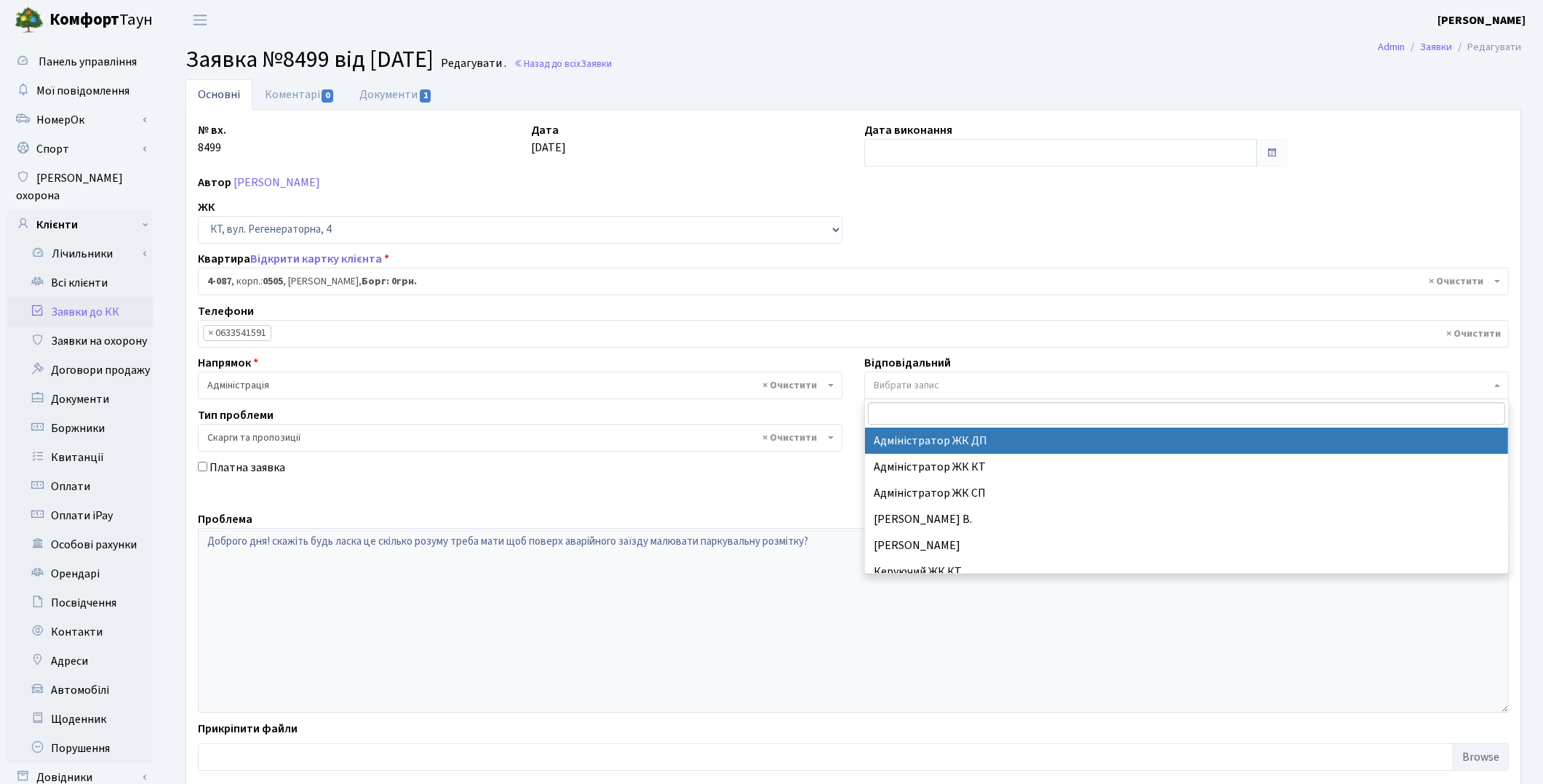
click at [943, 385] on span "Вибрати запис" at bounding box center [1181, 385] width 617 height 14
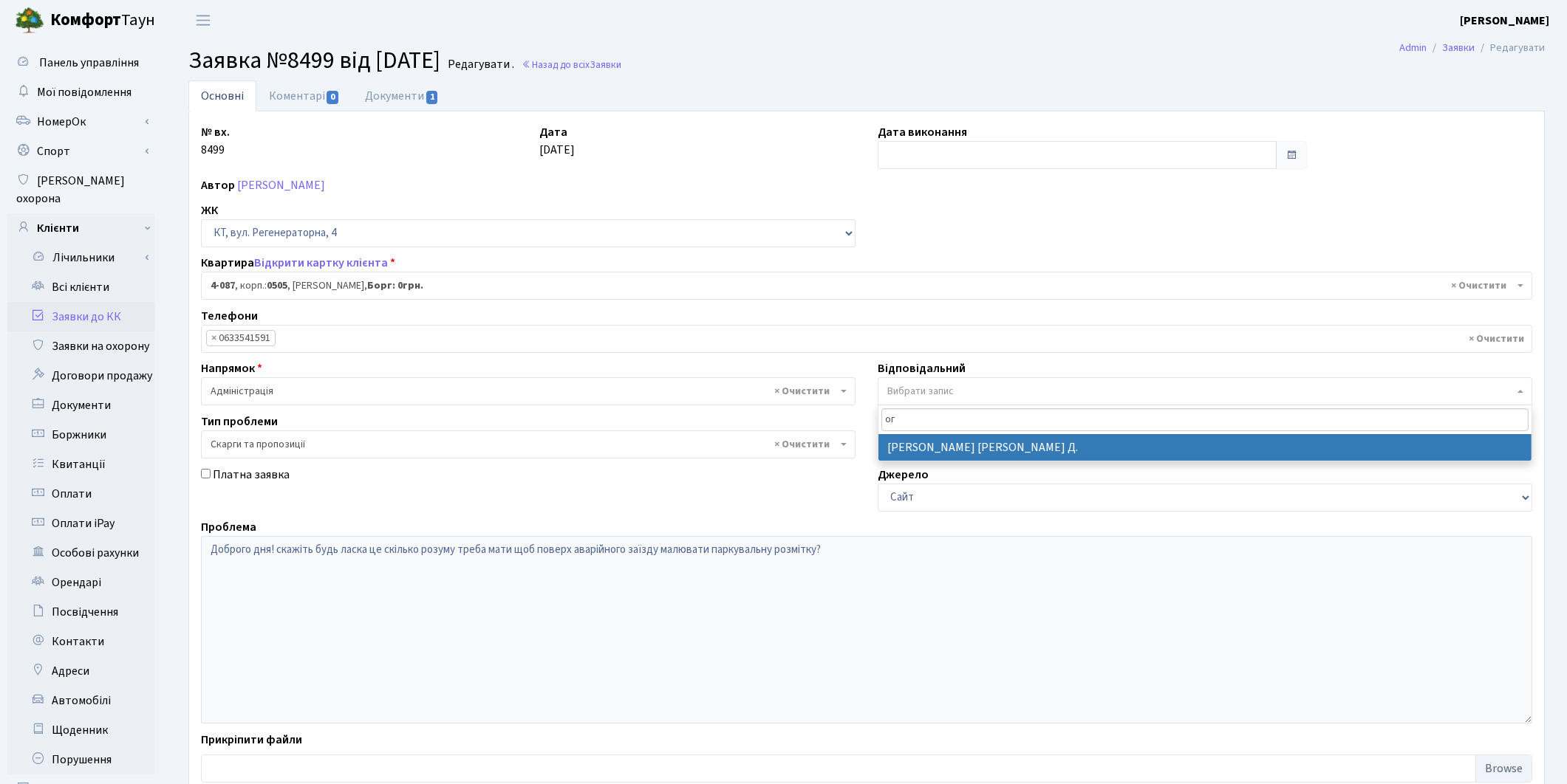
type input "ог"
select select "62"
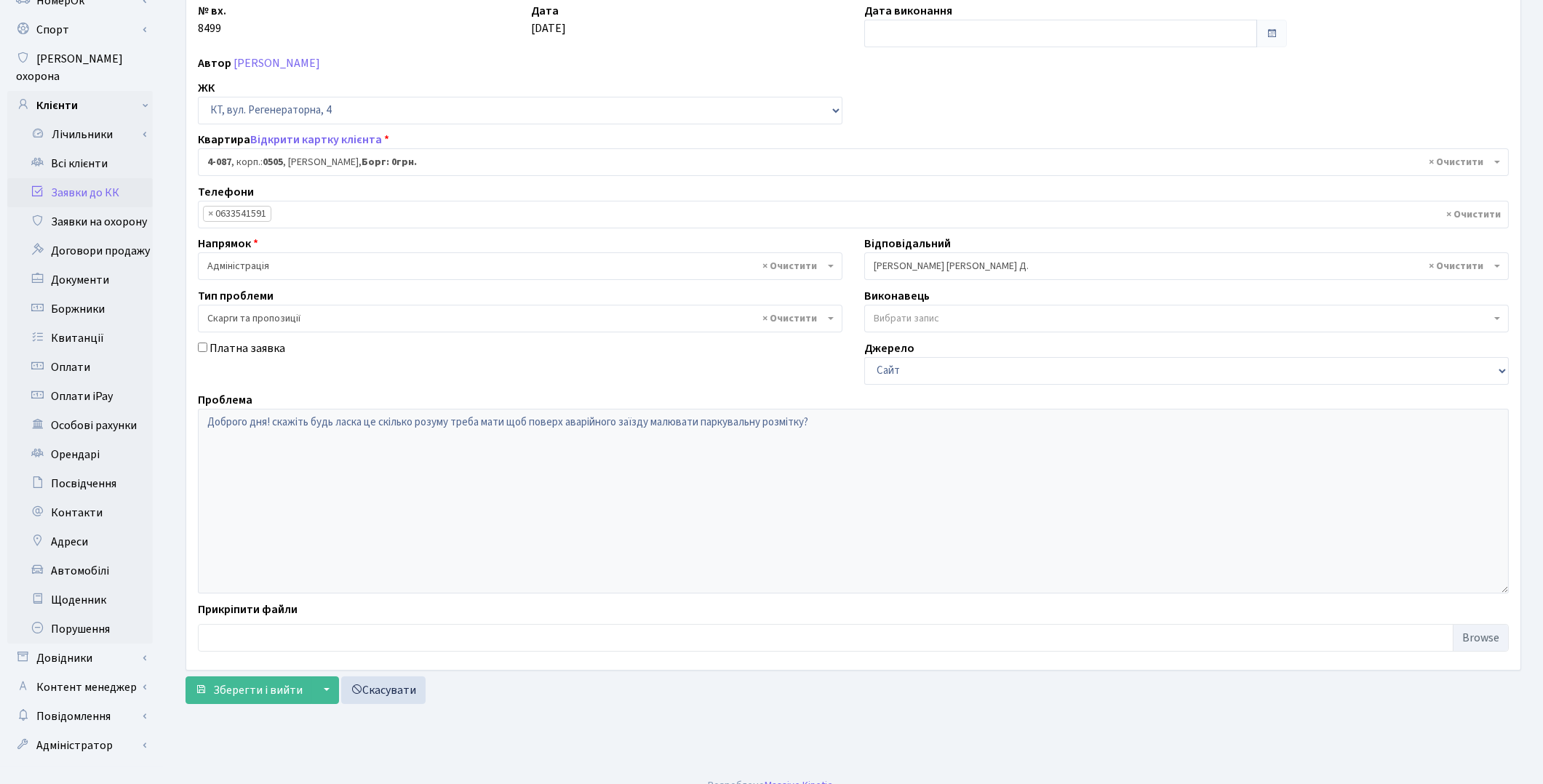
scroll to position [120, 0]
click at [275, 684] on span "Зберегти і вийти" at bounding box center [258, 689] width 89 height 16
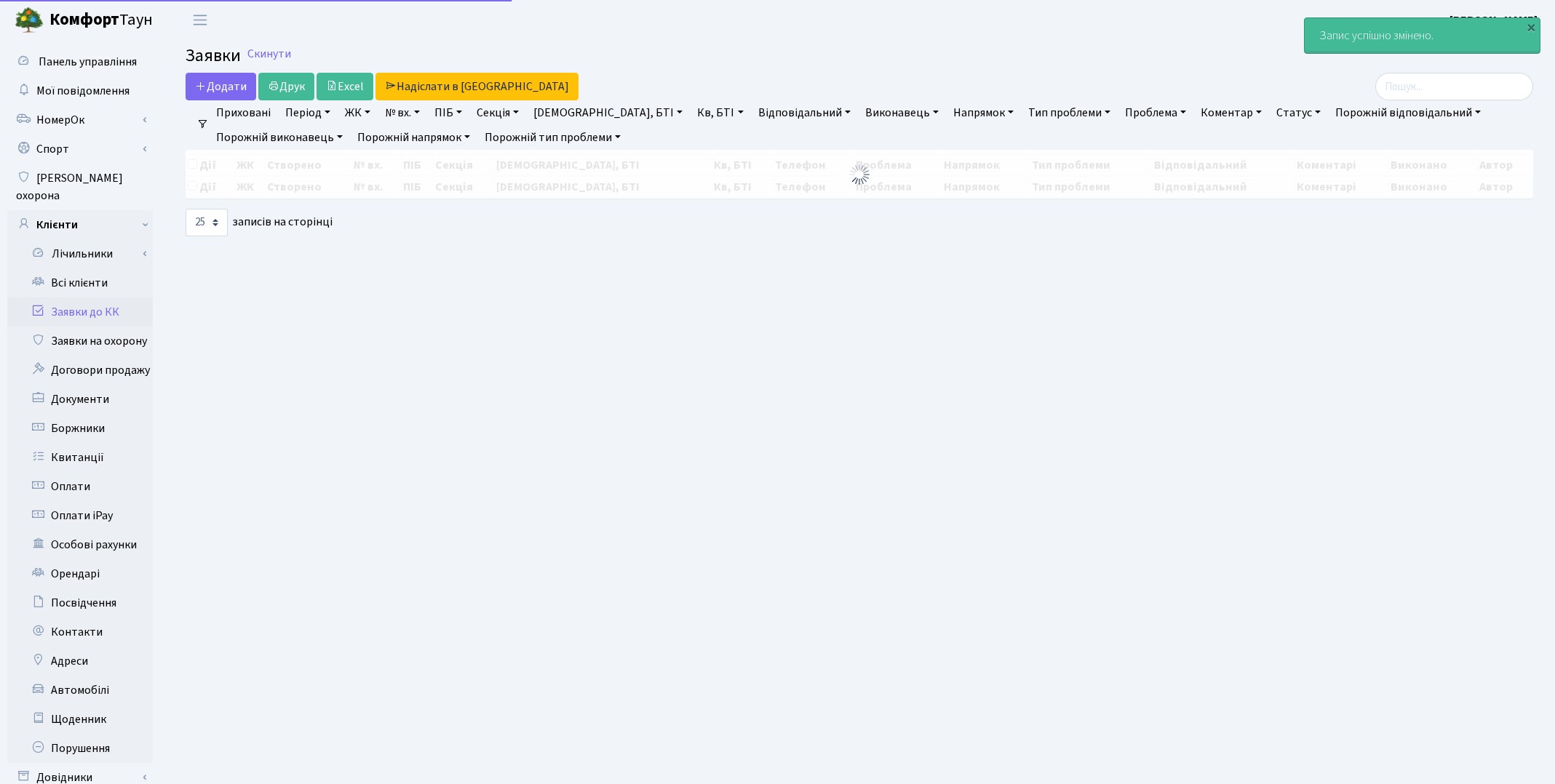
select select "25"
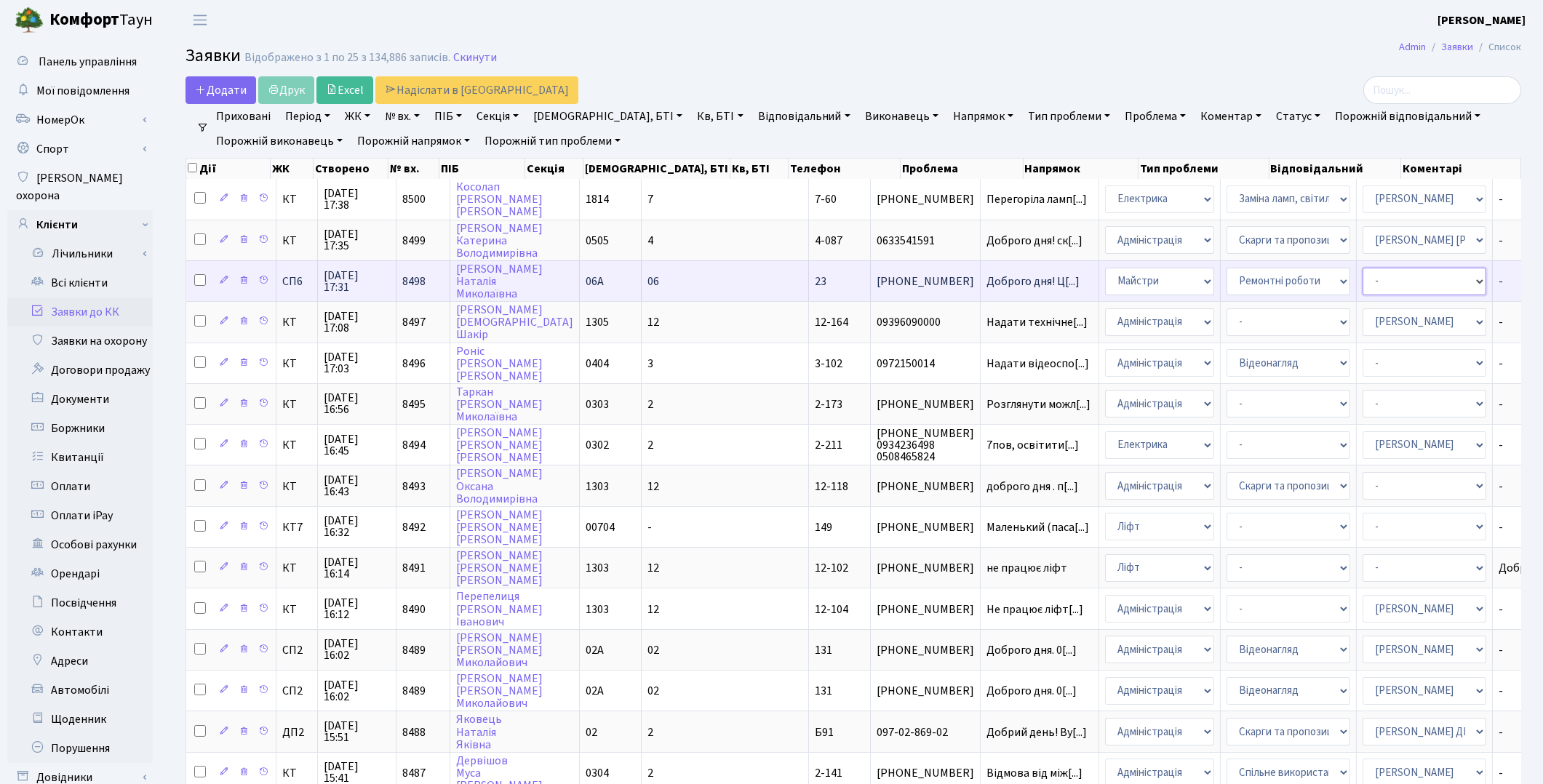
click at [1363, 275] on select "- Адміністратор ЖК ДП Адміністратор ЖК КТ Адміністратор ЖК СП [PERSON_NAME] [PE…" at bounding box center [1424, 281] width 123 height 28
select select "85"
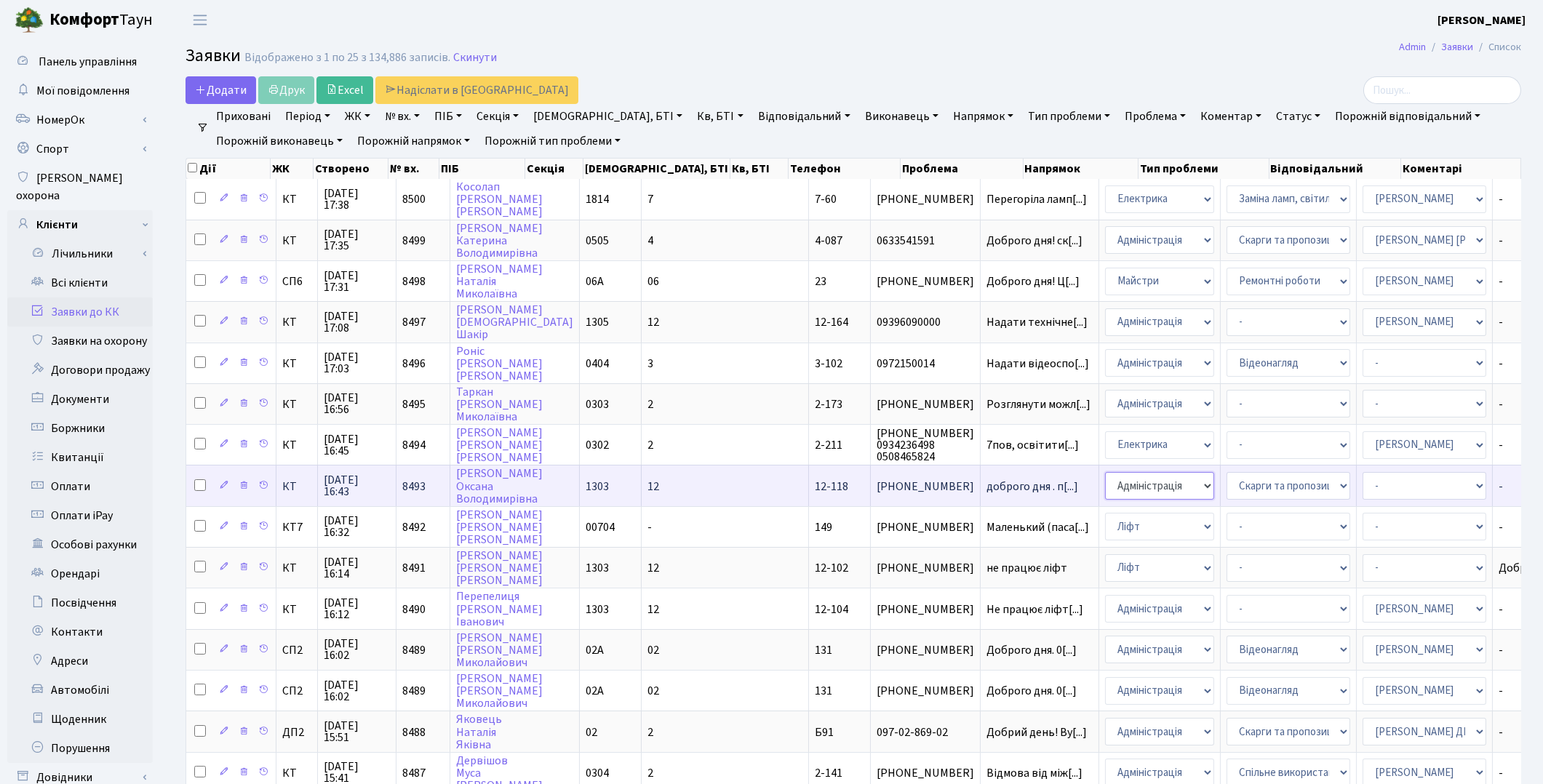
click at [1105, 473] on select "- Адміністрація Домофон, СКД Ліфт Майстри Сантехніка Економічний відділ Електри…" at bounding box center [1159, 486] width 109 height 28
select select "16"
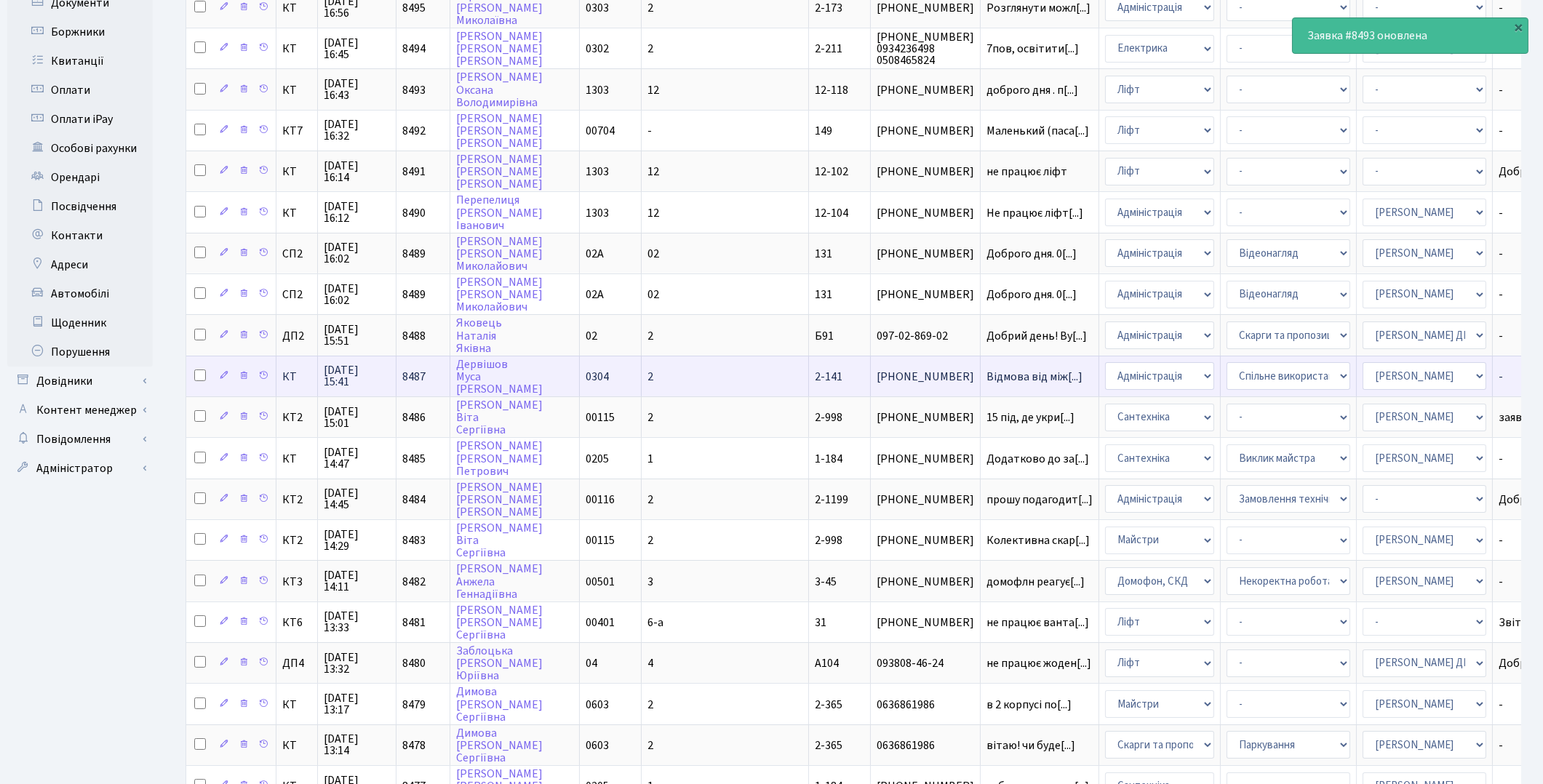
scroll to position [404, 0]
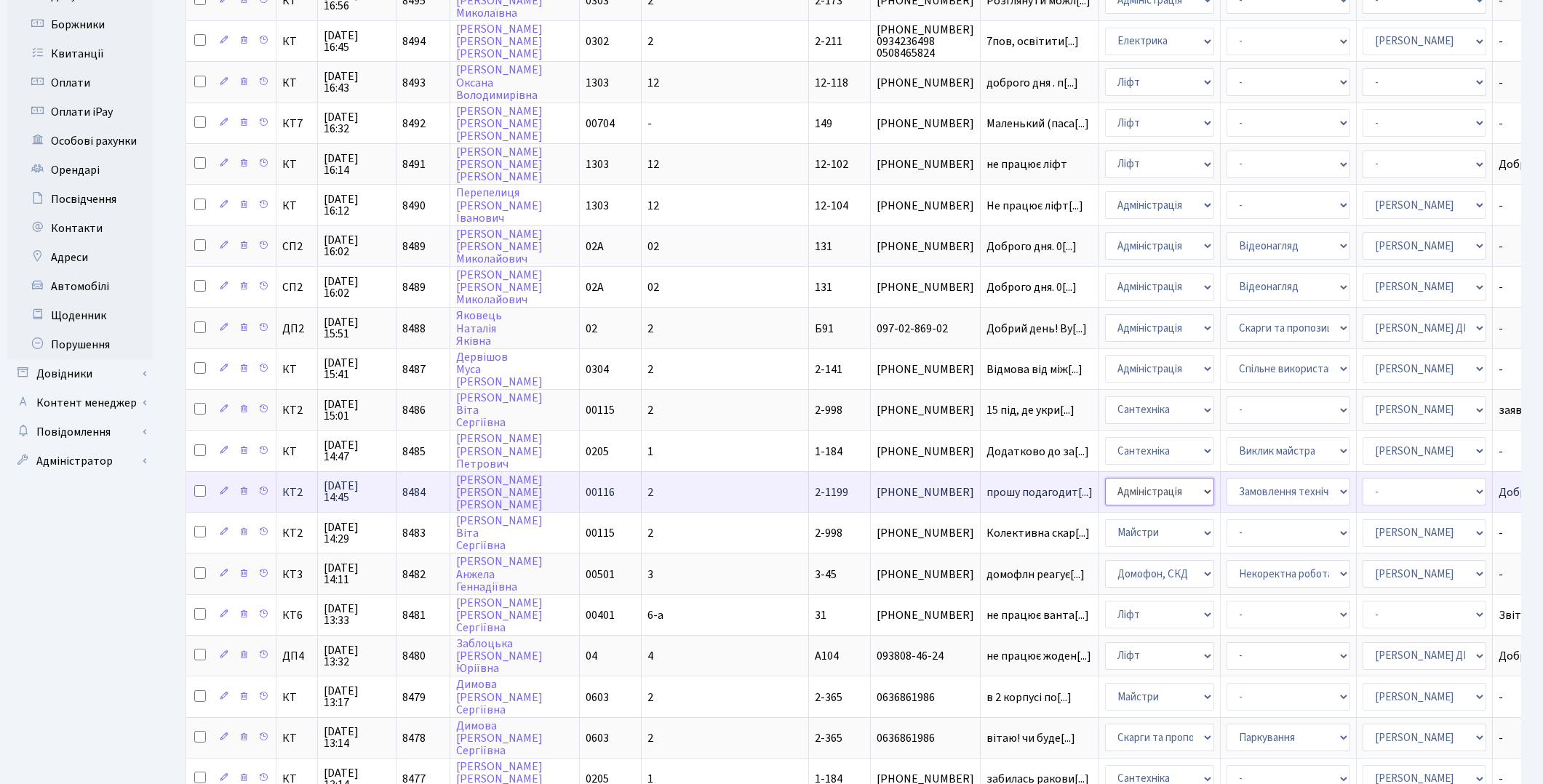
click at [1105, 478] on select "- Адміністрація Домофон, СКД Ліфт Майстри Сантехніка Економічний відділ Електри…" at bounding box center [1159, 491] width 109 height 28
select select "16"
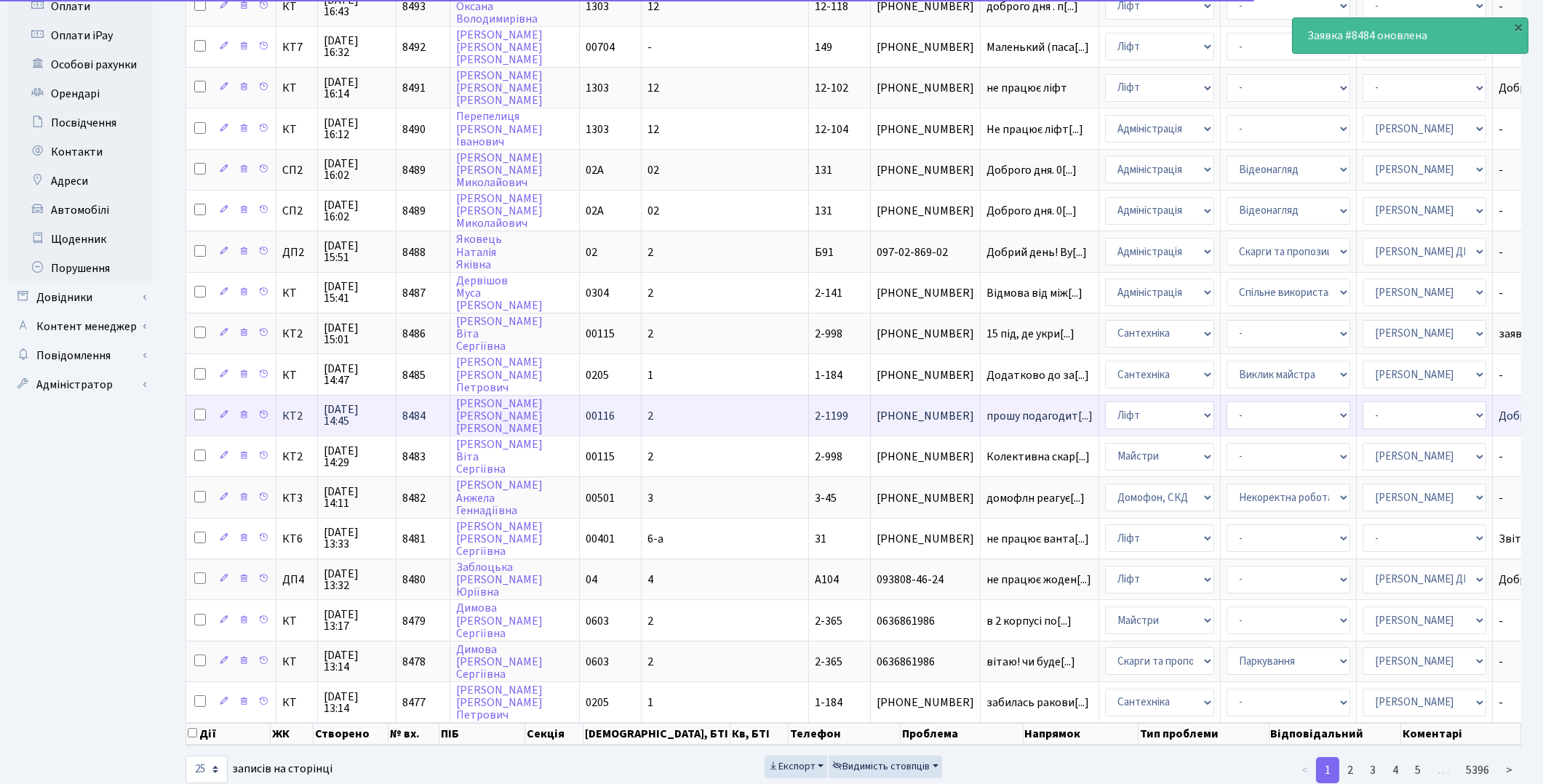
scroll to position [489, 0]
